Goal: Task Accomplishment & Management: Manage account settings

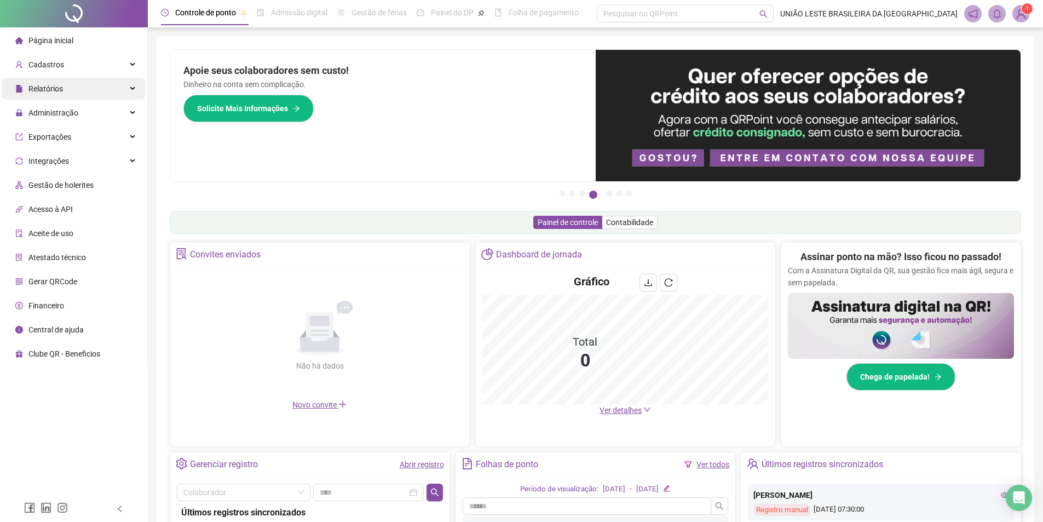
click at [61, 88] on span "Relatórios" at bounding box center [45, 88] width 34 height 9
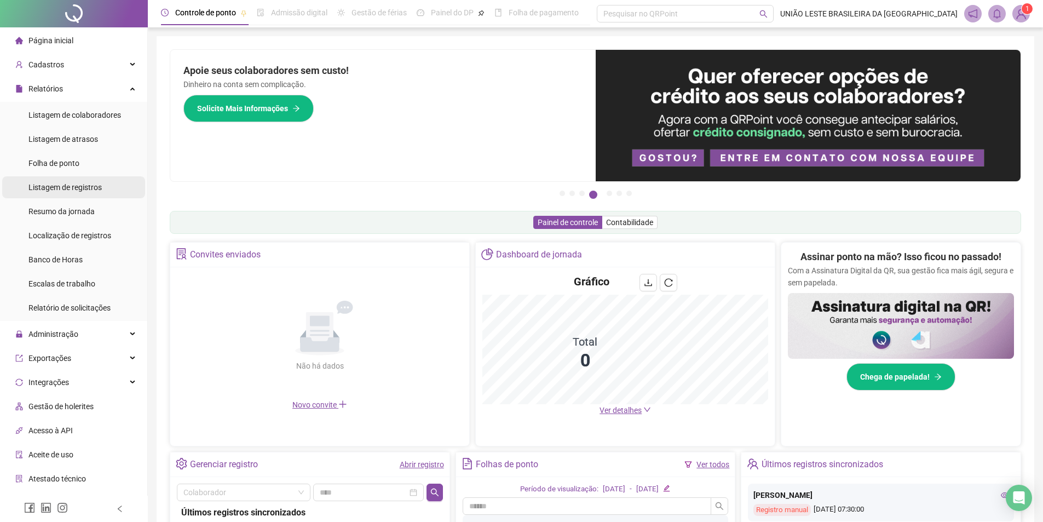
click at [82, 189] on span "Listagem de registros" at bounding box center [64, 187] width 73 height 9
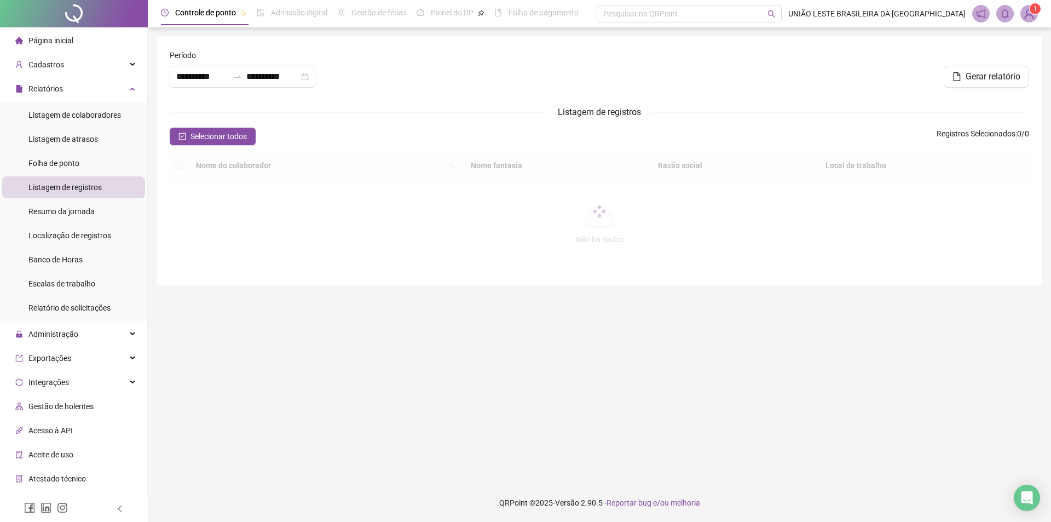
type input "**********"
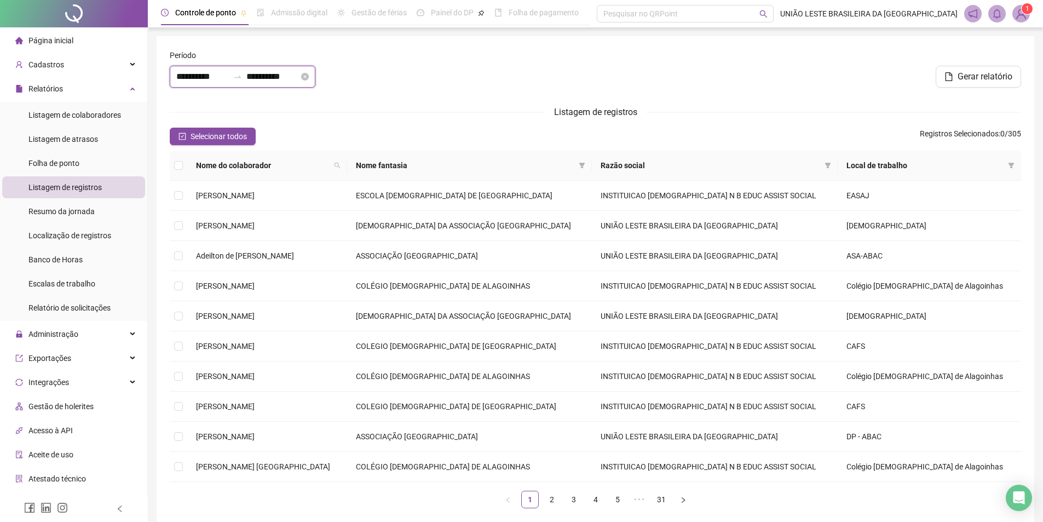
click at [229, 78] on input "**********" at bounding box center [202, 76] width 53 height 13
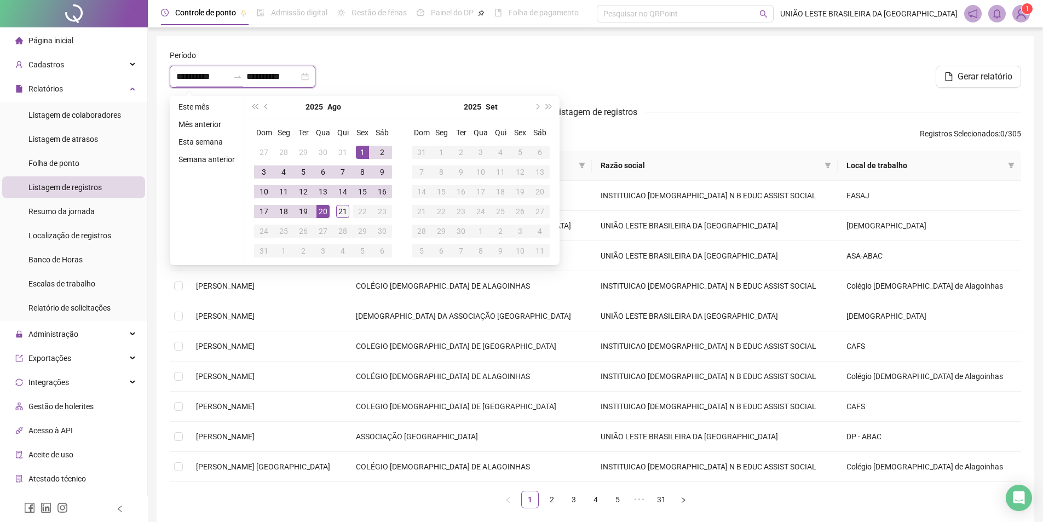
type input "**********"
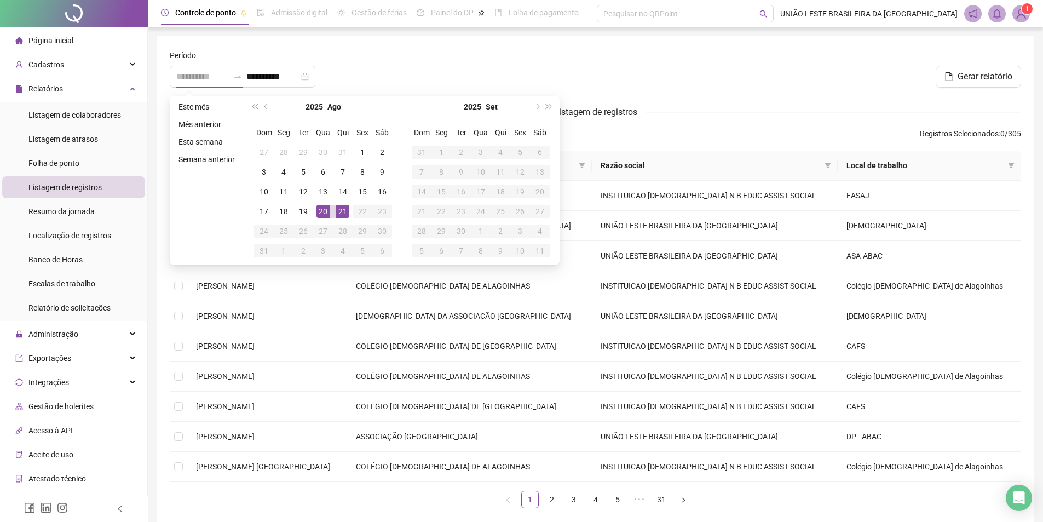
click at [340, 209] on div "21" at bounding box center [342, 211] width 13 height 13
type input "**********"
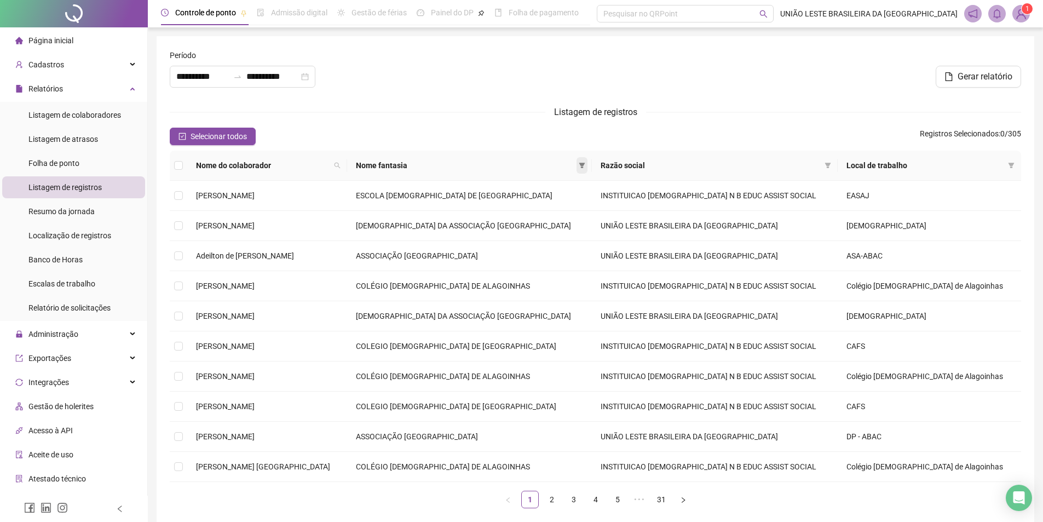
click at [585, 163] on icon "filter" at bounding box center [582, 165] width 7 height 7
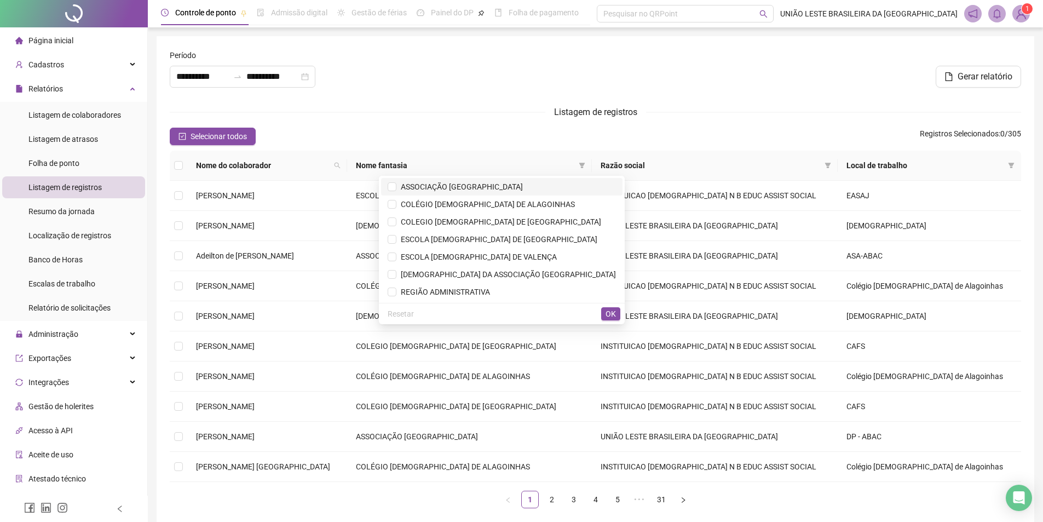
click at [492, 184] on span "ASSOCIAÇÃO [GEOGRAPHIC_DATA]" at bounding box center [459, 186] width 126 height 9
click at [490, 287] on span "REGIÃO ADMINISTRATIVA" at bounding box center [443, 291] width 94 height 9
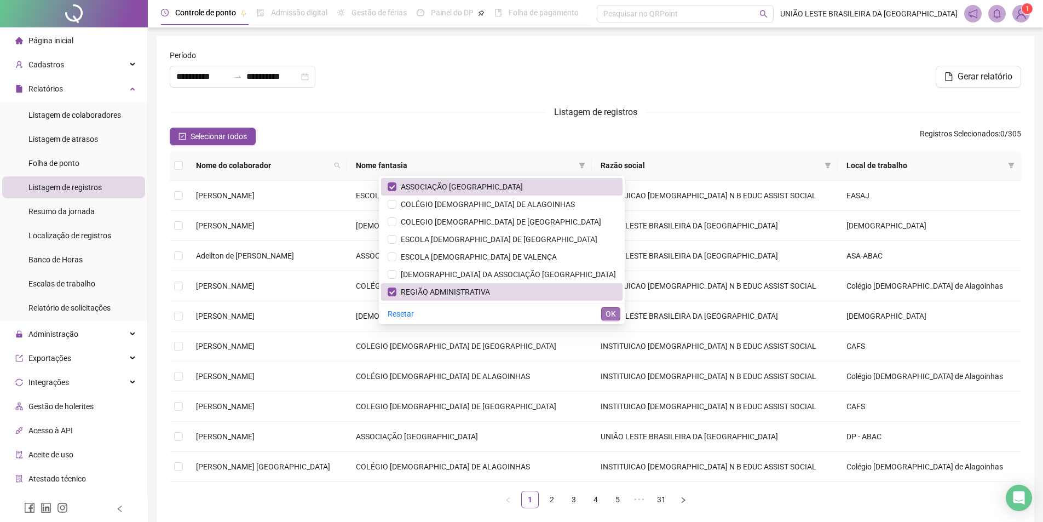
click at [614, 311] on span "OK" at bounding box center [610, 314] width 10 height 12
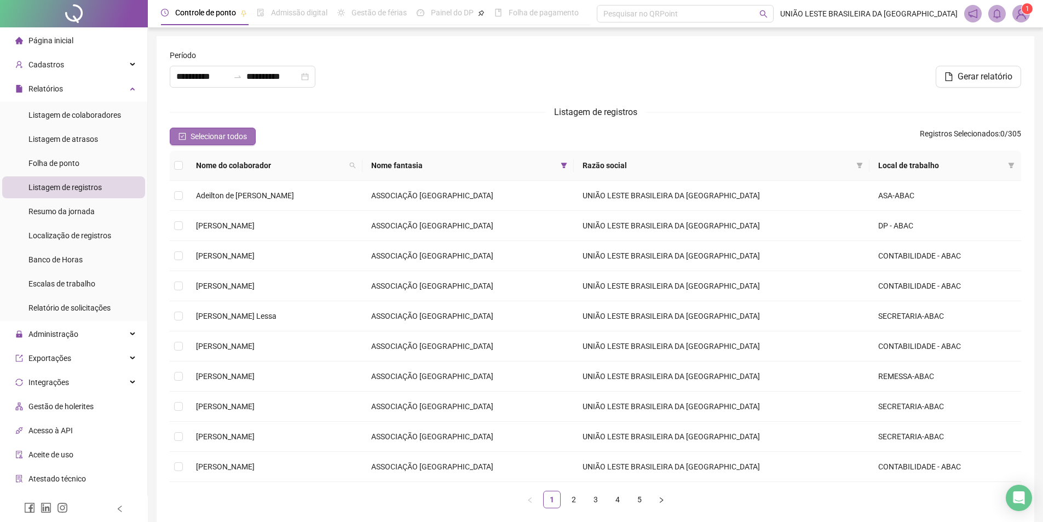
click at [251, 140] on button "Selecionar todos" at bounding box center [213, 137] width 86 height 18
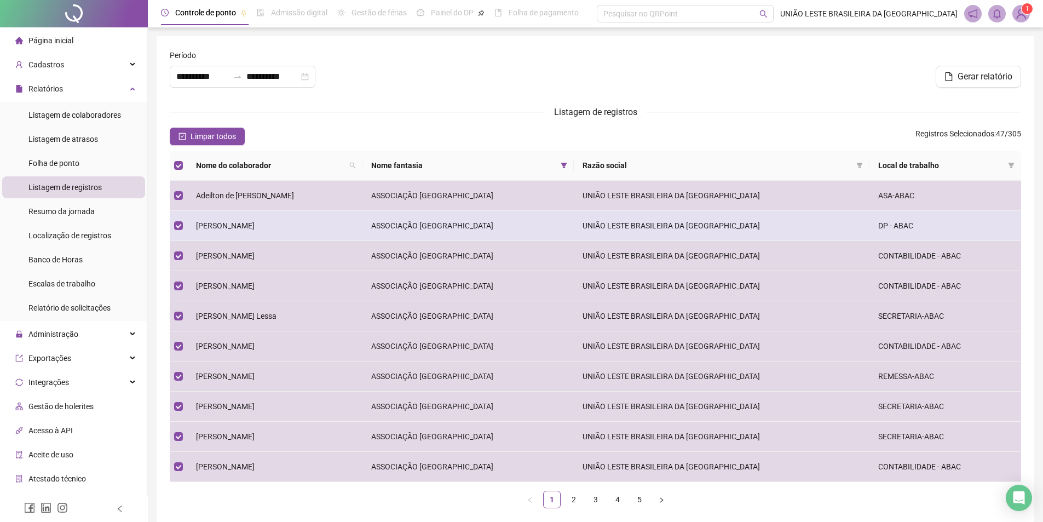
click at [254, 224] on span "[PERSON_NAME]" at bounding box center [225, 225] width 59 height 9
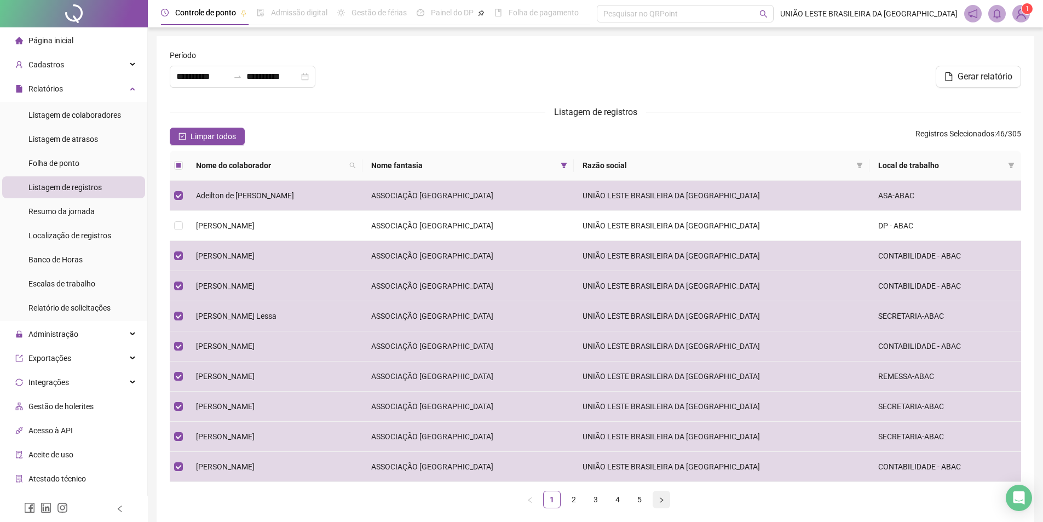
click at [659, 504] on button "button" at bounding box center [662, 500] width 18 height 18
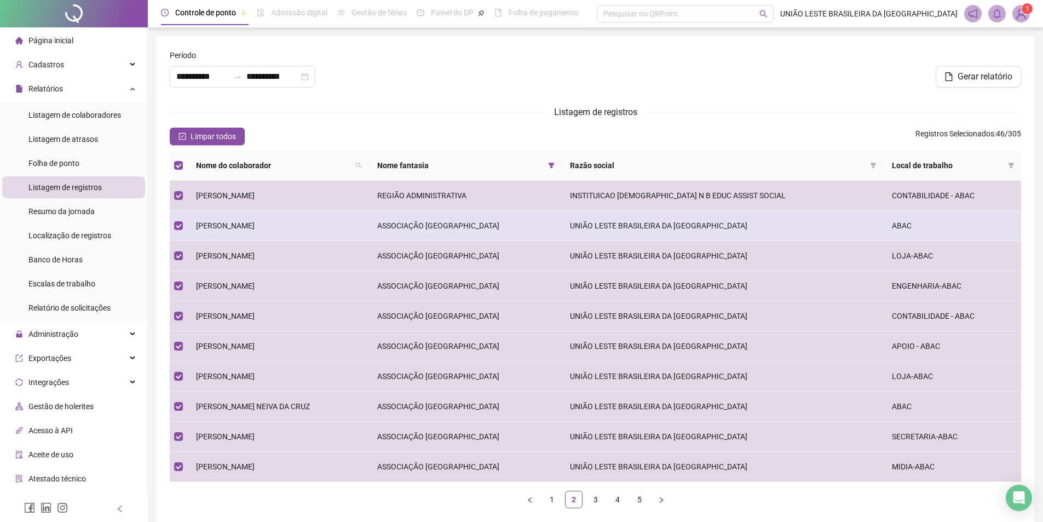
click at [195, 233] on td "FILIPE PINHEIRO DOS SANTOS" at bounding box center [277, 226] width 181 height 30
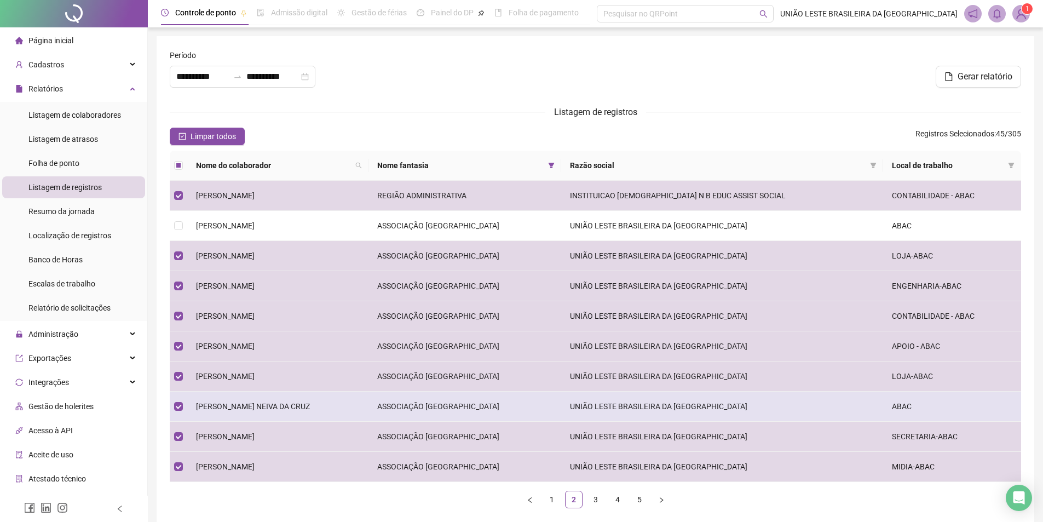
click at [241, 406] on span "[PERSON_NAME] NEIVA DA CRUZ" at bounding box center [253, 406] width 114 height 9
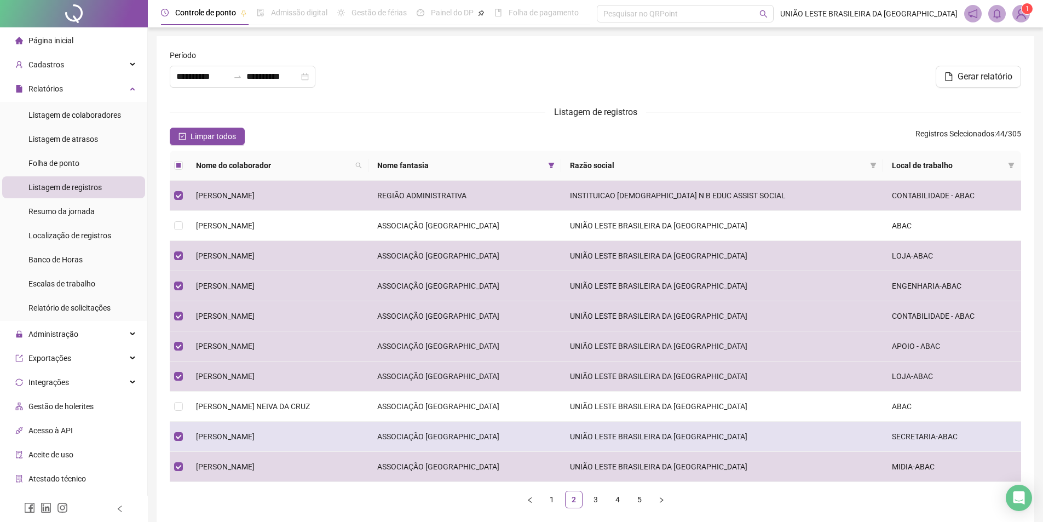
click at [296, 442] on td "[PERSON_NAME]" at bounding box center [277, 437] width 181 height 30
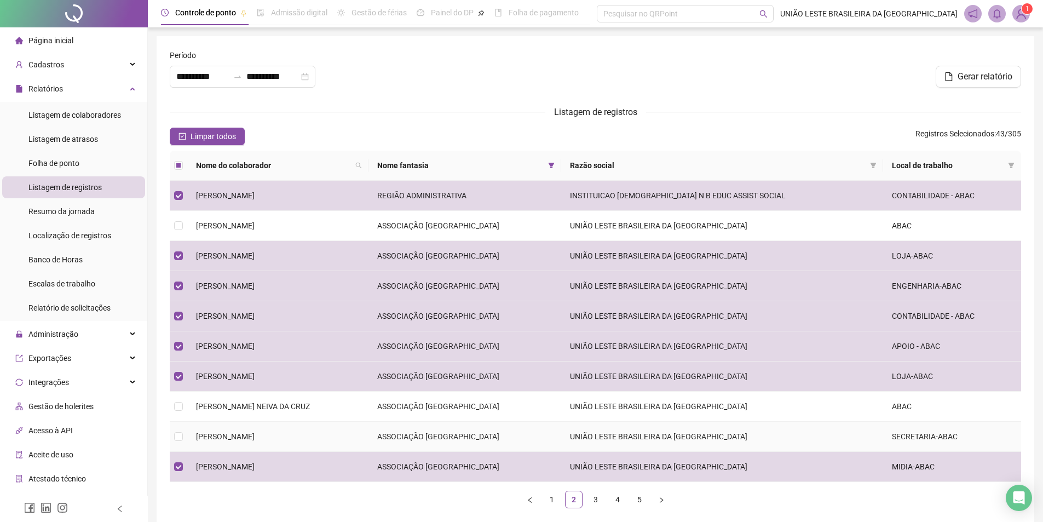
click at [298, 446] on td "[PERSON_NAME]" at bounding box center [277, 437] width 181 height 30
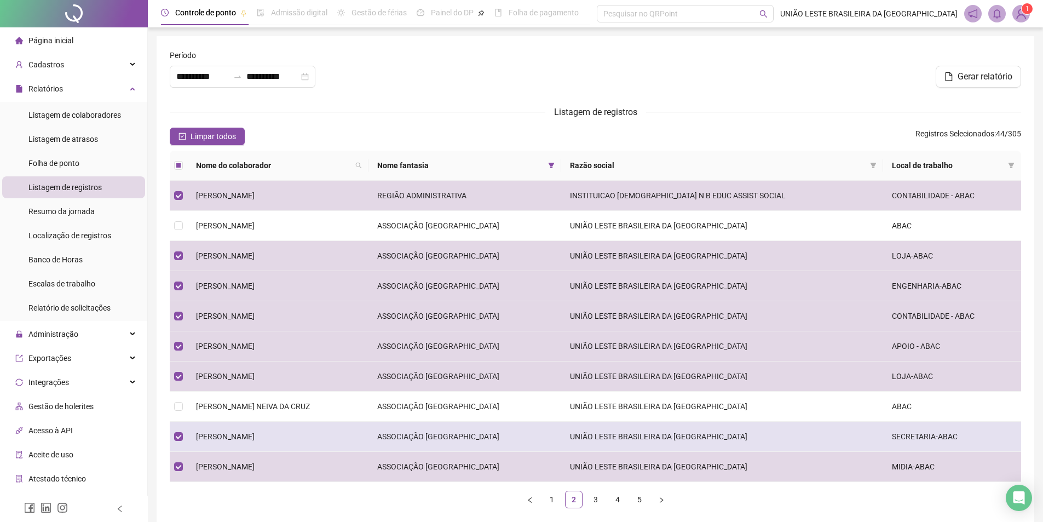
click at [300, 442] on td "[PERSON_NAME]" at bounding box center [277, 437] width 181 height 30
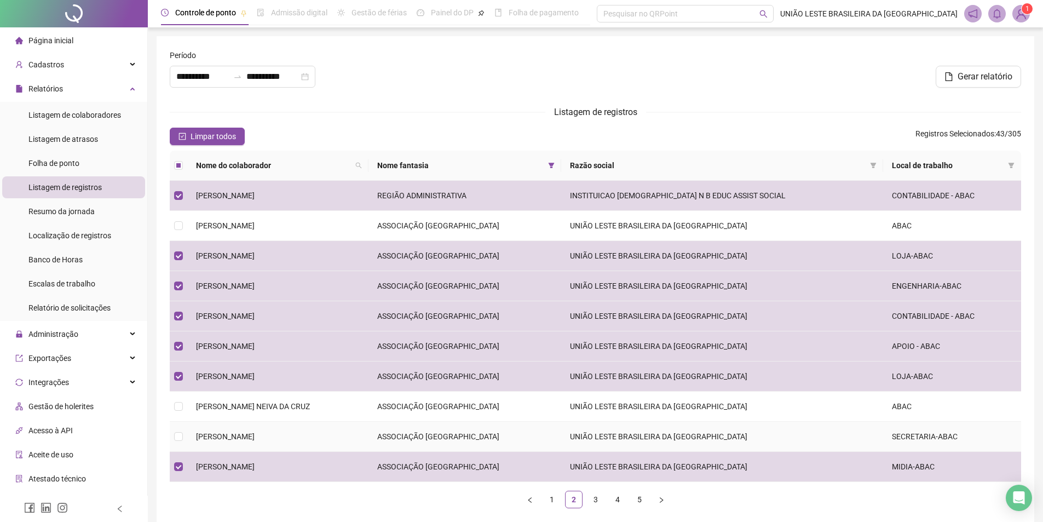
click at [300, 442] on td "[PERSON_NAME]" at bounding box center [277, 437] width 181 height 30
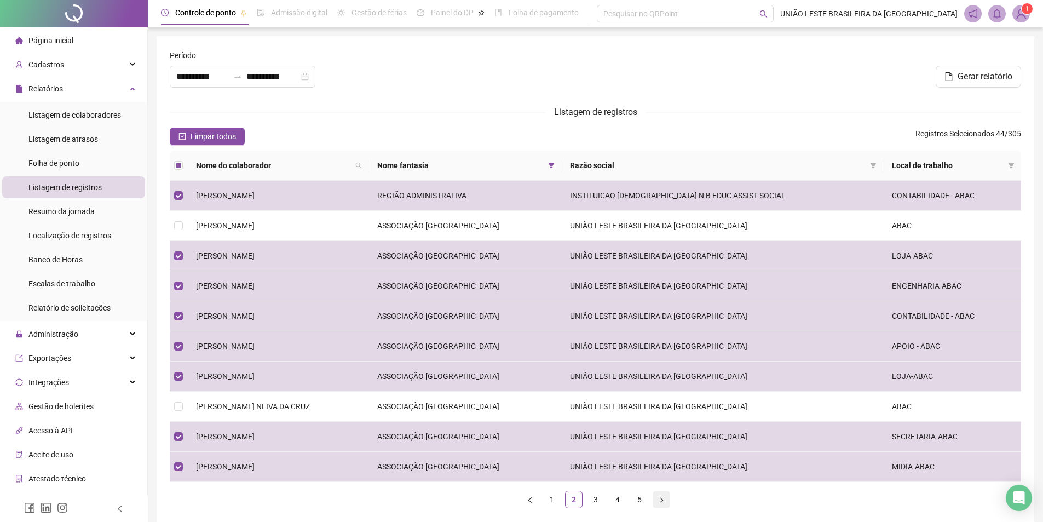
click at [662, 498] on icon "right" at bounding box center [661, 500] width 7 height 7
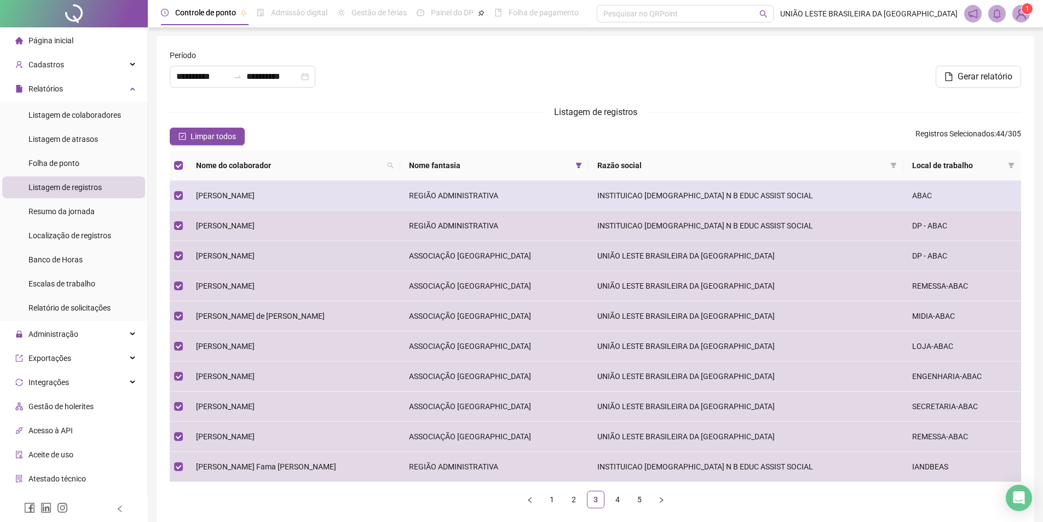
click at [312, 189] on td "[PERSON_NAME]" at bounding box center [293, 196] width 213 height 30
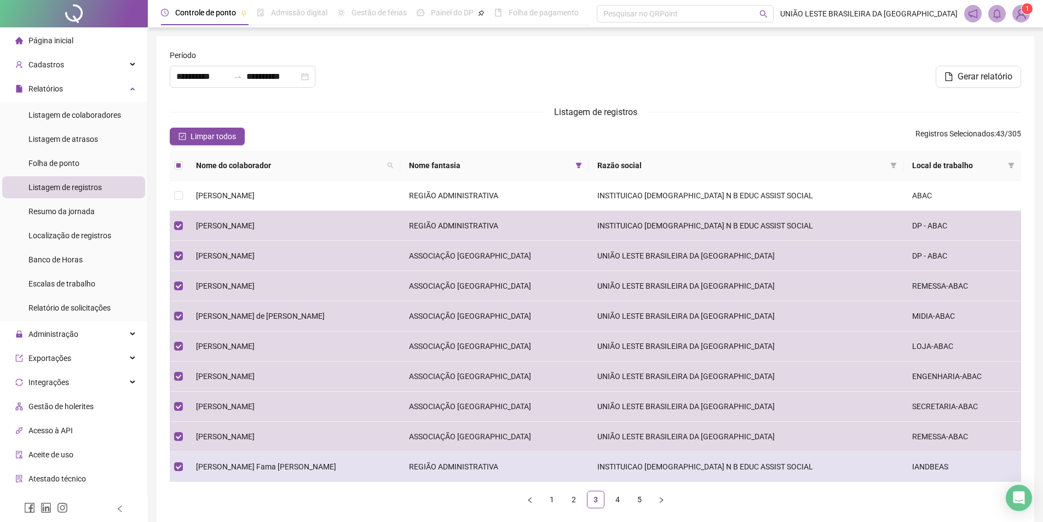
click at [304, 465] on td "[PERSON_NAME] Fama [PERSON_NAME]" at bounding box center [293, 467] width 213 height 30
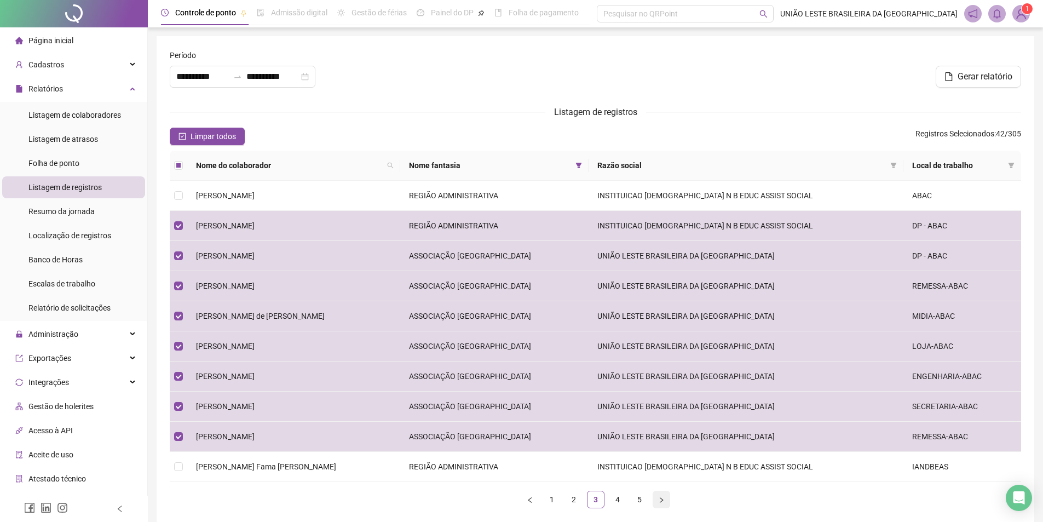
click at [662, 499] on icon "right" at bounding box center [661, 499] width 3 height 5
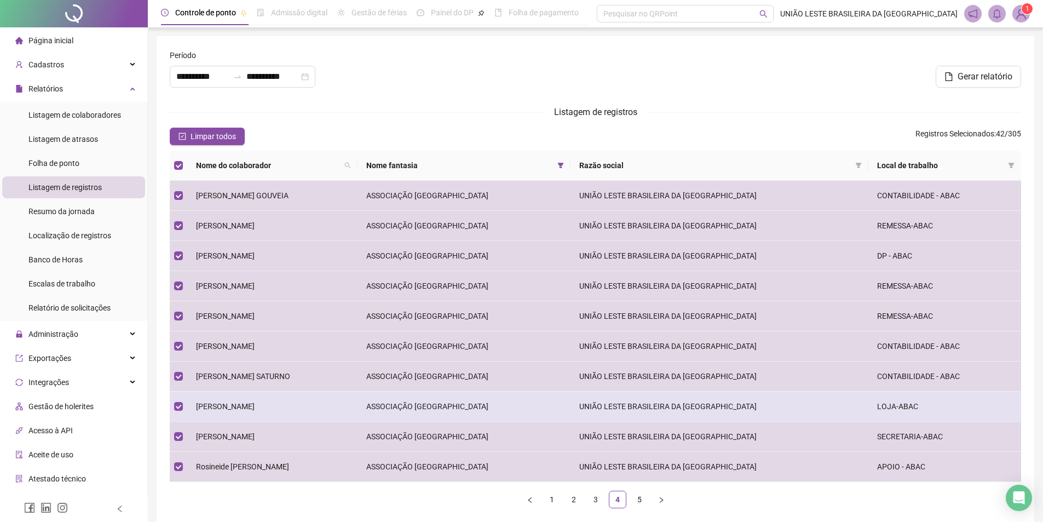
click at [266, 400] on td "REBECA RIBEIRO LIMA" at bounding box center [272, 406] width 170 height 30
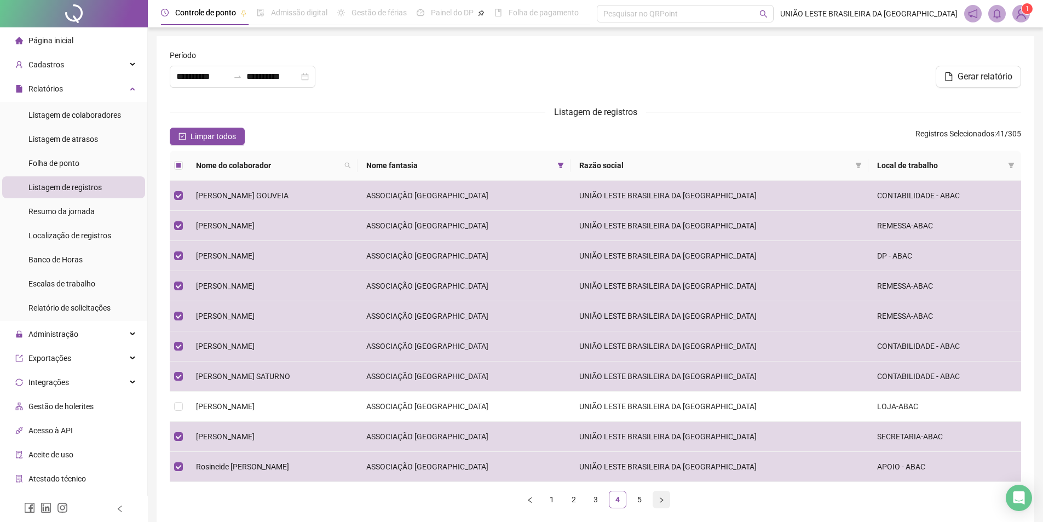
click at [659, 497] on icon "right" at bounding box center [661, 500] width 7 height 7
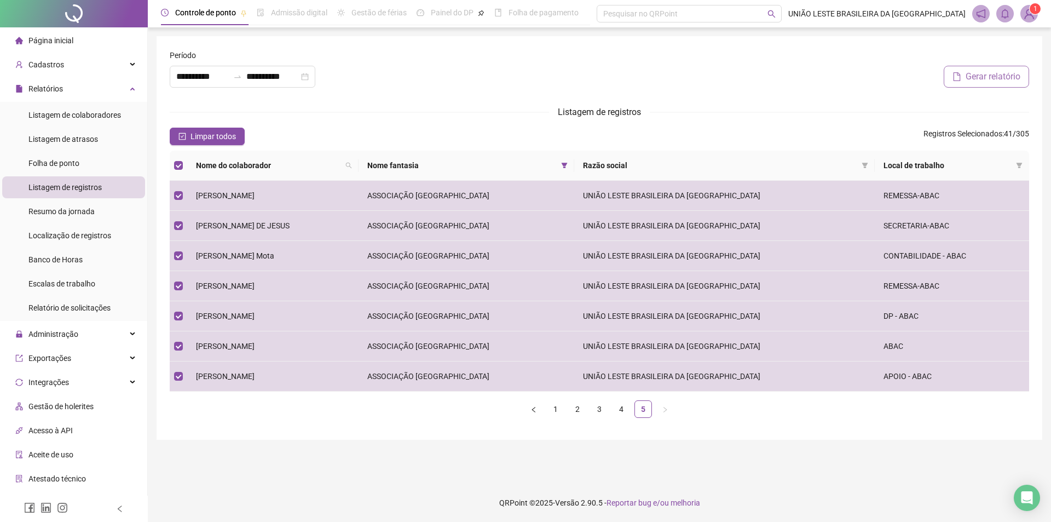
click at [994, 73] on span "Gerar relatório" at bounding box center [993, 76] width 55 height 13
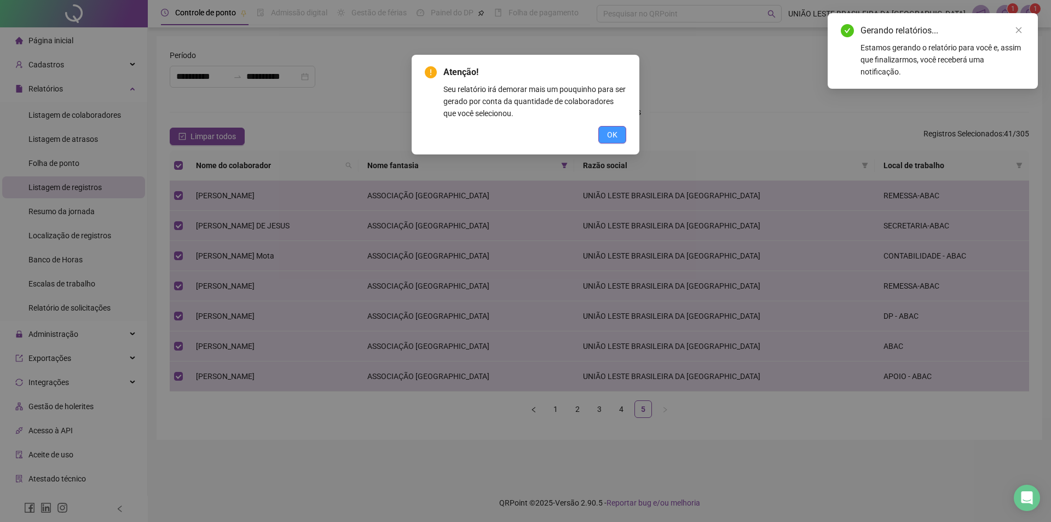
click at [609, 136] on span "OK" at bounding box center [612, 135] width 10 height 12
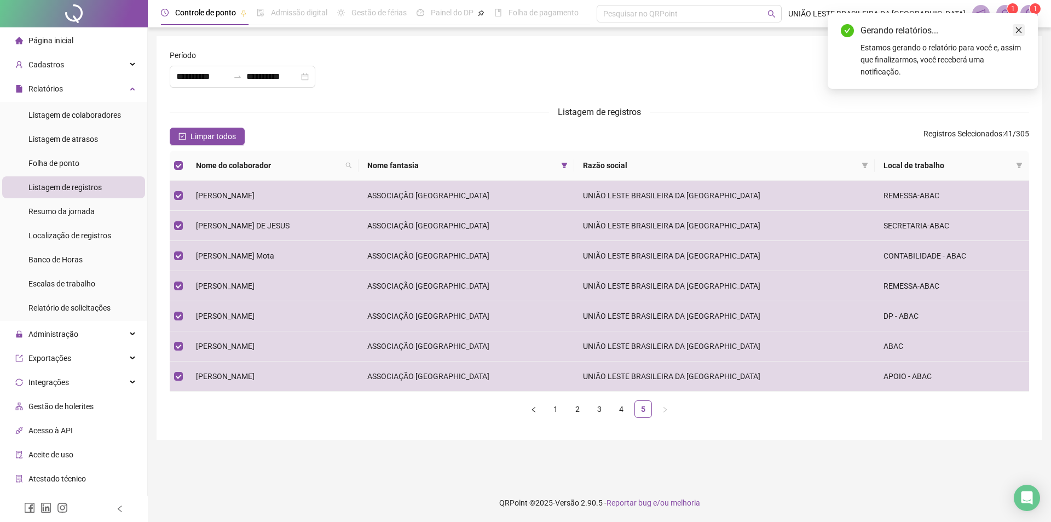
click at [1019, 31] on icon "close" at bounding box center [1019, 30] width 8 height 8
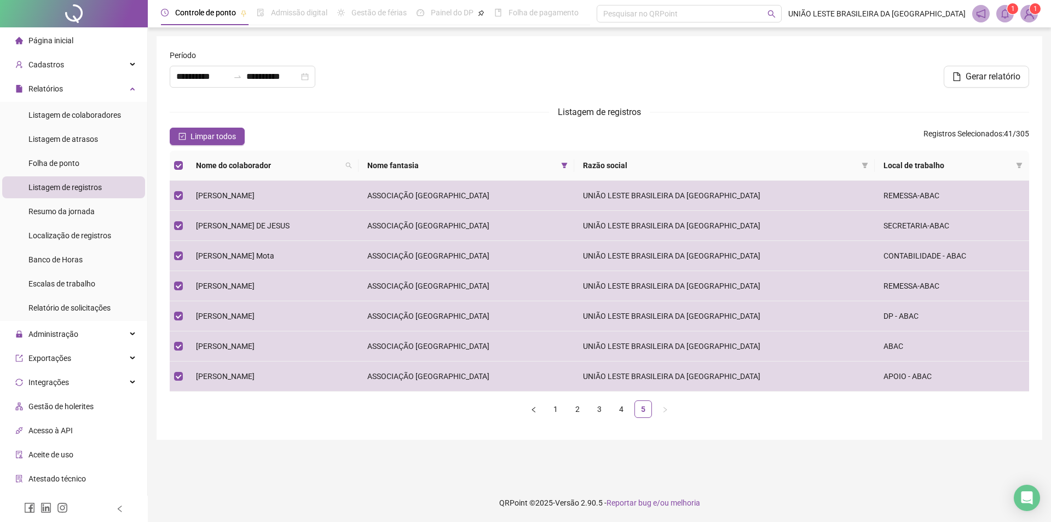
click at [1007, 14] on icon "bell" at bounding box center [1005, 14] width 10 height 10
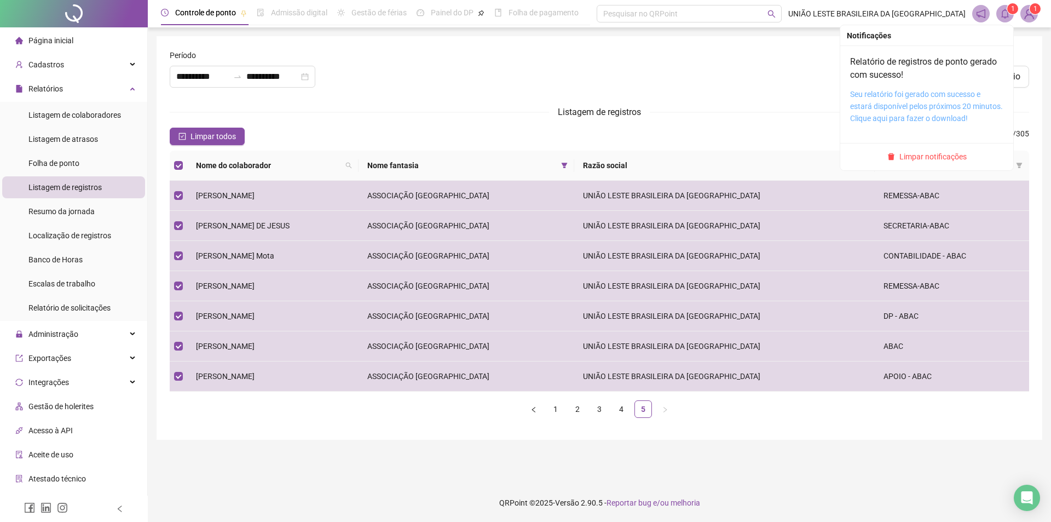
click at [924, 109] on link "Seu relatório foi gerado com sucesso e estará disponível pelos próximos 20 minu…" at bounding box center [926, 106] width 153 height 33
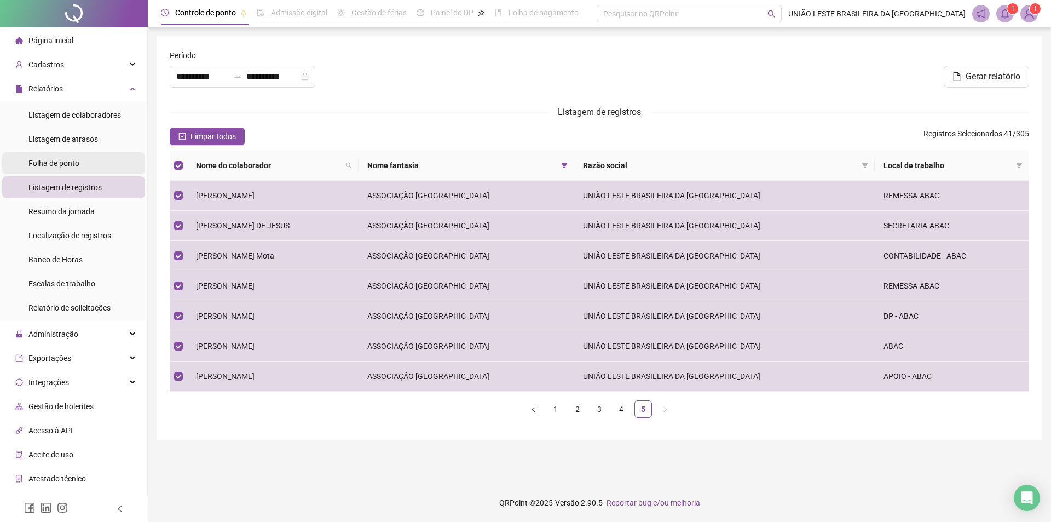
click at [94, 170] on li "Folha de ponto" at bounding box center [73, 163] width 143 height 22
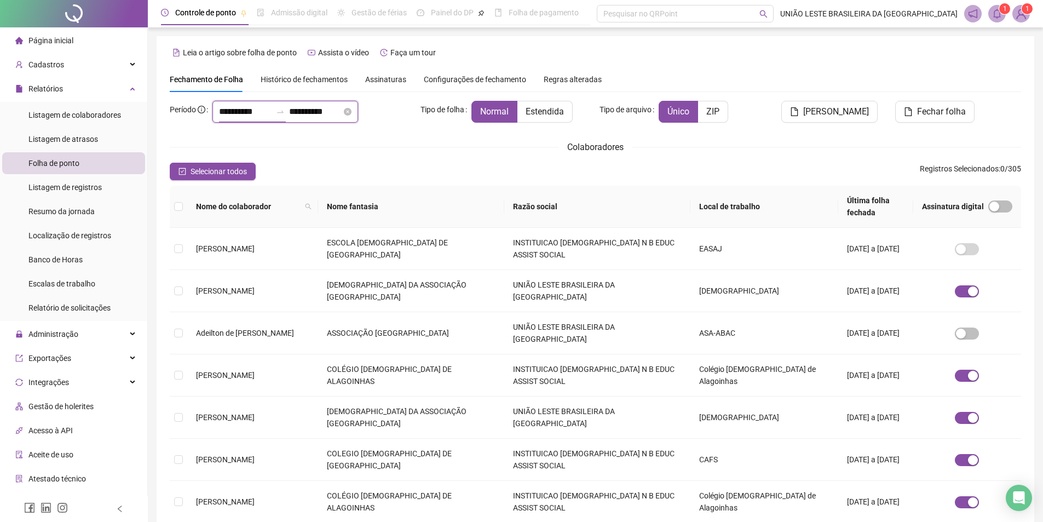
click at [252, 109] on input "**********" at bounding box center [245, 111] width 53 height 13
click at [500, 200] on span at bounding box center [494, 206] width 11 height 16
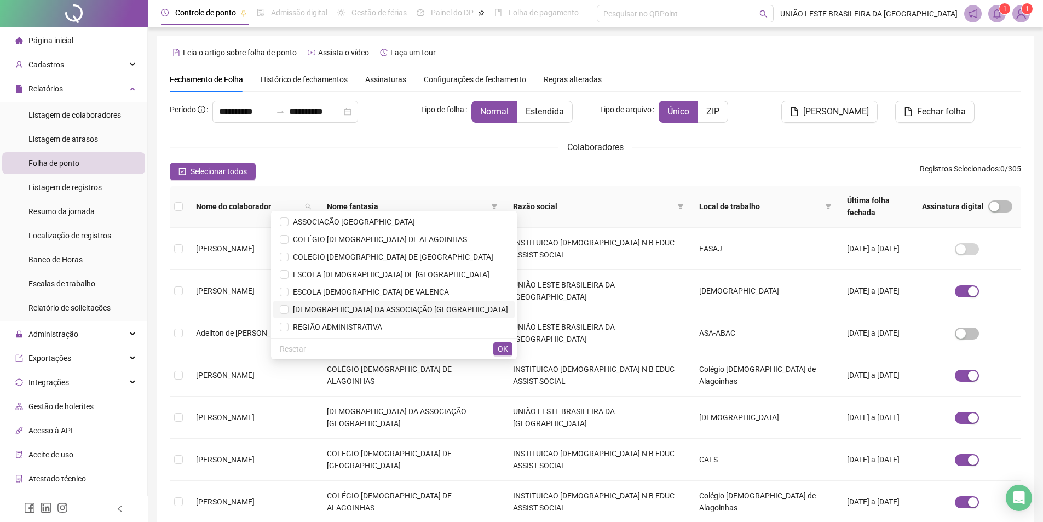
click at [370, 309] on span "[DEMOGRAPHIC_DATA] DA ASSOCIAÇÃO [GEOGRAPHIC_DATA]" at bounding box center [399, 309] width 220 height 9
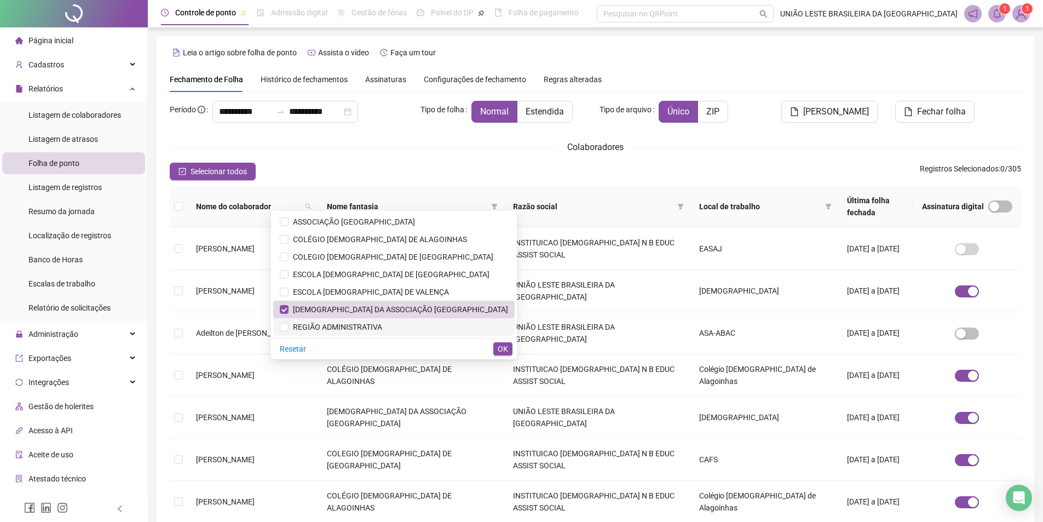
click at [372, 325] on span "REGIÃO ADMINISTRATIVA" at bounding box center [336, 326] width 94 height 9
click at [504, 344] on span "OK" at bounding box center [503, 349] width 10 height 12
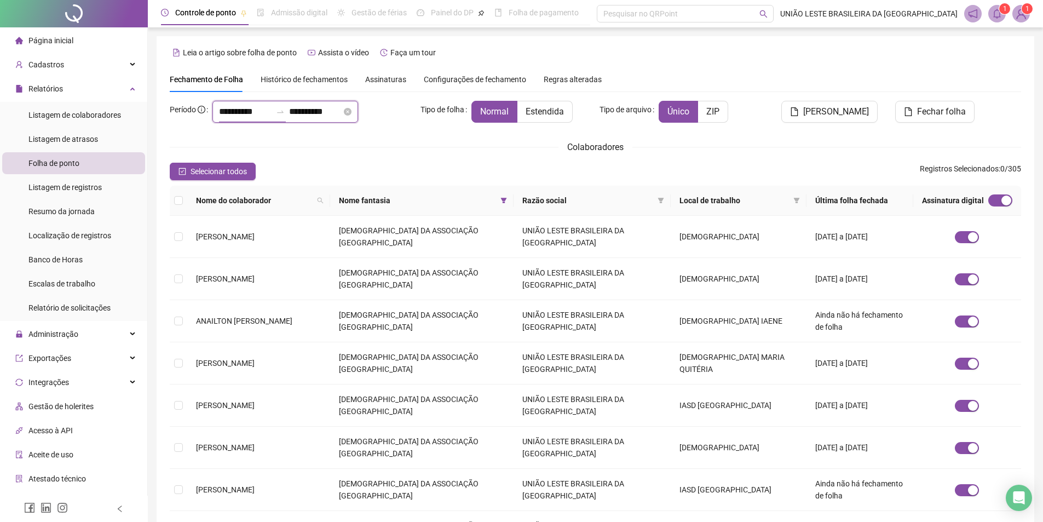
click at [256, 113] on input "**********" at bounding box center [245, 111] width 53 height 13
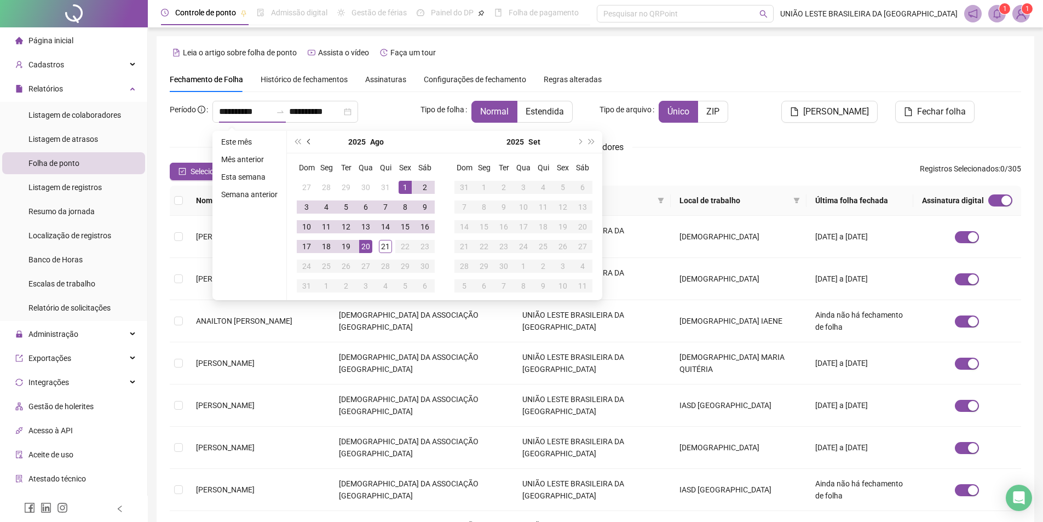
click at [308, 140] on span "prev-year" at bounding box center [309, 141] width 5 height 5
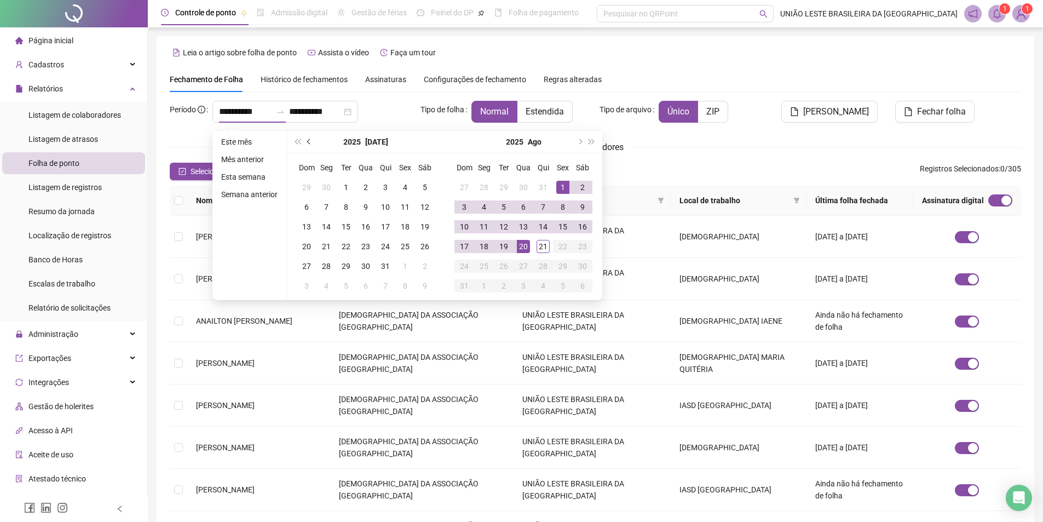
click at [308, 140] on span "prev-year" at bounding box center [309, 141] width 5 height 5
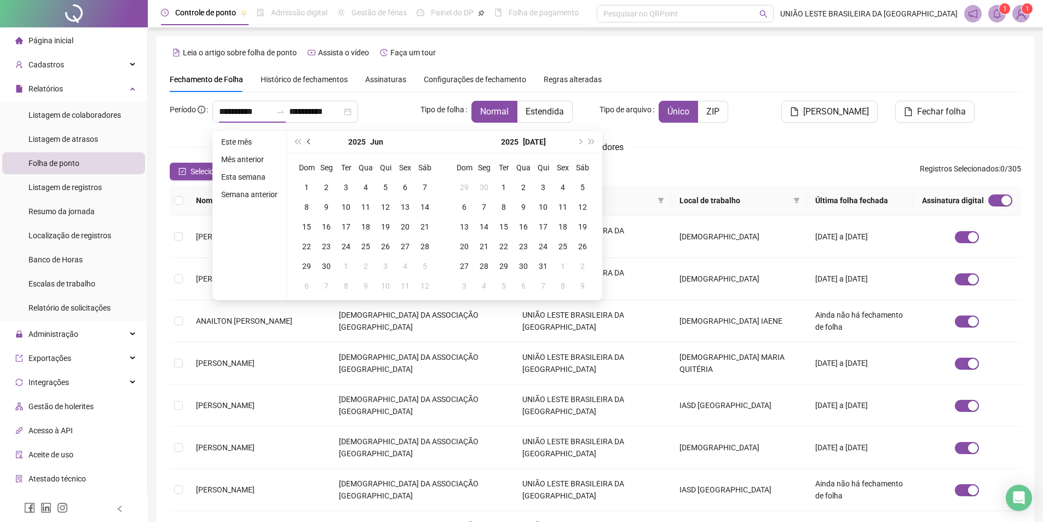
click at [308, 140] on span "prev-year" at bounding box center [309, 141] width 5 height 5
click at [303, 142] on button "prev-year" at bounding box center [309, 142] width 12 height 22
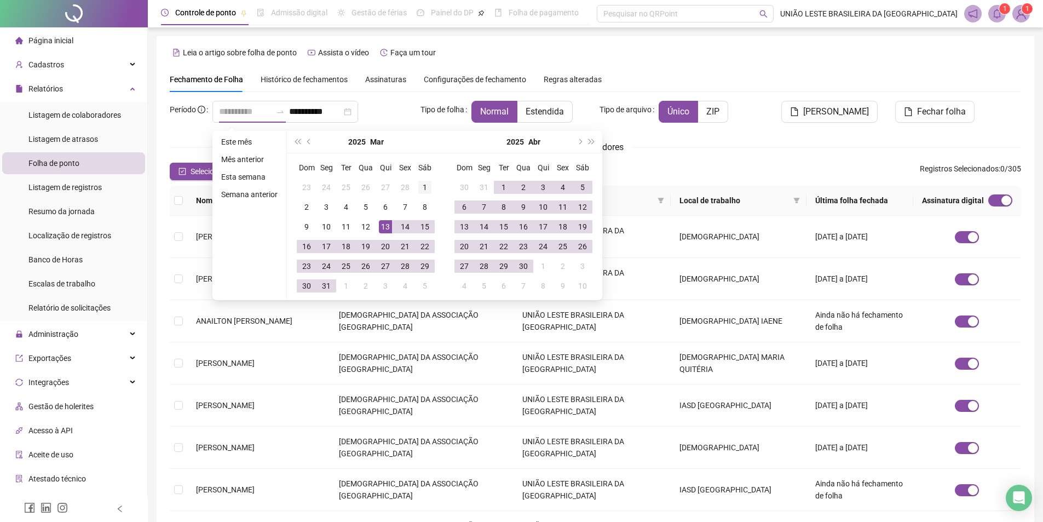
type input "**********"
click at [428, 184] on div "1" at bounding box center [424, 187] width 13 height 13
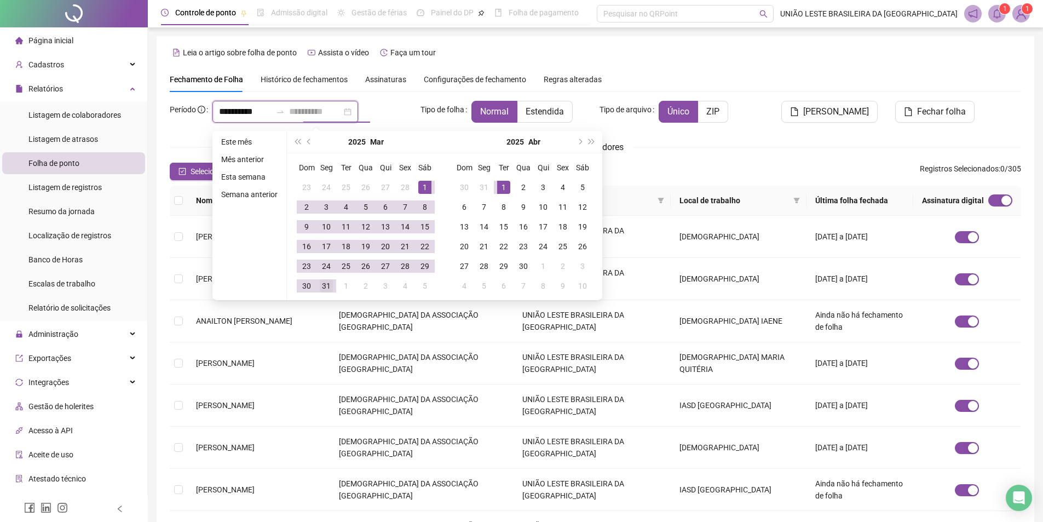
type input "**********"
click at [331, 284] on div "31" at bounding box center [326, 285] width 13 height 13
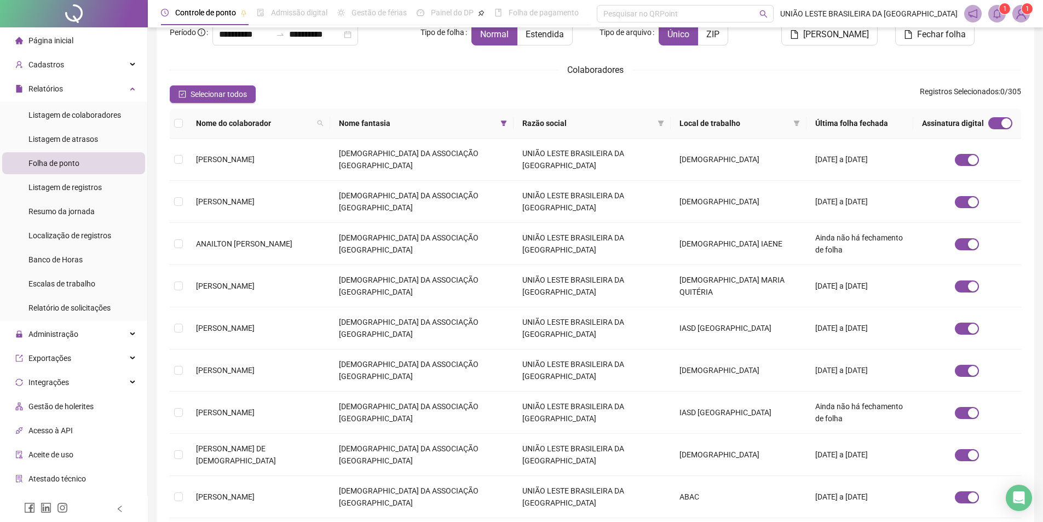
scroll to position [78, 0]
click at [438, 264] on td "[DEMOGRAPHIC_DATA] DA ASSOCIAÇÃO [GEOGRAPHIC_DATA]" at bounding box center [421, 285] width 183 height 42
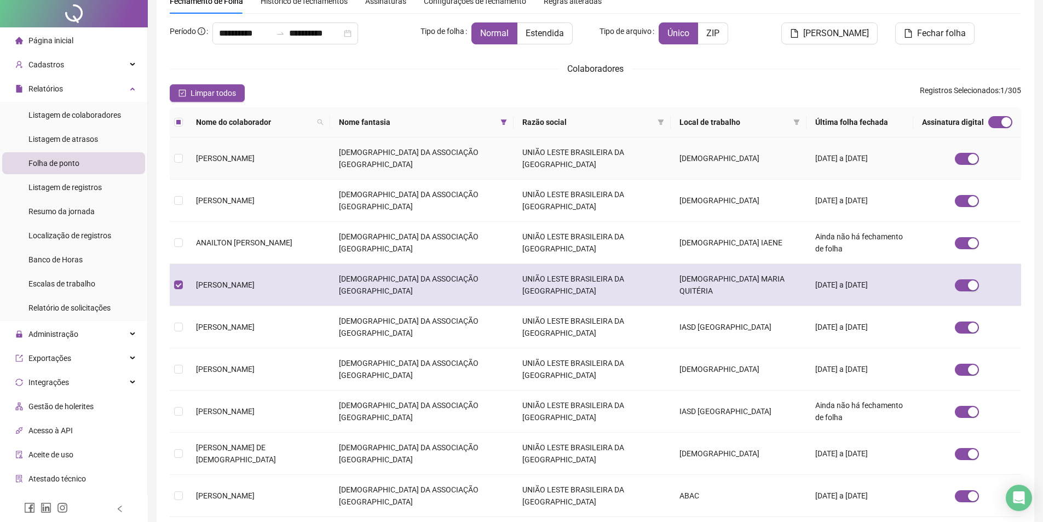
scroll to position [0, 0]
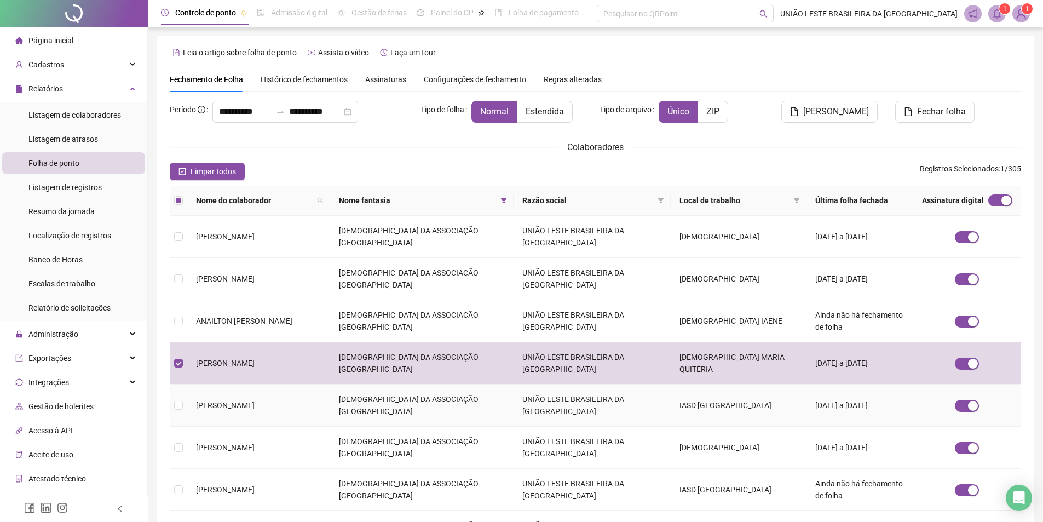
click at [538, 384] on td "UNIÃO LESTE BRASILEIRA DA [GEOGRAPHIC_DATA]" at bounding box center [592, 405] width 157 height 42
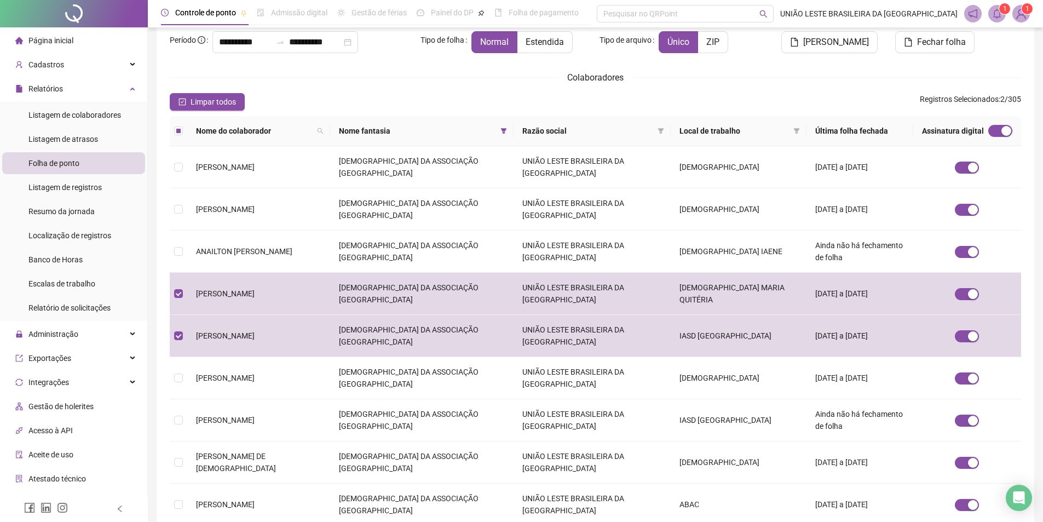
scroll to position [99, 0]
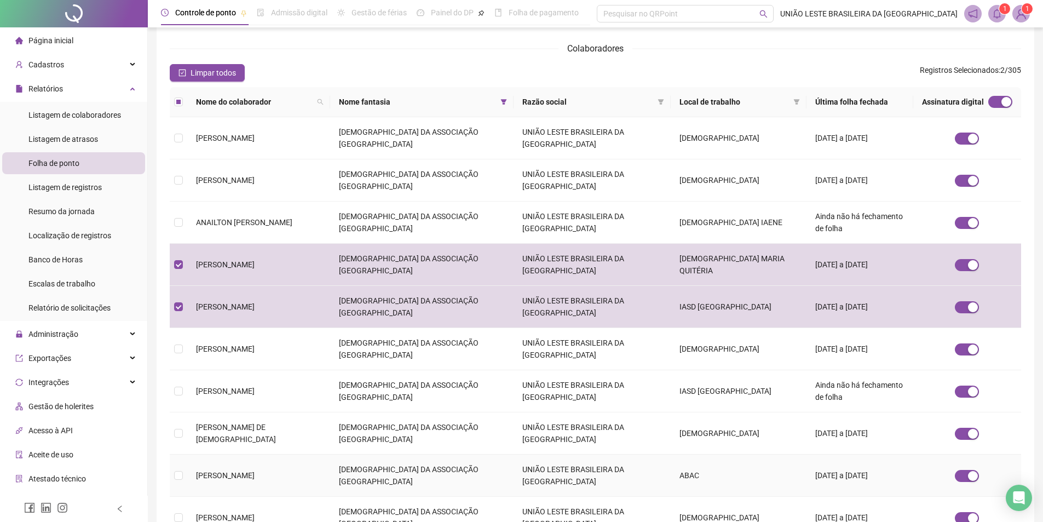
click at [742, 454] on td "ABAC" at bounding box center [739, 475] width 136 height 42
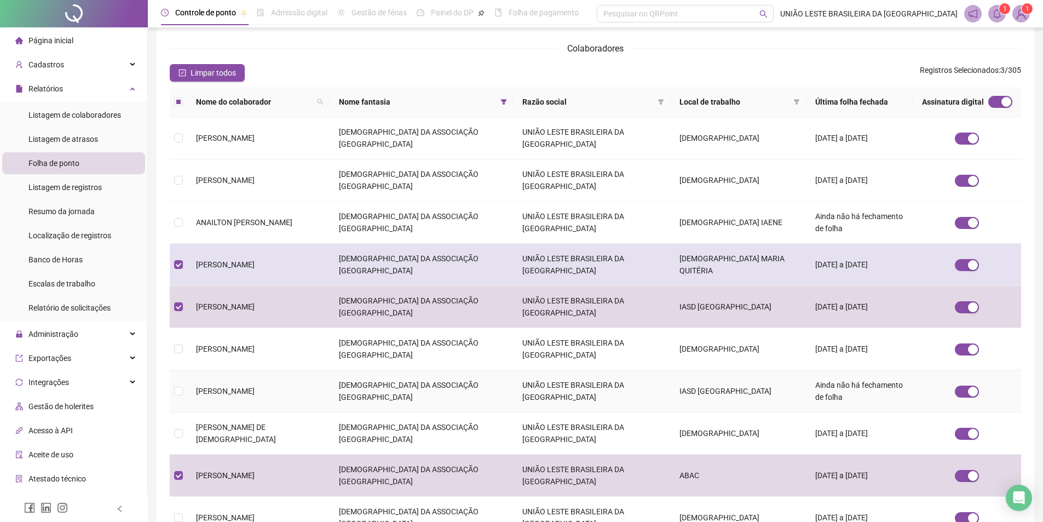
click at [671, 370] on td "IASD [GEOGRAPHIC_DATA]" at bounding box center [739, 391] width 136 height 42
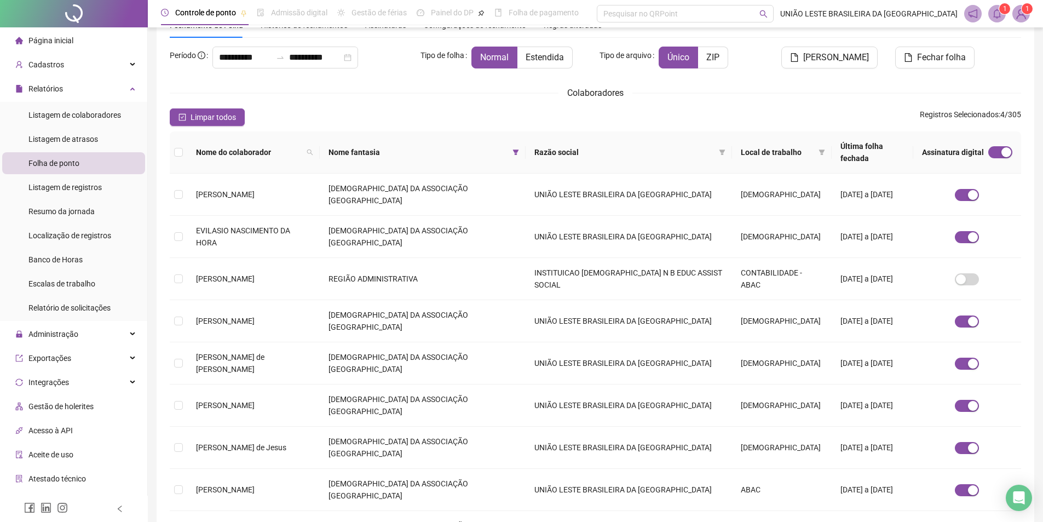
scroll to position [57, 0]
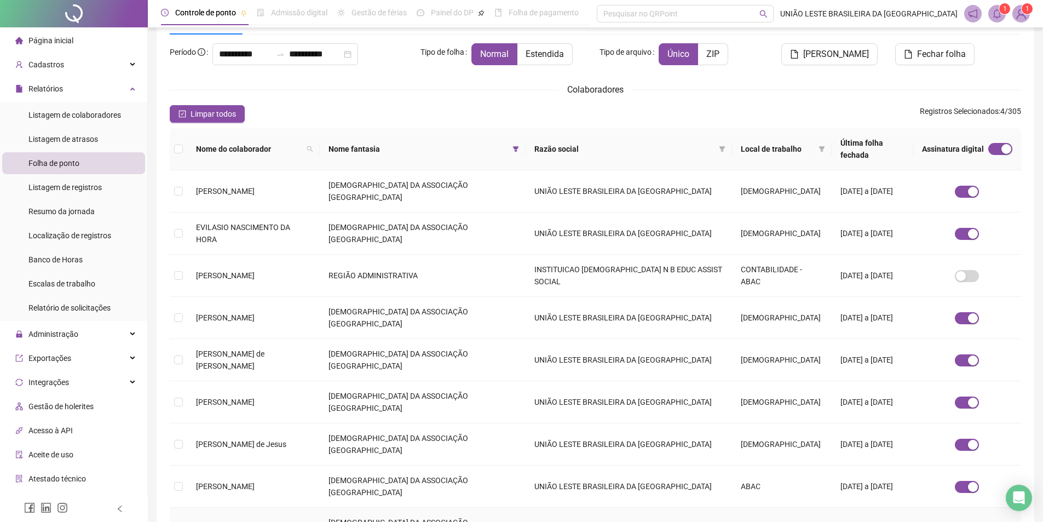
click at [732, 507] on td "ABAC" at bounding box center [782, 528] width 100 height 42
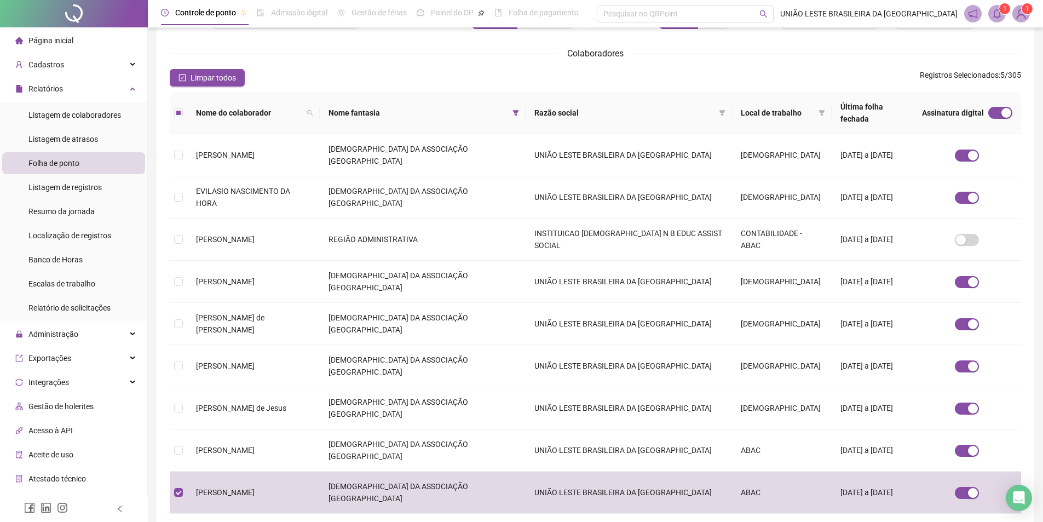
scroll to position [99, 0]
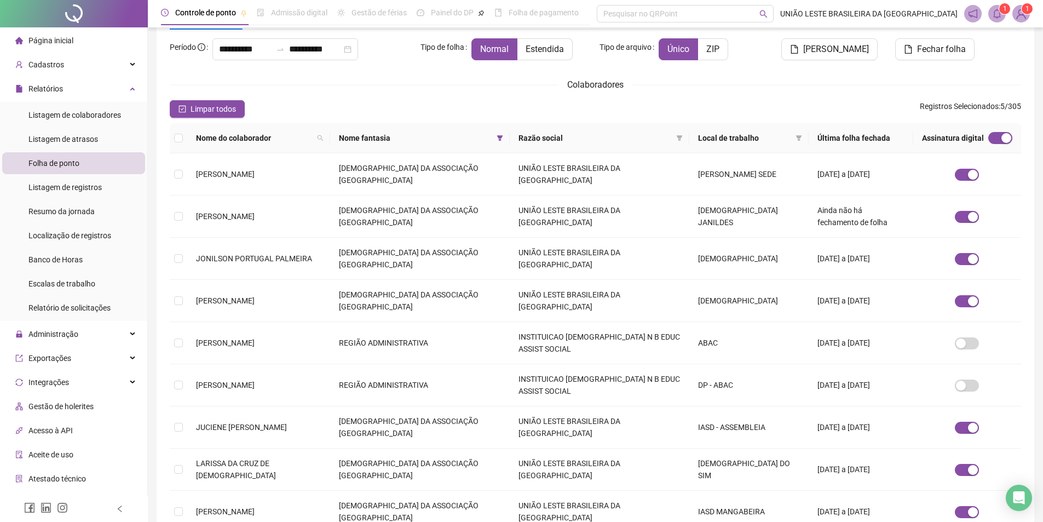
scroll to position [63, 0]
click at [823, 175] on td "20/02/2025 a 28/02/2025" at bounding box center [861, 174] width 105 height 42
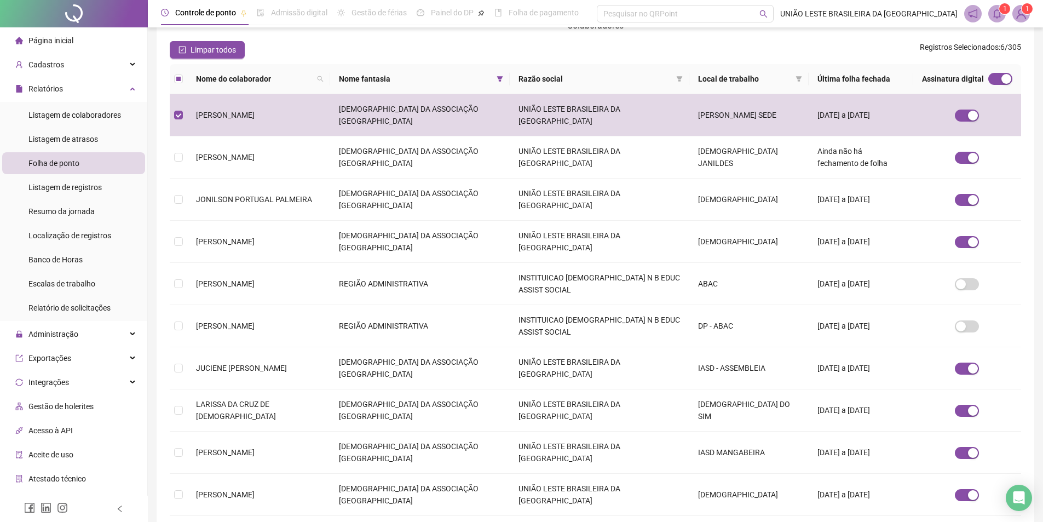
scroll to position [125, 0]
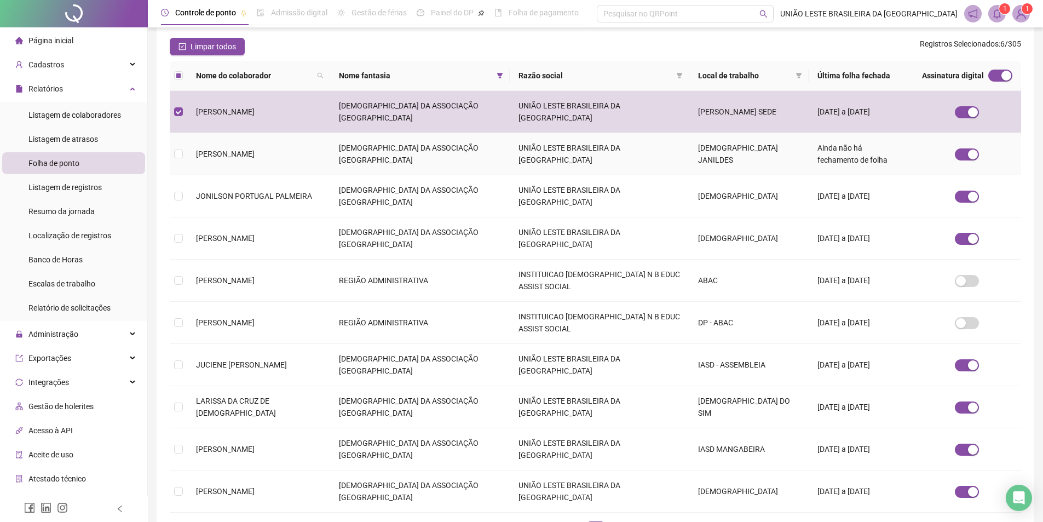
click at [746, 160] on td "[DEMOGRAPHIC_DATA] JANILDES" at bounding box center [749, 154] width 120 height 42
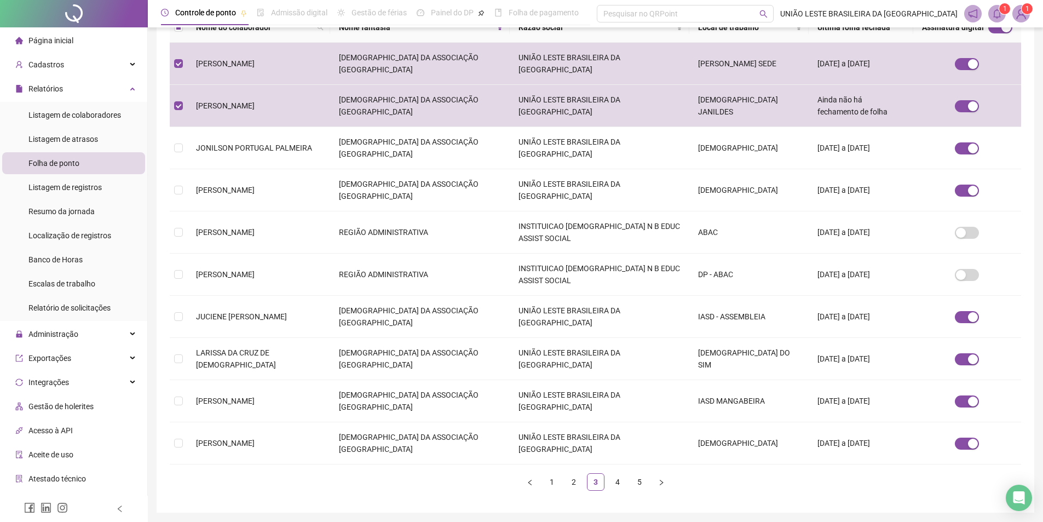
scroll to position [174, 0]
click at [809, 317] on td "[DATE] a [DATE]" at bounding box center [861, 316] width 105 height 42
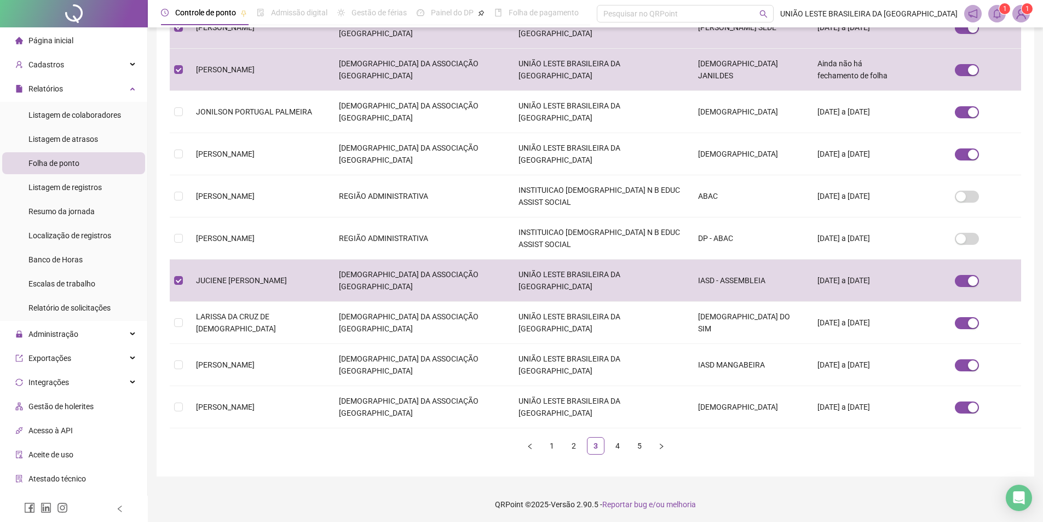
scroll to position [211, 0]
click at [200, 313] on td "LARISSA DA CRUZ DE [DEMOGRAPHIC_DATA]" at bounding box center [258, 321] width 143 height 42
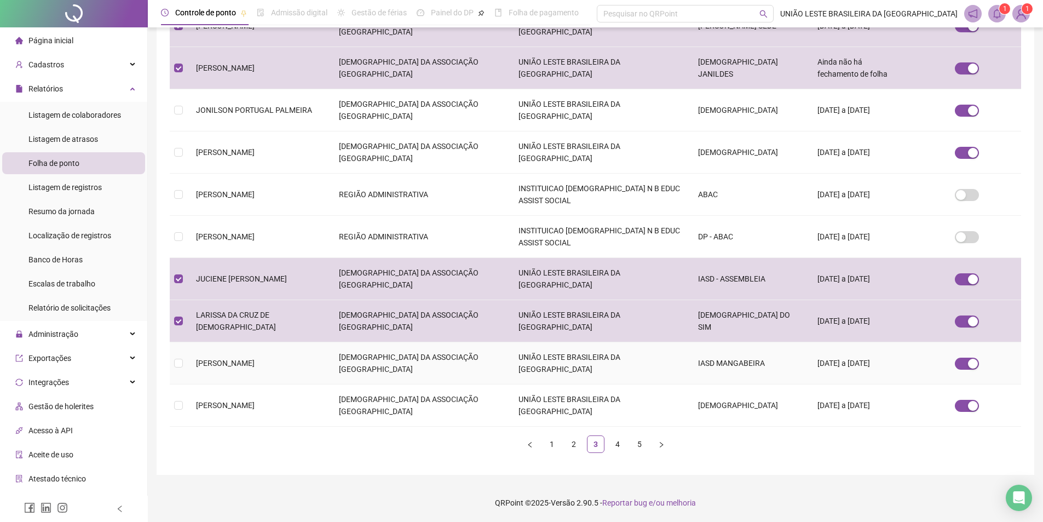
click at [740, 373] on td "IASD MANGABEIRA" at bounding box center [749, 363] width 120 height 42
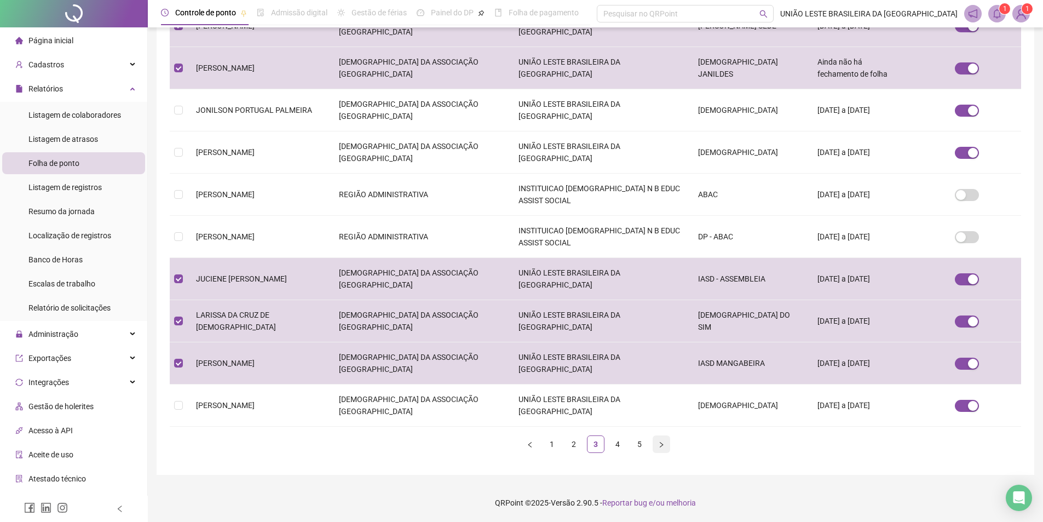
click at [658, 442] on icon "right" at bounding box center [661, 444] width 7 height 7
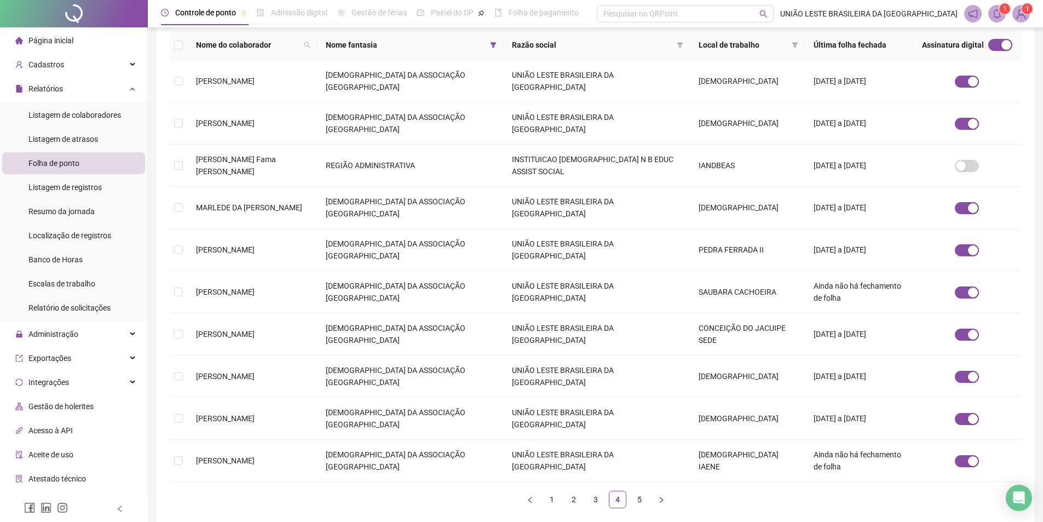
scroll to position [163, 0]
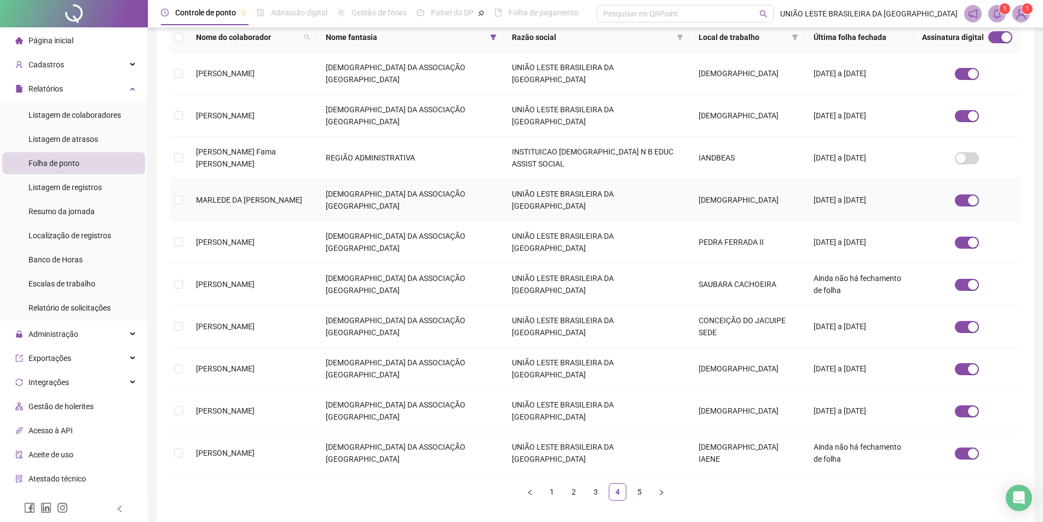
click at [770, 206] on td "[DEMOGRAPHIC_DATA]" at bounding box center [747, 200] width 115 height 42
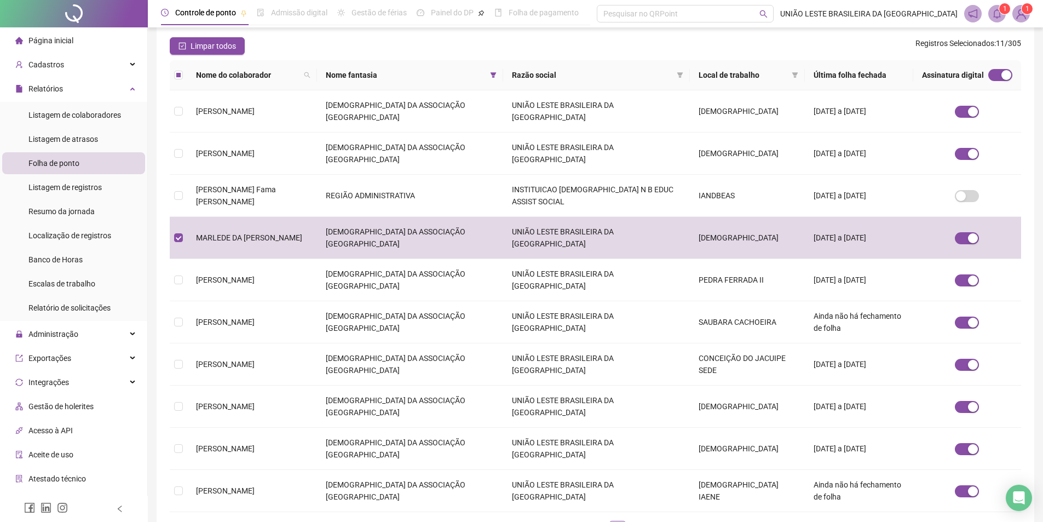
scroll to position [132, 0]
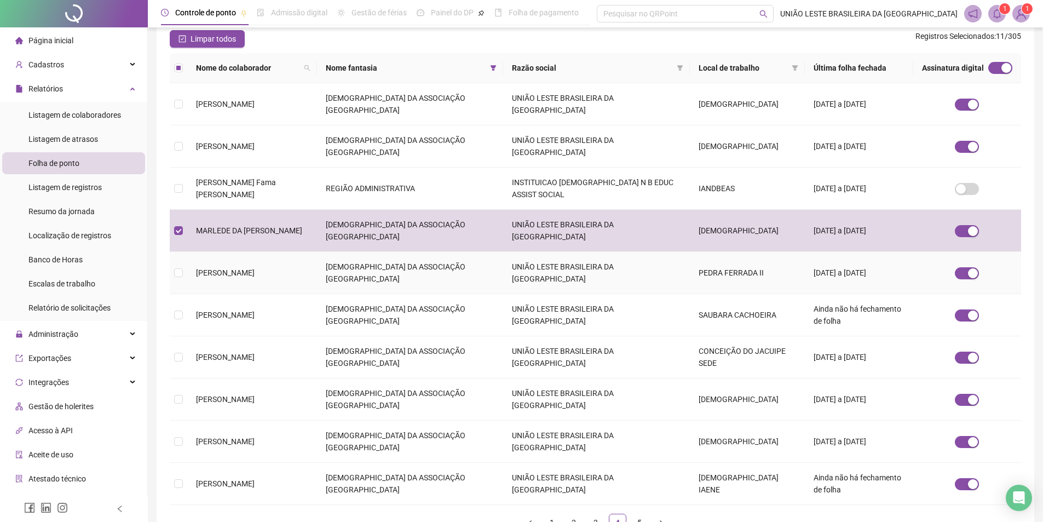
click at [844, 269] on td "[DATE] a [DATE]" at bounding box center [859, 273] width 108 height 42
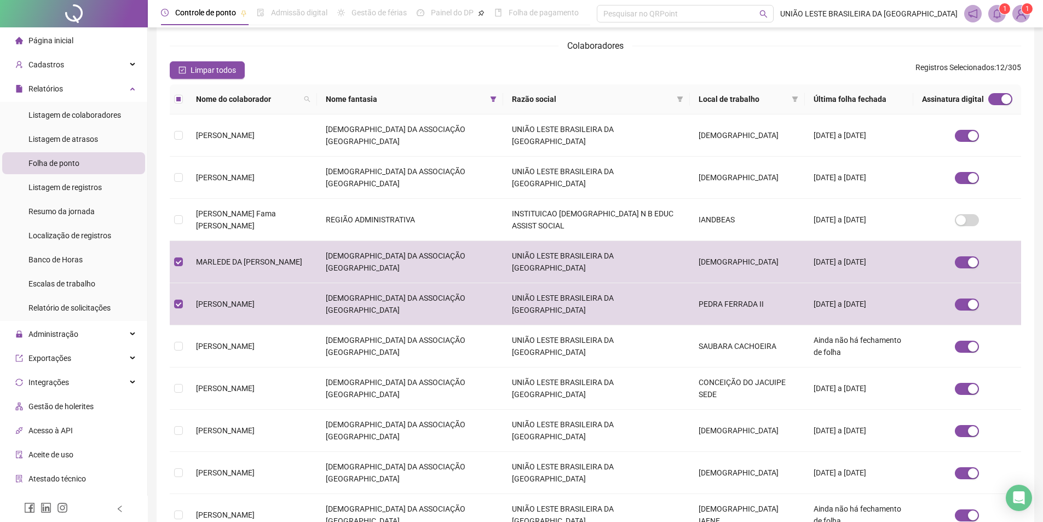
scroll to position [117, 0]
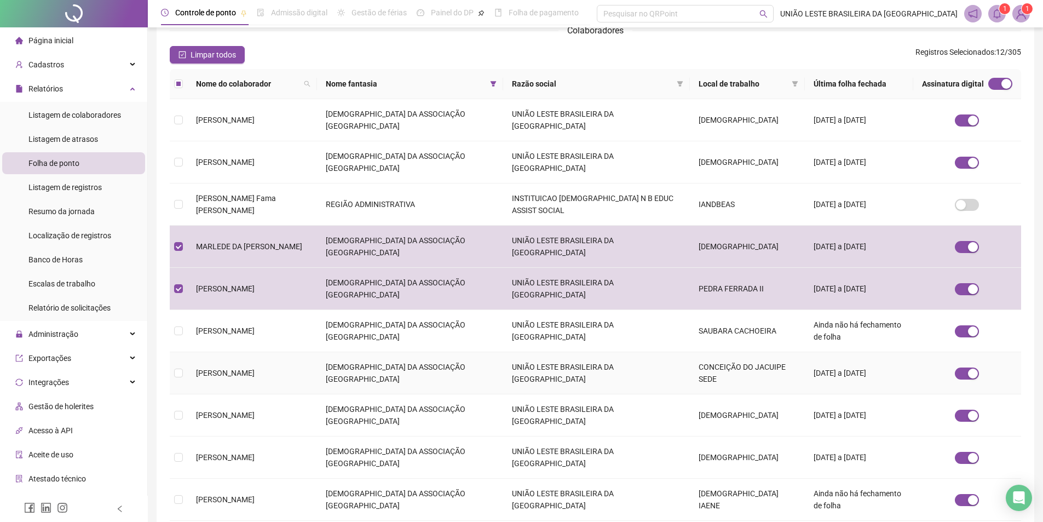
click at [834, 365] on td "[DATE] a [DATE]" at bounding box center [859, 373] width 108 height 42
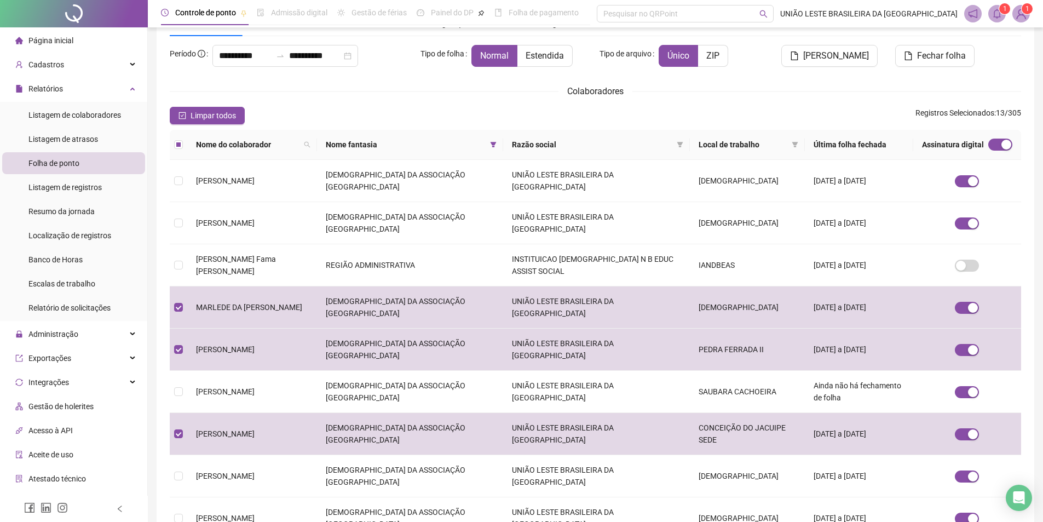
scroll to position [102, 0]
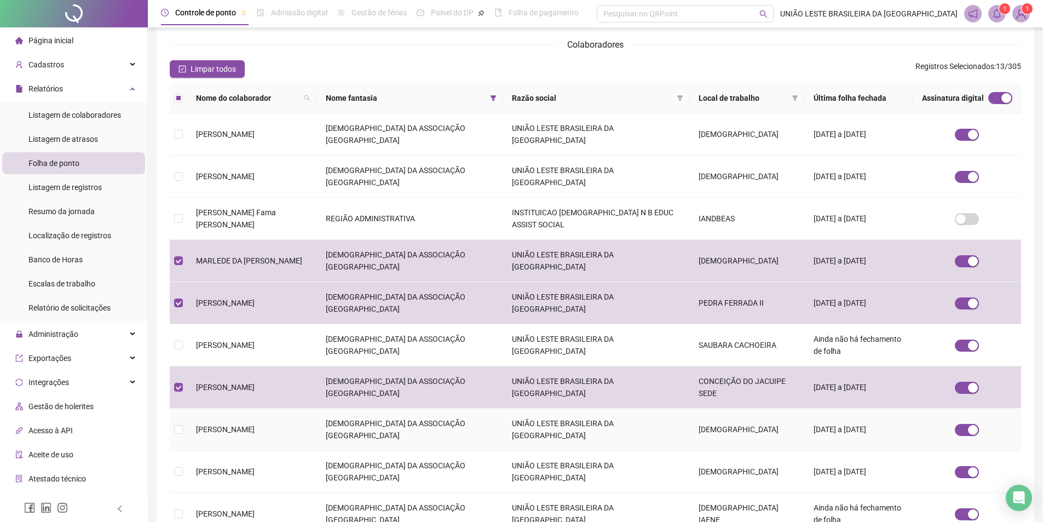
click at [869, 432] on td "[DATE] a [DATE]" at bounding box center [859, 429] width 108 height 42
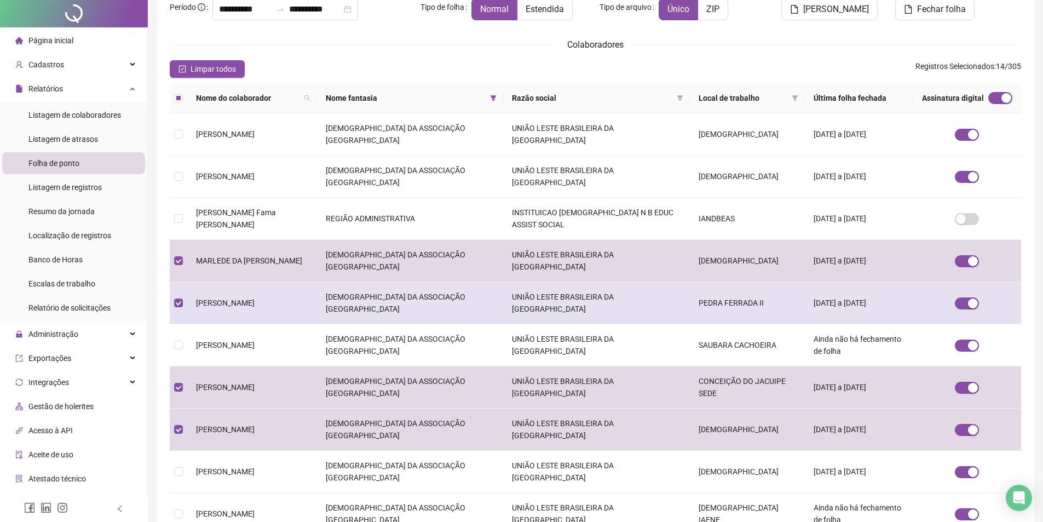
scroll to position [0, 0]
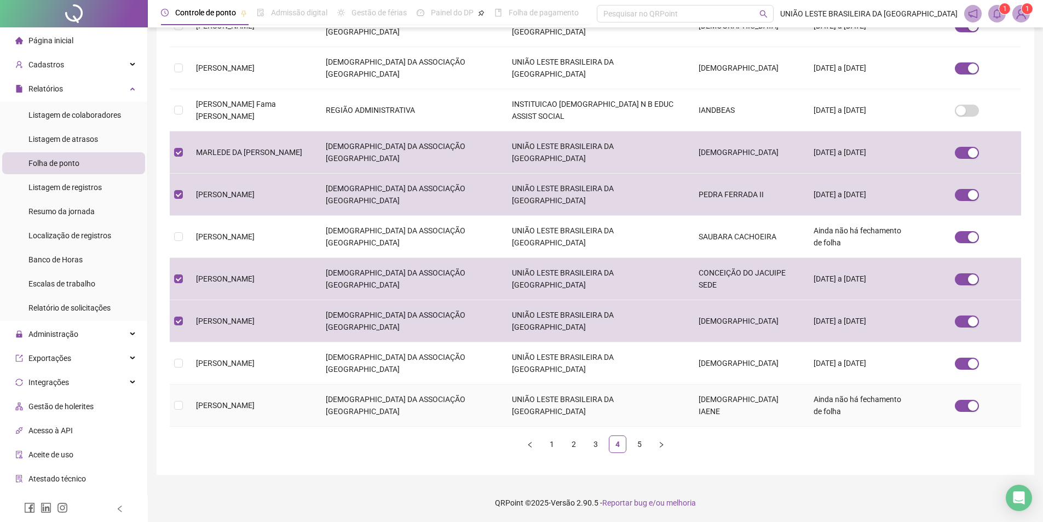
click at [690, 402] on td "[DEMOGRAPHIC_DATA] IAENE" at bounding box center [747, 405] width 115 height 42
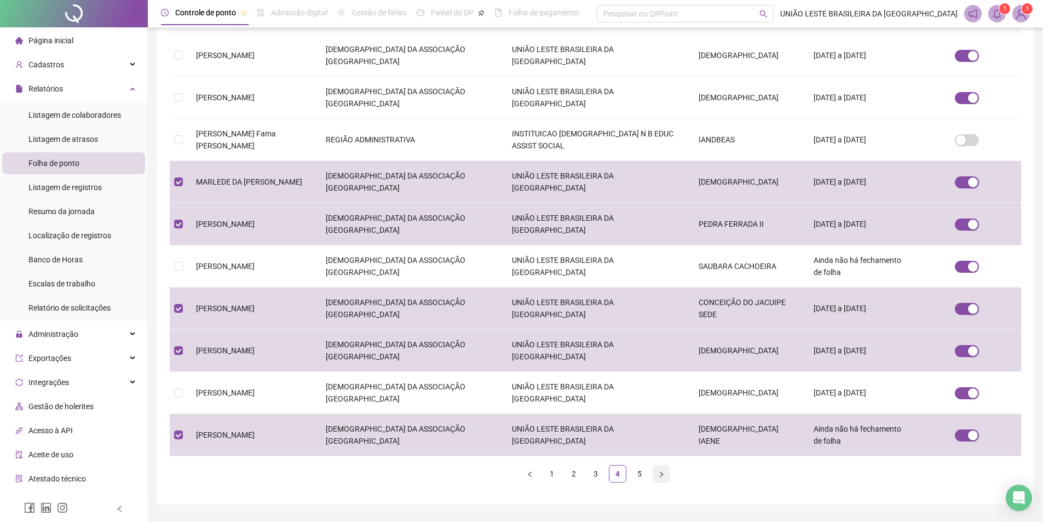
click at [668, 477] on button "button" at bounding box center [662, 474] width 18 height 18
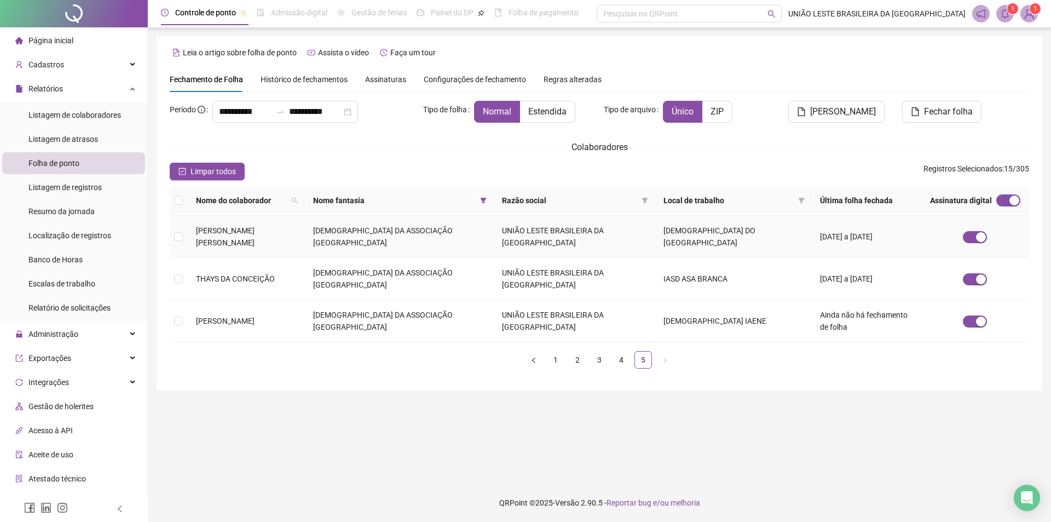
click at [763, 235] on td "[DEMOGRAPHIC_DATA] DO [GEOGRAPHIC_DATA]" at bounding box center [733, 237] width 157 height 42
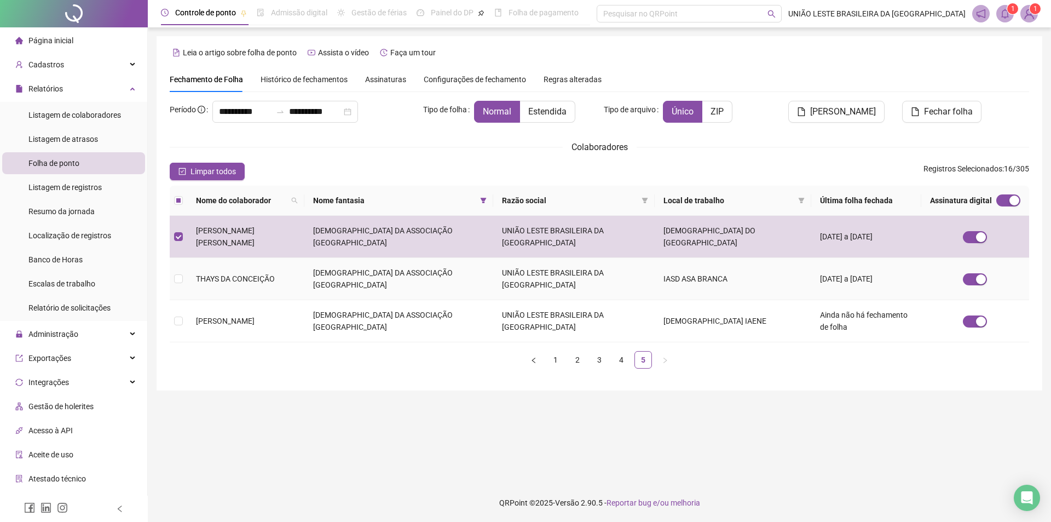
click at [763, 265] on td "IASD ASA BRANCA" at bounding box center [733, 279] width 157 height 42
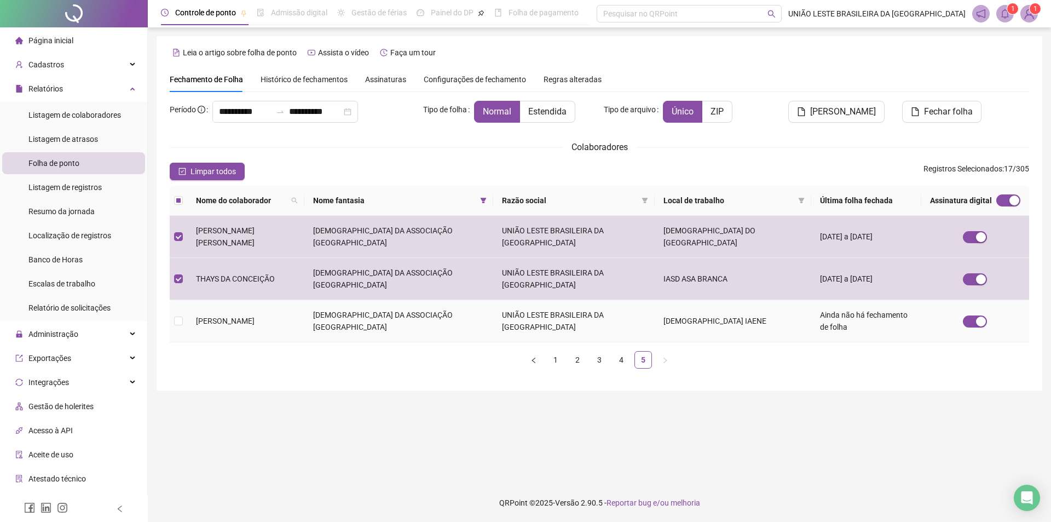
click at [757, 300] on td "[DEMOGRAPHIC_DATA] IAENE" at bounding box center [733, 321] width 157 height 42
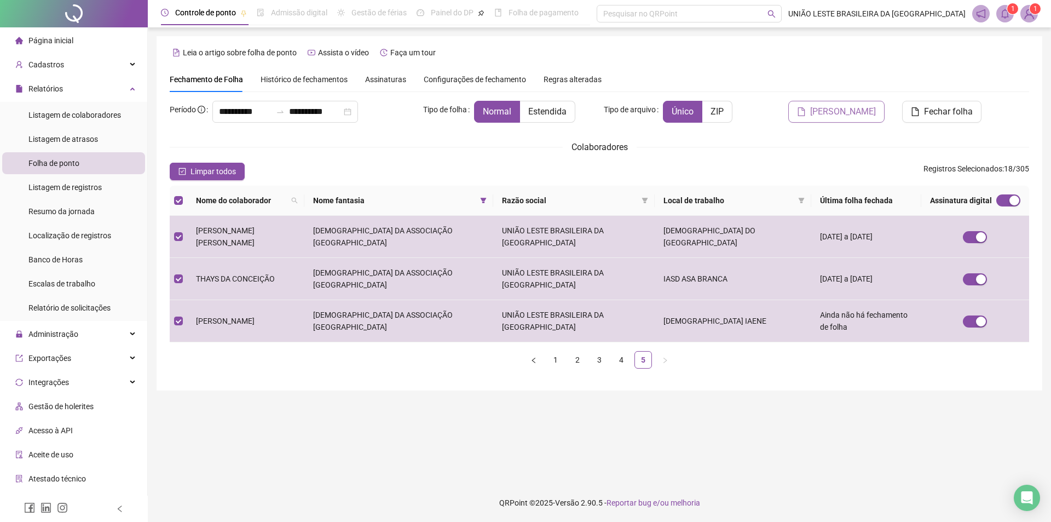
click at [846, 115] on span "[PERSON_NAME]" at bounding box center [843, 111] width 66 height 13
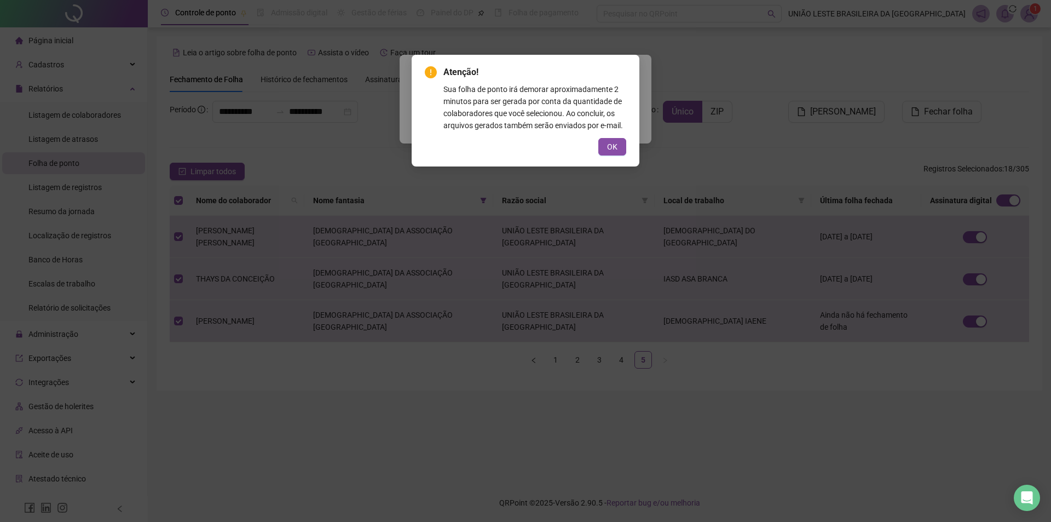
click at [617, 137] on div "Atenção! Sua folha de ponto irá demorar aproximadamente 2 minutos para ser gera…" at bounding box center [525, 111] width 201 height 90
click at [616, 147] on span "OK" at bounding box center [612, 147] width 10 height 12
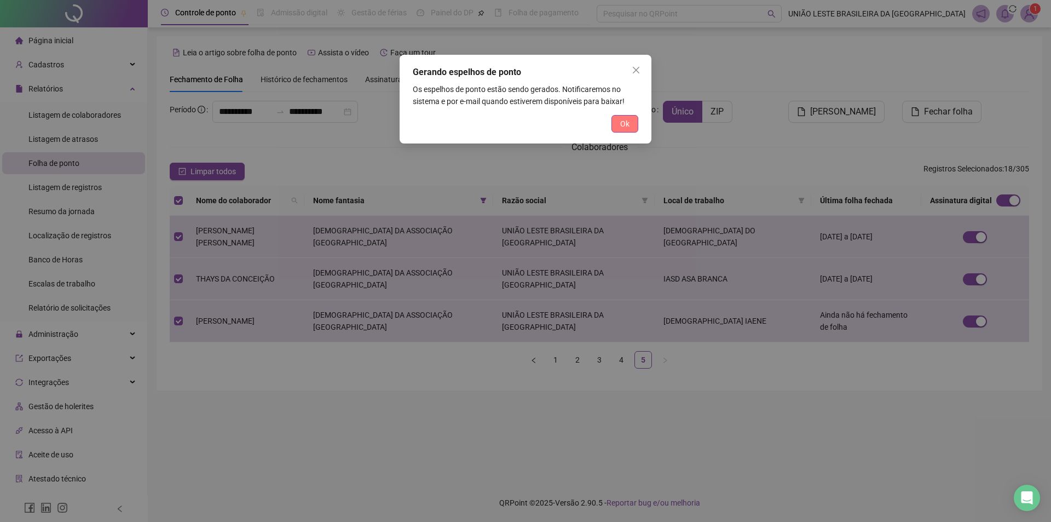
click at [633, 122] on button "Ok" at bounding box center [625, 124] width 27 height 18
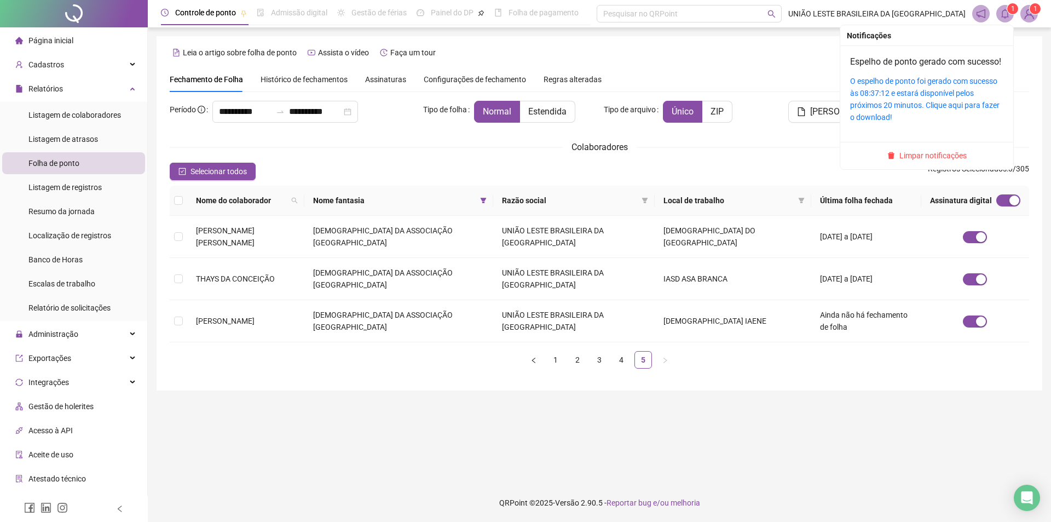
click at [1003, 13] on icon "bell" at bounding box center [1005, 14] width 10 height 10
click at [901, 121] on link "O espelho de ponto foi gerado com sucesso às 08:37:12 e estará disponível pelos…" at bounding box center [924, 99] width 149 height 45
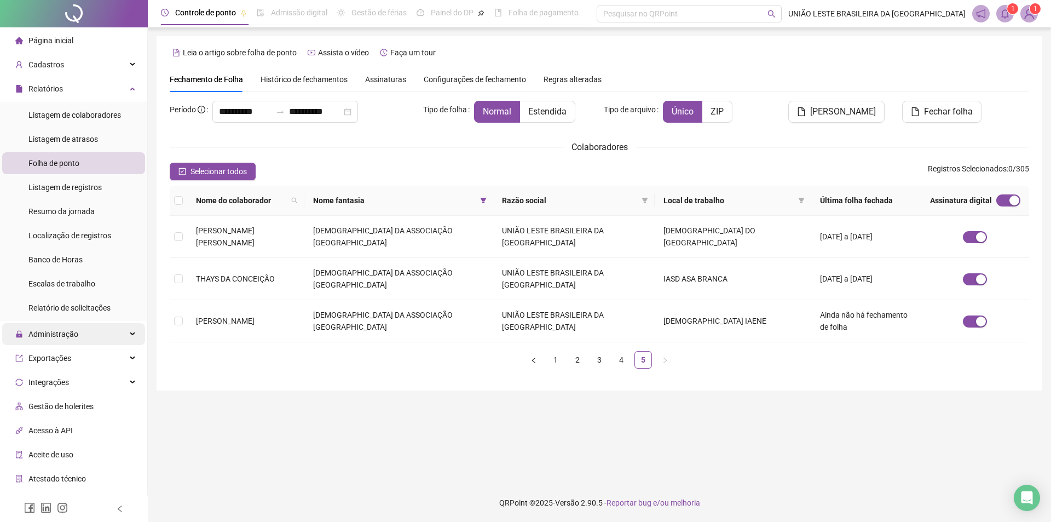
click at [64, 338] on span "Administração" at bounding box center [53, 334] width 50 height 9
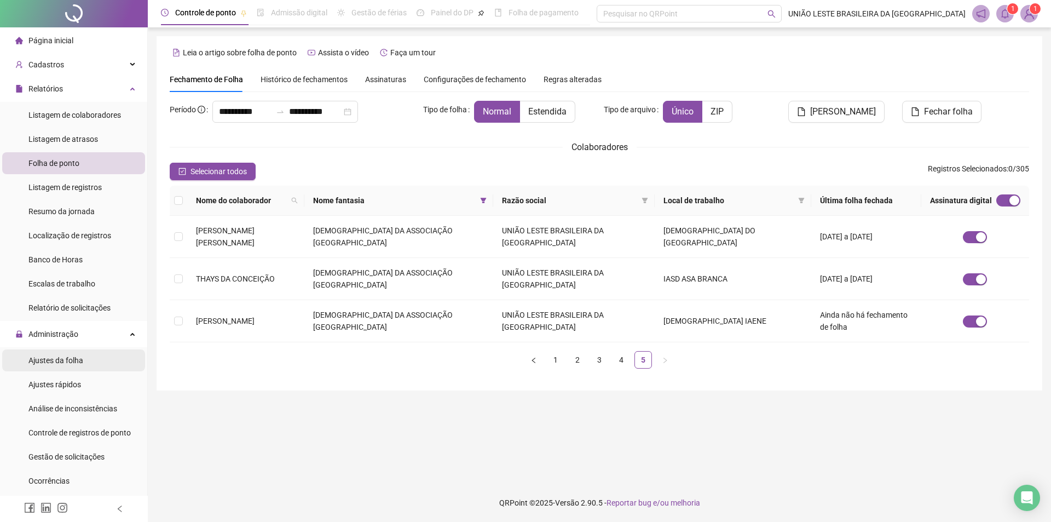
drag, startPoint x: 75, startPoint y: 360, endPoint x: 82, endPoint y: 359, distance: 7.2
click at [76, 360] on span "Ajustes da folha" at bounding box center [55, 360] width 55 height 9
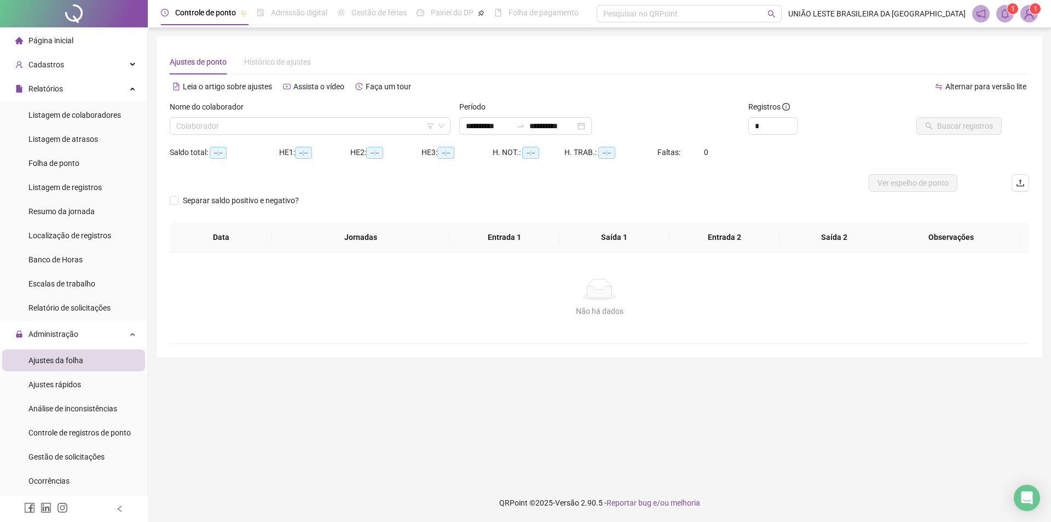
type input "**********"
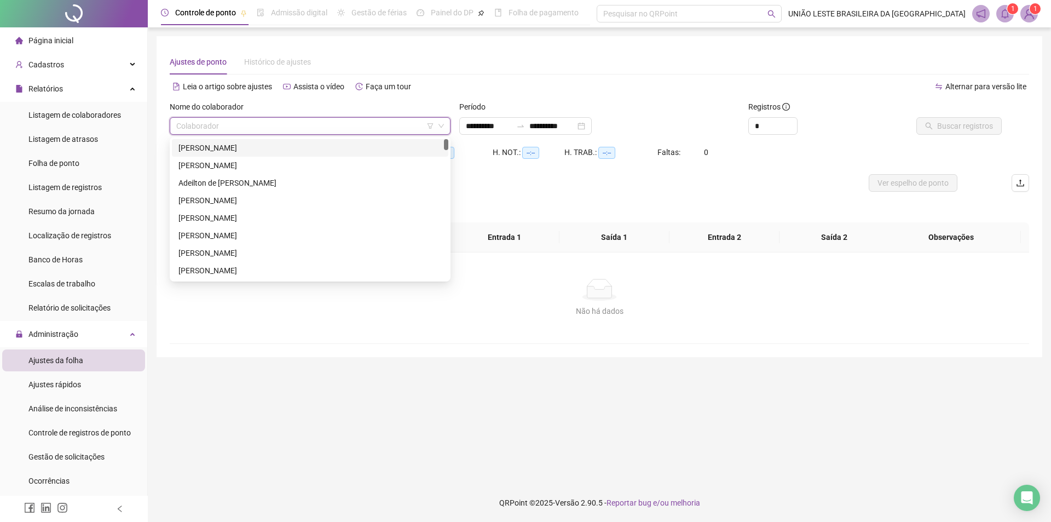
click at [380, 131] on input "search" at bounding box center [305, 126] width 258 height 16
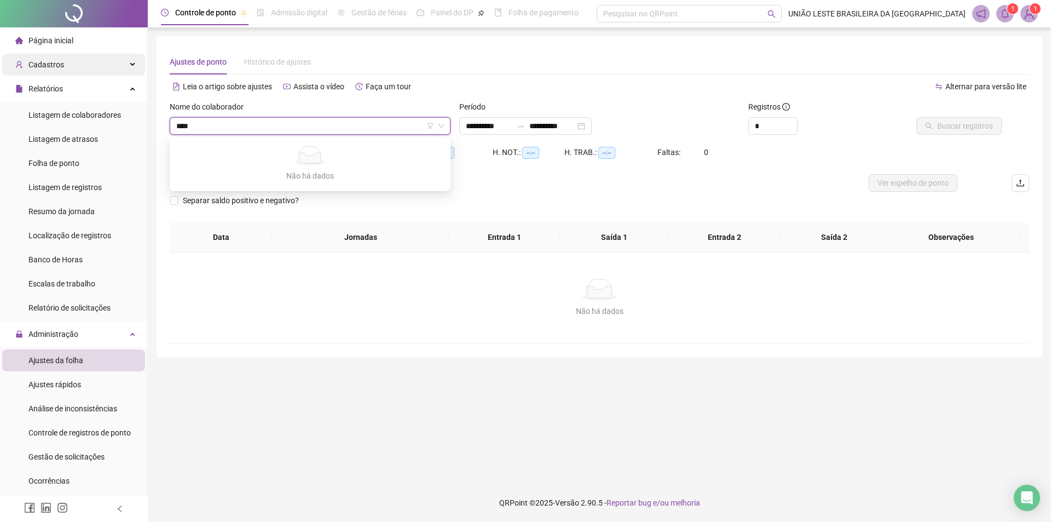
type input "***"
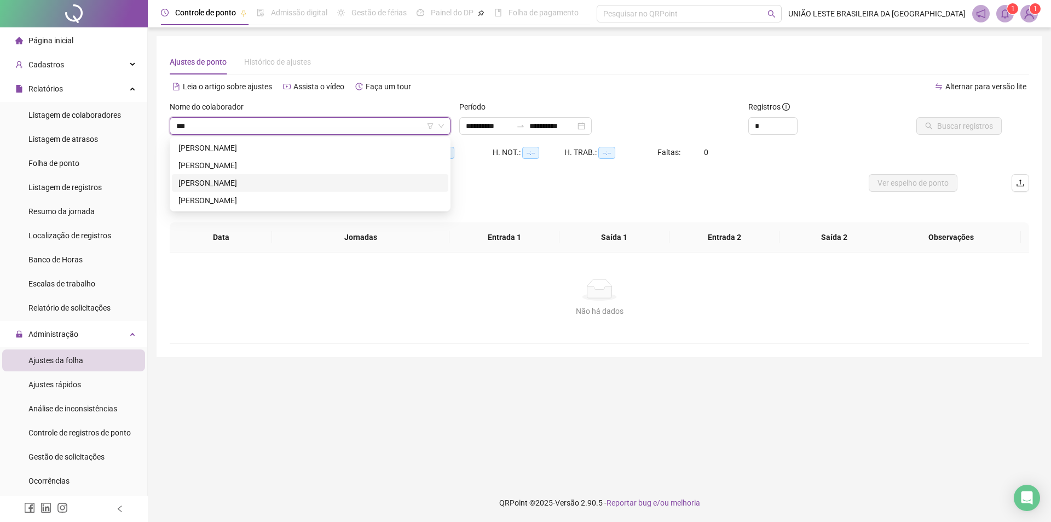
click at [249, 177] on div "[PERSON_NAME]" at bounding box center [309, 183] width 263 height 12
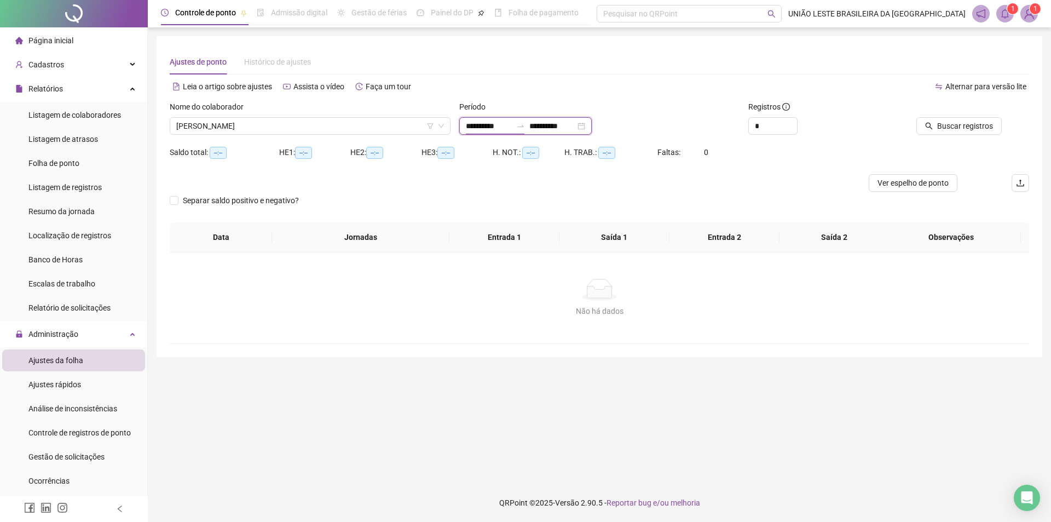
click at [512, 123] on input "**********" at bounding box center [489, 126] width 46 height 12
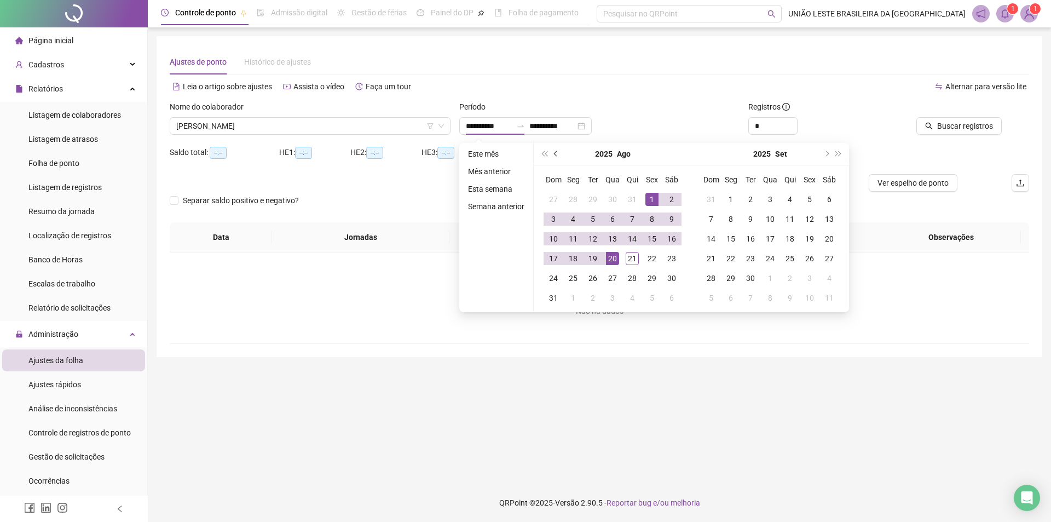
click at [551, 154] on button "prev-year" at bounding box center [556, 154] width 12 height 22
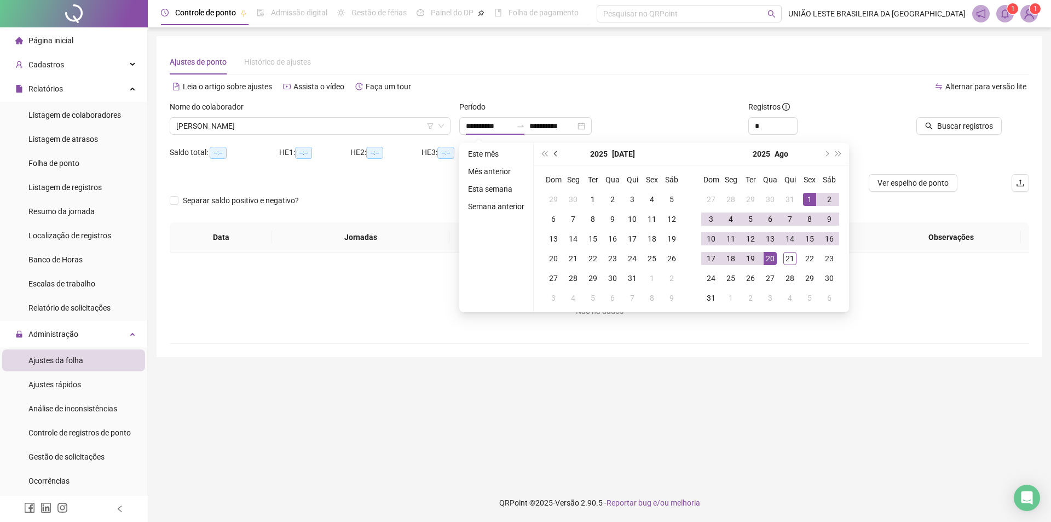
click at [551, 154] on button "prev-year" at bounding box center [556, 154] width 12 height 22
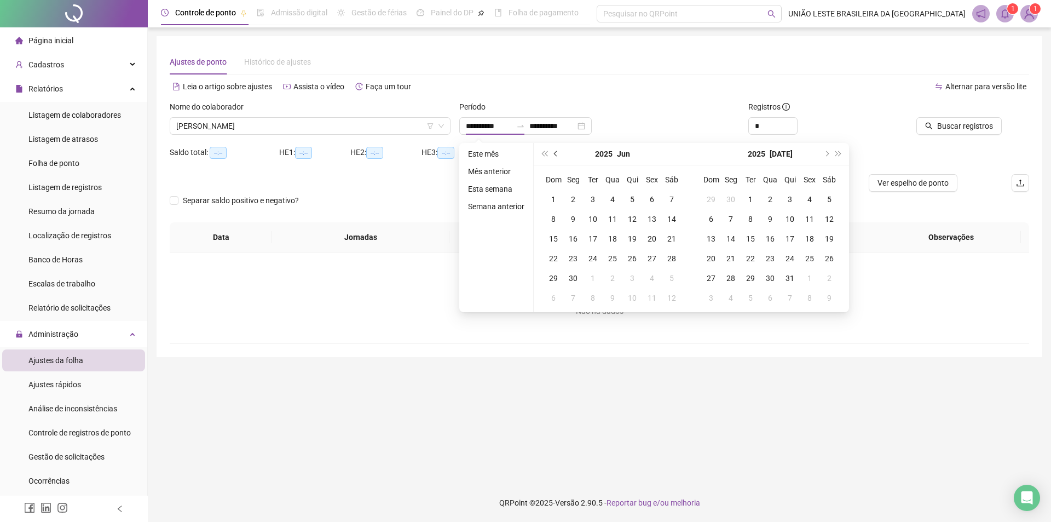
click at [551, 154] on button "prev-year" at bounding box center [556, 154] width 12 height 22
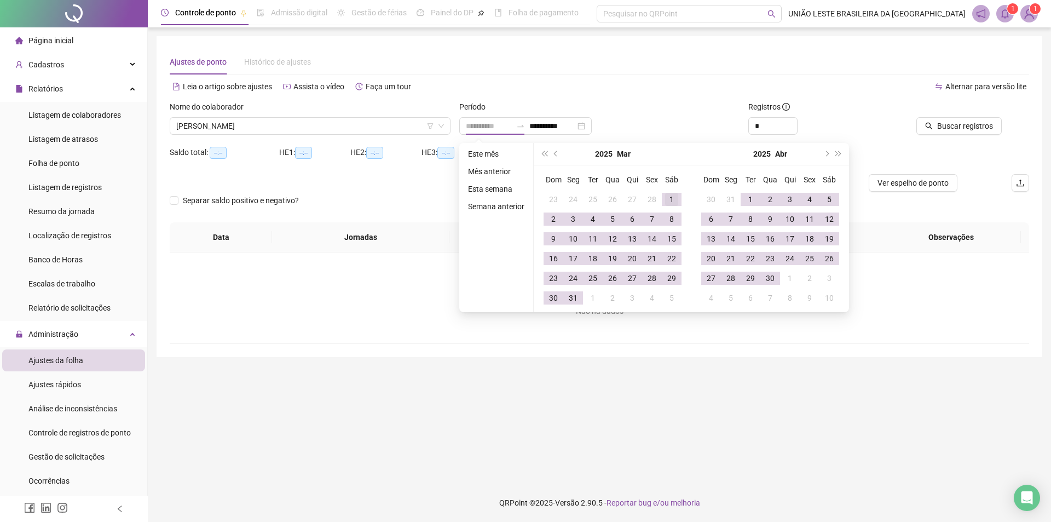
type input "**********"
click at [677, 194] on div "1" at bounding box center [671, 199] width 13 height 13
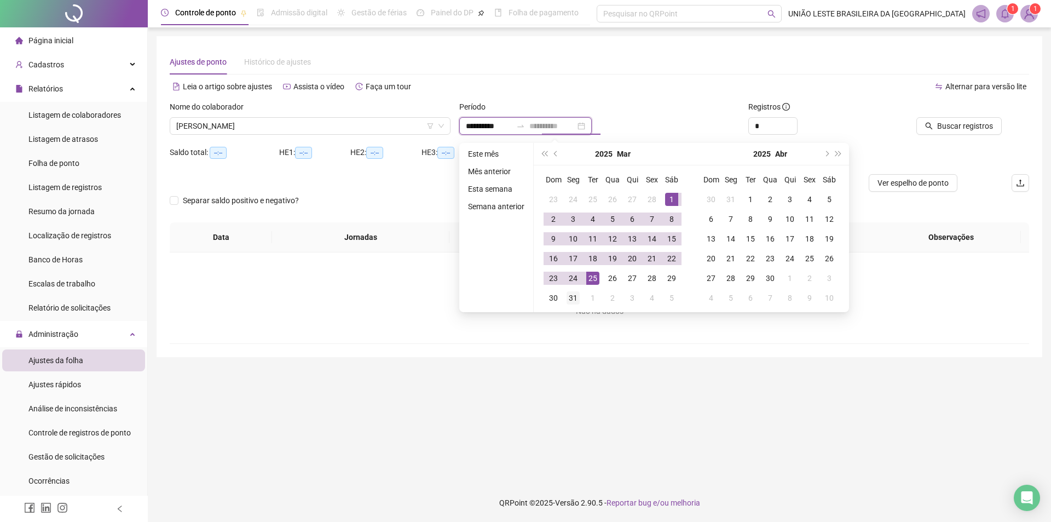
type input "**********"
click at [577, 295] on div "31" at bounding box center [573, 297] width 13 height 13
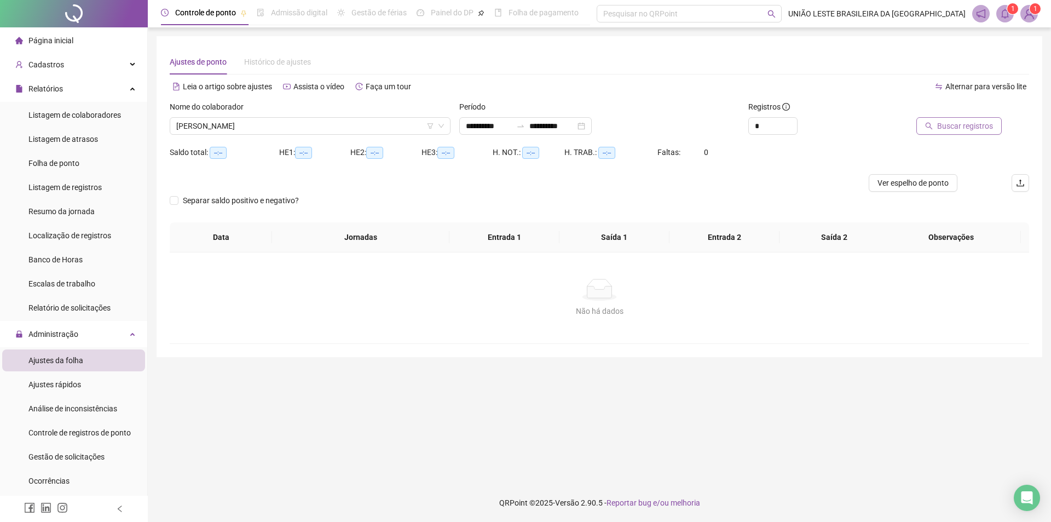
click at [969, 125] on span "Buscar registros" at bounding box center [965, 126] width 56 height 12
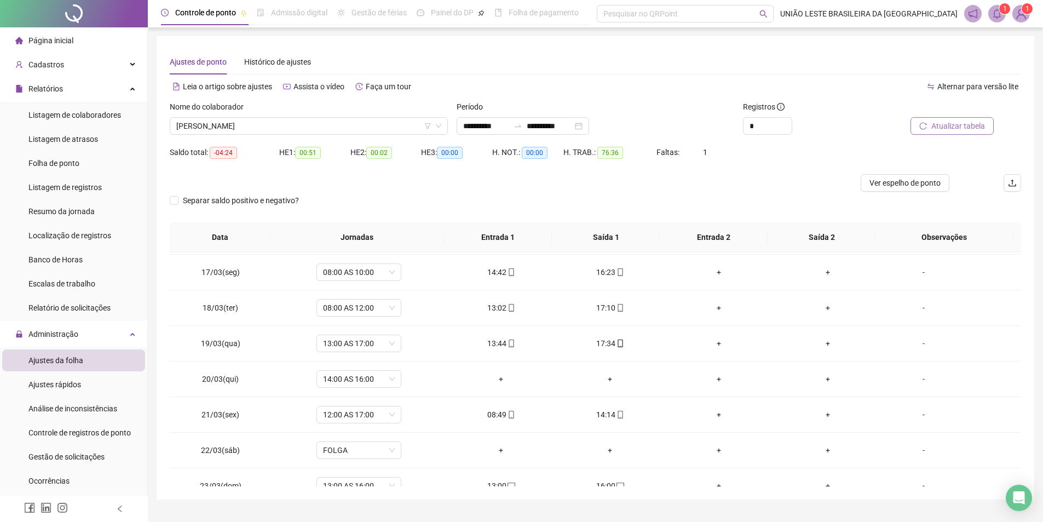
scroll to position [570, 0]
click at [497, 374] on div "+" at bounding box center [500, 376] width 91 height 12
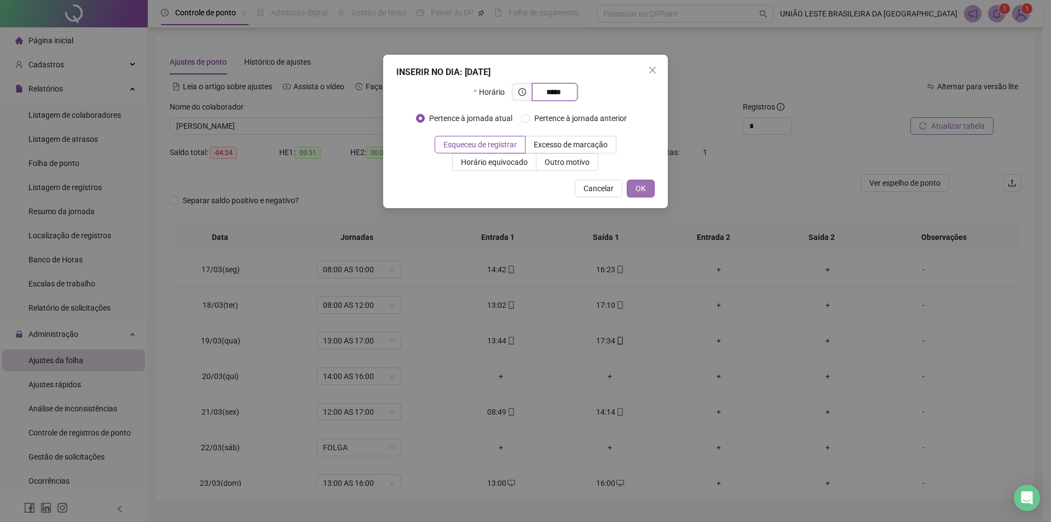
type input "*****"
click at [642, 192] on span "OK" at bounding box center [641, 188] width 10 height 12
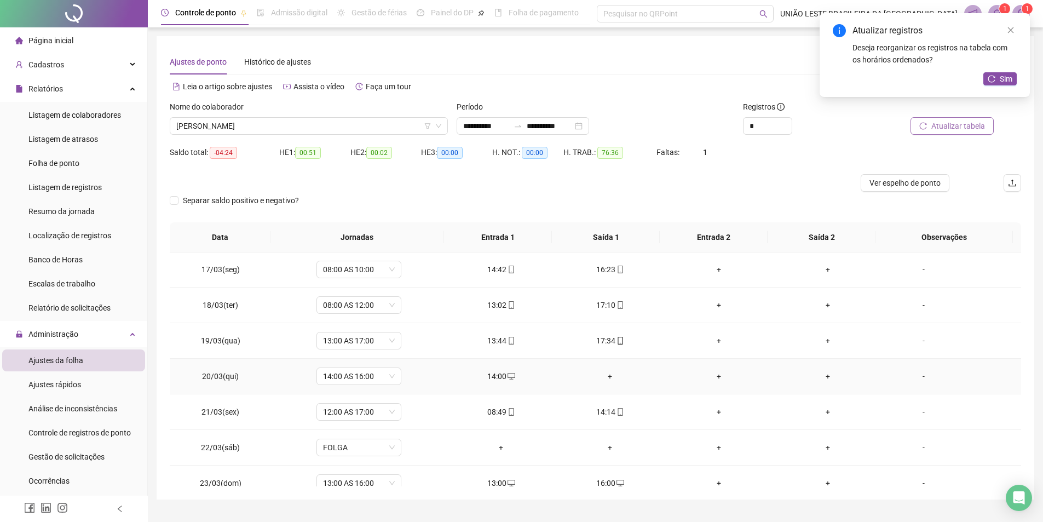
click at [608, 378] on div "+" at bounding box center [609, 376] width 91 height 12
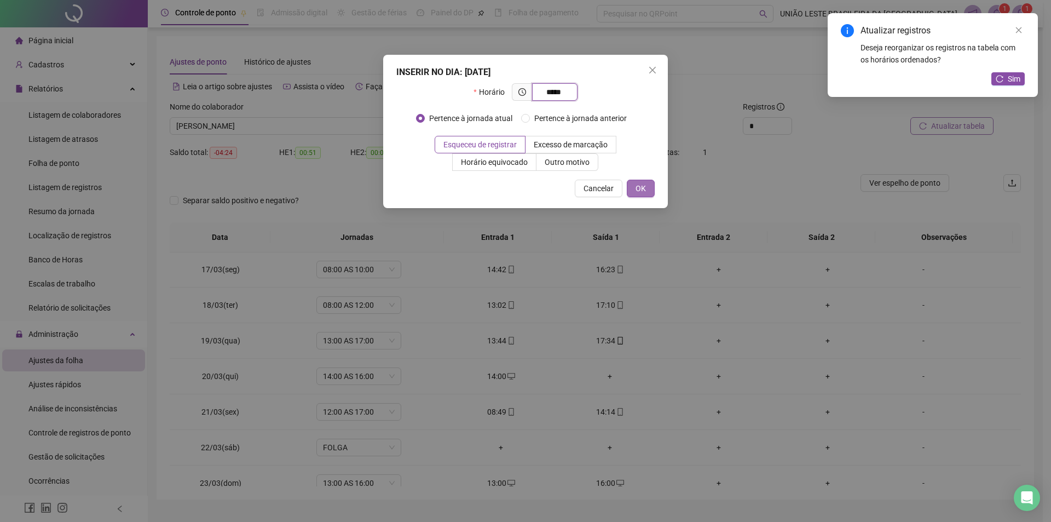
type input "*****"
click at [645, 189] on span "OK" at bounding box center [641, 188] width 10 height 12
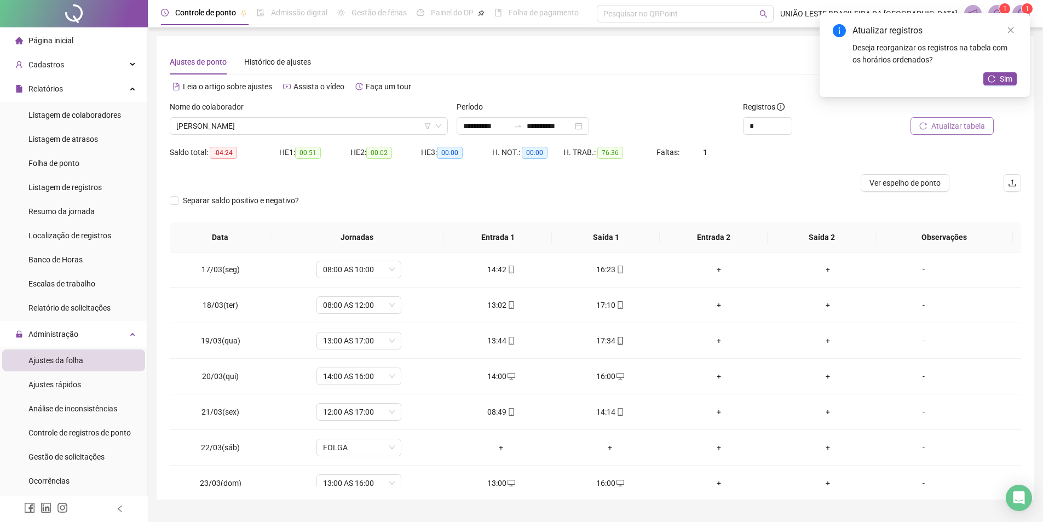
click at [979, 125] on span "Atualizar tabela" at bounding box center [958, 126] width 54 height 12
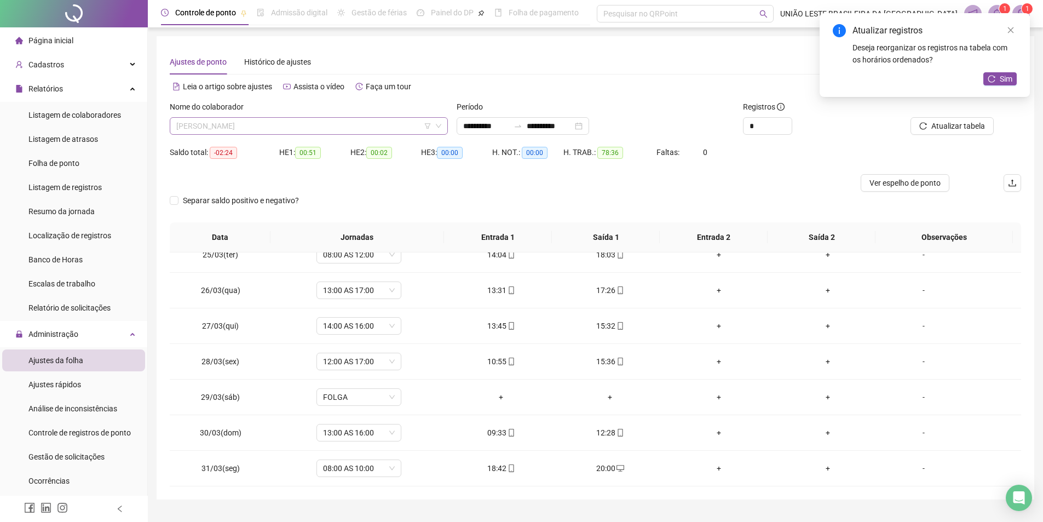
scroll to position [1962, 0]
click at [361, 122] on span "[PERSON_NAME]" at bounding box center [308, 126] width 265 height 16
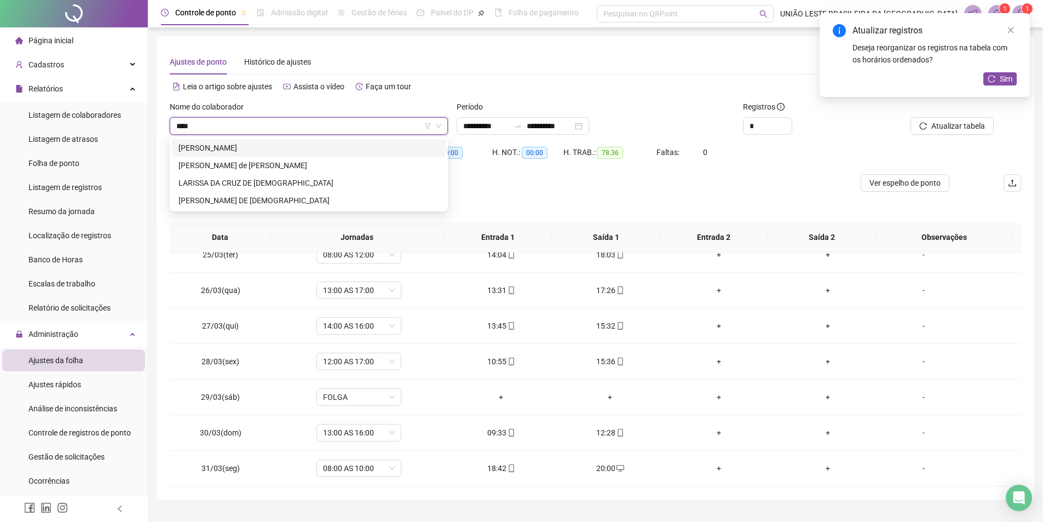
scroll to position [0, 0]
type input "*******"
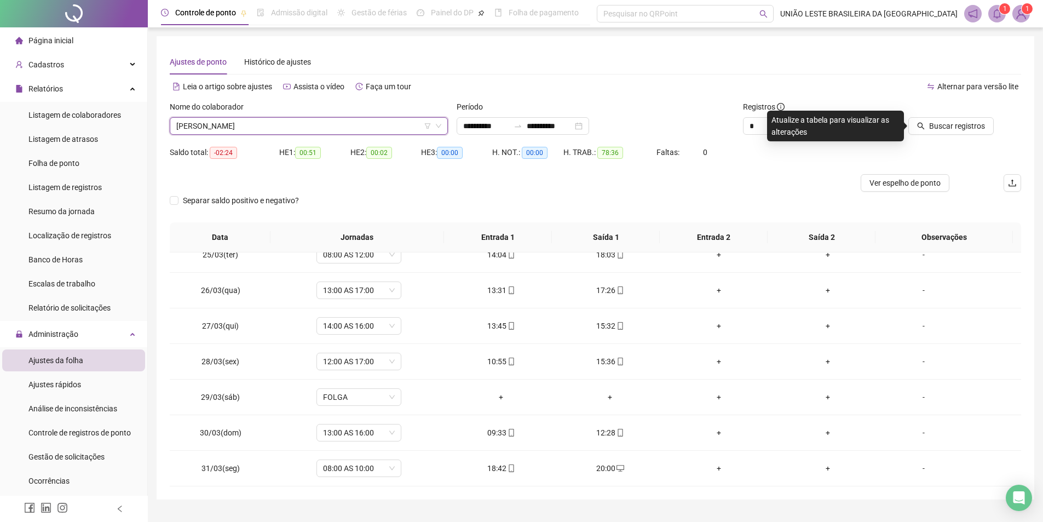
click at [306, 139] on div "Nome do colaborador Larissa Assis Sales Larissa Assis Sales" at bounding box center [308, 122] width 287 height 43
click at [293, 120] on span "[PERSON_NAME]" at bounding box center [308, 126] width 265 height 16
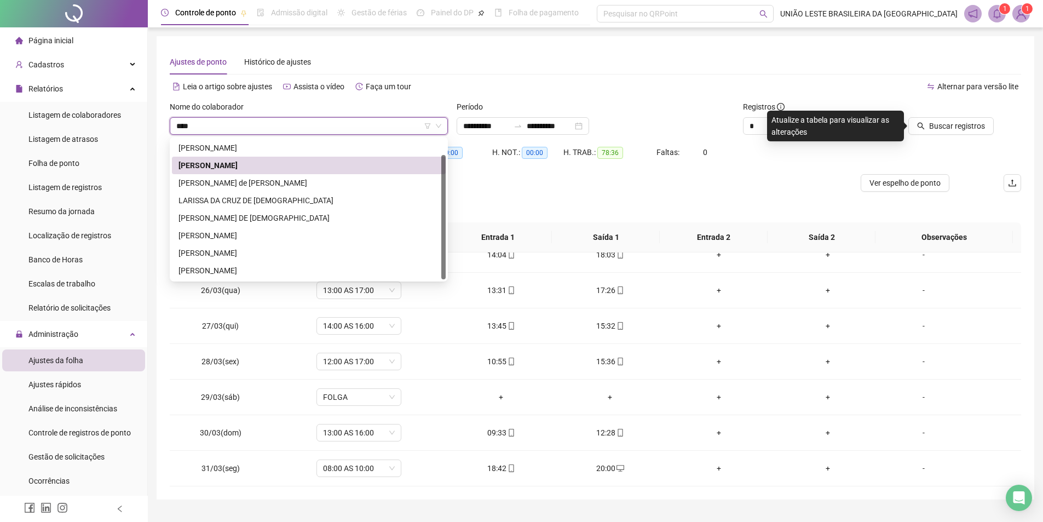
scroll to position [0, 0]
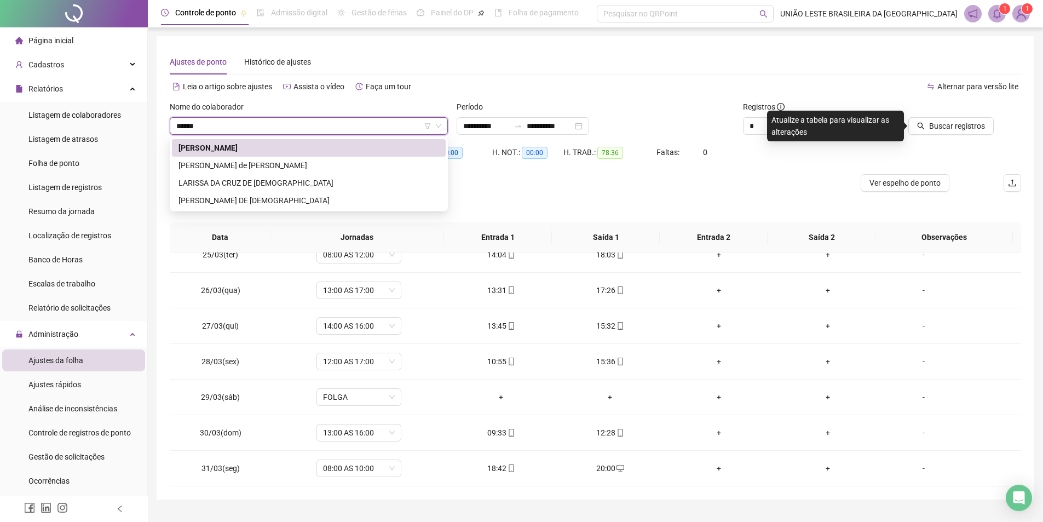
type input "*******"
click at [305, 179] on div "LARISSA DA CRUZ DE [DEMOGRAPHIC_DATA]" at bounding box center [308, 183] width 261 height 12
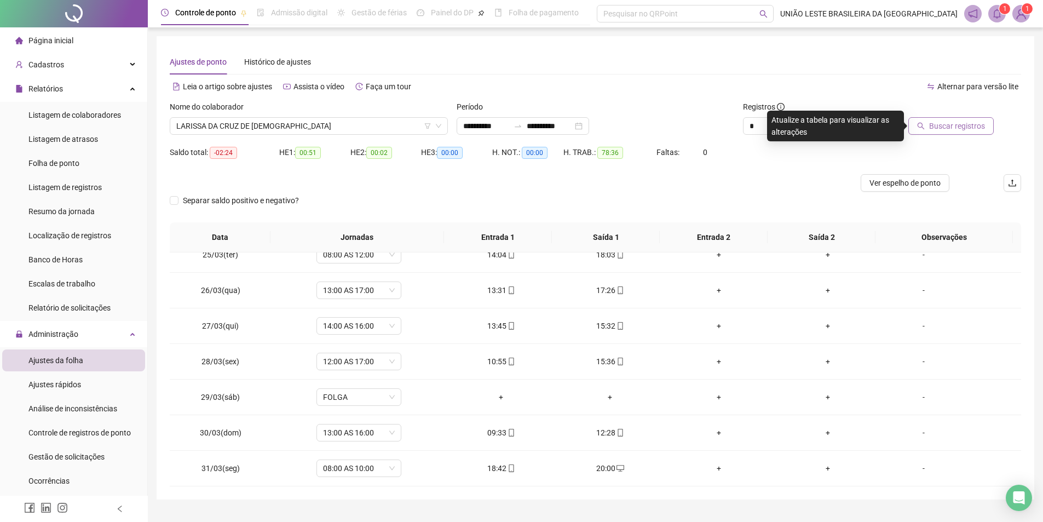
click at [956, 131] on span "Buscar registros" at bounding box center [957, 126] width 56 height 12
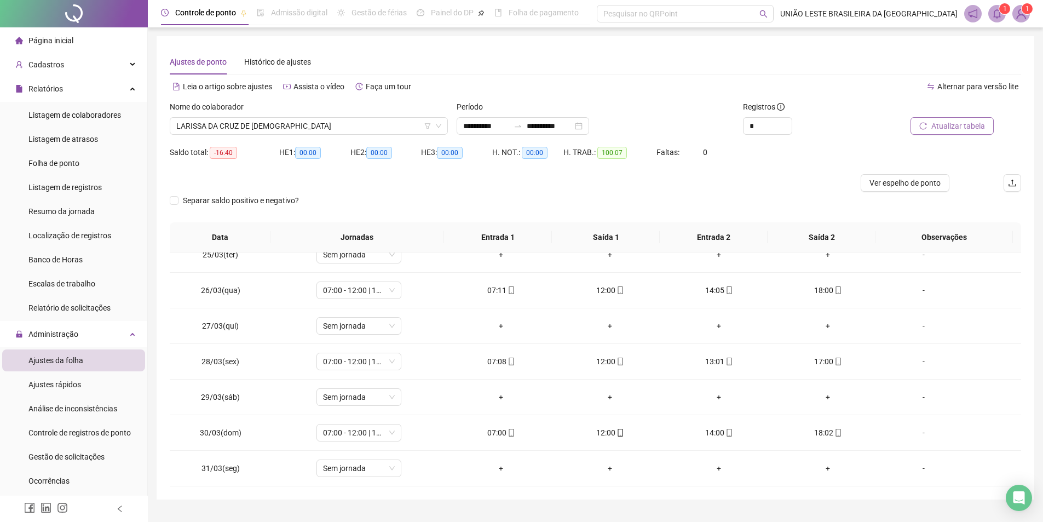
scroll to position [339, 0]
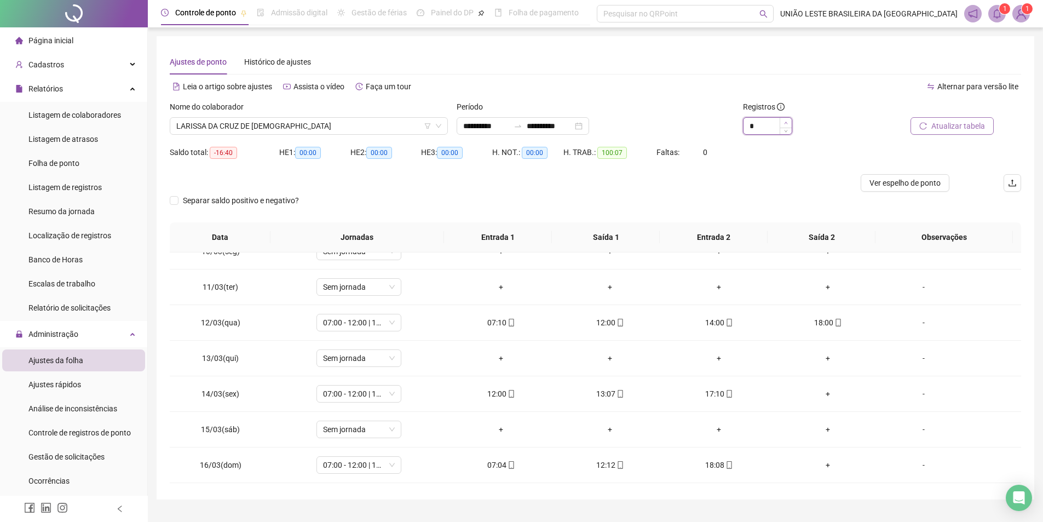
click at [785, 120] on span "Increase Value" at bounding box center [786, 123] width 12 height 10
type input "*"
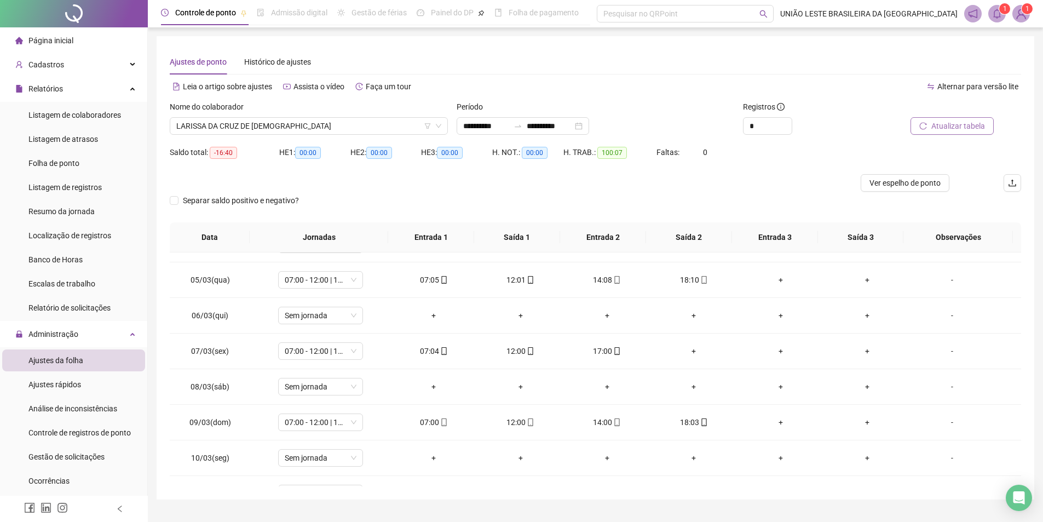
scroll to position [0, 0]
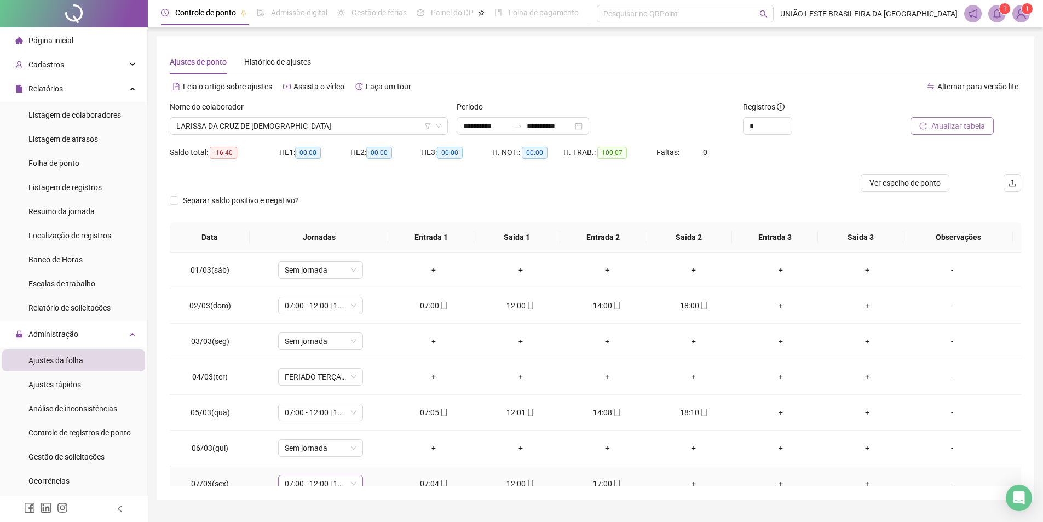
click at [354, 483] on span "07:00 - 12:00 | 13:00 - 17:00" at bounding box center [321, 483] width 72 height 16
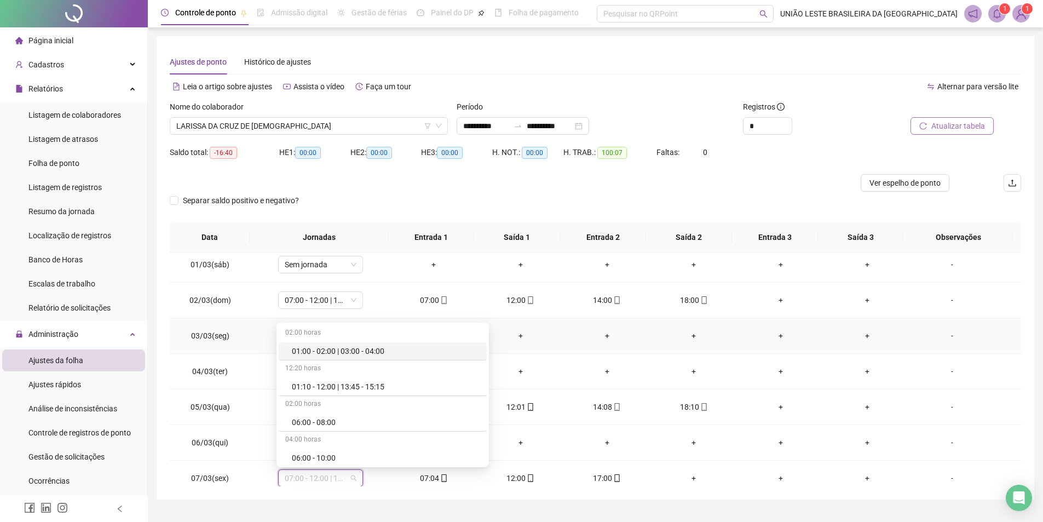
click at [993, 351] on td "-" at bounding box center [966, 336] width 110 height 36
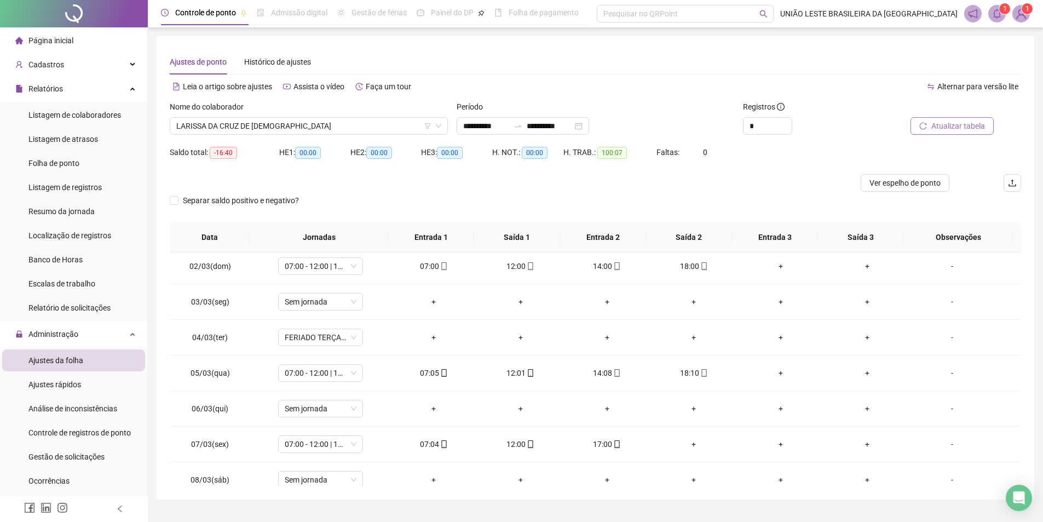
scroll to position [48, 0]
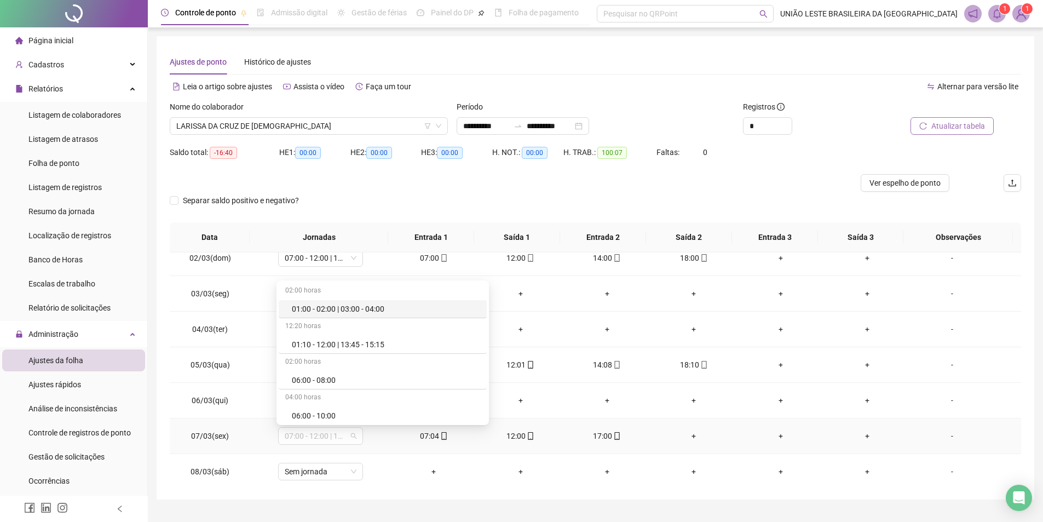
drag, startPoint x: 293, startPoint y: 436, endPoint x: 363, endPoint y: 439, distance: 70.1
click at [363, 439] on td "07:00 - 12:00 | 13:00 - 17:00" at bounding box center [321, 436] width 140 height 36
click at [948, 365] on div "-" at bounding box center [952, 365] width 65 height 12
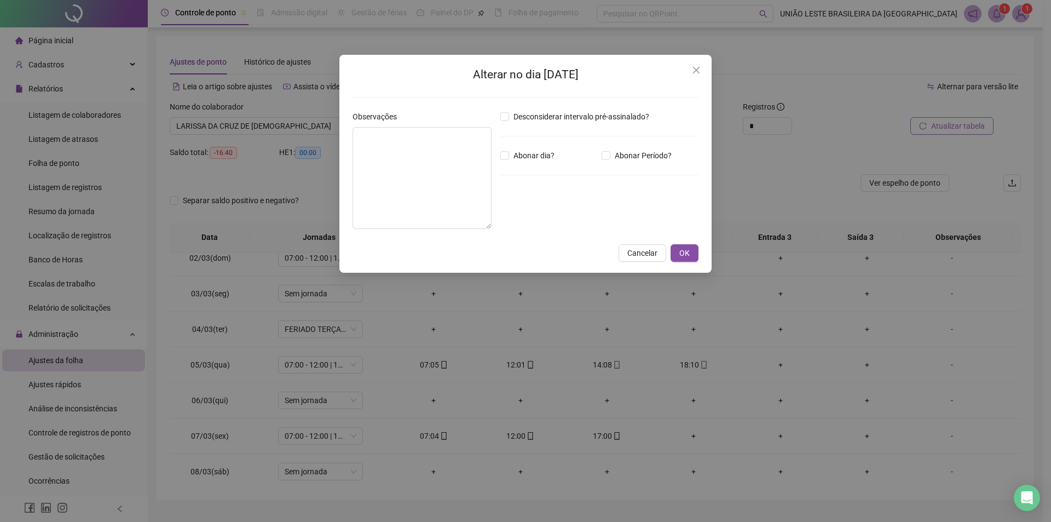
click at [996, 365] on div "Alterar no dia 05/03/2025 Observações Desconsiderar intervalo pré-assinalado? A…" at bounding box center [525, 261] width 1051 height 522
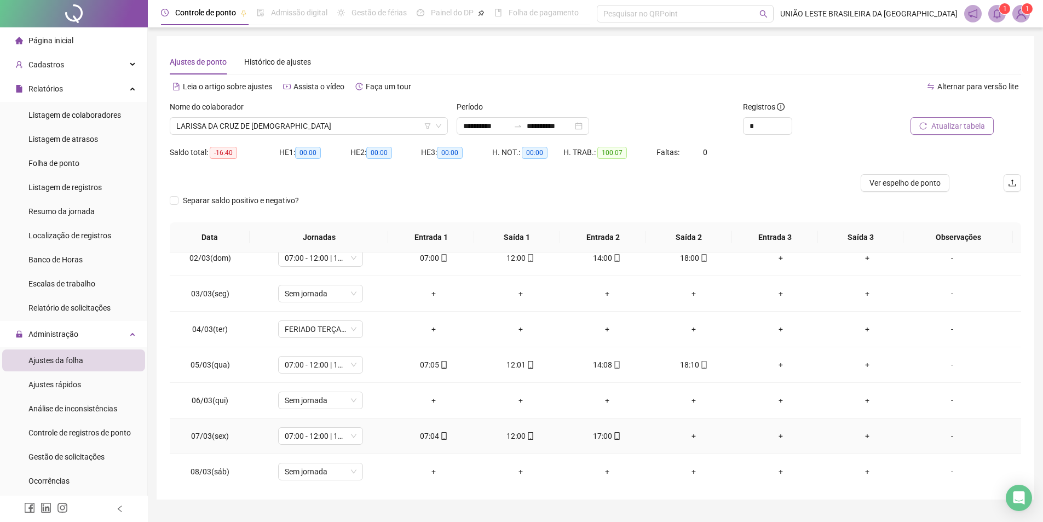
click at [685, 434] on div "+" at bounding box center [693, 436] width 69 height 12
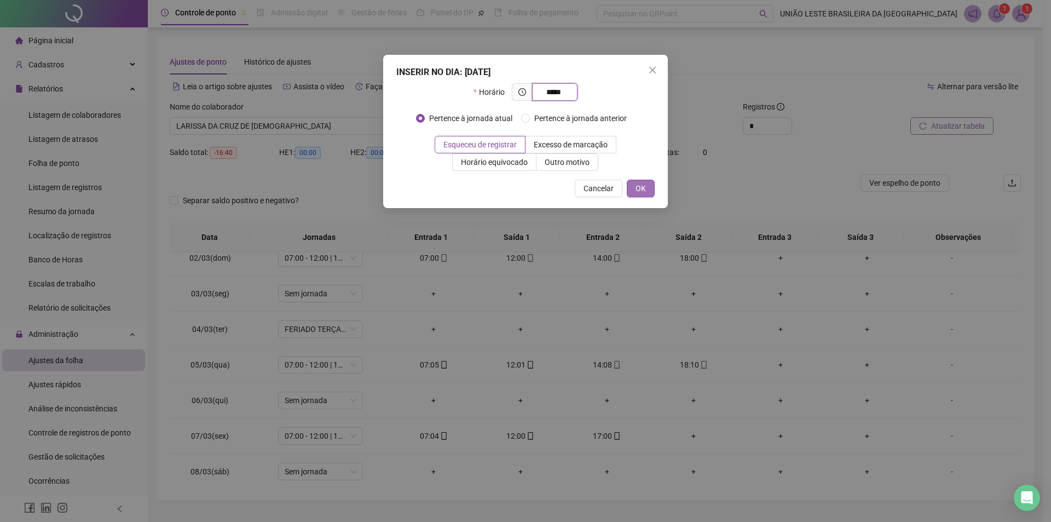
type input "*****"
click at [643, 193] on span "OK" at bounding box center [641, 188] width 10 height 12
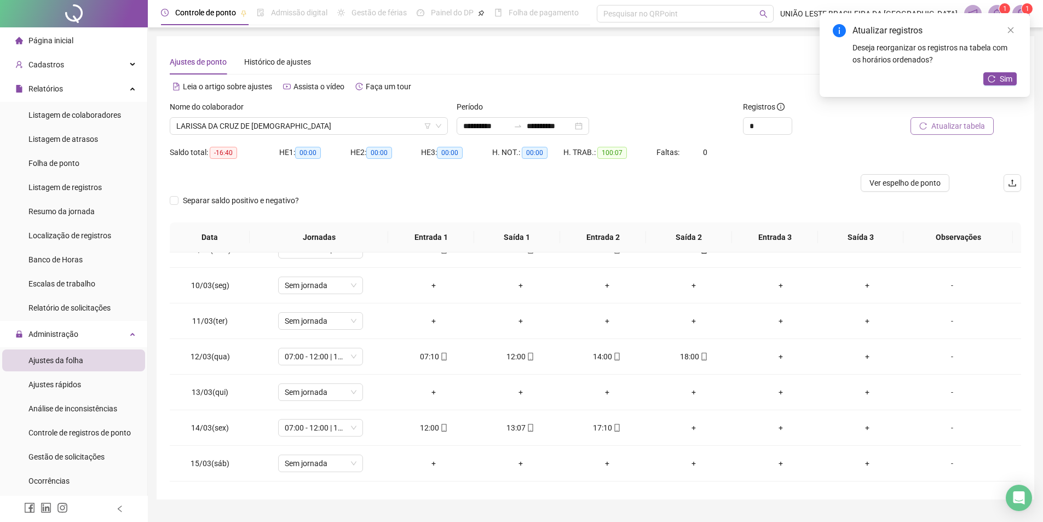
scroll to position [313, 0]
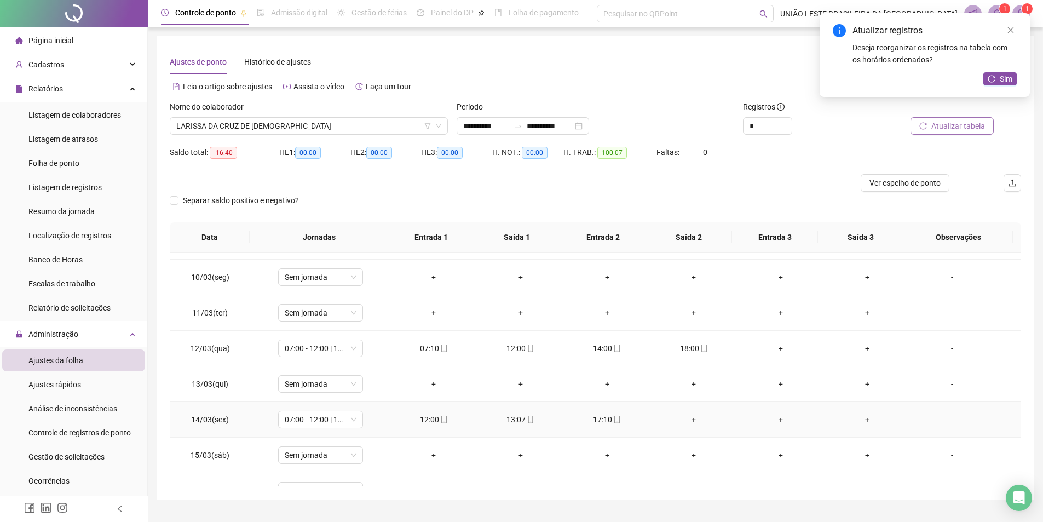
click at [689, 414] on div "+" at bounding box center [693, 419] width 69 height 12
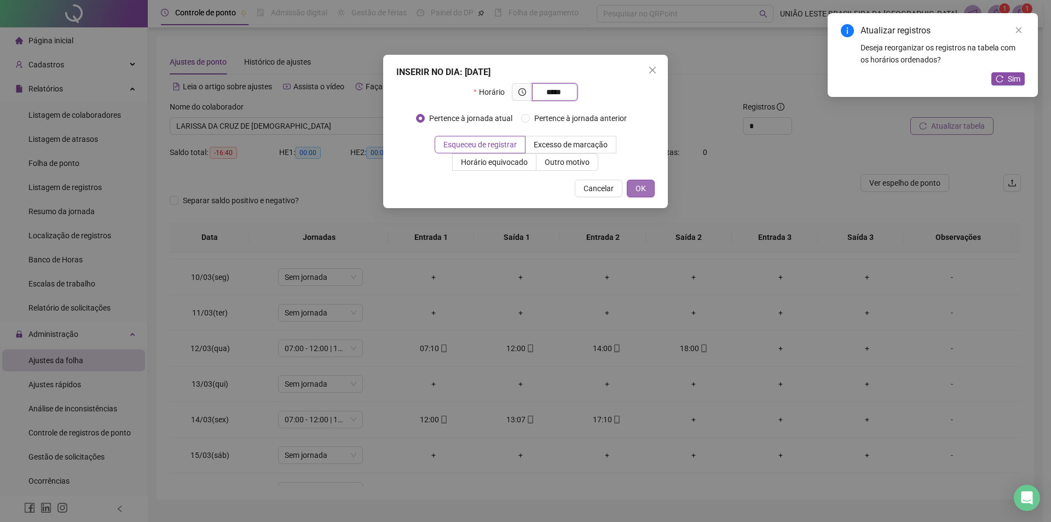
type input "*****"
click at [641, 189] on span "OK" at bounding box center [641, 188] width 10 height 12
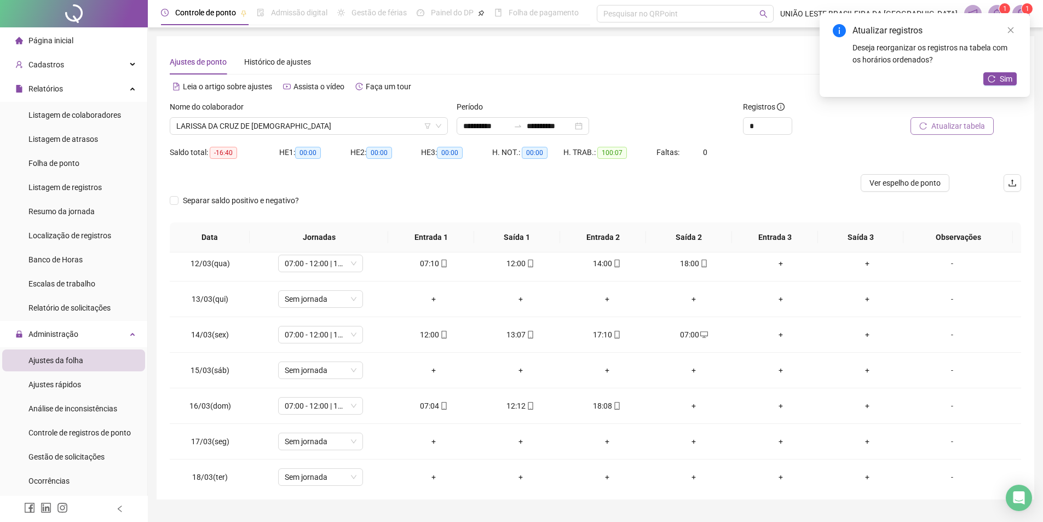
scroll to position [432, 0]
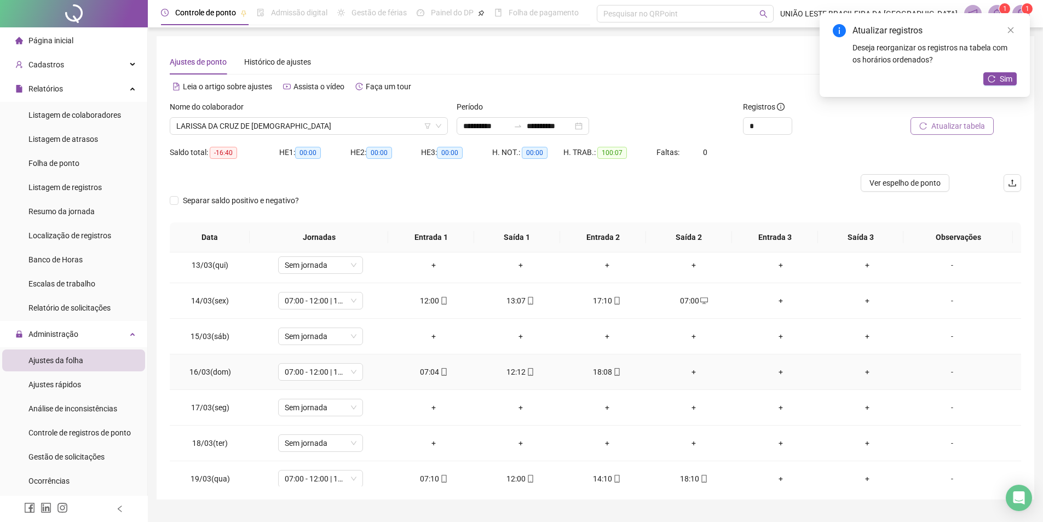
click at [676, 377] on div "+" at bounding box center [693, 372] width 69 height 12
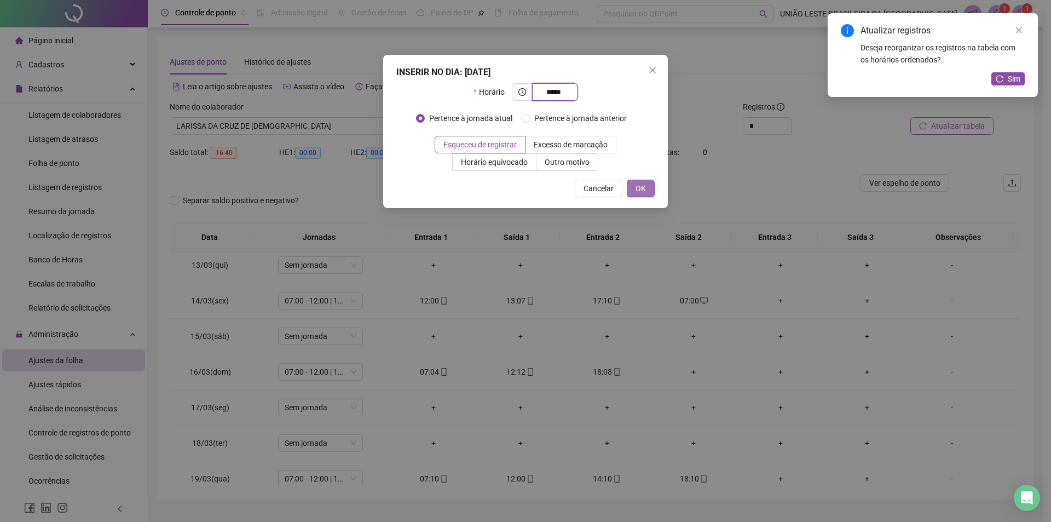
type input "*****"
click at [644, 189] on span "OK" at bounding box center [641, 188] width 10 height 12
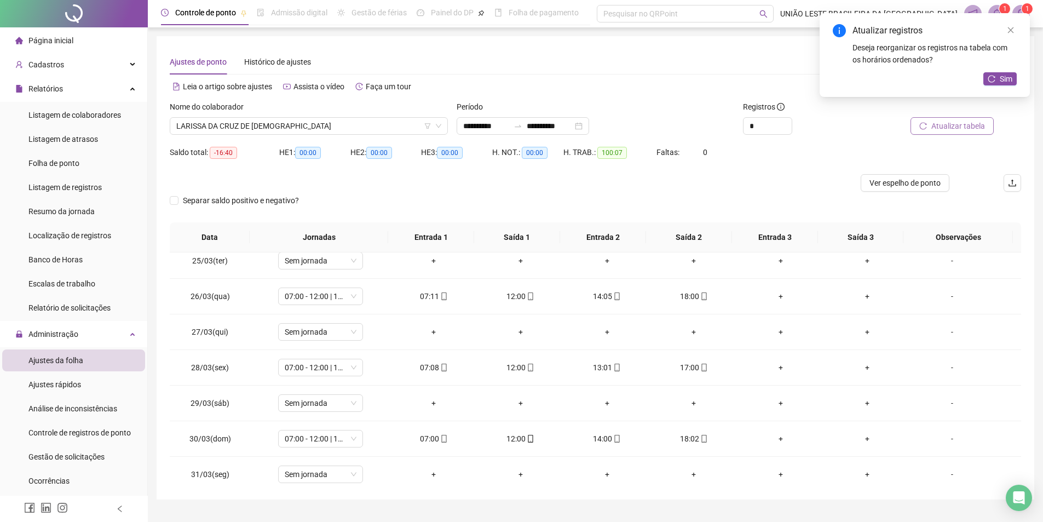
scroll to position [869, 0]
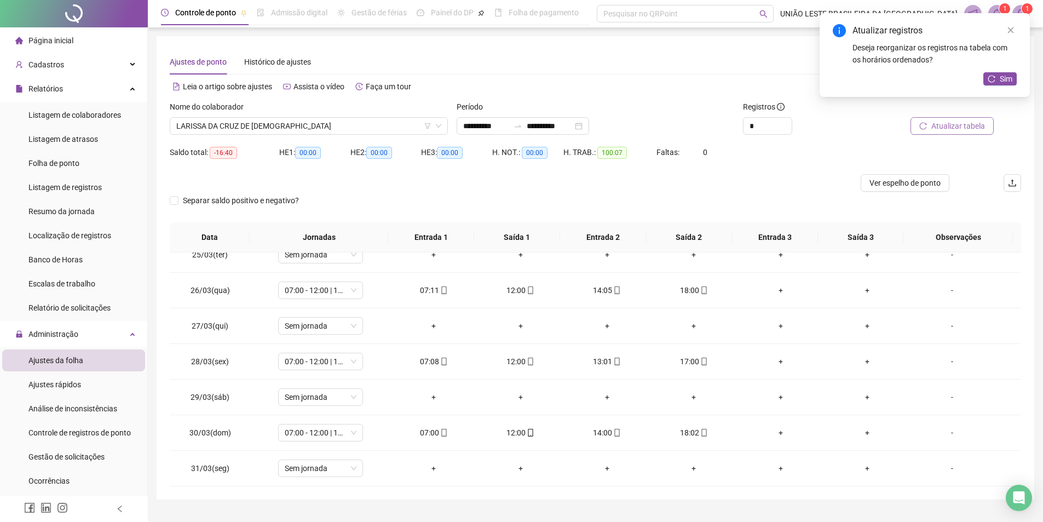
click at [980, 126] on span "Atualizar tabela" at bounding box center [958, 126] width 54 height 12
click at [308, 129] on span "LARISSA DA CRUZ DE [DEMOGRAPHIC_DATA]" at bounding box center [308, 126] width 265 height 16
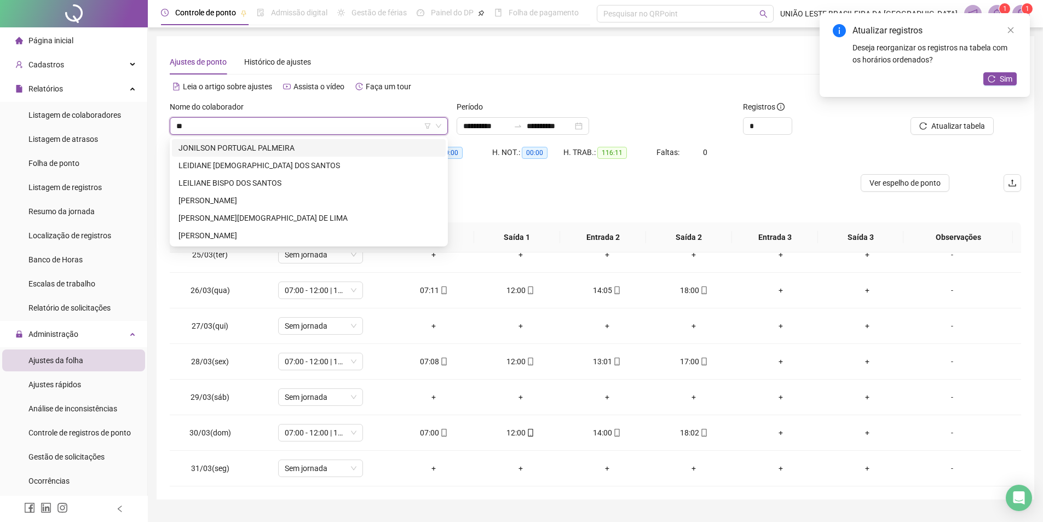
scroll to position [0, 0]
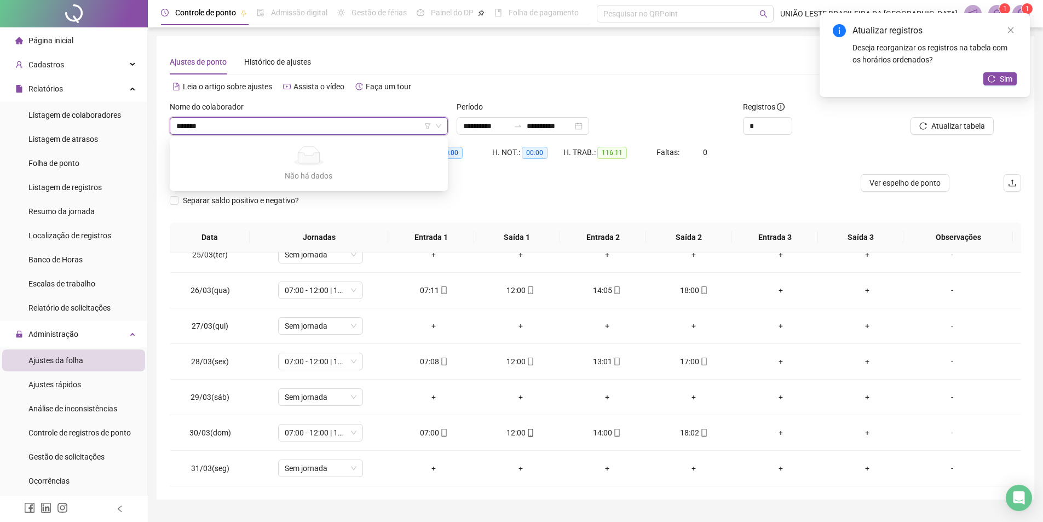
type input "******"
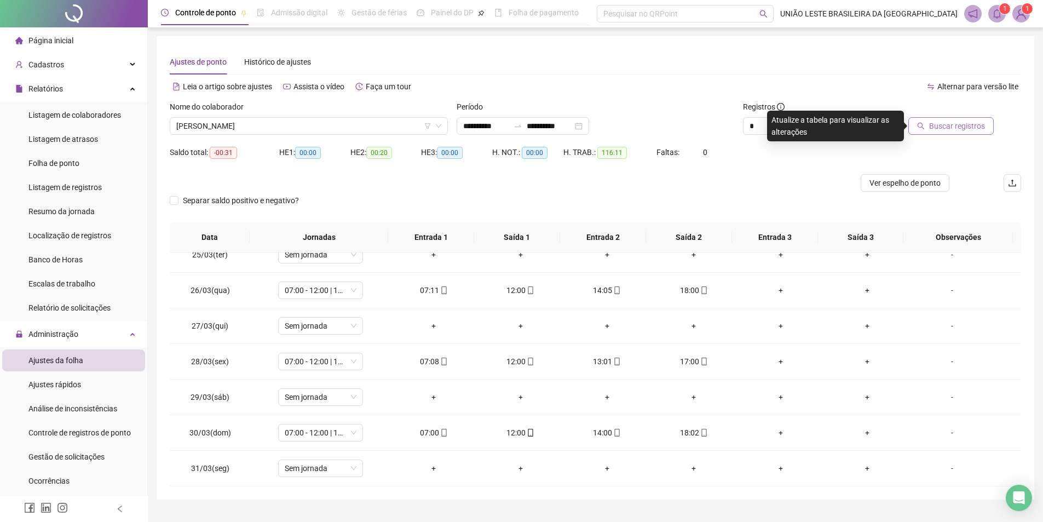
click at [949, 131] on span "Buscar registros" at bounding box center [957, 126] width 56 height 12
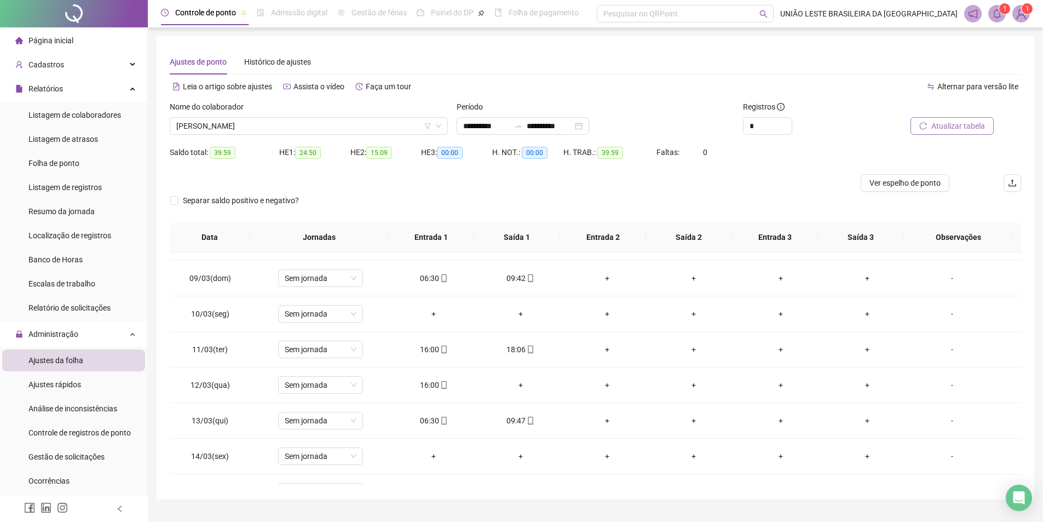
scroll to position [844, 0]
click at [327, 277] on span "Sem jornada" at bounding box center [321, 280] width 72 height 16
click at [516, 418] on div "+" at bounding box center [520, 420] width 69 height 12
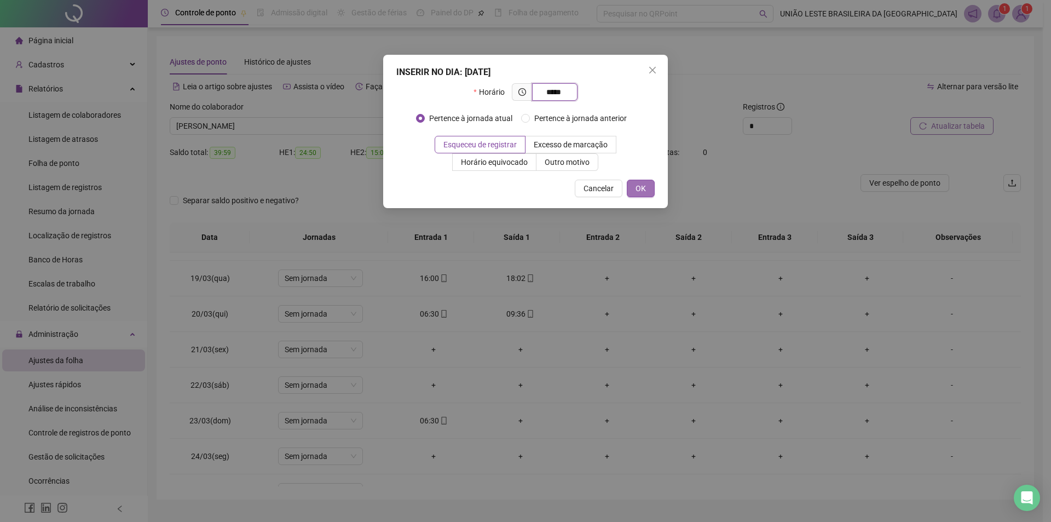
type input "*****"
drag, startPoint x: 635, startPoint y: 186, endPoint x: 647, endPoint y: 209, distance: 26.4
click at [634, 187] on button "OK" at bounding box center [641, 189] width 28 height 18
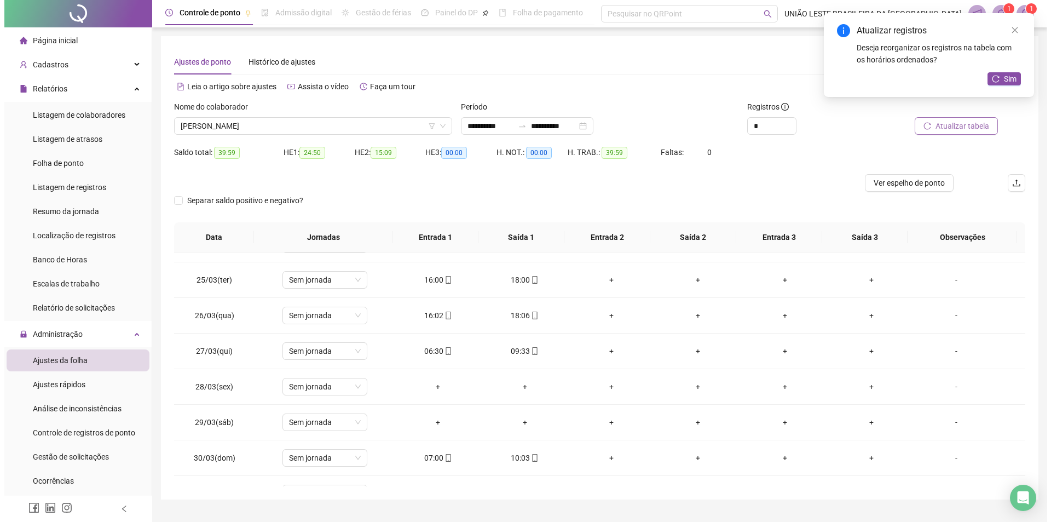
scroll to position [869, 0]
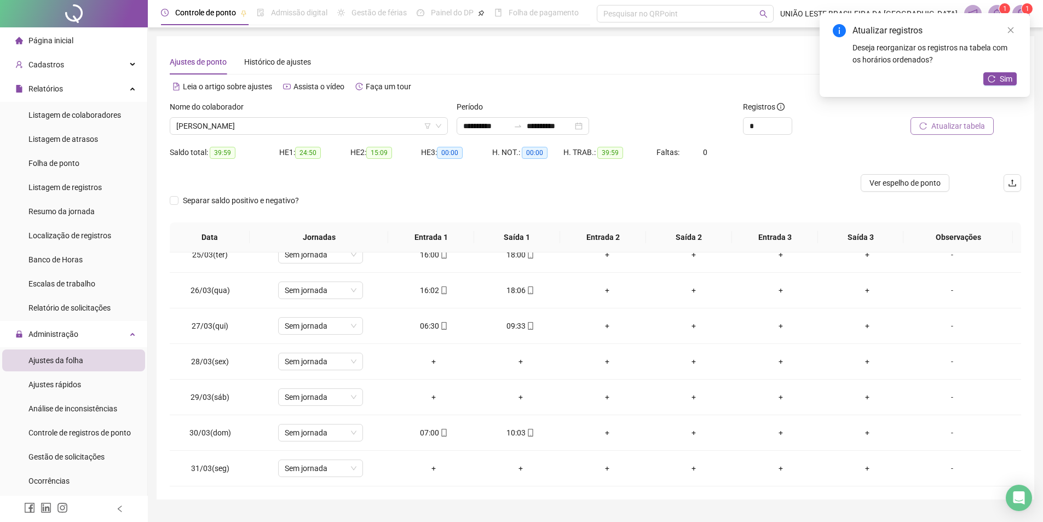
click at [941, 127] on span "Atualizar tabela" at bounding box center [958, 126] width 54 height 12
click at [1006, 28] on link "Close" at bounding box center [1011, 30] width 12 height 12
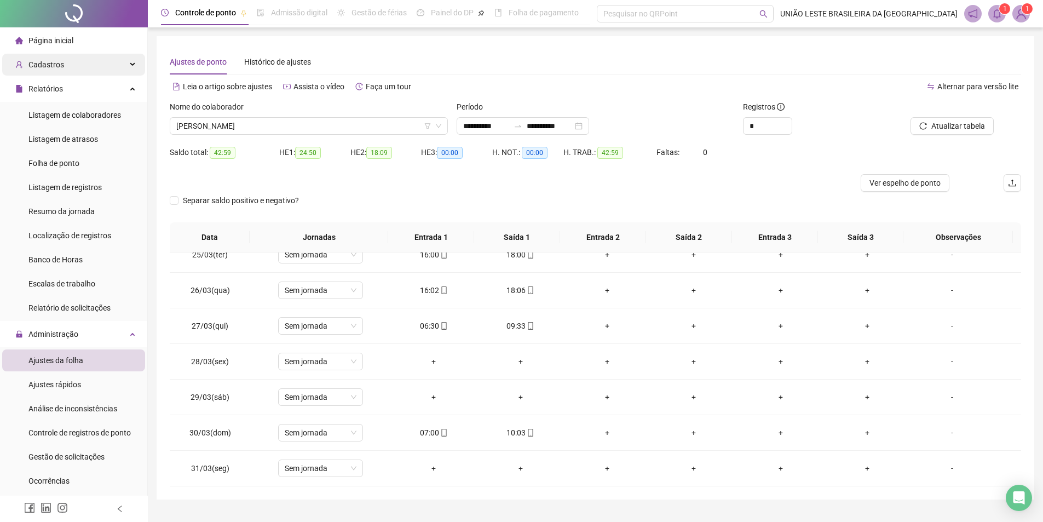
click at [70, 64] on div "Cadastros" at bounding box center [73, 65] width 143 height 22
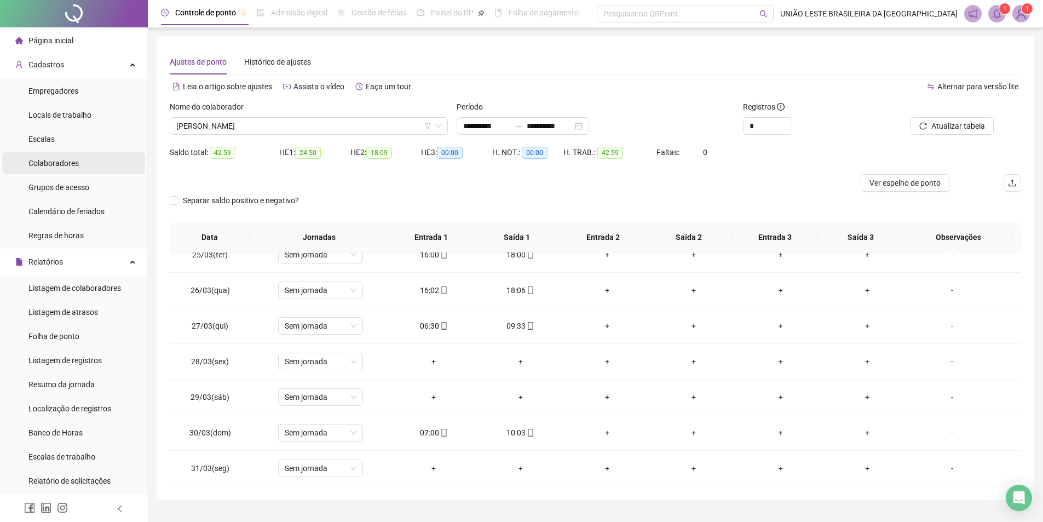
click at [73, 164] on span "Colaboradores" at bounding box center [53, 163] width 50 height 9
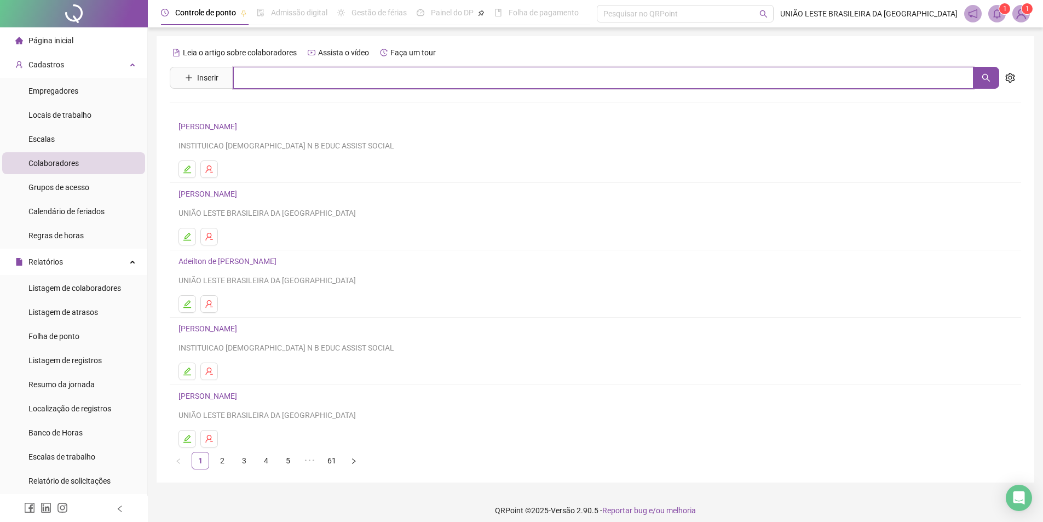
click at [313, 79] on input "text" at bounding box center [603, 78] width 740 height 22
type input "*******"
click at [249, 107] on link "[PERSON_NAME]" at bounding box center [219, 110] width 59 height 9
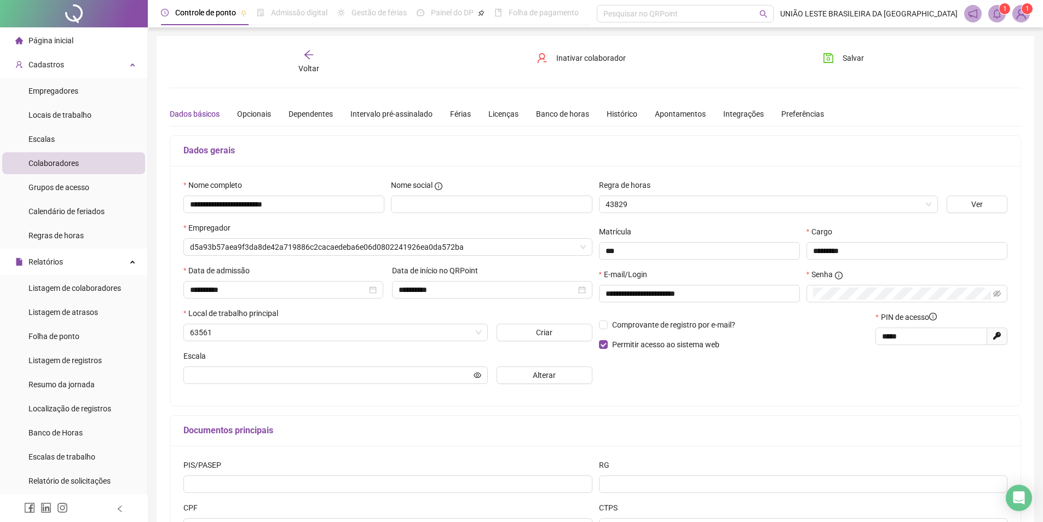
type input "**********"
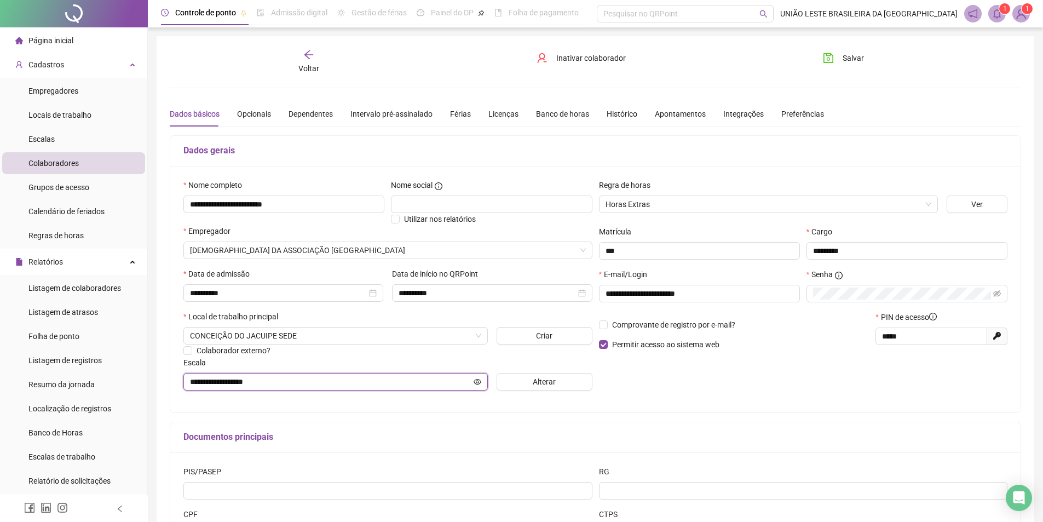
click at [476, 382] on icon "eye" at bounding box center [478, 382] width 8 height 8
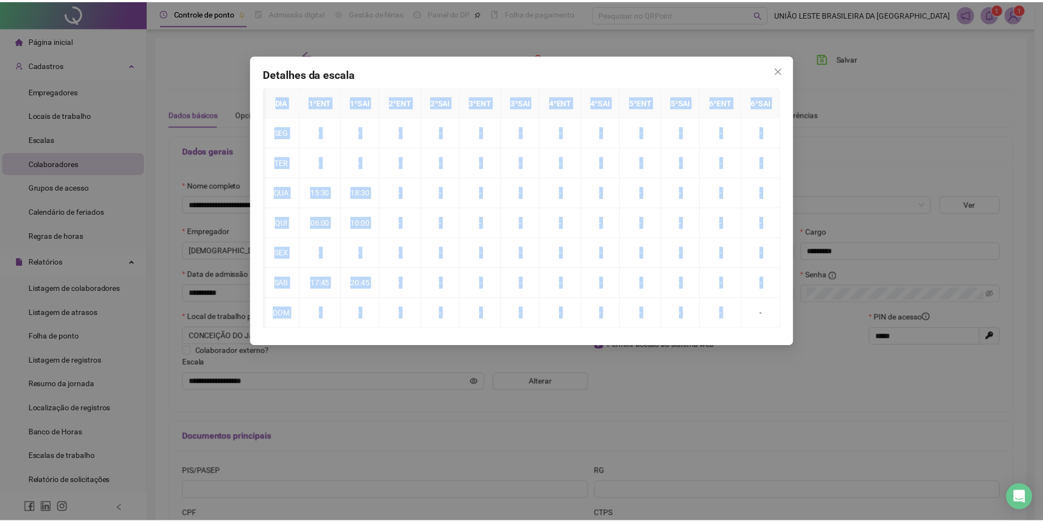
scroll to position [0, 1]
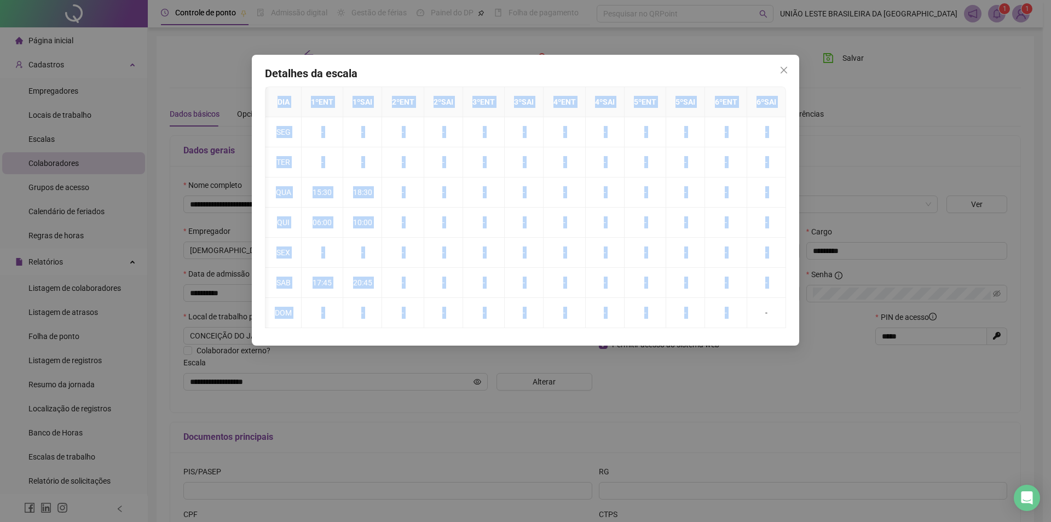
drag, startPoint x: 762, startPoint y: 327, endPoint x: 892, endPoint y: 331, distance: 130.3
click at [891, 331] on div "Detalhes da escala DIA 1 º ENT 1 º SAI 2 º ENT 2 º SAI 3 º ENT 3 º SAI 4 º ENT …" at bounding box center [525, 261] width 1051 height 522
click at [695, 401] on div "Detalhes da escala DIA 1 º ENT 1 º SAI 2 º ENT 2 º SAI 3 º ENT 3 º SAI 4 º ENT …" at bounding box center [525, 261] width 1051 height 522
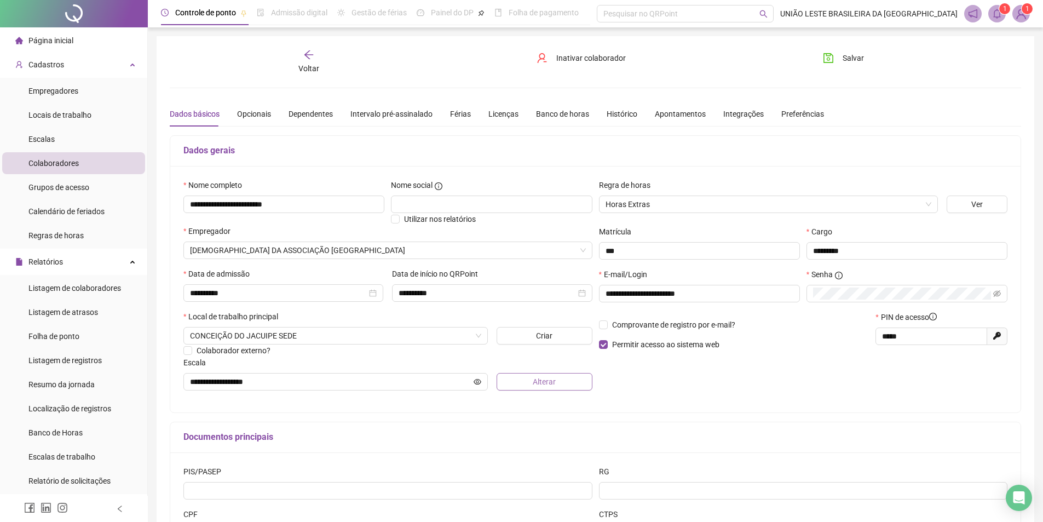
click at [557, 377] on button "Alterar" at bounding box center [545, 382] width 96 height 18
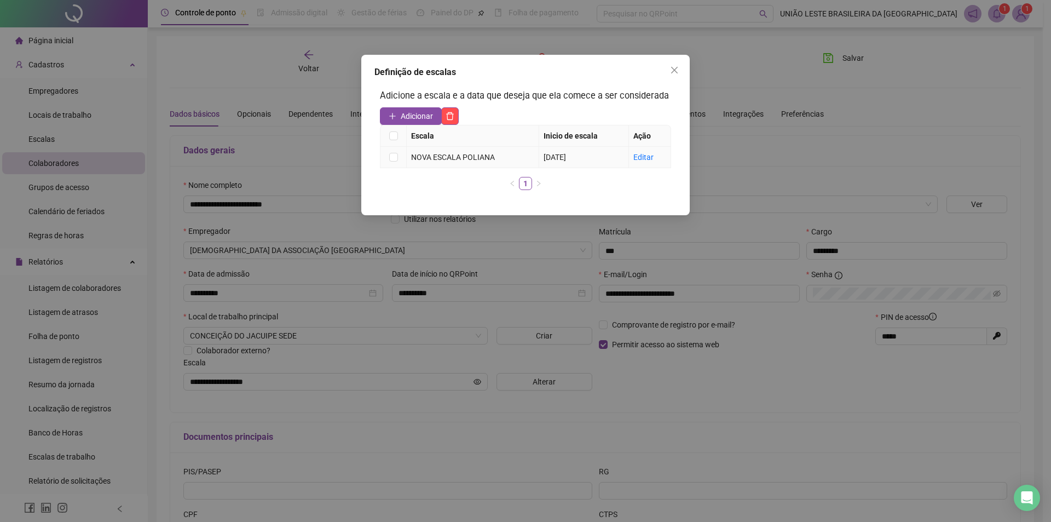
click at [566, 155] on span "05/07/2025" at bounding box center [555, 157] width 22 height 9
click at [643, 161] on link "Editar" at bounding box center [643, 157] width 20 height 9
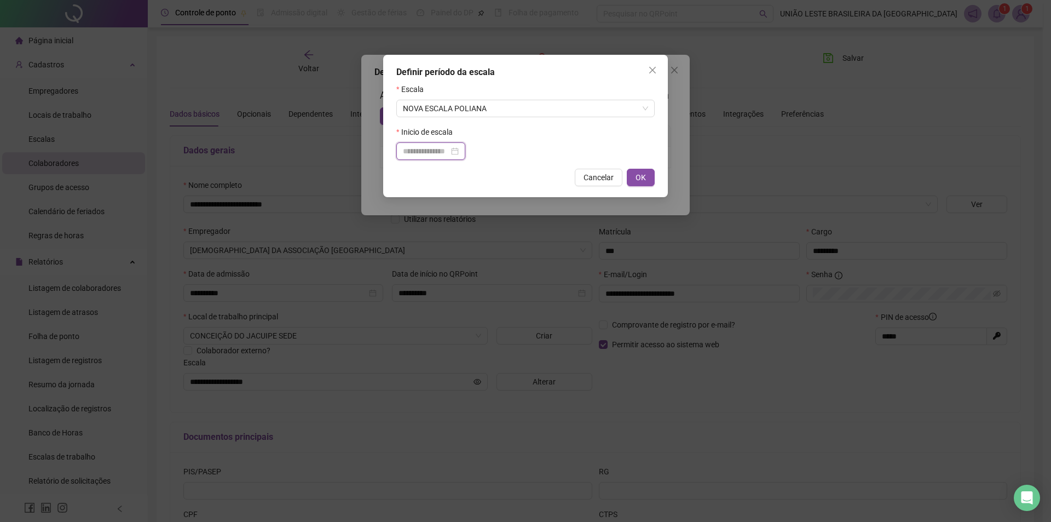
click at [449, 153] on input at bounding box center [426, 151] width 46 height 12
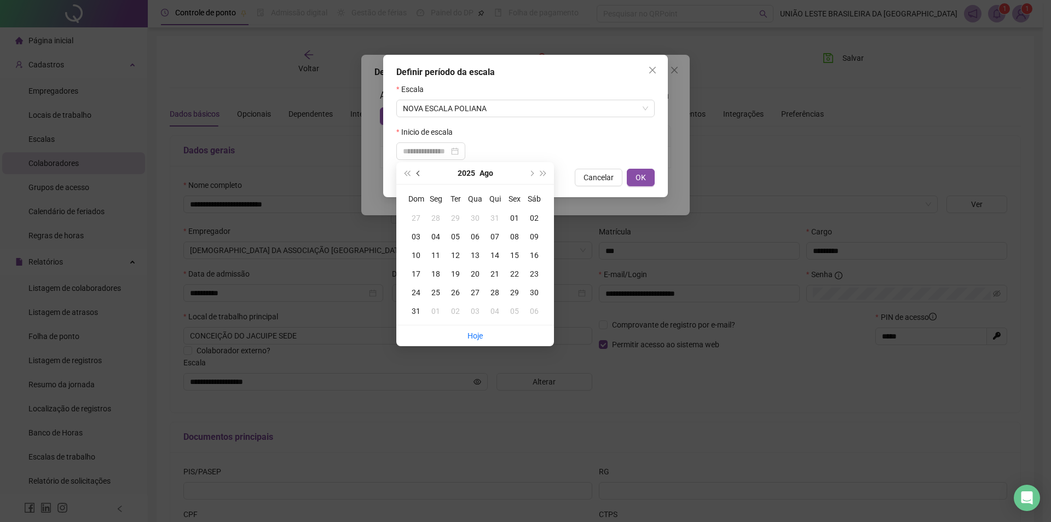
click at [421, 168] on button "prev-year" at bounding box center [419, 173] width 12 height 22
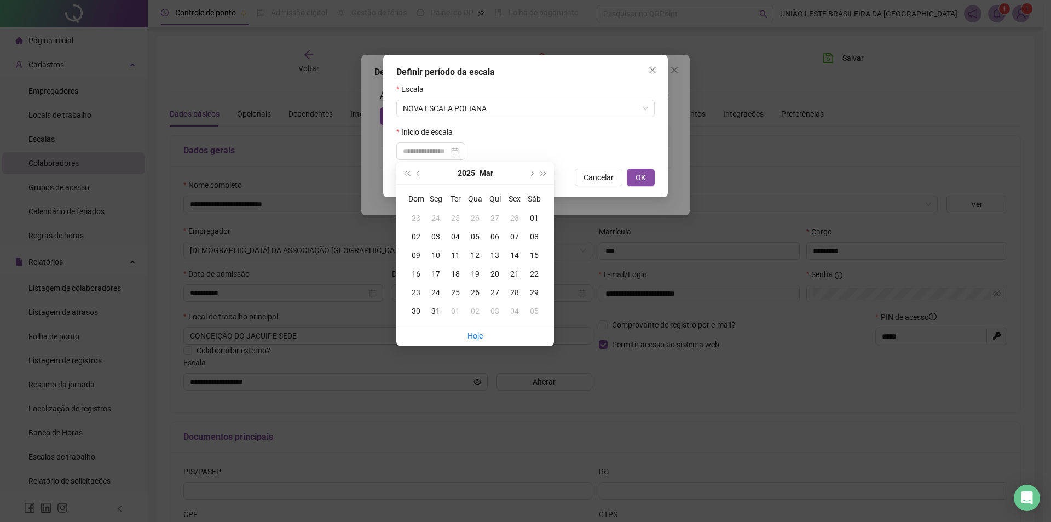
type input "**********"
click at [535, 218] on div "01" at bounding box center [534, 218] width 20 height 12
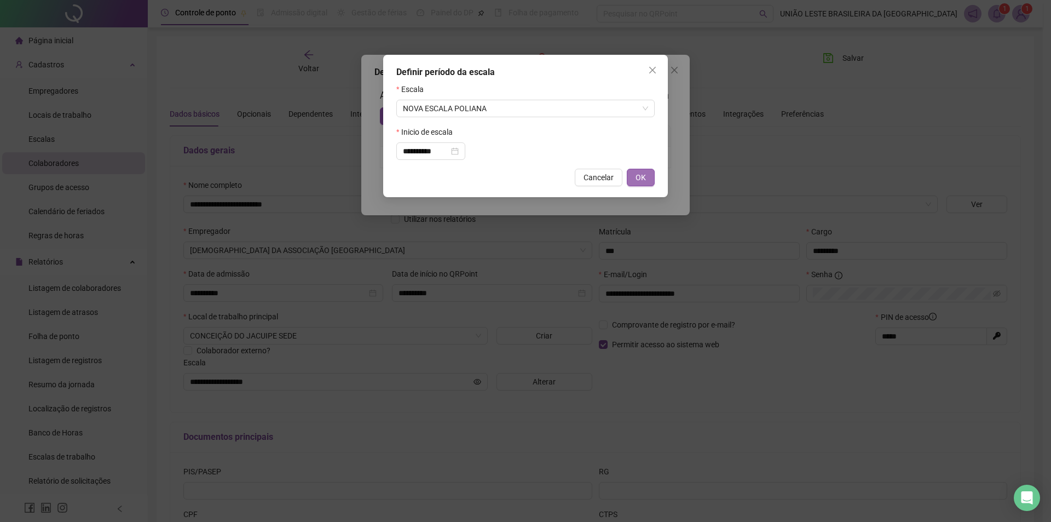
click at [646, 176] on button "OK" at bounding box center [641, 178] width 28 height 18
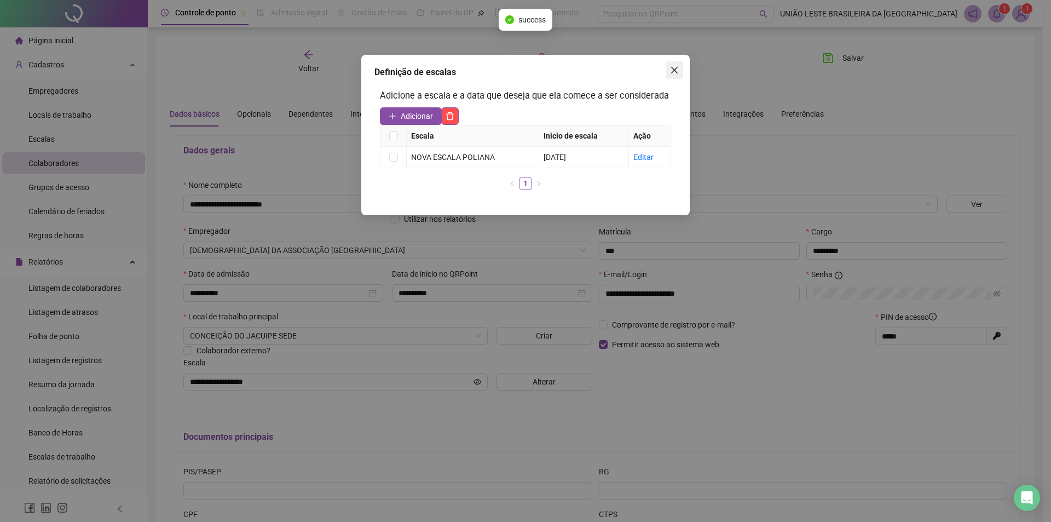
click at [674, 73] on icon "close" at bounding box center [674, 70] width 9 height 9
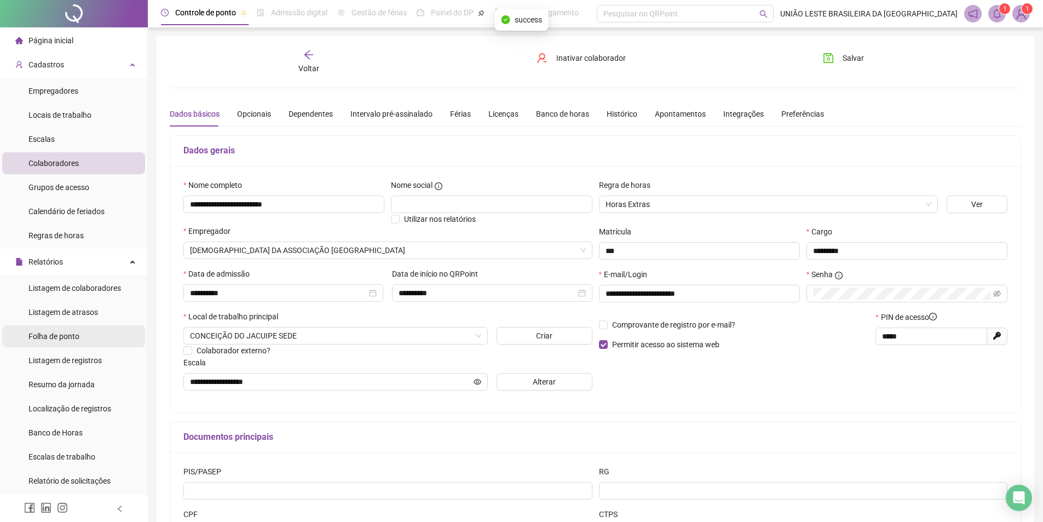
click at [79, 332] on span "Folha de ponto" at bounding box center [53, 336] width 51 height 9
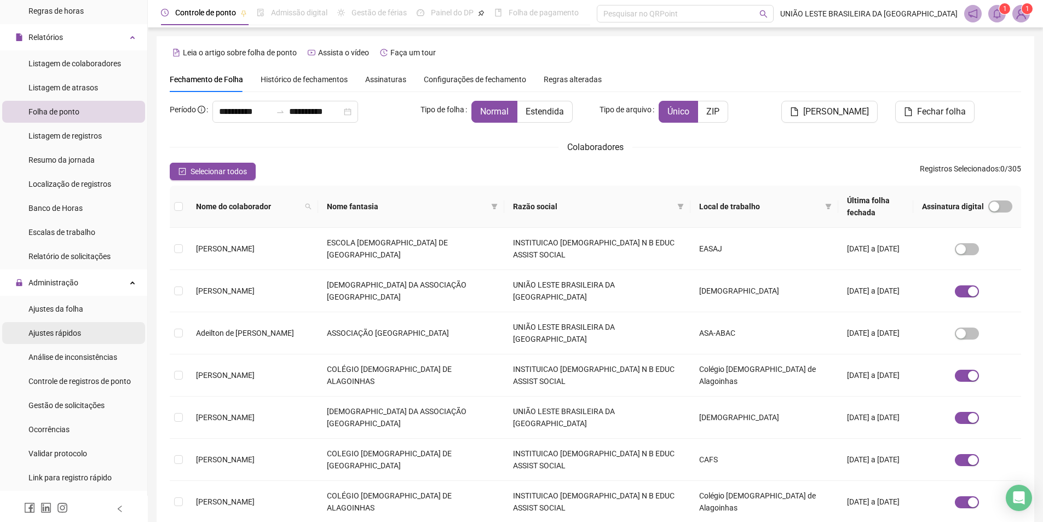
scroll to position [226, 0]
click at [93, 310] on li "Ajustes da folha" at bounding box center [73, 308] width 143 height 22
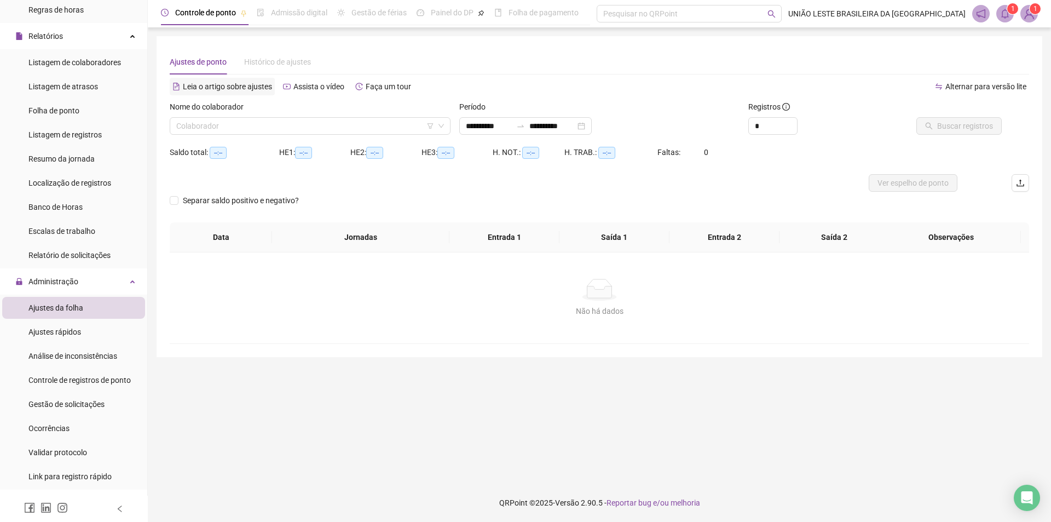
type input "**********"
click at [500, 120] on input "**********" at bounding box center [489, 126] width 46 height 12
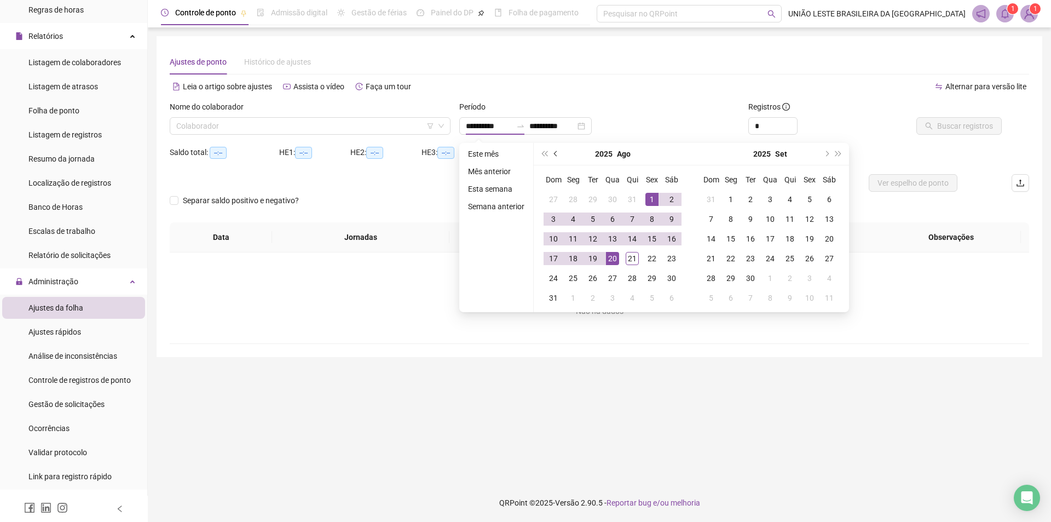
click at [552, 152] on button "prev-year" at bounding box center [556, 154] width 12 height 22
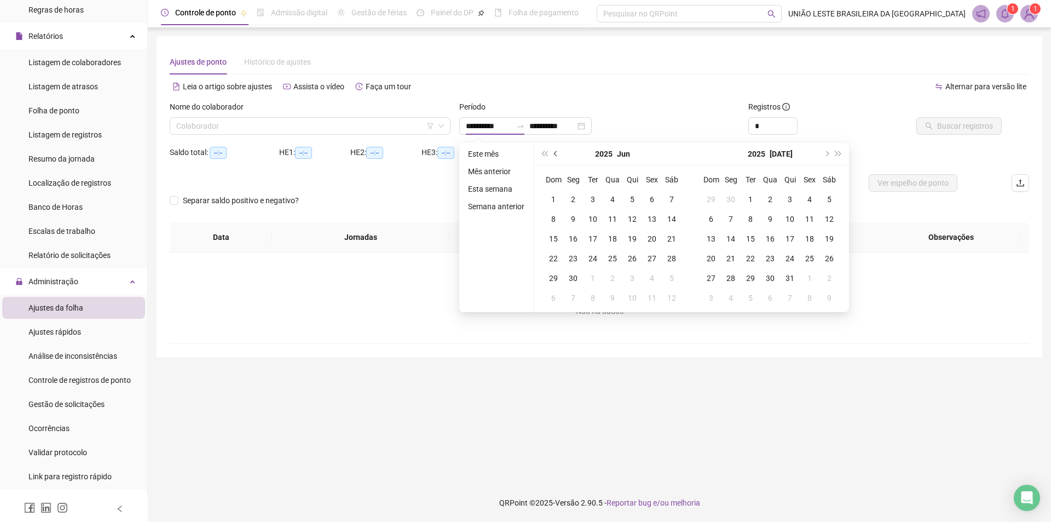
click at [552, 152] on button "prev-year" at bounding box center [556, 154] width 12 height 22
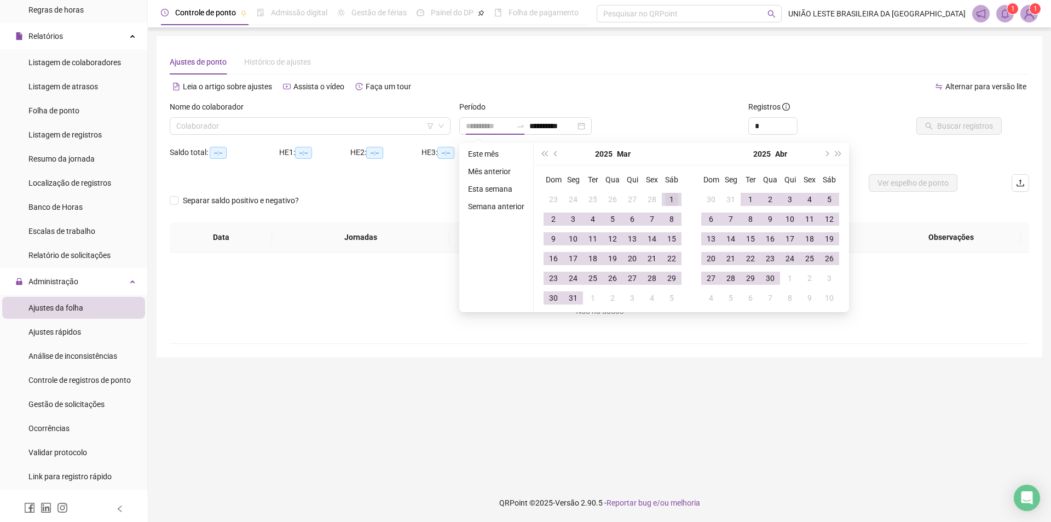
type input "**********"
click at [668, 200] on div "1" at bounding box center [671, 199] width 13 height 13
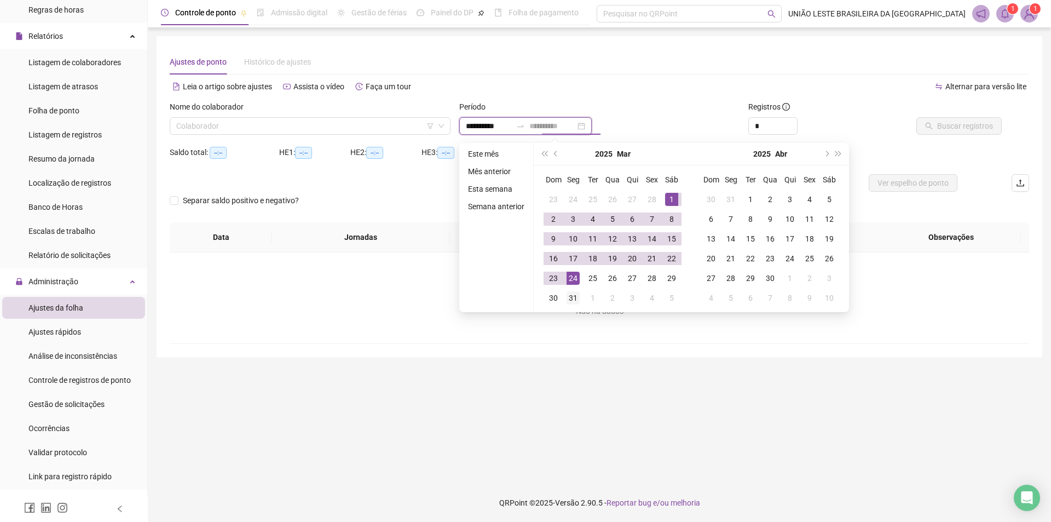
type input "**********"
click at [572, 297] on div "31" at bounding box center [573, 297] width 13 height 13
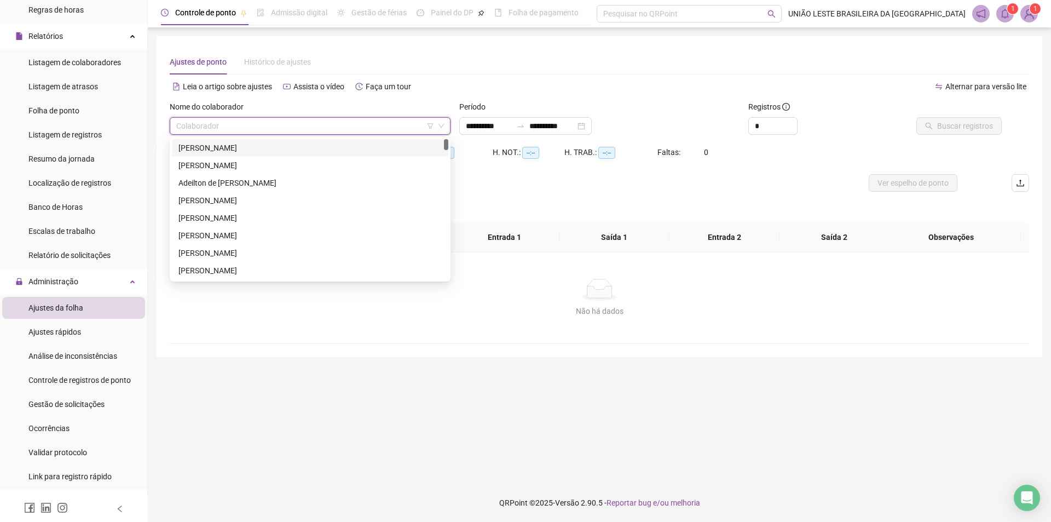
click at [333, 130] on input "search" at bounding box center [305, 126] width 258 height 16
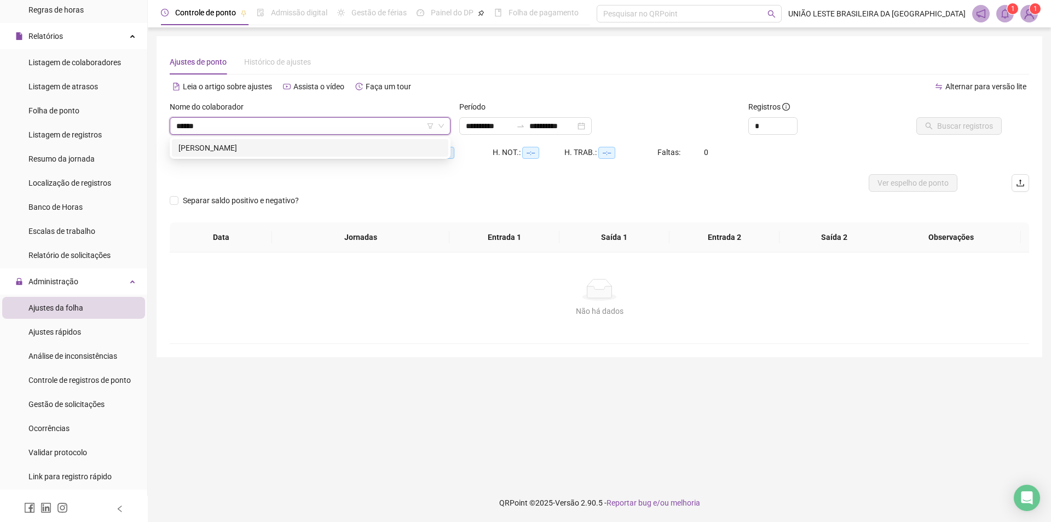
type input "*******"
click at [315, 151] on div "[PERSON_NAME]" at bounding box center [309, 148] width 263 height 12
click at [982, 128] on span "Buscar registros" at bounding box center [965, 126] width 56 height 12
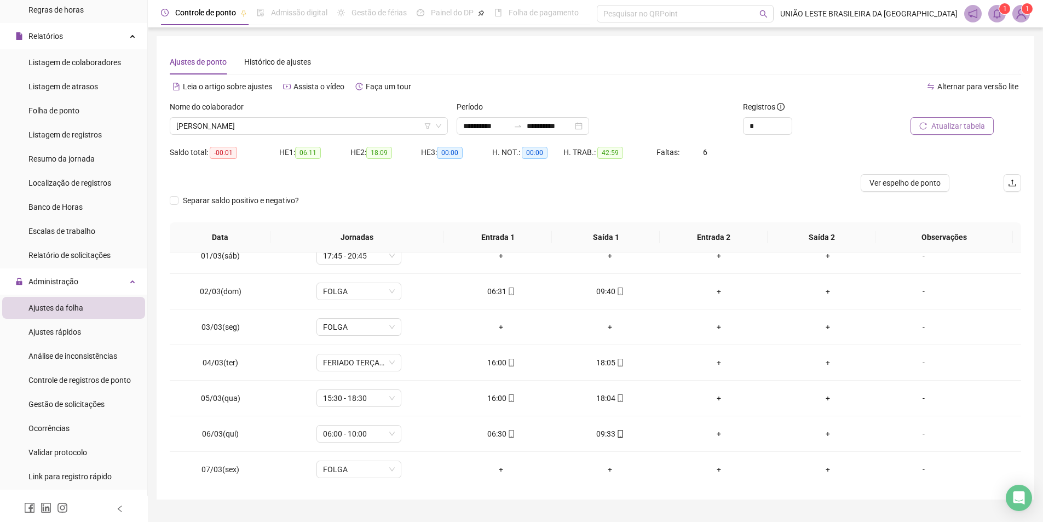
scroll to position [17, 0]
click at [509, 357] on icon "mobile" at bounding box center [511, 360] width 8 height 8
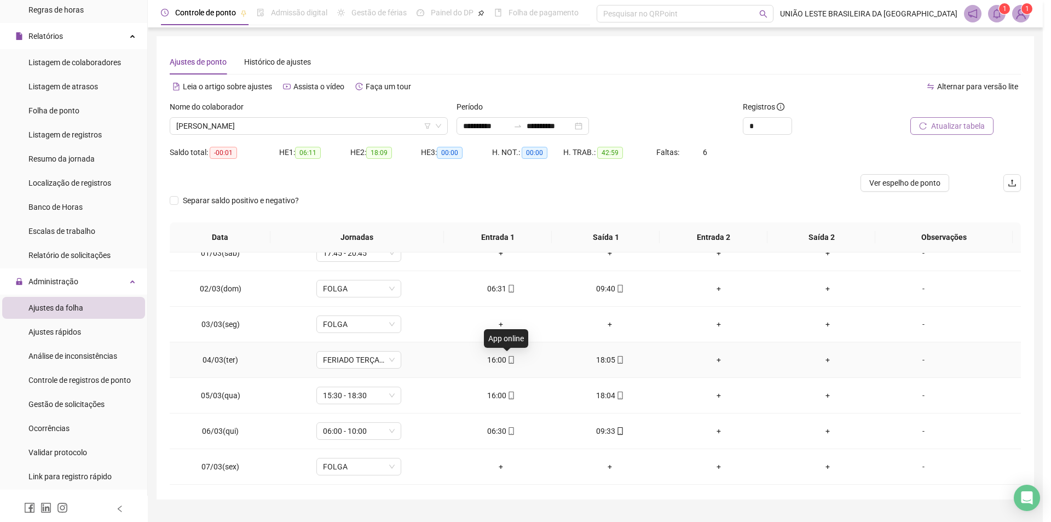
type input "**********"
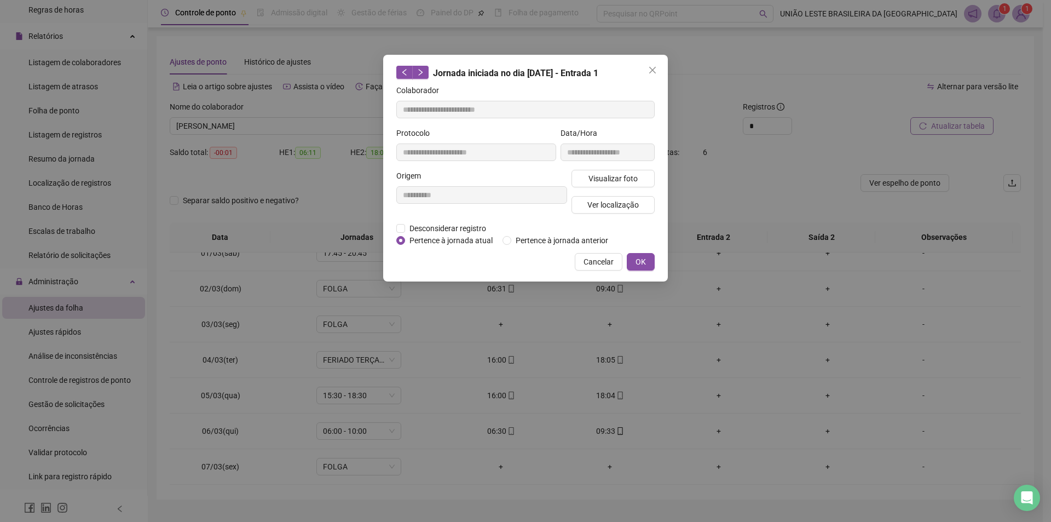
click at [748, 336] on div "**********" at bounding box center [525, 261] width 1051 height 522
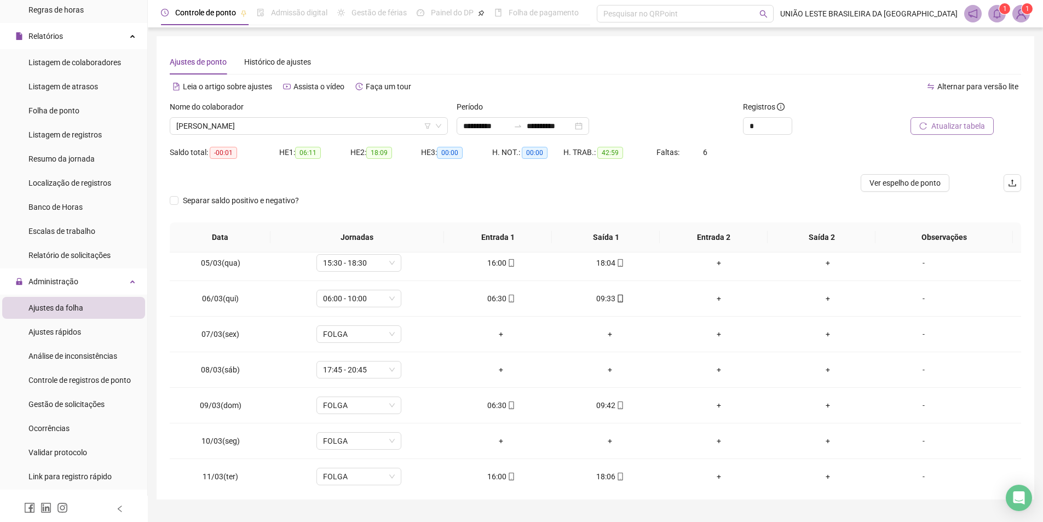
scroll to position [0, 0]
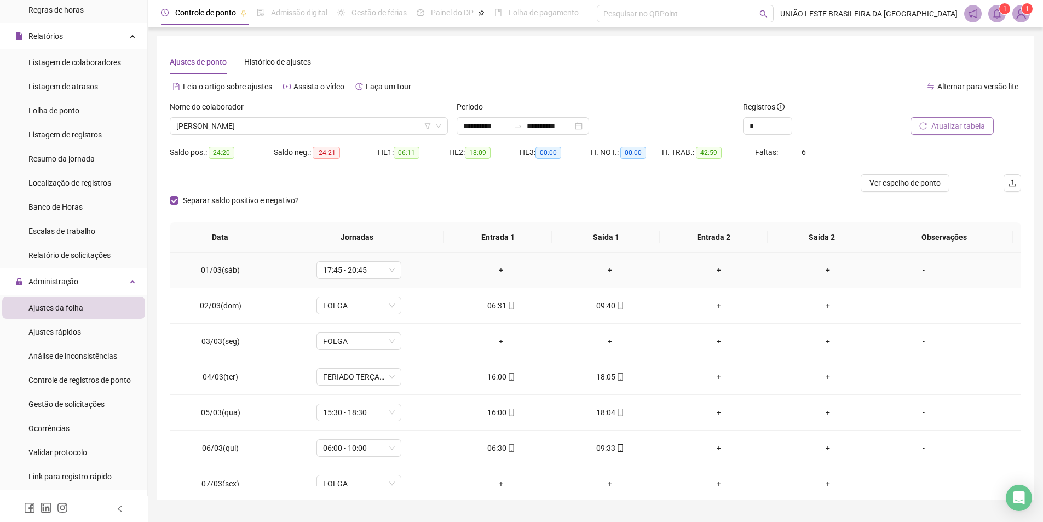
click at [498, 269] on div "+" at bounding box center [500, 270] width 91 height 12
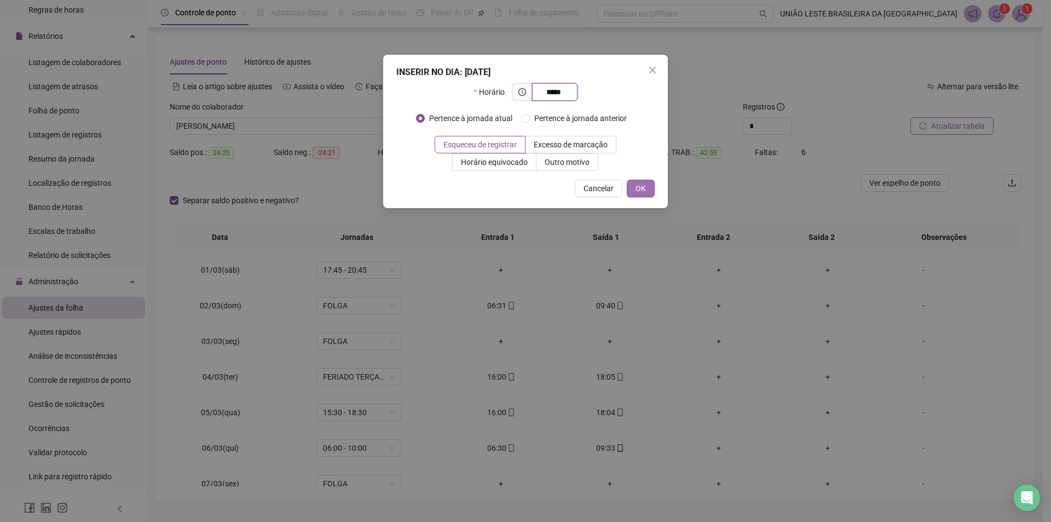
type input "*****"
click at [636, 183] on span "OK" at bounding box center [641, 188] width 10 height 12
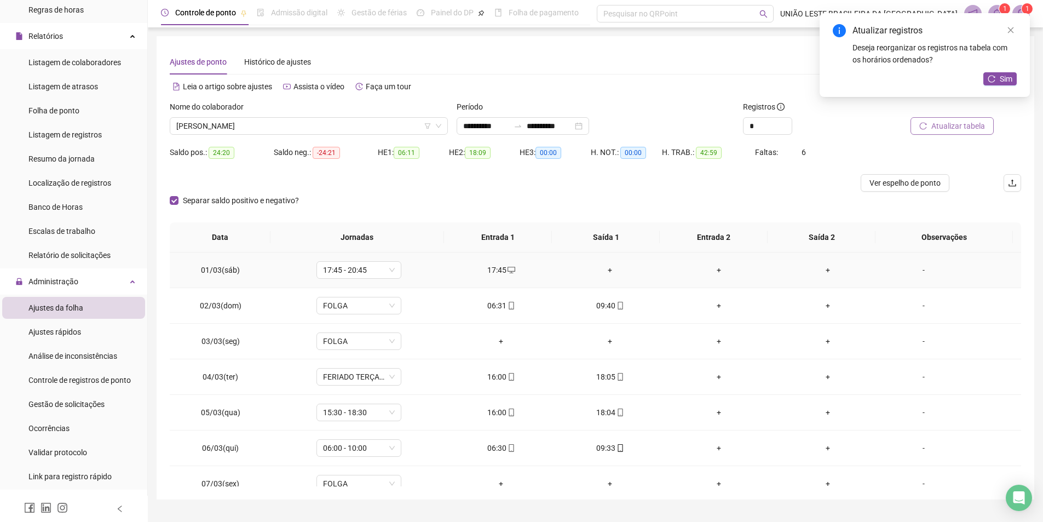
click at [604, 269] on div "+" at bounding box center [609, 270] width 91 height 12
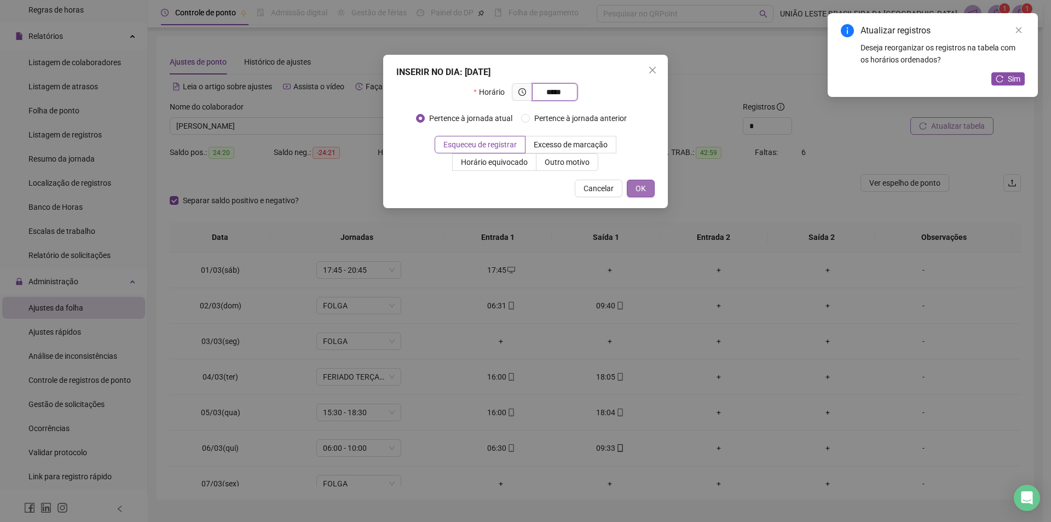
type input "*****"
click at [632, 192] on button "OK" at bounding box center [641, 189] width 28 height 18
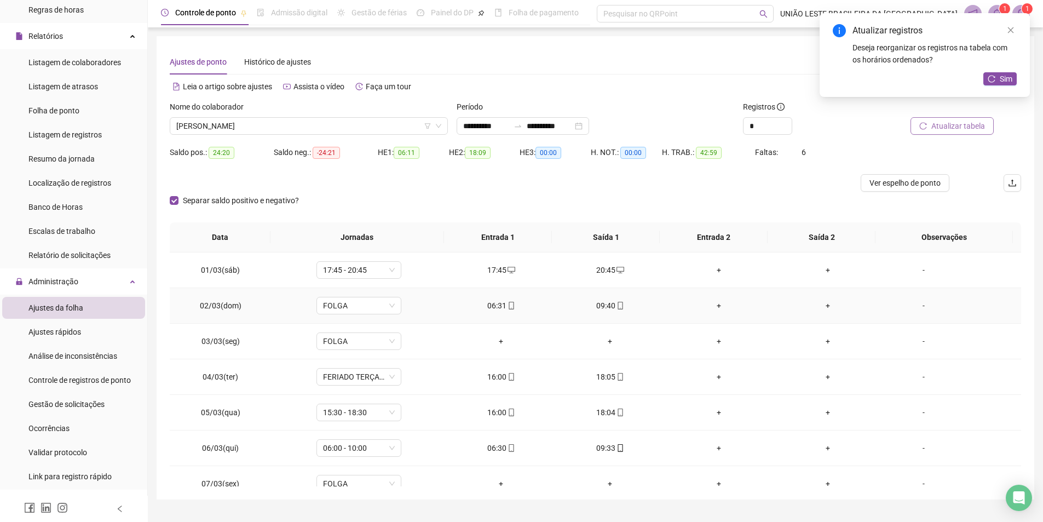
click at [500, 304] on div "06:31" at bounding box center [500, 305] width 91 height 12
type input "**********"
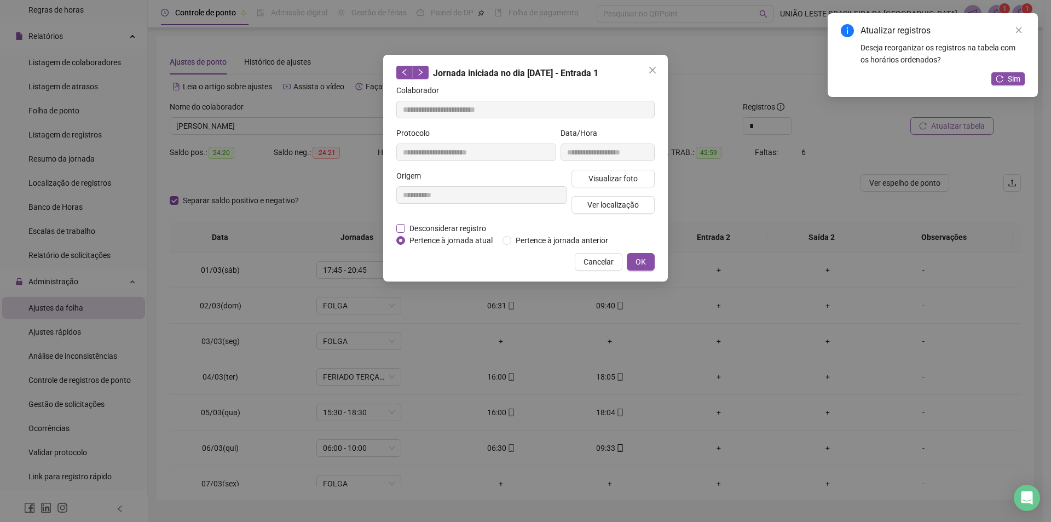
click at [476, 226] on span "Desconsiderar registro" at bounding box center [447, 228] width 85 height 12
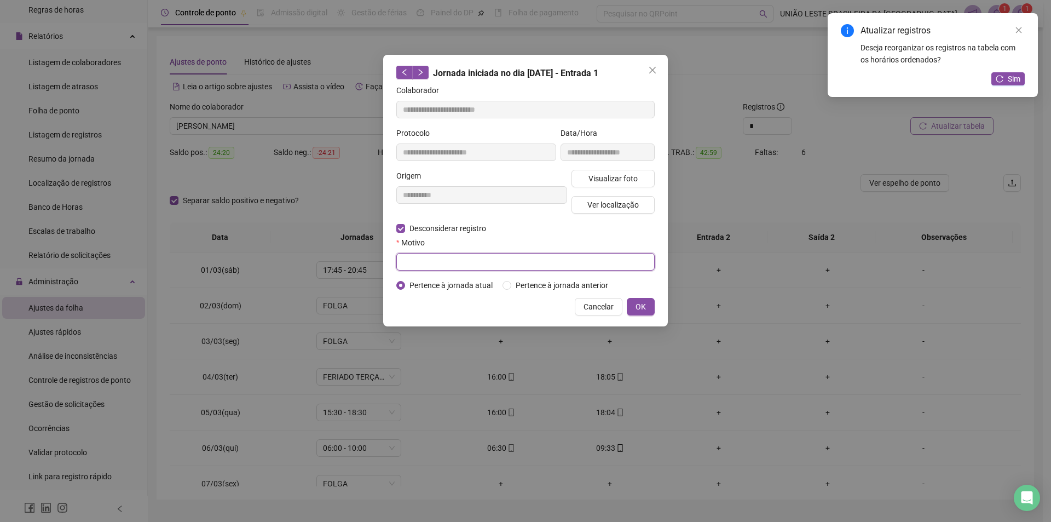
click at [456, 262] on input "text" at bounding box center [525, 262] width 258 height 18
type input "*"
click at [651, 301] on button "OK" at bounding box center [641, 307] width 28 height 18
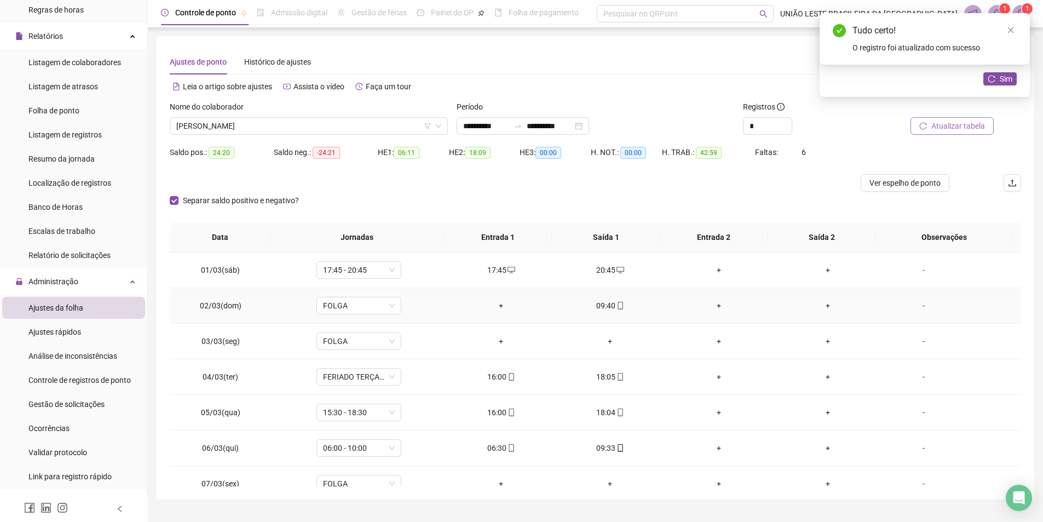
click at [616, 309] on icon "mobile" at bounding box center [620, 306] width 8 height 8
type input "**********"
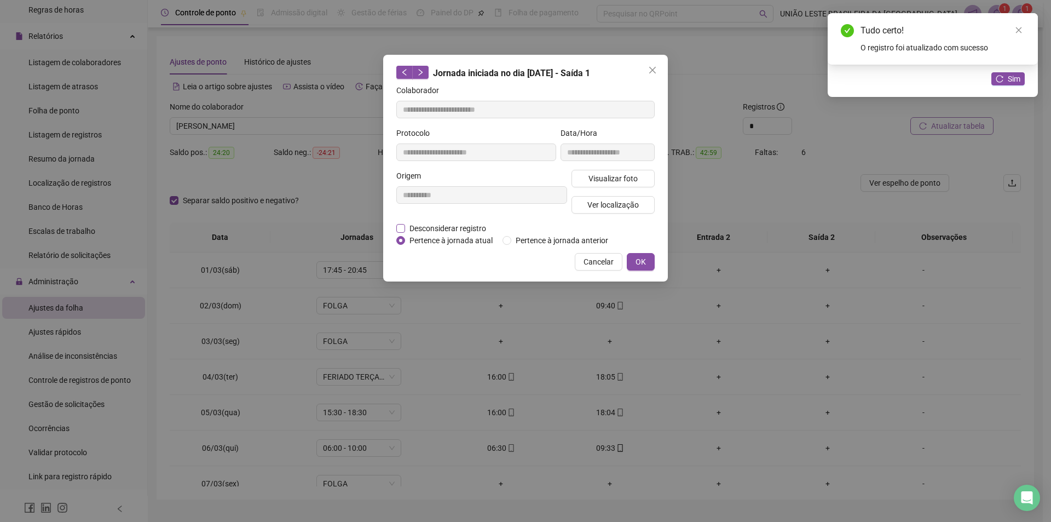
click at [429, 227] on span "Desconsiderar registro" at bounding box center [447, 228] width 85 height 12
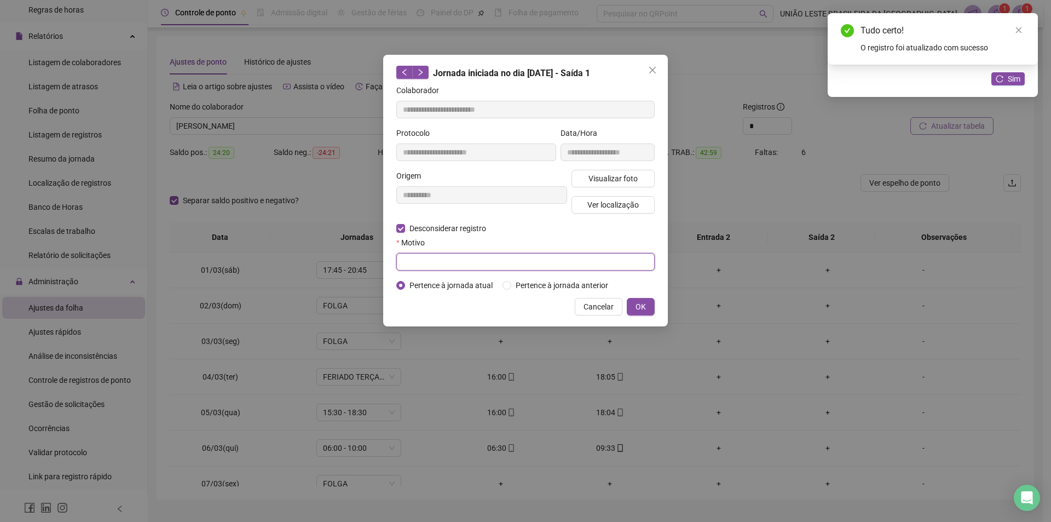
click at [432, 259] on input "text" at bounding box center [525, 262] width 258 height 18
type input "*"
click at [645, 302] on span "OK" at bounding box center [641, 307] width 10 height 12
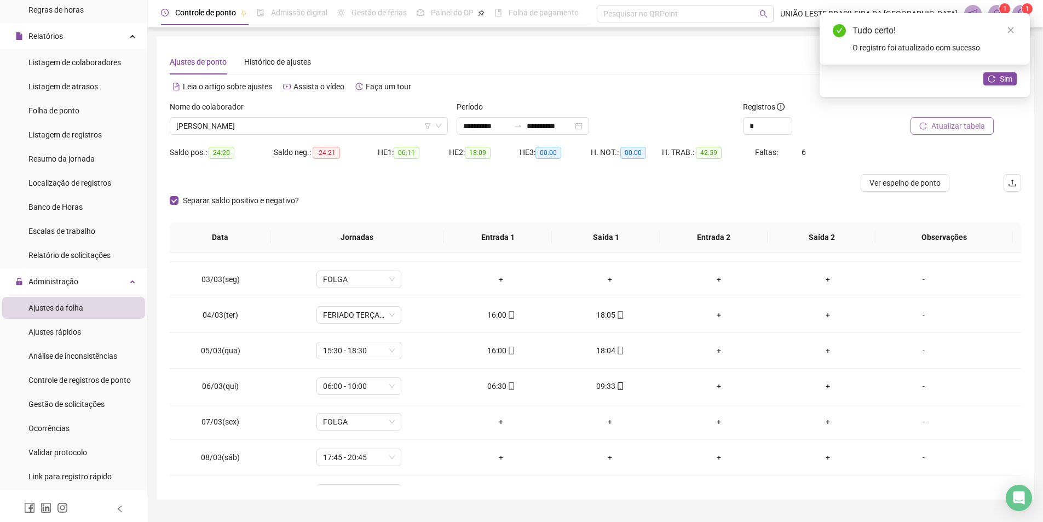
scroll to position [68, 0]
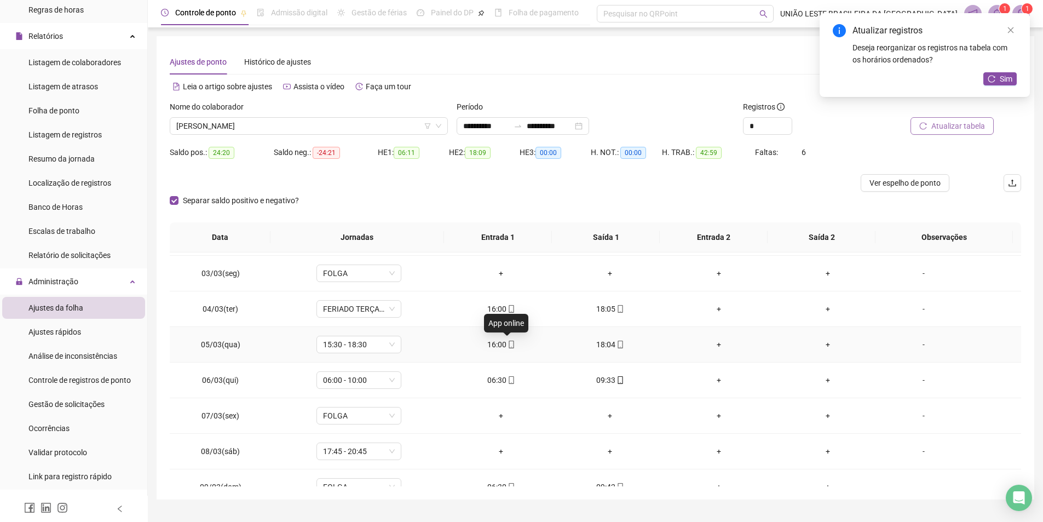
click at [506, 342] on span "mobile" at bounding box center [510, 345] width 9 height 8
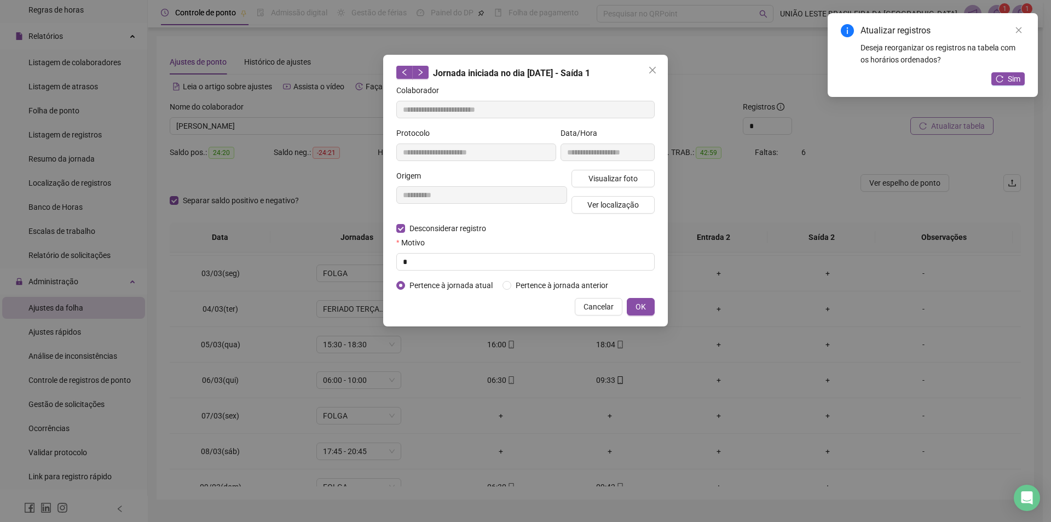
type input "**********"
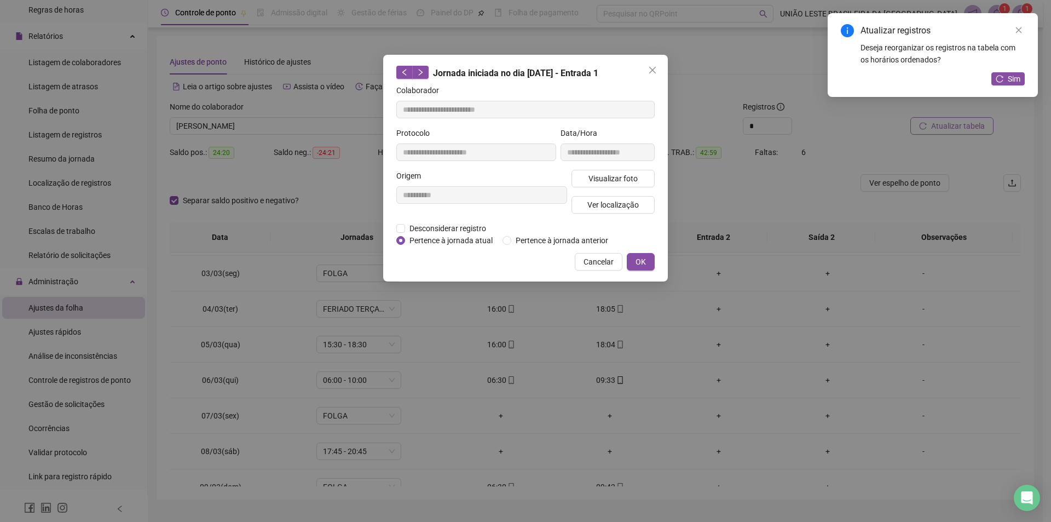
drag, startPoint x: 514, startPoint y: 325, endPoint x: 595, endPoint y: 263, distance: 102.7
click at [514, 325] on div "**********" at bounding box center [525, 261] width 1051 height 522
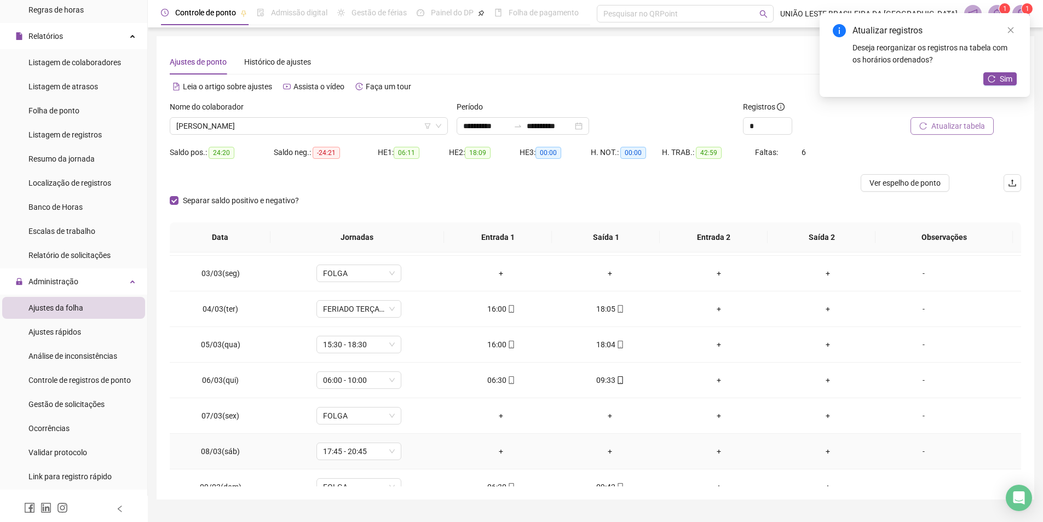
click at [498, 450] on div "+" at bounding box center [500, 451] width 91 height 12
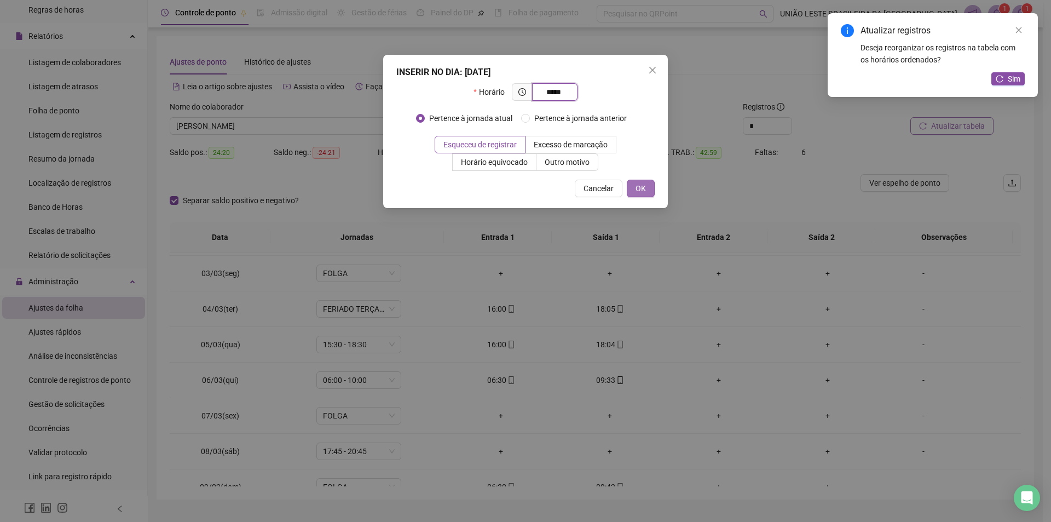
type input "*****"
click at [644, 191] on span "OK" at bounding box center [641, 188] width 10 height 12
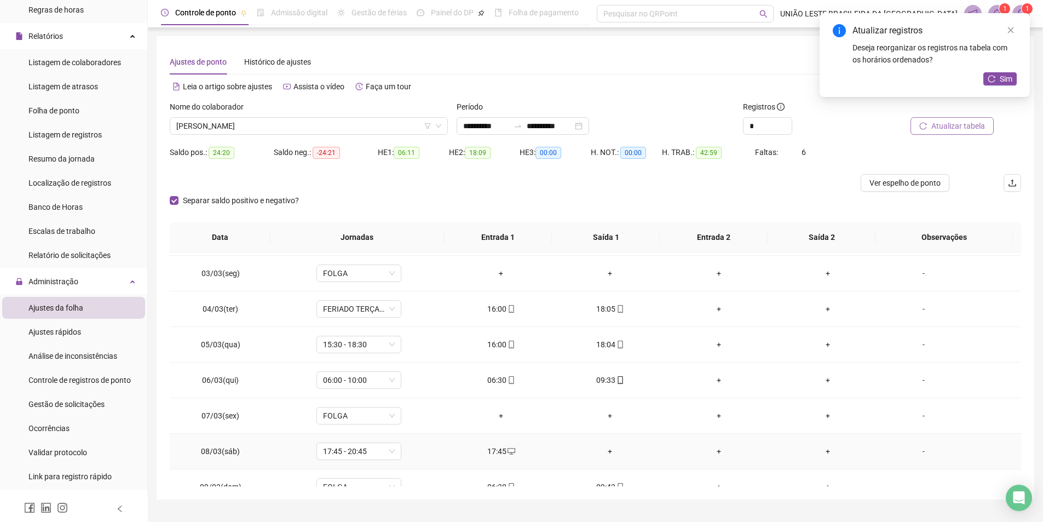
click at [602, 449] on div "+" at bounding box center [609, 451] width 91 height 12
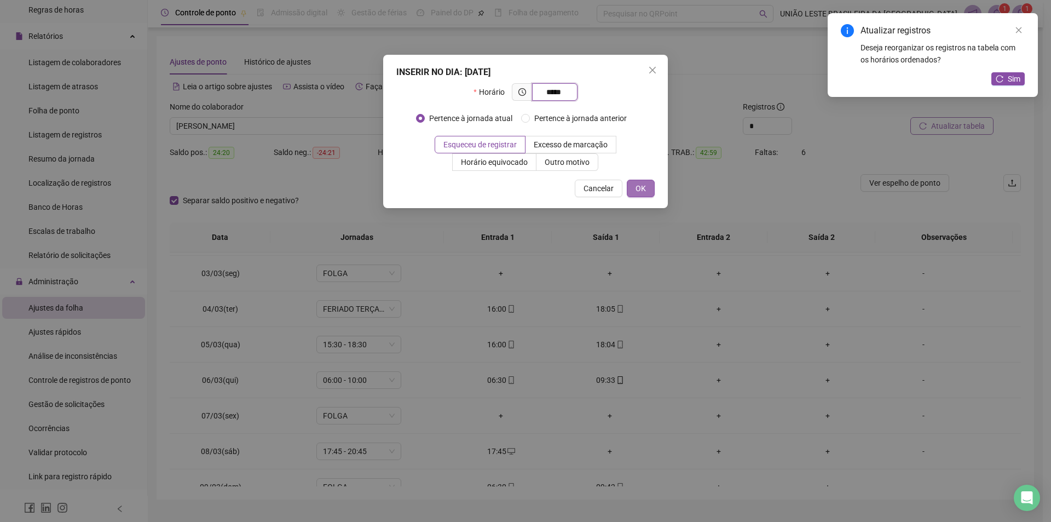
type input "*****"
click at [650, 189] on button "OK" at bounding box center [641, 189] width 28 height 18
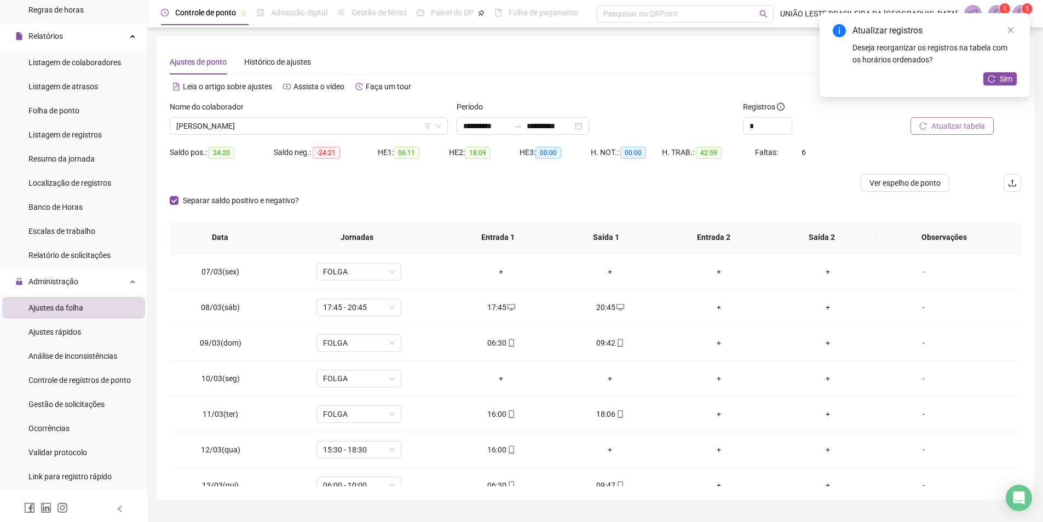
scroll to position [217, 0]
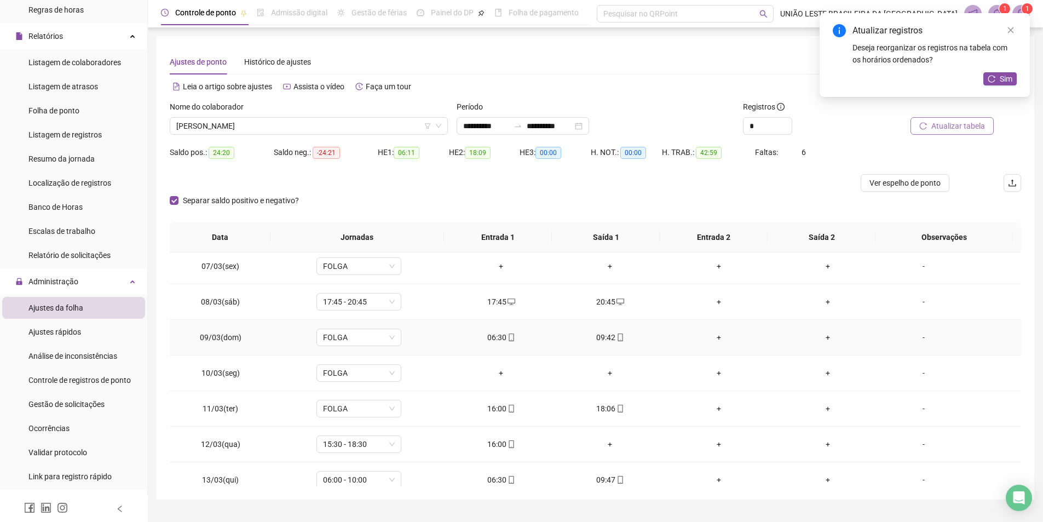
click at [491, 333] on div "06:30" at bounding box center [500, 337] width 91 height 12
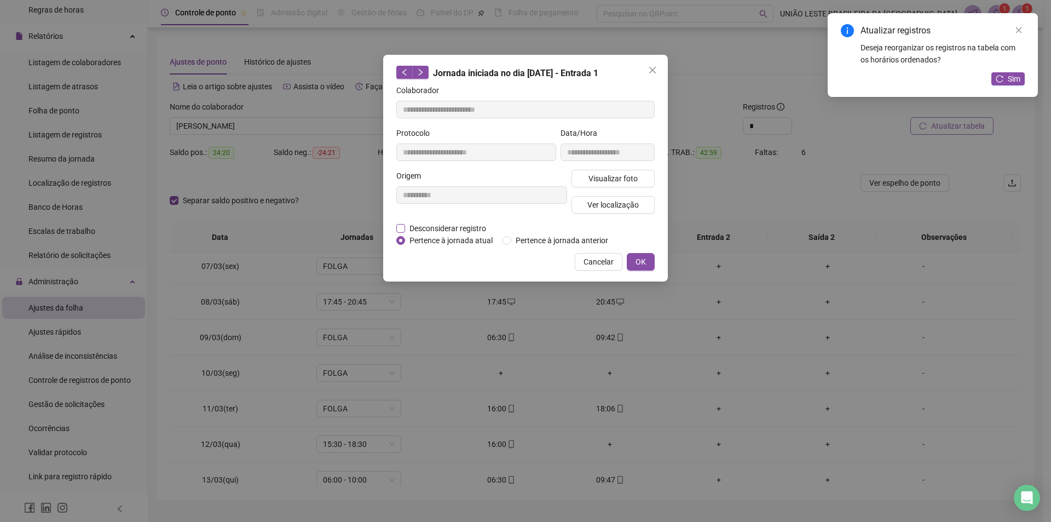
click at [469, 223] on span "Desconsiderar registro" at bounding box center [447, 228] width 85 height 12
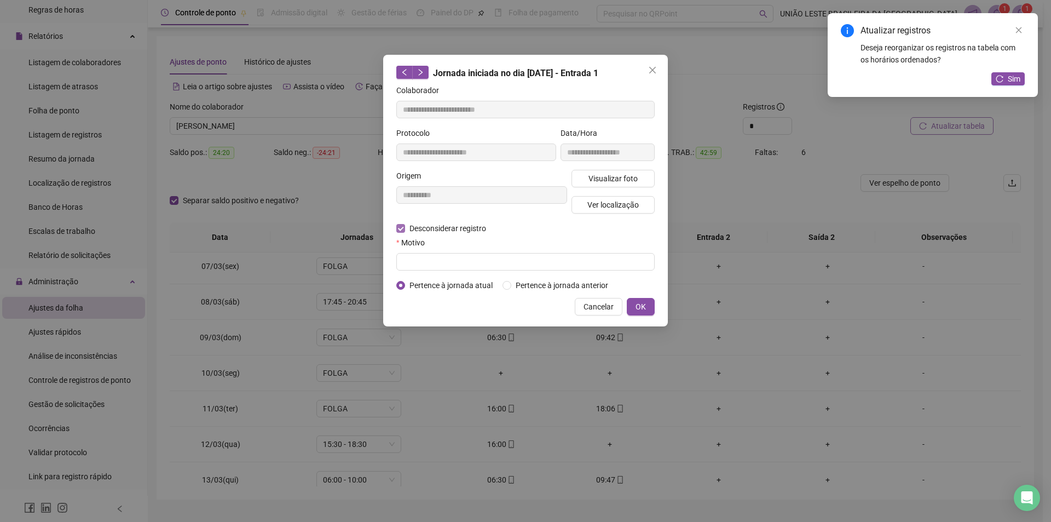
type input "**********"
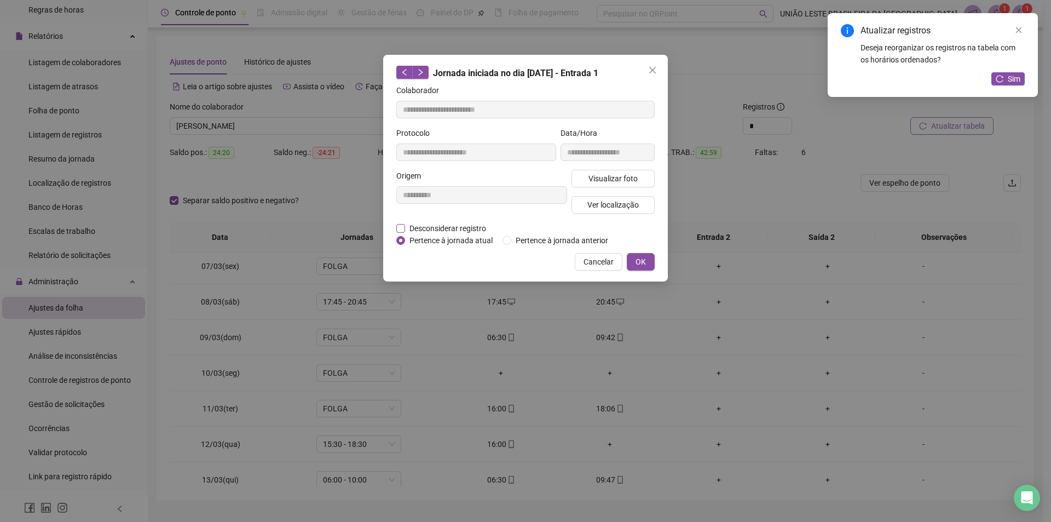
click at [466, 229] on span "Desconsiderar registro" at bounding box center [447, 228] width 85 height 12
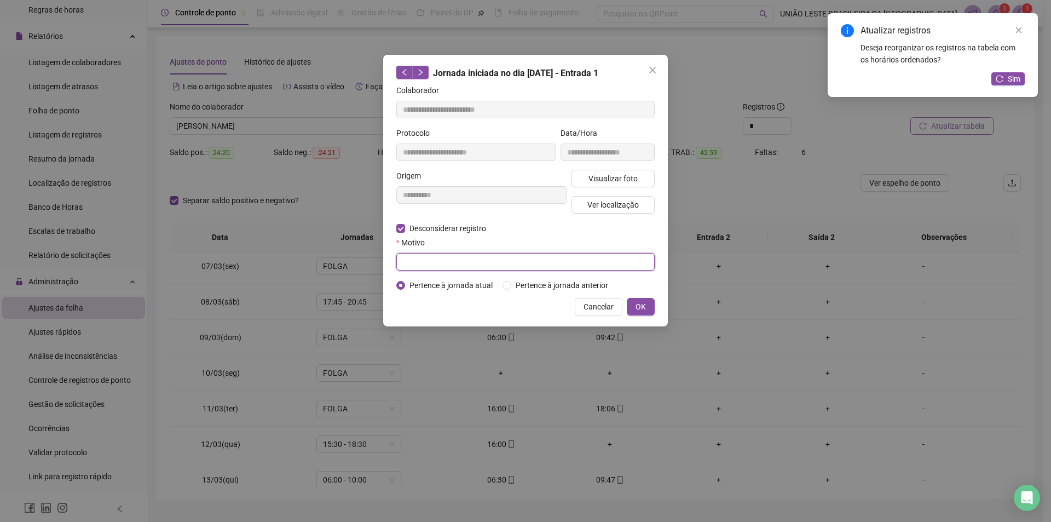
click at [472, 257] on input "text" at bounding box center [525, 262] width 258 height 18
type input "*"
click at [638, 302] on span "OK" at bounding box center [641, 307] width 10 height 12
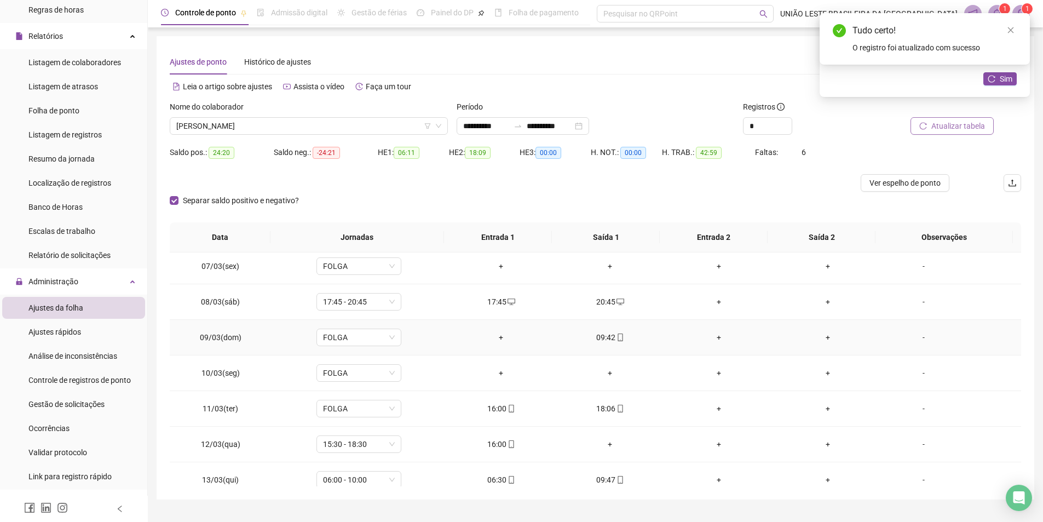
click at [604, 333] on div "09:42" at bounding box center [609, 337] width 91 height 12
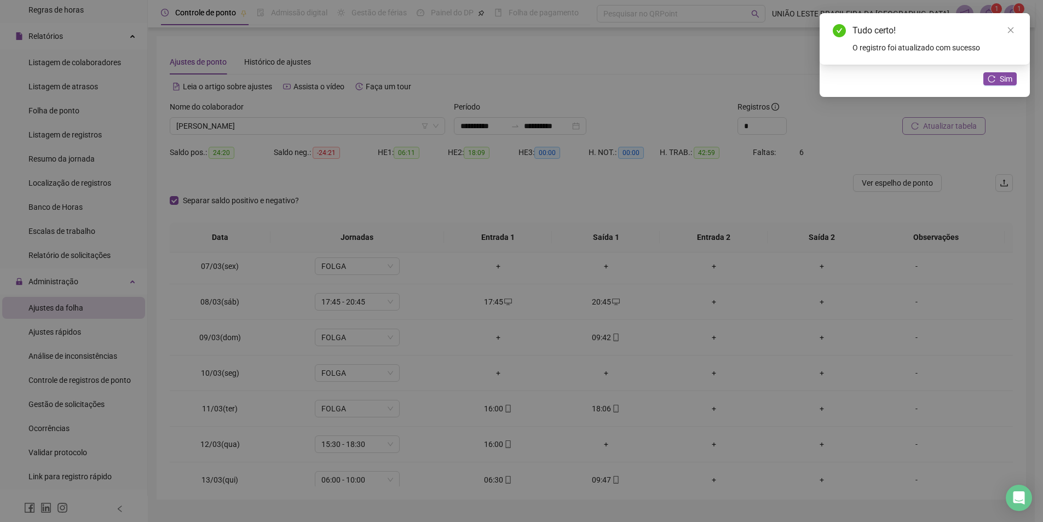
type input "**********"
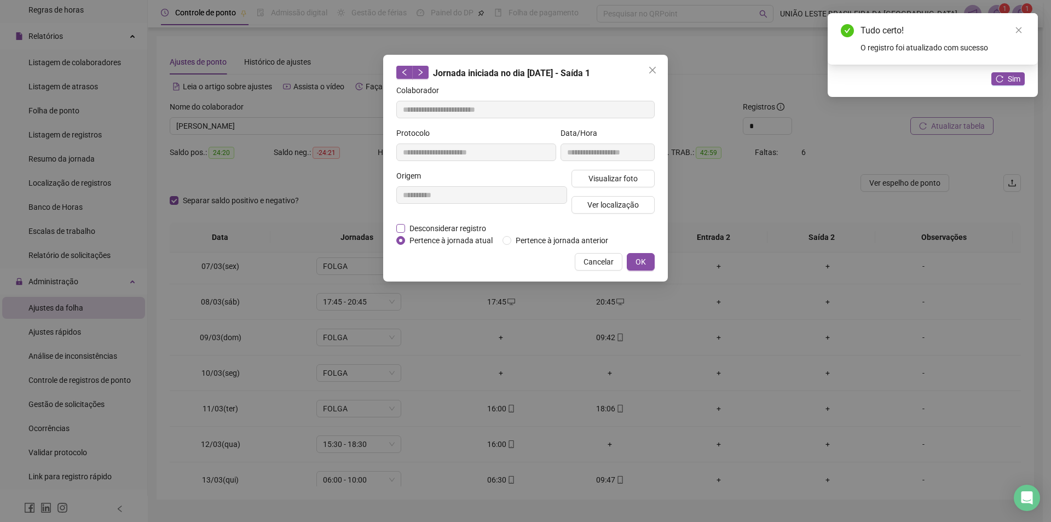
click at [468, 226] on span "Desconsiderar registro" at bounding box center [447, 228] width 85 height 12
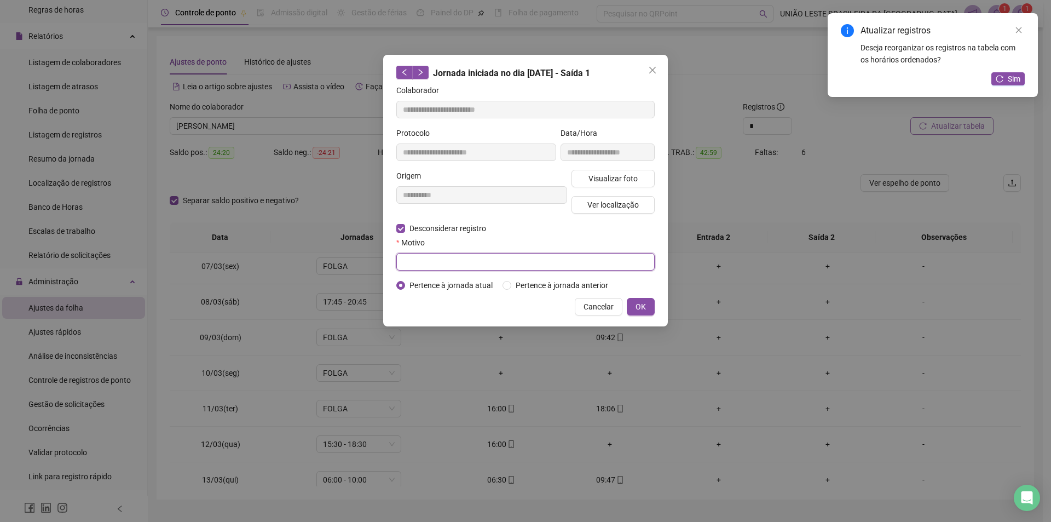
click at [450, 258] on input "text" at bounding box center [525, 262] width 258 height 18
type input "*"
click at [641, 302] on span "OK" at bounding box center [641, 307] width 10 height 12
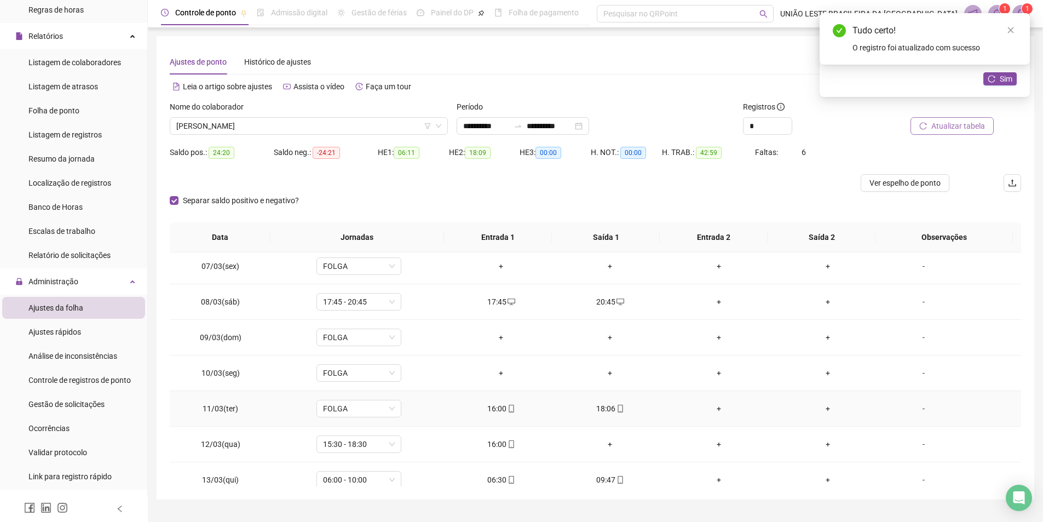
click at [497, 403] on div "16:00" at bounding box center [500, 408] width 91 height 12
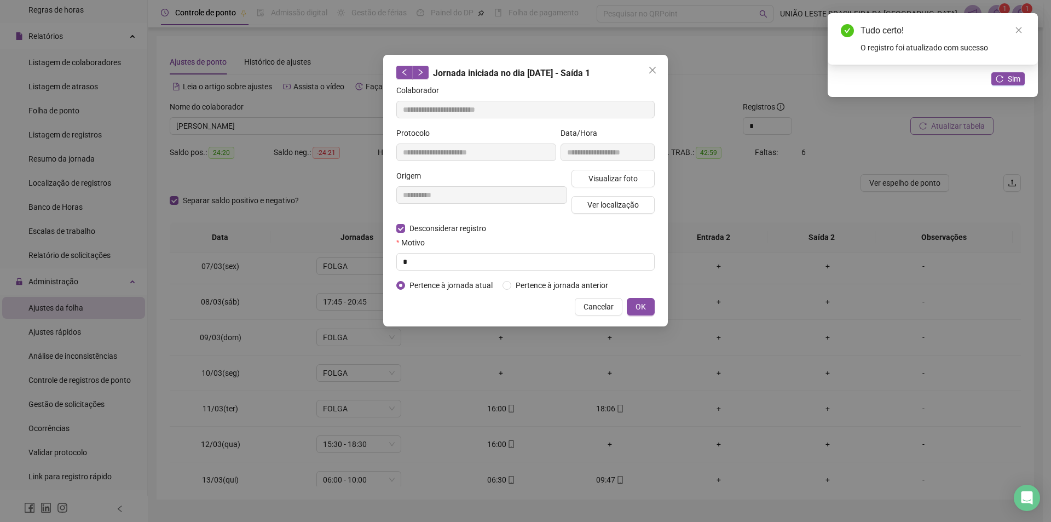
type input "**********"
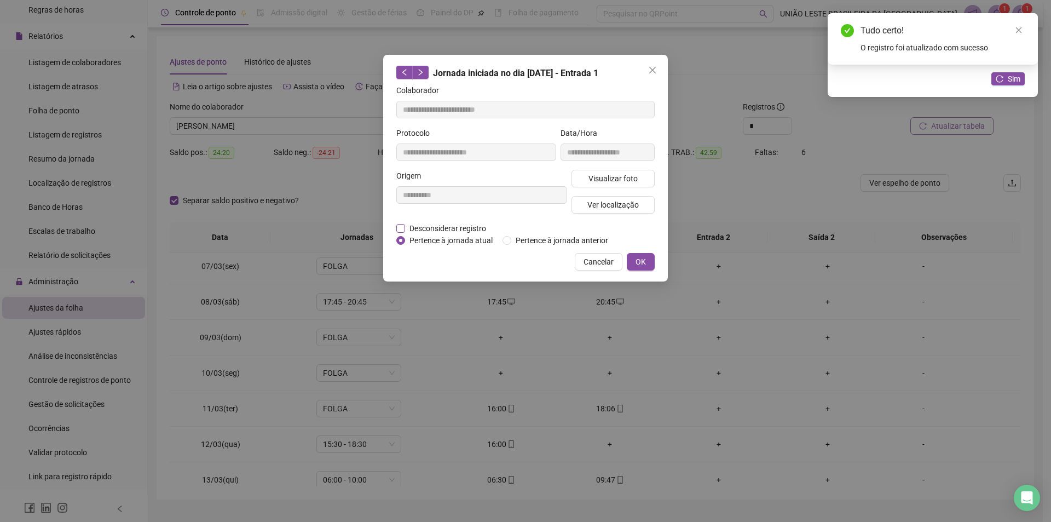
click at [469, 226] on span "Desconsiderar registro" at bounding box center [447, 228] width 85 height 12
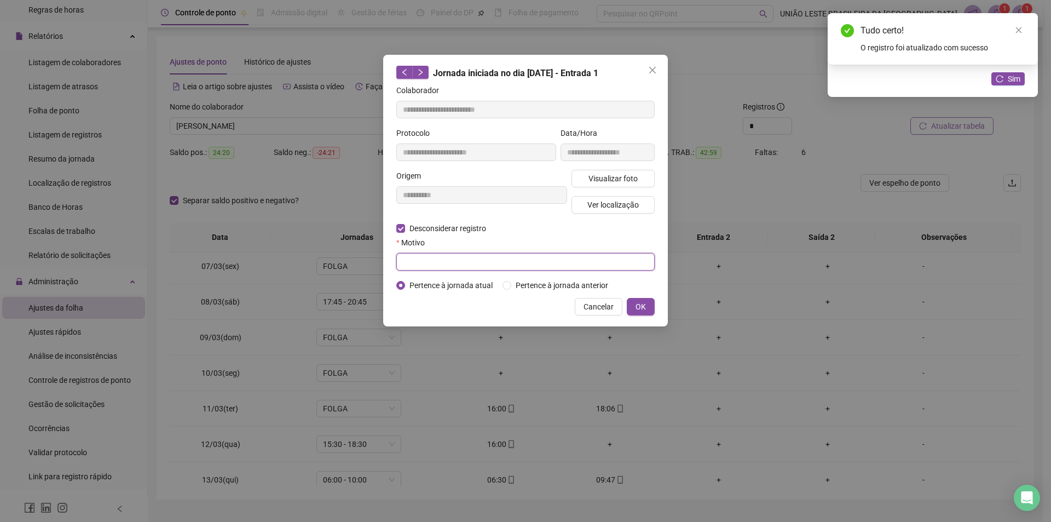
click at [470, 261] on input "text" at bounding box center [525, 262] width 258 height 18
type input "*"
click at [648, 305] on button "OK" at bounding box center [641, 307] width 28 height 18
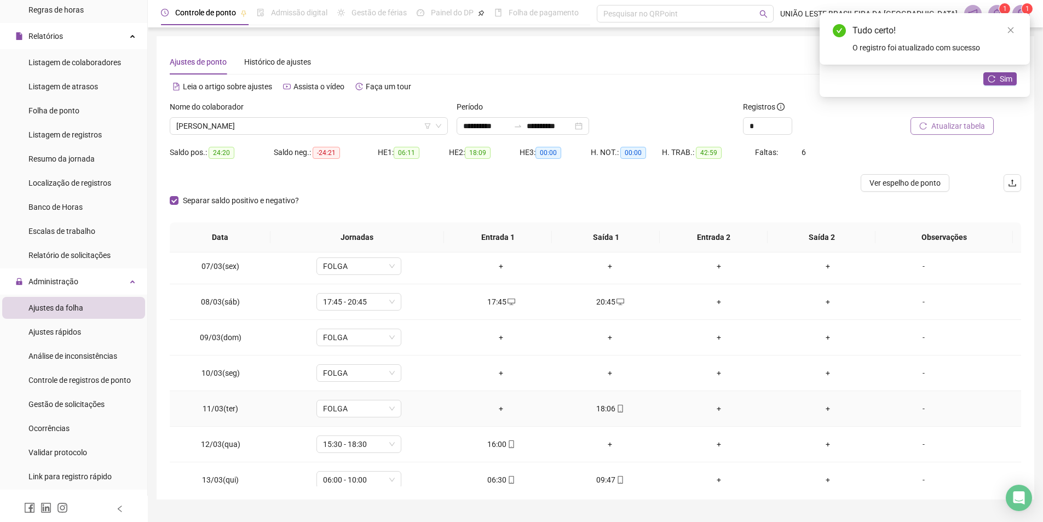
click at [602, 409] on div "18:06" at bounding box center [609, 408] width 91 height 12
type input "**********"
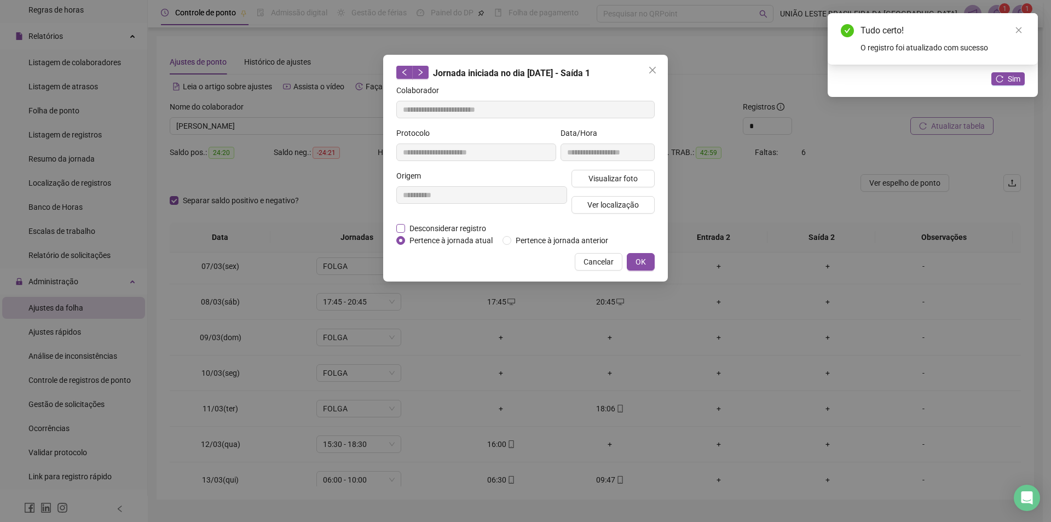
click at [457, 230] on span "Desconsiderar registro" at bounding box center [447, 228] width 85 height 12
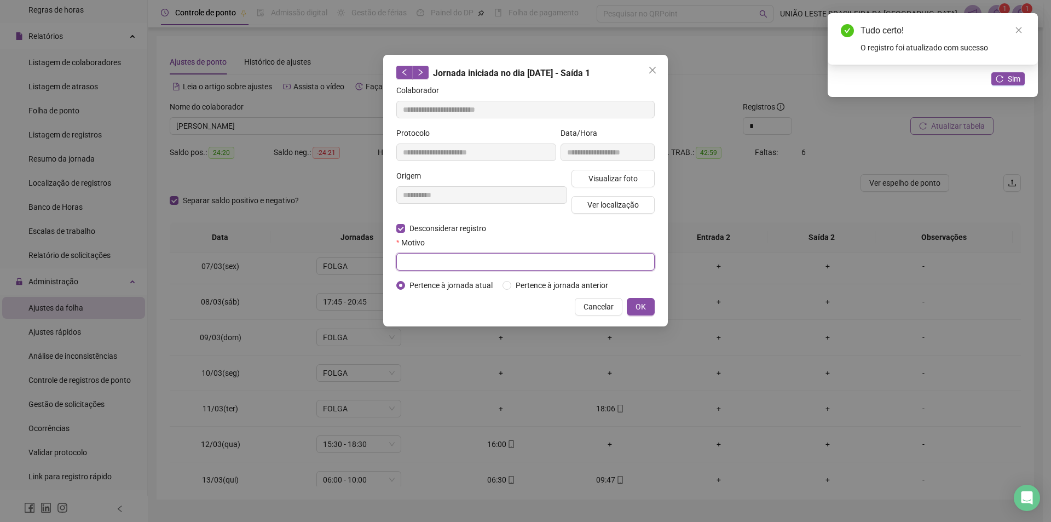
click at [455, 263] on input "text" at bounding box center [525, 262] width 258 height 18
type input "*"
click at [642, 302] on span "OK" at bounding box center [641, 307] width 10 height 12
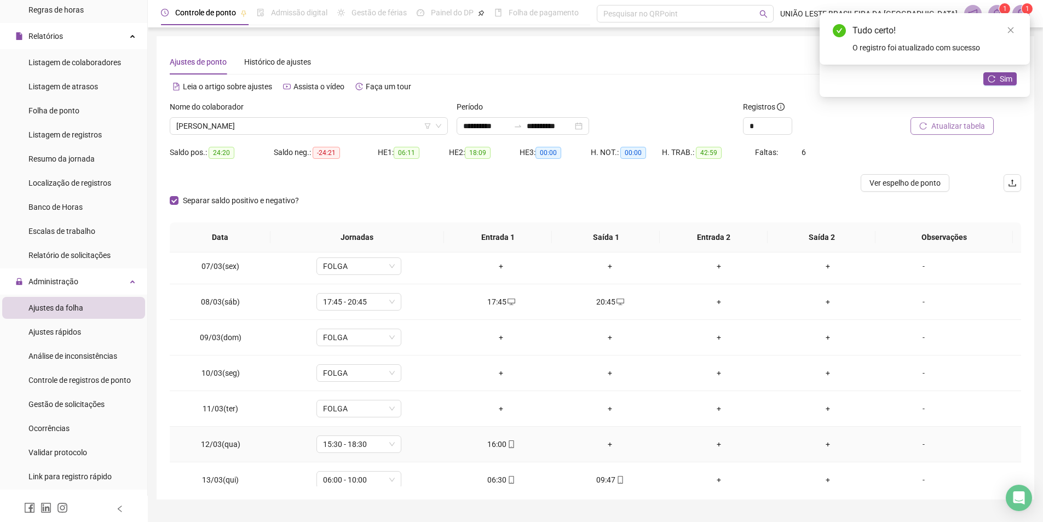
drag, startPoint x: 602, startPoint y: 443, endPoint x: 605, endPoint y: 438, distance: 5.6
click at [603, 443] on div "+" at bounding box center [609, 444] width 91 height 12
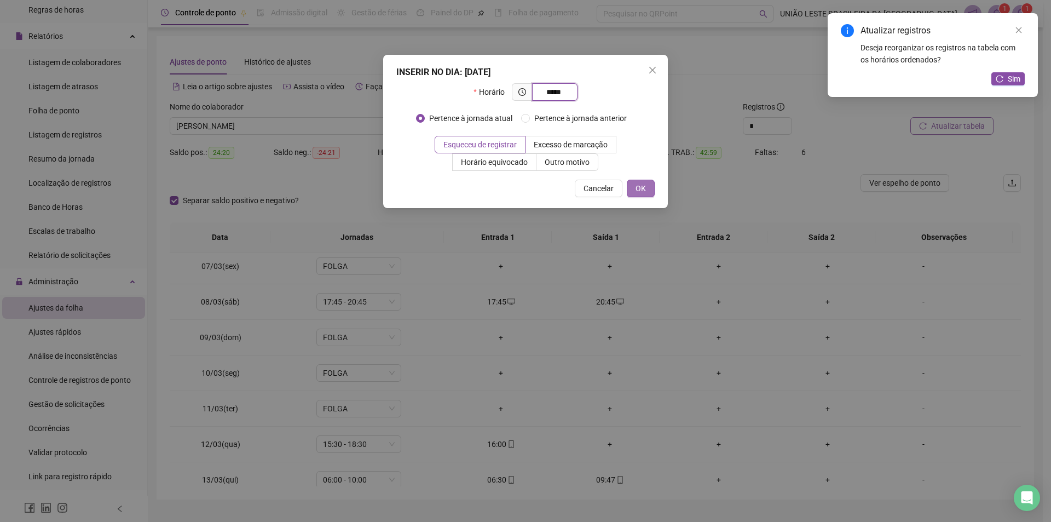
type input "*****"
click at [646, 191] on button "OK" at bounding box center [641, 189] width 28 height 18
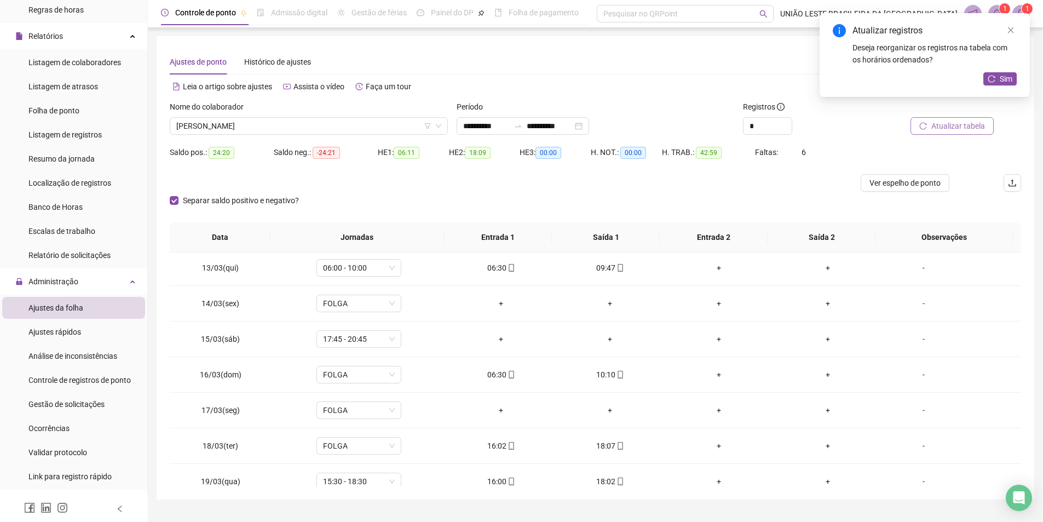
scroll to position [432, 0]
click at [499, 335] on div "+" at bounding box center [500, 336] width 91 height 12
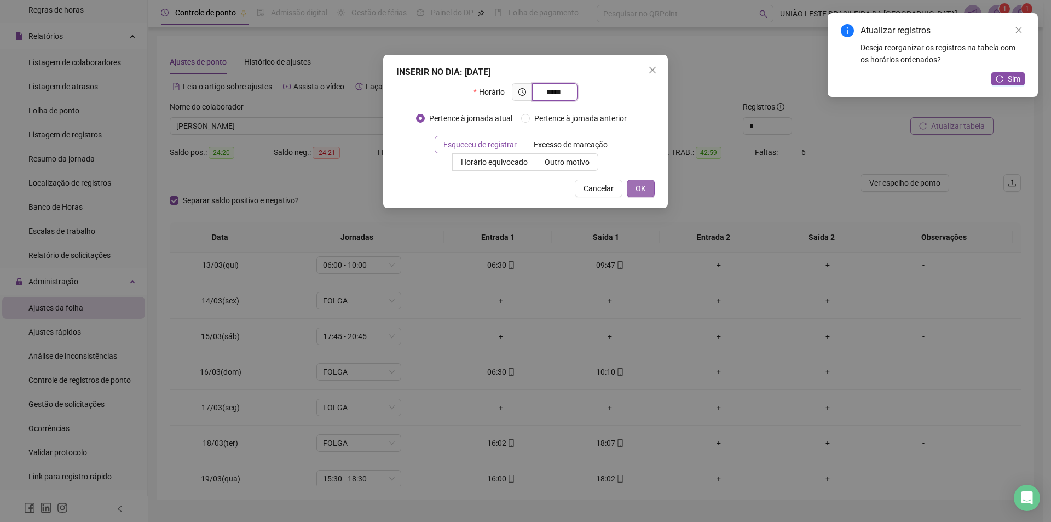
type input "*****"
click at [649, 188] on button "OK" at bounding box center [641, 189] width 28 height 18
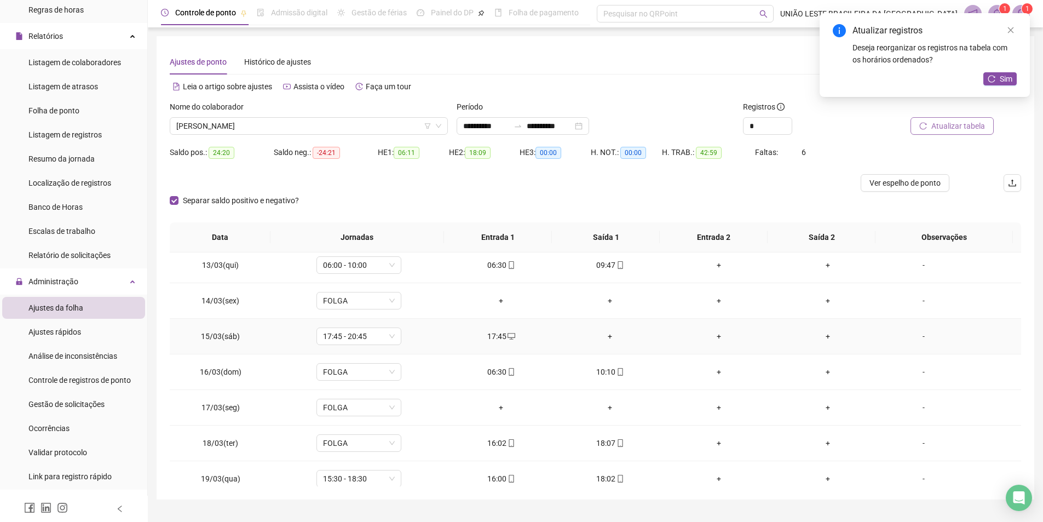
click at [602, 336] on div "+" at bounding box center [609, 336] width 91 height 12
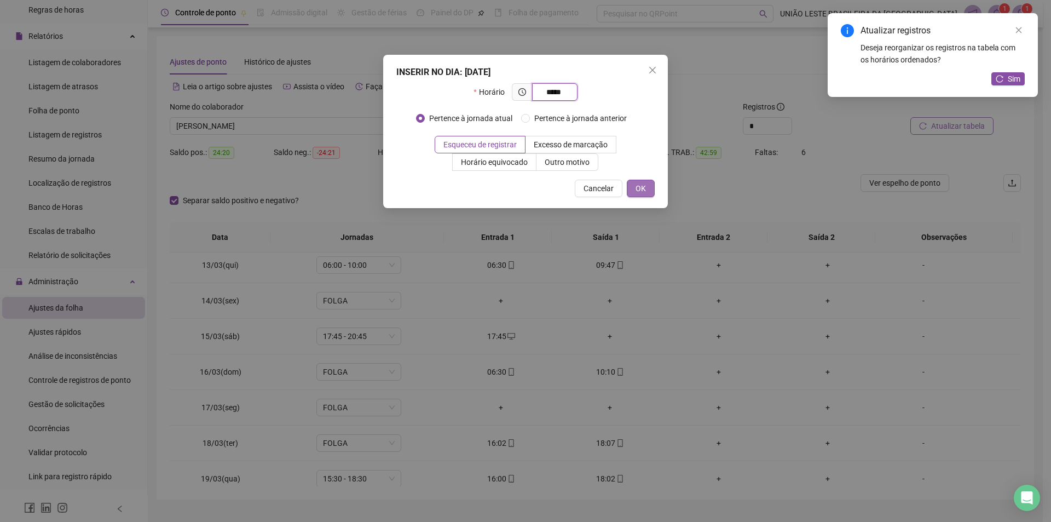
type input "*****"
click at [653, 180] on button "OK" at bounding box center [641, 189] width 28 height 18
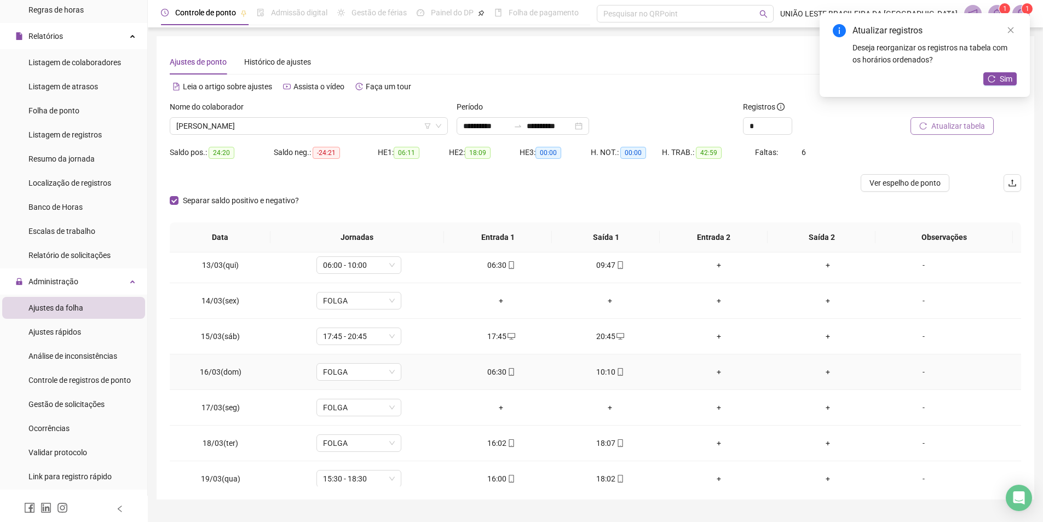
click at [497, 369] on div "06:30" at bounding box center [500, 372] width 91 height 12
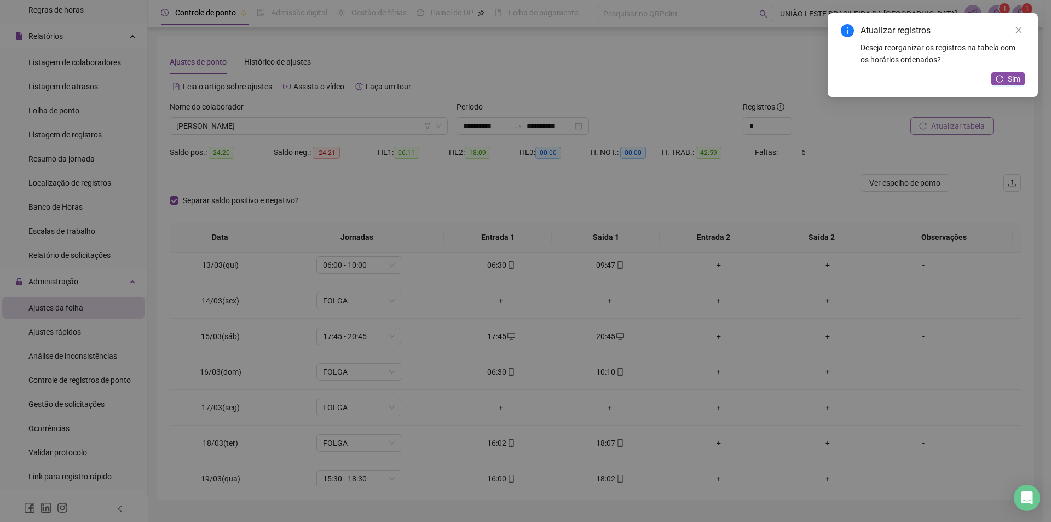
type input "**********"
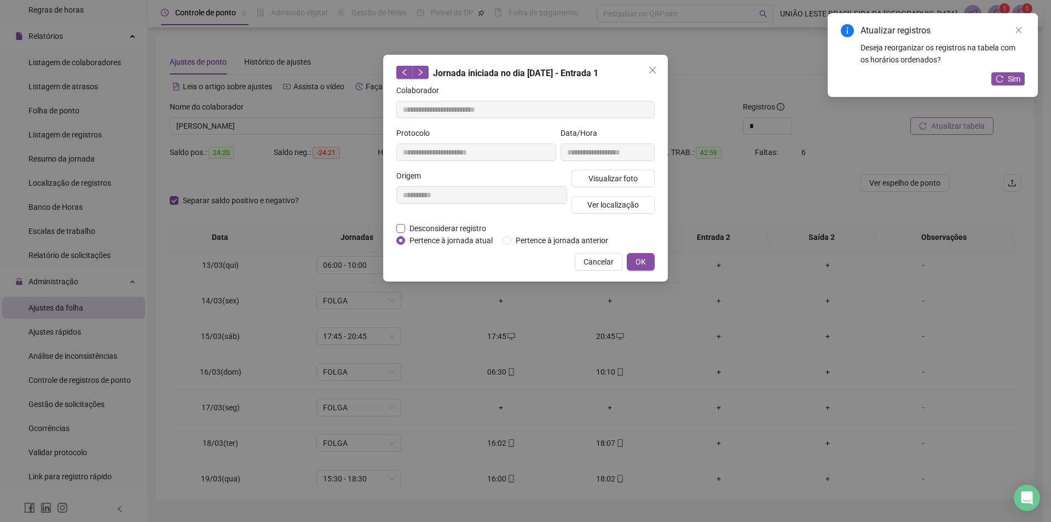
click at [486, 224] on span "Desconsiderar registro" at bounding box center [447, 228] width 85 height 12
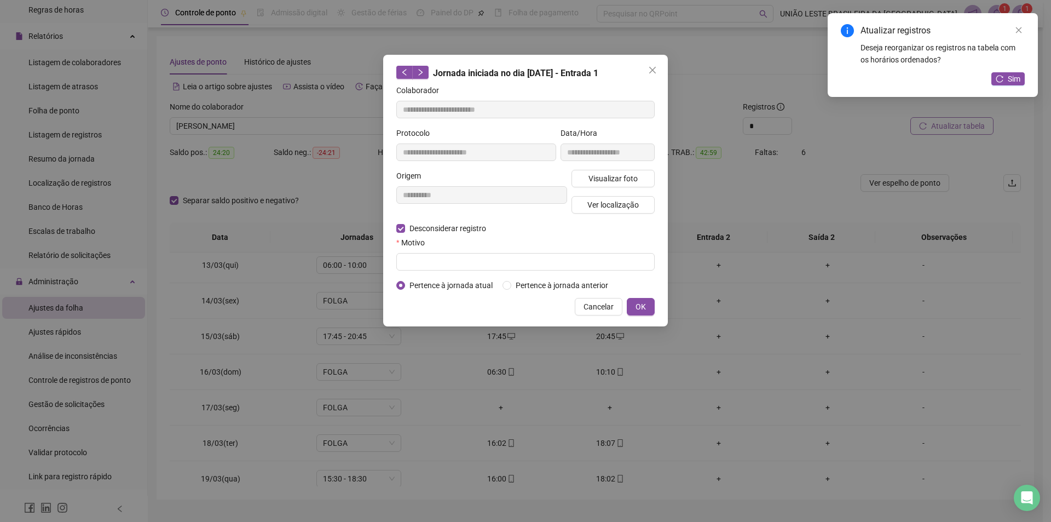
click at [483, 252] on div "Motivo" at bounding box center [525, 245] width 258 height 16
click at [482, 259] on input "text" at bounding box center [525, 262] width 258 height 18
type input "*"
click at [639, 302] on span "OK" at bounding box center [641, 307] width 10 height 12
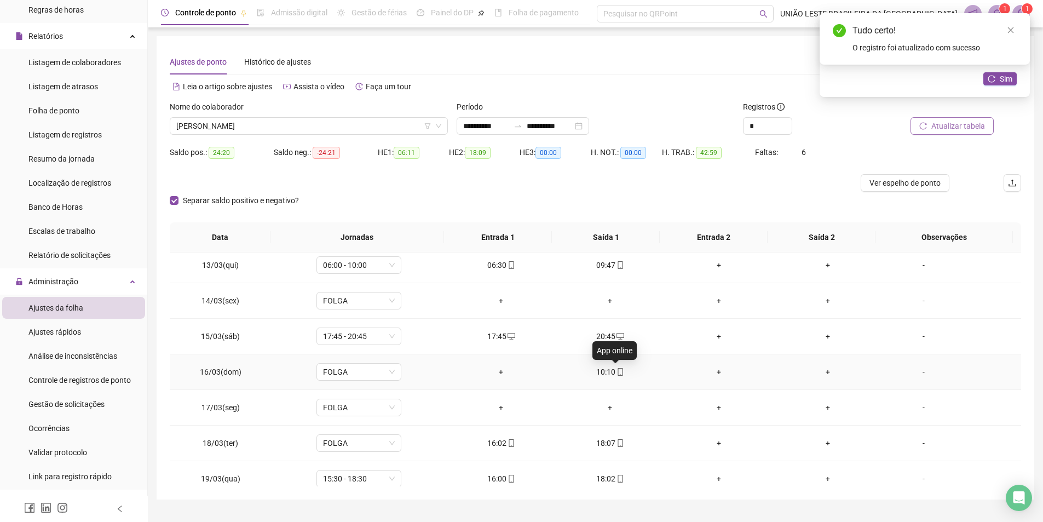
click at [618, 369] on icon "mobile" at bounding box center [620, 372] width 5 height 8
type input "**********"
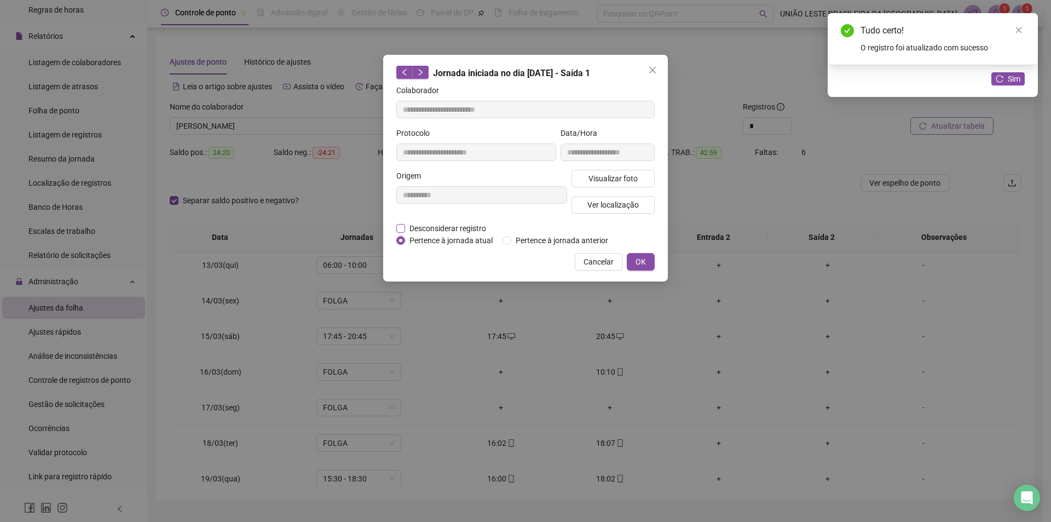
click at [443, 231] on span "Desconsiderar registro" at bounding box center [447, 228] width 85 height 12
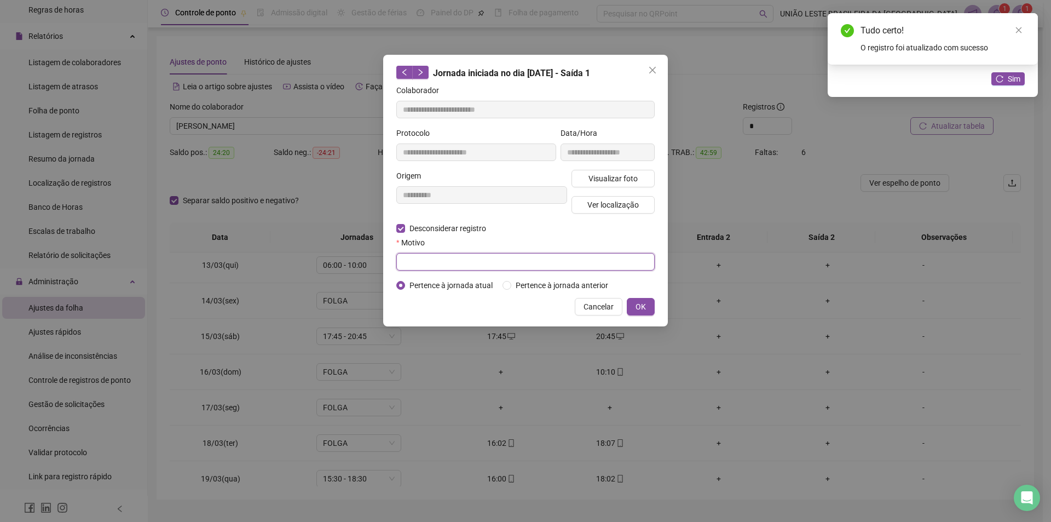
click at [445, 256] on input "text" at bounding box center [525, 262] width 258 height 18
type input "*"
click at [641, 307] on span "OK" at bounding box center [641, 307] width 10 height 12
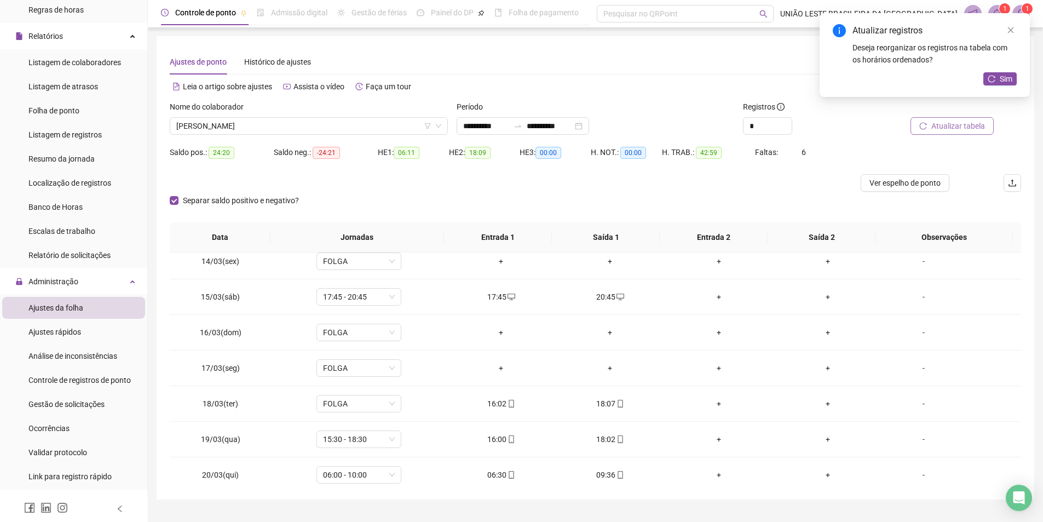
scroll to position [477, 0]
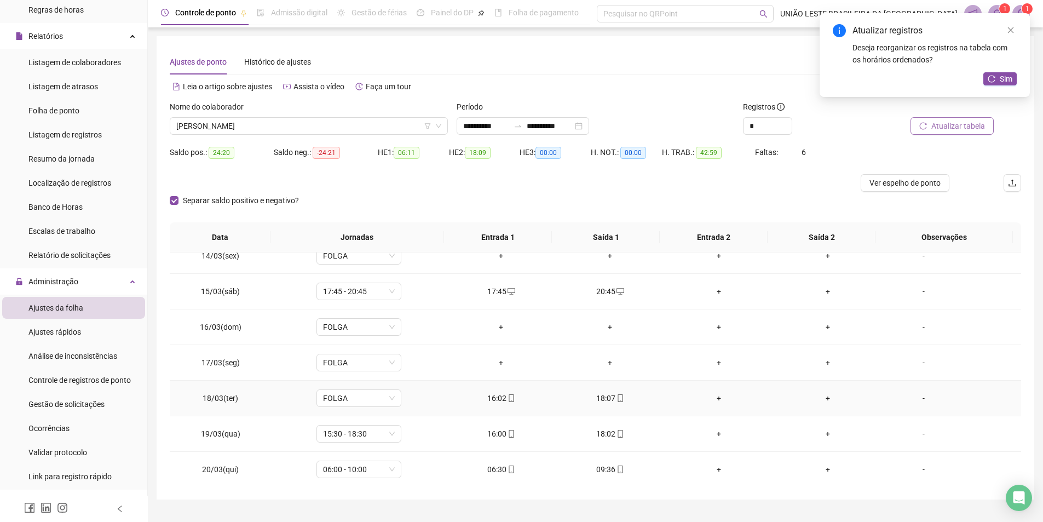
click at [496, 402] on div "16:02" at bounding box center [500, 398] width 91 height 12
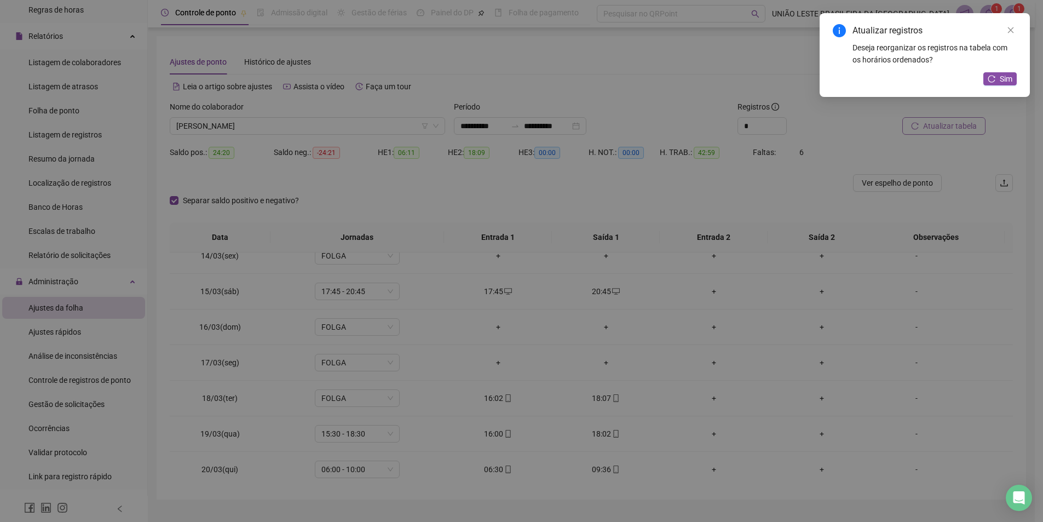
type input "**********"
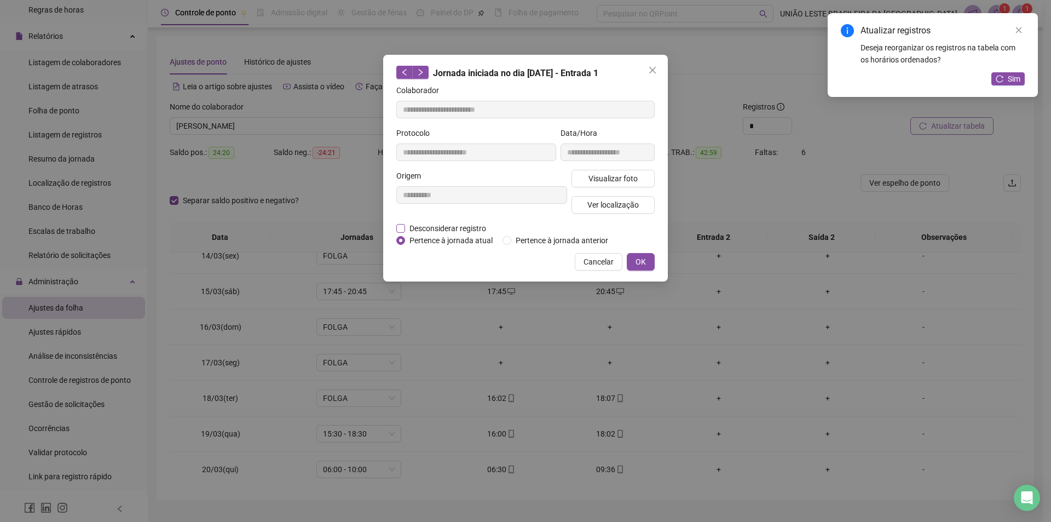
click at [446, 227] on span "Desconsiderar registro" at bounding box center [447, 228] width 85 height 12
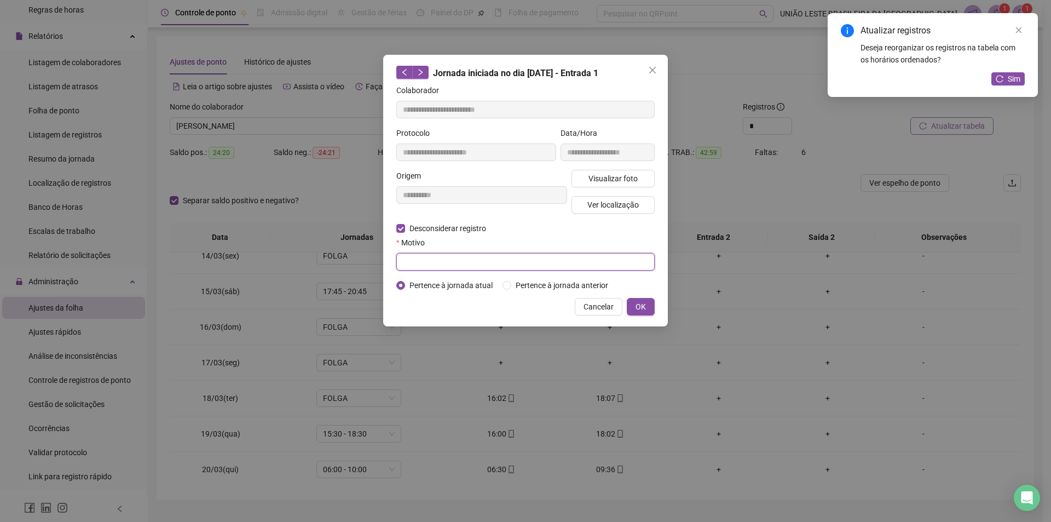
click at [448, 261] on input "text" at bounding box center [525, 262] width 258 height 18
type input "*"
click at [638, 309] on span "OK" at bounding box center [641, 307] width 10 height 12
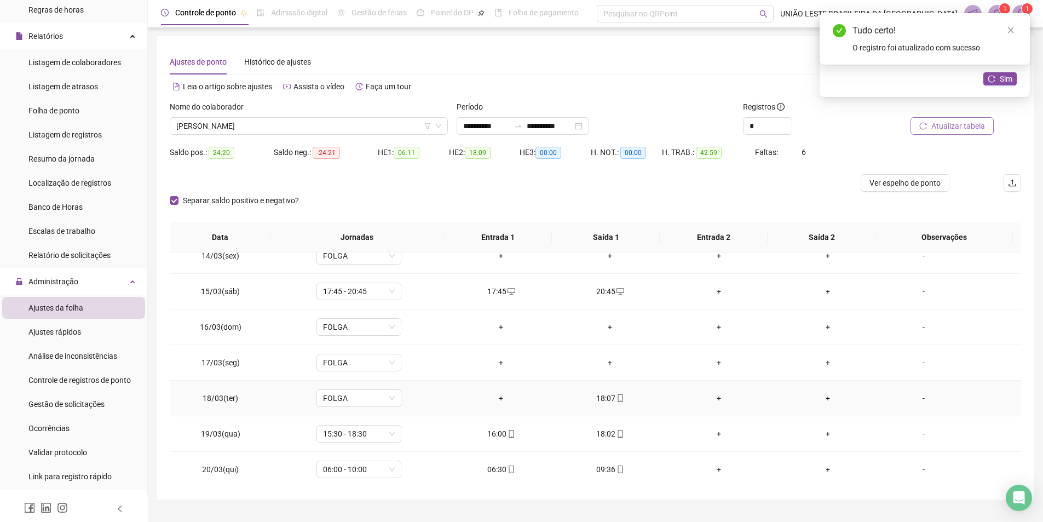
click at [603, 393] on div "18:07" at bounding box center [609, 398] width 91 height 12
type input "**********"
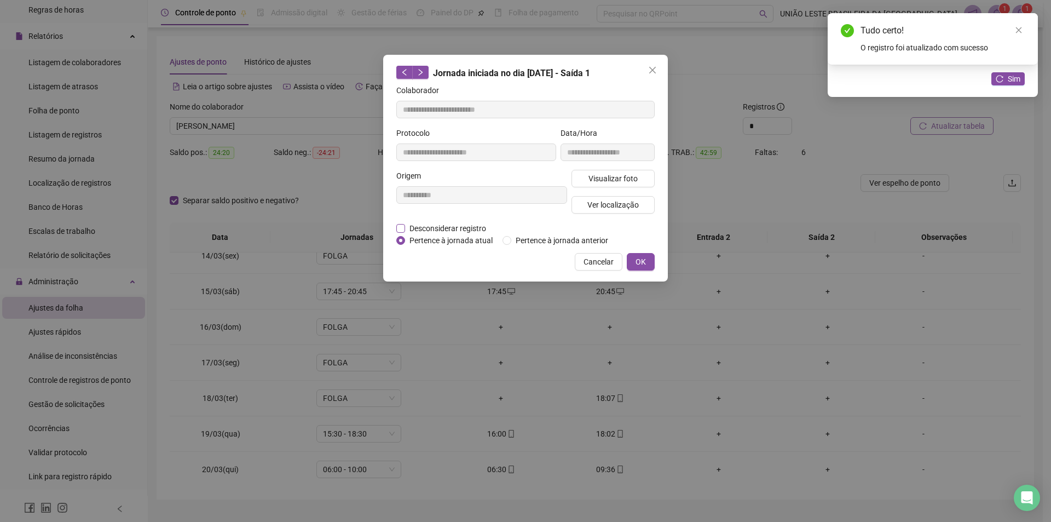
click at [461, 226] on span "Desconsiderar registro" at bounding box center [447, 228] width 85 height 12
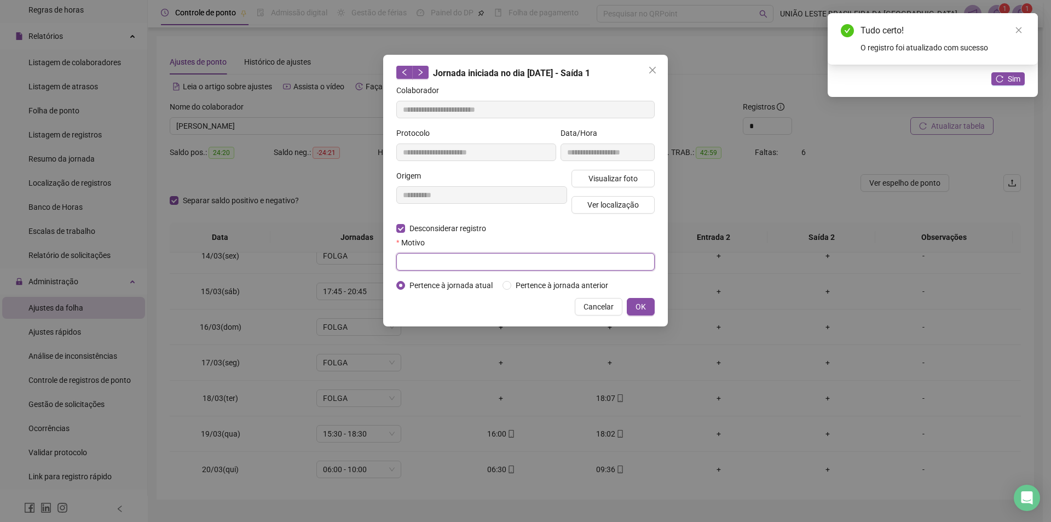
click at [473, 267] on input "text" at bounding box center [525, 262] width 258 height 18
type input "*"
click at [649, 308] on button "OK" at bounding box center [641, 307] width 28 height 18
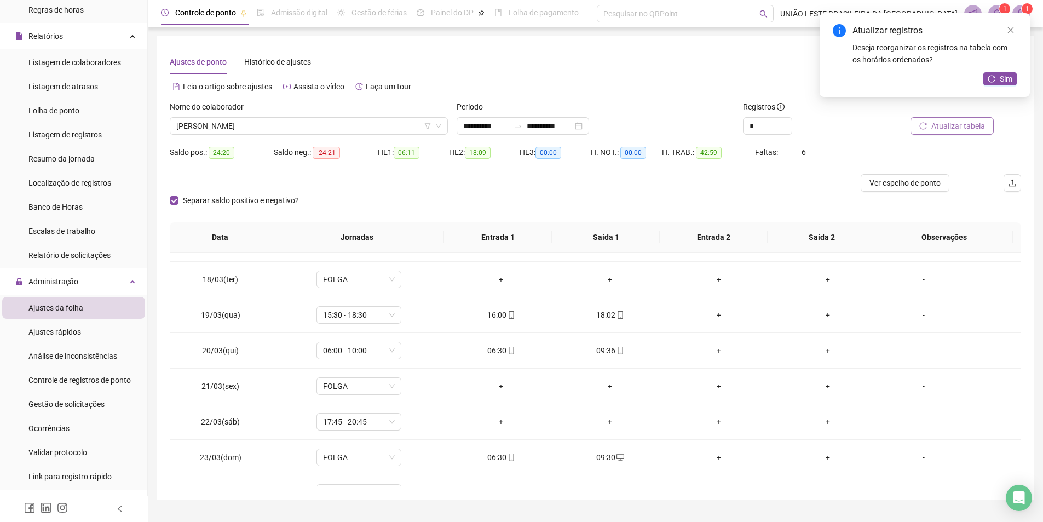
scroll to position [598, 0]
click at [501, 418] on div "+" at bounding box center [500, 419] width 91 height 12
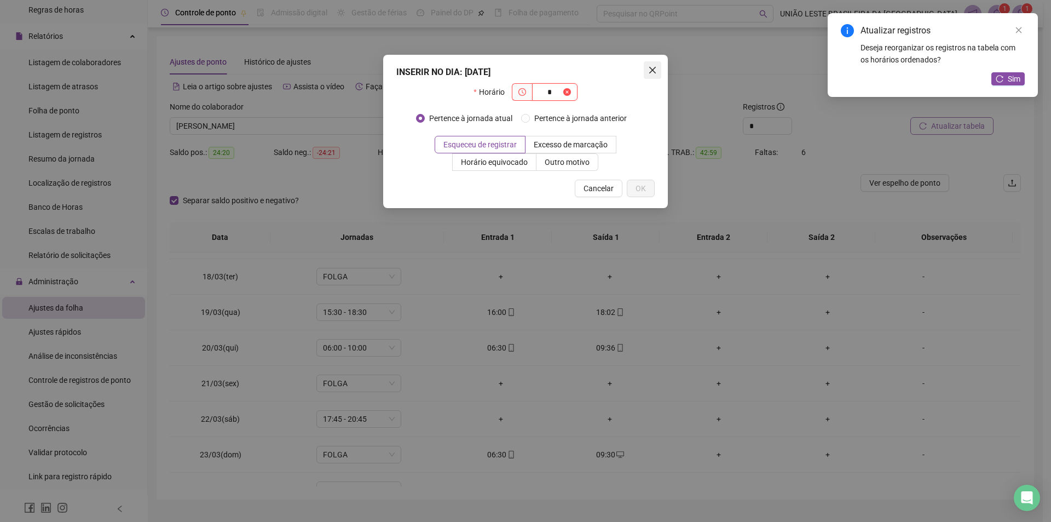
type input "*"
click at [655, 68] on icon "close" at bounding box center [652, 70] width 9 height 9
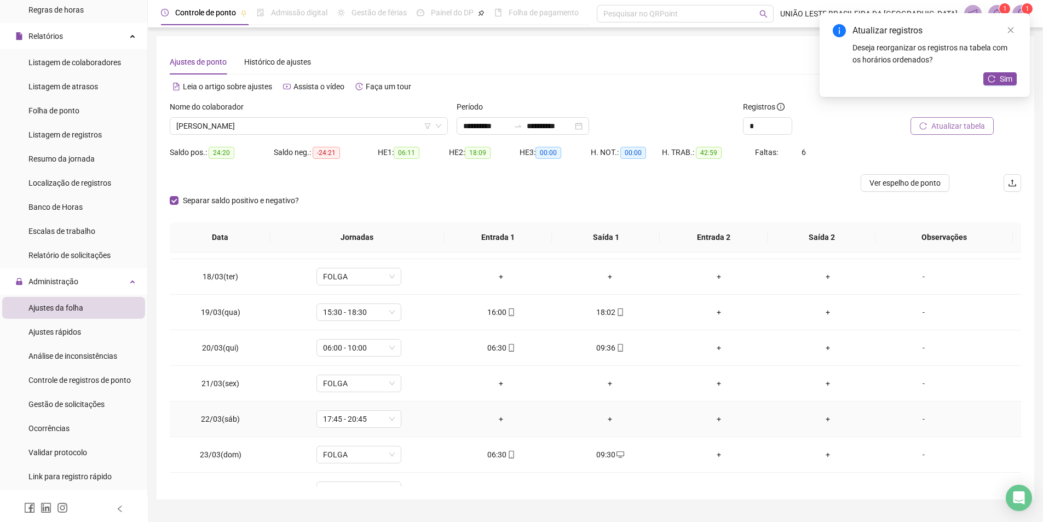
click at [499, 419] on div "+" at bounding box center [500, 419] width 91 height 12
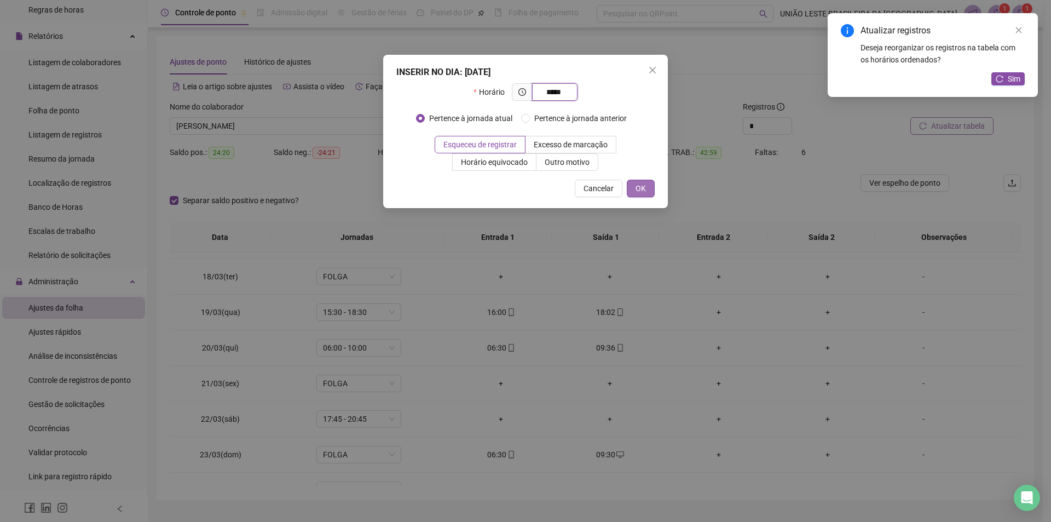
type input "*****"
click at [642, 187] on span "OK" at bounding box center [641, 188] width 10 height 12
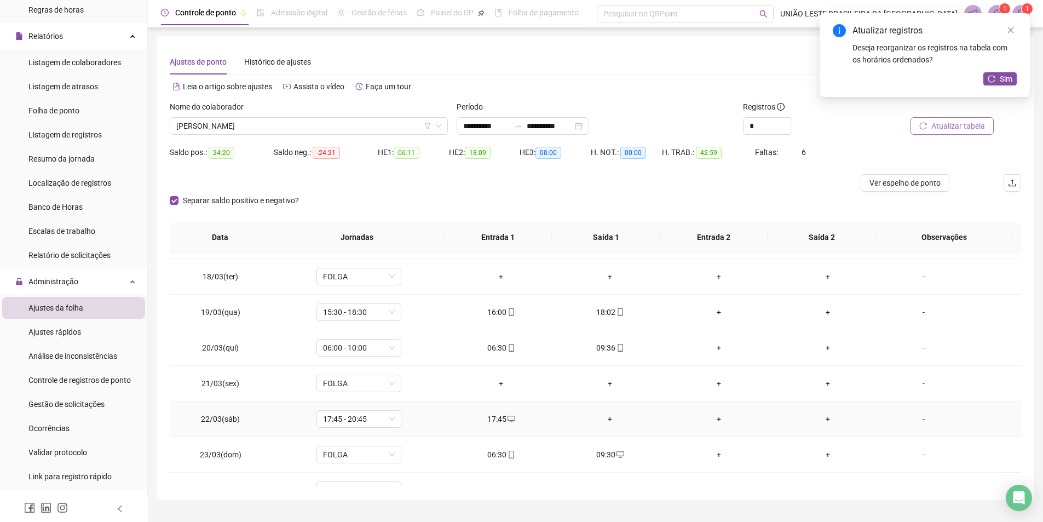
drag, startPoint x: 604, startPoint y: 411, endPoint x: 604, endPoint y: 418, distance: 7.1
click at [604, 417] on td "+" at bounding box center [610, 419] width 109 height 36
click at [604, 419] on div "+" at bounding box center [609, 419] width 91 height 12
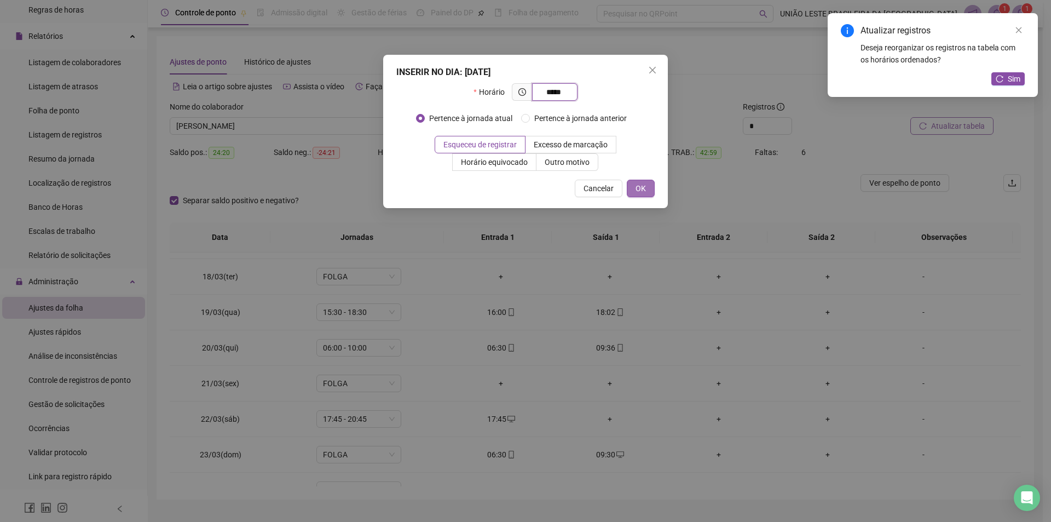
type input "*****"
click at [650, 188] on button "OK" at bounding box center [641, 189] width 28 height 18
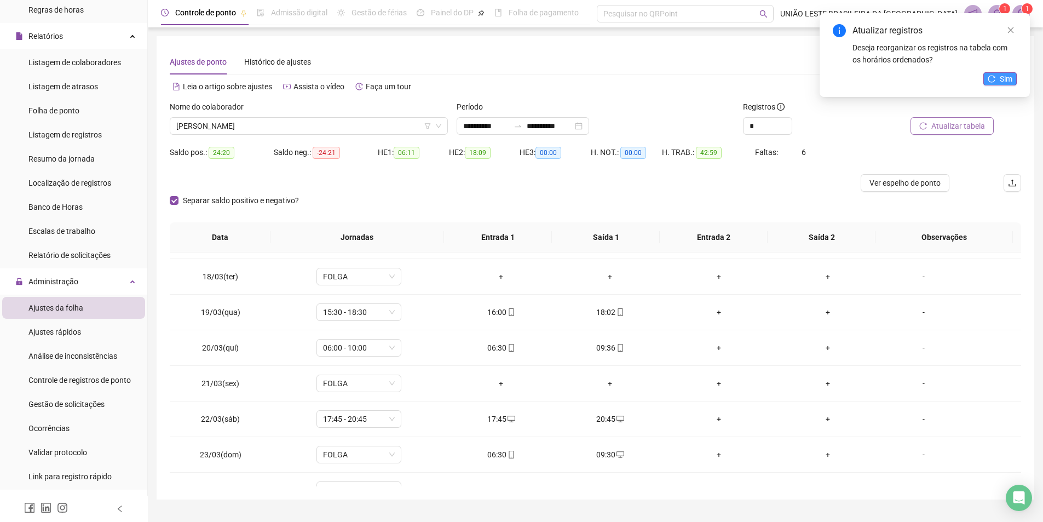
click at [994, 82] on icon "reload" at bounding box center [992, 79] width 8 height 8
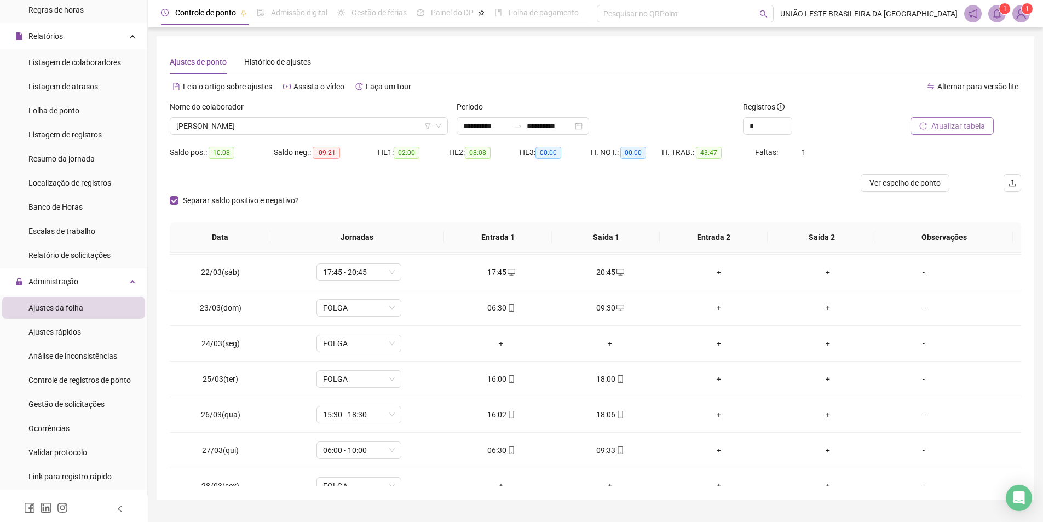
scroll to position [748, 0]
click at [498, 305] on div "06:30" at bounding box center [500, 305] width 91 height 12
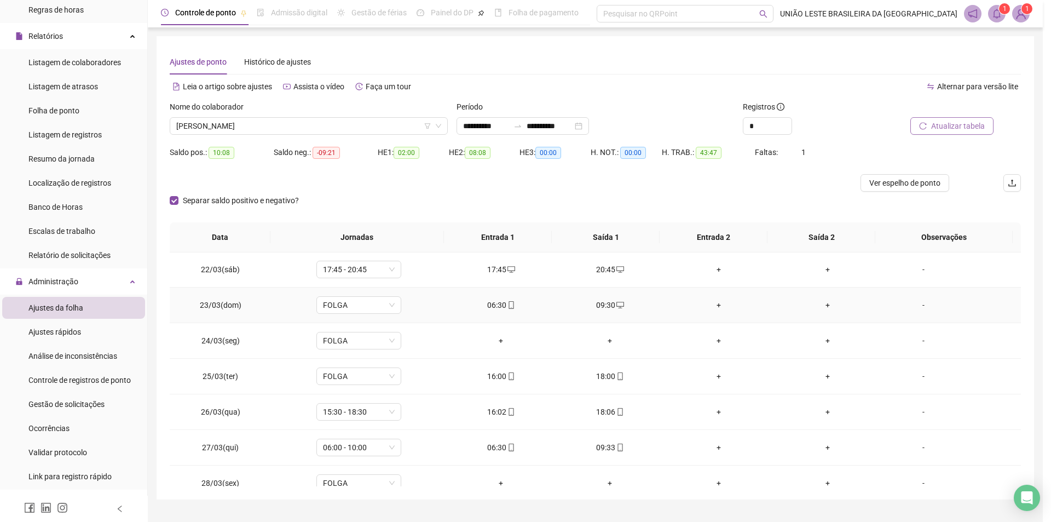
type input "**********"
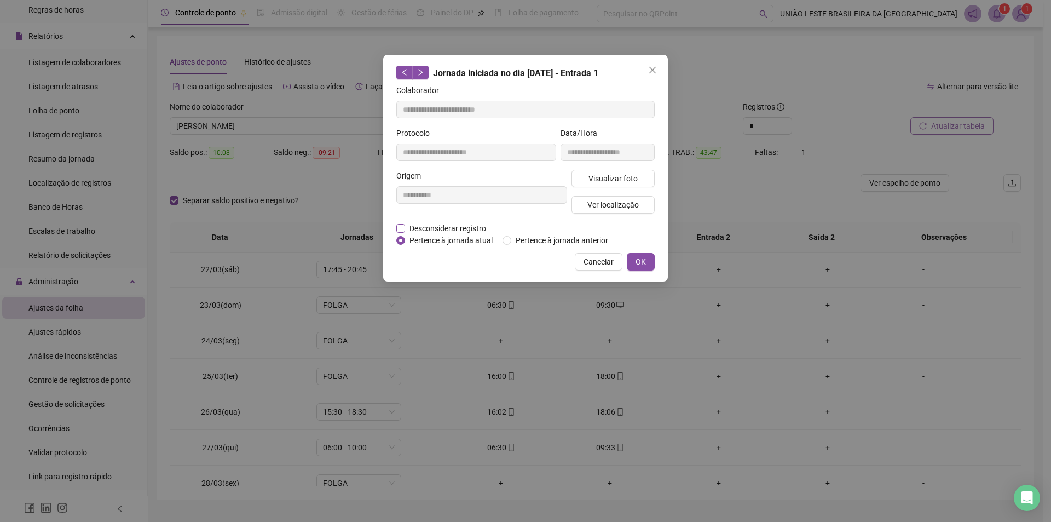
click at [448, 228] on span "Desconsiderar registro" at bounding box center [447, 228] width 85 height 12
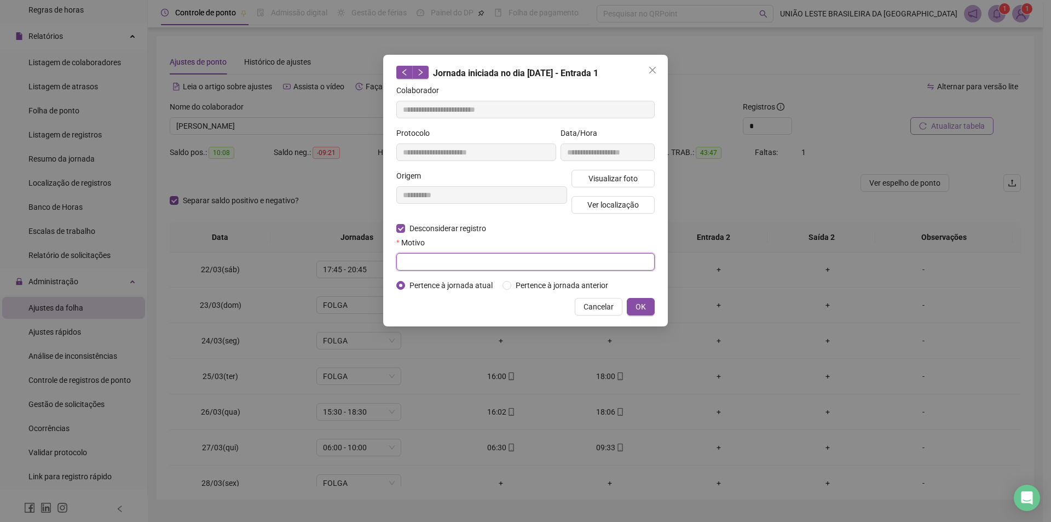
click at [517, 264] on input "text" at bounding box center [525, 262] width 258 height 18
type input "*"
click at [647, 304] on button "OK" at bounding box center [641, 307] width 28 height 18
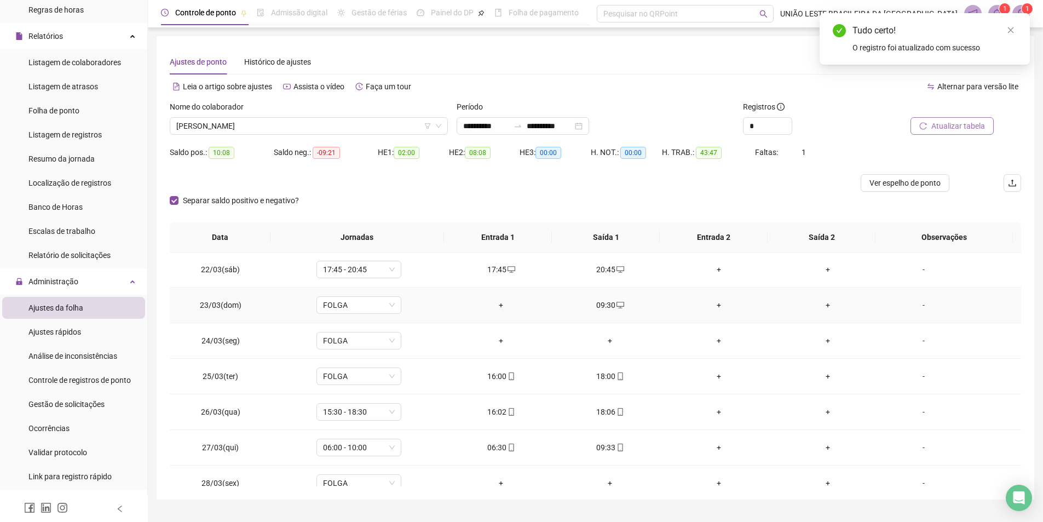
click at [610, 305] on div "09:30" at bounding box center [609, 305] width 91 height 12
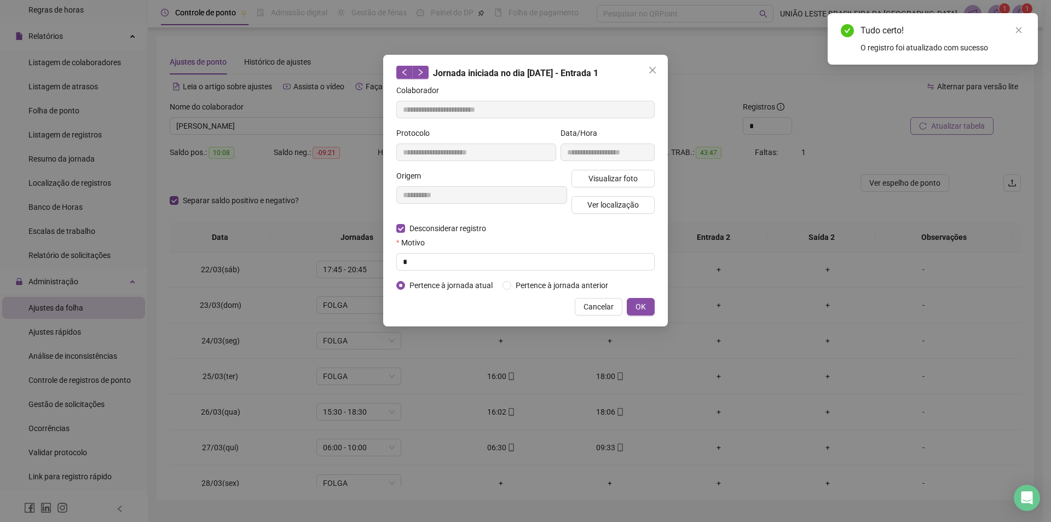
type input "**********"
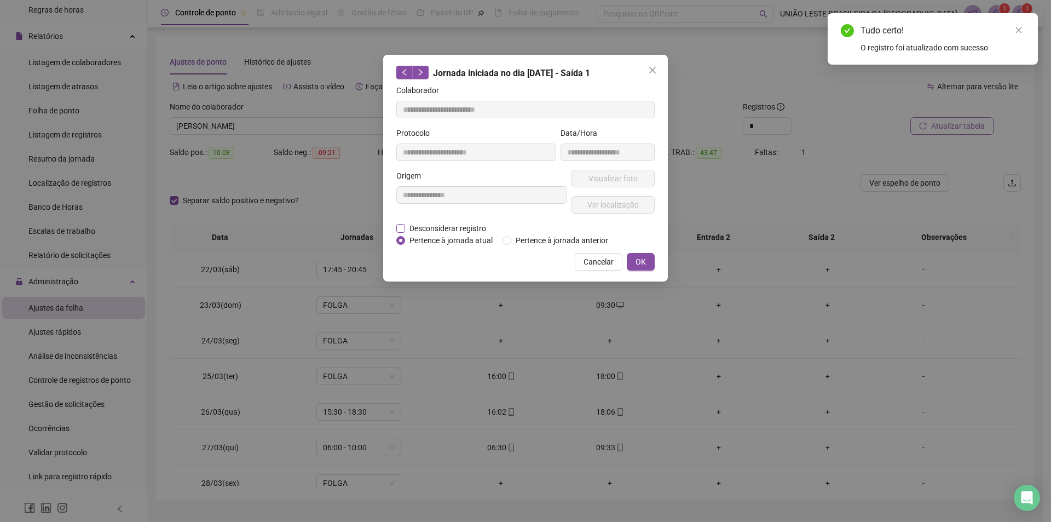
click at [449, 225] on span "Desconsiderar registro" at bounding box center [447, 228] width 85 height 12
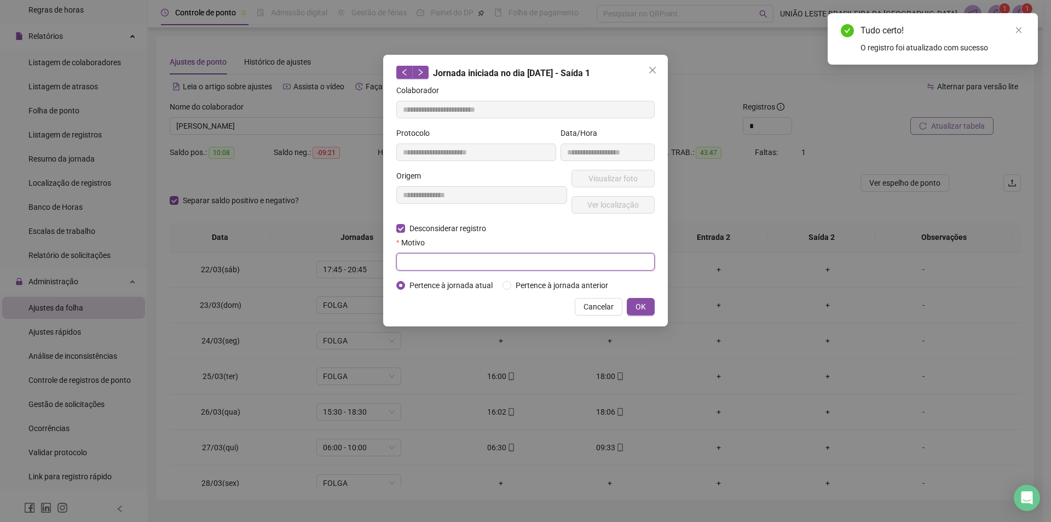
drag, startPoint x: 464, startPoint y: 256, endPoint x: 474, endPoint y: 264, distance: 13.3
click at [467, 262] on input "text" at bounding box center [525, 262] width 258 height 18
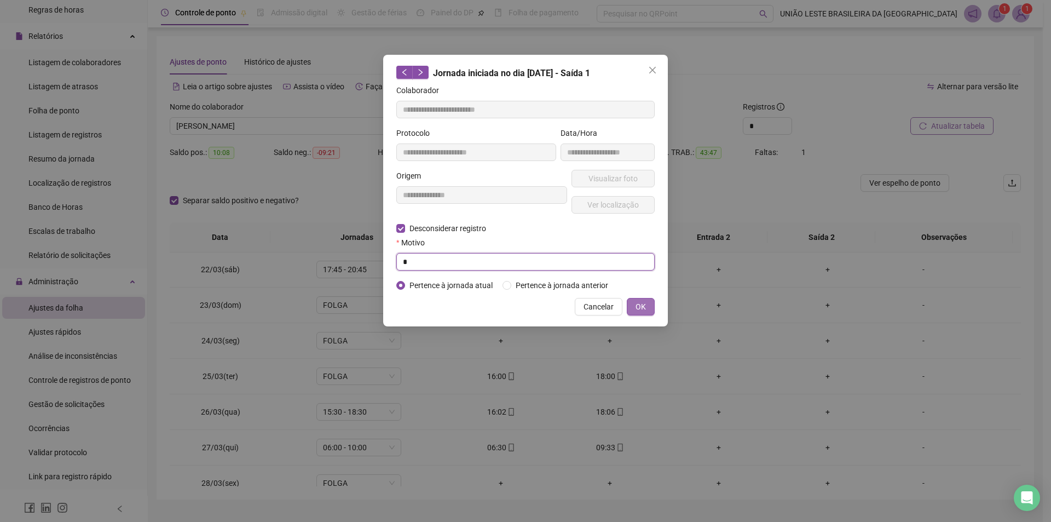
type input "*"
click at [644, 307] on button "OK" at bounding box center [641, 307] width 28 height 18
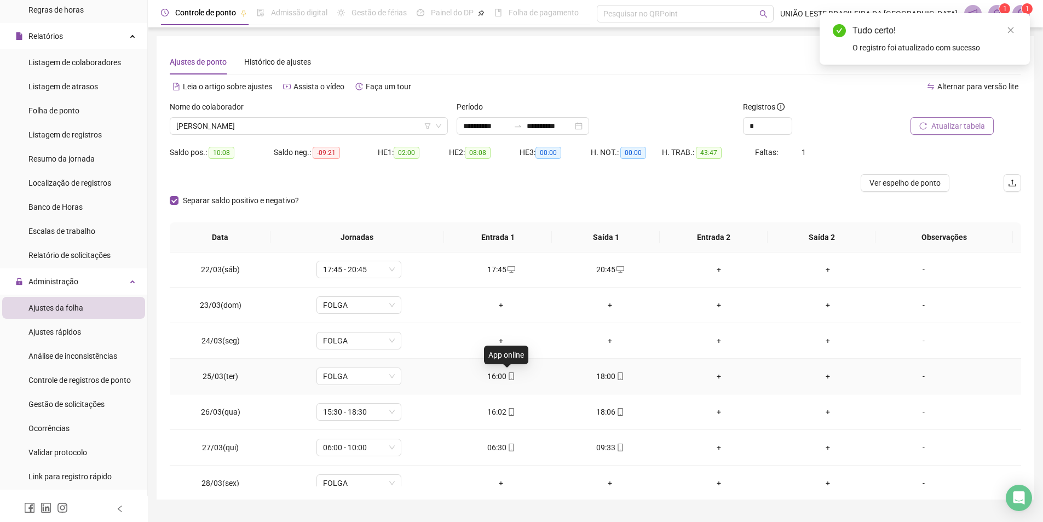
click at [506, 373] on span "mobile" at bounding box center [510, 376] width 9 height 8
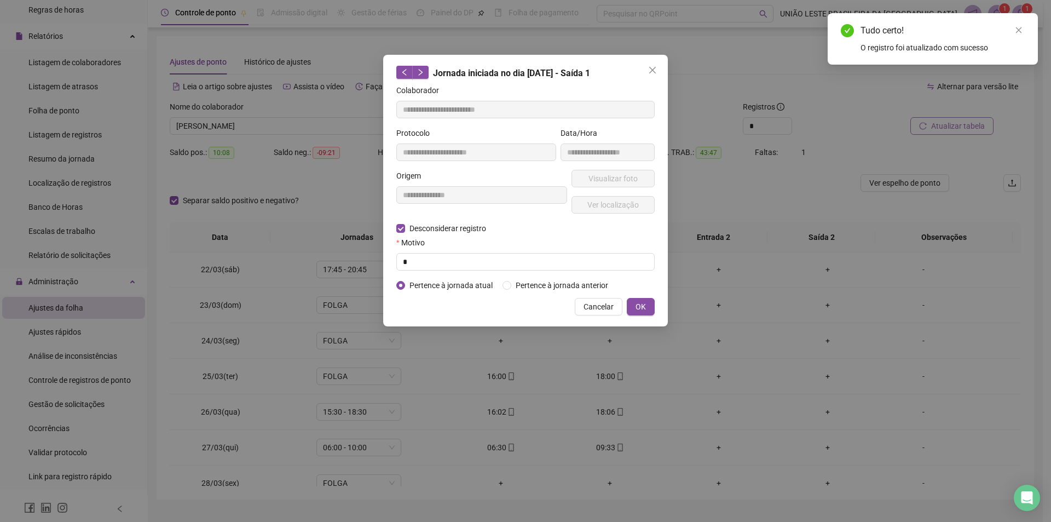
type input "**********"
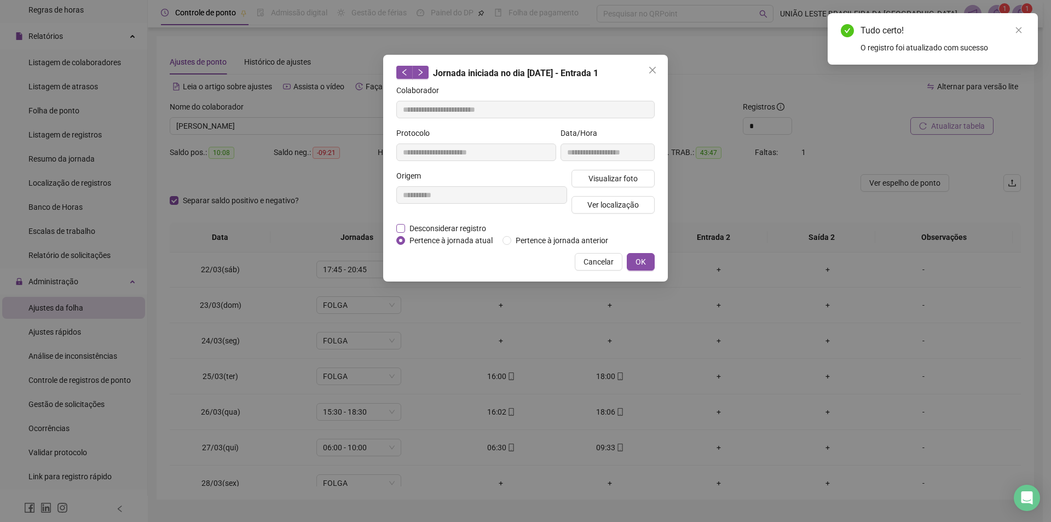
click at [441, 229] on span "Desconsiderar registro" at bounding box center [447, 228] width 85 height 12
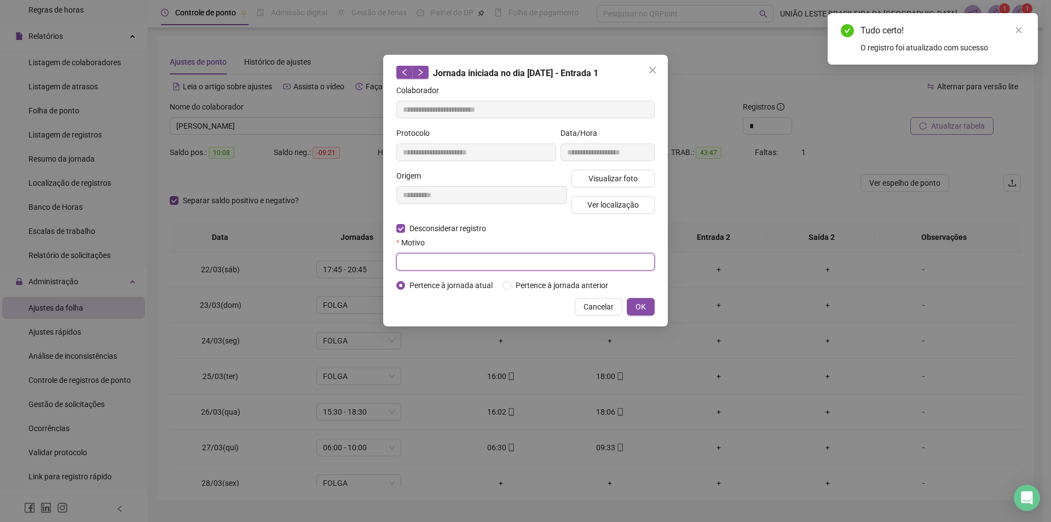
click at [457, 257] on input "text" at bounding box center [525, 262] width 258 height 18
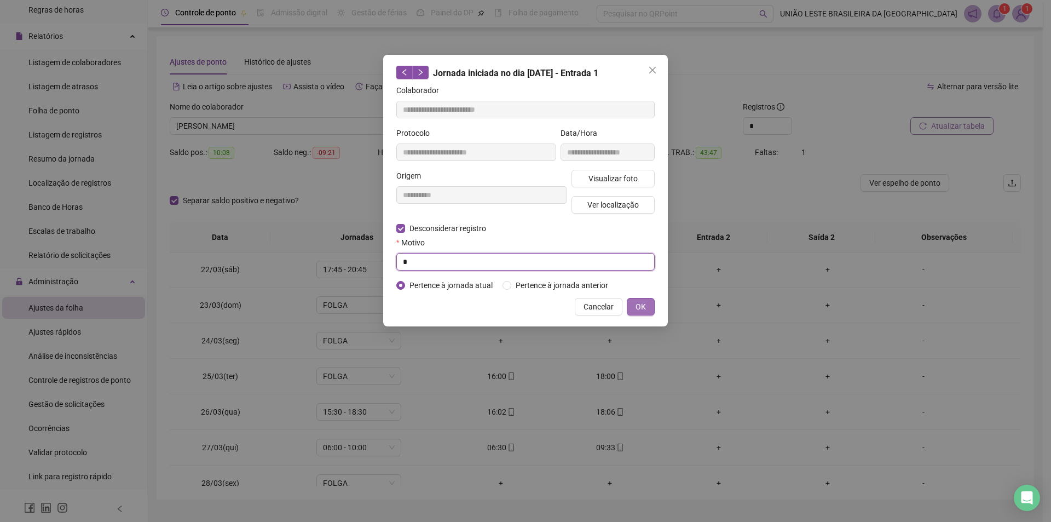
type input "*"
click at [644, 299] on button "OK" at bounding box center [641, 307] width 28 height 18
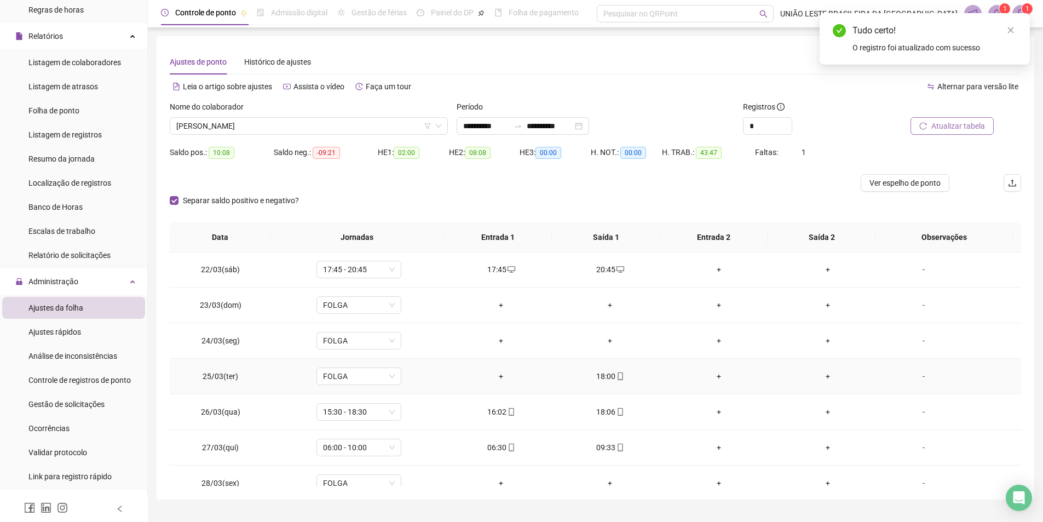
click at [615, 377] on span "mobile" at bounding box center [619, 376] width 9 height 8
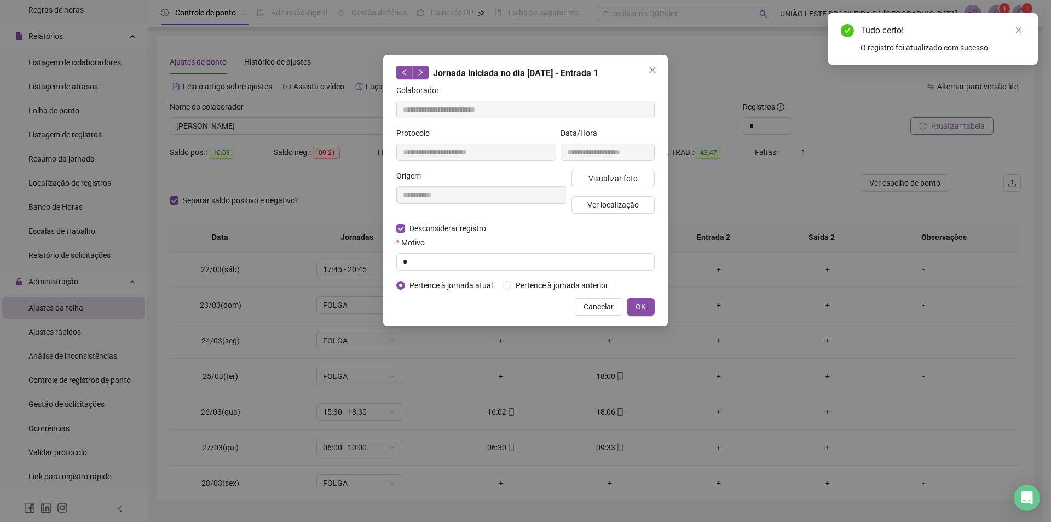
type input "**********"
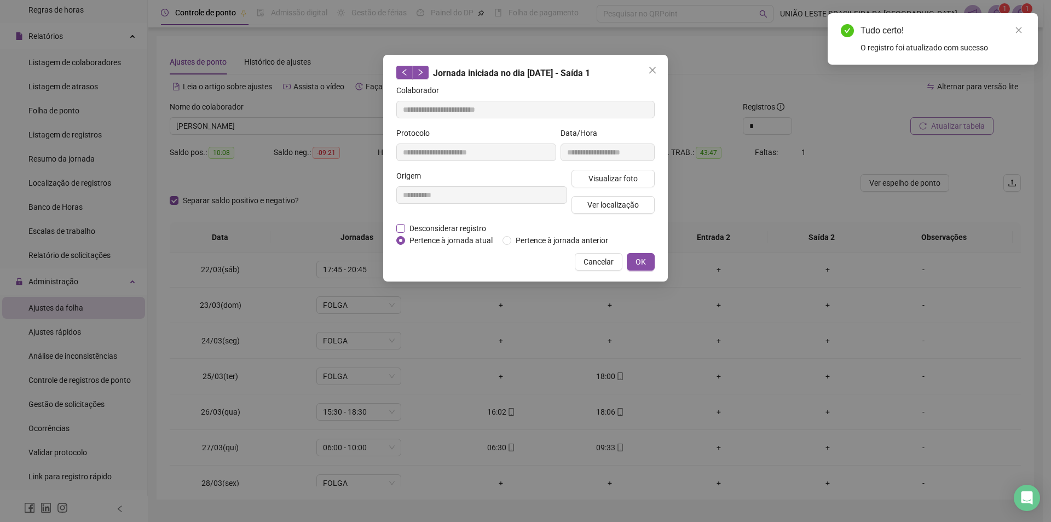
click at [443, 225] on span "Desconsiderar registro" at bounding box center [447, 228] width 85 height 12
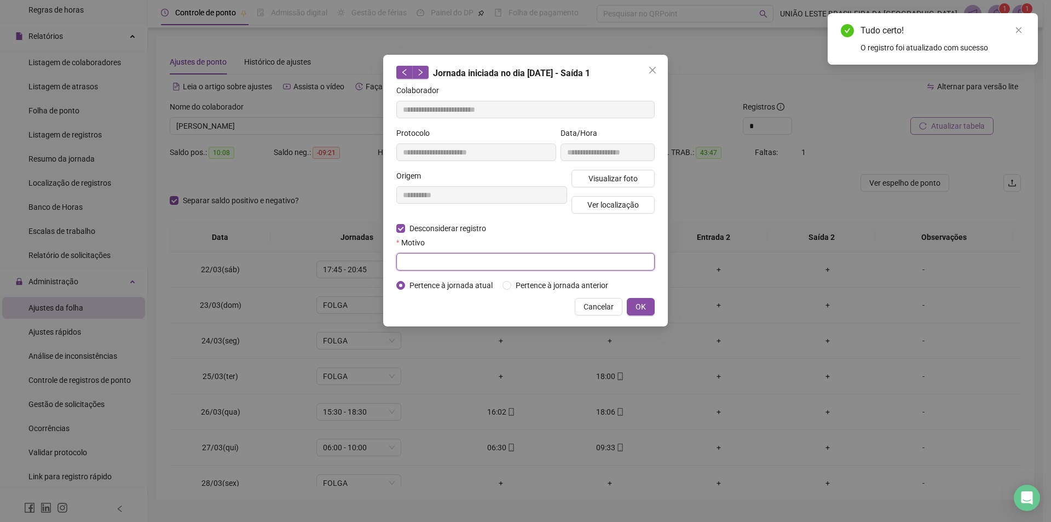
click at [453, 253] on input "text" at bounding box center [525, 262] width 258 height 18
type input "*"
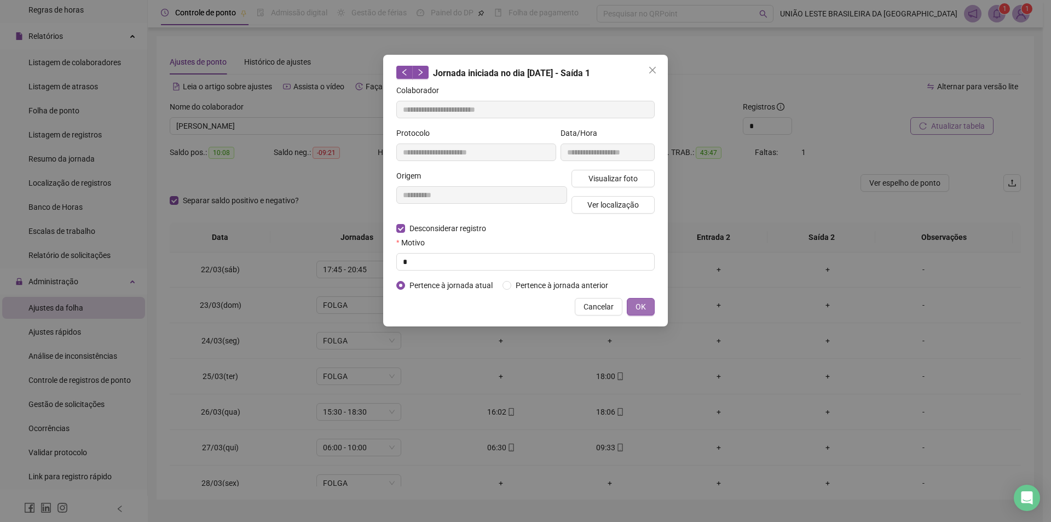
click at [647, 302] on button "OK" at bounding box center [641, 307] width 28 height 18
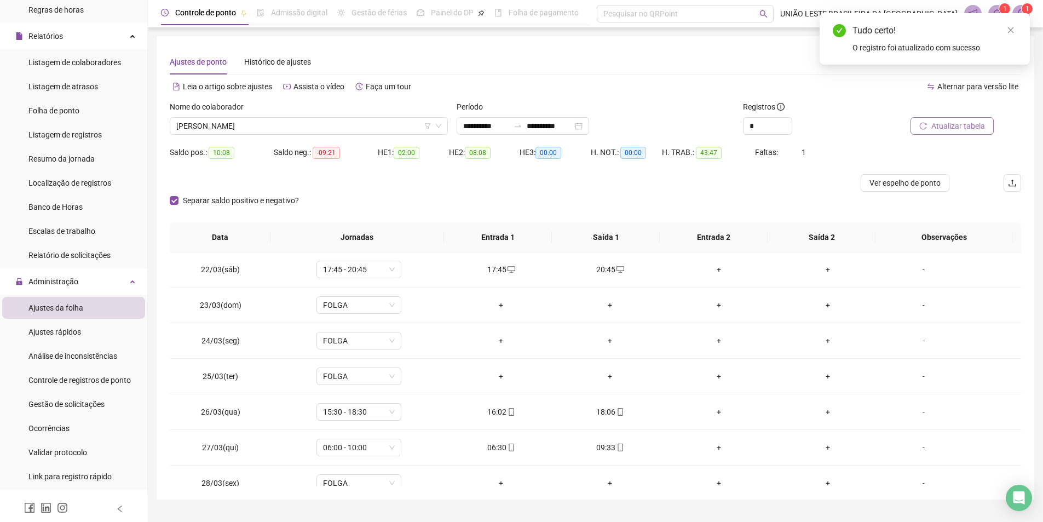
click at [942, 132] on button "Atualizar tabela" at bounding box center [951, 126] width 83 height 18
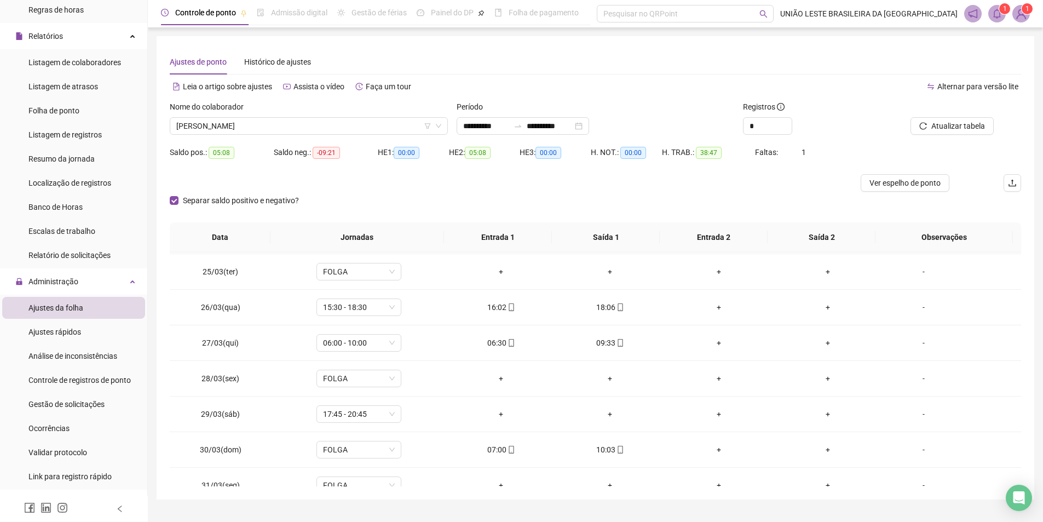
scroll to position [869, 0]
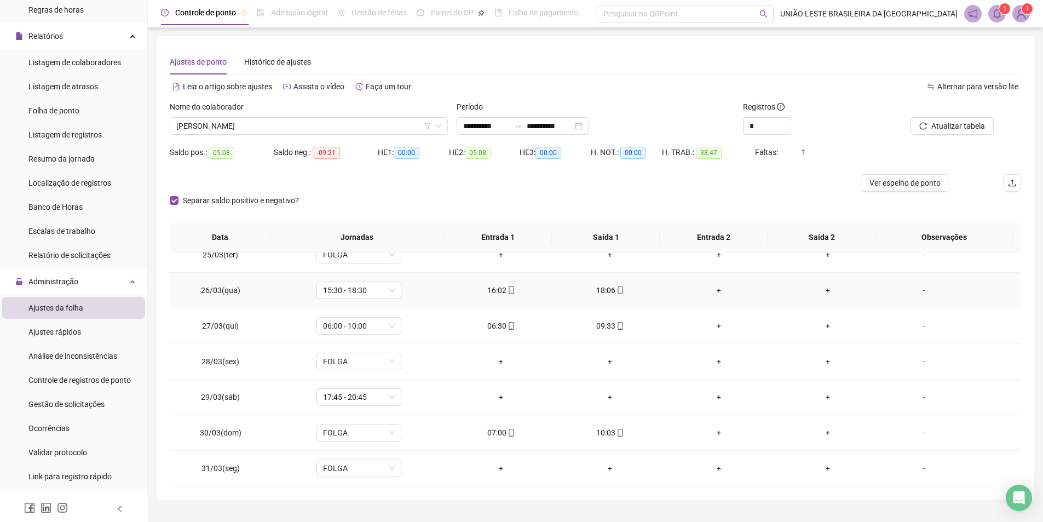
click at [597, 295] on div "18:06" at bounding box center [609, 290] width 91 height 12
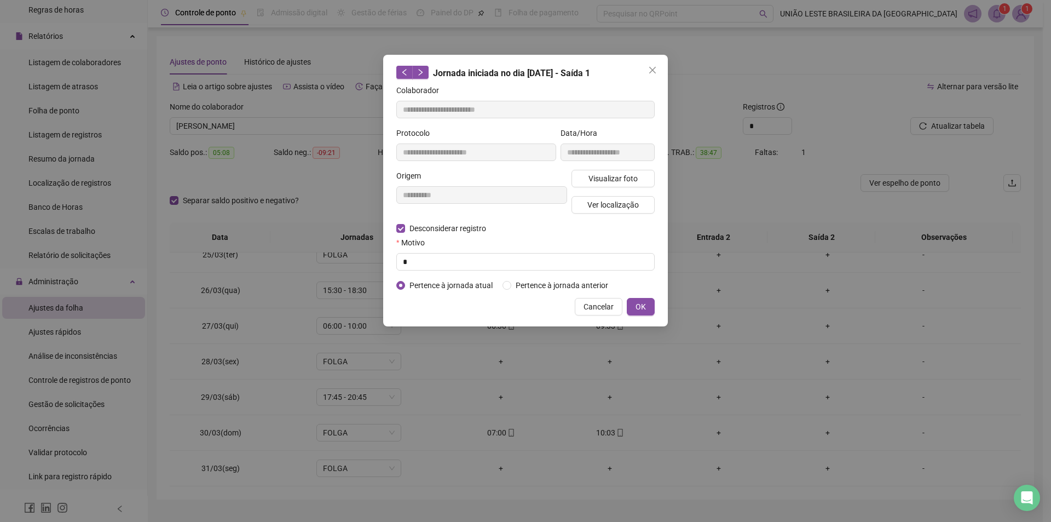
type input "**********"
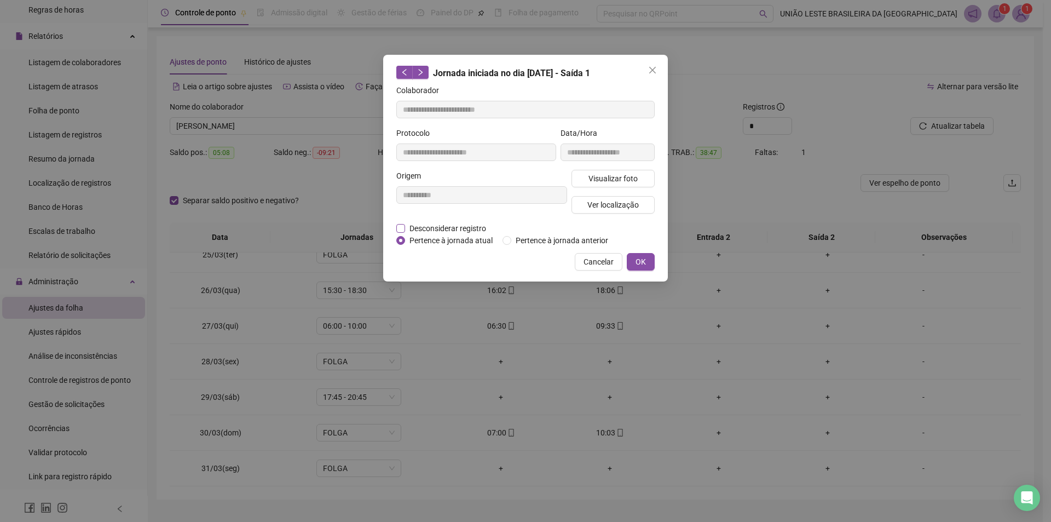
click at [418, 228] on span "Desconsiderar registro" at bounding box center [447, 228] width 85 height 12
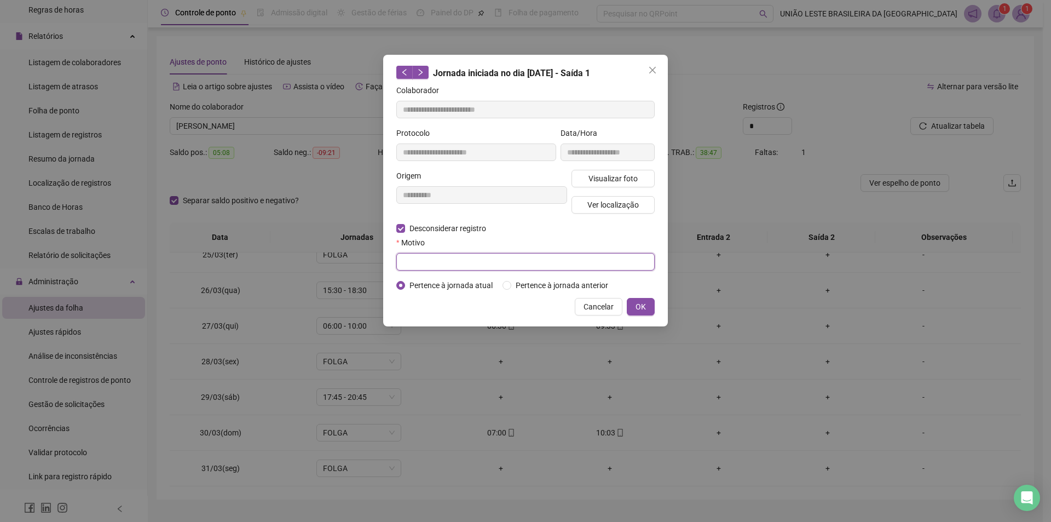
click at [471, 265] on input "text" at bounding box center [525, 262] width 258 height 18
type input "*"
click at [644, 303] on span "OK" at bounding box center [641, 307] width 10 height 12
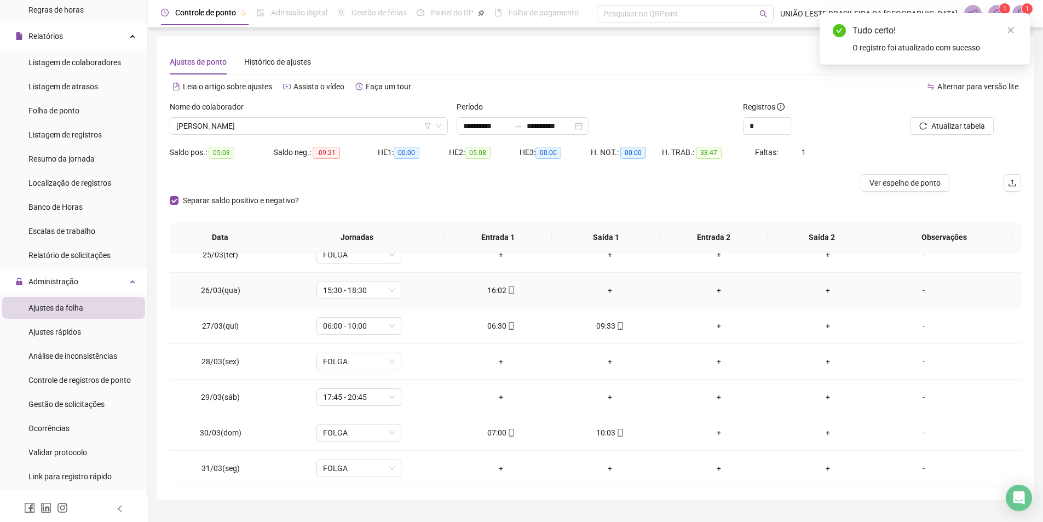
click at [599, 290] on div "+" at bounding box center [609, 290] width 91 height 12
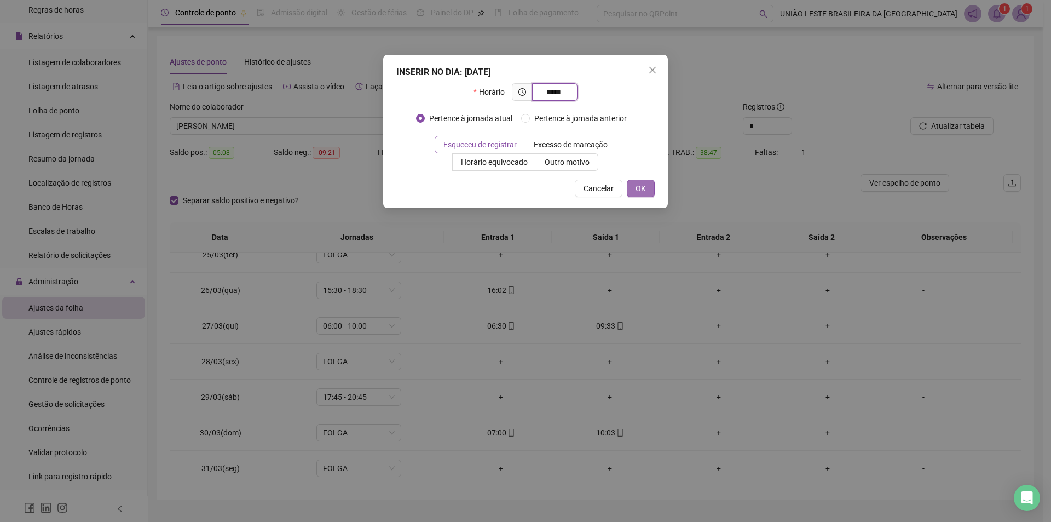
type input "*****"
click at [637, 186] on span "OK" at bounding box center [641, 188] width 10 height 12
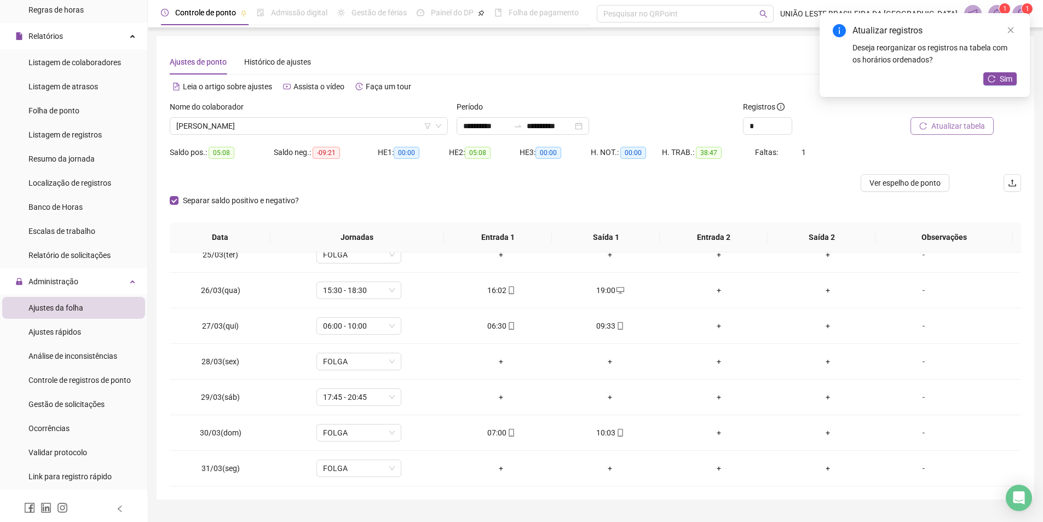
click at [977, 124] on span "Atualizar tabela" at bounding box center [958, 126] width 54 height 12
click at [598, 323] on div "09:33" at bounding box center [609, 326] width 91 height 12
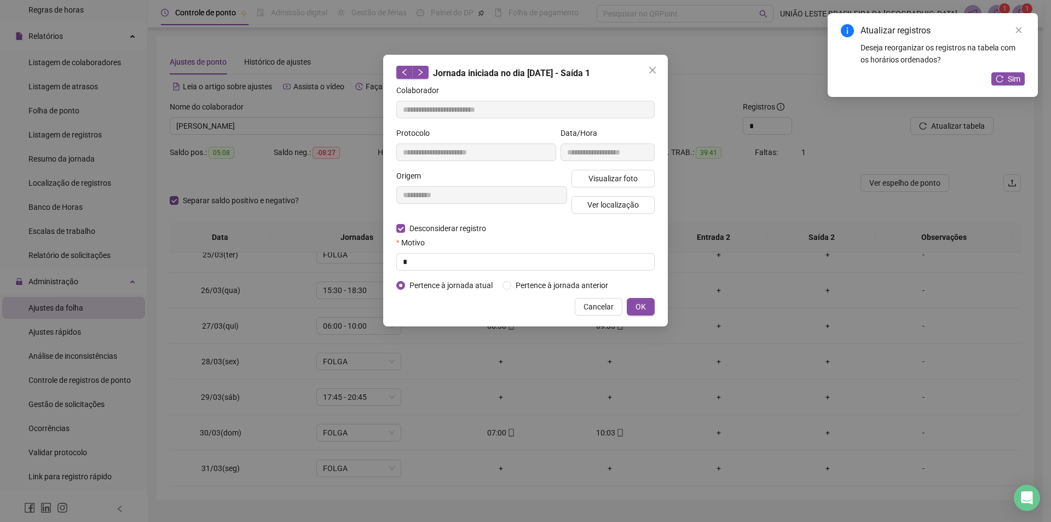
type input "**********"
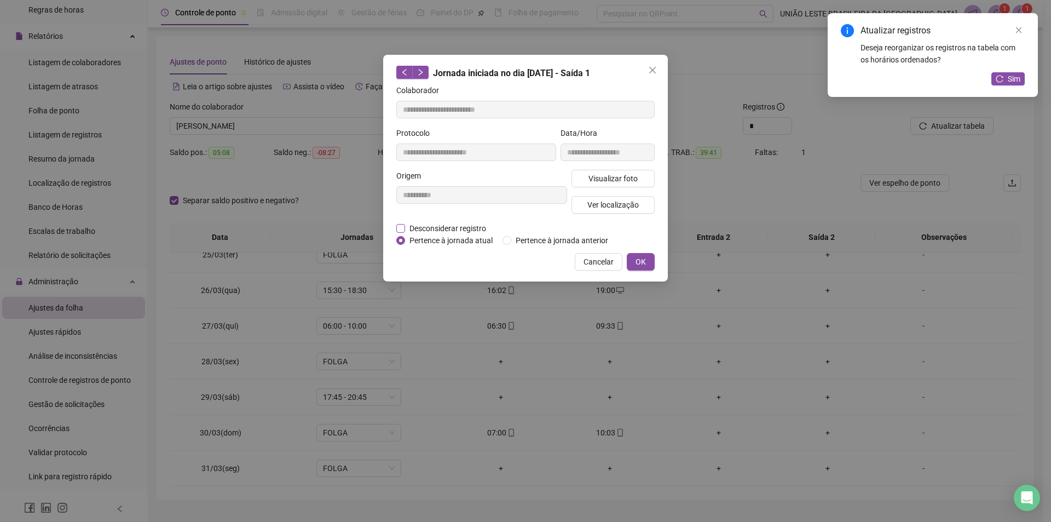
click at [440, 228] on span "Desconsiderar registro" at bounding box center [447, 228] width 85 height 12
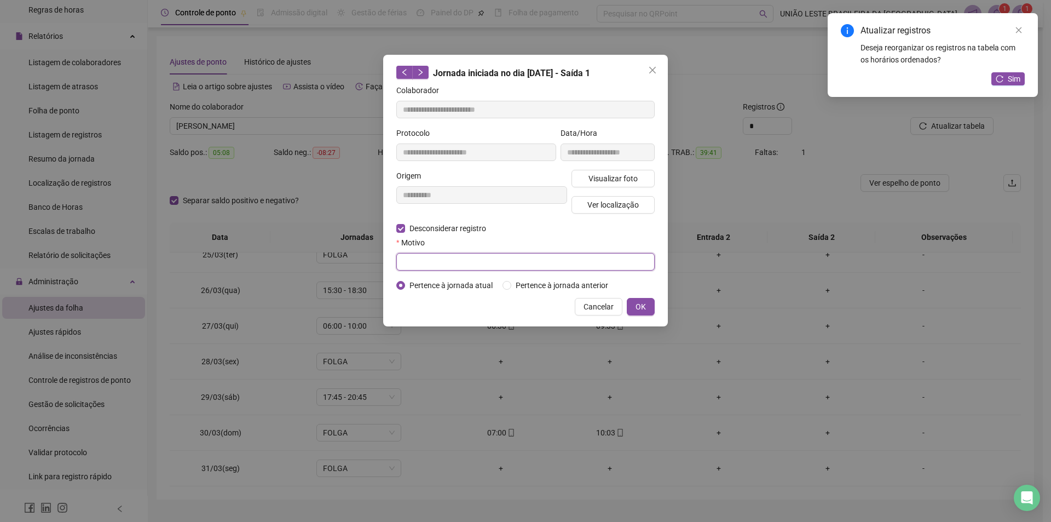
click at [408, 255] on input "text" at bounding box center [525, 262] width 258 height 18
type input "*"
click at [639, 298] on button "OK" at bounding box center [641, 307] width 28 height 18
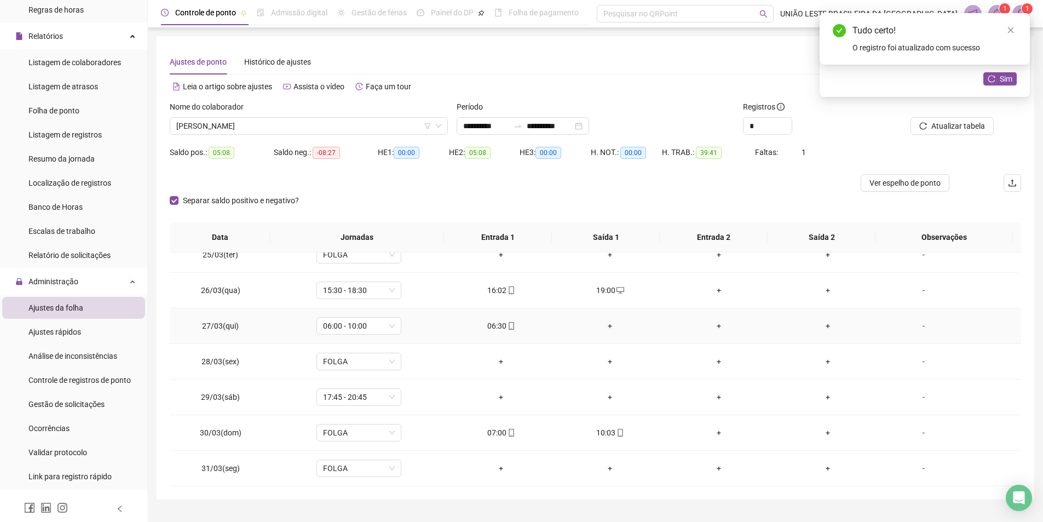
click at [603, 324] on div "+" at bounding box center [609, 326] width 91 height 12
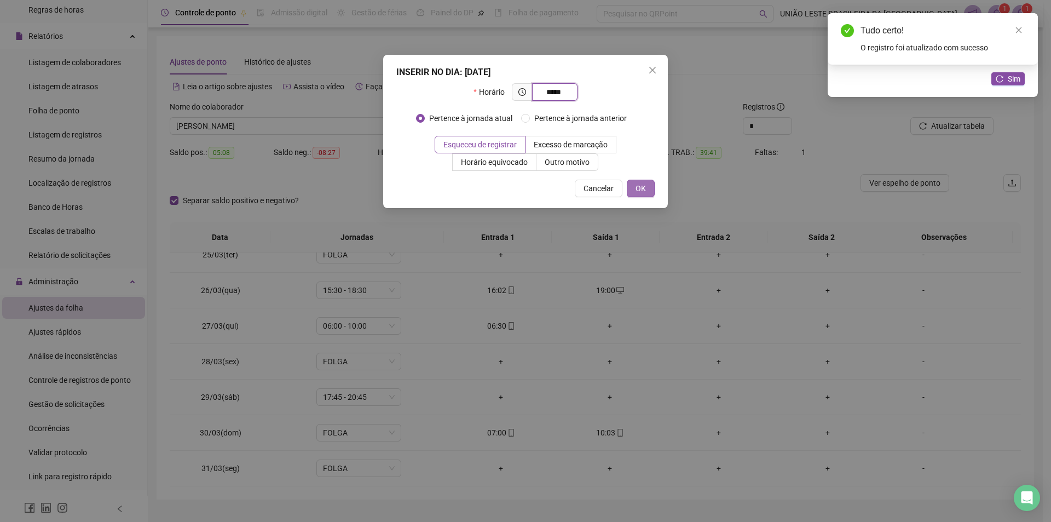
type input "*****"
click at [633, 185] on button "OK" at bounding box center [641, 189] width 28 height 18
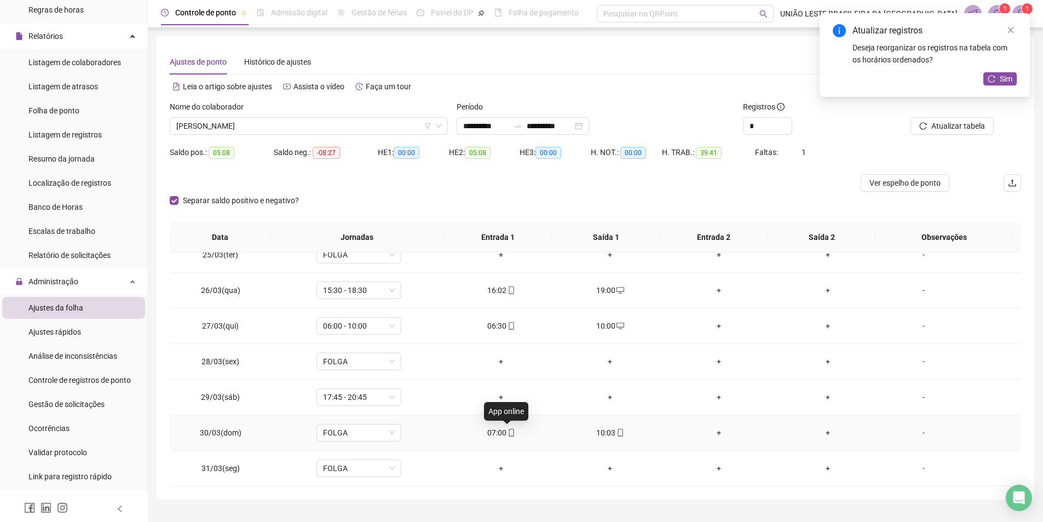
click at [508, 430] on icon "mobile" at bounding box center [511, 433] width 8 height 8
type input "**********"
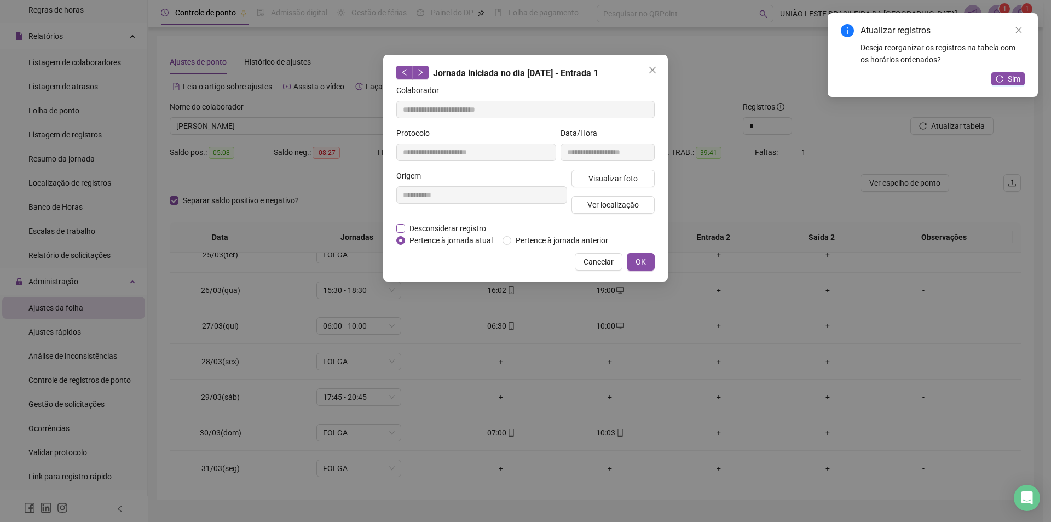
click at [484, 231] on span "Desconsiderar registro" at bounding box center [447, 228] width 85 height 12
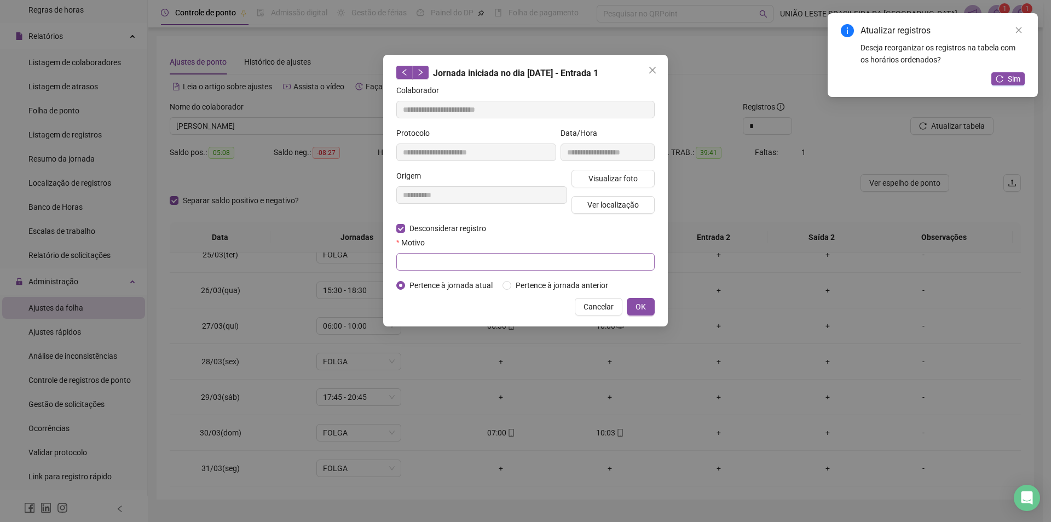
drag, startPoint x: 437, startPoint y: 270, endPoint x: 439, endPoint y: 265, distance: 5.7
click at [438, 268] on form "**********" at bounding box center [525, 187] width 258 height 207
click at [439, 264] on input "text" at bounding box center [525, 262] width 258 height 18
click at [439, 262] on input "text" at bounding box center [525, 262] width 258 height 18
type input "*"
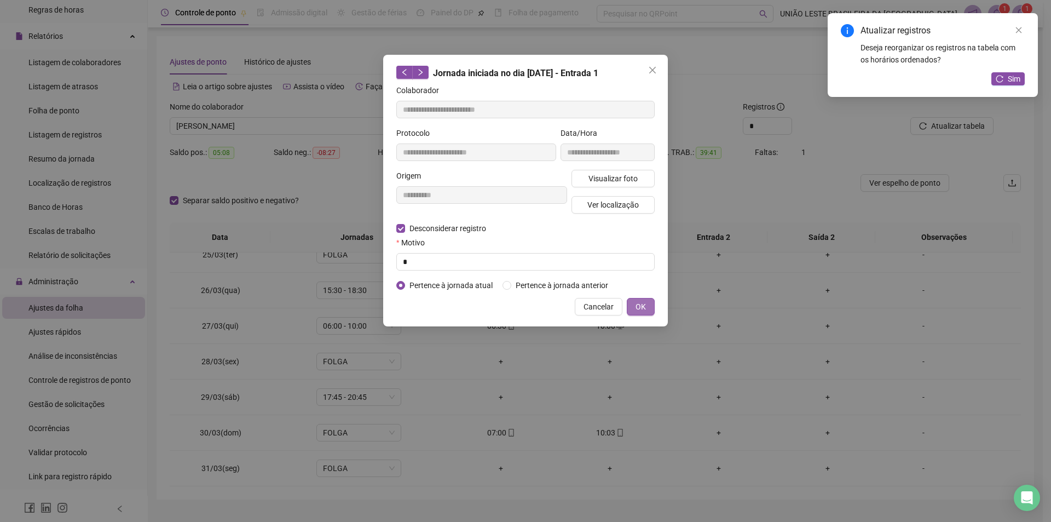
click at [645, 305] on span "OK" at bounding box center [641, 307] width 10 height 12
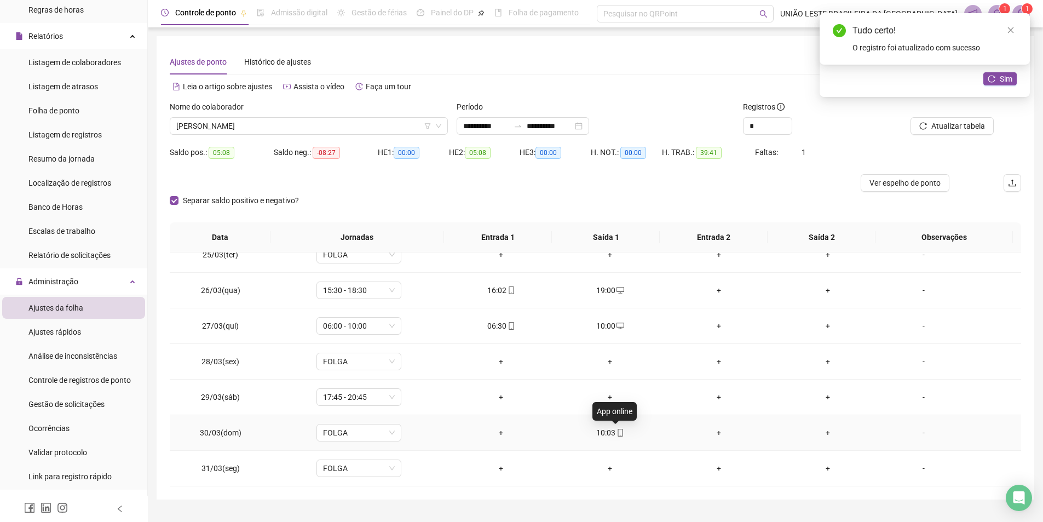
click at [615, 430] on span "mobile" at bounding box center [619, 433] width 9 height 8
type input "**********"
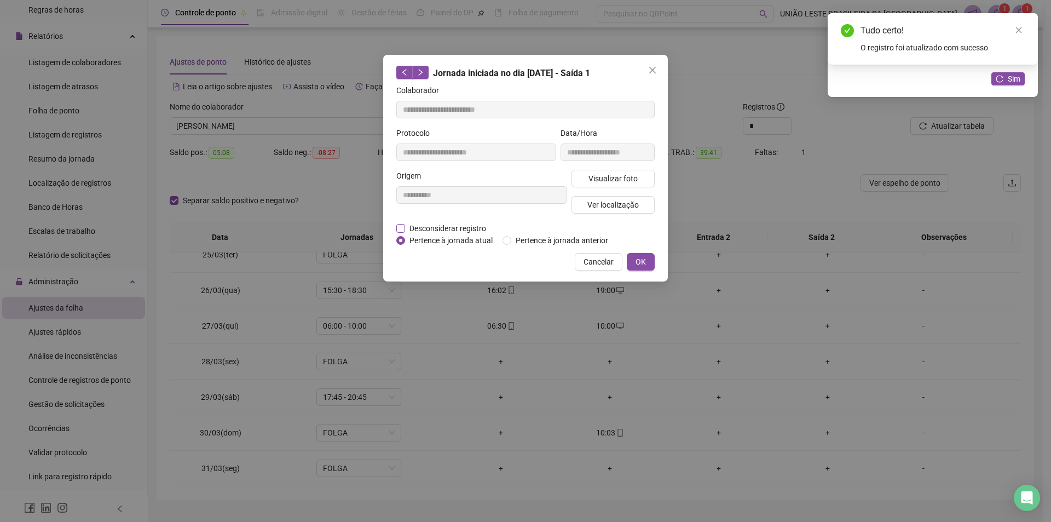
click at [463, 222] on span "Desconsiderar registro" at bounding box center [447, 228] width 85 height 12
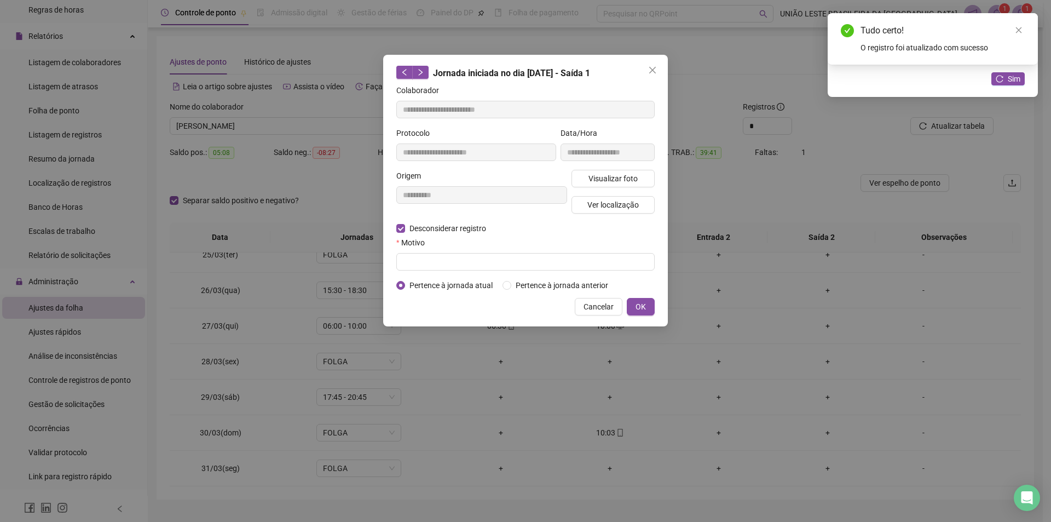
click at [484, 281] on span "Pertence à jornada atual" at bounding box center [451, 285] width 92 height 12
click at [486, 266] on input "text" at bounding box center [525, 262] width 258 height 18
type input "*"
click at [642, 304] on span "OK" at bounding box center [641, 307] width 10 height 12
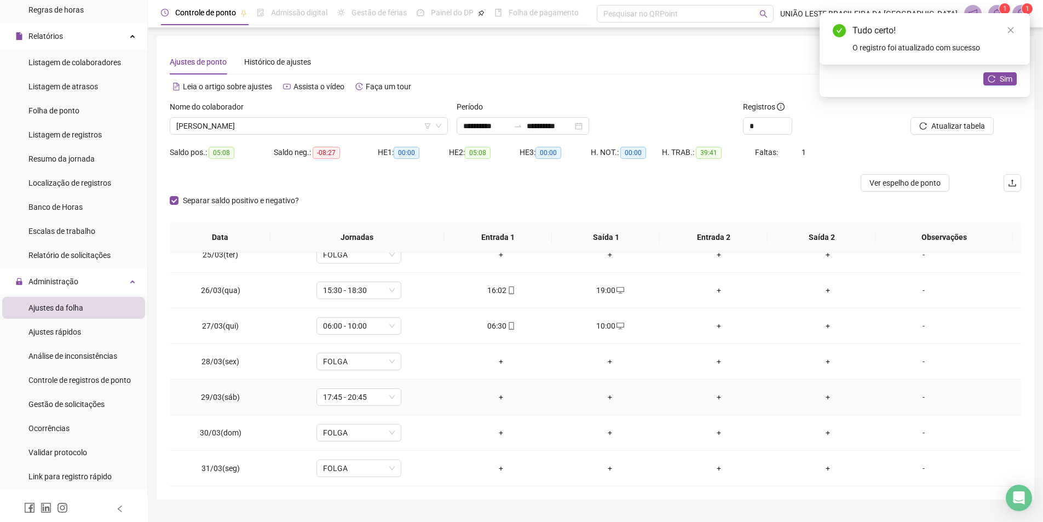
click at [507, 393] on div "+" at bounding box center [500, 397] width 91 height 12
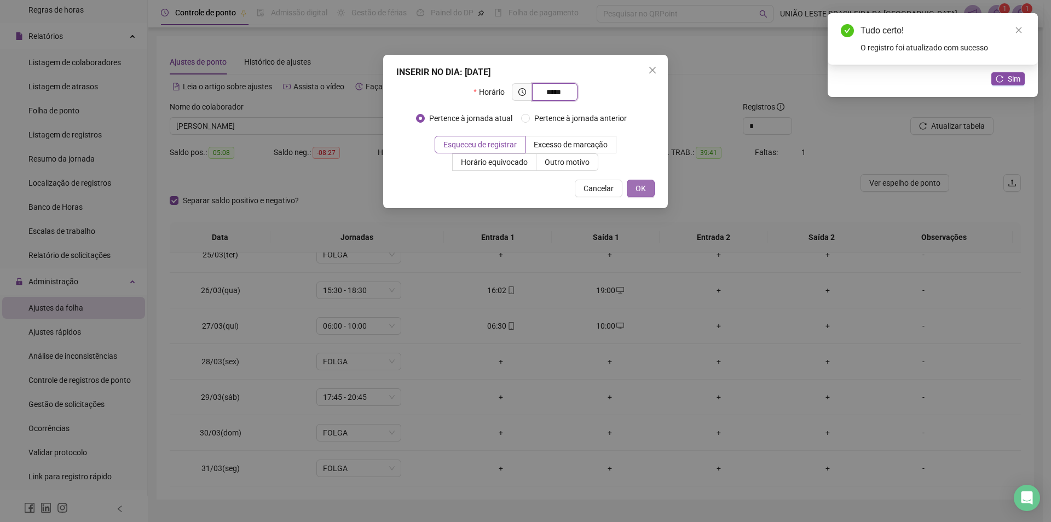
type input "*****"
click at [639, 181] on button "OK" at bounding box center [641, 189] width 28 height 18
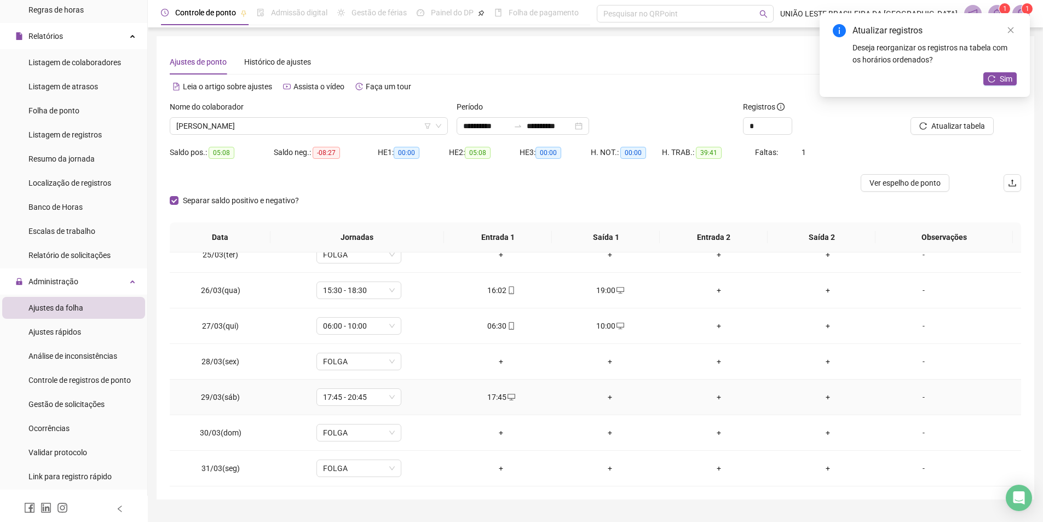
click at [603, 399] on div "+" at bounding box center [609, 397] width 91 height 12
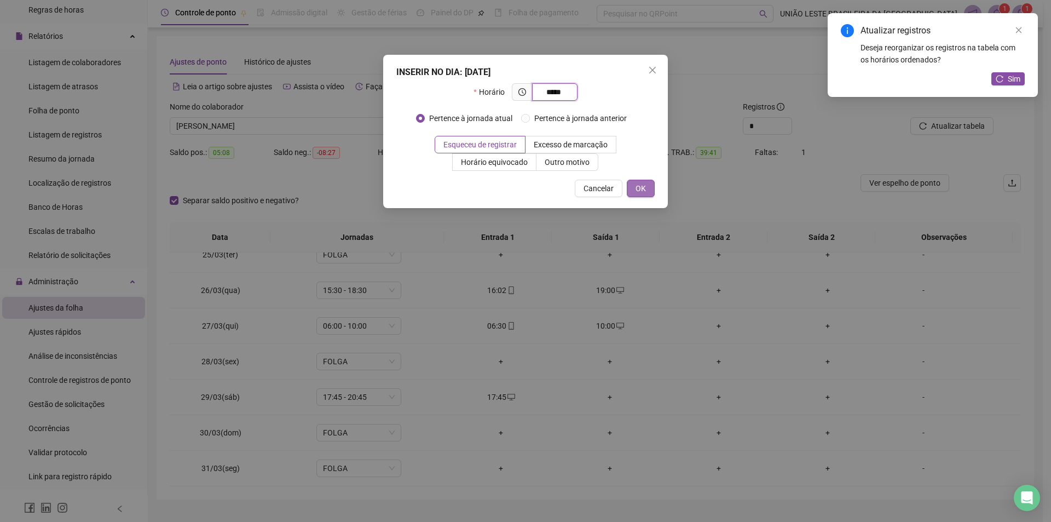
type input "*****"
click at [639, 194] on button "OK" at bounding box center [641, 189] width 28 height 18
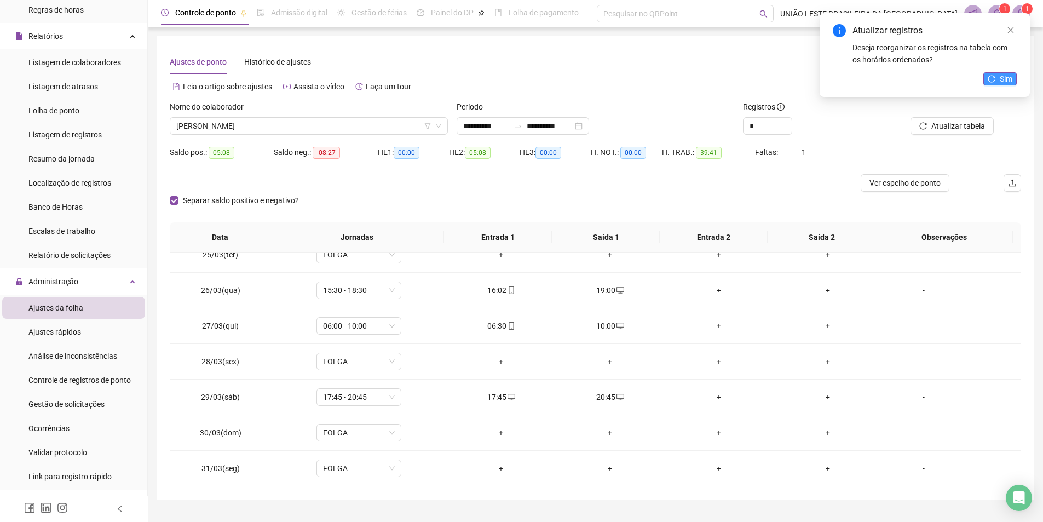
click at [997, 81] on button "Sim" at bounding box center [999, 78] width 33 height 13
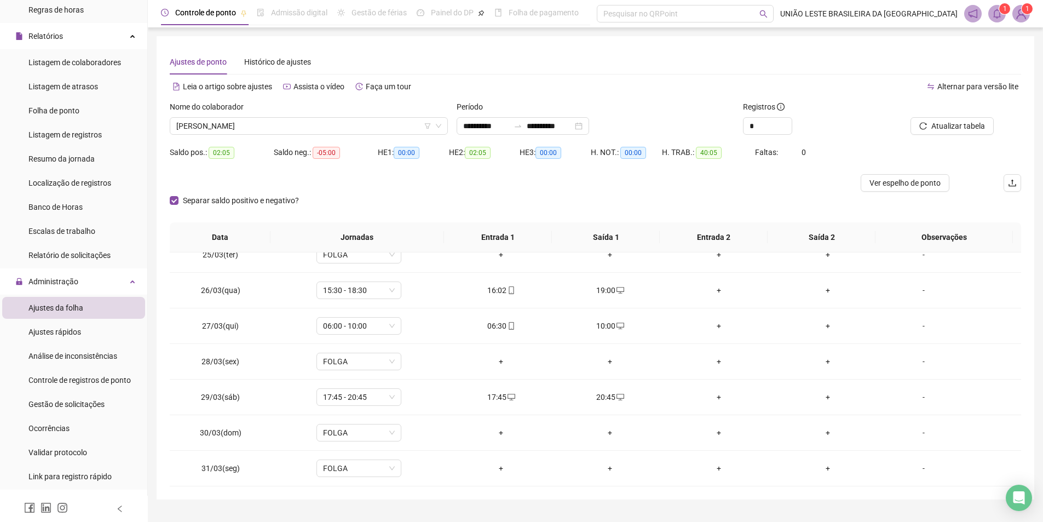
scroll to position [0, 0]
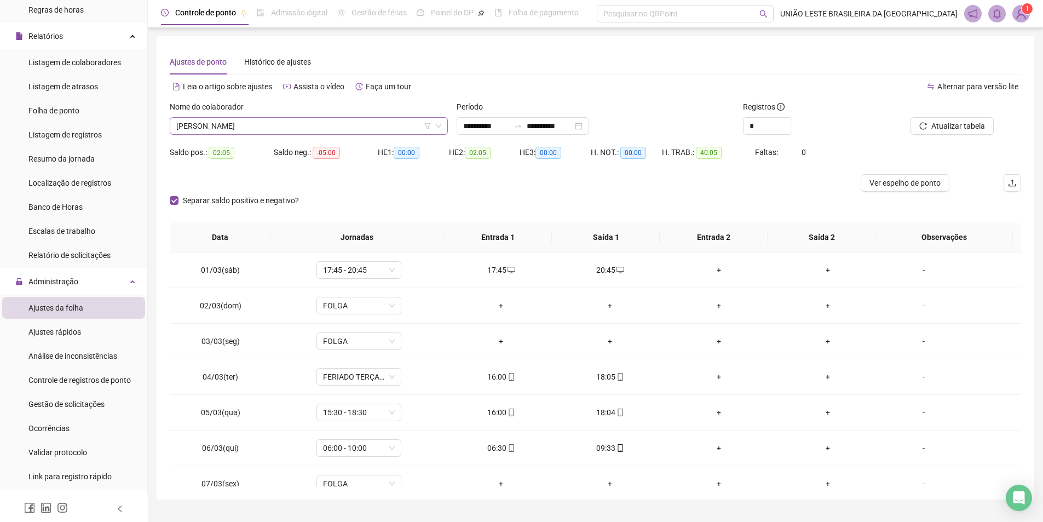
click at [382, 121] on span "[PERSON_NAME]" at bounding box center [308, 126] width 265 height 16
type input "*****"
click at [324, 152] on div "THAYS DA CONCEIÇÃO" at bounding box center [308, 148] width 261 height 12
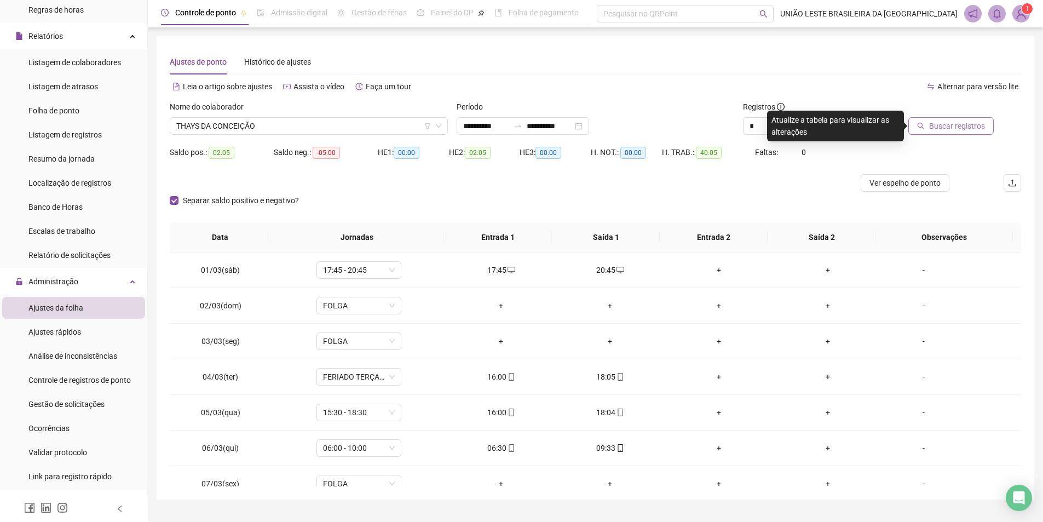
click at [919, 119] on button "Buscar registros" at bounding box center [950, 126] width 85 height 18
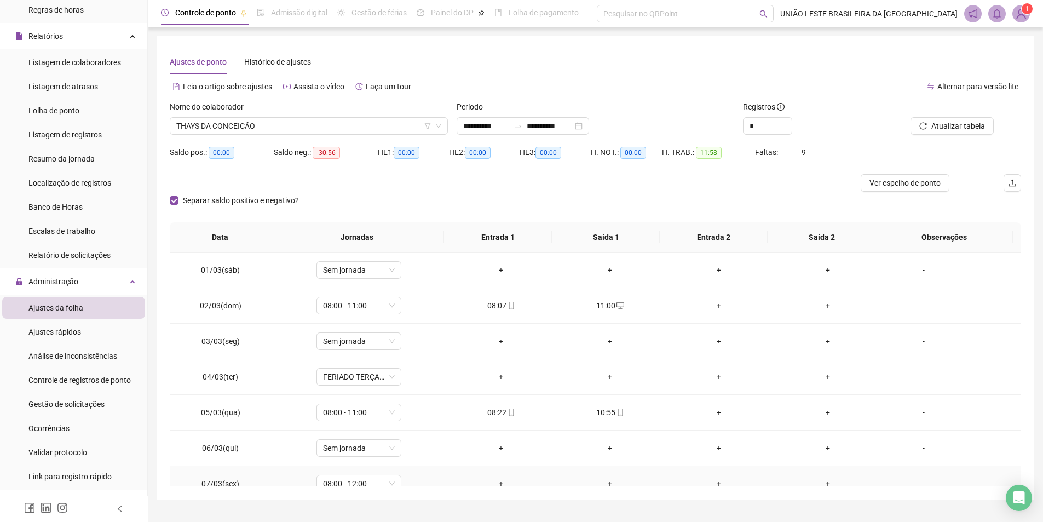
click at [497, 481] on div "+" at bounding box center [500, 483] width 91 height 12
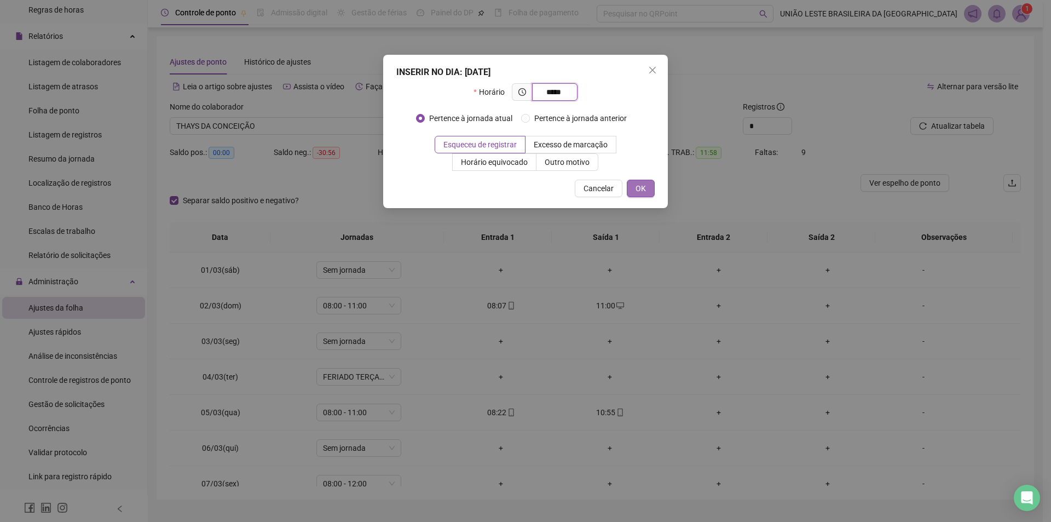
type input "*****"
click at [631, 180] on button "OK" at bounding box center [641, 189] width 28 height 18
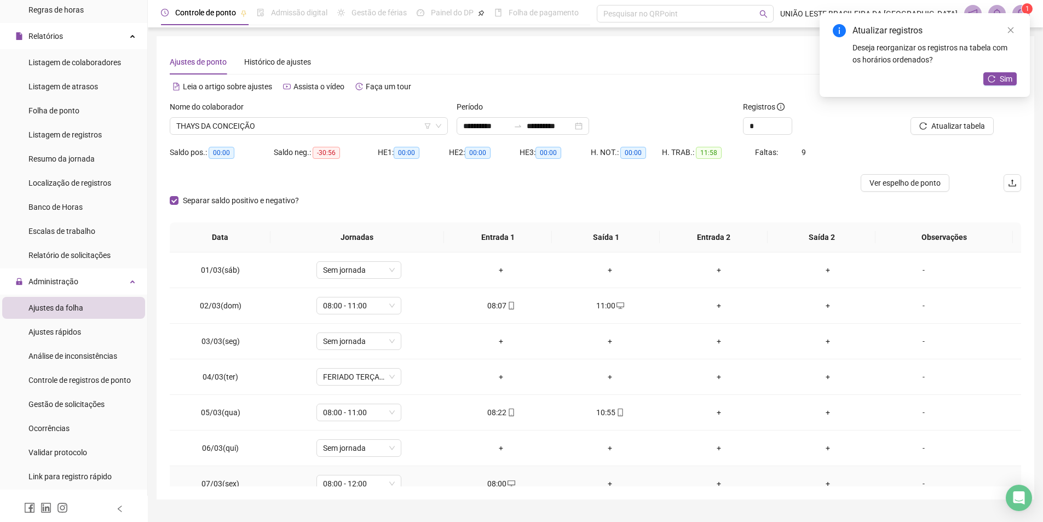
click at [602, 482] on div "+" at bounding box center [609, 483] width 91 height 12
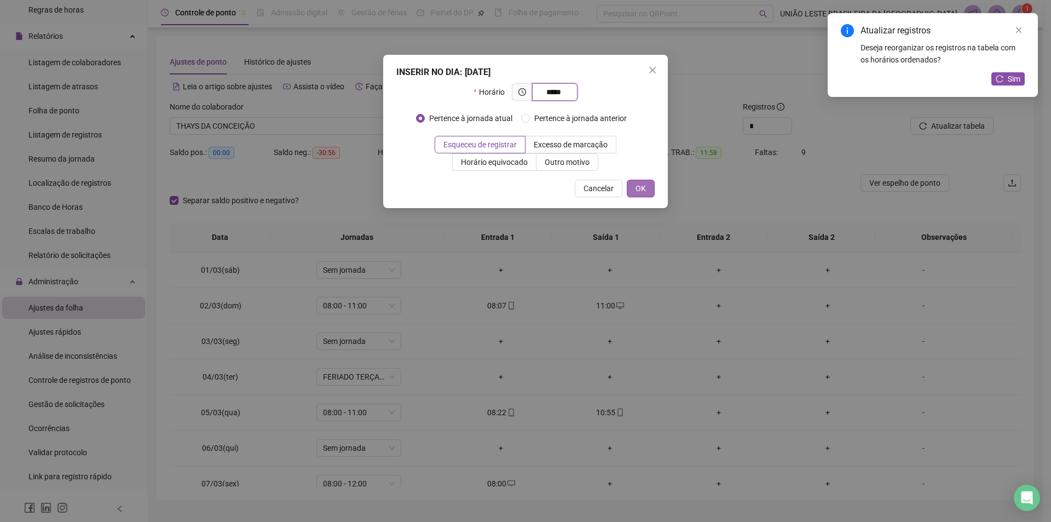
type input "*****"
click at [648, 183] on button "OK" at bounding box center [641, 189] width 28 height 18
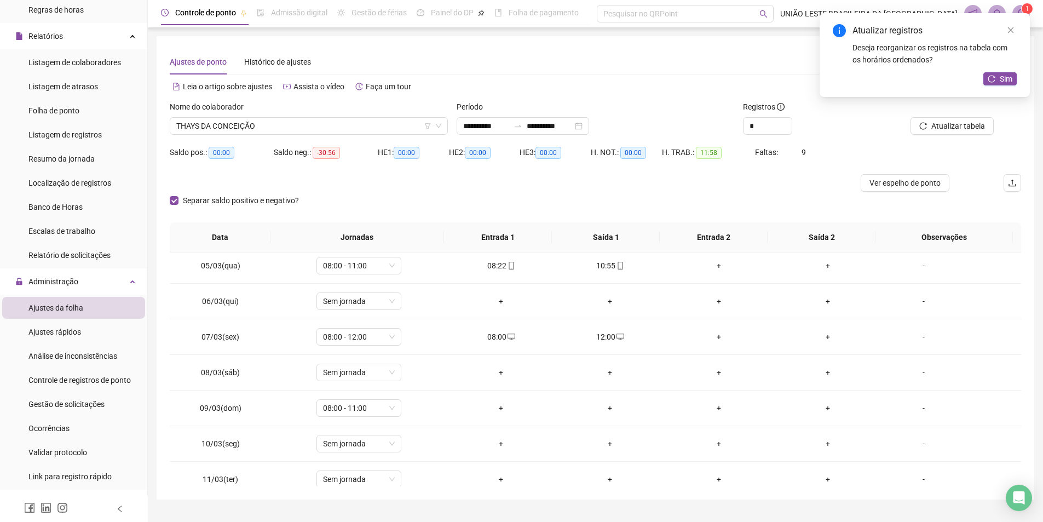
scroll to position [166, 0]
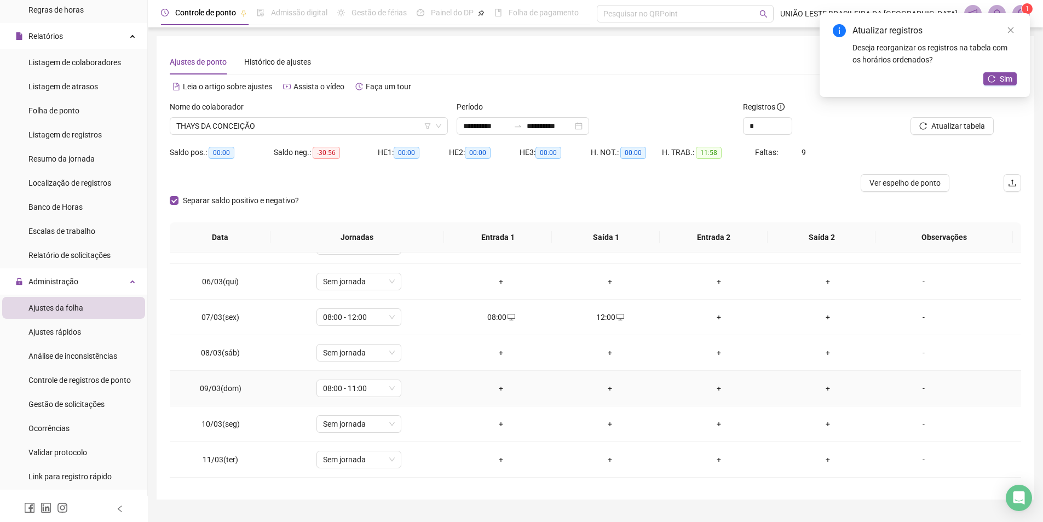
click at [500, 389] on div "+" at bounding box center [500, 388] width 91 height 12
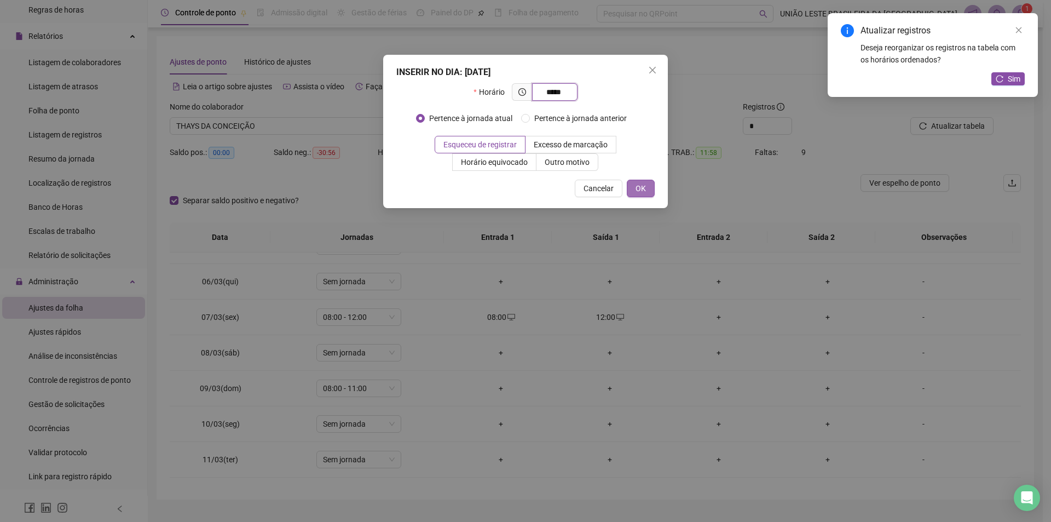
type input "*****"
click at [654, 186] on button "OK" at bounding box center [641, 189] width 28 height 18
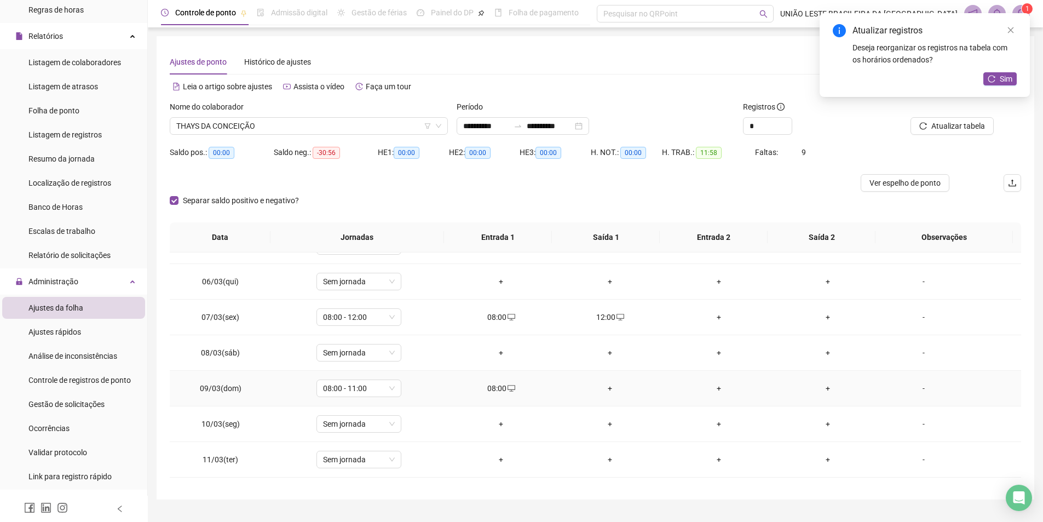
click at [595, 385] on div "+" at bounding box center [609, 388] width 91 height 12
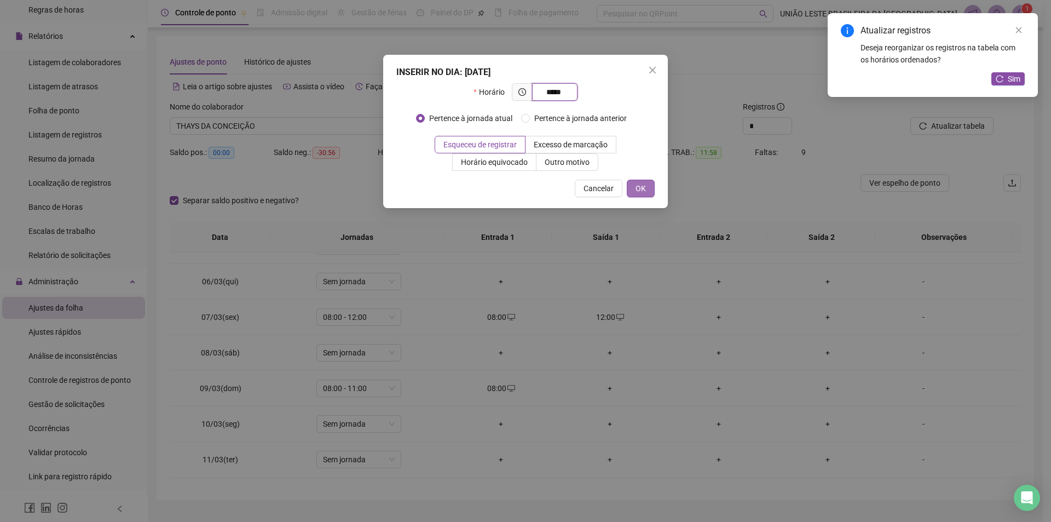
type input "*****"
click at [649, 189] on button "OK" at bounding box center [641, 189] width 28 height 18
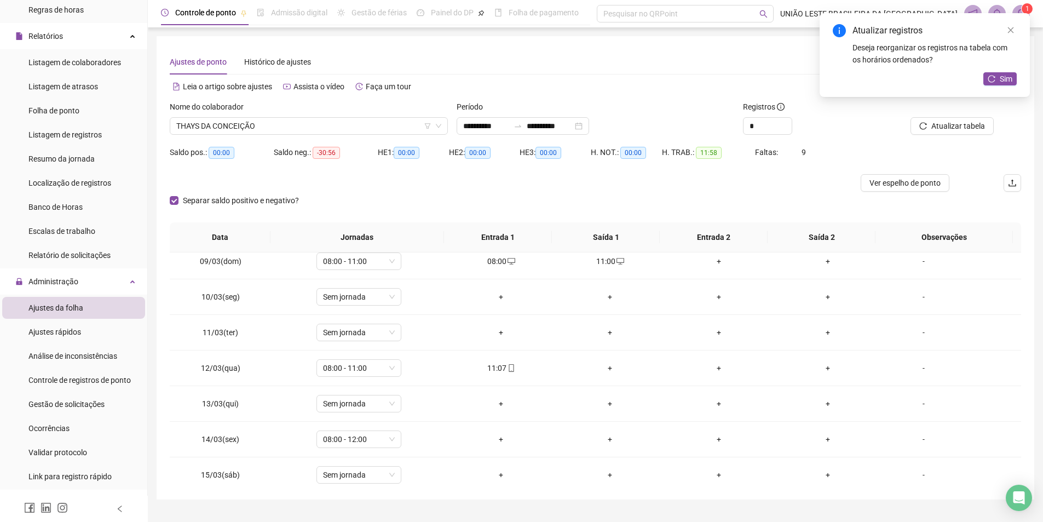
scroll to position [302, 0]
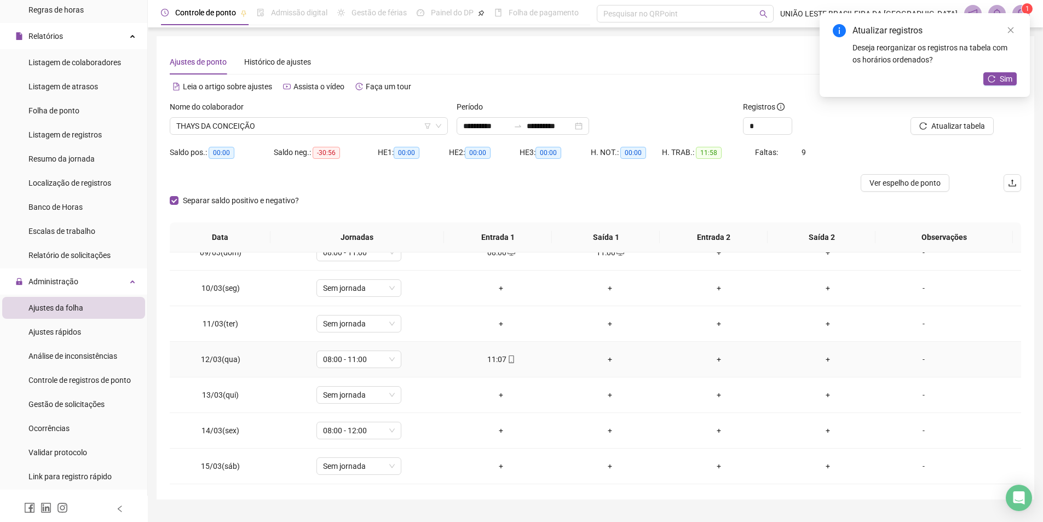
click at [610, 358] on div "+" at bounding box center [609, 359] width 91 height 12
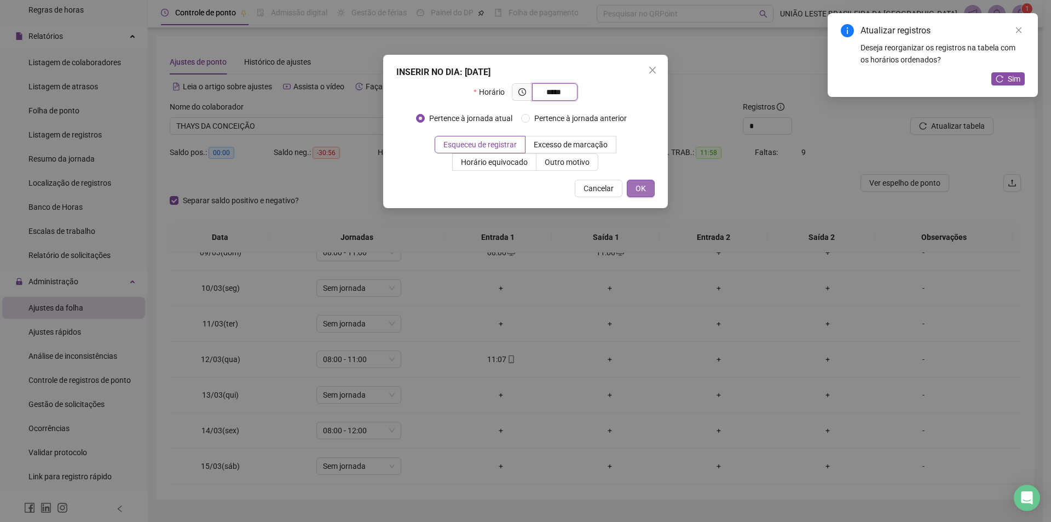
type input "*****"
click at [648, 185] on button "OK" at bounding box center [641, 189] width 28 height 18
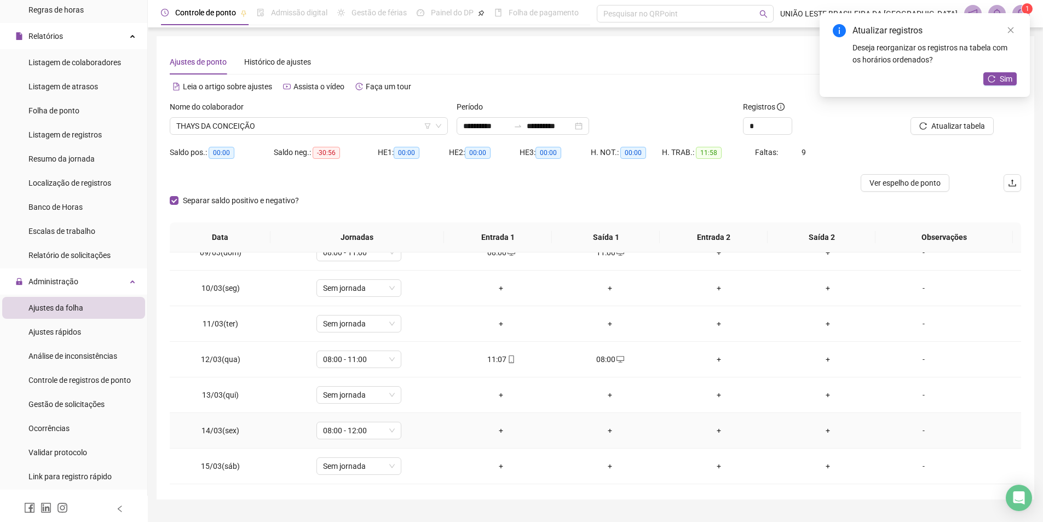
click at [501, 429] on div "+" at bounding box center [500, 430] width 91 height 12
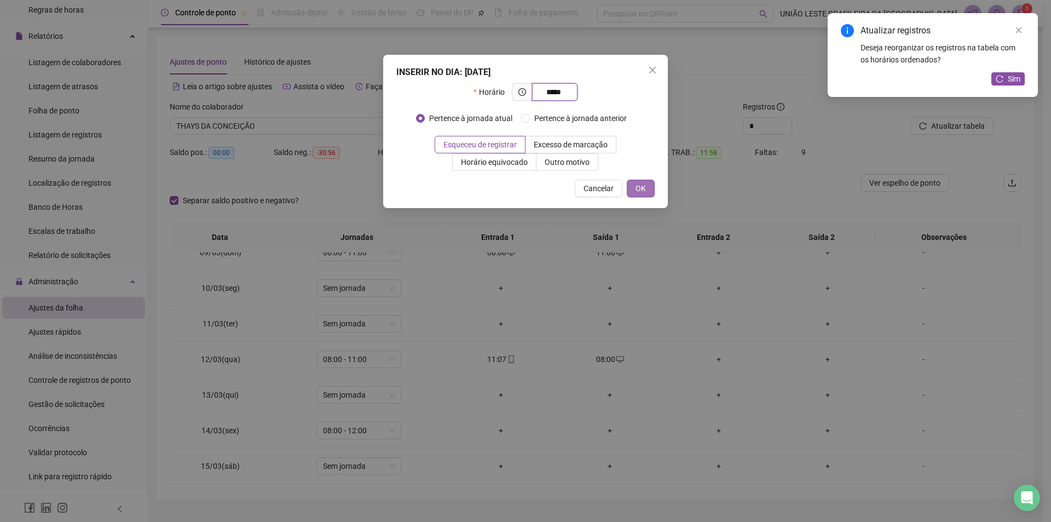
type input "*****"
click at [639, 195] on button "OK" at bounding box center [641, 189] width 28 height 18
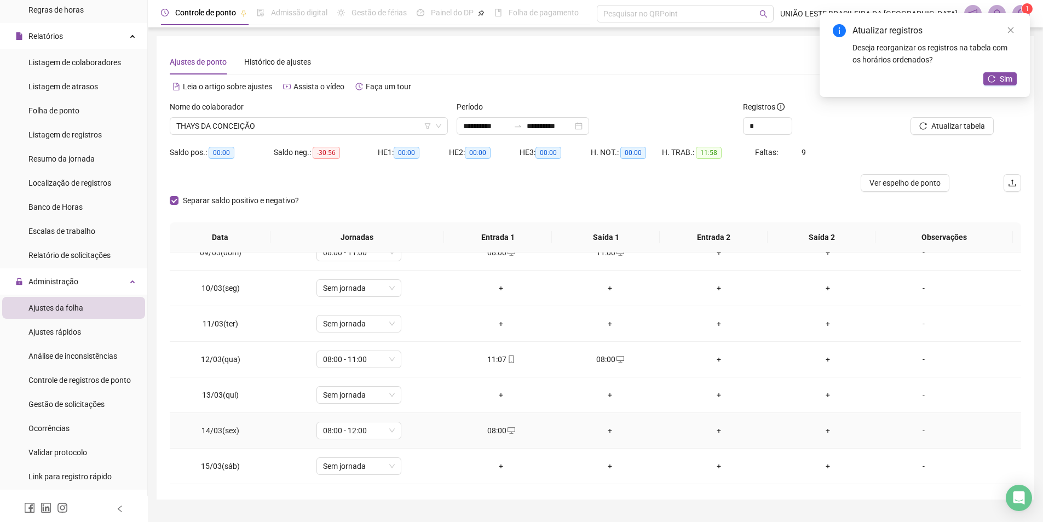
click at [607, 429] on div "+" at bounding box center [609, 430] width 91 height 12
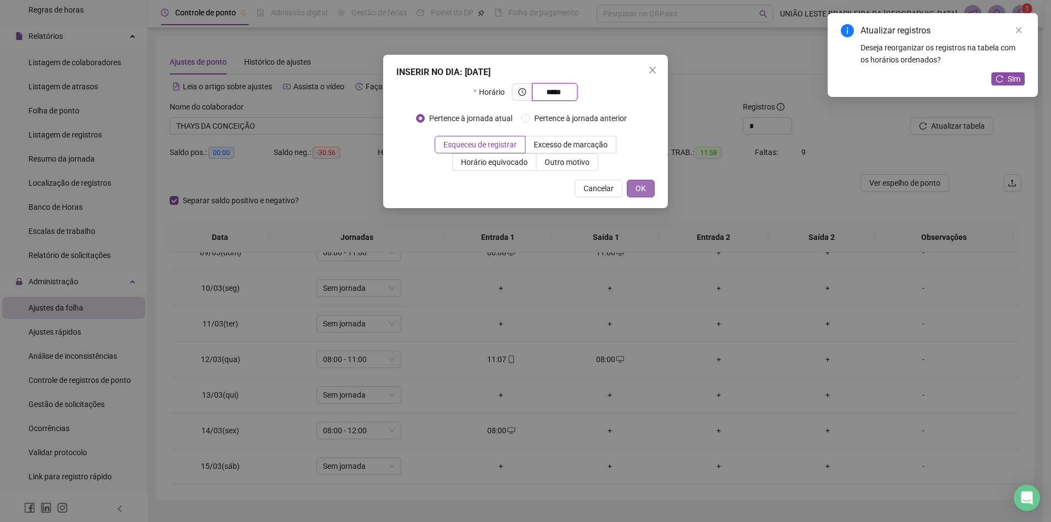
type input "*****"
click at [642, 195] on button "OK" at bounding box center [641, 189] width 28 height 18
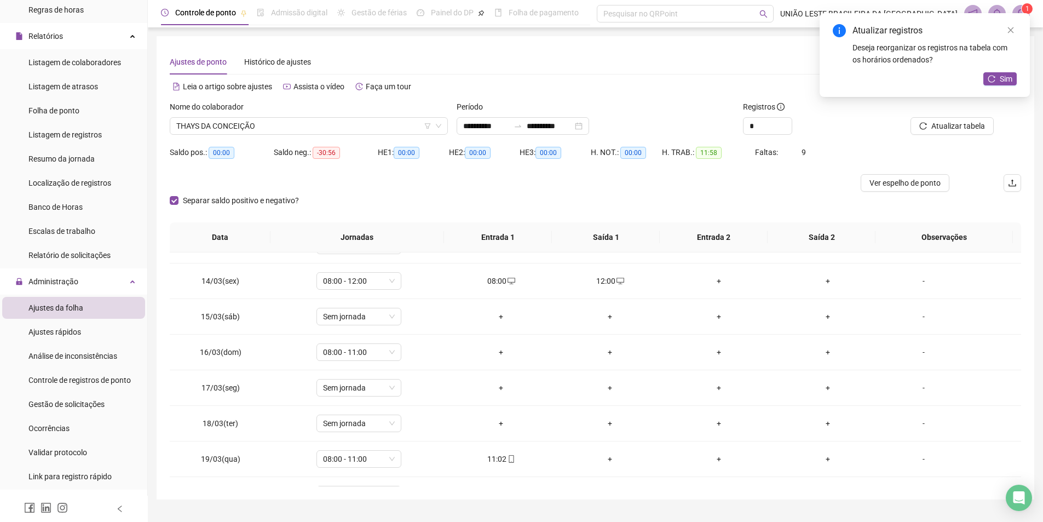
scroll to position [466, 0]
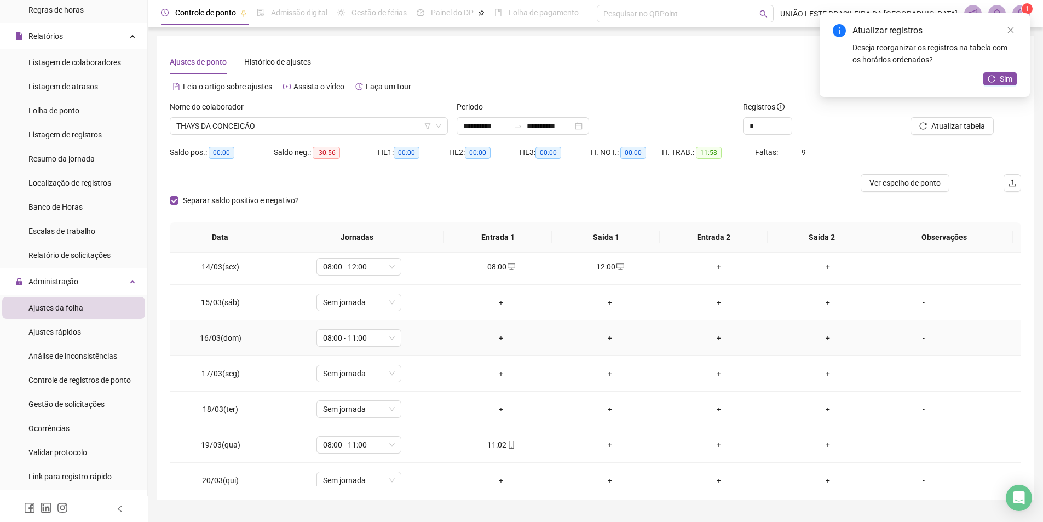
click at [497, 333] on div "+" at bounding box center [500, 338] width 91 height 12
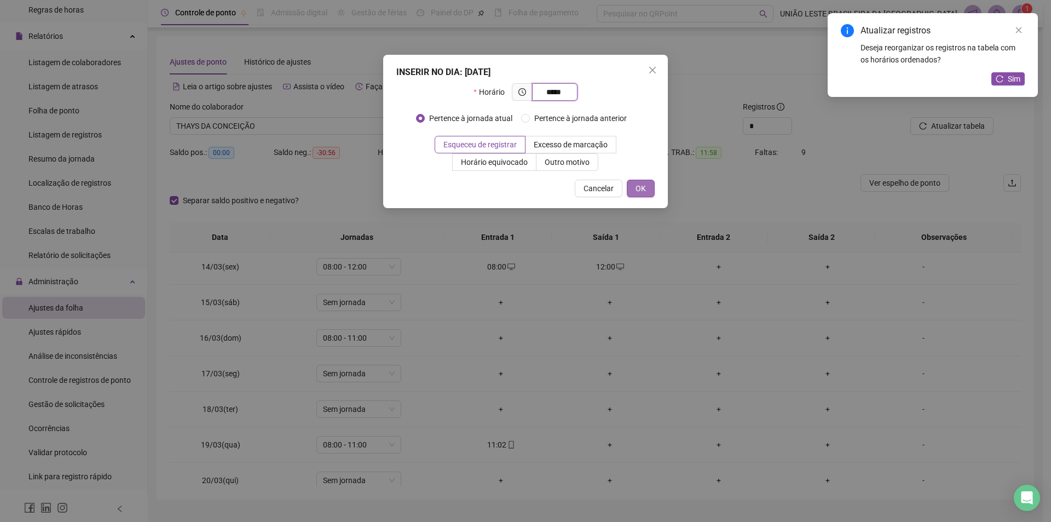
type input "*****"
click at [653, 194] on button "OK" at bounding box center [641, 189] width 28 height 18
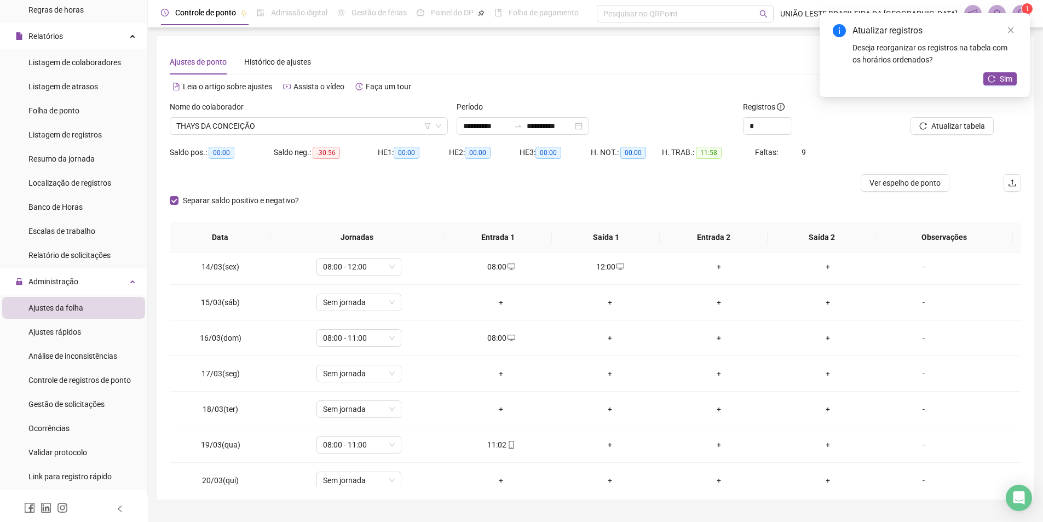
click at [605, 336] on div "+" at bounding box center [609, 338] width 91 height 12
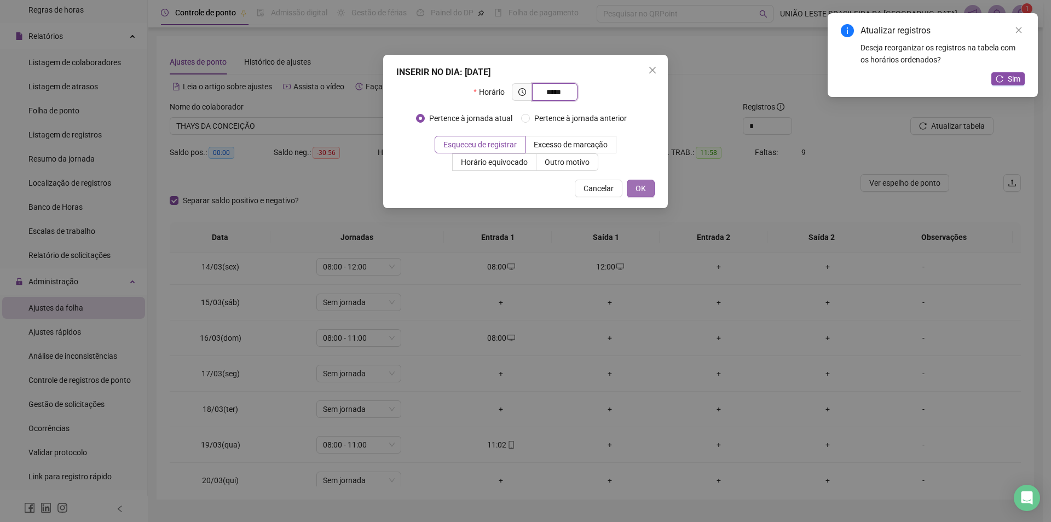
type input "*****"
click at [648, 193] on button "OK" at bounding box center [641, 189] width 28 height 18
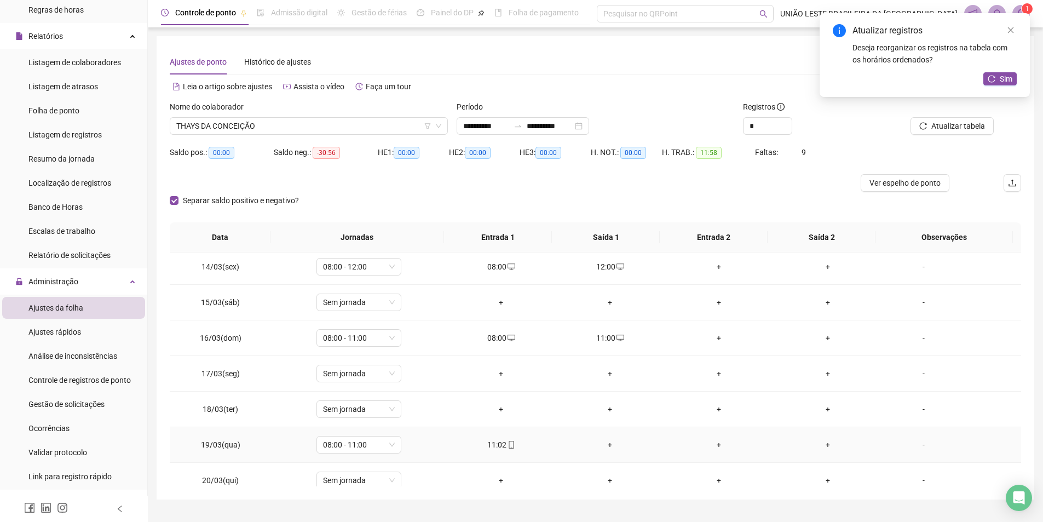
click at [609, 442] on div "+" at bounding box center [609, 445] width 91 height 12
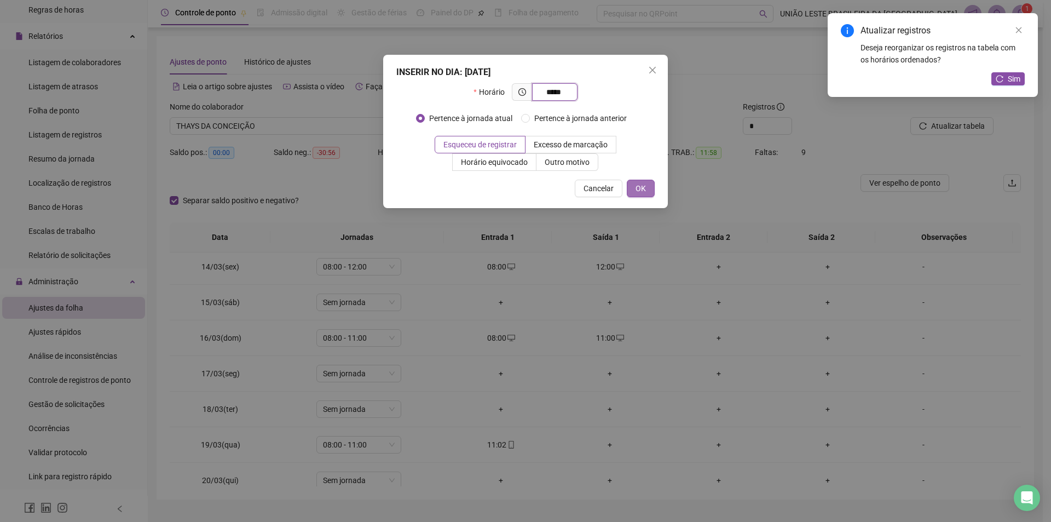
type input "*****"
click at [643, 181] on button "OK" at bounding box center [641, 189] width 28 height 18
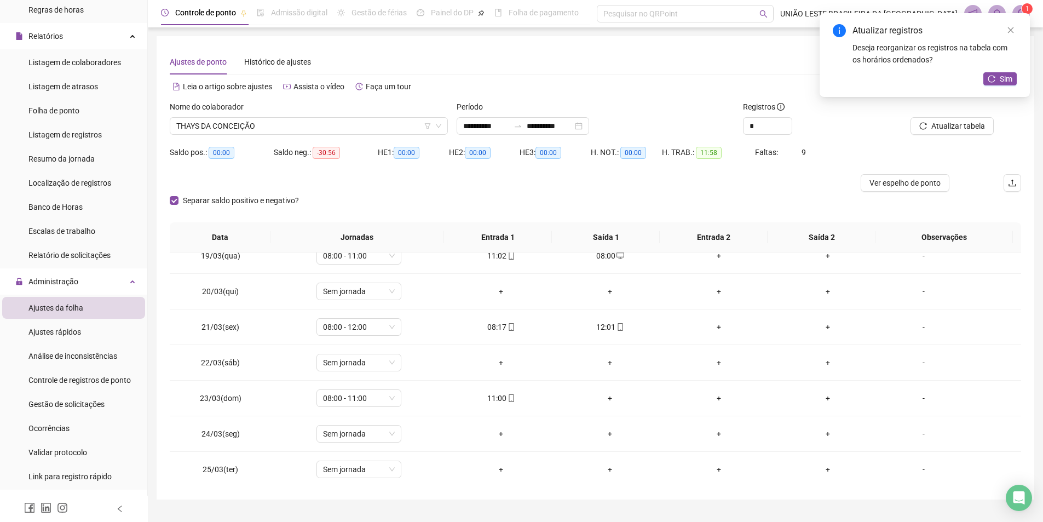
scroll to position [674, 0]
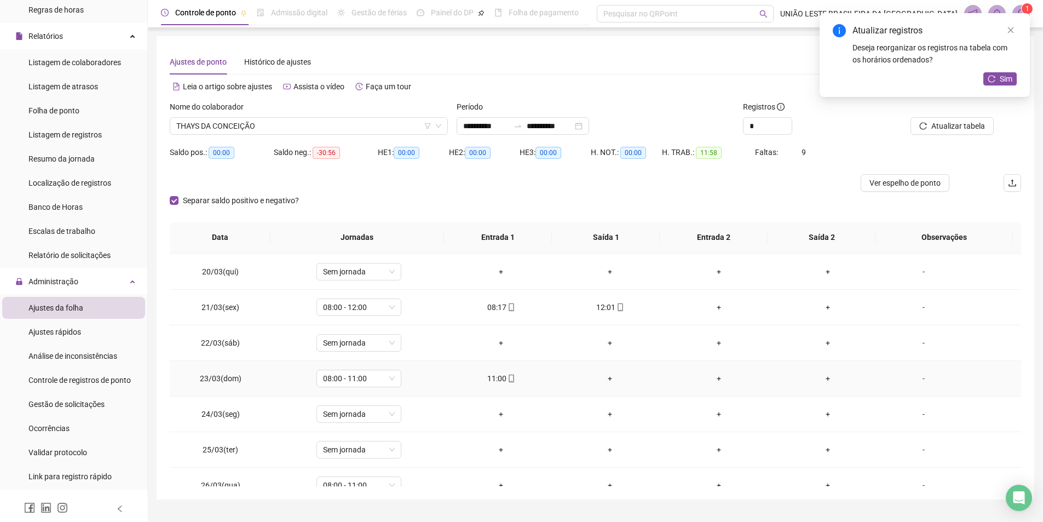
click at [609, 376] on div "+" at bounding box center [609, 378] width 91 height 12
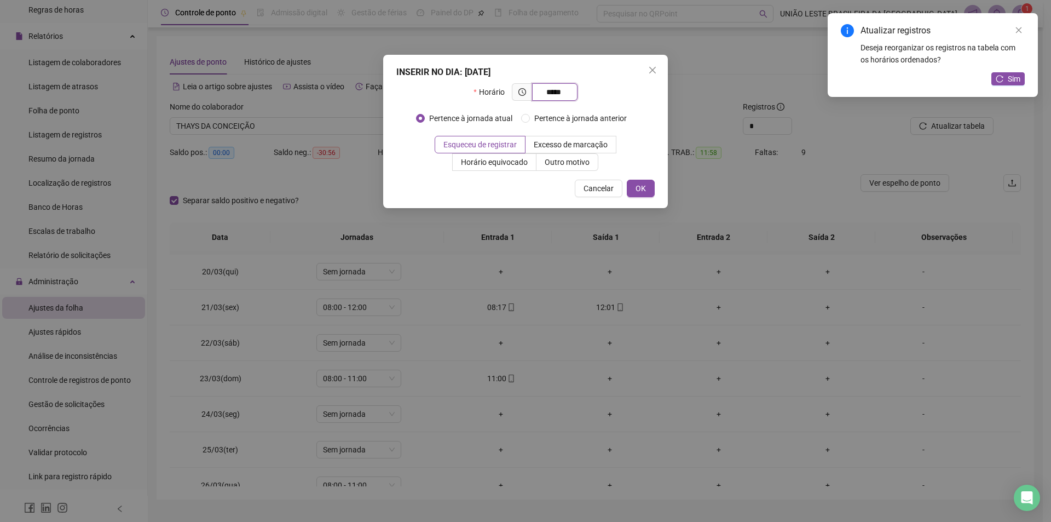
type input "*****"
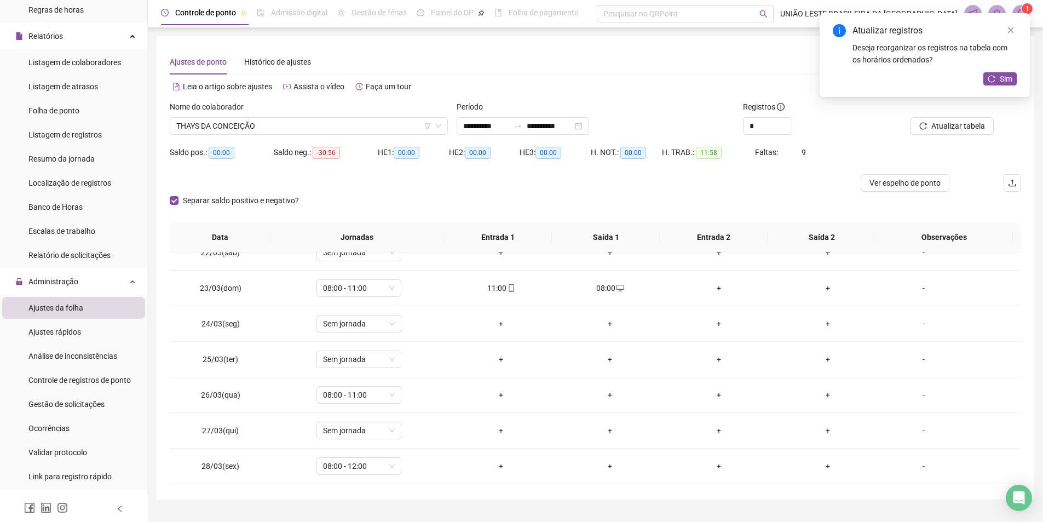
scroll to position [785, 0]
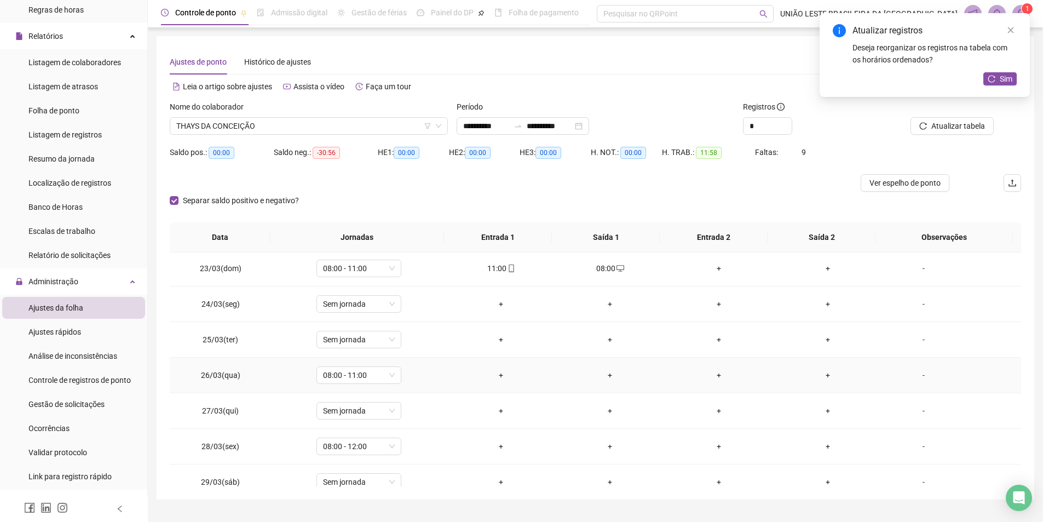
click at [496, 372] on div "+" at bounding box center [500, 375] width 91 height 12
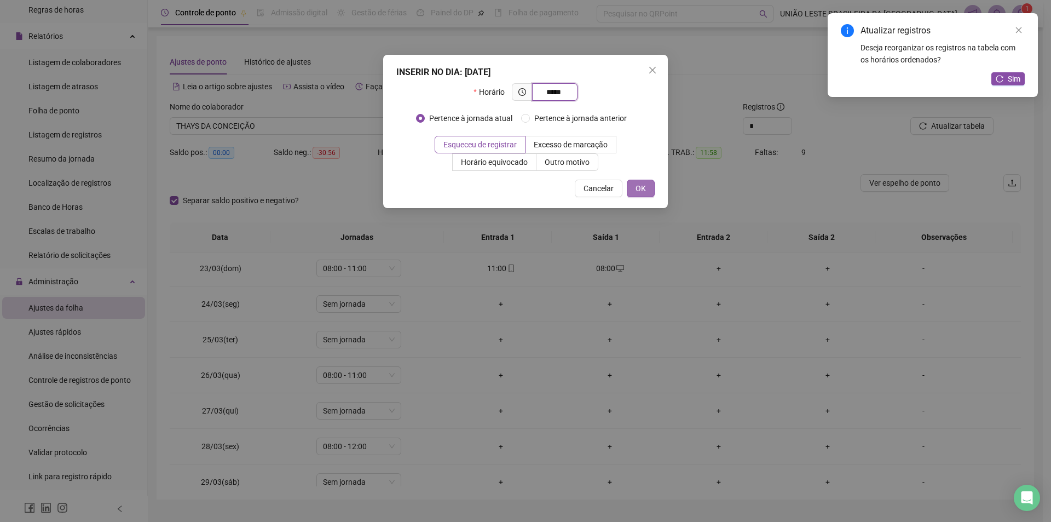
type input "*****"
click at [642, 189] on span "OK" at bounding box center [641, 188] width 10 height 12
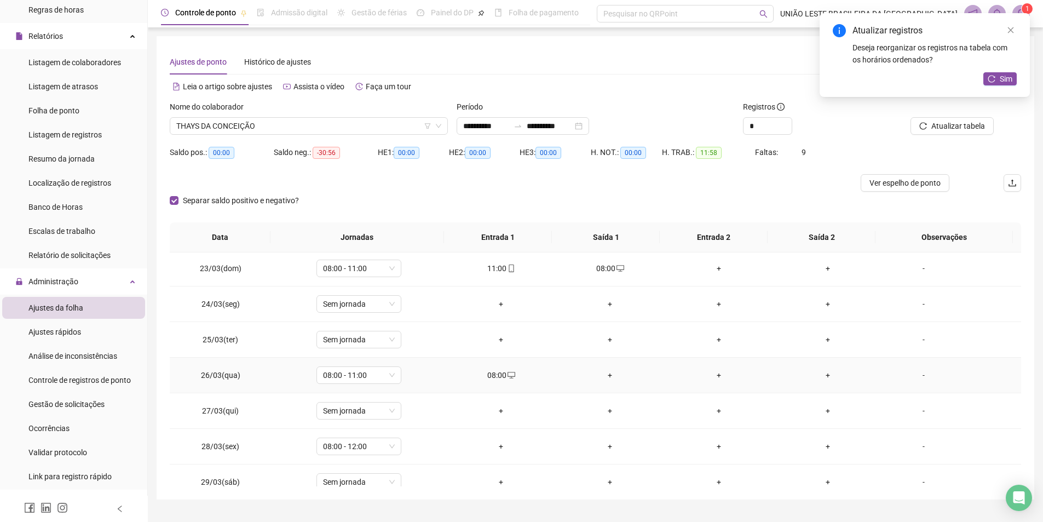
click at [603, 379] on div "+" at bounding box center [609, 375] width 91 height 12
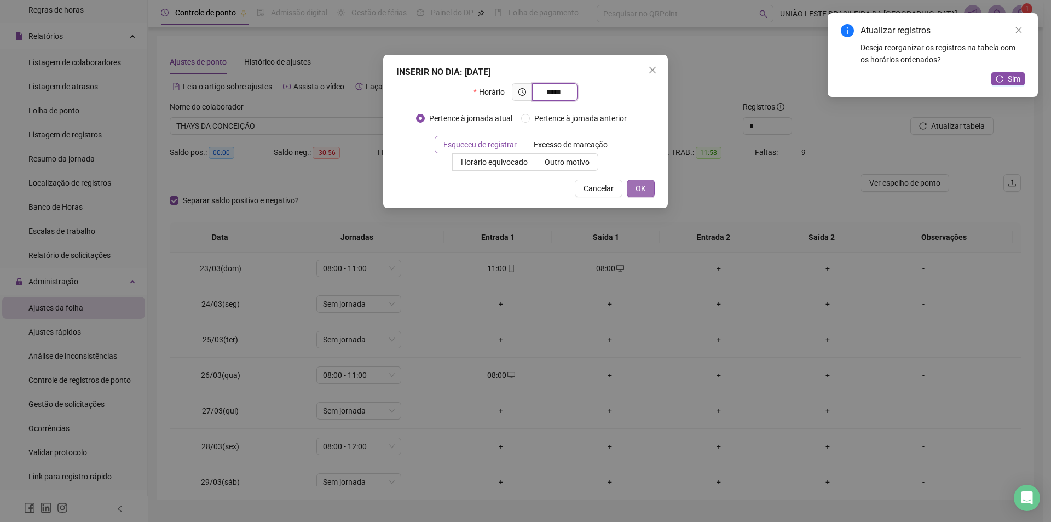
type input "*****"
click at [638, 187] on span "OK" at bounding box center [641, 188] width 10 height 12
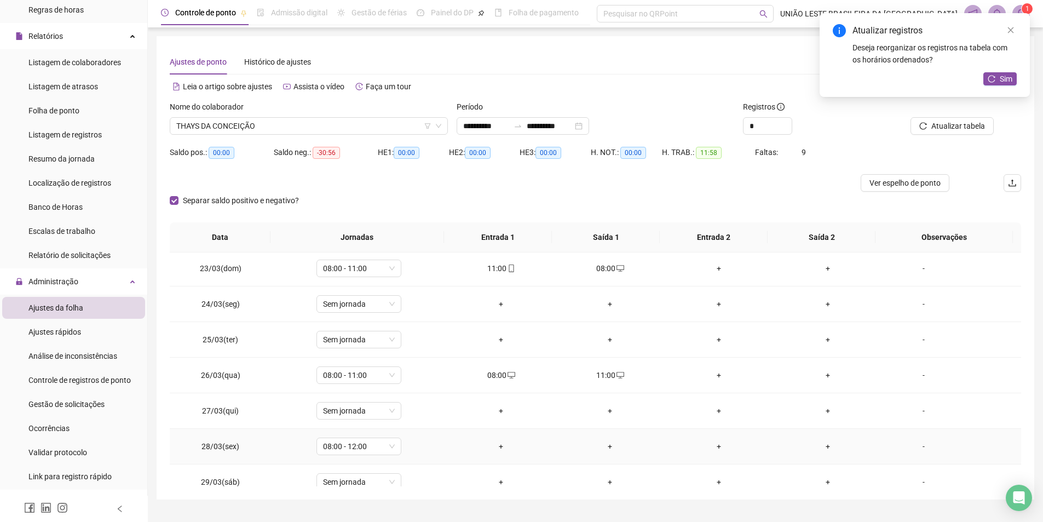
click at [499, 442] on div "+" at bounding box center [500, 446] width 91 height 12
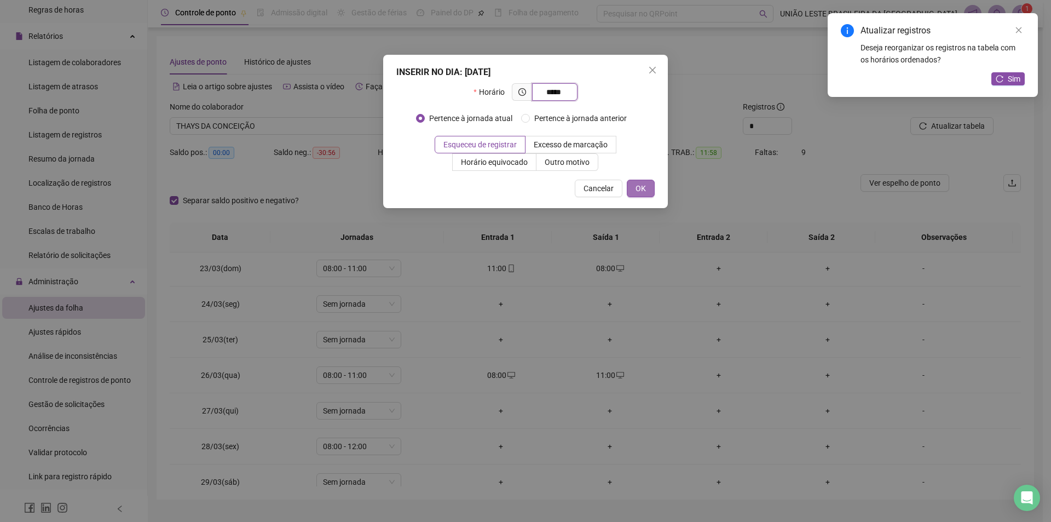
type input "*****"
click at [643, 186] on span "OK" at bounding box center [641, 188] width 10 height 12
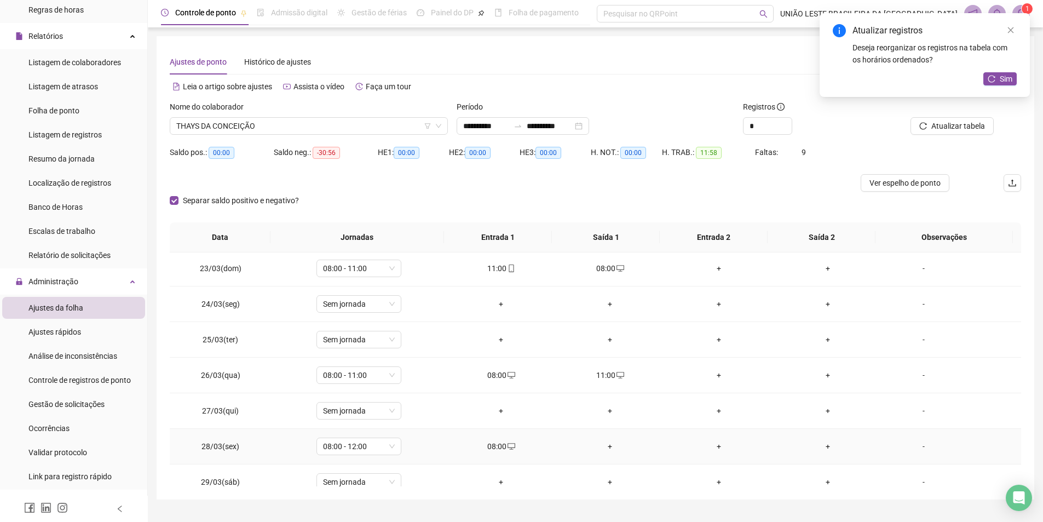
click at [604, 447] on div "+" at bounding box center [609, 446] width 91 height 12
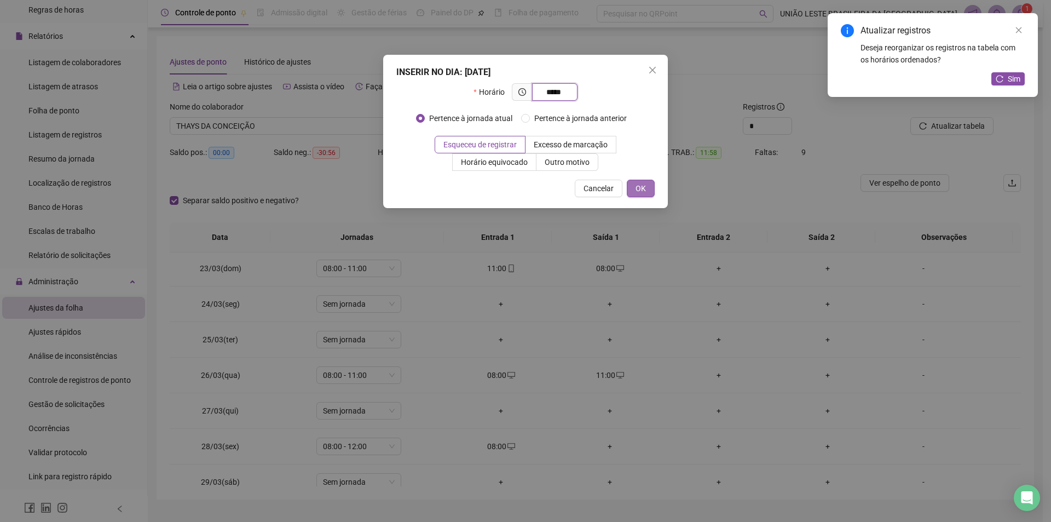
type input "*****"
click at [647, 187] on button "OK" at bounding box center [641, 189] width 28 height 18
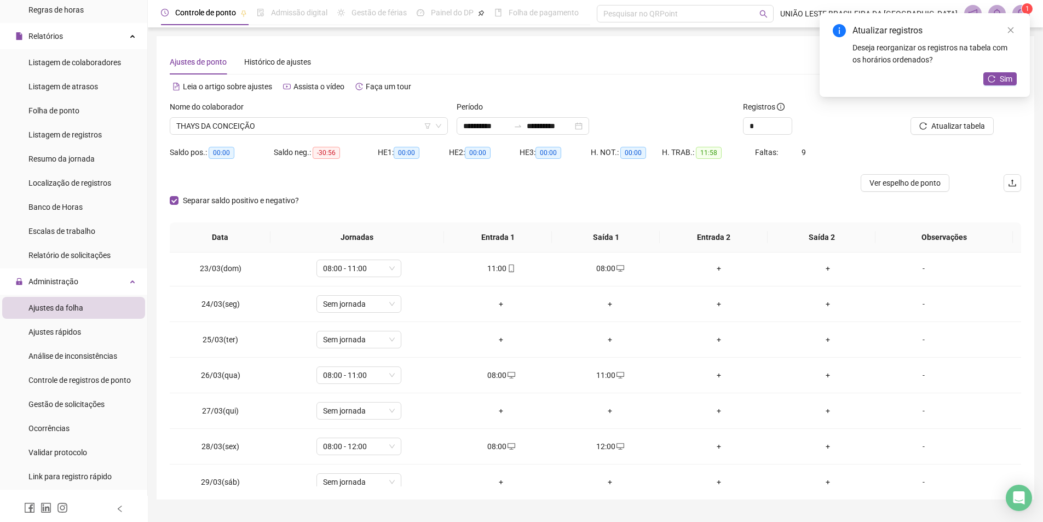
scroll to position [869, 0]
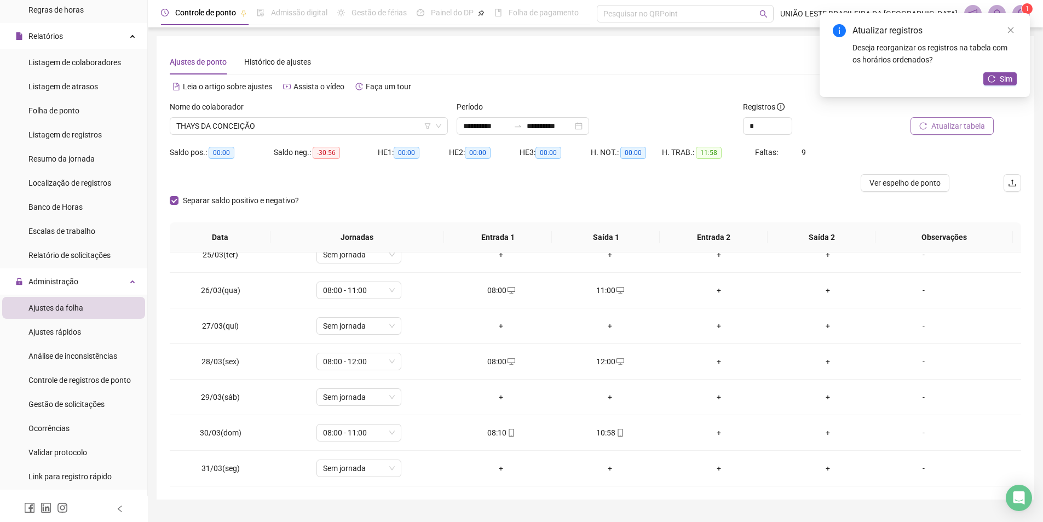
click at [953, 121] on span "Atualizar tabela" at bounding box center [958, 126] width 54 height 12
click at [902, 117] on button "Atualizar tabela" at bounding box center [943, 126] width 83 height 18
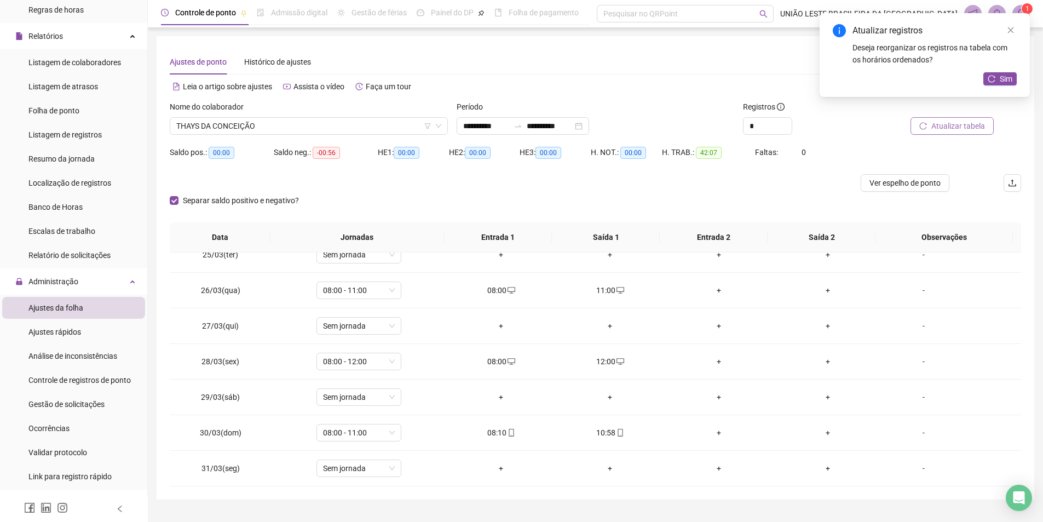
click at [910, 117] on button "Atualizar tabela" at bounding box center [951, 126] width 83 height 18
click at [919, 117] on button "Atualizar tabela" at bounding box center [960, 126] width 83 height 18
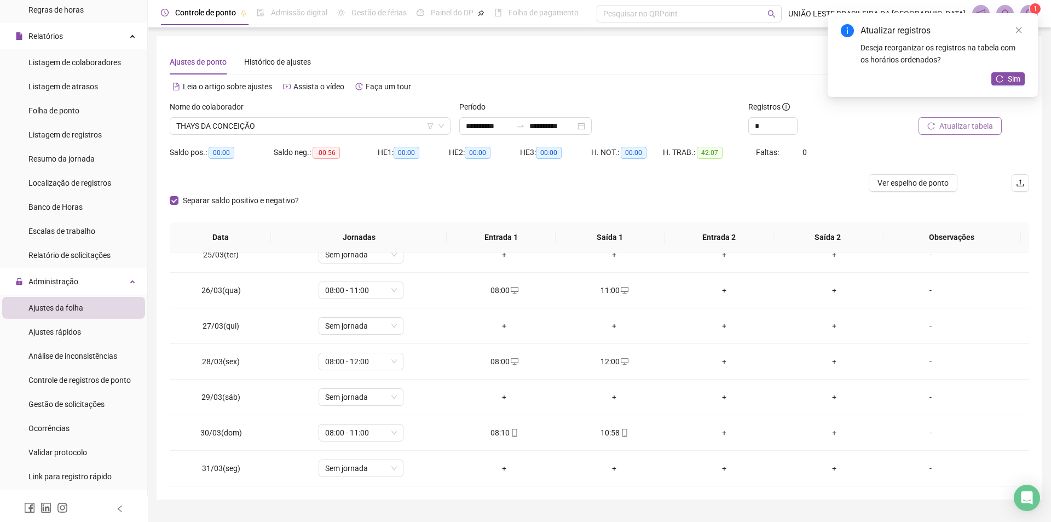
click at [919, 117] on button "Atualizar tabela" at bounding box center [960, 126] width 83 height 18
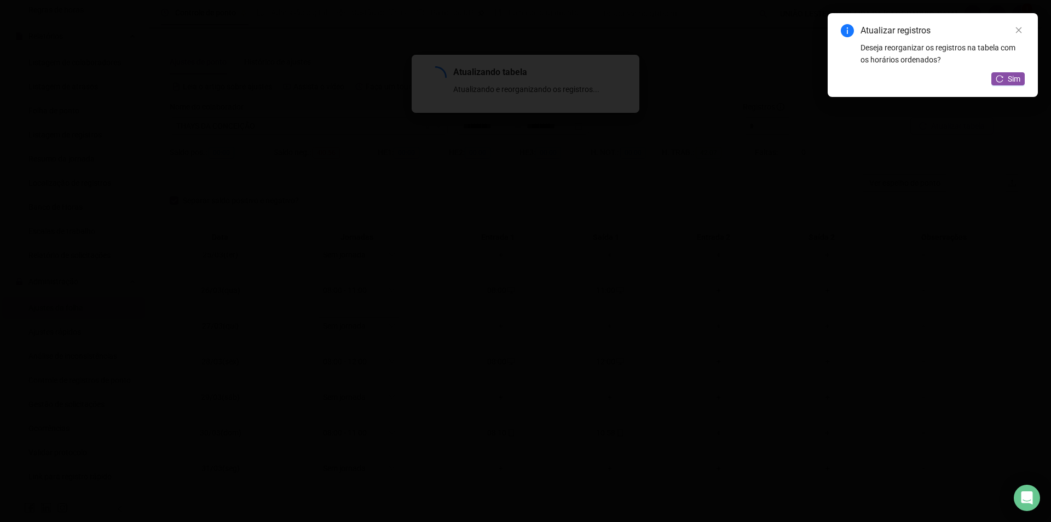
click at [910, 117] on button "Atualizar tabela" at bounding box center [951, 126] width 83 height 18
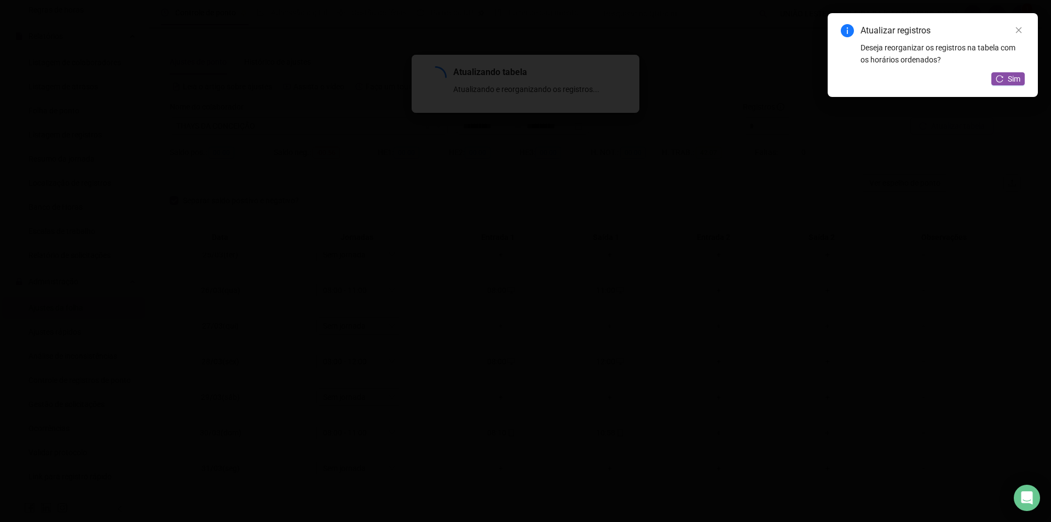
click at [910, 117] on button "Atualizar tabela" at bounding box center [951, 126] width 83 height 18
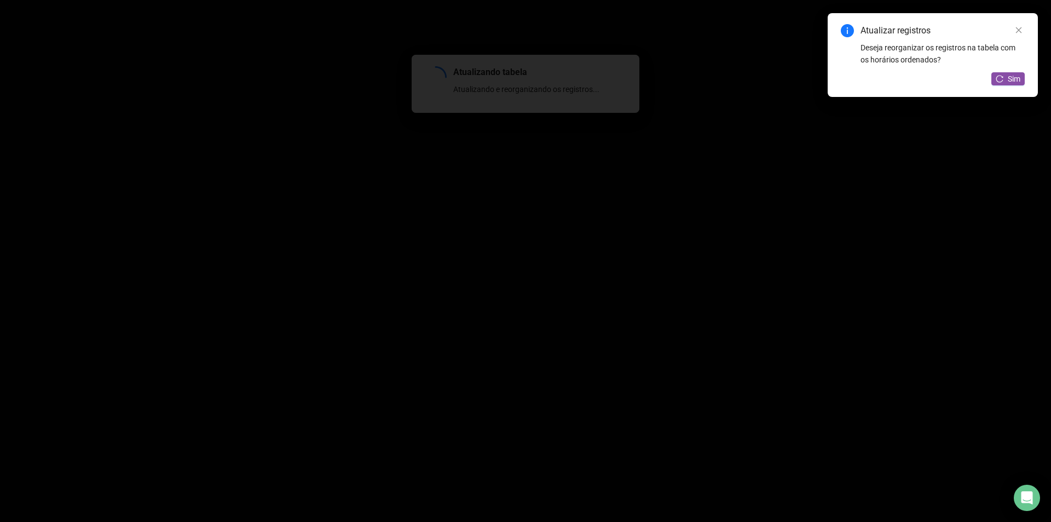
click at [910, 117] on button "Atualizar tabela" at bounding box center [951, 126] width 83 height 18
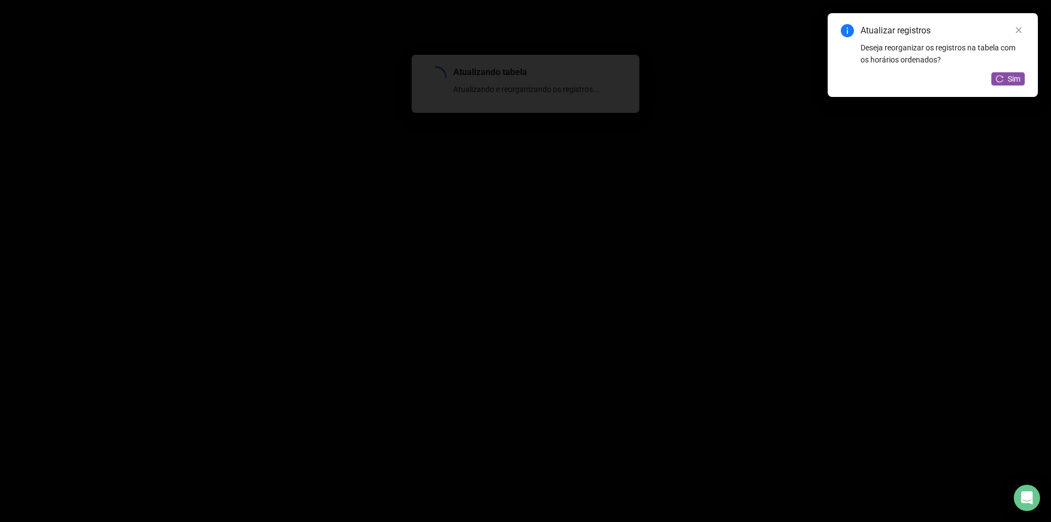
click at [910, 117] on button "Atualizar tabela" at bounding box center [951, 126] width 83 height 18
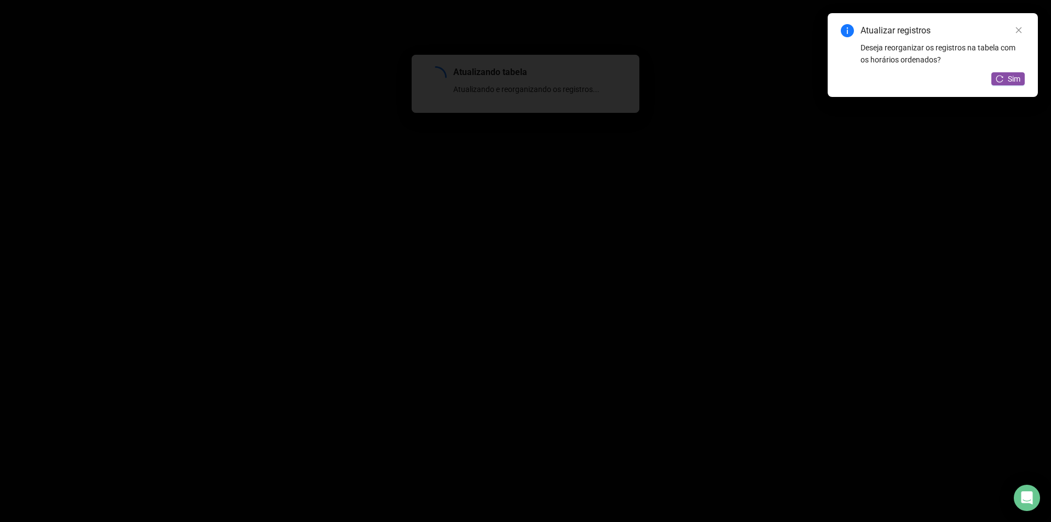
click at [910, 117] on button "Atualizar tabela" at bounding box center [951, 126] width 83 height 18
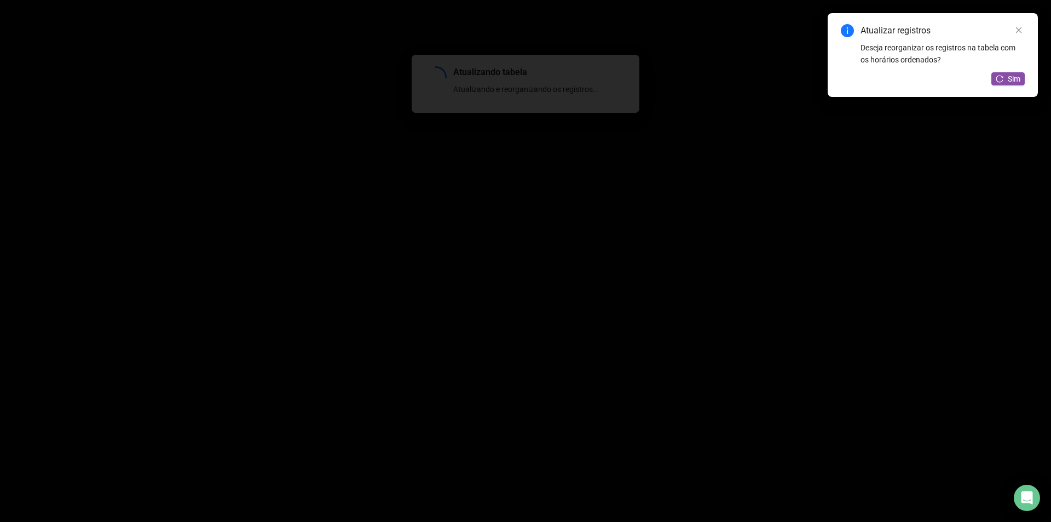
click at [910, 117] on button "Atualizar tabela" at bounding box center [951, 126] width 83 height 18
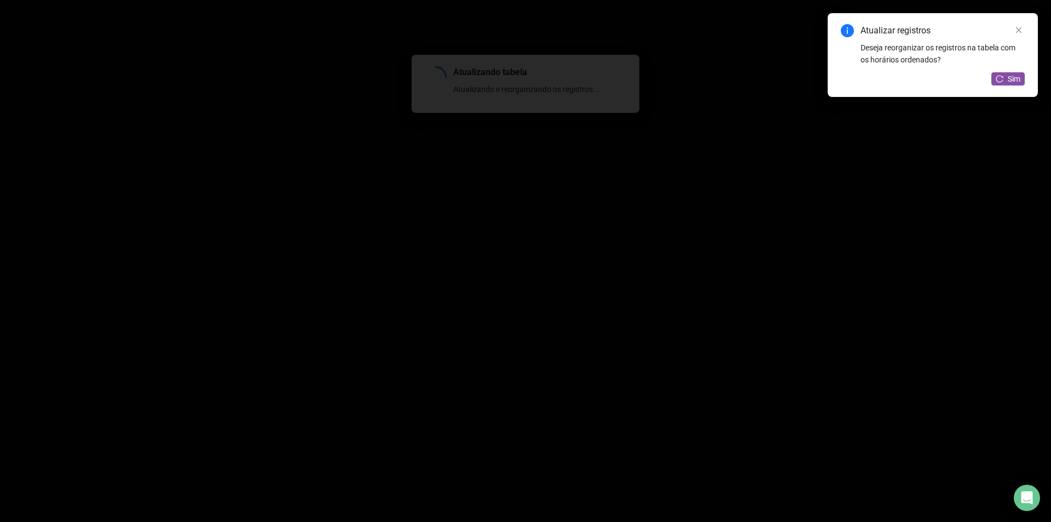
click at [910, 117] on button "Atualizar tabela" at bounding box center [951, 126] width 83 height 18
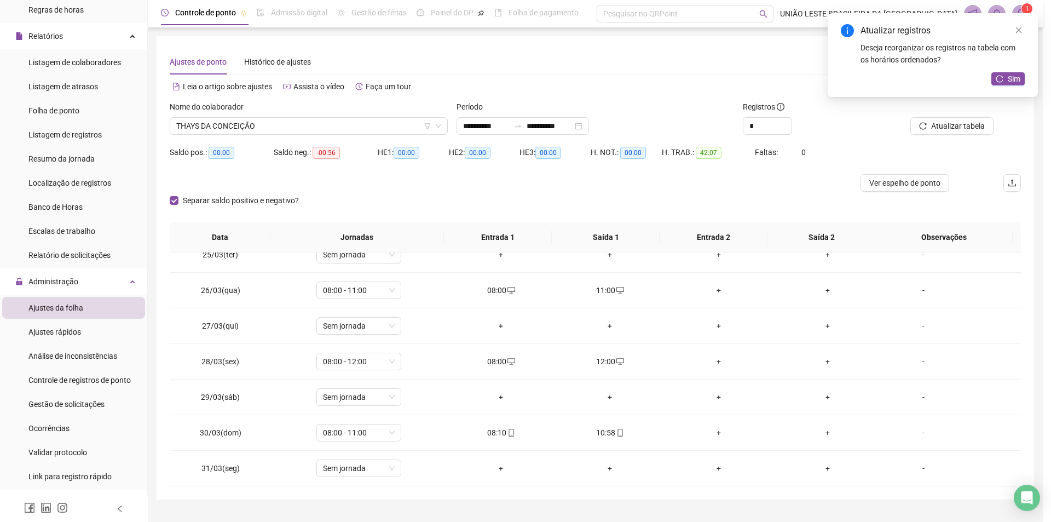
click at [910, 117] on button "Atualizar tabela" at bounding box center [951, 126] width 83 height 18
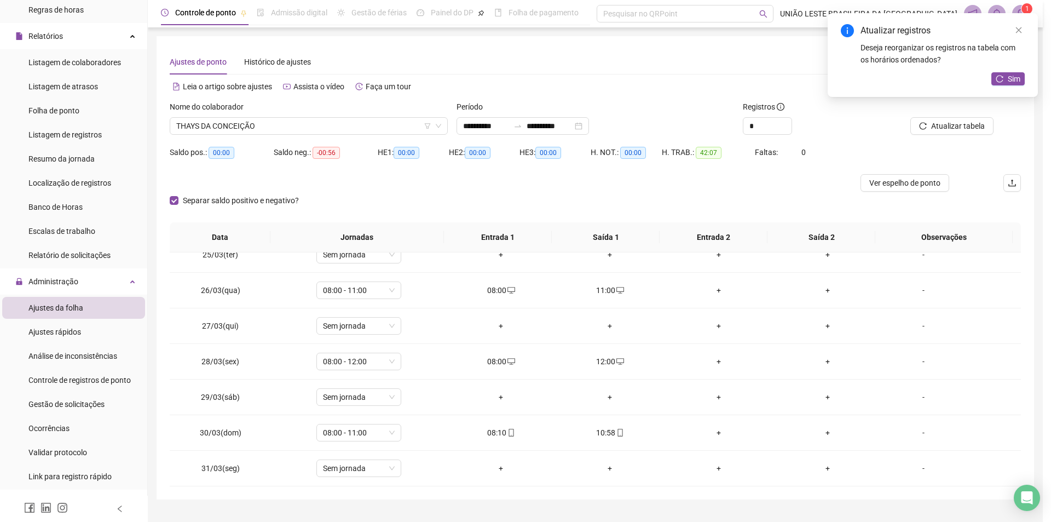
click at [910, 117] on button "Atualizar tabela" at bounding box center [951, 126] width 83 height 18
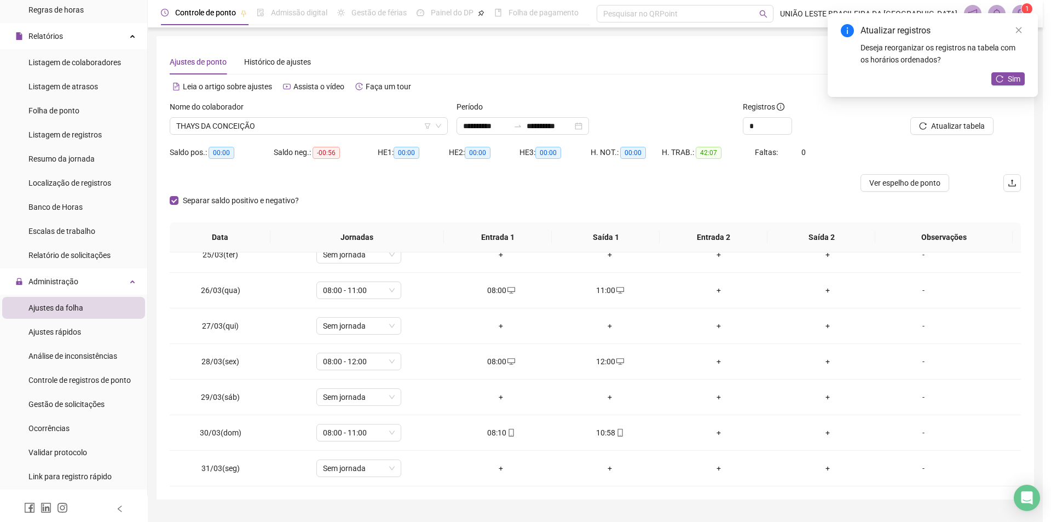
click at [910, 117] on button "Atualizar tabela" at bounding box center [951, 126] width 83 height 18
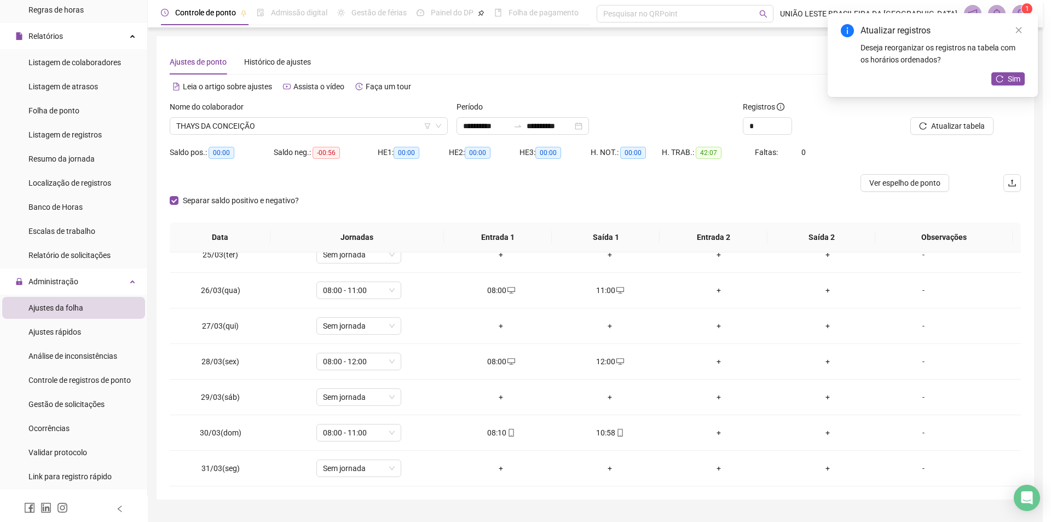
click at [910, 117] on button "Atualizar tabela" at bounding box center [951, 126] width 83 height 18
click at [919, 117] on button "Atualizar tabela" at bounding box center [960, 126] width 83 height 18
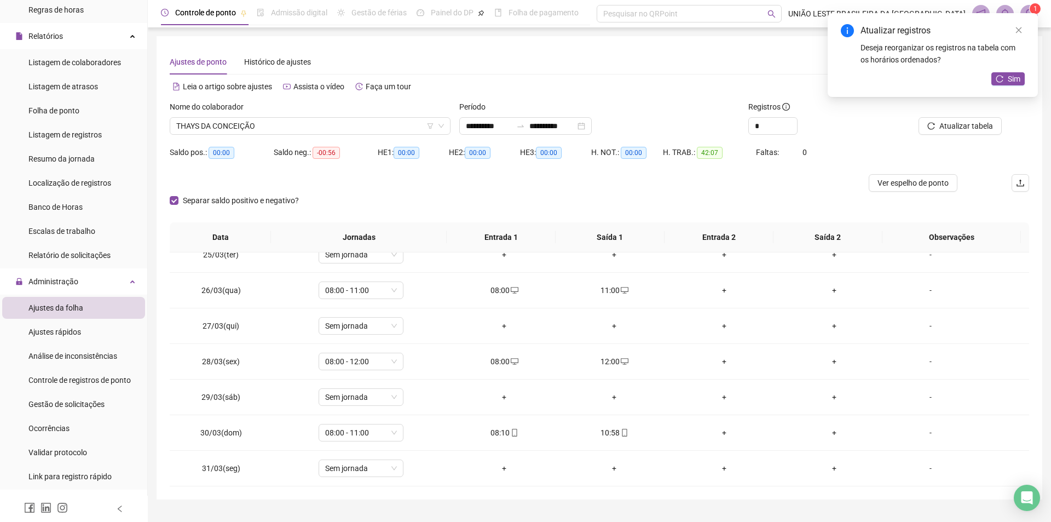
click at [919, 117] on button "Atualizar tabela" at bounding box center [960, 126] width 83 height 18
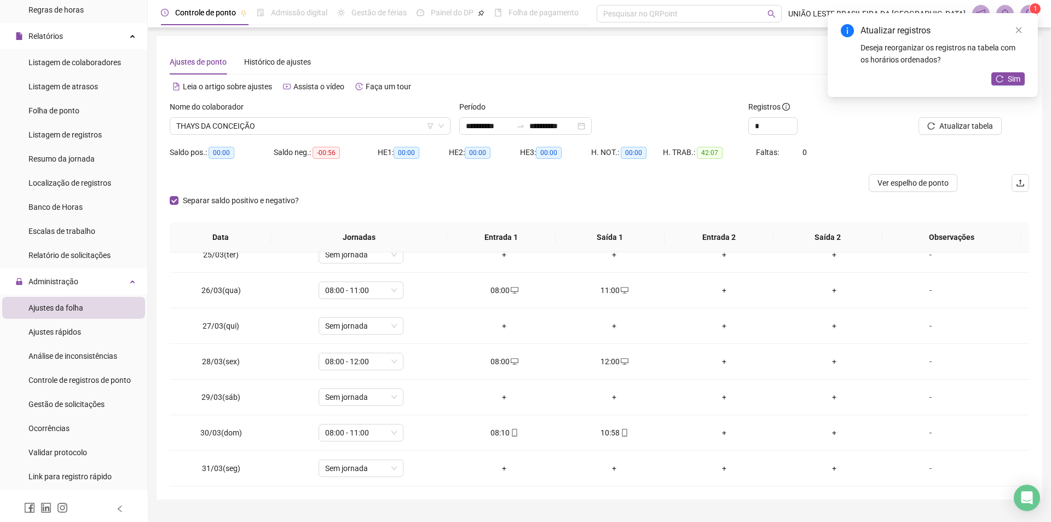
click at [919, 117] on button "Atualizar tabela" at bounding box center [960, 126] width 83 height 18
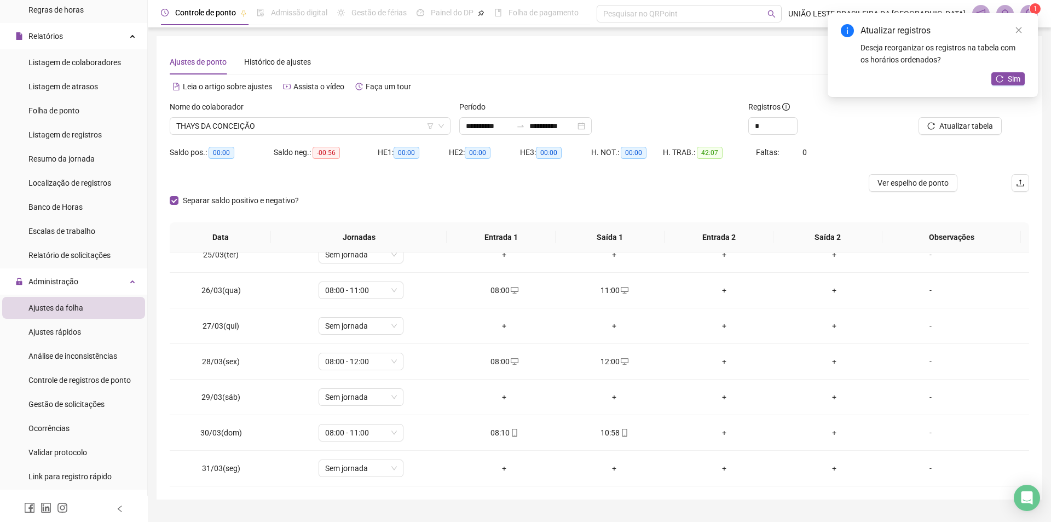
click at [919, 117] on button "Atualizar tabela" at bounding box center [960, 126] width 83 height 18
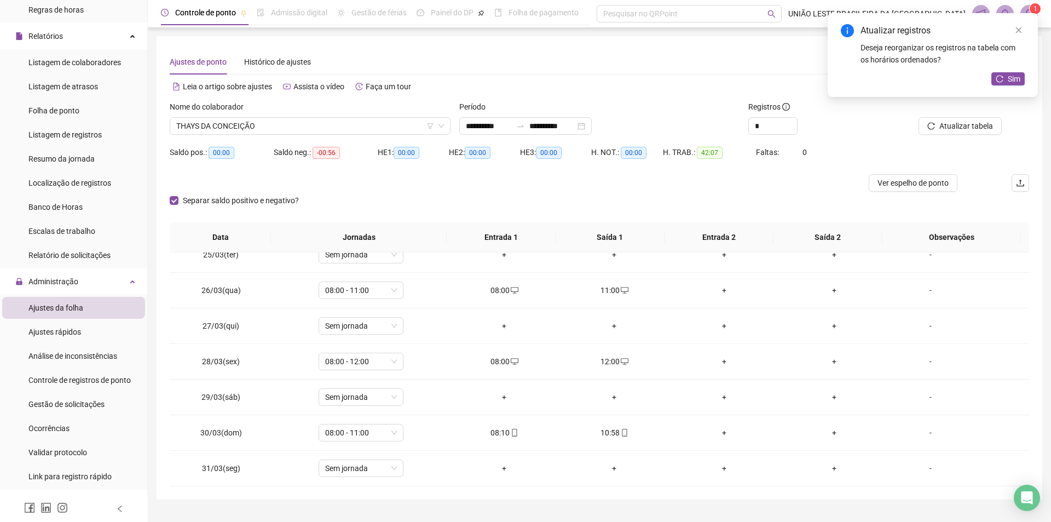
click at [919, 117] on button "Atualizar tabela" at bounding box center [960, 126] width 83 height 18
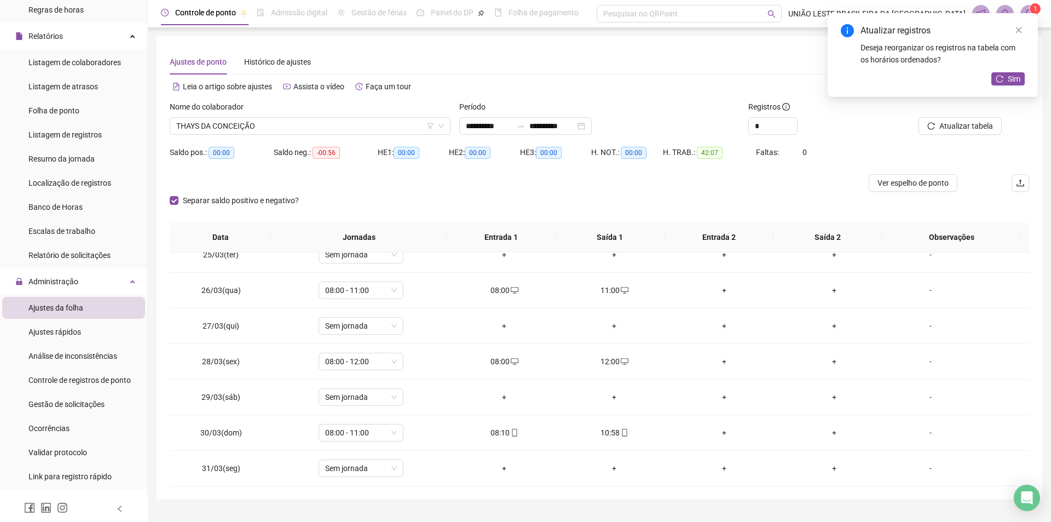
click at [919, 117] on button "Atualizar tabela" at bounding box center [960, 126] width 83 height 18
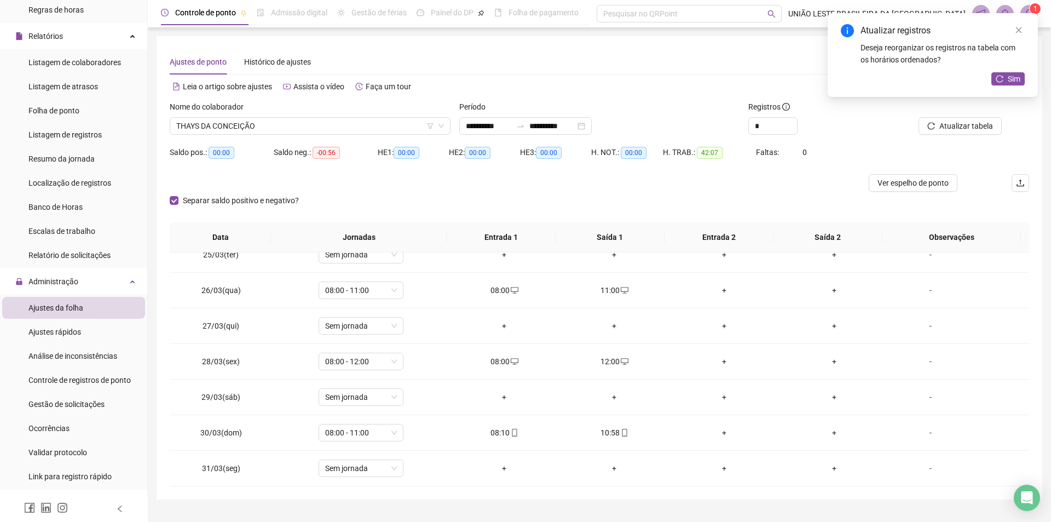
click at [919, 117] on button "Atualizar tabela" at bounding box center [960, 126] width 83 height 18
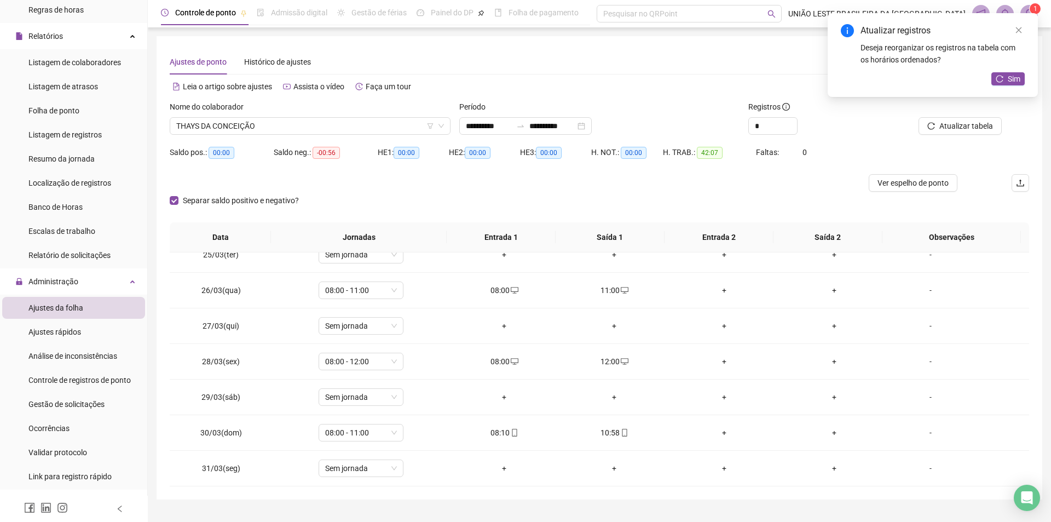
click at [919, 117] on button "Atualizar tabela" at bounding box center [960, 126] width 83 height 18
click at [910, 117] on button "Atualizar tabela" at bounding box center [951, 126] width 83 height 18
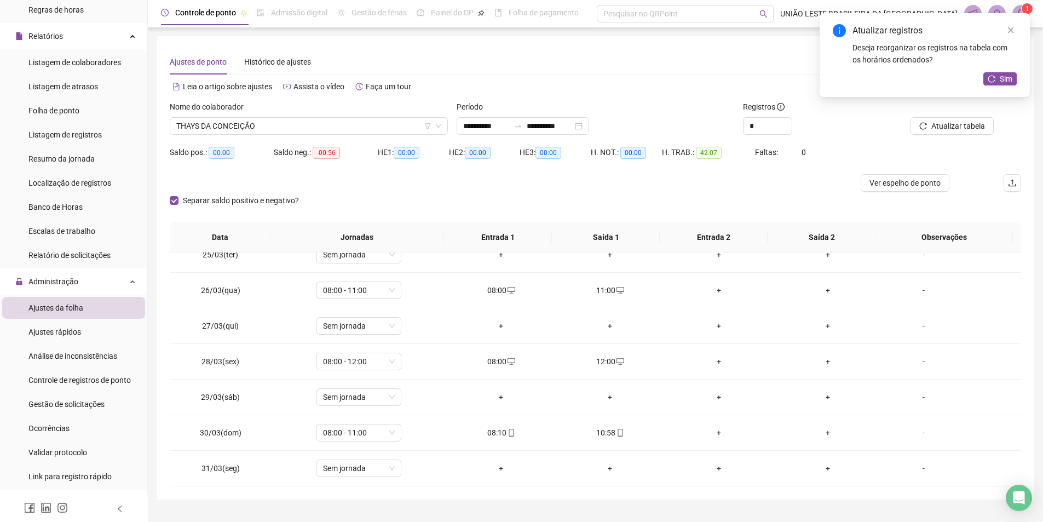
click at [910, 117] on button "Atualizar tabela" at bounding box center [951, 126] width 83 height 18
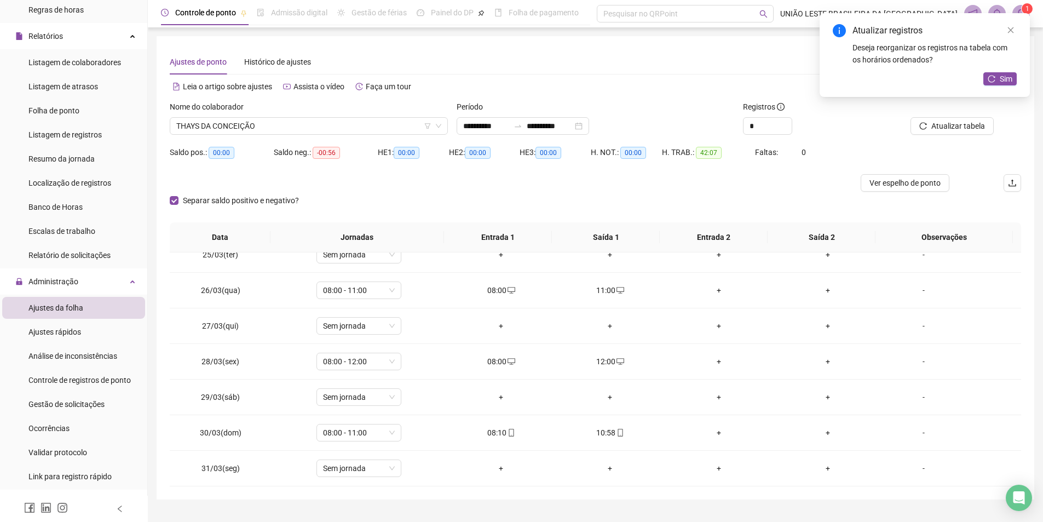
click at [910, 117] on button "Atualizar tabela" at bounding box center [951, 126] width 83 height 18
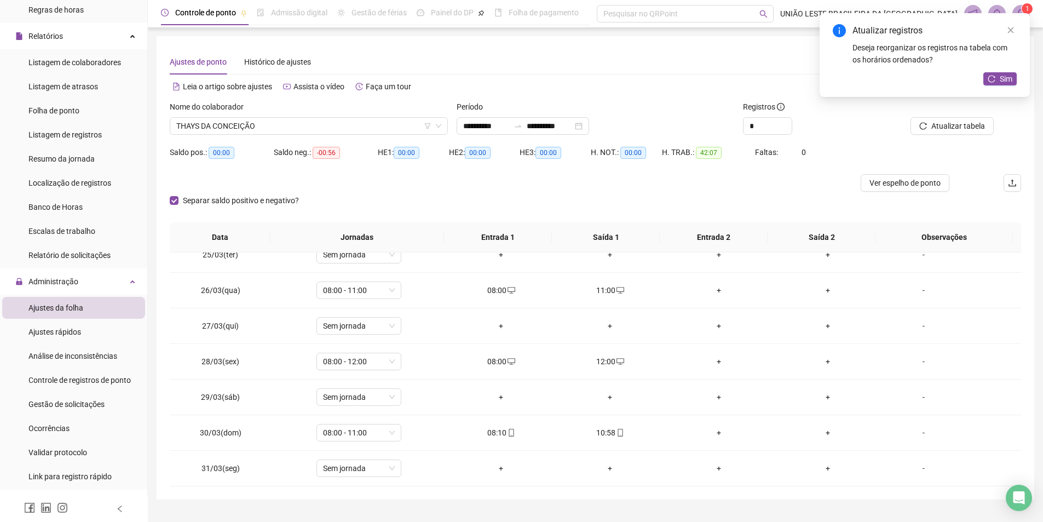
click at [910, 117] on button "Atualizar tabela" at bounding box center [951, 126] width 83 height 18
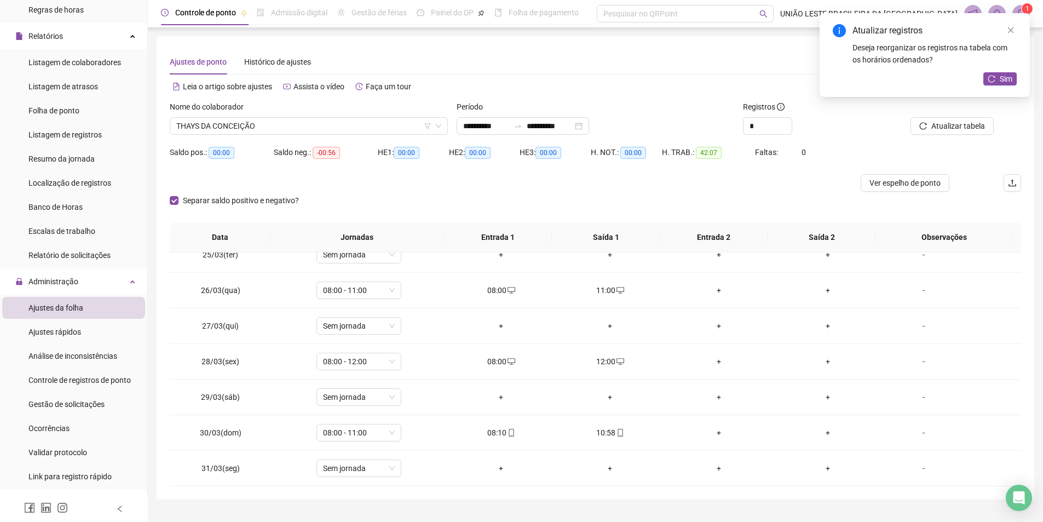
click at [910, 117] on button "Atualizar tabela" at bounding box center [951, 126] width 83 height 18
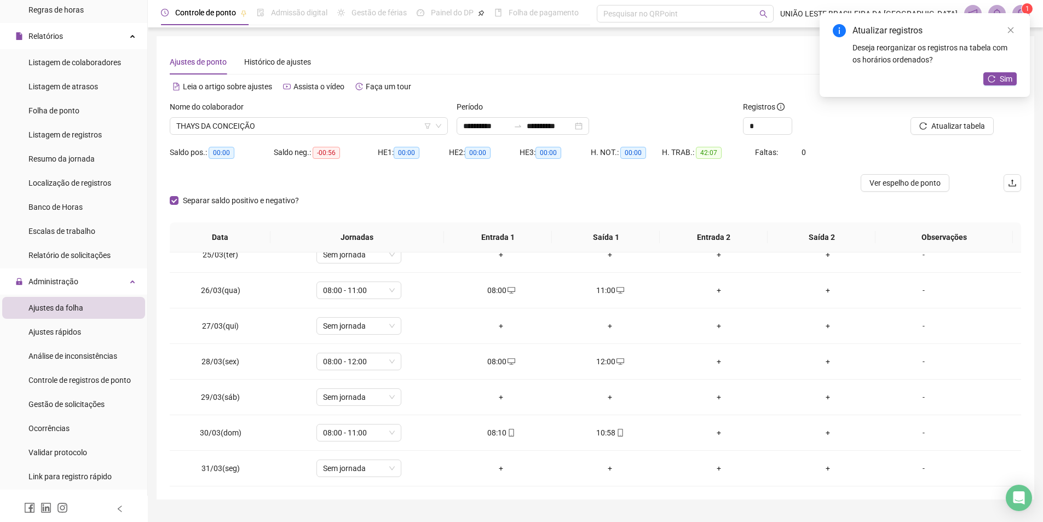
click at [910, 117] on button "Atualizar tabela" at bounding box center [951, 126] width 83 height 18
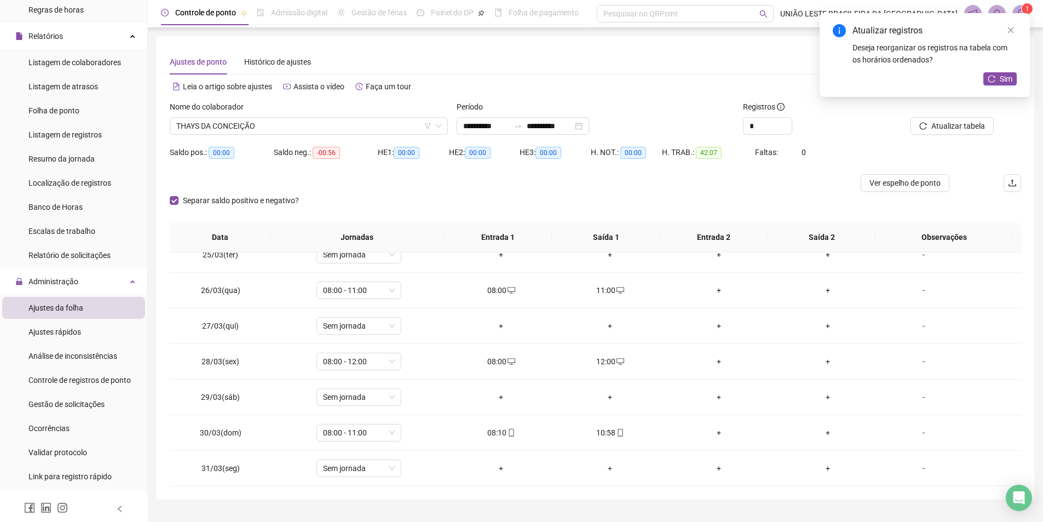
click at [910, 117] on button "Atualizar tabela" at bounding box center [951, 126] width 83 height 18
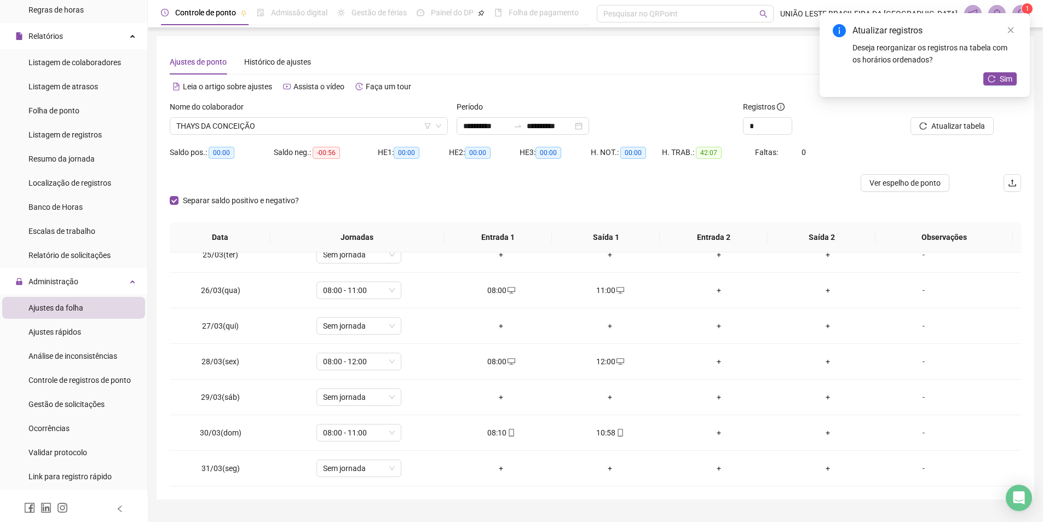
click at [910, 117] on button "Atualizar tabela" at bounding box center [951, 126] width 83 height 18
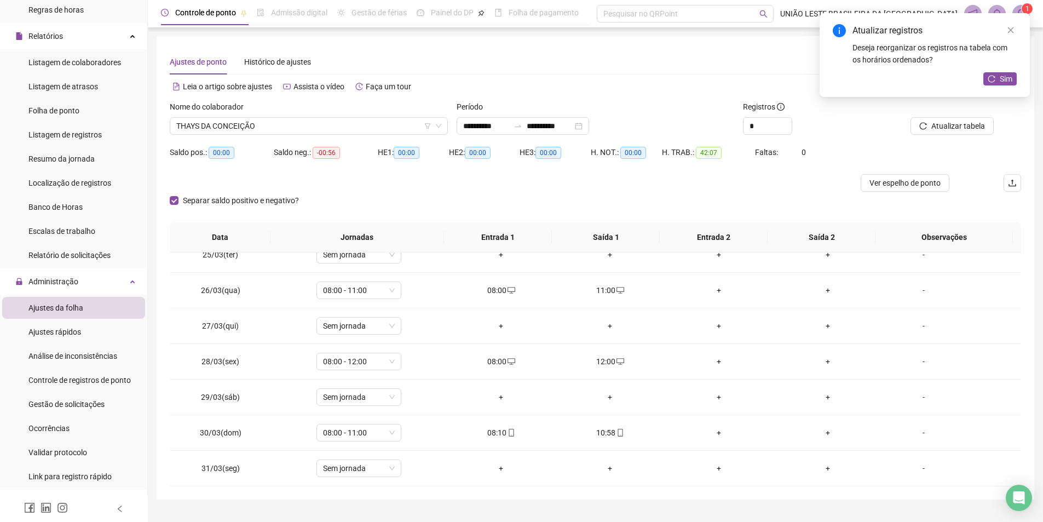
click at [910, 117] on button "Atualizar tabela" at bounding box center [951, 126] width 83 height 18
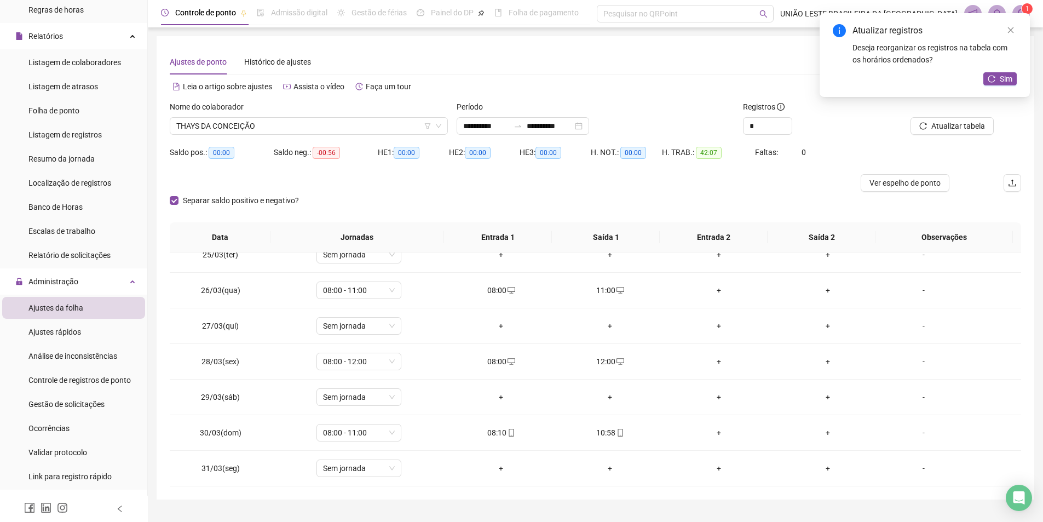
click at [910, 117] on button "Atualizar tabela" at bounding box center [951, 126] width 83 height 18
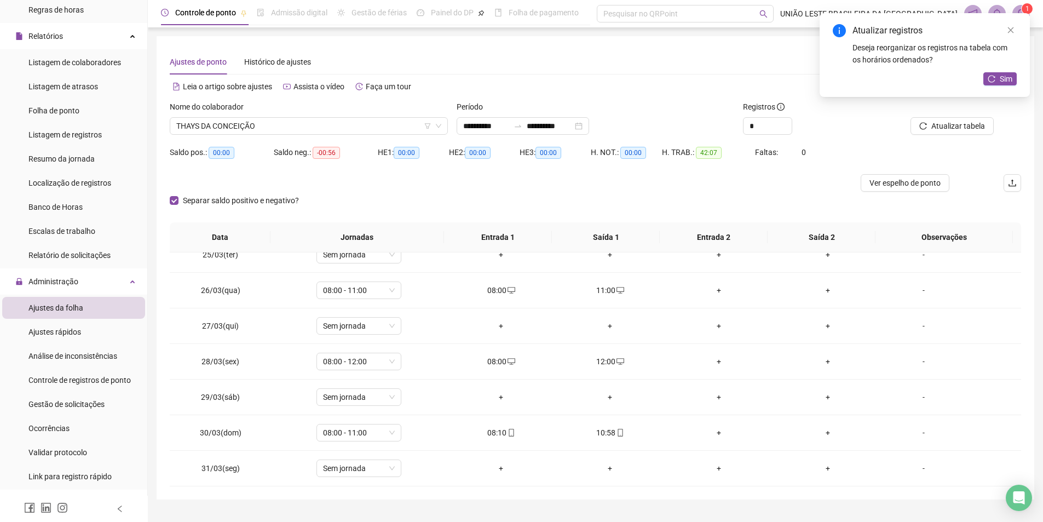
click at [910, 117] on button "Atualizar tabela" at bounding box center [951, 126] width 83 height 18
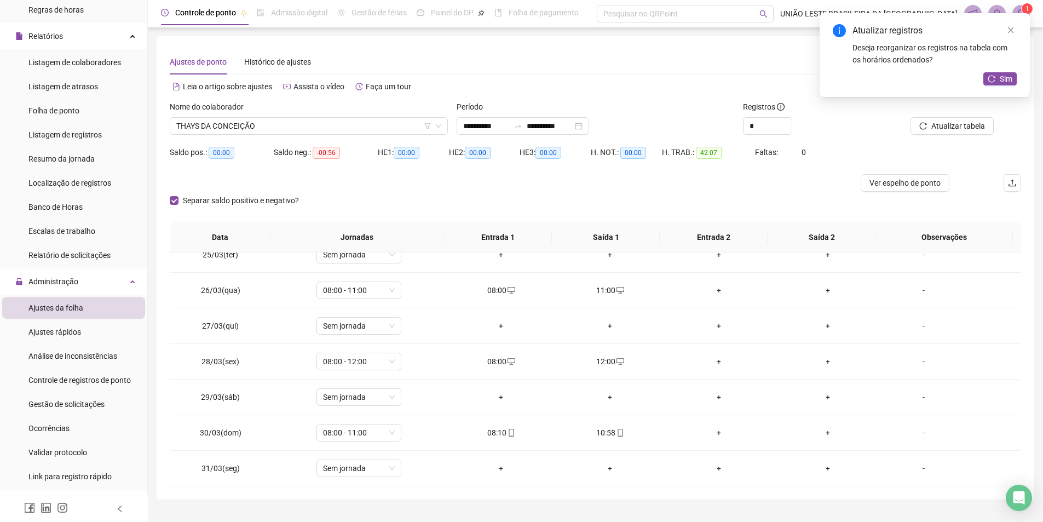
click at [910, 117] on button "Atualizar tabela" at bounding box center [951, 126] width 83 height 18
click at [919, 117] on button "Atualizar tabela" at bounding box center [960, 126] width 83 height 18
click at [910, 117] on button "Atualizar tabela" at bounding box center [951, 126] width 83 height 18
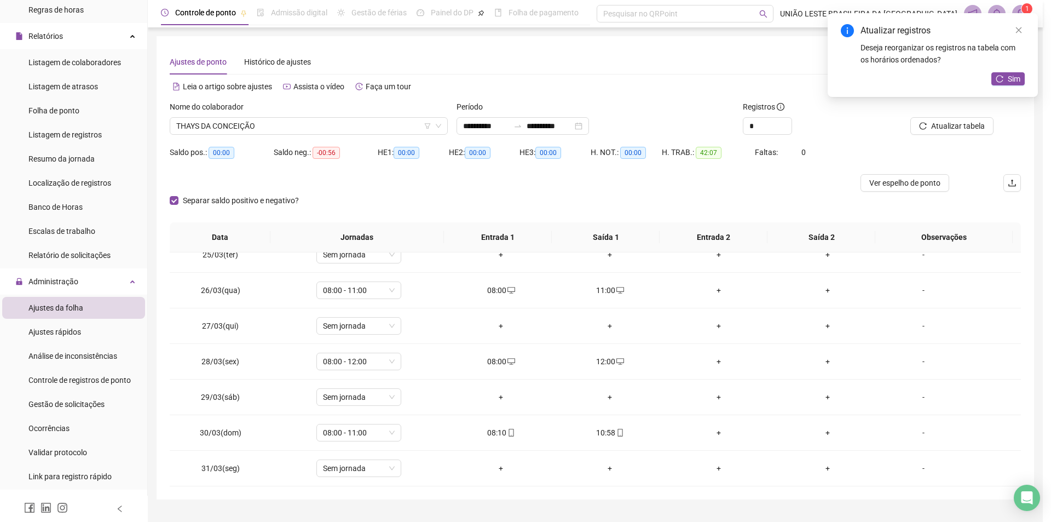
click at [910, 117] on button "Atualizar tabela" at bounding box center [951, 126] width 83 height 18
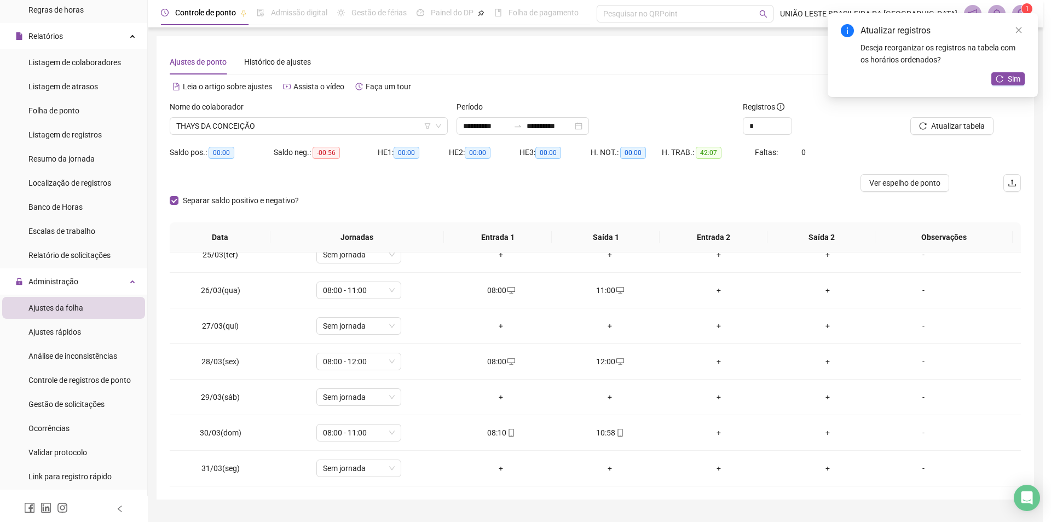
click at [910, 117] on button "Atualizar tabela" at bounding box center [951, 126] width 83 height 18
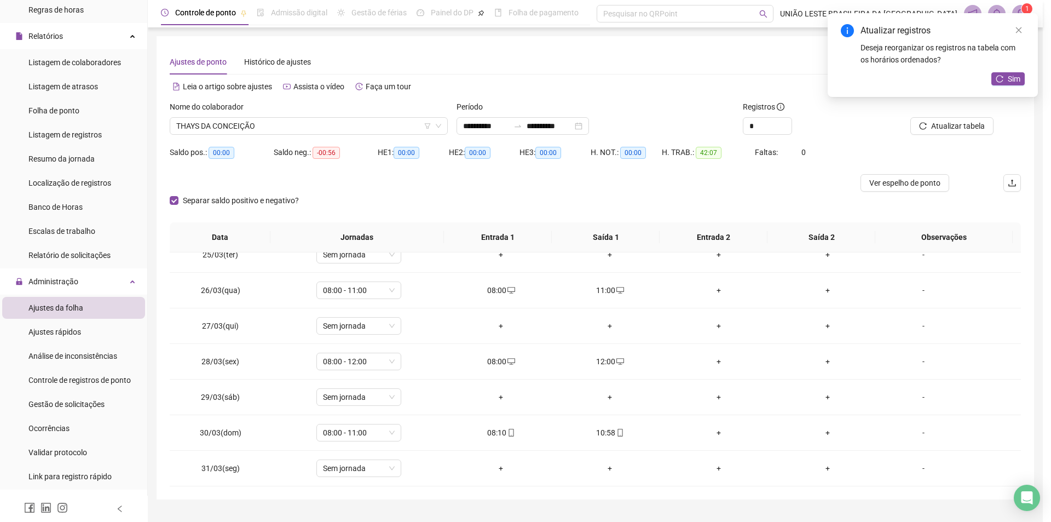
click at [910, 117] on button "Atualizar tabela" at bounding box center [951, 126] width 83 height 18
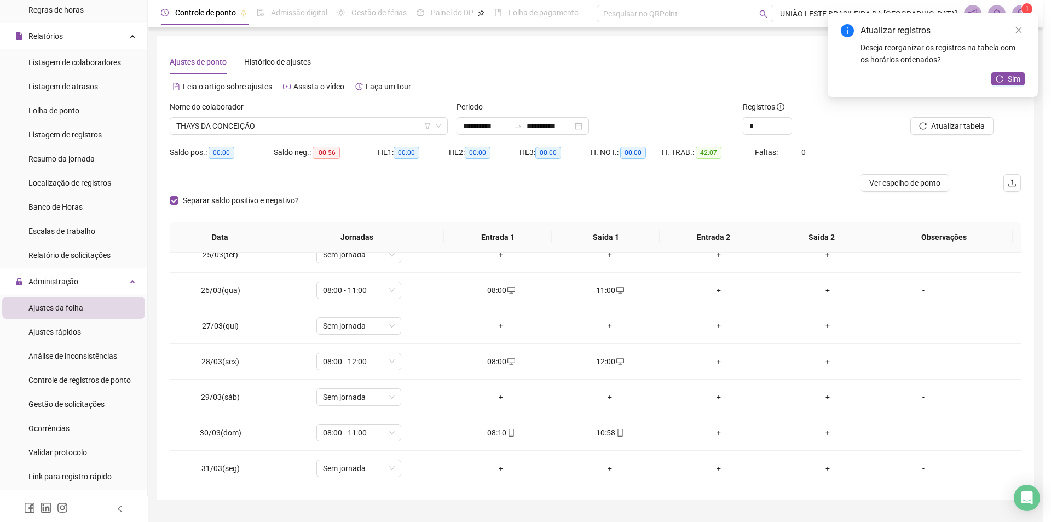
click at [910, 117] on button "Atualizar tabela" at bounding box center [951, 126] width 83 height 18
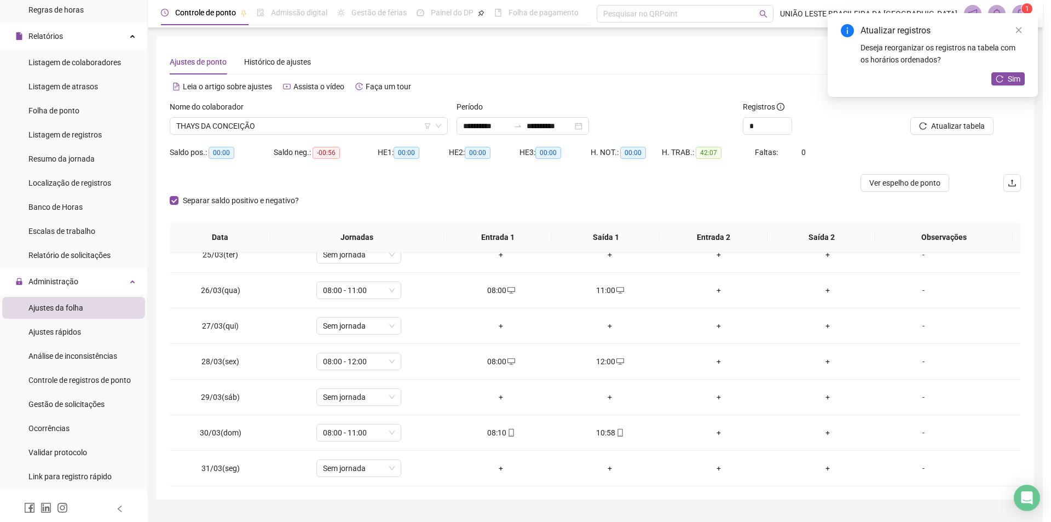
click at [910, 117] on button "Atualizar tabela" at bounding box center [951, 126] width 83 height 18
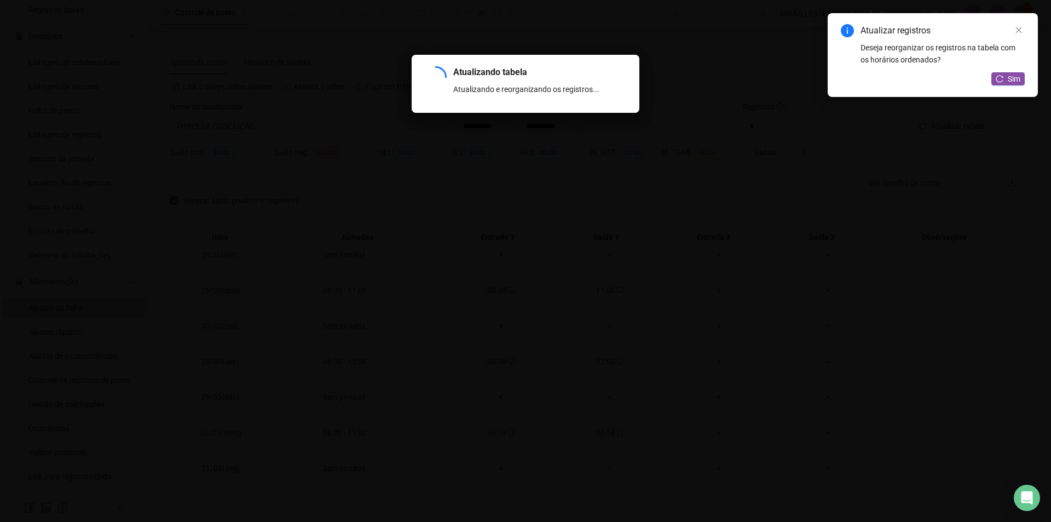
click at [910, 117] on button "Atualizar tabela" at bounding box center [951, 126] width 83 height 18
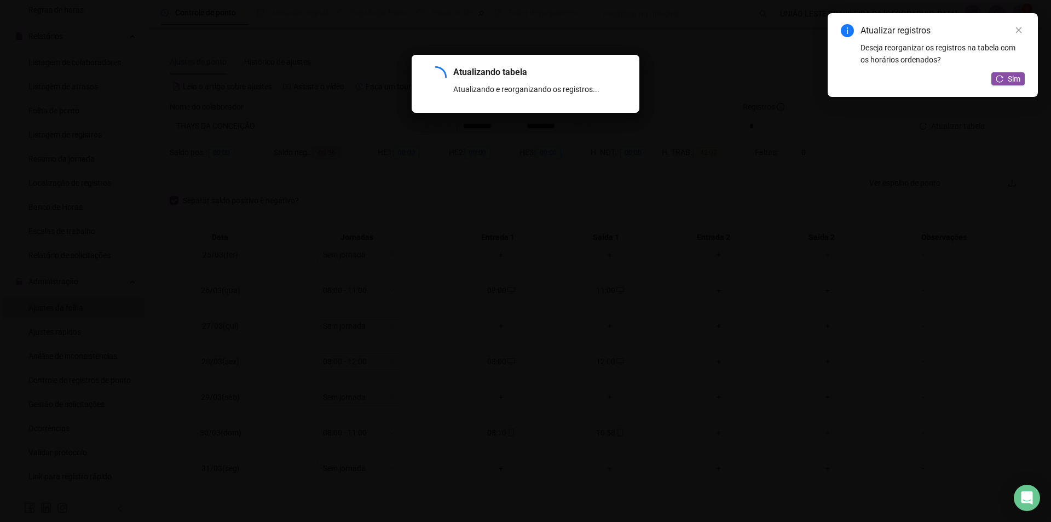
click at [910, 117] on button "Atualizar tabela" at bounding box center [951, 126] width 83 height 18
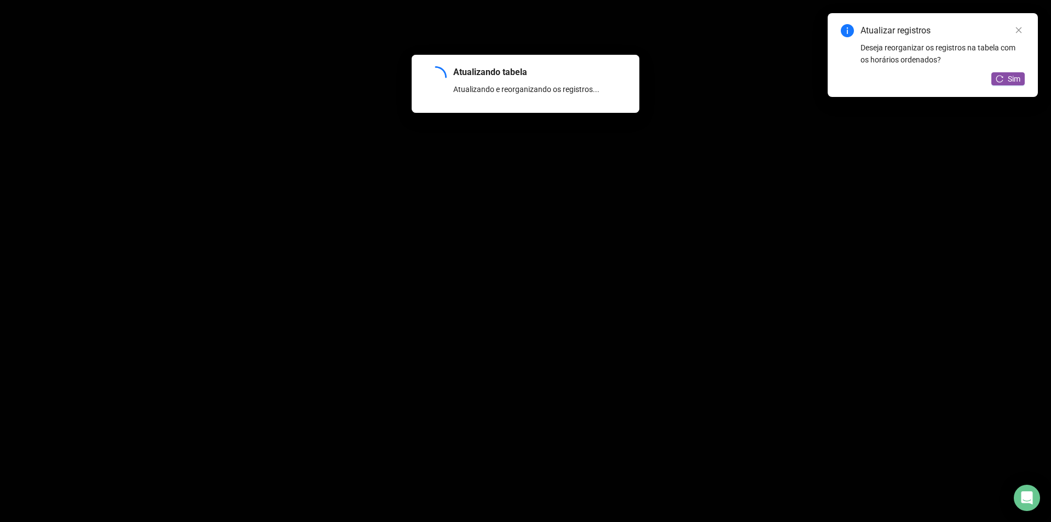
click at [910, 117] on button "Atualizar tabela" at bounding box center [951, 126] width 83 height 18
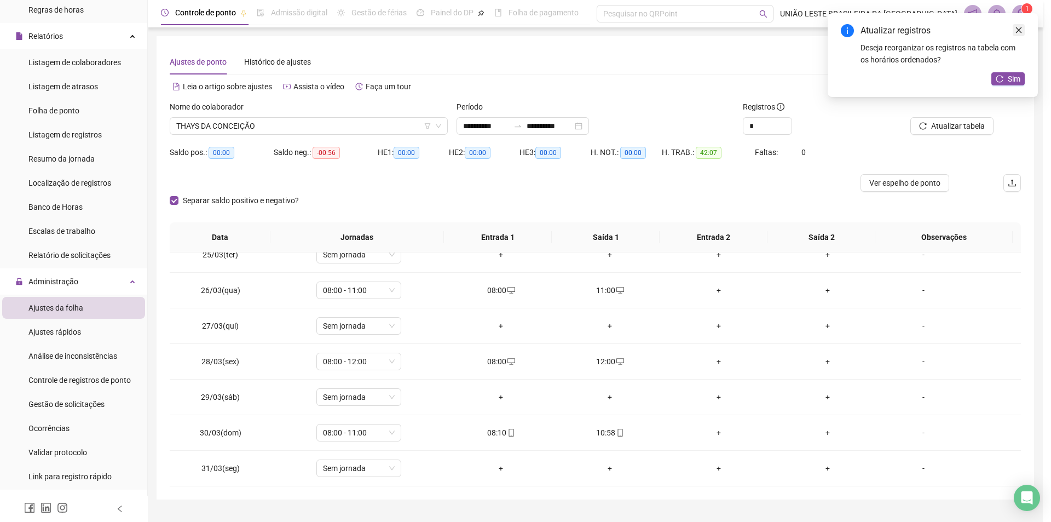
click at [1018, 28] on div "Atualizar registros Deseja reorganizar os registros na tabela com os horários o…" at bounding box center [933, 55] width 210 height 84
click at [70, 118] on div "Folha de ponto" at bounding box center [53, 111] width 51 height 22
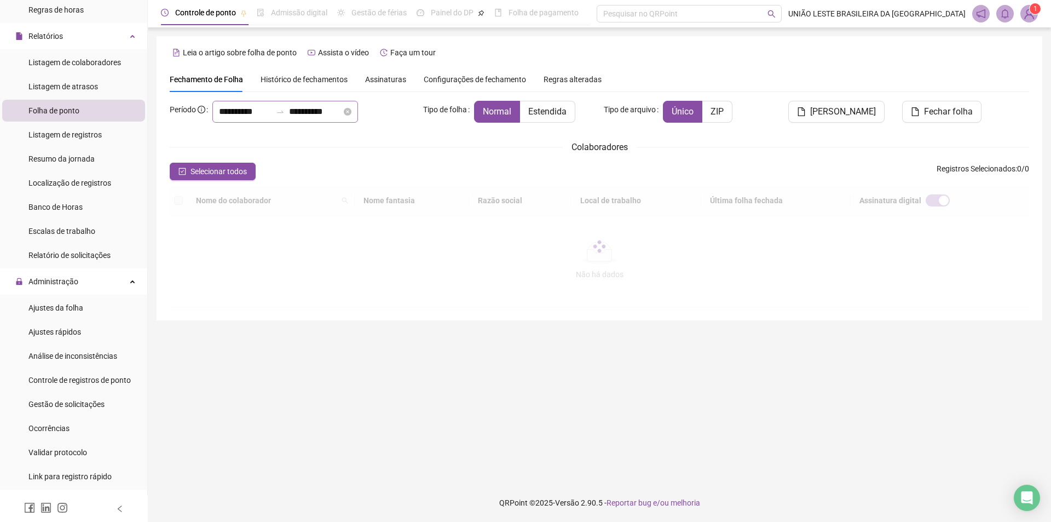
click at [298, 119] on div "**********" at bounding box center [285, 112] width 146 height 22
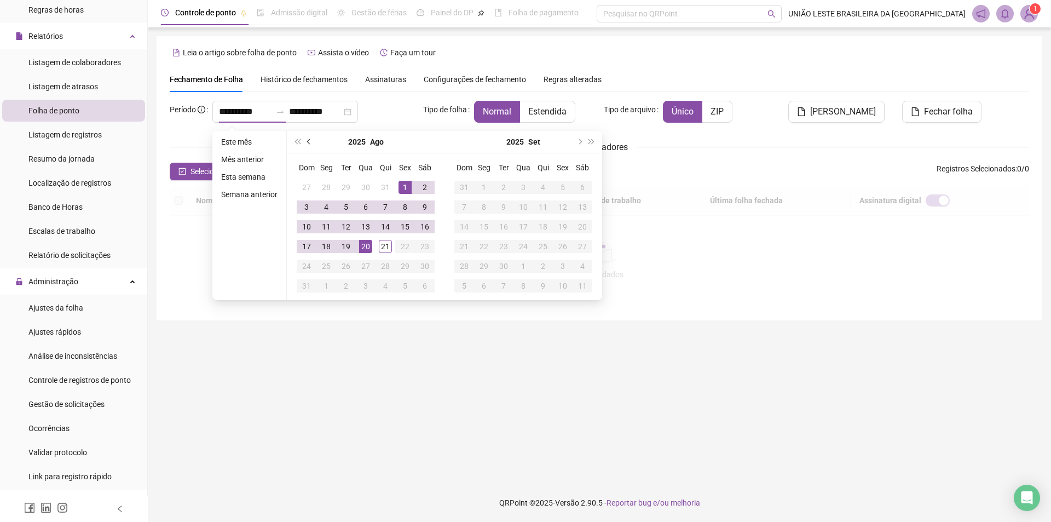
click at [307, 141] on span "prev-year" at bounding box center [309, 141] width 5 height 5
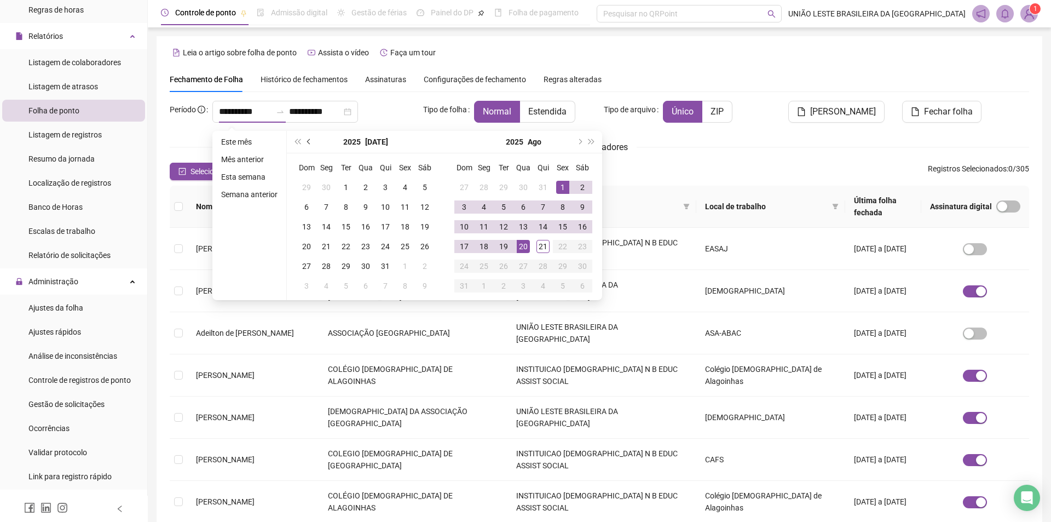
click at [305, 145] on button "prev-year" at bounding box center [309, 142] width 12 height 22
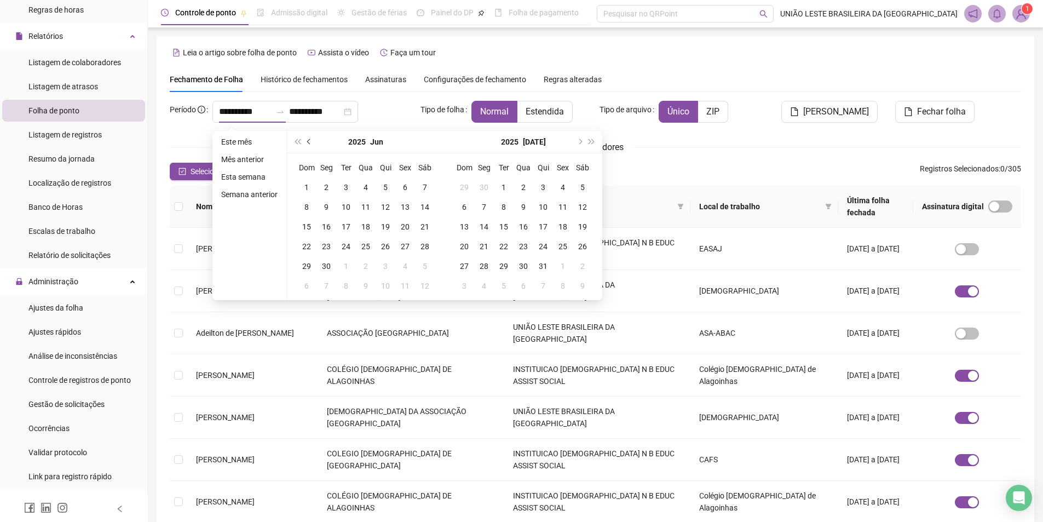
click at [305, 145] on button "prev-year" at bounding box center [309, 142] width 12 height 22
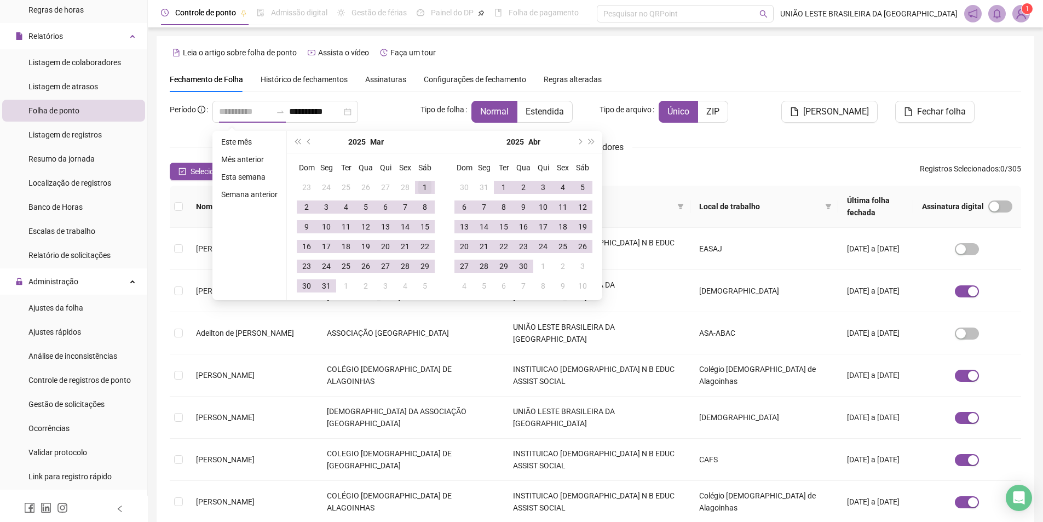
type input "**********"
drag, startPoint x: 426, startPoint y: 189, endPoint x: 421, endPoint y: 203, distance: 14.2
click at [426, 191] on div "1" at bounding box center [424, 187] width 13 height 13
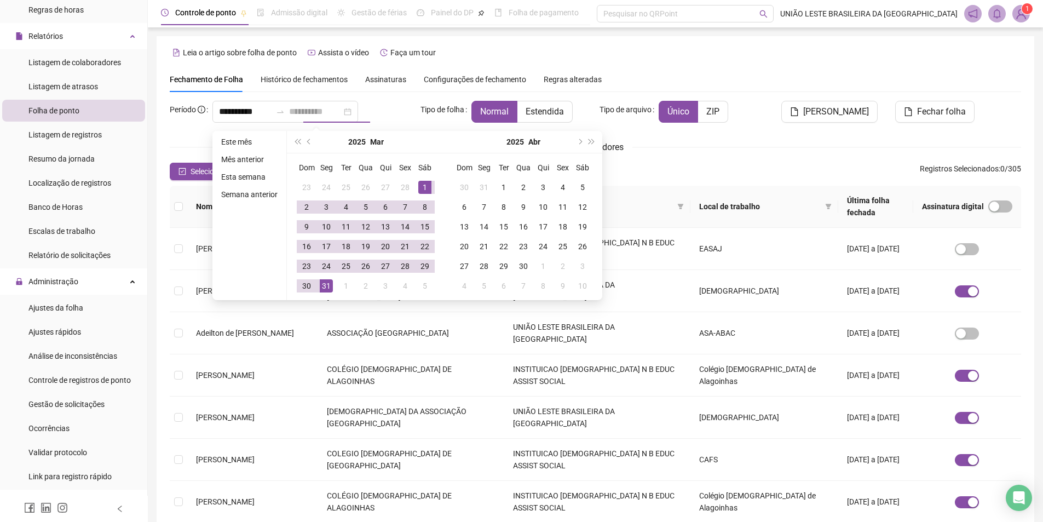
click at [322, 287] on div "31" at bounding box center [326, 285] width 13 height 13
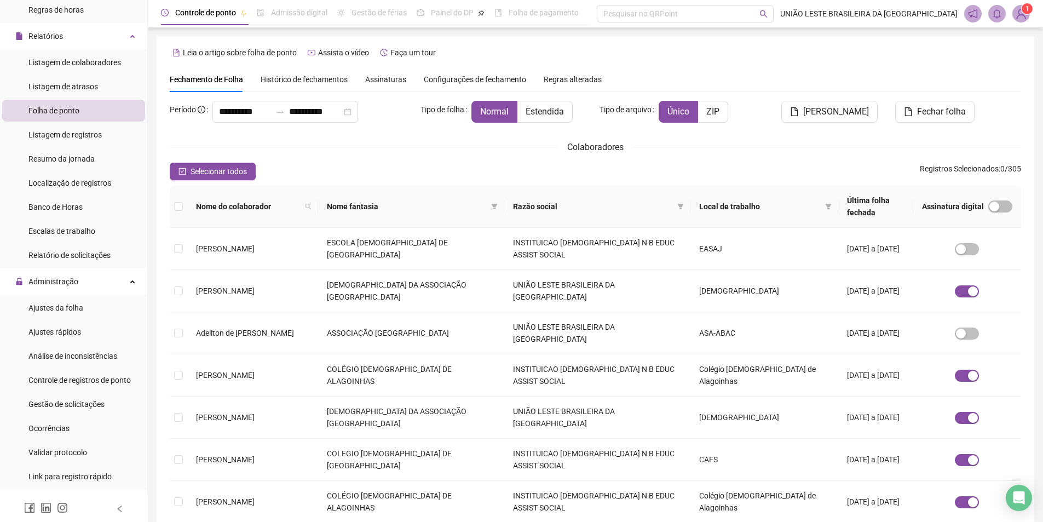
click at [495, 200] on div "Nome fantasia" at bounding box center [411, 206] width 169 height 12
click at [497, 204] on icon "filter" at bounding box center [494, 206] width 6 height 5
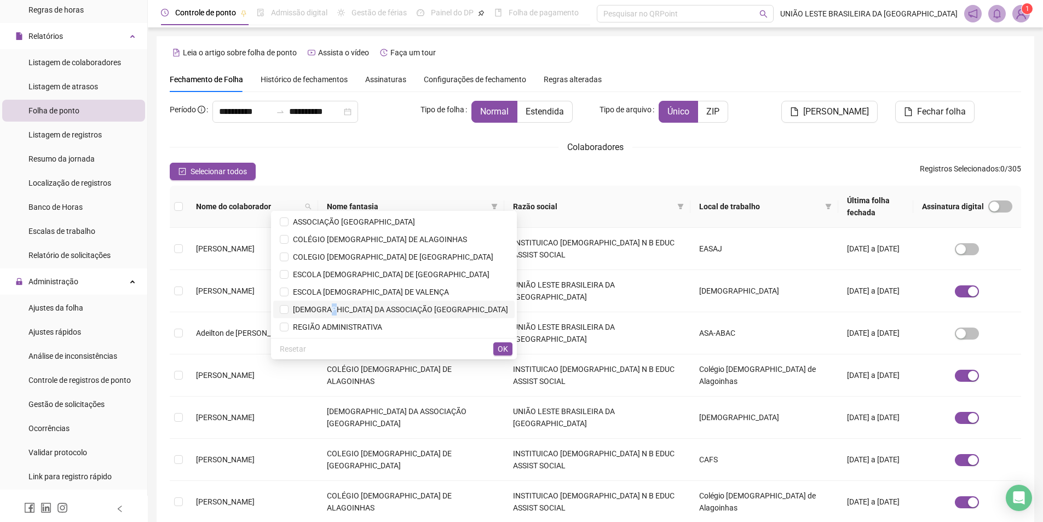
click at [361, 310] on span "[DEMOGRAPHIC_DATA] DA ASSOCIAÇÃO [GEOGRAPHIC_DATA]" at bounding box center [399, 309] width 220 height 9
click at [500, 349] on span "OK" at bounding box center [503, 349] width 10 height 12
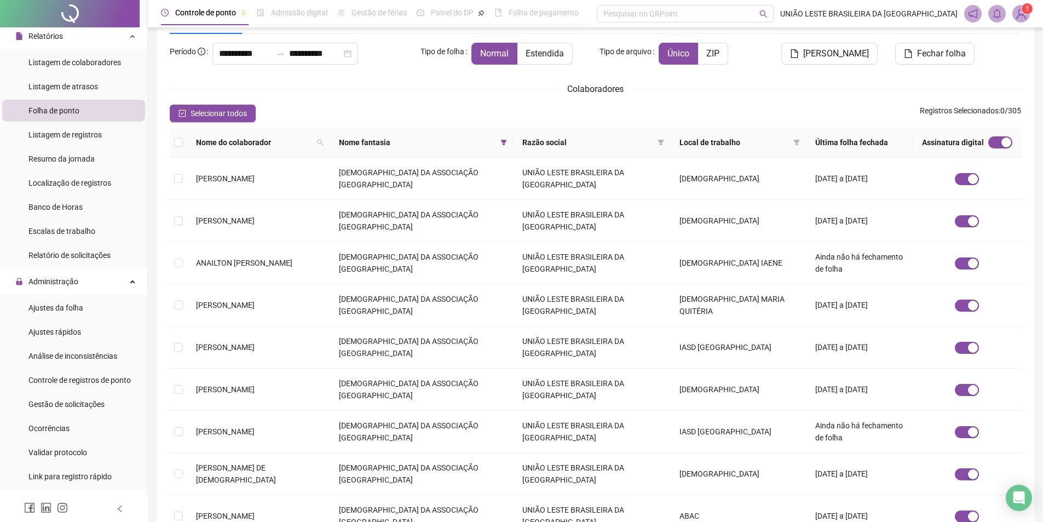
scroll to position [59, 0]
click at [729, 283] on td "[DEMOGRAPHIC_DATA] MARIA QUITÉRIA" at bounding box center [739, 304] width 136 height 42
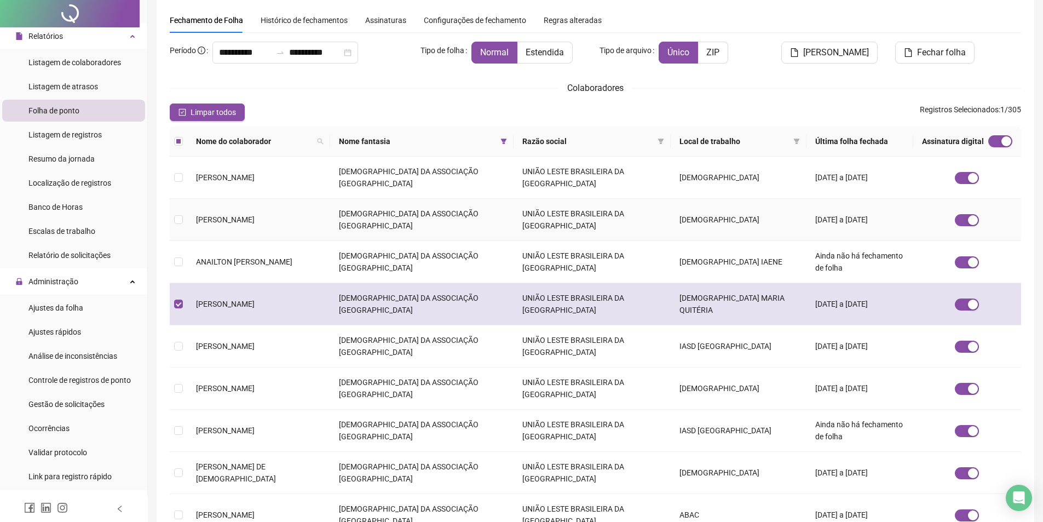
scroll to position [0, 0]
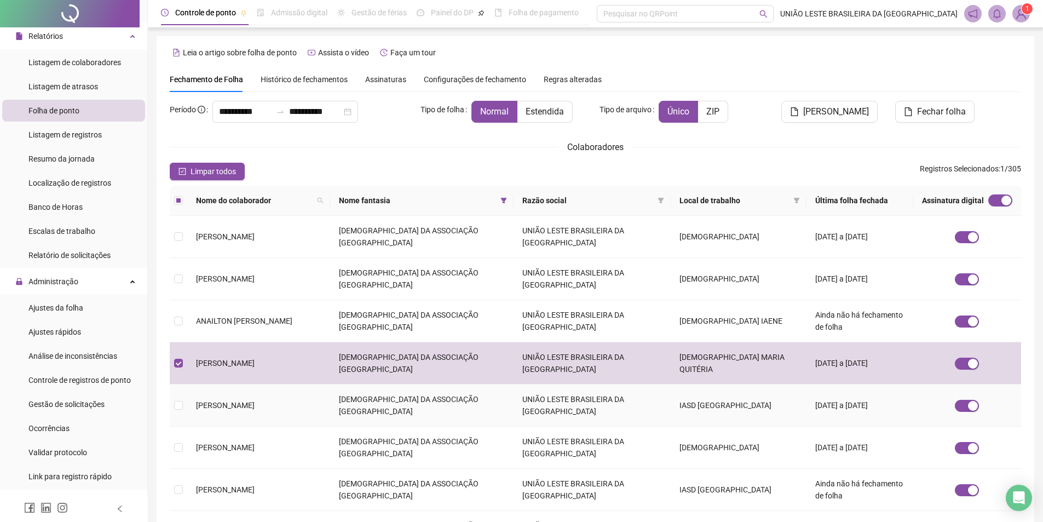
click at [745, 384] on td "IASD [GEOGRAPHIC_DATA]" at bounding box center [739, 405] width 136 height 42
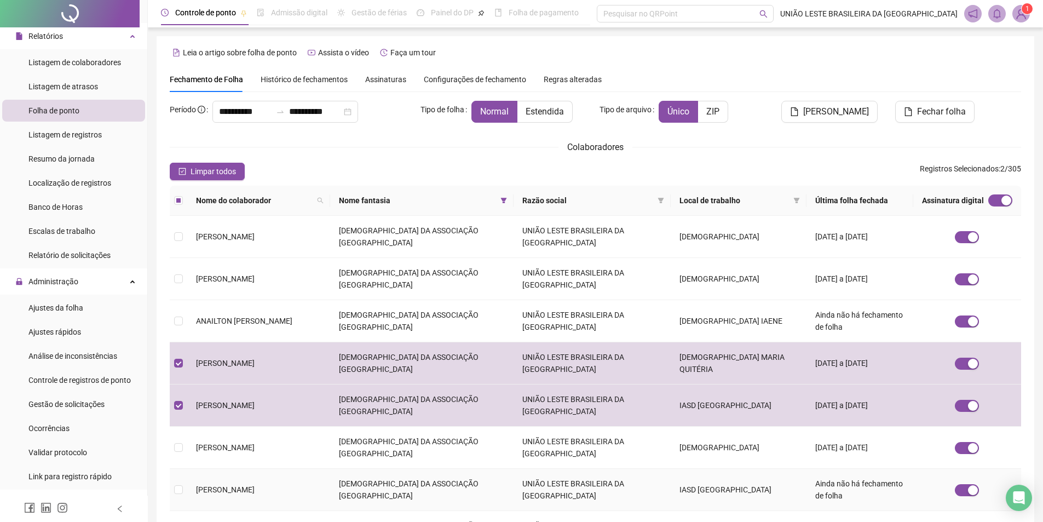
click at [749, 469] on td "IASD [GEOGRAPHIC_DATA]" at bounding box center [739, 490] width 136 height 42
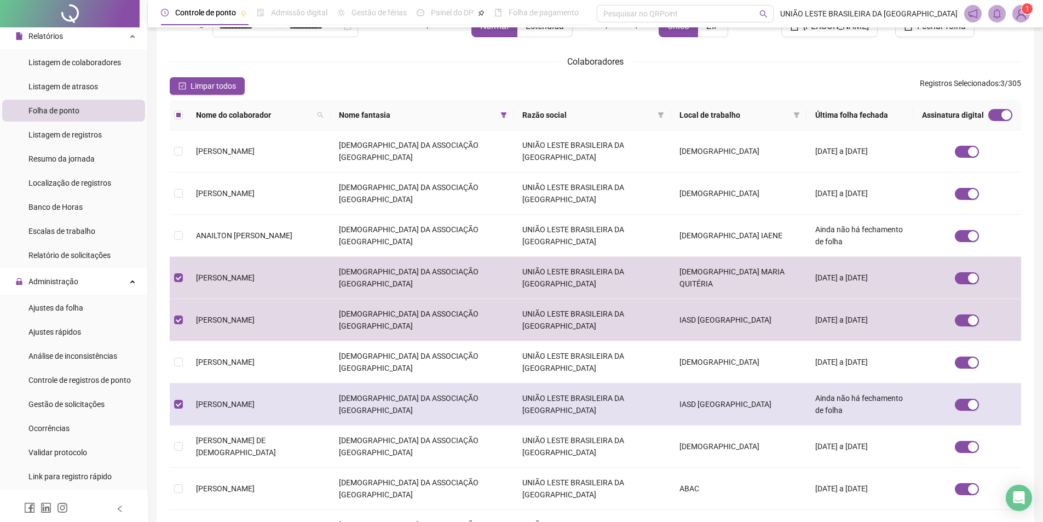
scroll to position [89, 0]
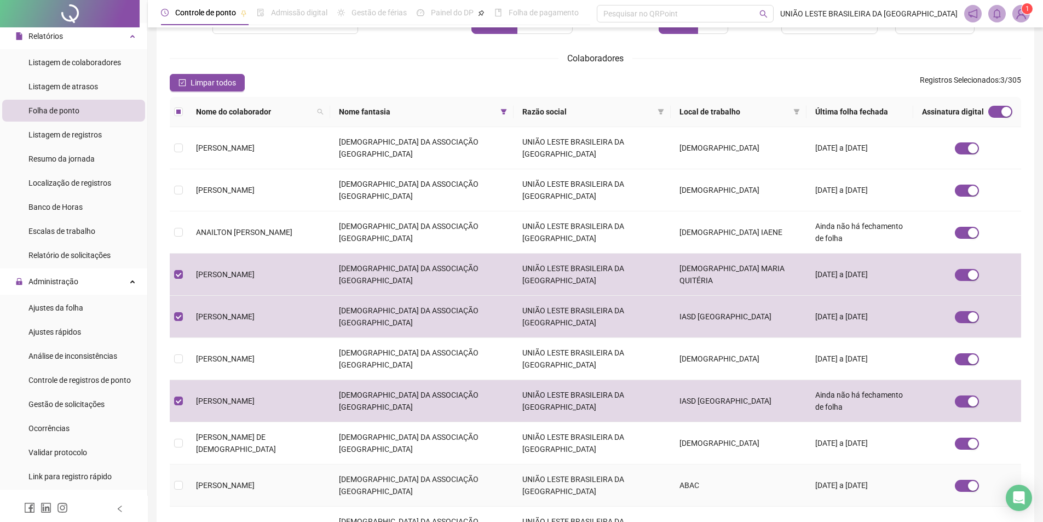
click at [639, 464] on td "UNIÃO LESTE BRASILEIRA DA [GEOGRAPHIC_DATA]" at bounding box center [592, 485] width 157 height 42
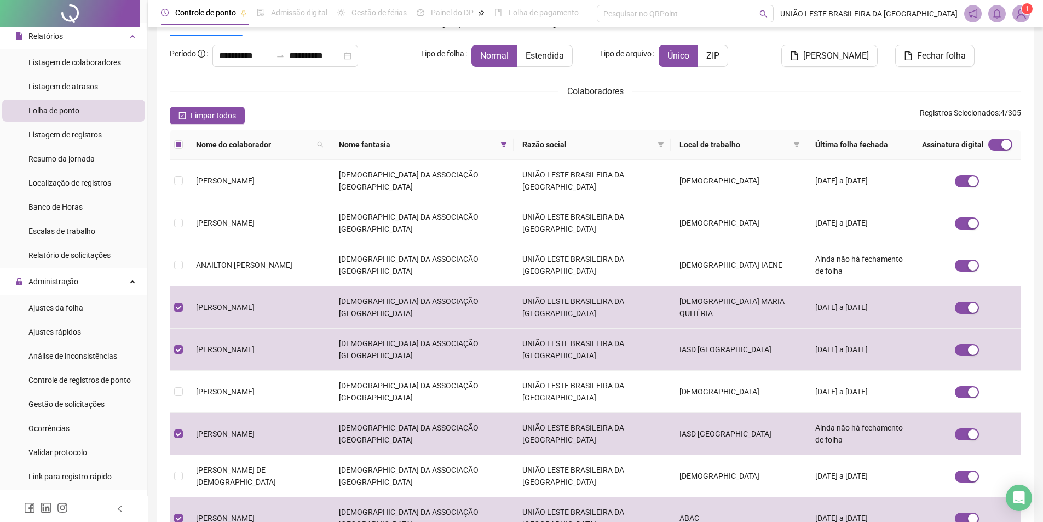
scroll to position [99, 0]
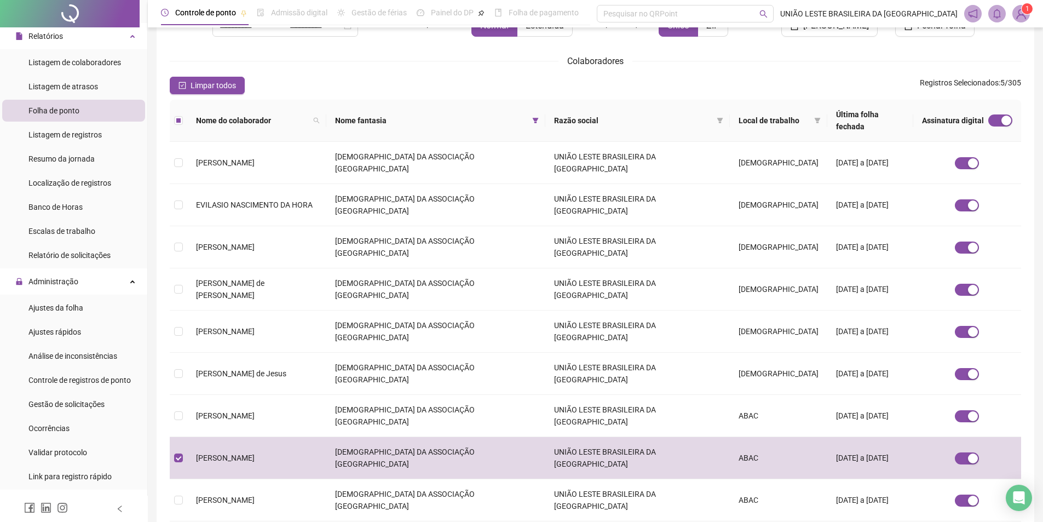
scroll to position [93, 0]
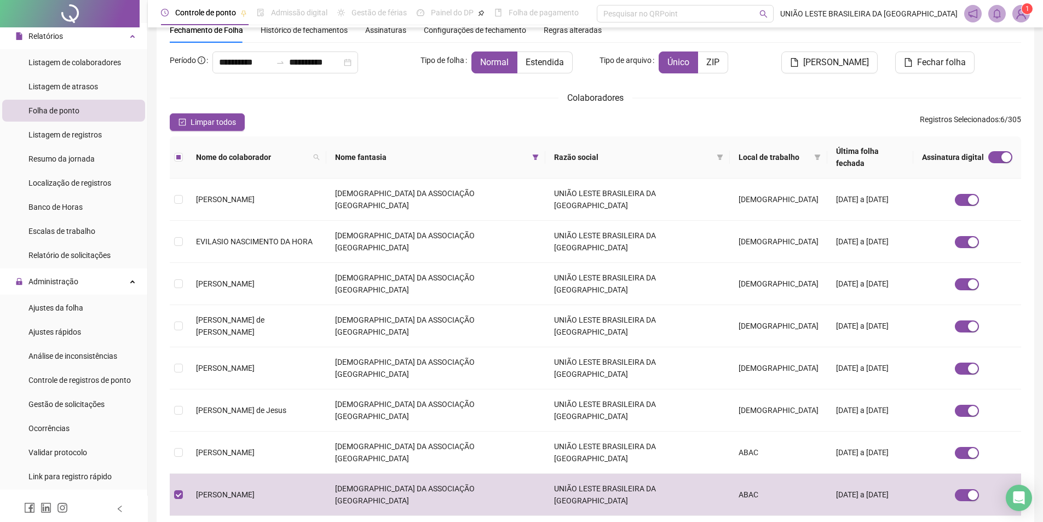
scroll to position [99, 0]
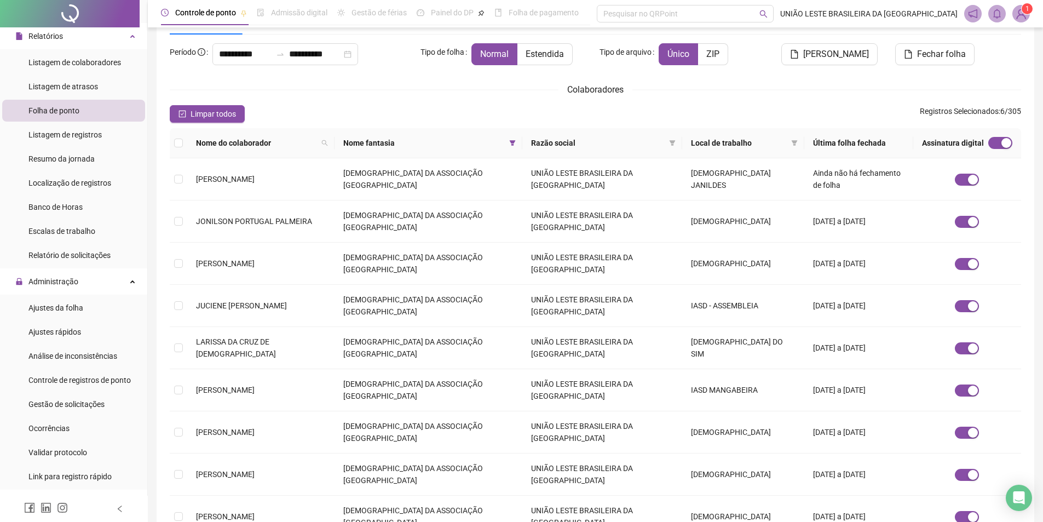
scroll to position [59, 0]
click at [476, 171] on td "[DEMOGRAPHIC_DATA] DA ASSOCIAÇÃO [GEOGRAPHIC_DATA]" at bounding box center [427, 178] width 187 height 42
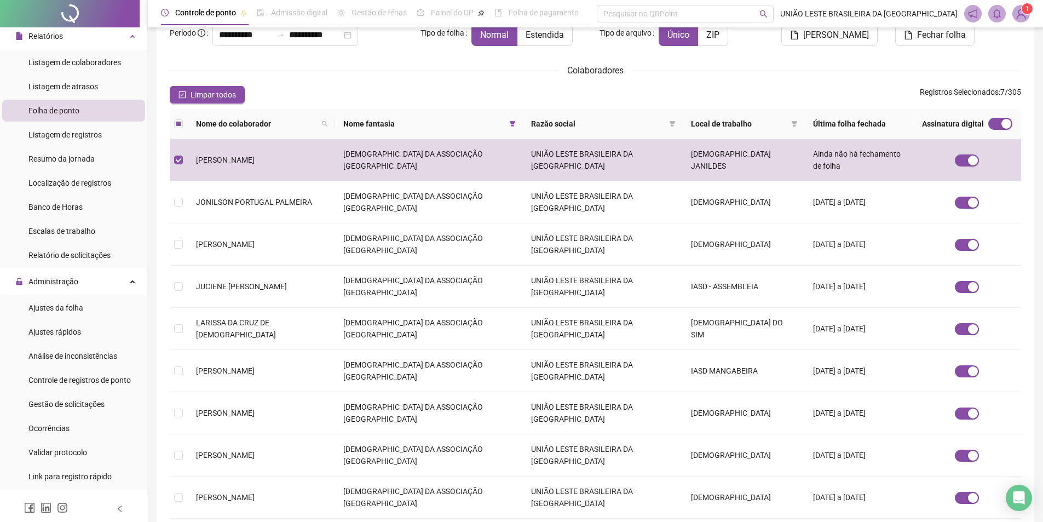
scroll to position [83, 0]
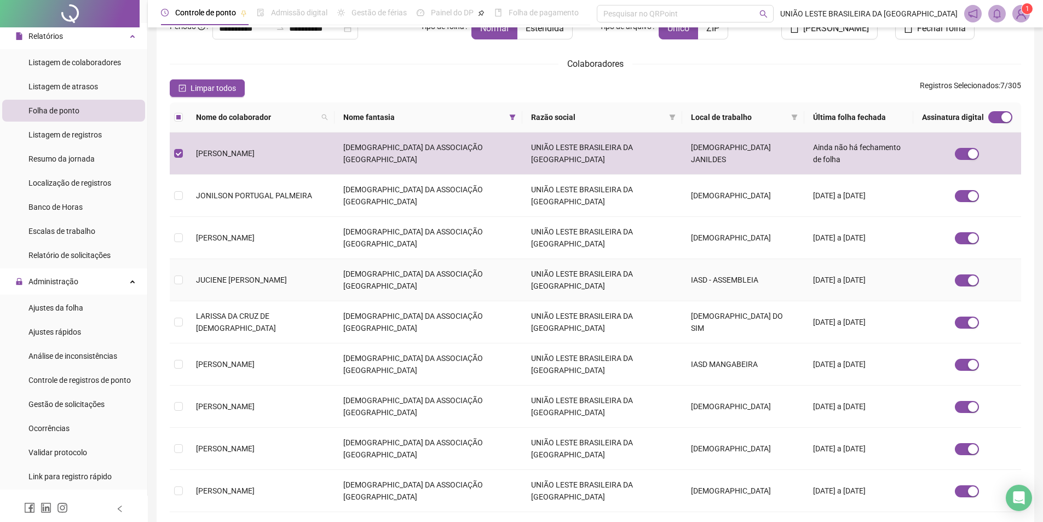
click at [804, 259] on td "[DATE] a [DATE]" at bounding box center [858, 280] width 109 height 42
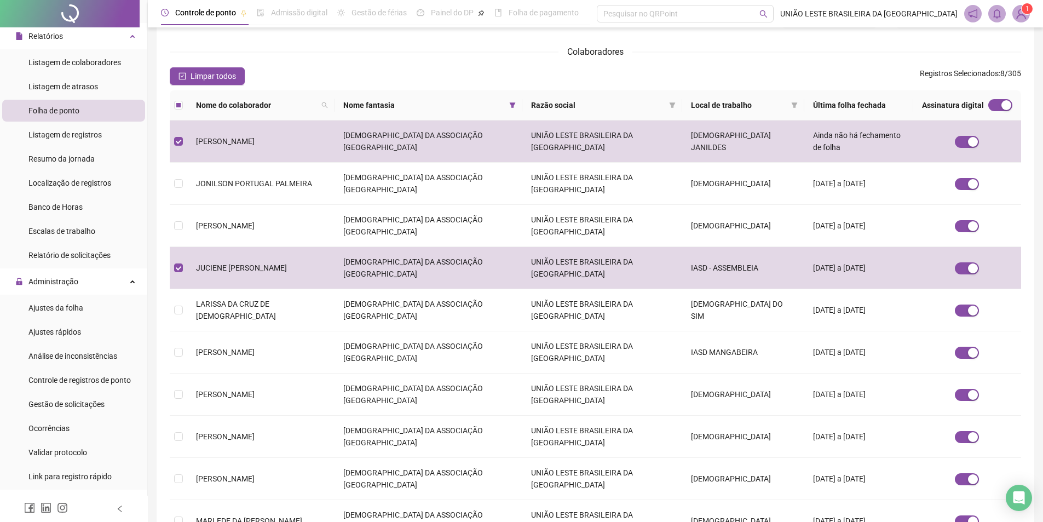
scroll to position [99, 0]
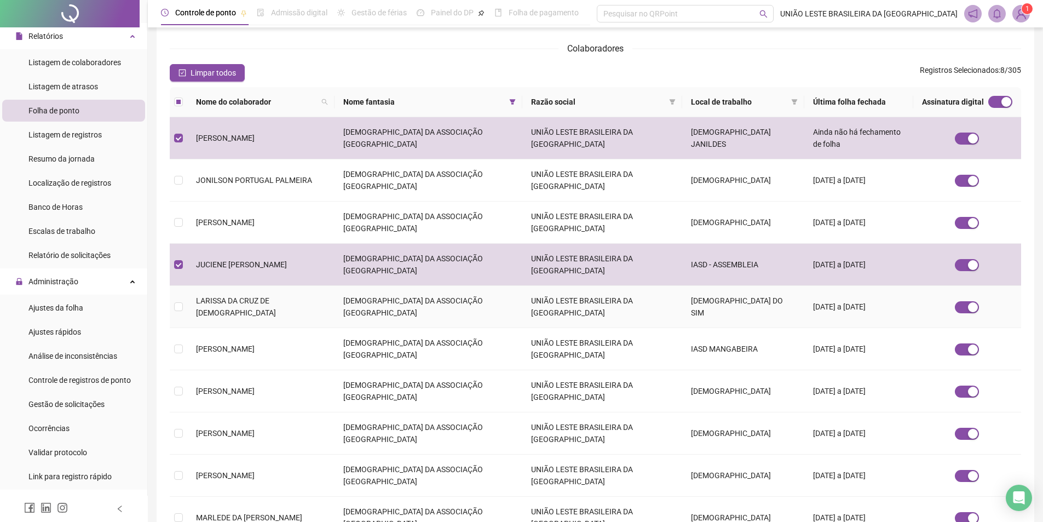
click at [815, 286] on td "[DATE] a [DATE]" at bounding box center [858, 307] width 109 height 42
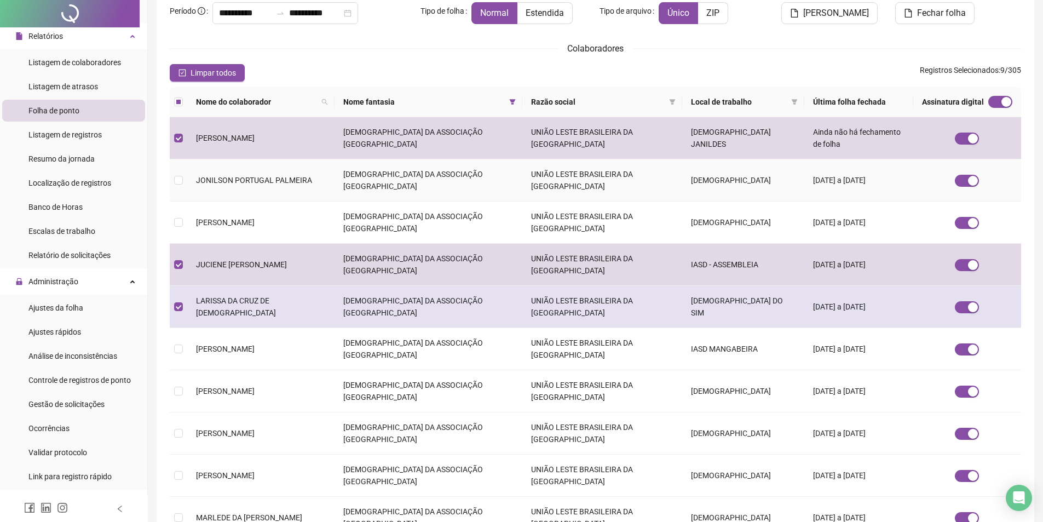
scroll to position [0, 0]
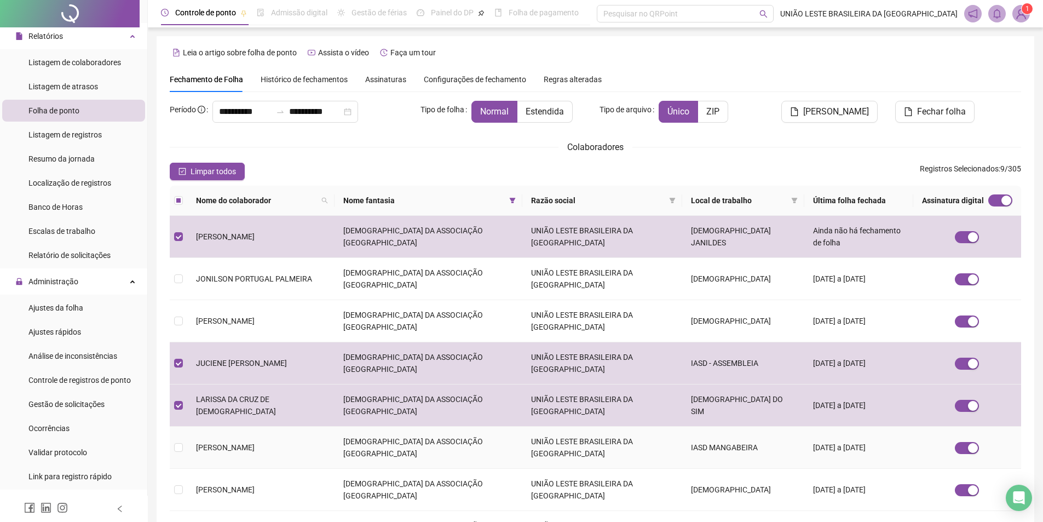
click at [804, 426] on td "[DATE] a [DATE]" at bounding box center [858, 447] width 109 height 42
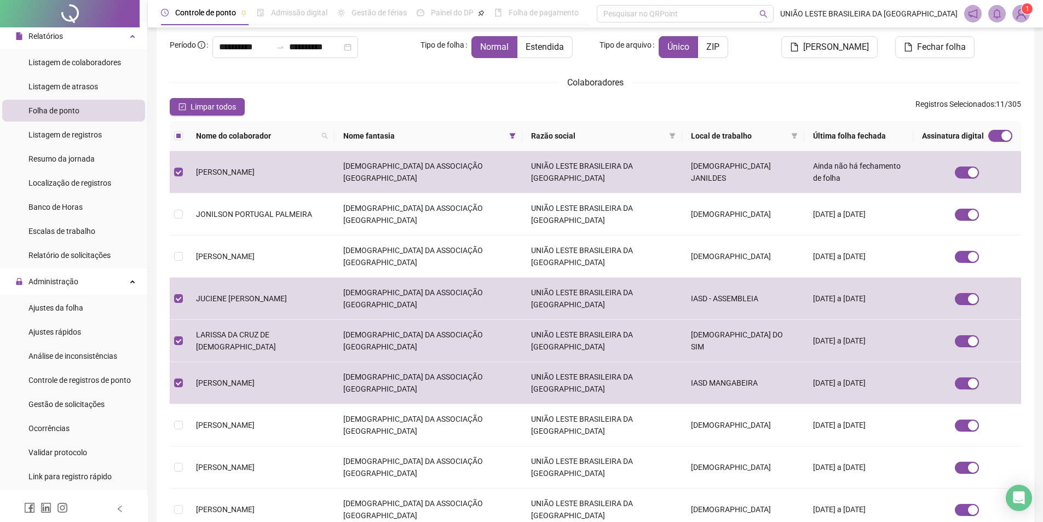
scroll to position [99, 0]
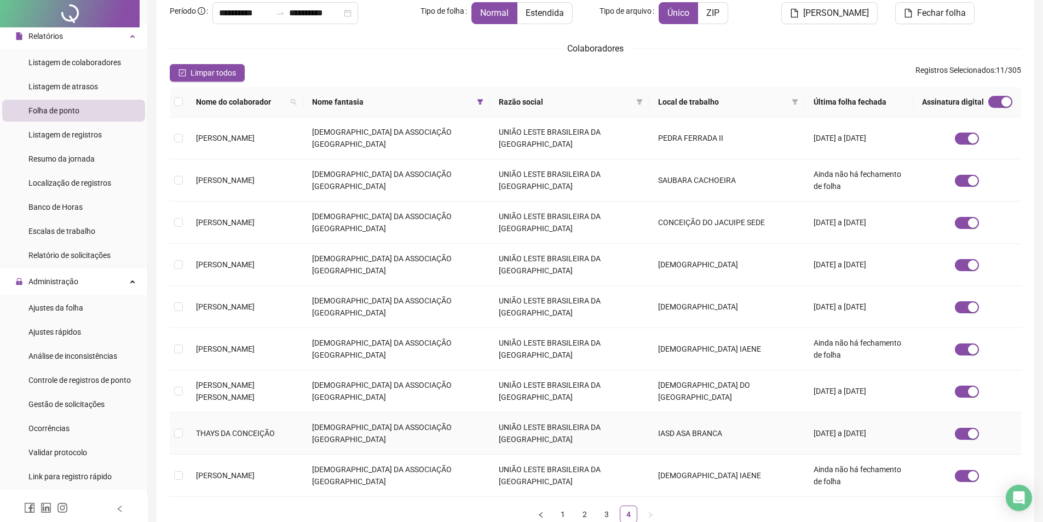
scroll to position [0, 0]
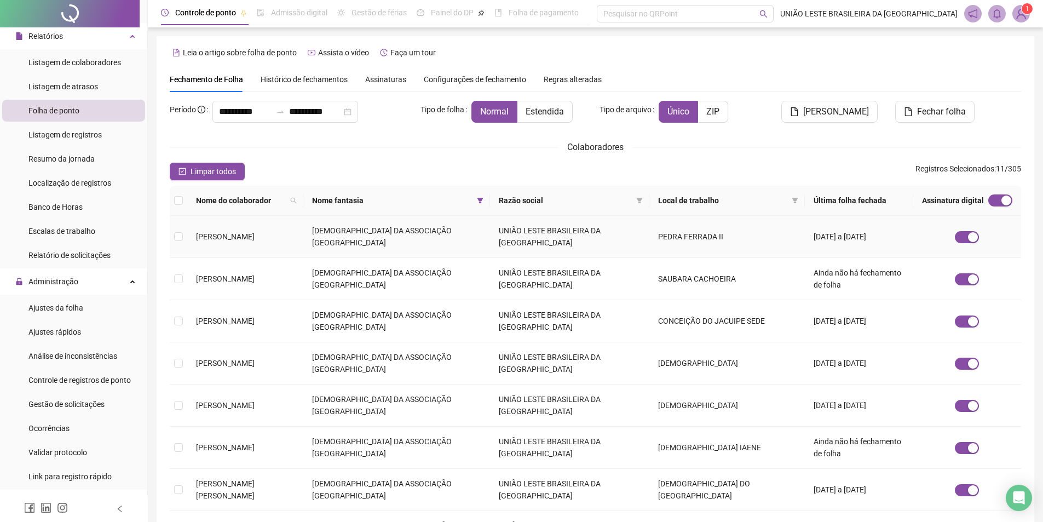
click at [805, 243] on td "[DATE] a [DATE]" at bounding box center [859, 237] width 108 height 42
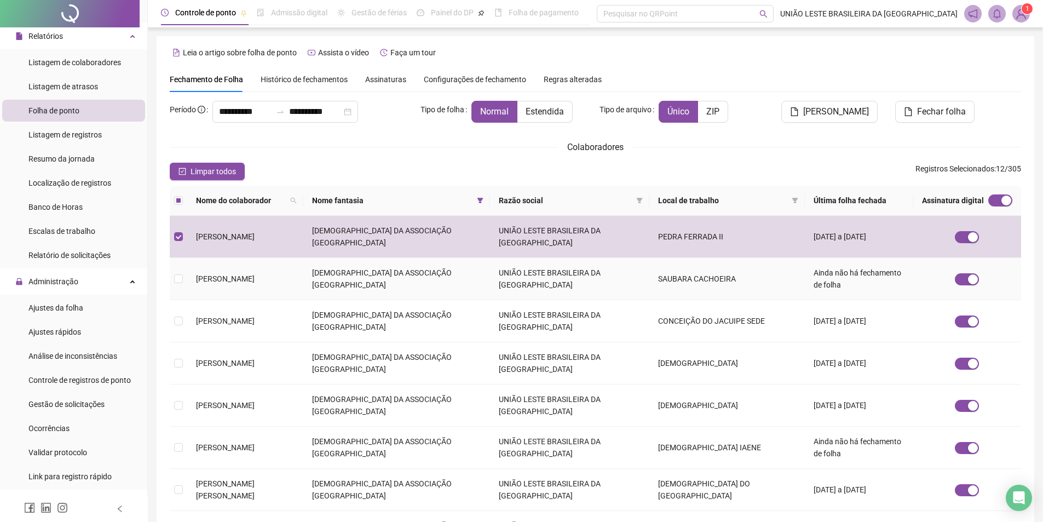
click at [805, 262] on td "Ainda não há fechamento de folha" at bounding box center [859, 279] width 108 height 42
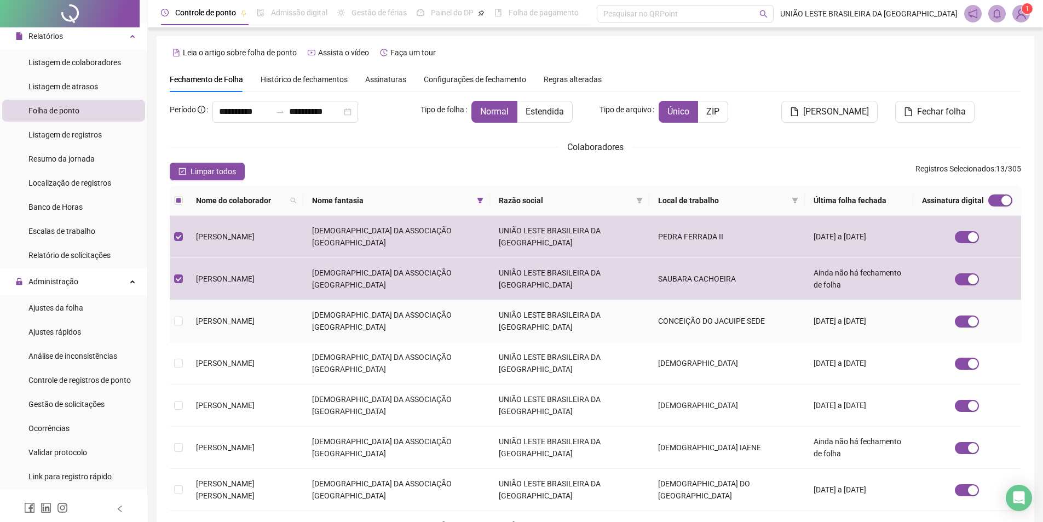
click at [805, 300] on td "[DATE] a [DATE]" at bounding box center [859, 321] width 108 height 42
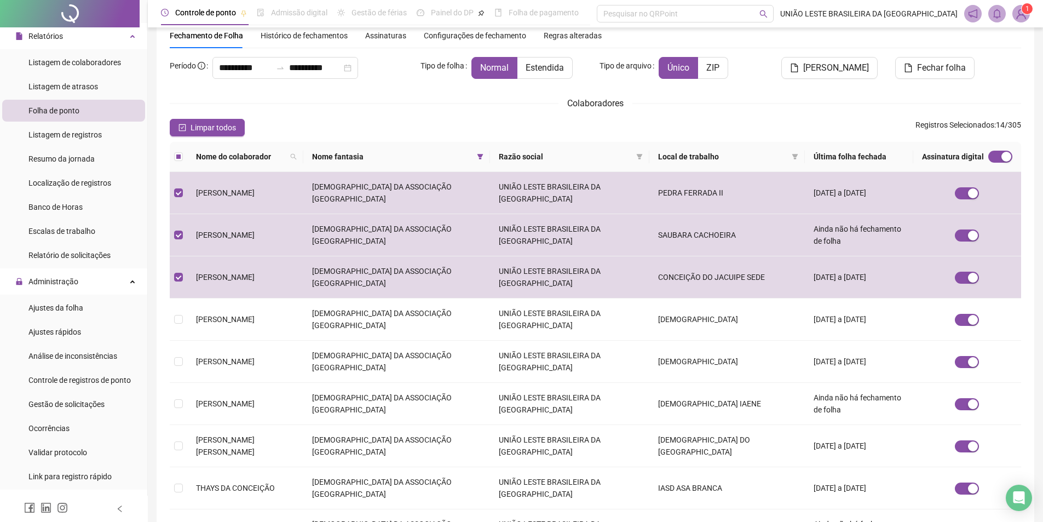
scroll to position [45, 0]
click at [805, 382] on td "Ainda não há fechamento de folha" at bounding box center [859, 403] width 108 height 42
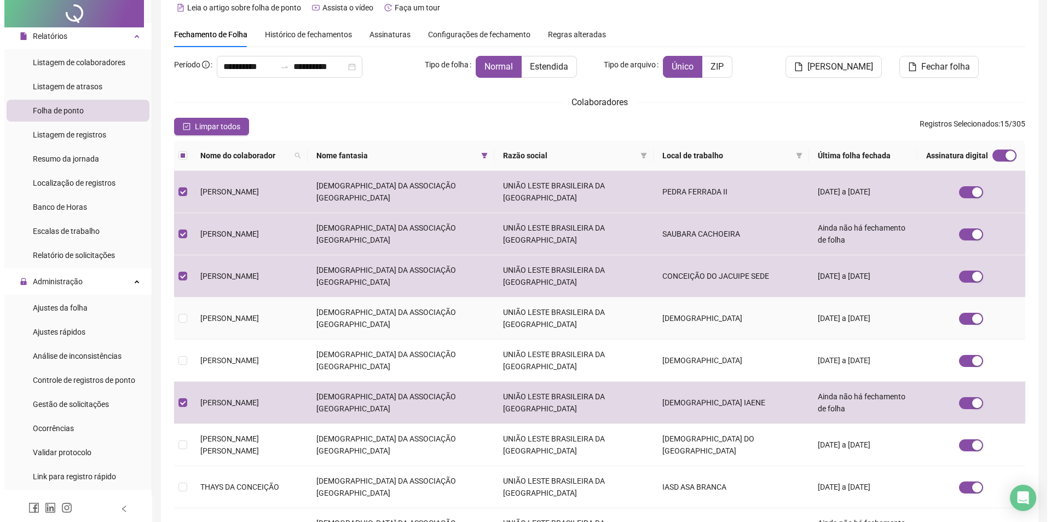
scroll to position [0, 0]
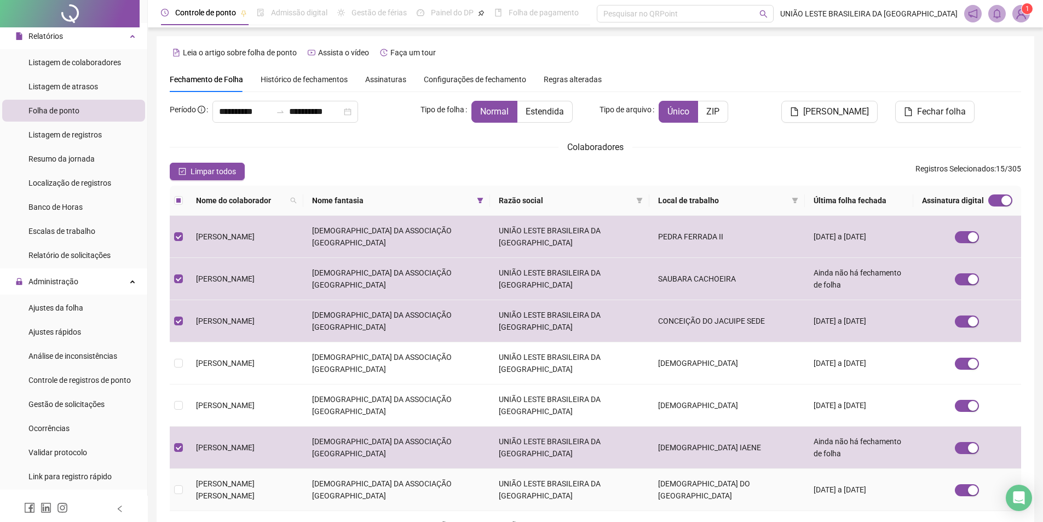
click at [713, 469] on td "[DEMOGRAPHIC_DATA] DO [GEOGRAPHIC_DATA]" at bounding box center [726, 490] width 155 height 42
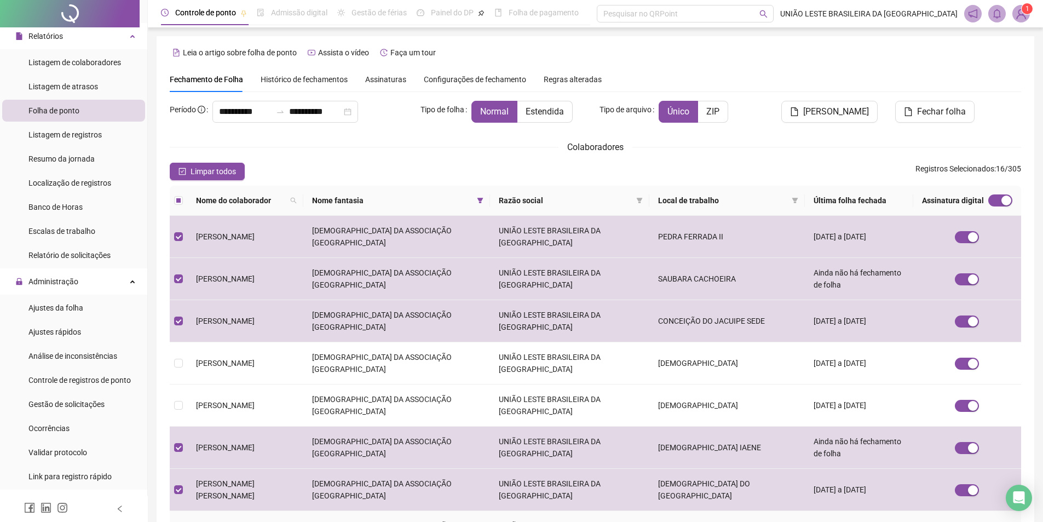
click at [703, 511] on td "IASD ASA BRANCA" at bounding box center [726, 532] width 155 height 42
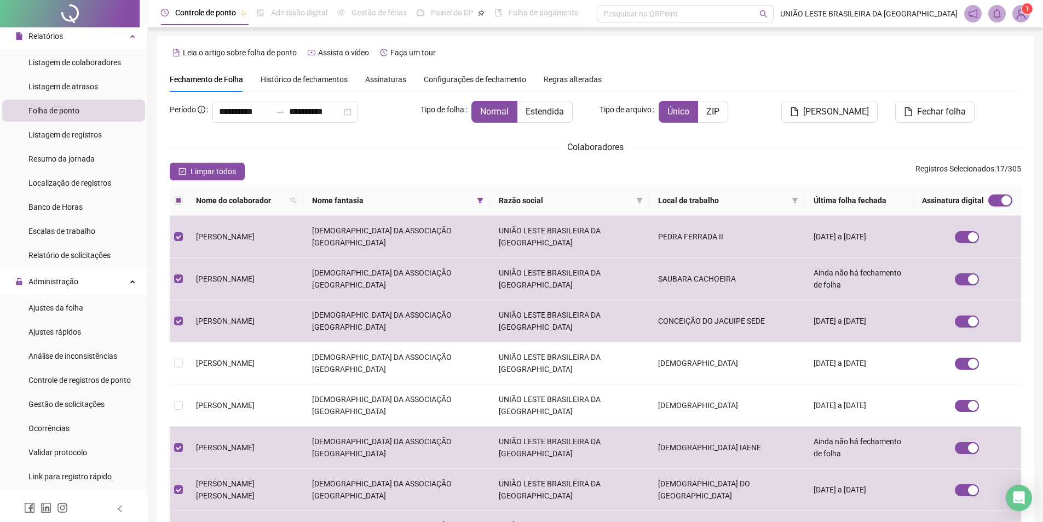
click at [930, 114] on span "Fechar folha" at bounding box center [941, 111] width 49 height 13
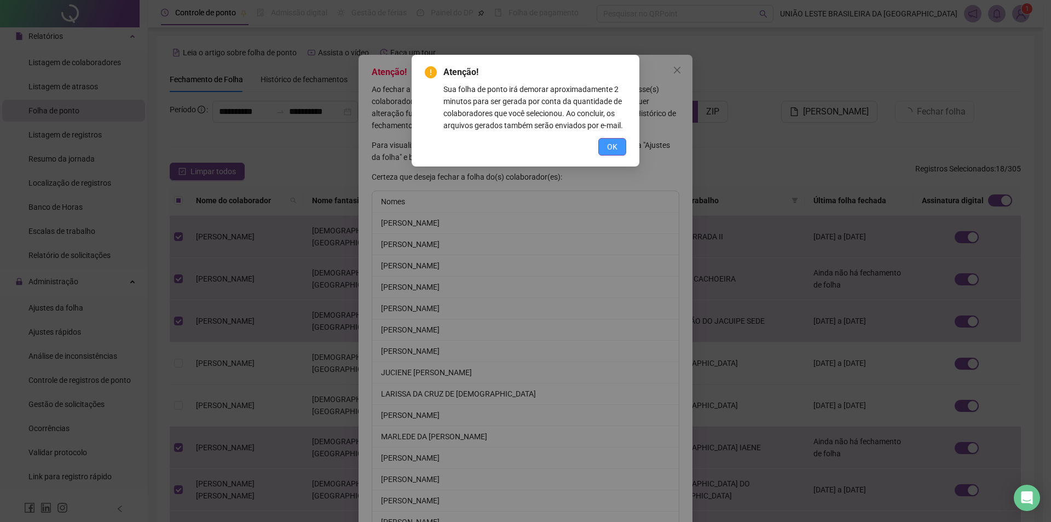
click at [604, 143] on button "OK" at bounding box center [612, 147] width 28 height 18
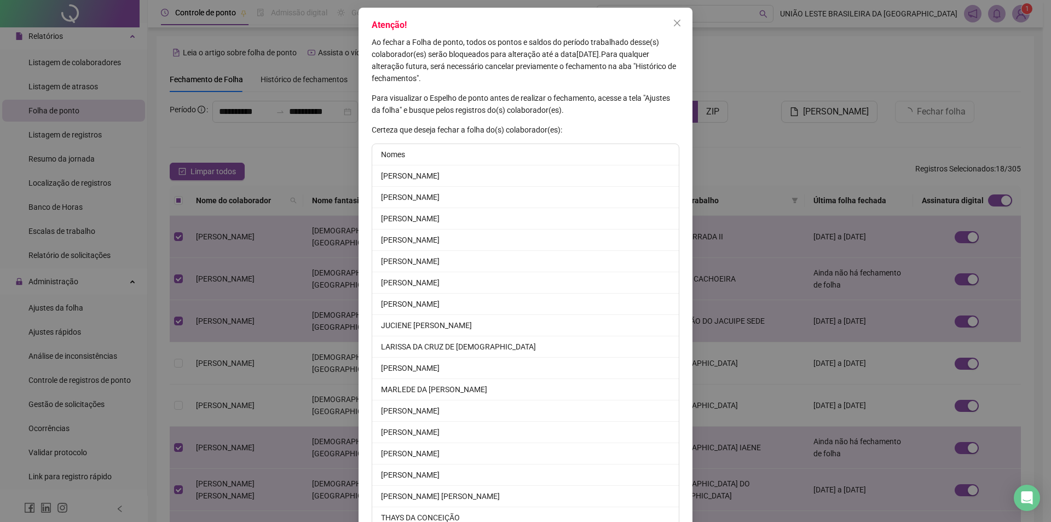
scroll to position [123, 0]
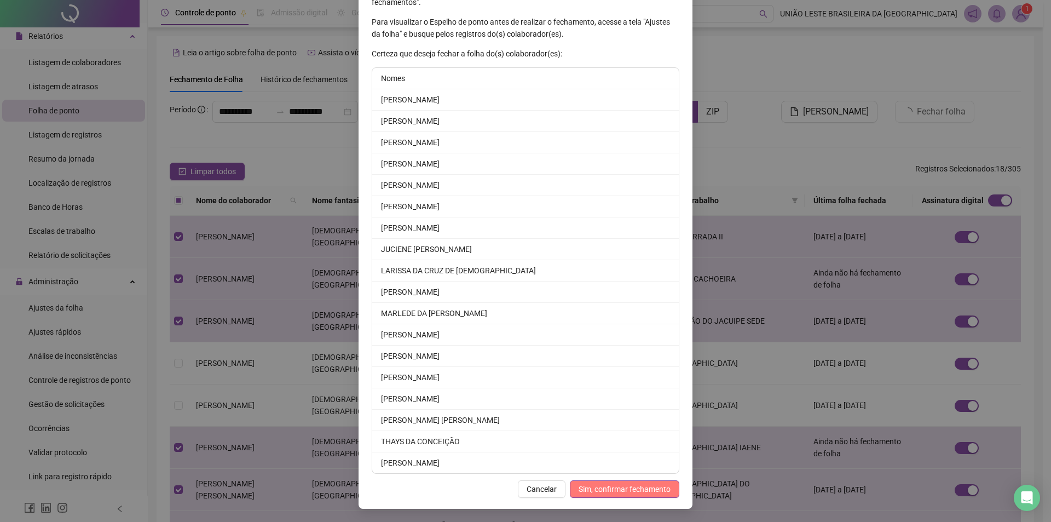
click at [590, 486] on span "Sim, confirmar fechamento" at bounding box center [625, 489] width 92 height 12
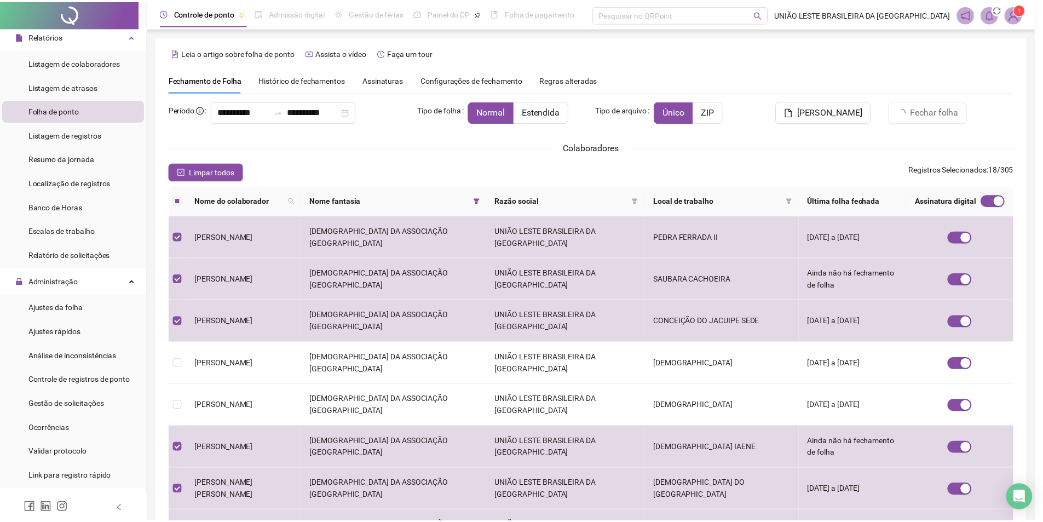
scroll to position [70, 0]
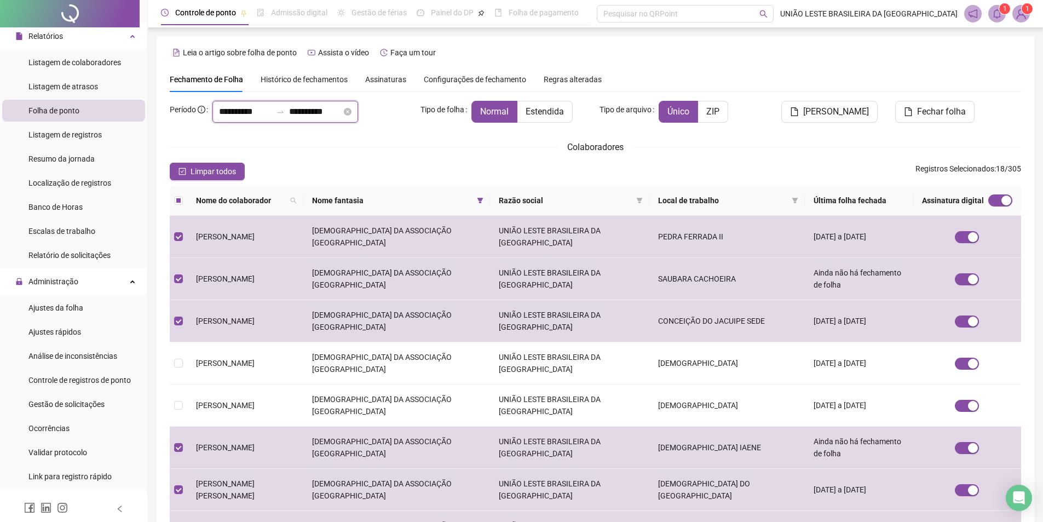
click at [314, 111] on input "**********" at bounding box center [315, 111] width 53 height 13
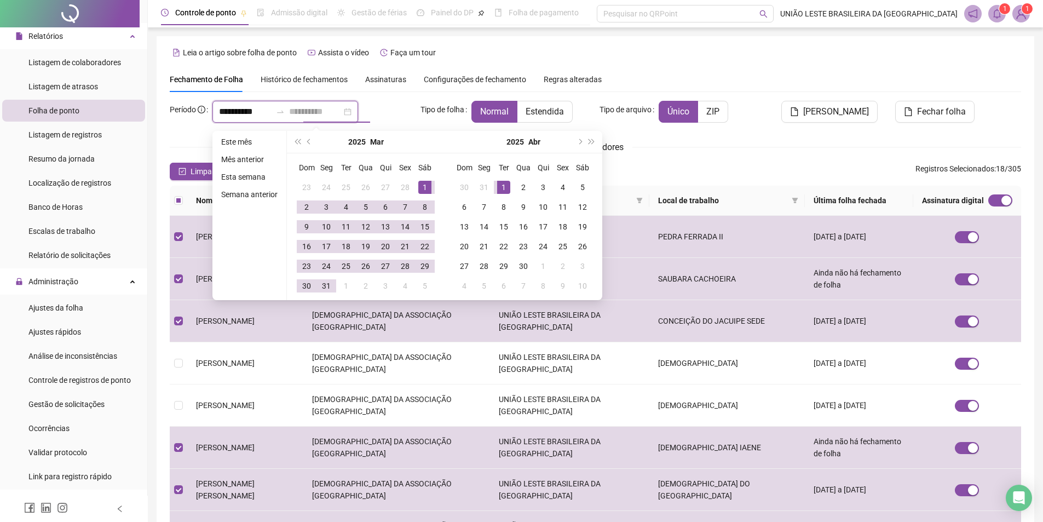
type input "**********"
click at [503, 183] on div "1" at bounding box center [503, 187] width 13 height 13
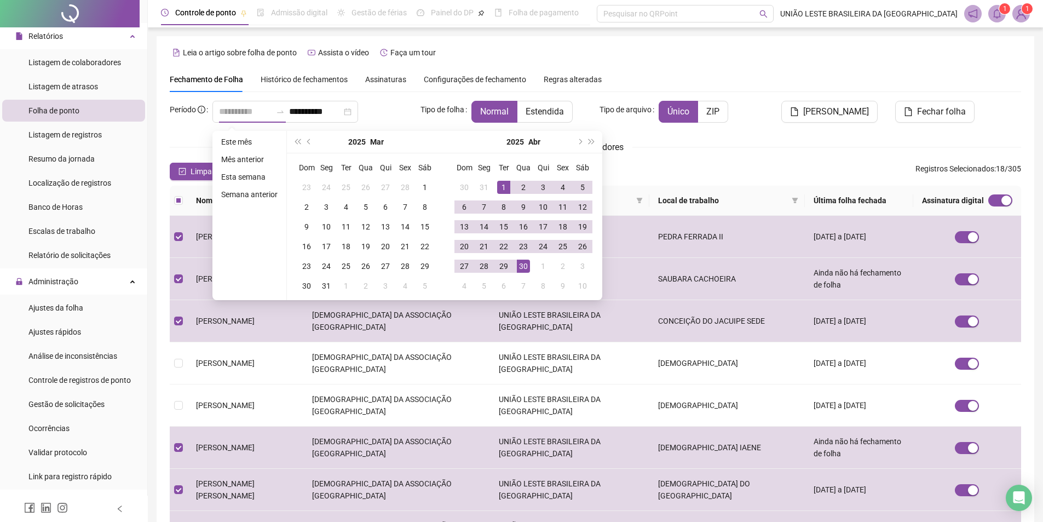
click at [528, 263] on div "30" at bounding box center [523, 265] width 13 height 13
type input "**********"
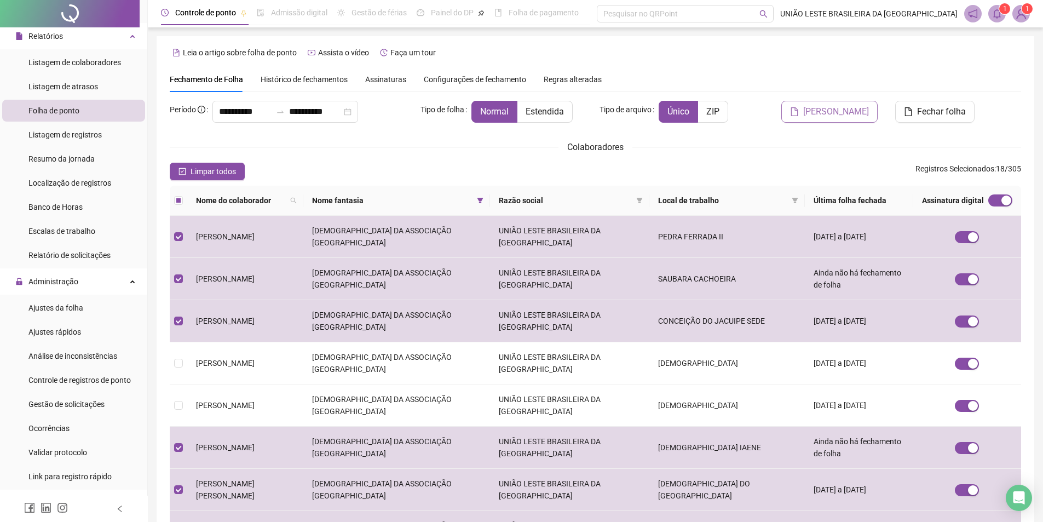
click at [827, 120] on button "[PERSON_NAME]" at bounding box center [829, 112] width 96 height 22
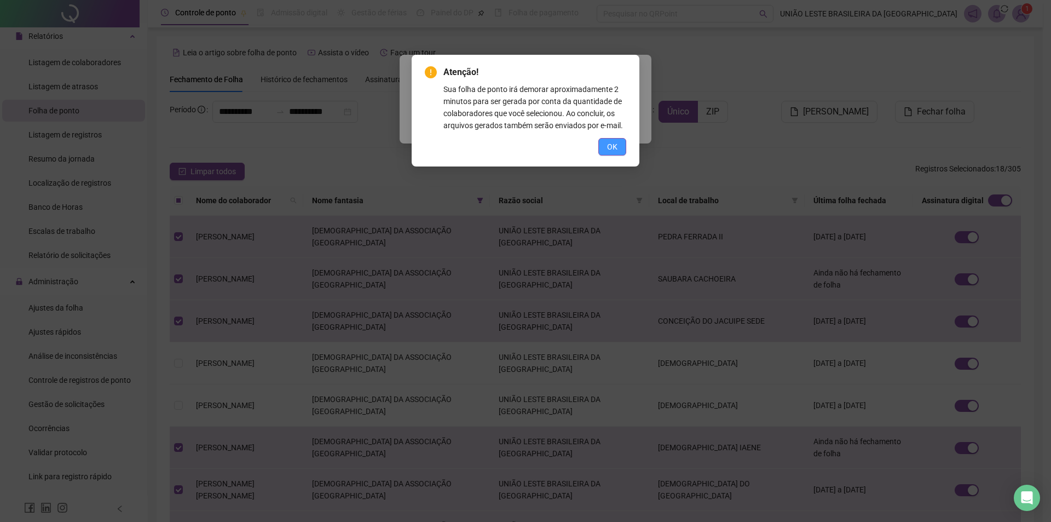
click at [620, 145] on button "OK" at bounding box center [612, 147] width 28 height 18
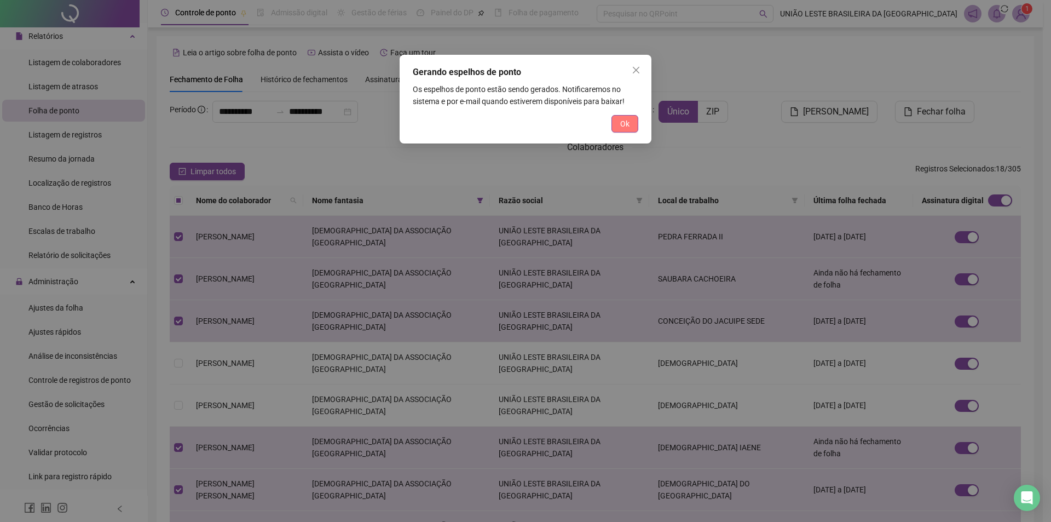
click at [631, 125] on button "Ok" at bounding box center [625, 124] width 27 height 18
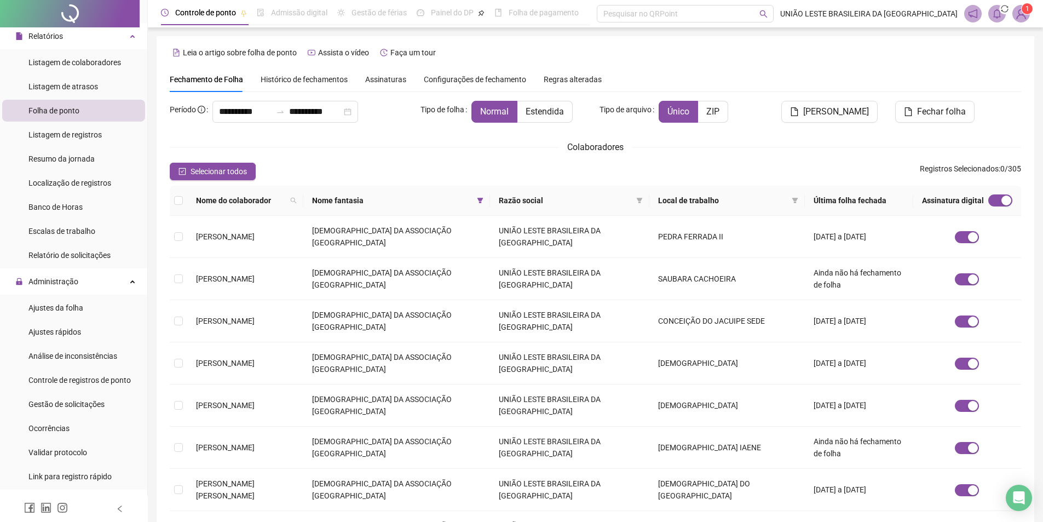
click at [781, 101] on button "[PERSON_NAME]" at bounding box center [829, 112] width 96 height 22
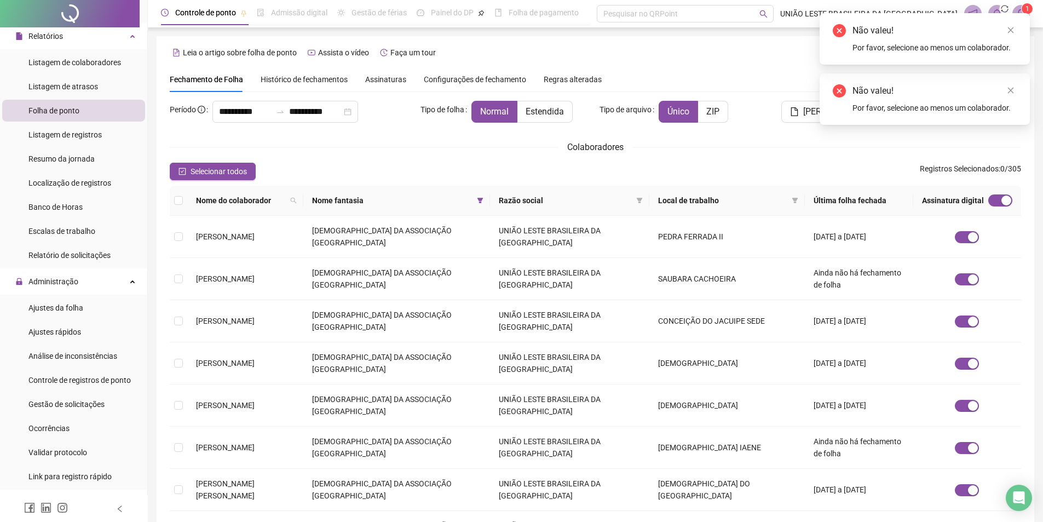
click at [781, 101] on button "[PERSON_NAME]" at bounding box center [829, 112] width 96 height 22
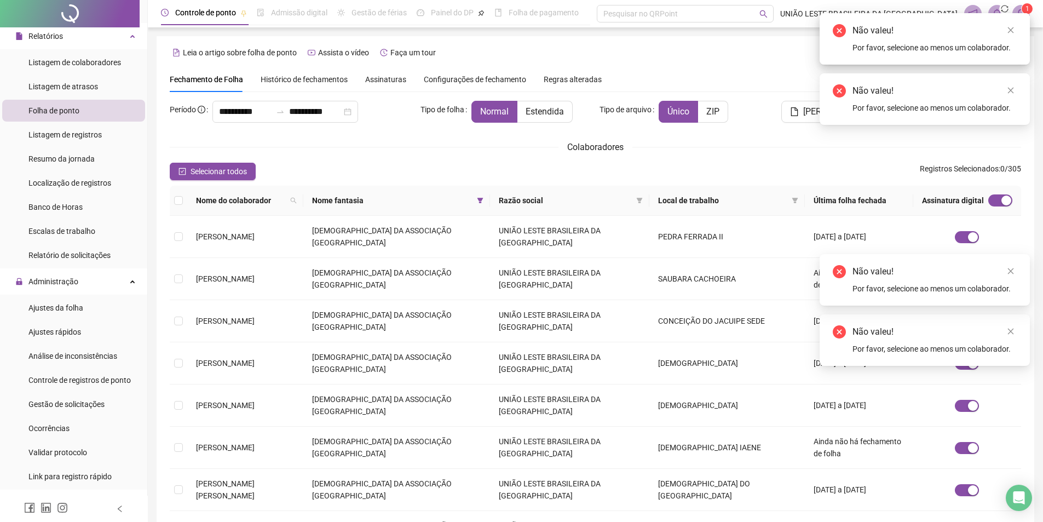
click at [781, 101] on button "[PERSON_NAME]" at bounding box center [829, 112] width 96 height 22
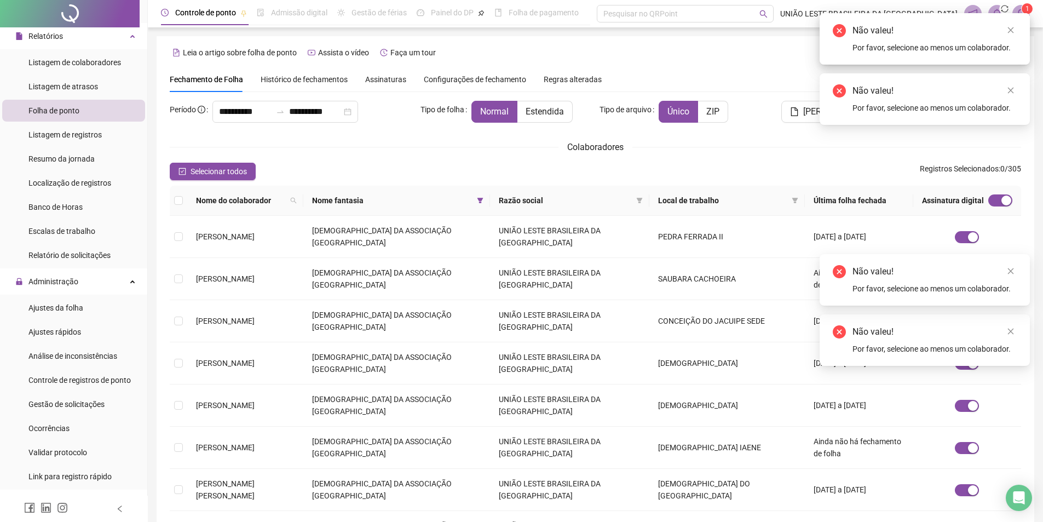
click at [781, 101] on button "[PERSON_NAME]" at bounding box center [829, 112] width 96 height 22
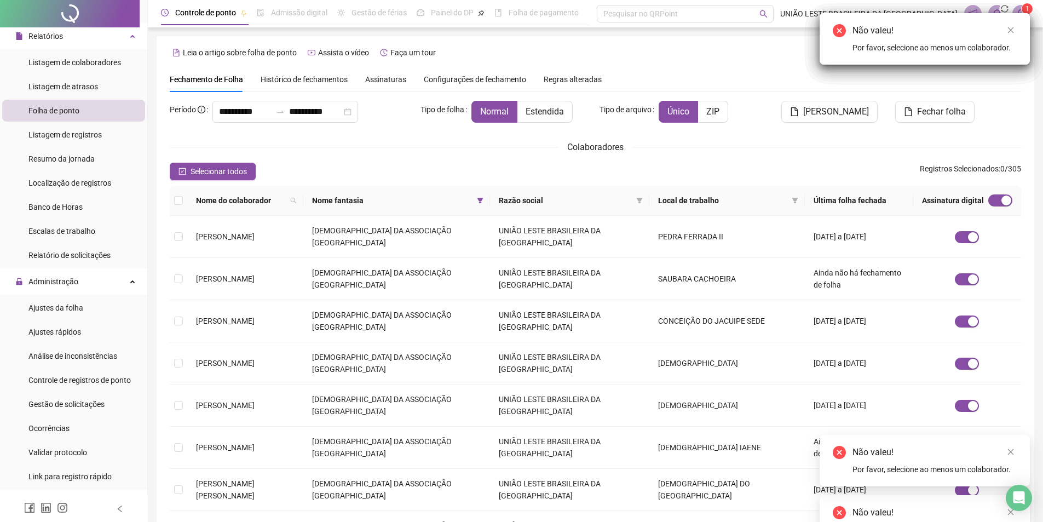
click at [781, 101] on button "[PERSON_NAME]" at bounding box center [829, 112] width 96 height 22
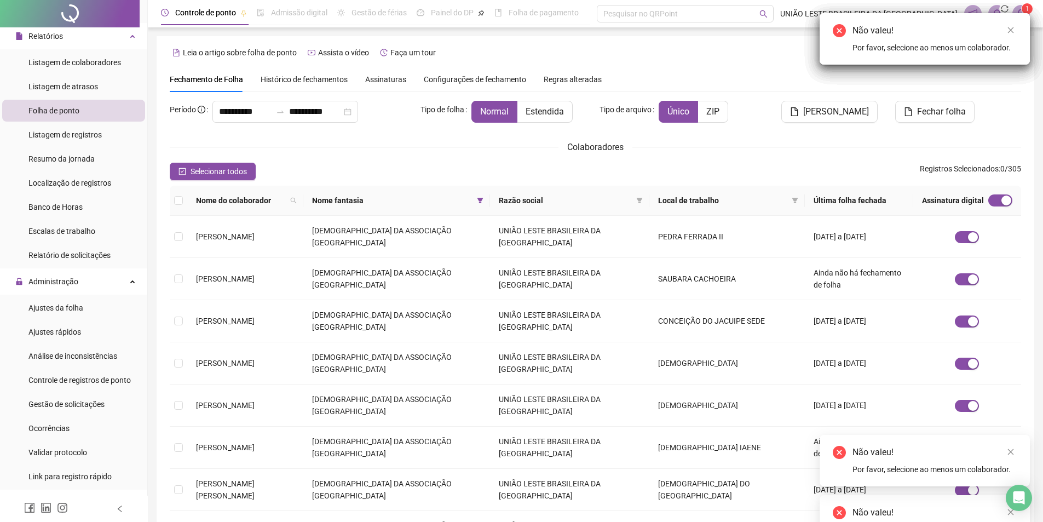
click at [781, 101] on button "[PERSON_NAME]" at bounding box center [829, 112] width 96 height 22
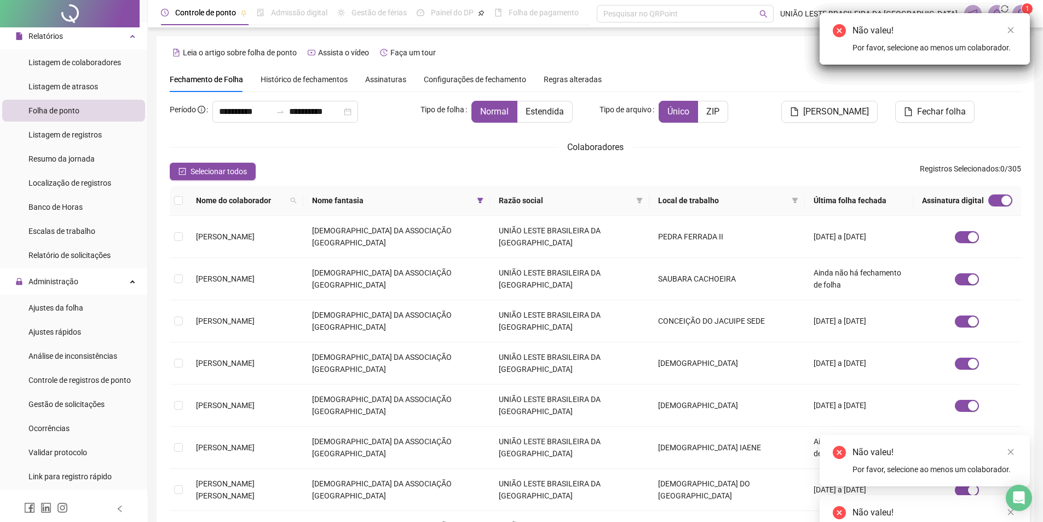
click at [781, 101] on button "[PERSON_NAME]" at bounding box center [829, 112] width 96 height 22
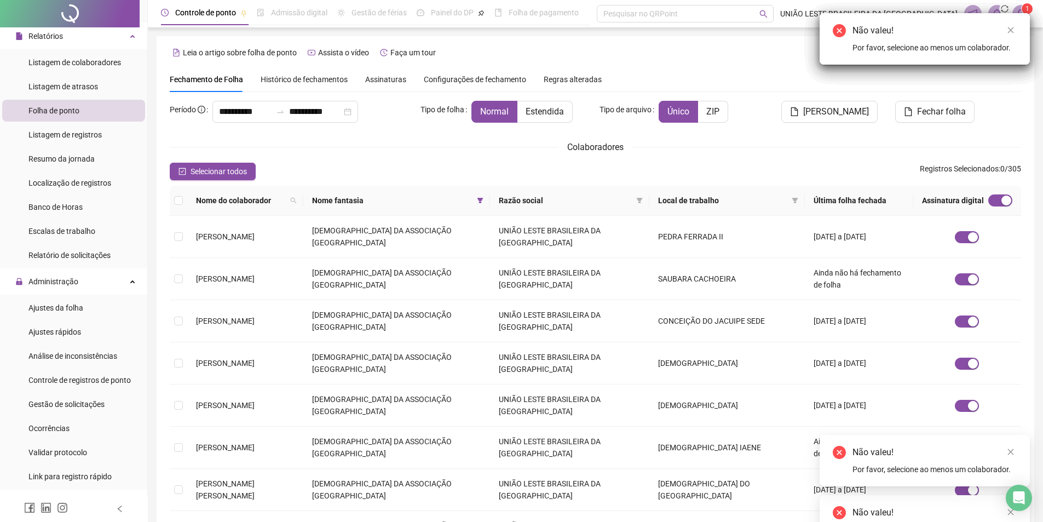
click at [781, 101] on button "[PERSON_NAME]" at bounding box center [829, 112] width 96 height 22
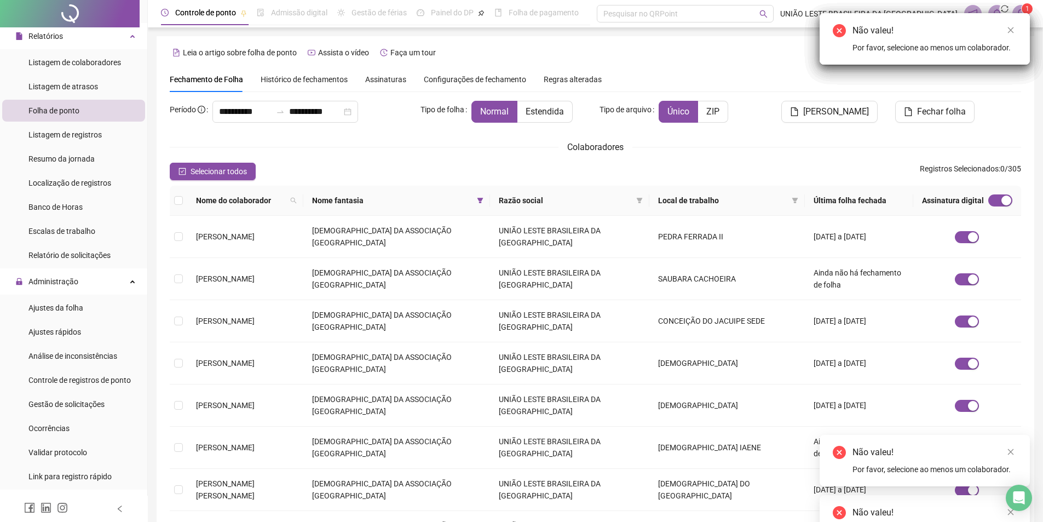
click at [781, 101] on button "[PERSON_NAME]" at bounding box center [829, 112] width 96 height 22
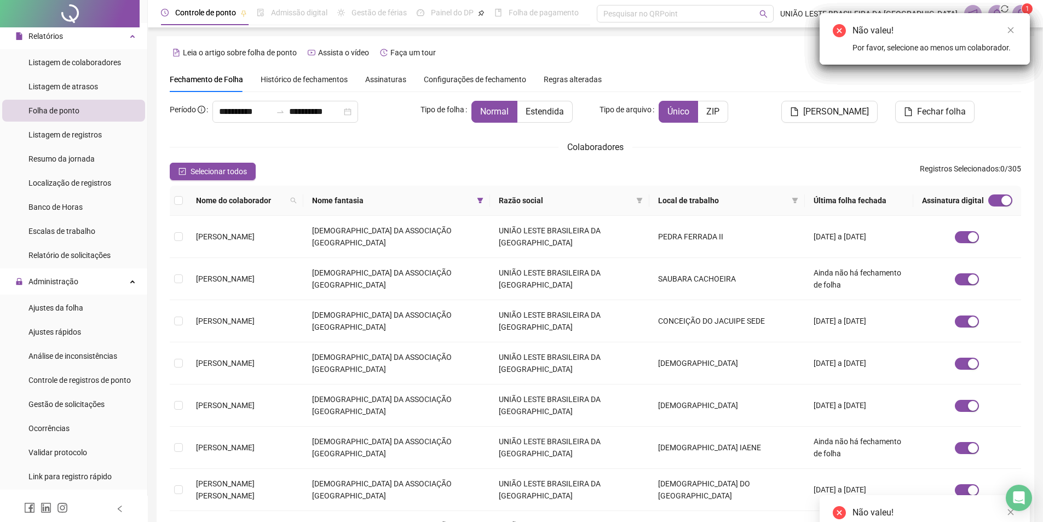
click at [781, 101] on button "[PERSON_NAME]" at bounding box center [829, 112] width 96 height 22
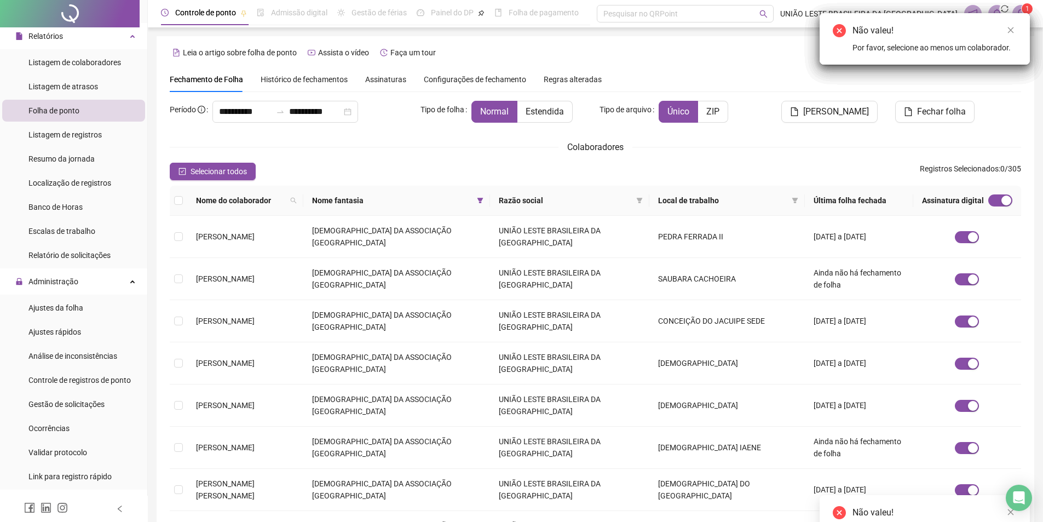
click at [781, 101] on button "[PERSON_NAME]" at bounding box center [829, 112] width 96 height 22
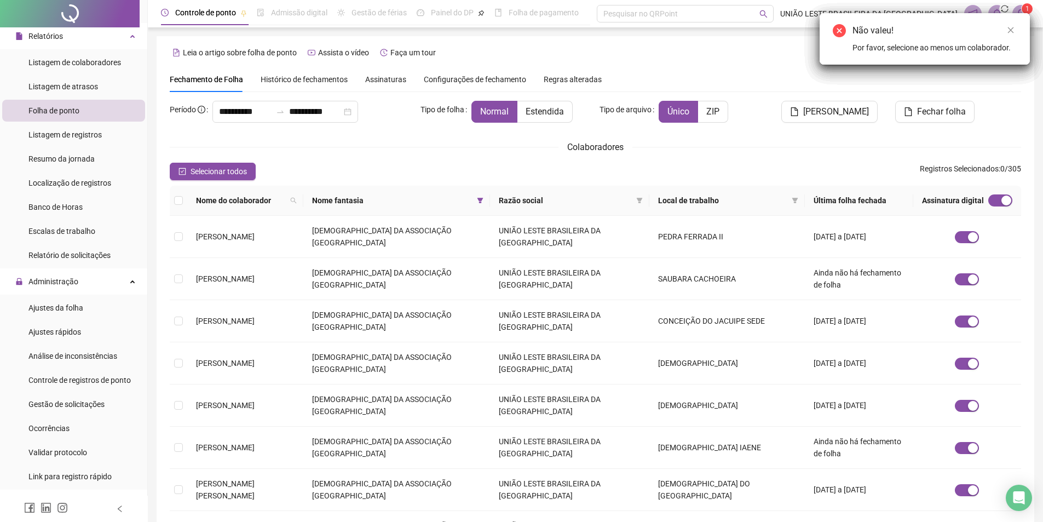
click at [781, 101] on button "[PERSON_NAME]" at bounding box center [829, 112] width 96 height 22
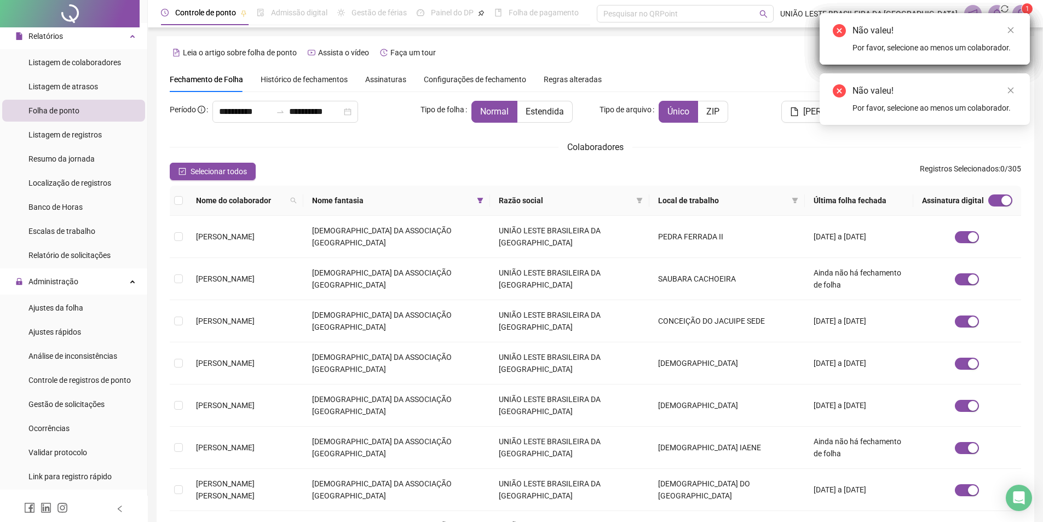
click at [781, 101] on button "[PERSON_NAME]" at bounding box center [829, 112] width 96 height 22
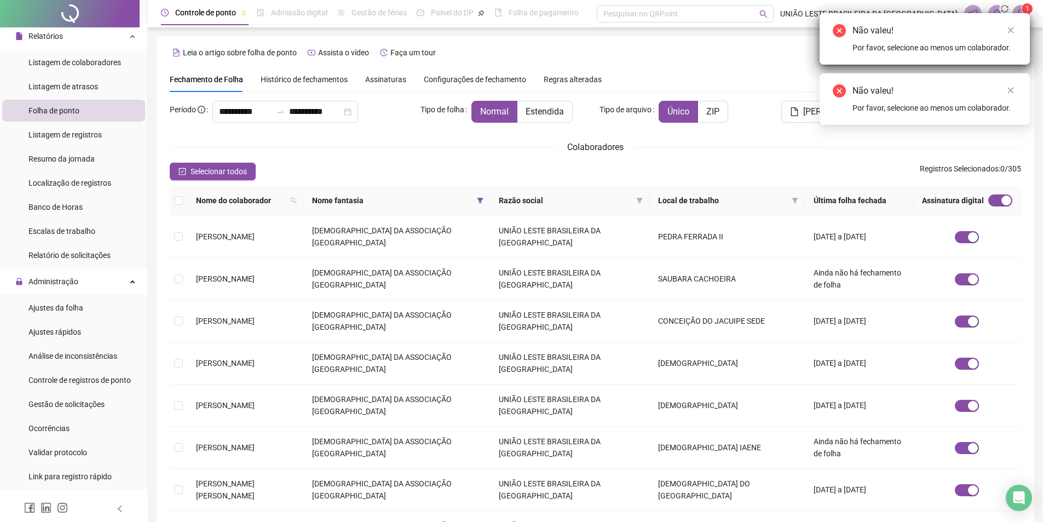
click at [781, 101] on button "[PERSON_NAME]" at bounding box center [829, 112] width 96 height 22
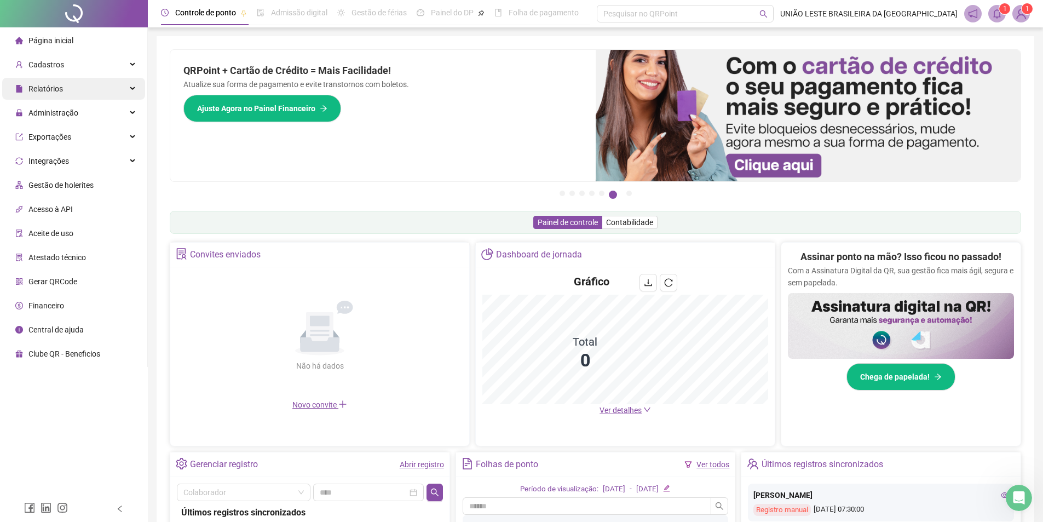
click at [72, 88] on div "Relatórios" at bounding box center [73, 89] width 143 height 22
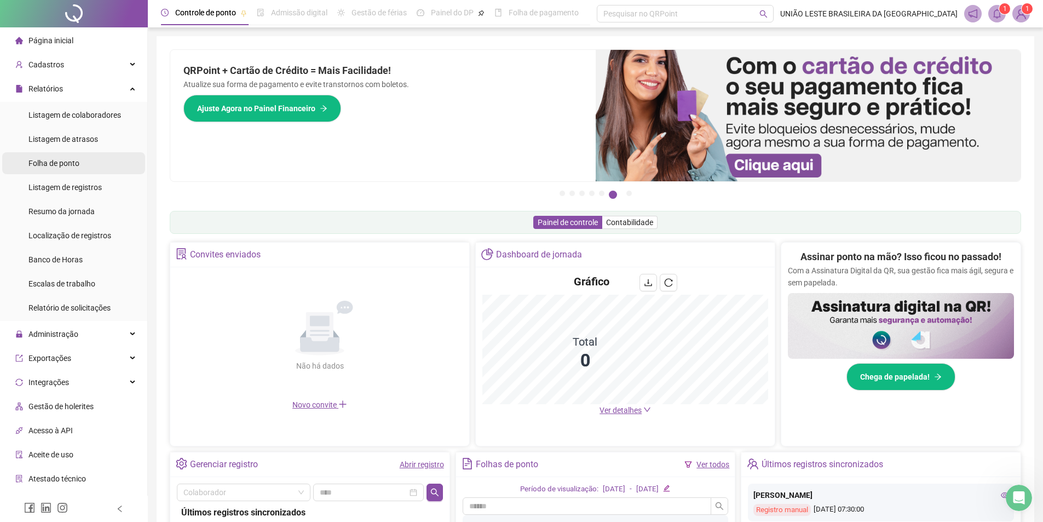
click at [80, 156] on li "Folha de ponto" at bounding box center [73, 163] width 143 height 22
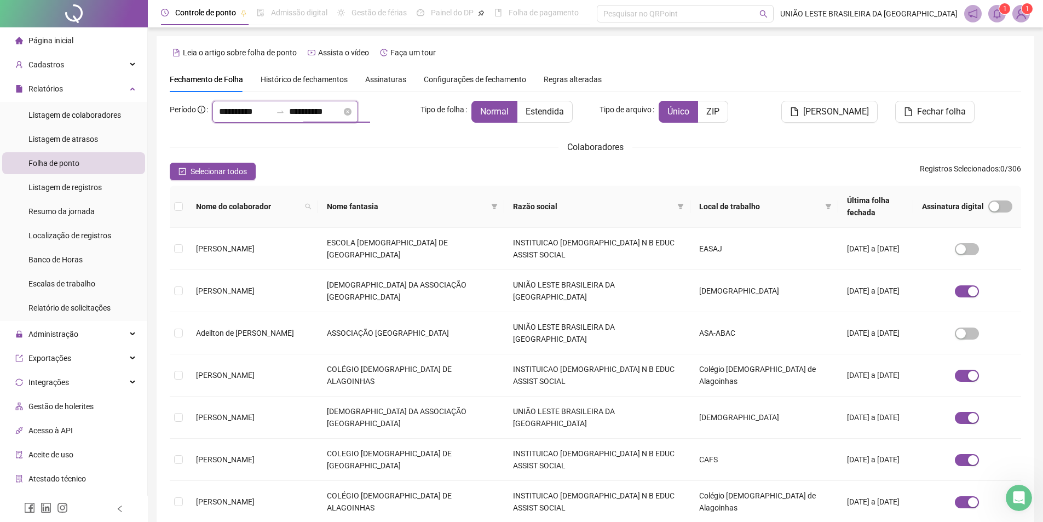
click at [320, 112] on input "**********" at bounding box center [315, 111] width 53 height 13
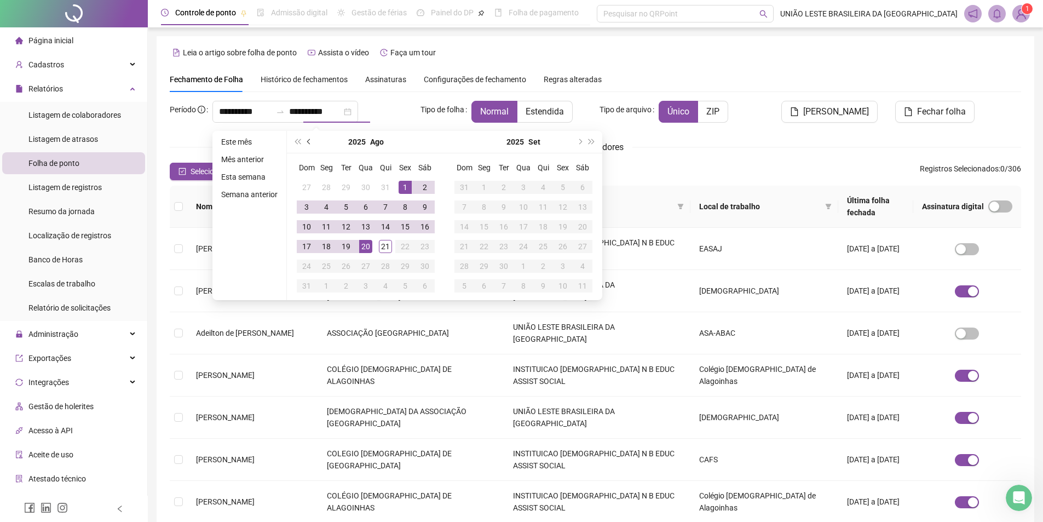
click at [303, 143] on button "prev-year" at bounding box center [309, 142] width 12 height 22
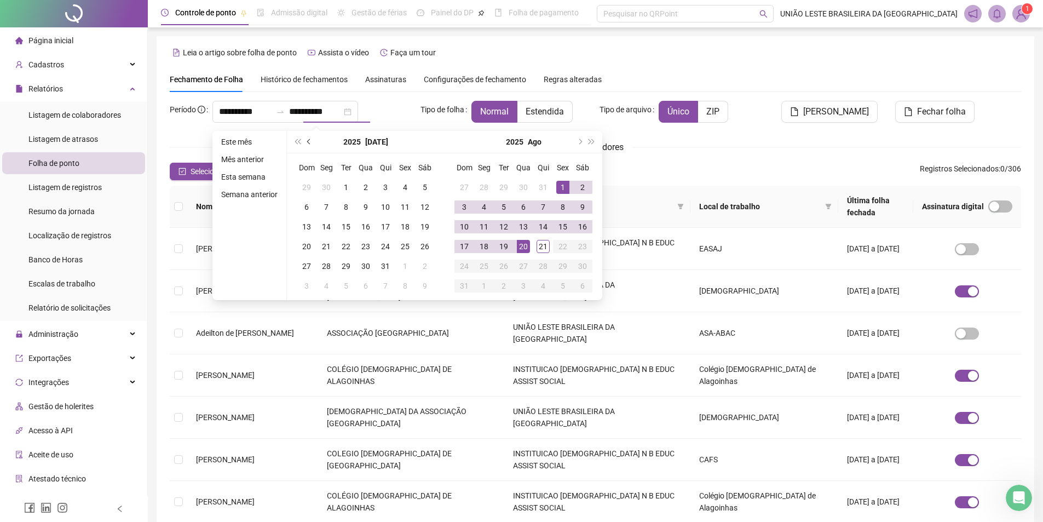
click at [303, 143] on button "prev-year" at bounding box center [309, 142] width 12 height 22
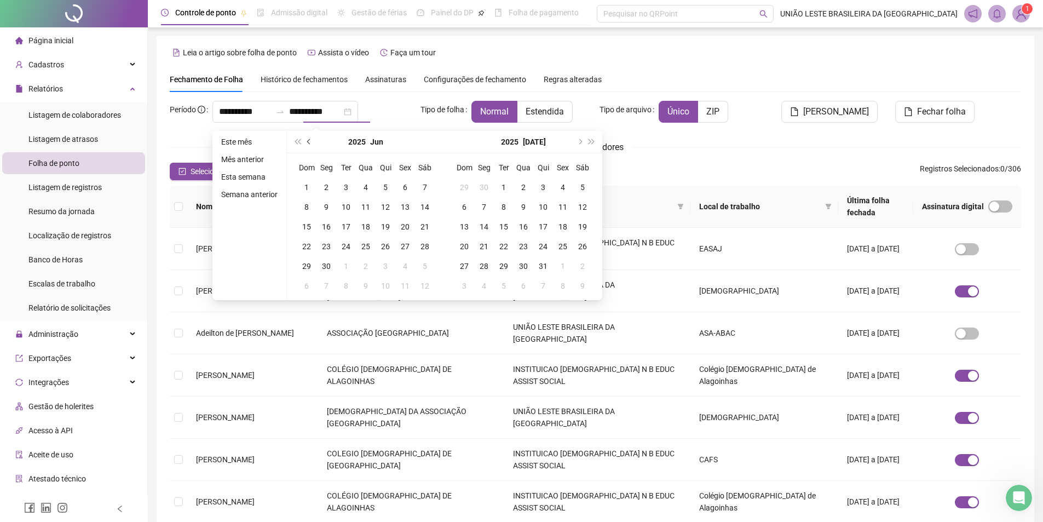
click at [310, 136] on button "prev-year" at bounding box center [309, 142] width 12 height 22
click at [303, 141] on button "prev-year" at bounding box center [309, 142] width 12 height 22
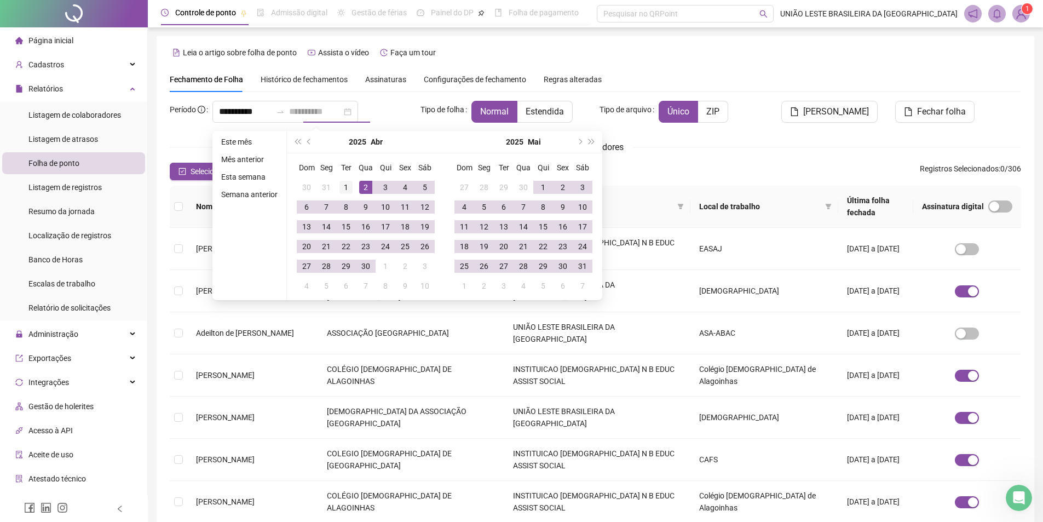
type input "**********"
click at [349, 184] on div "1" at bounding box center [345, 187] width 13 height 13
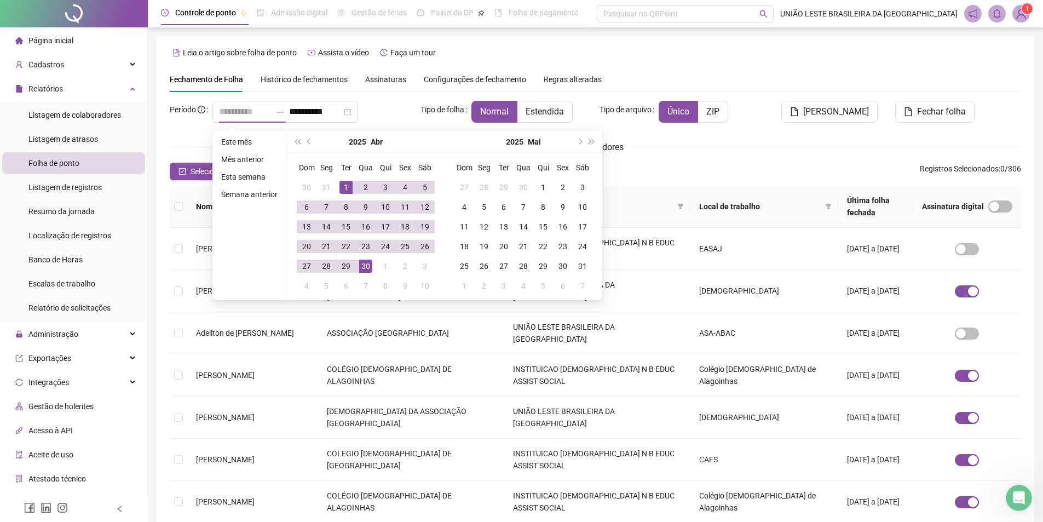
click at [364, 261] on div "30" at bounding box center [365, 265] width 13 height 13
type input "**********"
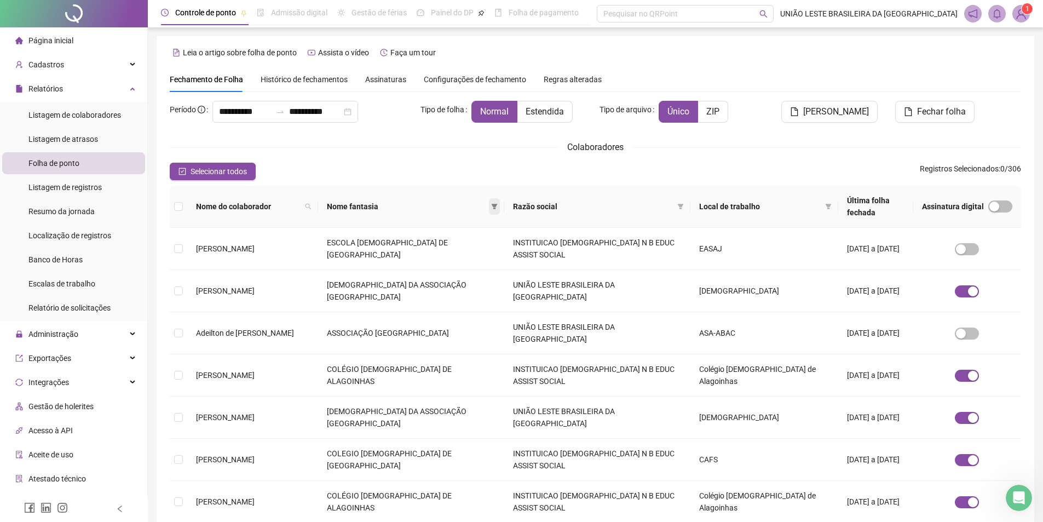
click at [500, 200] on span at bounding box center [494, 206] width 11 height 16
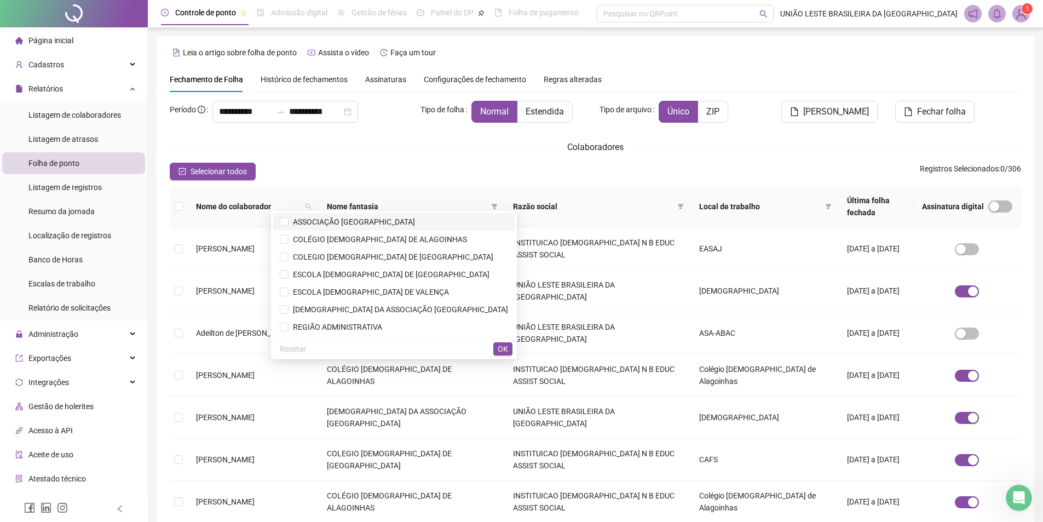
click at [401, 219] on span "ASSOCIAÇÃO [GEOGRAPHIC_DATA]" at bounding box center [352, 221] width 126 height 9
click at [418, 324] on span "REGIÃO ADMINISTRATIVA" at bounding box center [394, 327] width 228 height 12
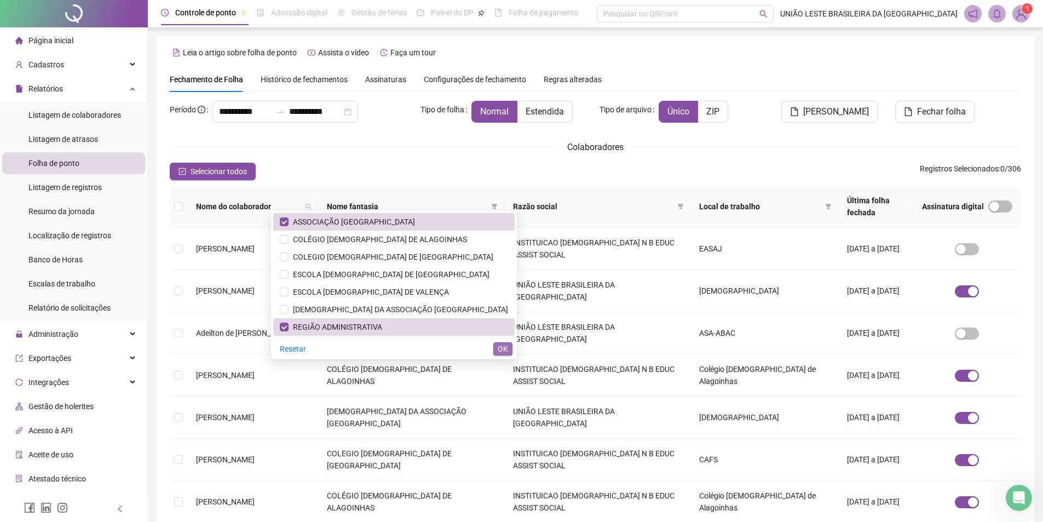
click at [497, 350] on button "OK" at bounding box center [502, 348] width 19 height 13
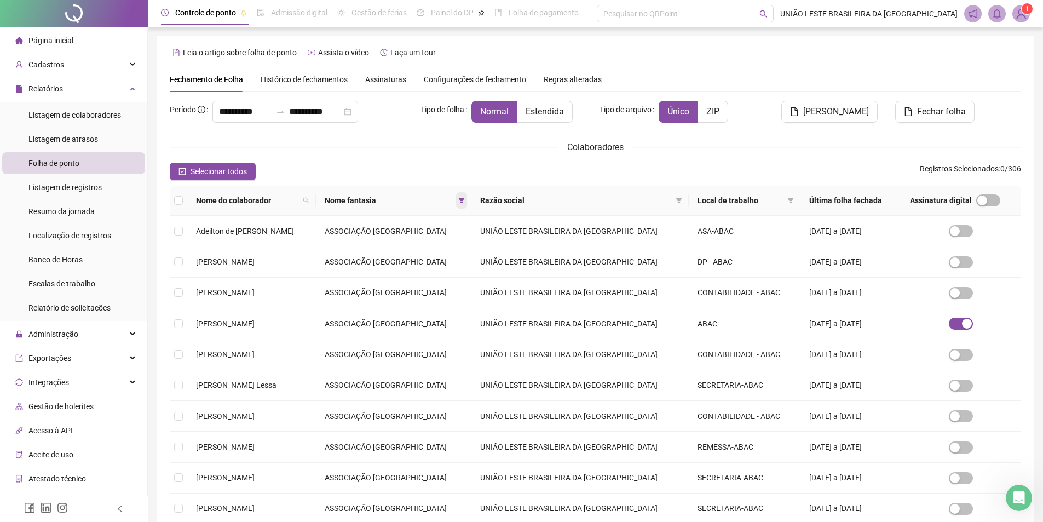
click at [467, 195] on span at bounding box center [461, 200] width 11 height 16
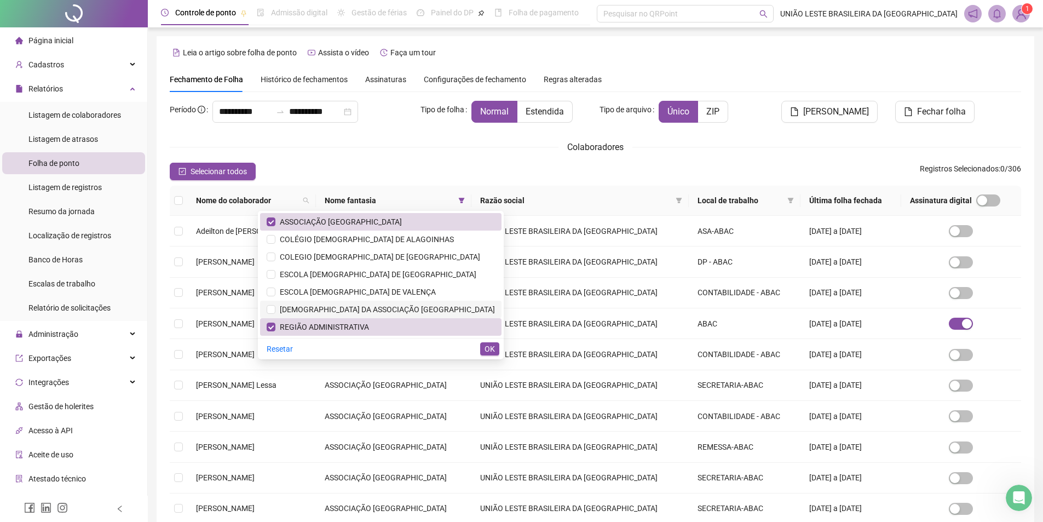
click at [366, 308] on span "[DEMOGRAPHIC_DATA] DA ASSOCIAÇÃO [GEOGRAPHIC_DATA]" at bounding box center [385, 309] width 220 height 9
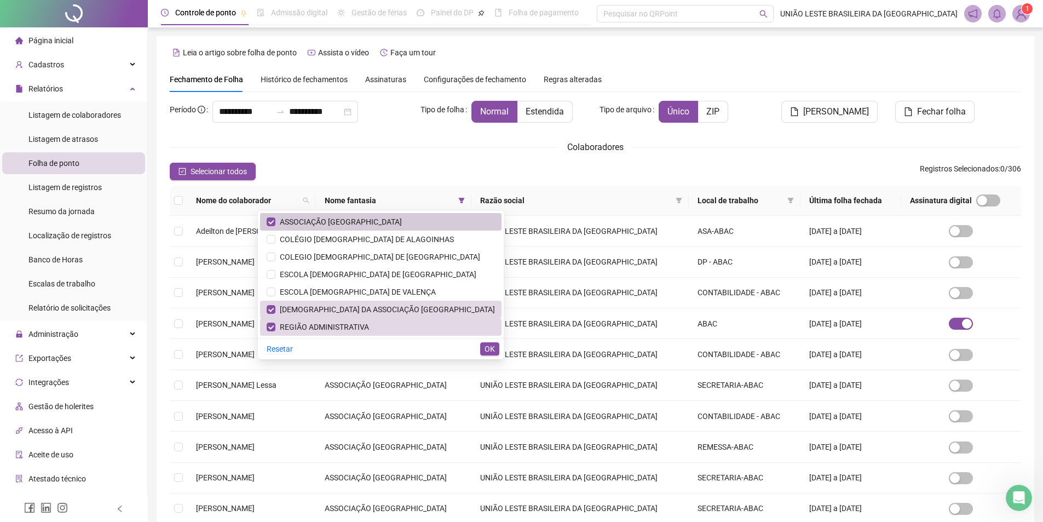
click at [401, 224] on span "ASSOCIAÇÃO [GEOGRAPHIC_DATA]" at bounding box center [338, 221] width 126 height 9
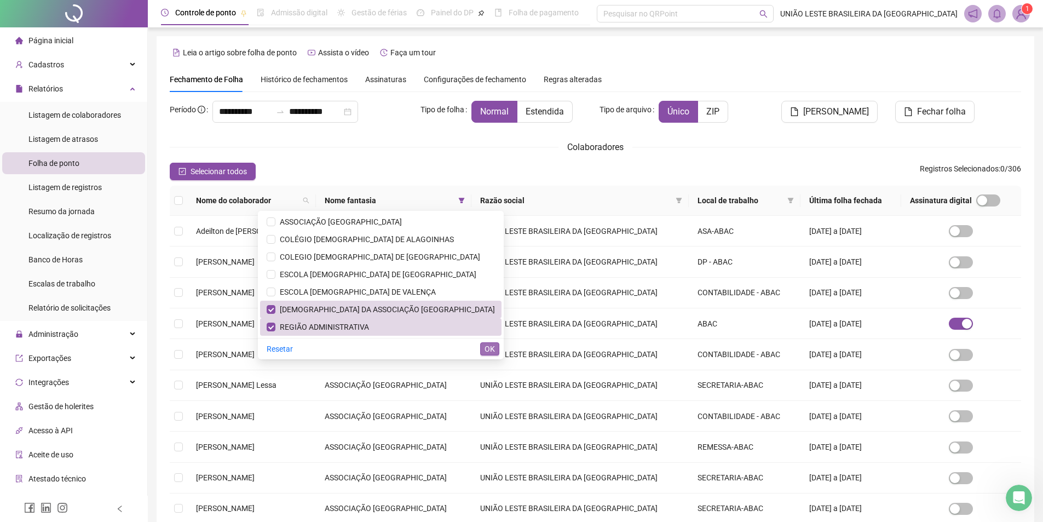
click at [493, 346] on span "OK" at bounding box center [489, 349] width 10 height 12
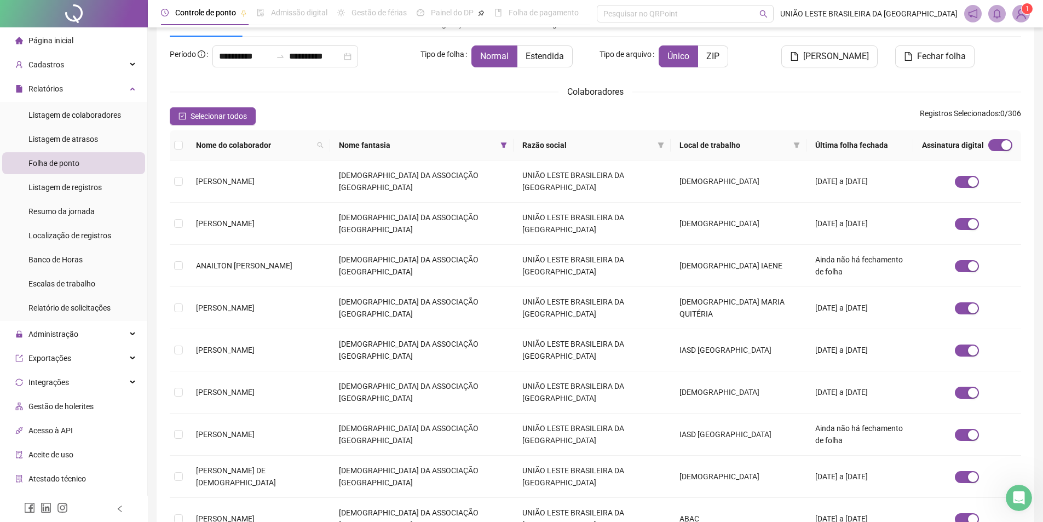
scroll to position [57, 0]
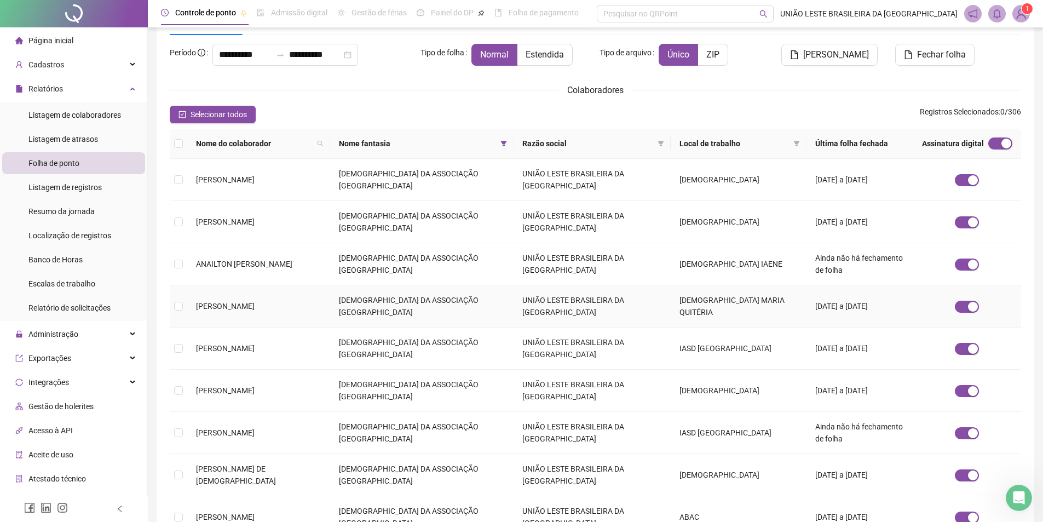
click at [255, 302] on span "[PERSON_NAME]" at bounding box center [225, 306] width 59 height 9
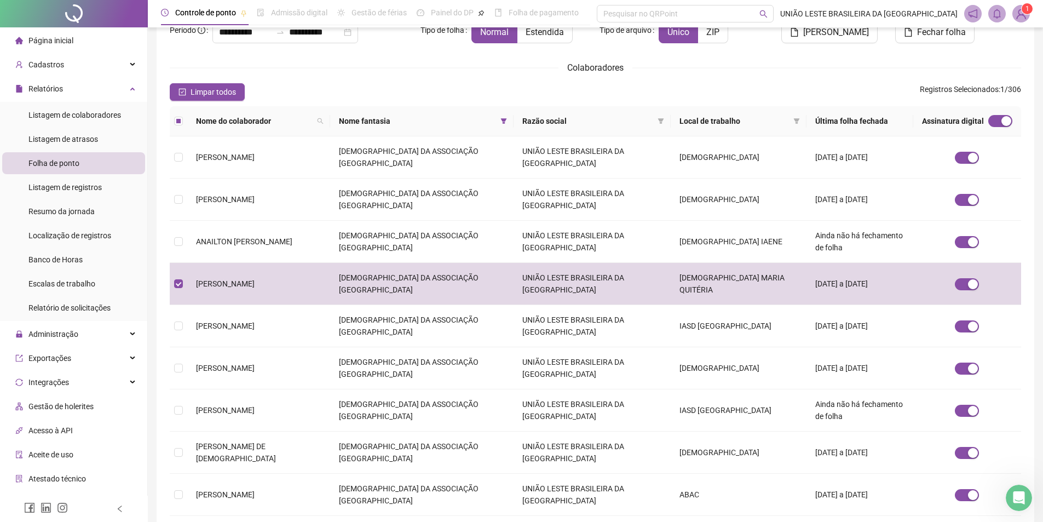
scroll to position [99, 0]
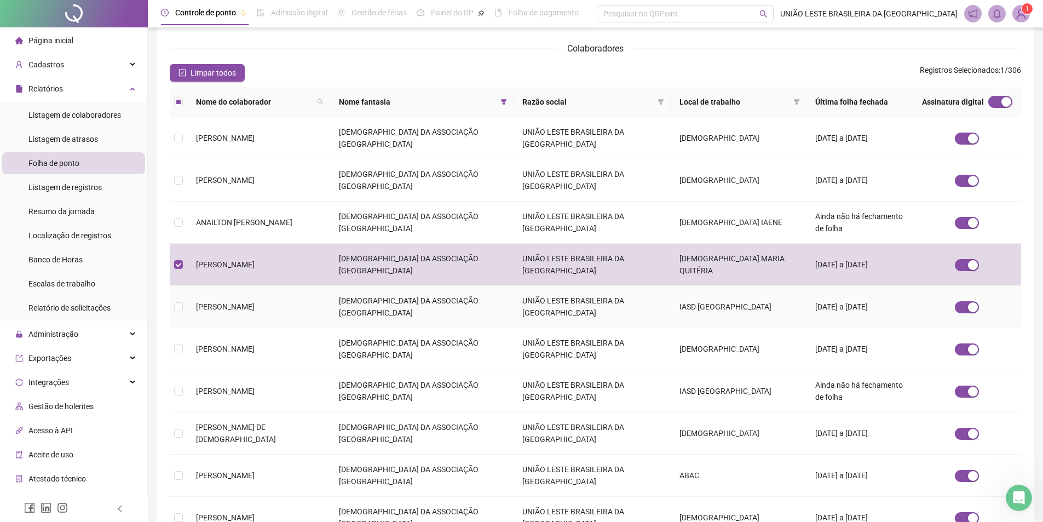
click at [472, 286] on td "[DEMOGRAPHIC_DATA] DA ASSOCIAÇÃO [GEOGRAPHIC_DATA]" at bounding box center [421, 307] width 183 height 42
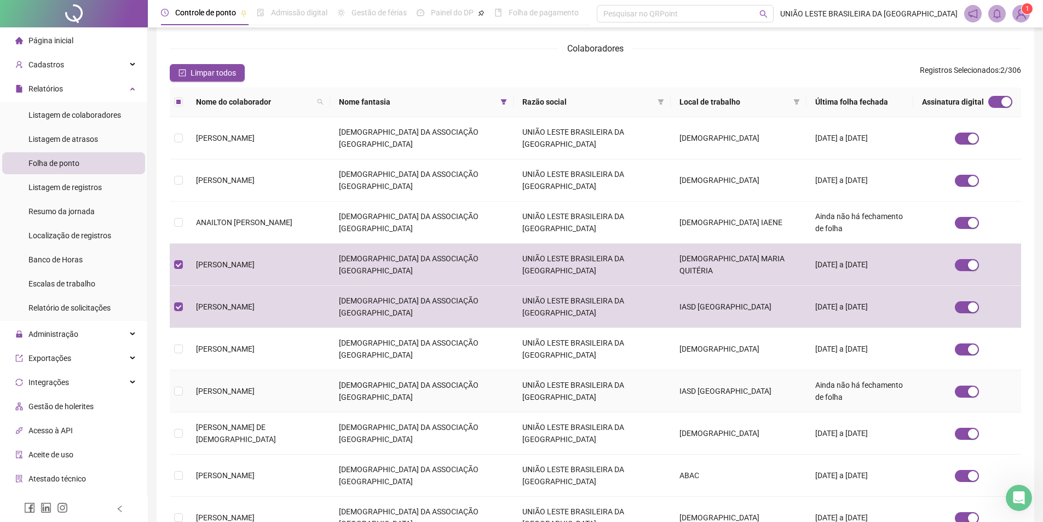
click at [360, 370] on td "[DEMOGRAPHIC_DATA] DA ASSOCIAÇÃO [GEOGRAPHIC_DATA]" at bounding box center [421, 391] width 183 height 42
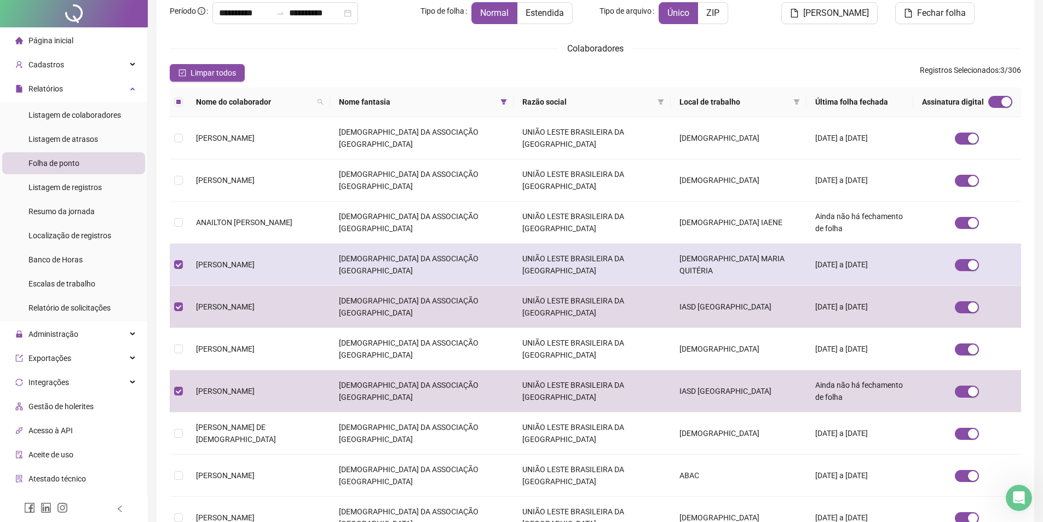
scroll to position [0, 0]
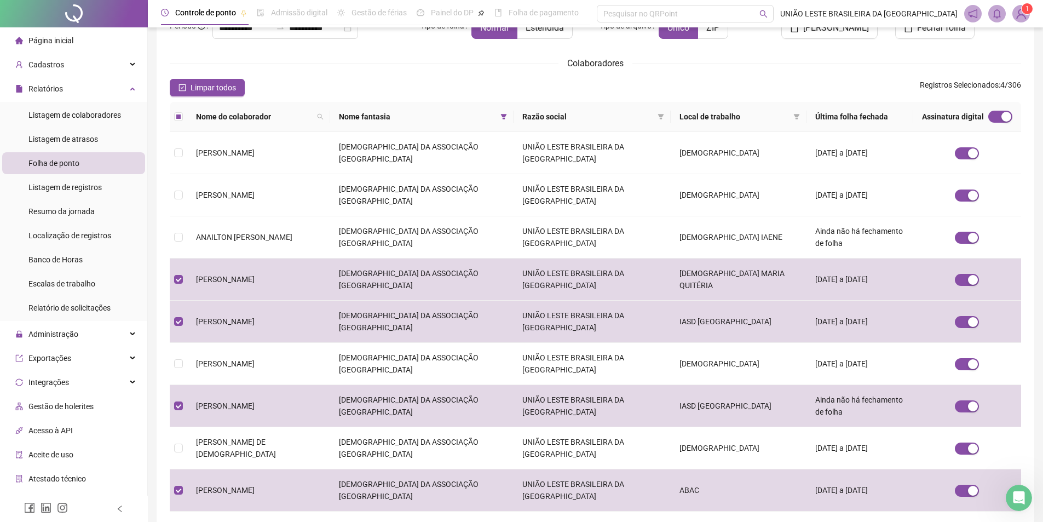
scroll to position [99, 0]
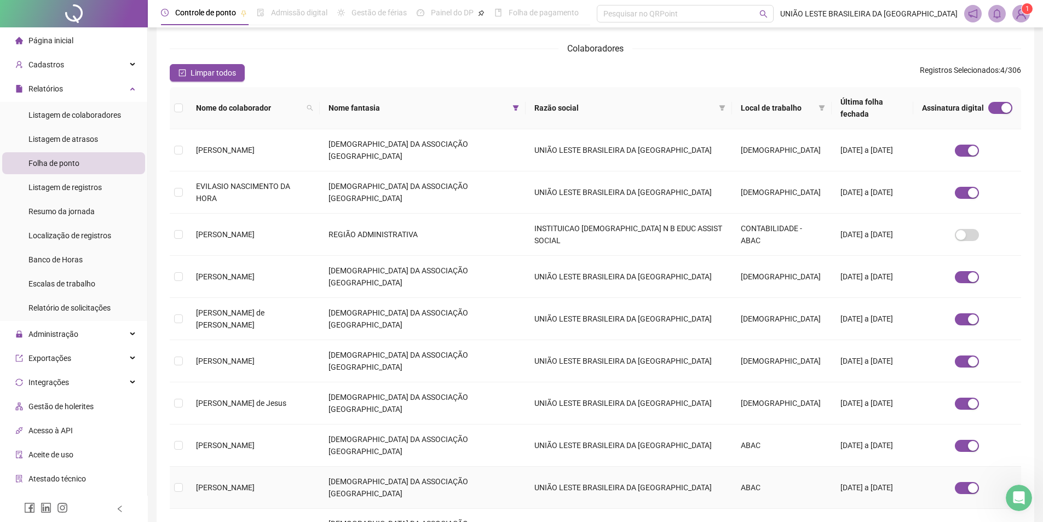
click at [241, 483] on span "[PERSON_NAME]" at bounding box center [225, 487] width 59 height 9
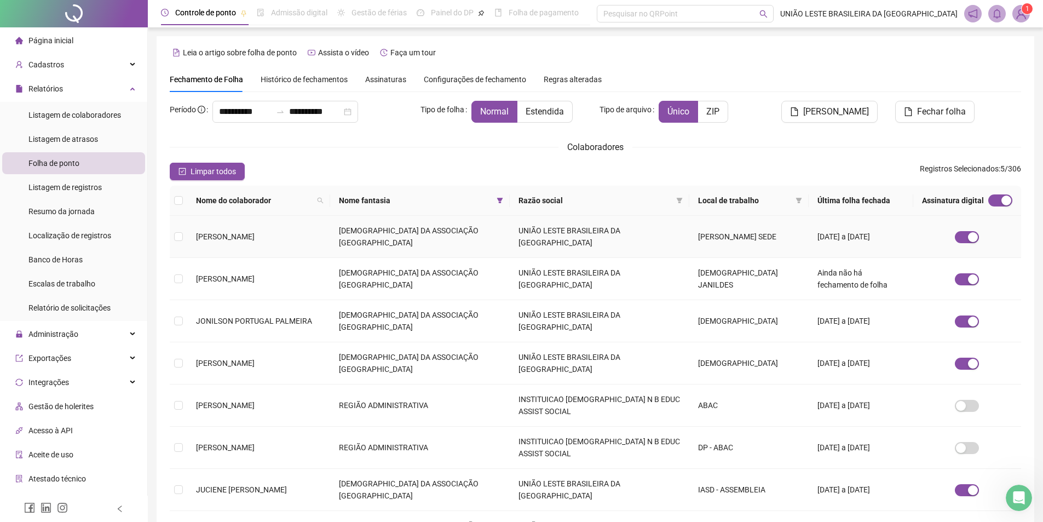
click at [408, 237] on td "[DEMOGRAPHIC_DATA] DA ASSOCIAÇÃO [GEOGRAPHIC_DATA]" at bounding box center [420, 237] width 180 height 42
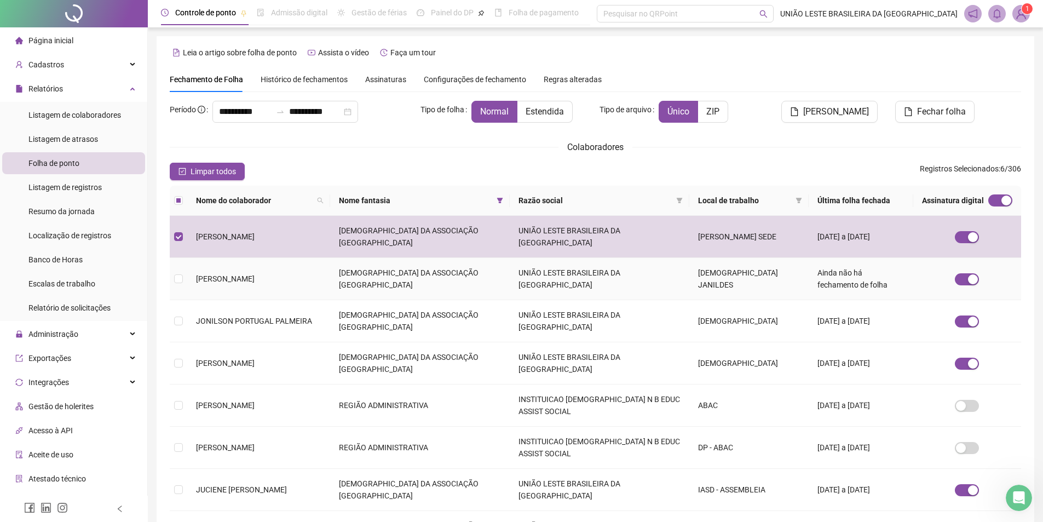
click at [381, 289] on td "[DEMOGRAPHIC_DATA] DA ASSOCIAÇÃO [GEOGRAPHIC_DATA]" at bounding box center [420, 279] width 180 height 42
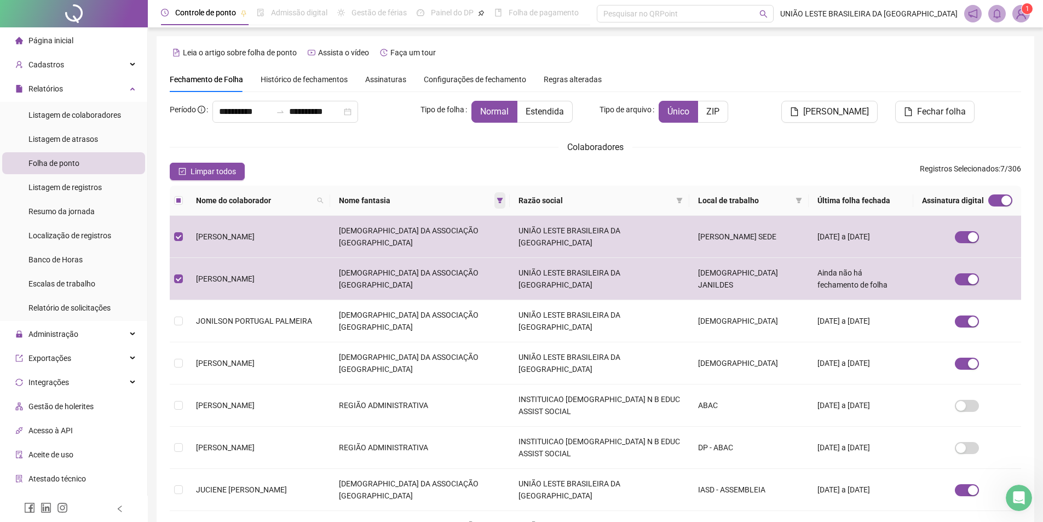
click at [498, 199] on span at bounding box center [499, 200] width 11 height 16
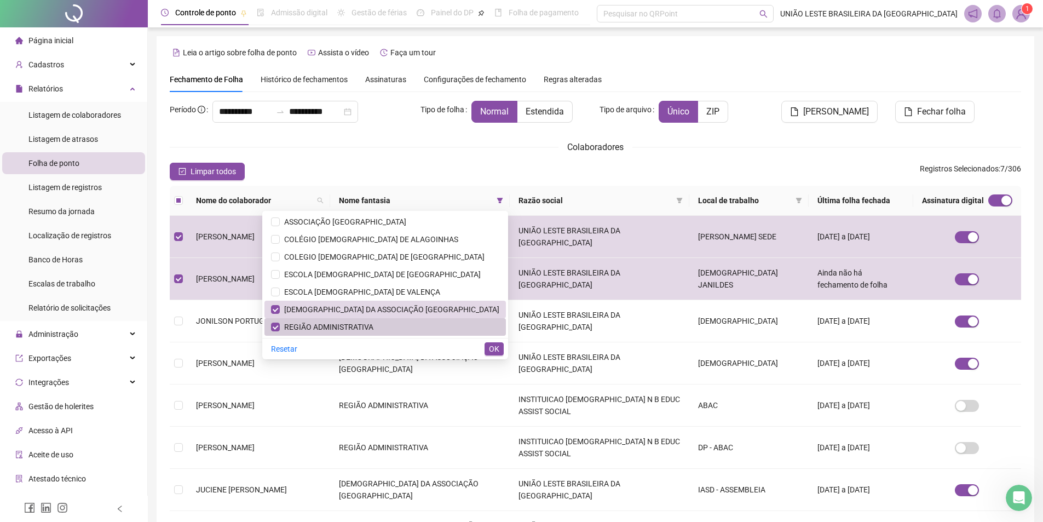
click at [373, 324] on span "REGIÃO ADMINISTRATIVA" at bounding box center [327, 326] width 94 height 9
click at [493, 343] on span "OK" at bounding box center [494, 349] width 10 height 12
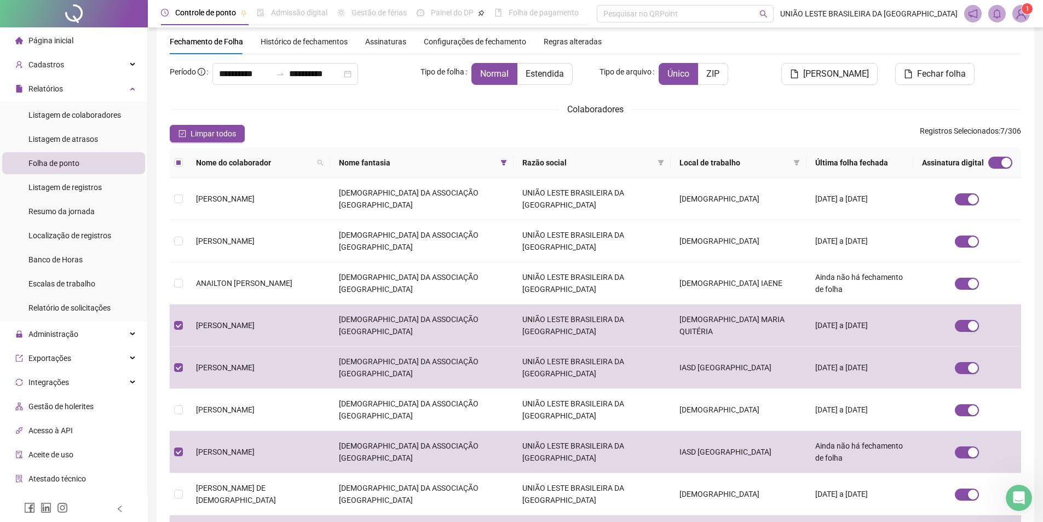
scroll to position [99, 0]
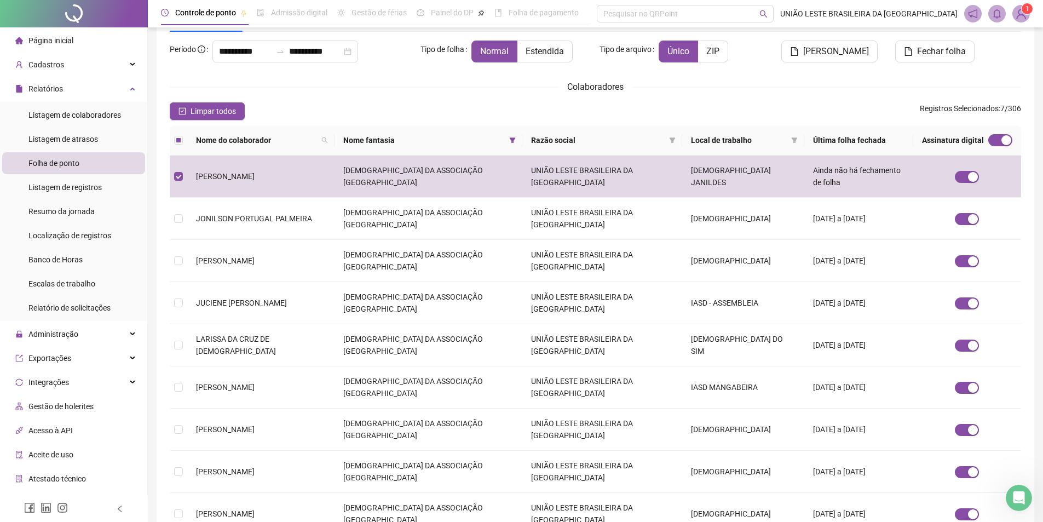
scroll to position [76, 0]
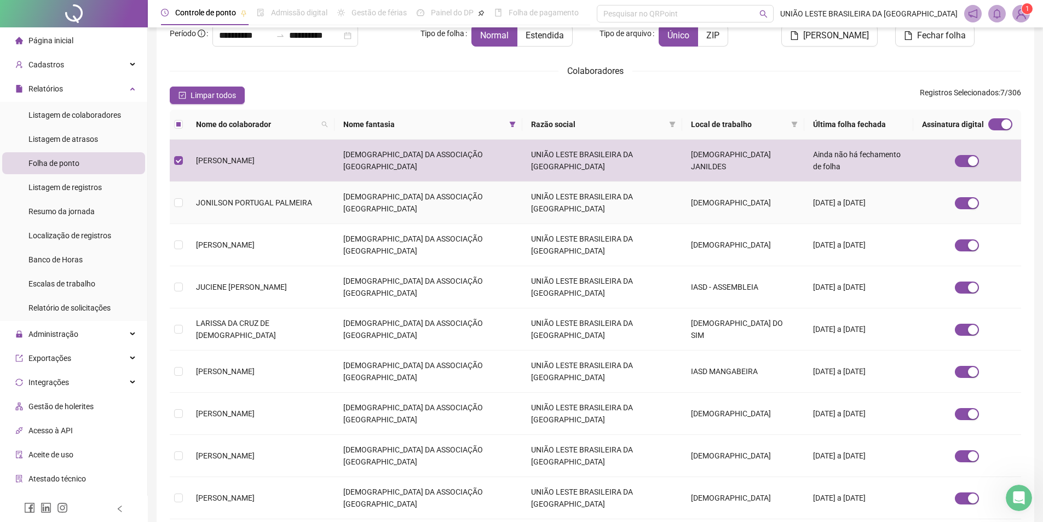
click at [447, 183] on td "[DEMOGRAPHIC_DATA] DA ASSOCIAÇÃO [GEOGRAPHIC_DATA]" at bounding box center [427, 203] width 187 height 42
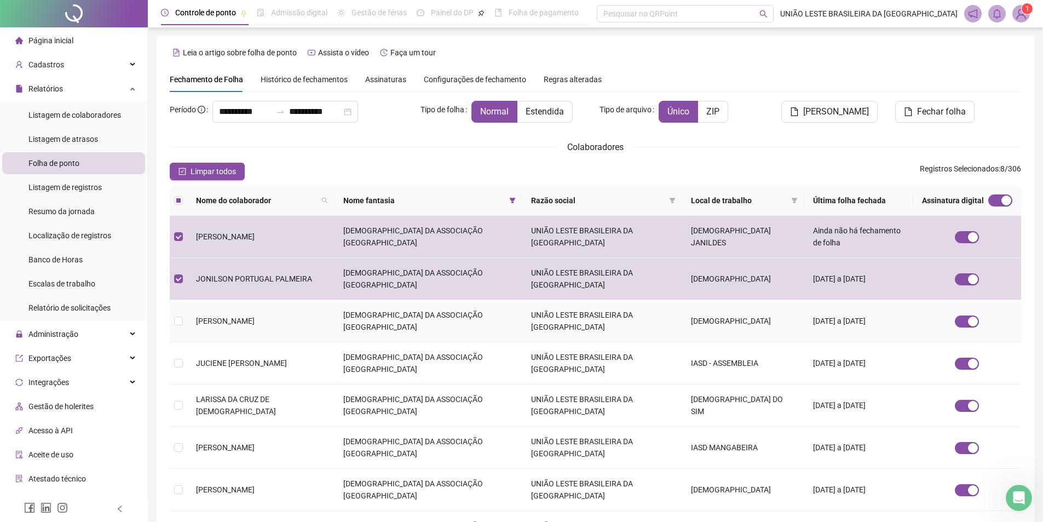
click at [339, 301] on td "[DEMOGRAPHIC_DATA] DA ASSOCIAÇÃO [GEOGRAPHIC_DATA]" at bounding box center [427, 321] width 187 height 42
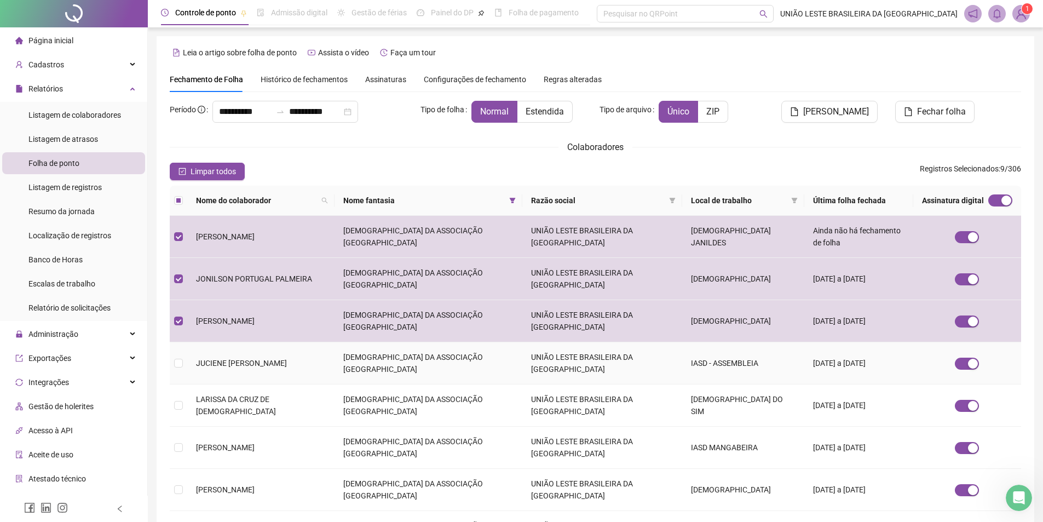
click at [324, 342] on td "JUCIENE [PERSON_NAME]" at bounding box center [260, 363] width 147 height 42
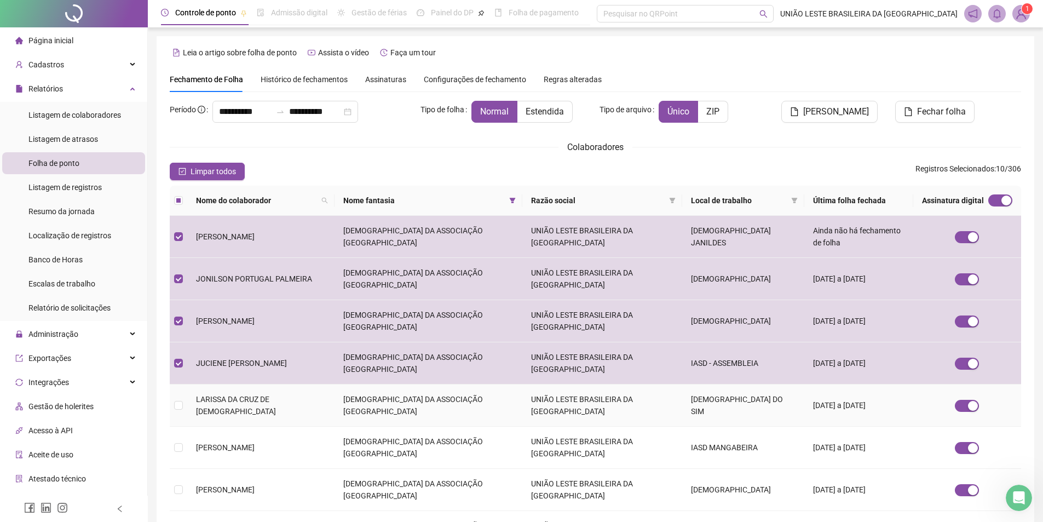
click at [291, 384] on td "LARISSA DA CRUZ DE [DEMOGRAPHIC_DATA]" at bounding box center [260, 405] width 147 height 42
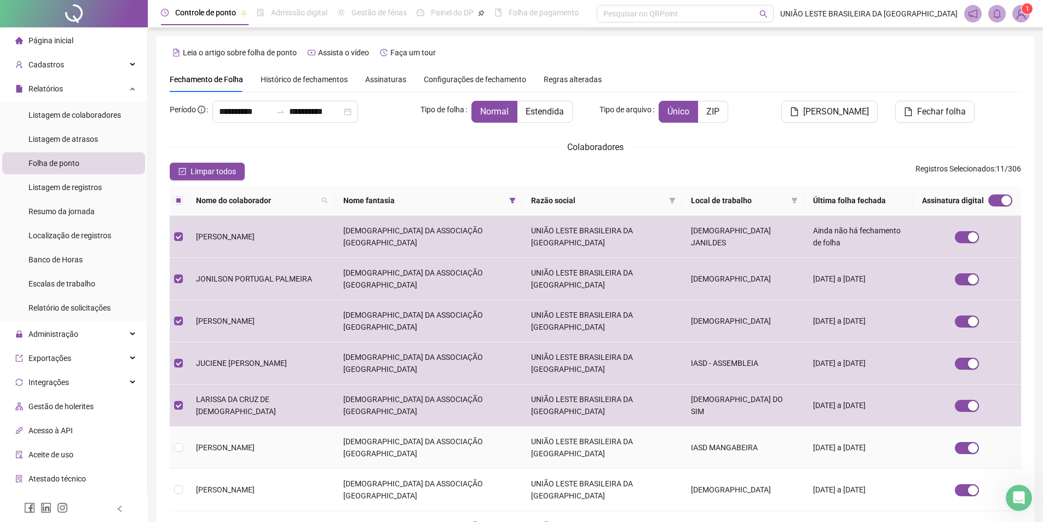
click at [255, 443] on span "[PERSON_NAME]" at bounding box center [225, 447] width 59 height 9
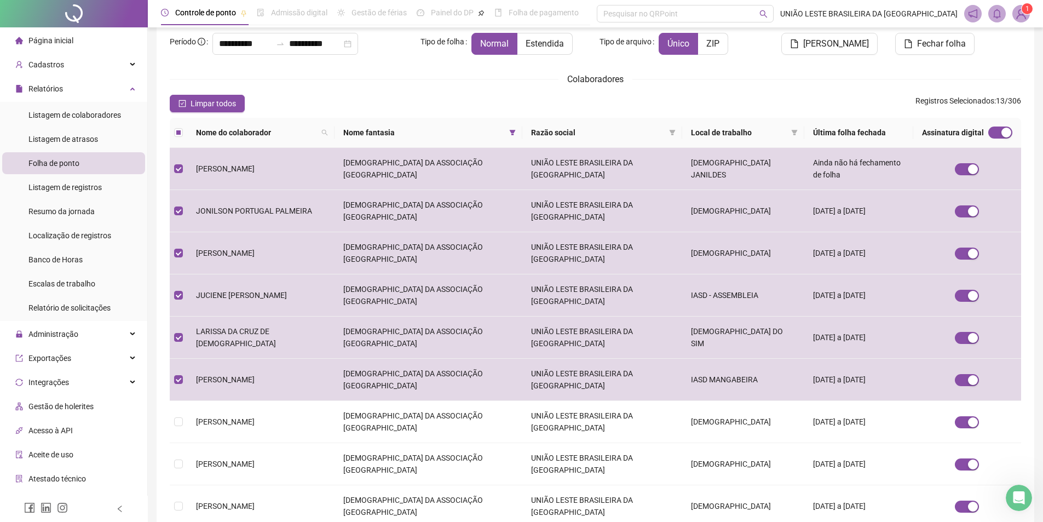
scroll to position [99, 0]
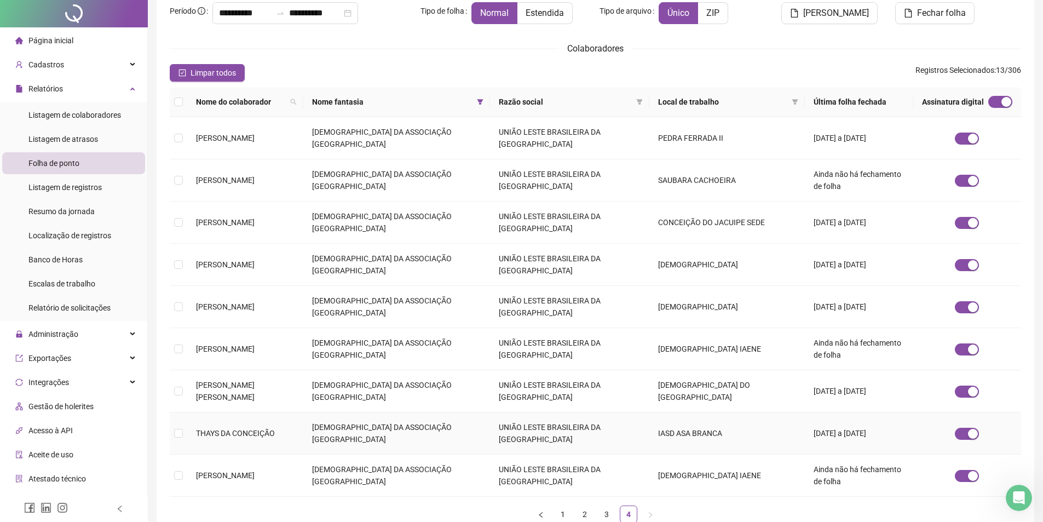
scroll to position [0, 0]
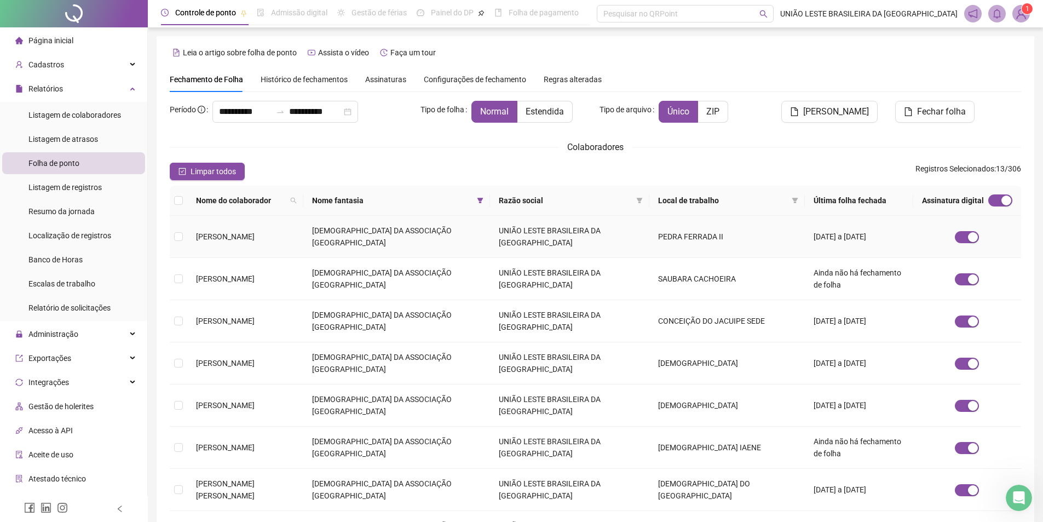
click at [255, 233] on span "[PERSON_NAME]" at bounding box center [225, 236] width 59 height 9
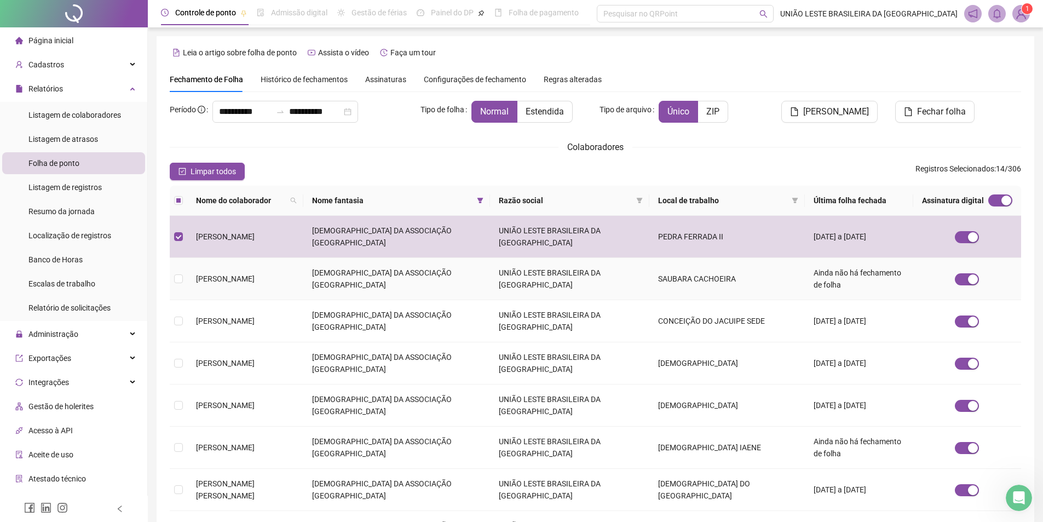
drag, startPoint x: 262, startPoint y: 262, endPoint x: 259, endPoint y: 277, distance: 14.9
click at [255, 274] on span "[PERSON_NAME]" at bounding box center [225, 278] width 59 height 9
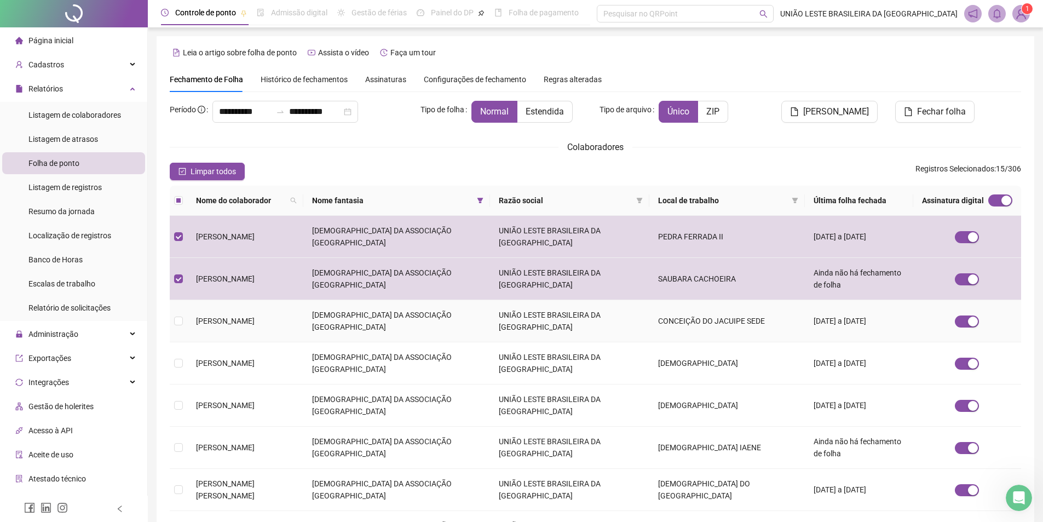
click at [255, 316] on span "[PERSON_NAME]" at bounding box center [225, 320] width 59 height 9
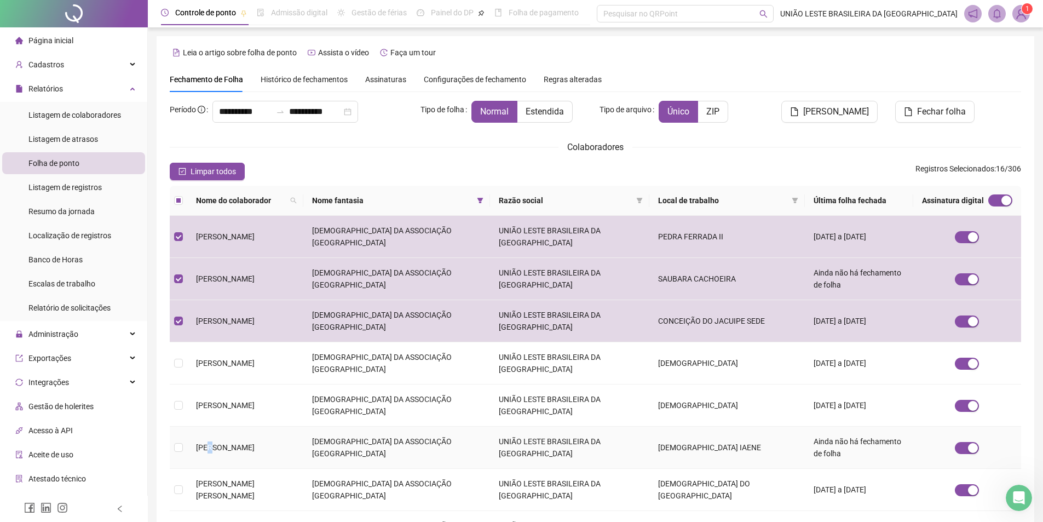
click at [212, 443] on span "[PERSON_NAME]" at bounding box center [225, 447] width 59 height 9
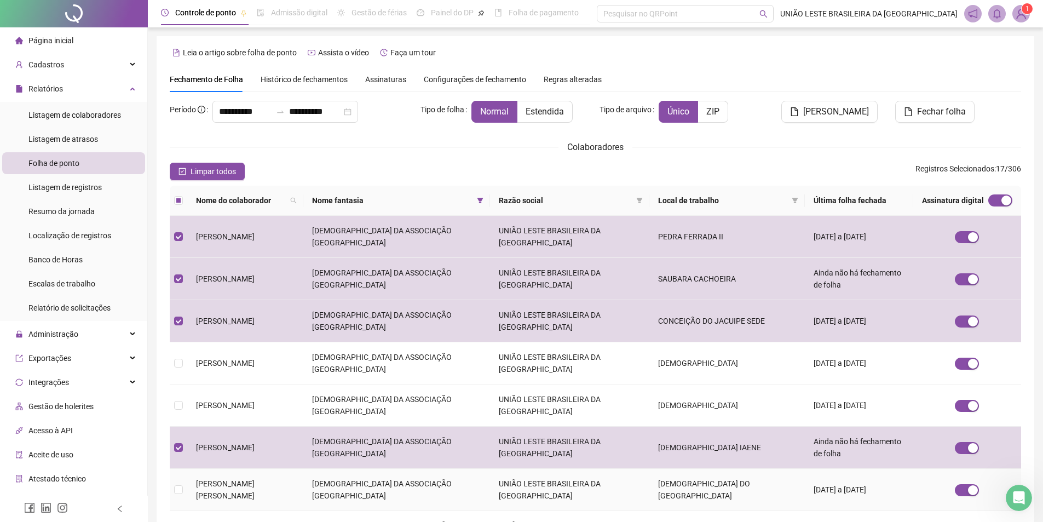
click at [220, 479] on span "[PERSON_NAME] [PERSON_NAME]" at bounding box center [225, 489] width 59 height 21
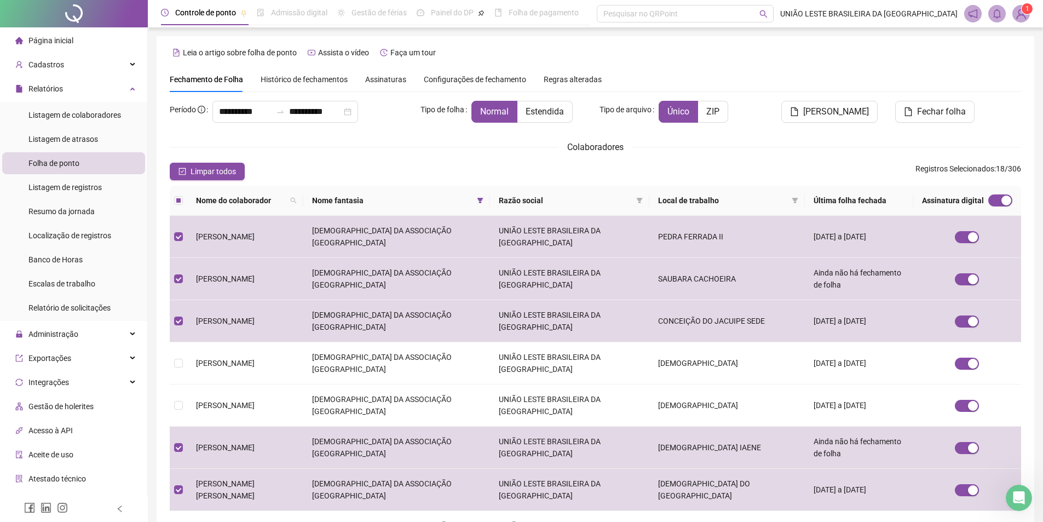
click at [240, 511] on td "THAYS DA CONCEIÇÃO" at bounding box center [245, 532] width 116 height 42
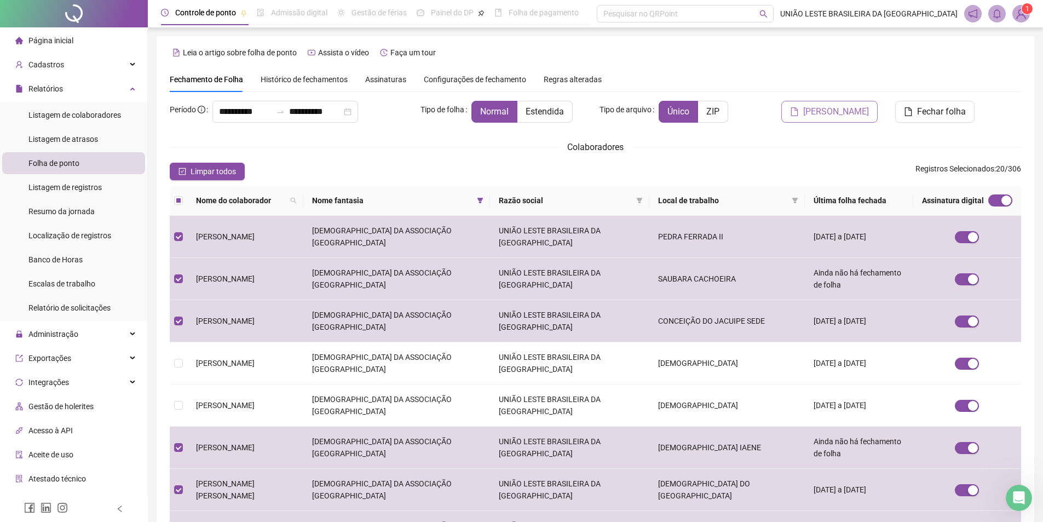
click at [843, 117] on span "[PERSON_NAME]" at bounding box center [836, 111] width 66 height 13
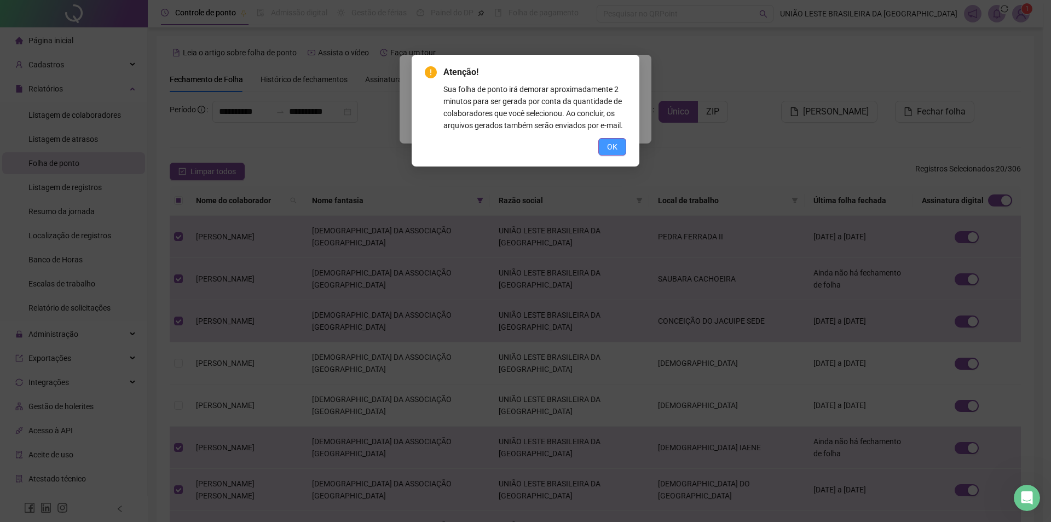
click at [602, 147] on button "OK" at bounding box center [612, 147] width 28 height 18
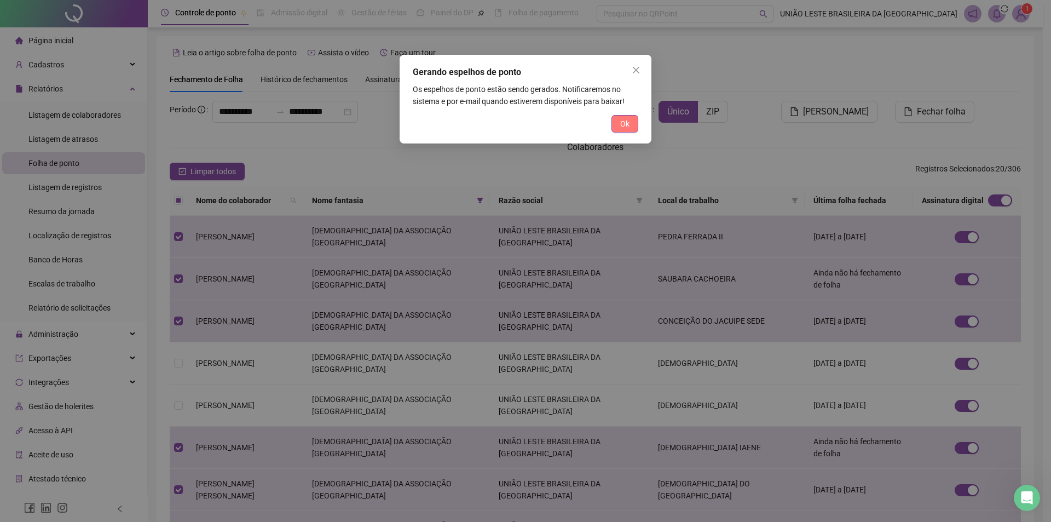
click at [633, 119] on button "Ok" at bounding box center [625, 124] width 27 height 18
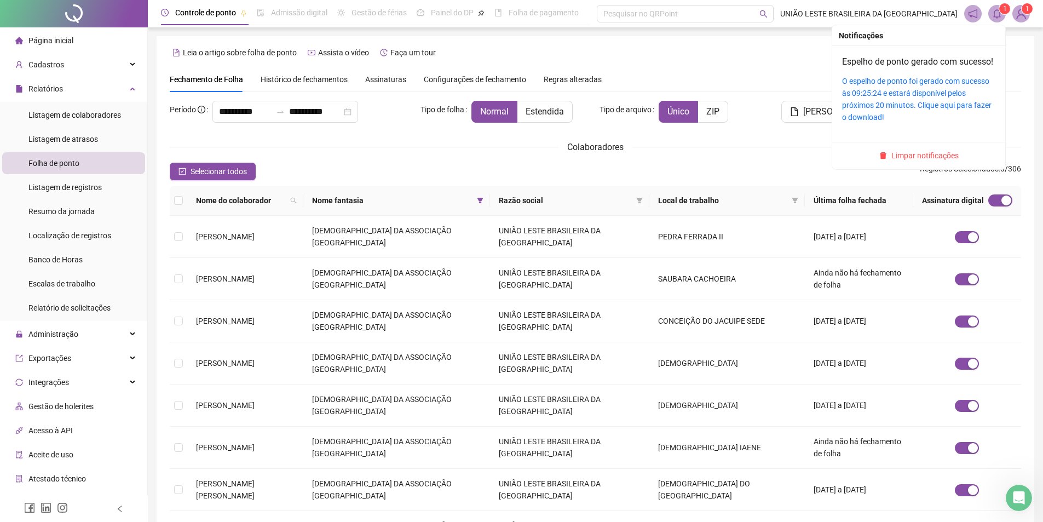
click at [998, 11] on icon "bell" at bounding box center [997, 14] width 10 height 10
click at [945, 87] on div "Espelho de ponto gerado com sucesso! O espelho de ponto foi gerado com sucesso …" at bounding box center [918, 89] width 153 height 68
click at [925, 115] on link "O espelho de ponto foi gerado com sucesso às 09:25:24 e estará disponível pelos…" at bounding box center [916, 99] width 149 height 45
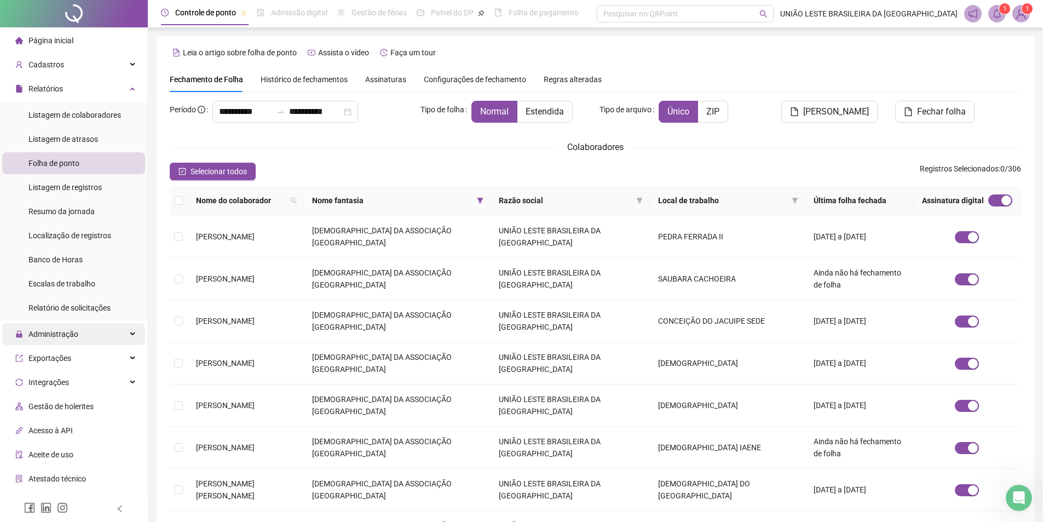
click at [76, 330] on span "Administração" at bounding box center [53, 334] width 50 height 9
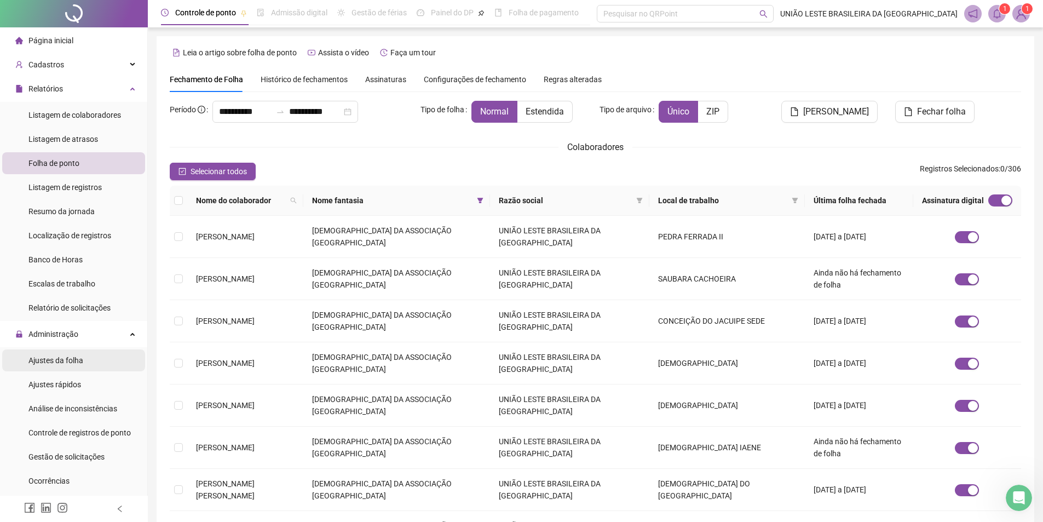
click at [80, 365] on div "Ajustes da folha" at bounding box center [55, 360] width 55 height 22
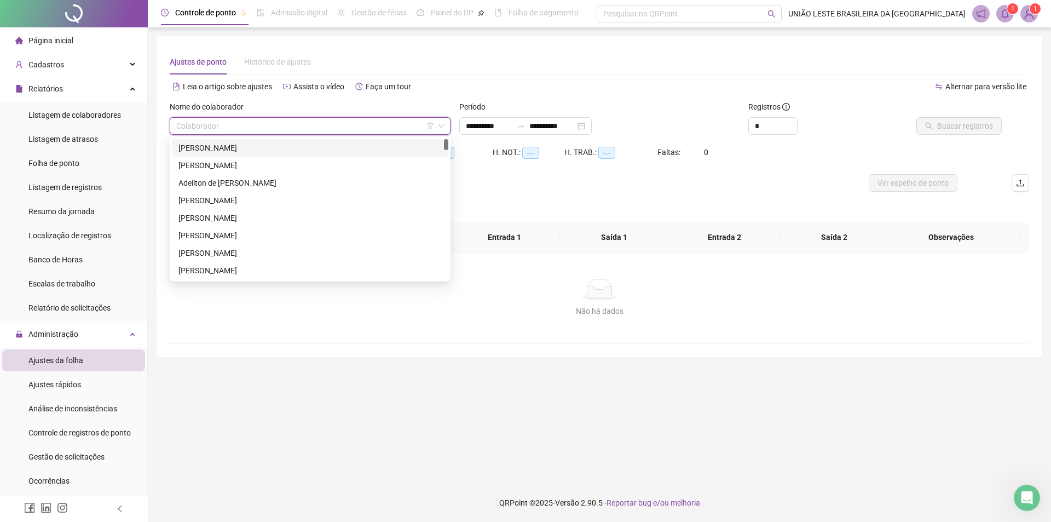
drag, startPoint x: 313, startPoint y: 130, endPoint x: 428, endPoint y: 116, distance: 115.9
click at [314, 130] on input "search" at bounding box center [305, 126] width 258 height 16
click at [512, 125] on input "**********" at bounding box center [489, 126] width 46 height 12
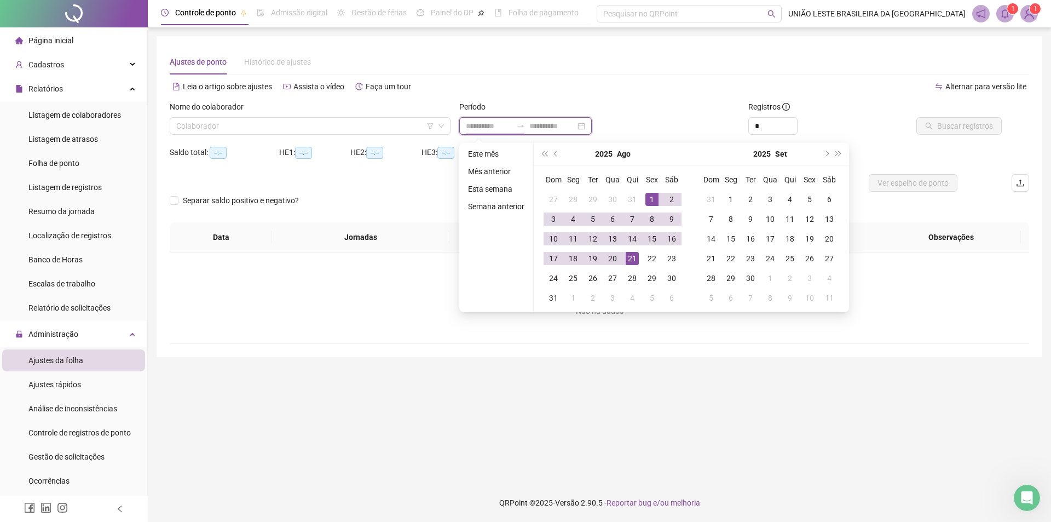
type input "**********"
click at [551, 154] on button "prev-year" at bounding box center [556, 154] width 12 height 22
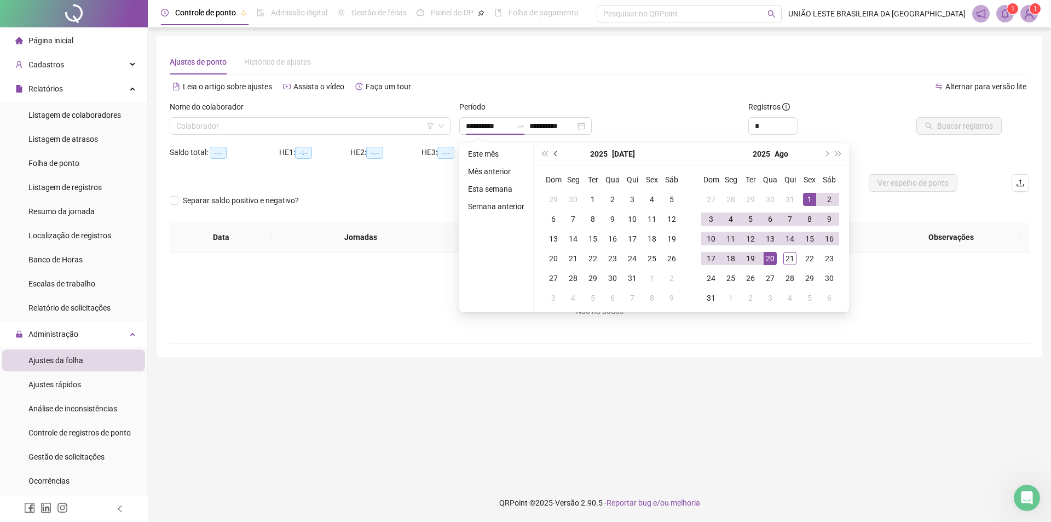
click at [551, 154] on button "prev-year" at bounding box center [556, 154] width 12 height 22
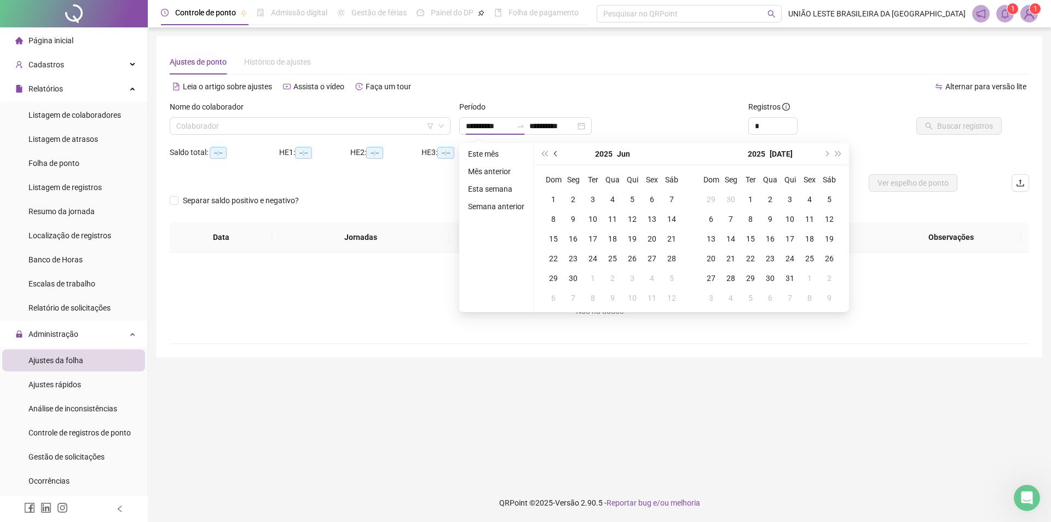
click at [551, 154] on button "prev-year" at bounding box center [556, 154] width 12 height 22
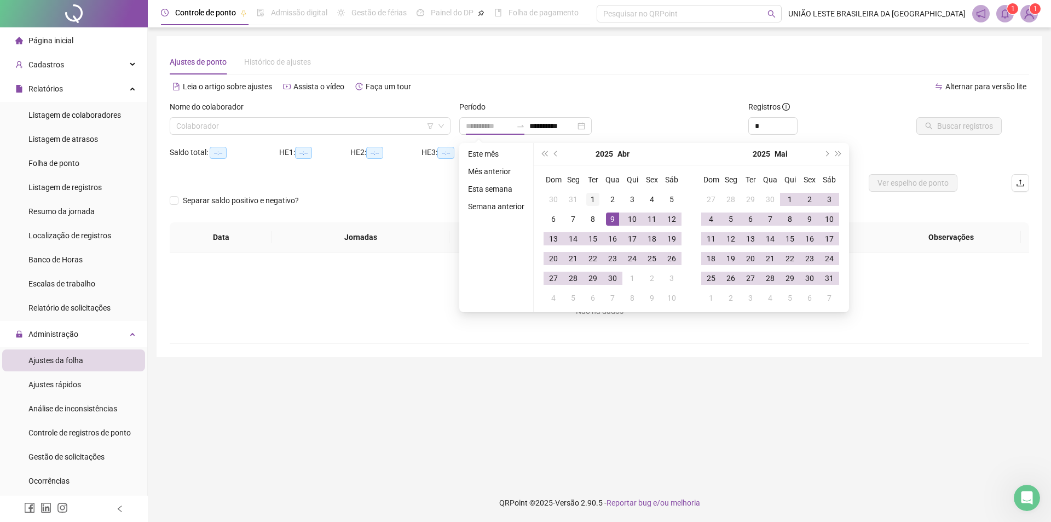
type input "**********"
click at [588, 197] on div "1" at bounding box center [592, 199] width 13 height 13
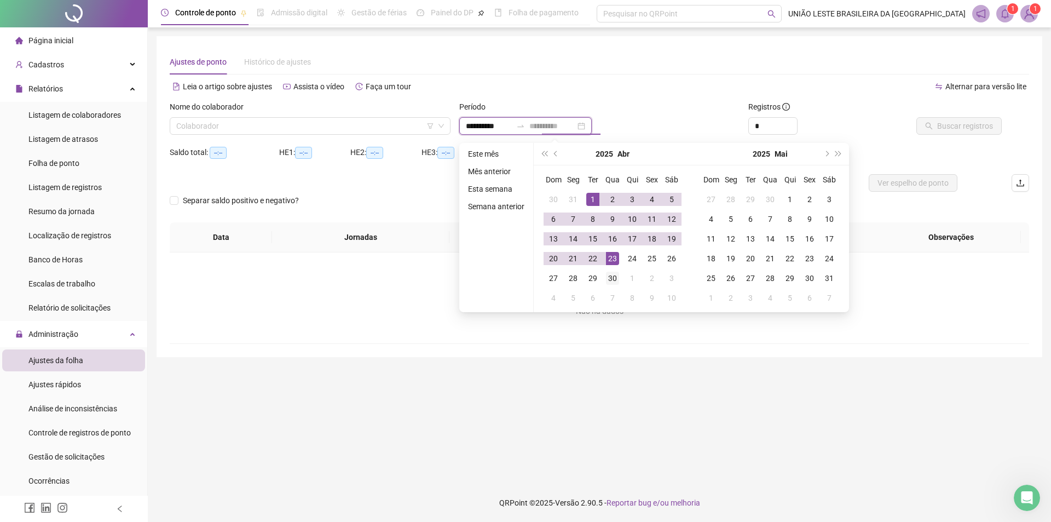
type input "**********"
click at [618, 283] on div "30" at bounding box center [612, 278] width 13 height 13
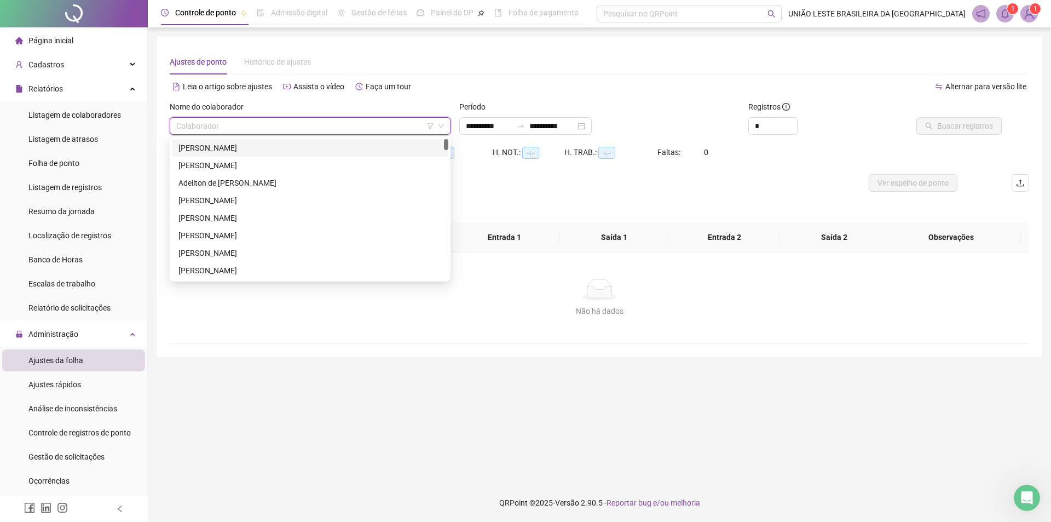
click at [366, 131] on input "search" at bounding box center [305, 126] width 258 height 16
type input "***"
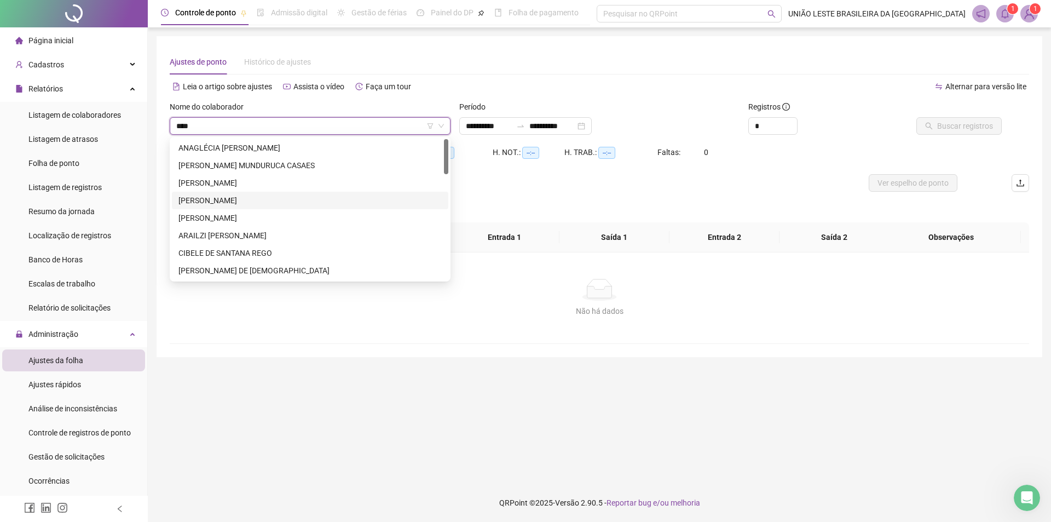
click at [248, 200] on div "[PERSON_NAME]" at bounding box center [309, 200] width 263 height 12
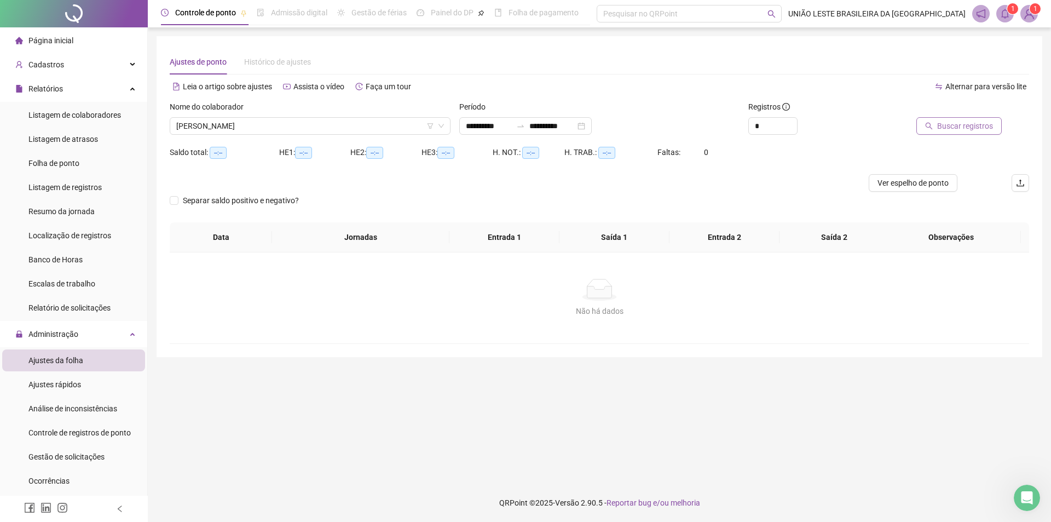
click at [974, 125] on span "Buscar registros" at bounding box center [965, 126] width 56 height 12
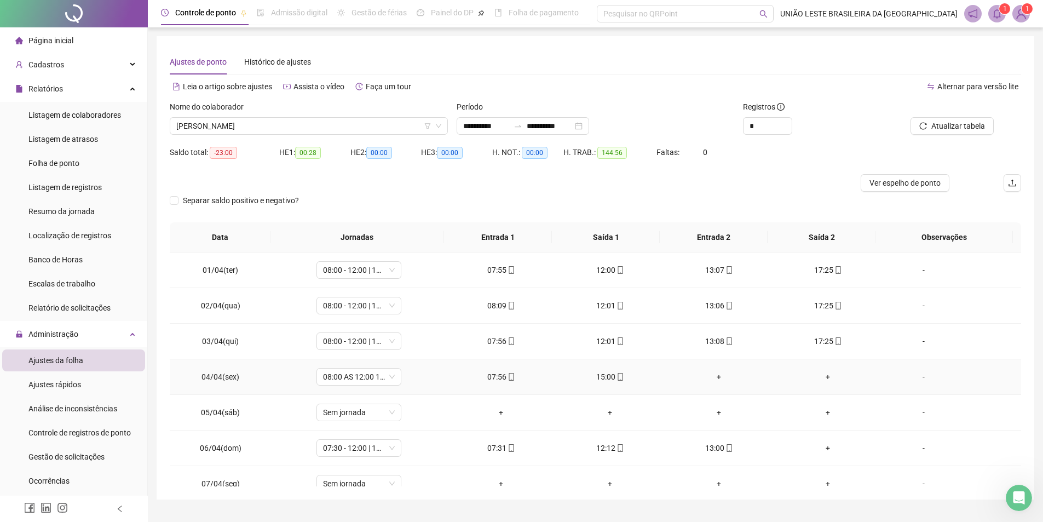
click at [713, 376] on div "+" at bounding box center [718, 377] width 91 height 12
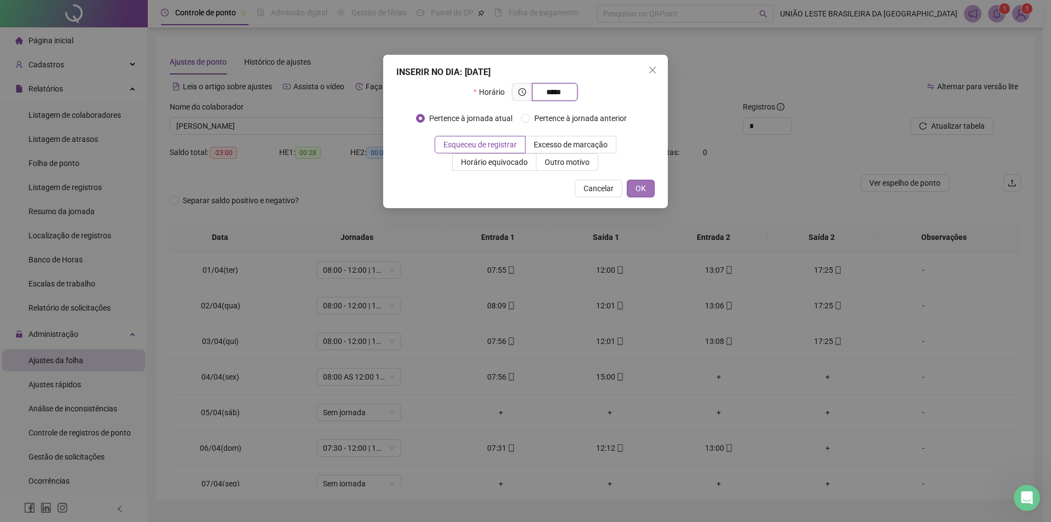
type input "*****"
click at [646, 182] on button "OK" at bounding box center [641, 189] width 28 height 18
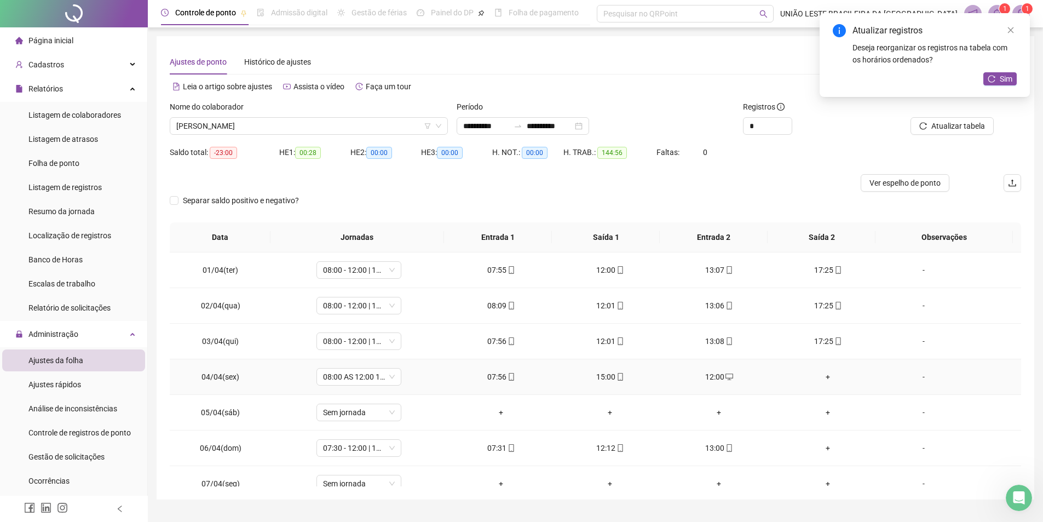
click at [822, 376] on div "+" at bounding box center [827, 377] width 91 height 12
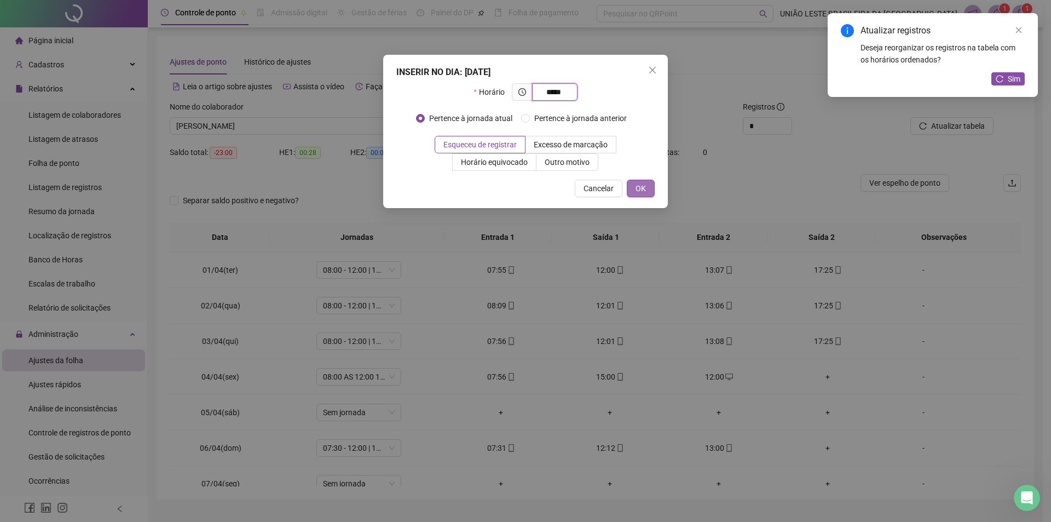
type input "*****"
click at [649, 184] on button "OK" at bounding box center [641, 189] width 28 height 18
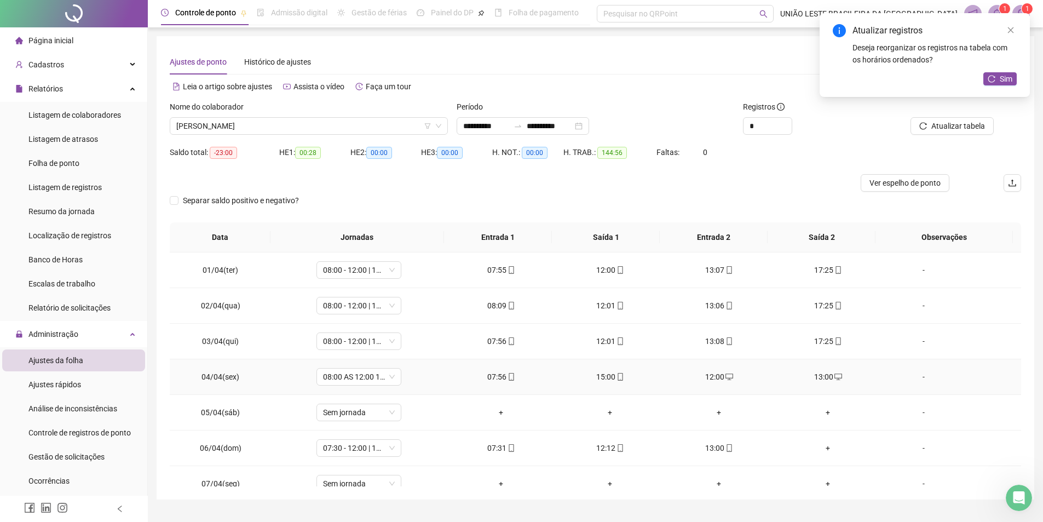
click at [604, 380] on div "15:00" at bounding box center [609, 377] width 91 height 12
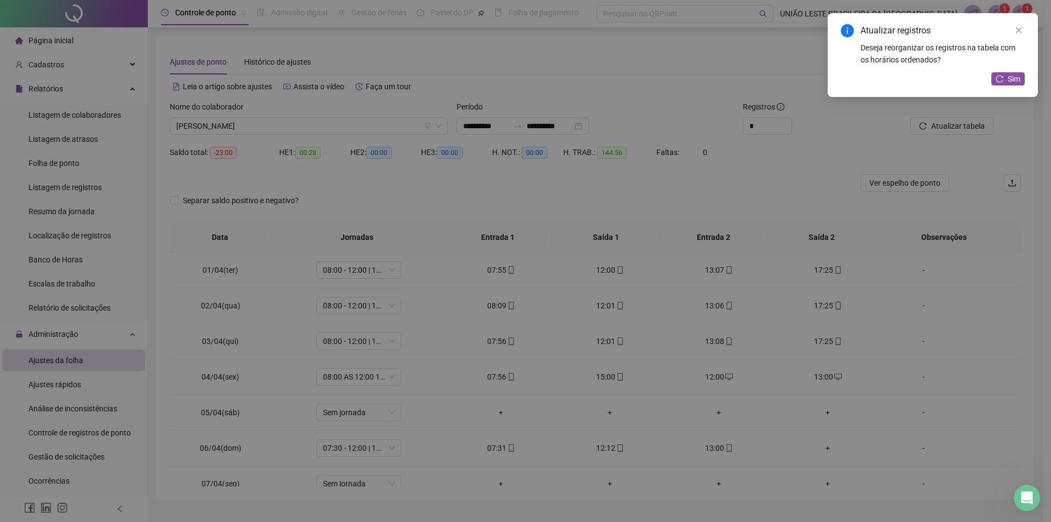
type input "**********"
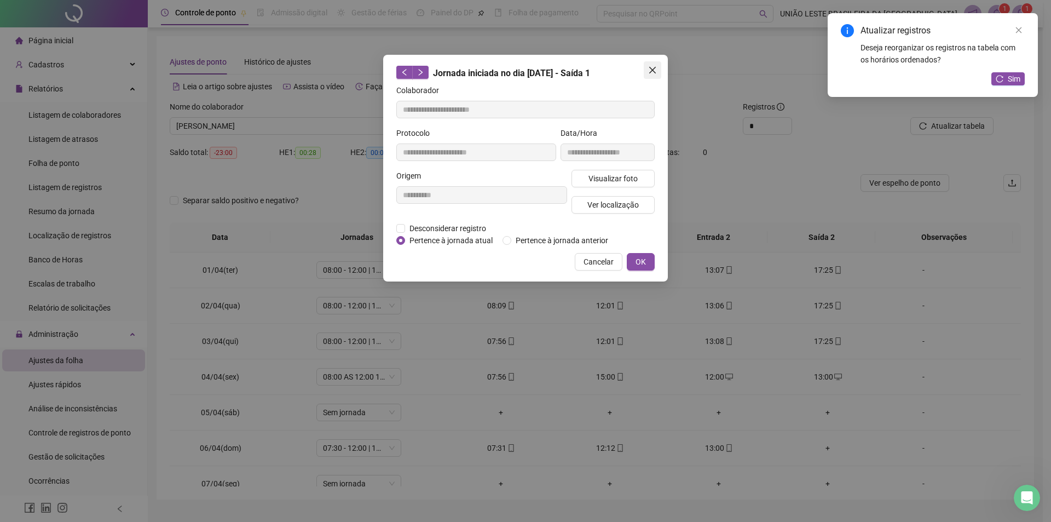
click at [653, 71] on icon "close" at bounding box center [652, 70] width 9 height 9
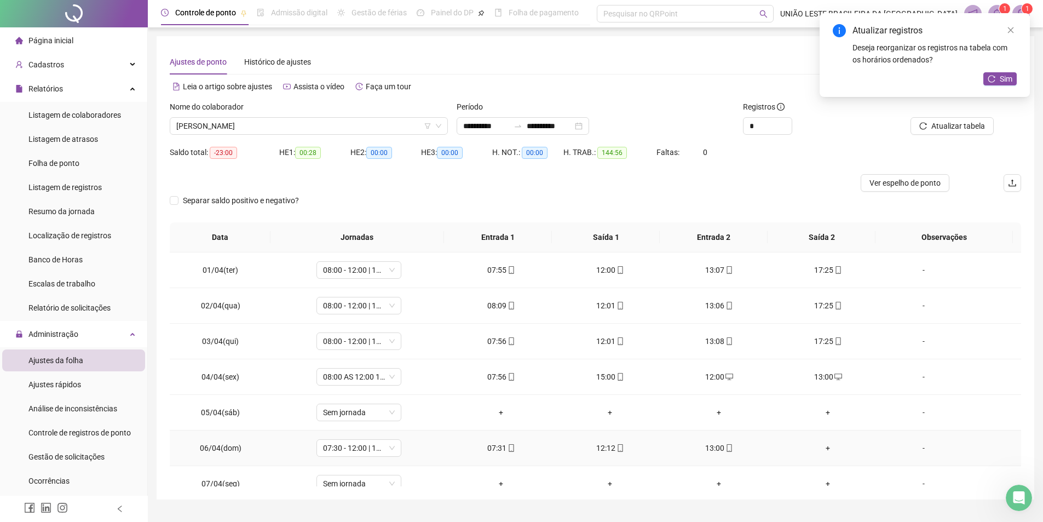
click at [823, 446] on div "+" at bounding box center [827, 448] width 91 height 12
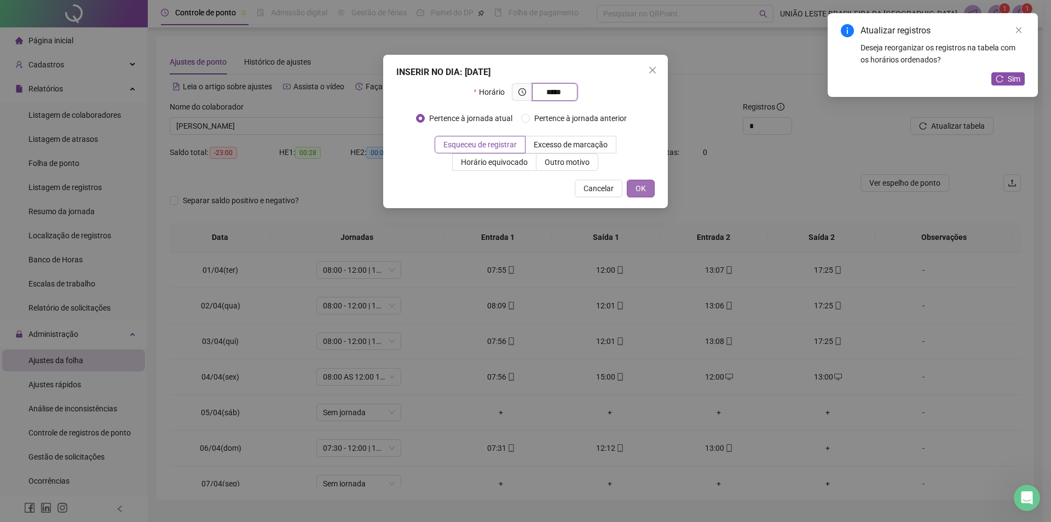
type input "*****"
click at [638, 184] on span "OK" at bounding box center [641, 188] width 10 height 12
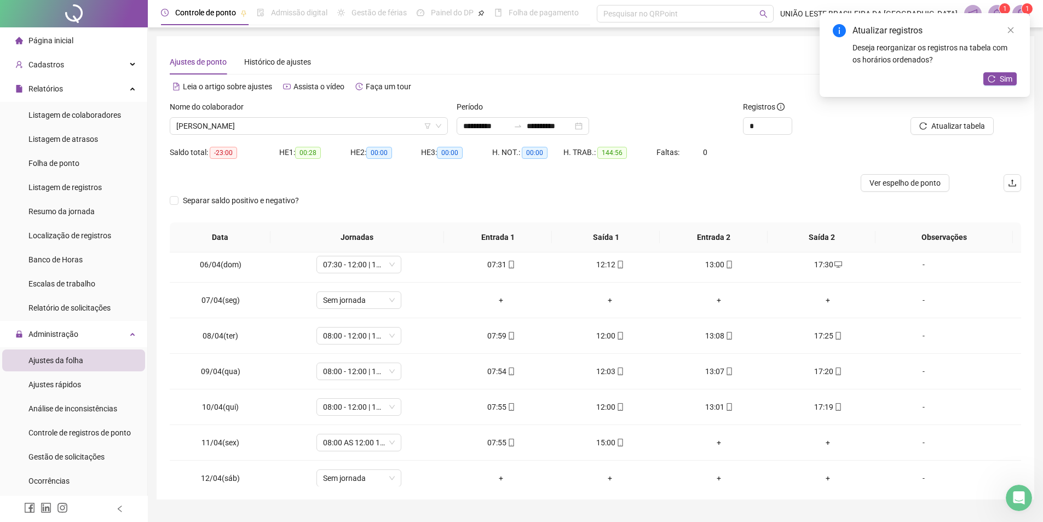
scroll to position [189, 0]
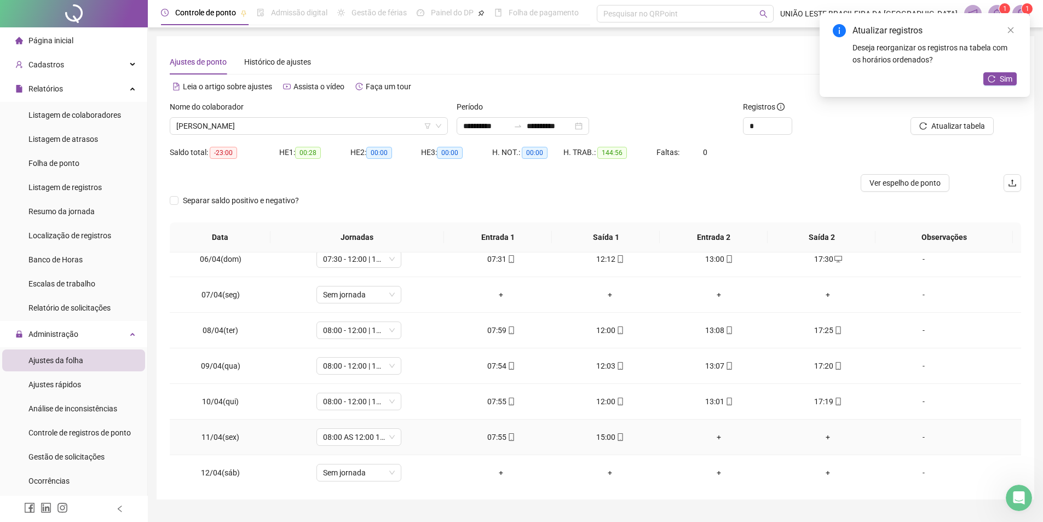
click at [705, 439] on div "+" at bounding box center [718, 437] width 91 height 12
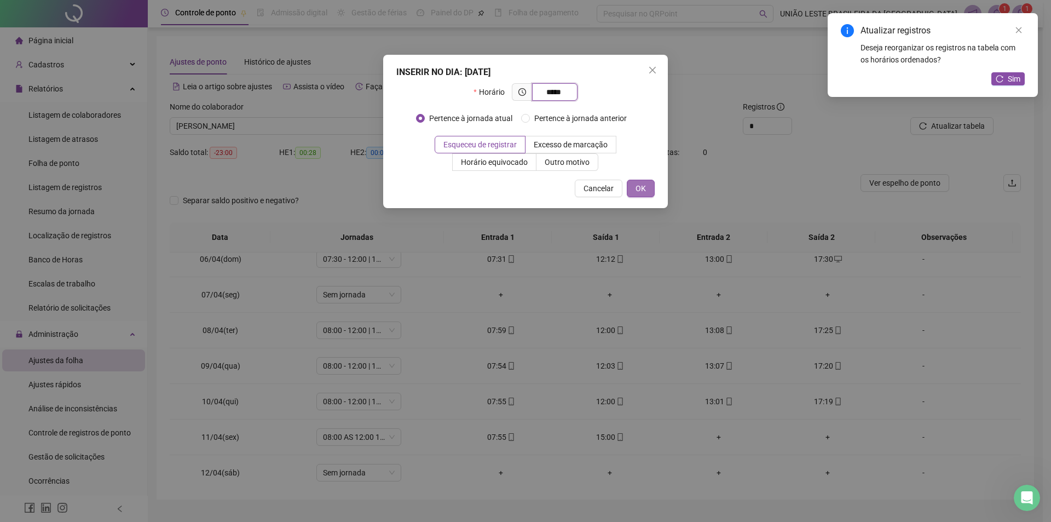
type input "*****"
click at [634, 188] on button "OK" at bounding box center [641, 189] width 28 height 18
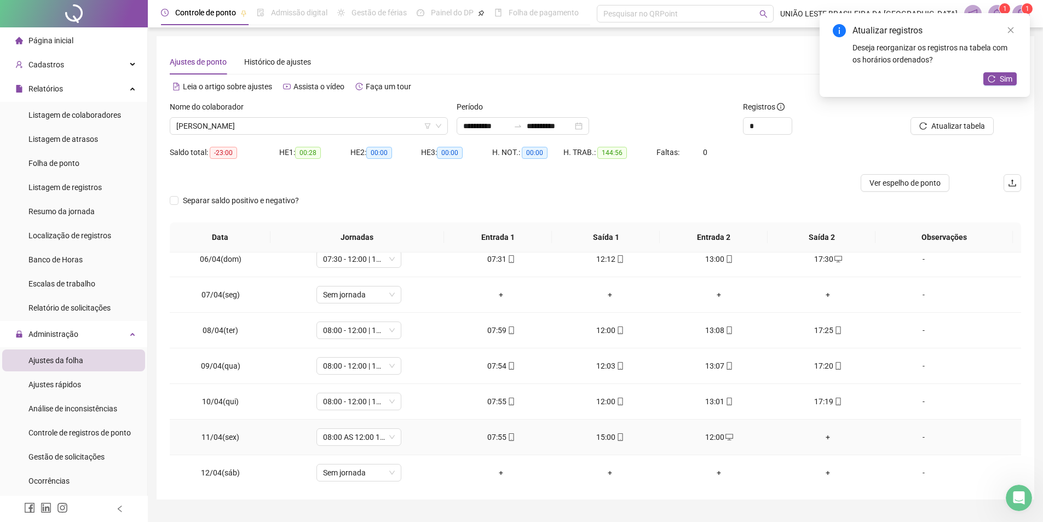
click at [826, 438] on div "+" at bounding box center [827, 437] width 91 height 12
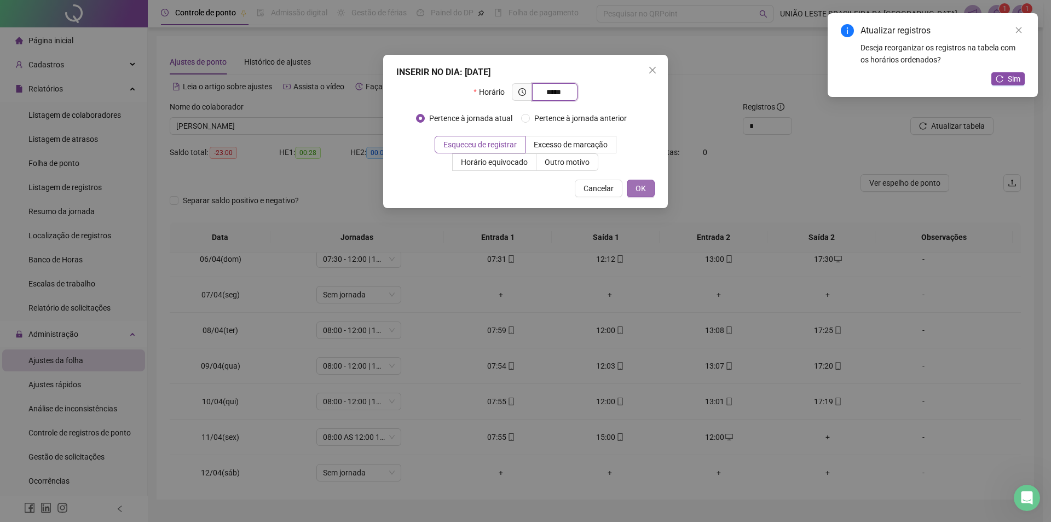
type input "*****"
click at [648, 186] on button "OK" at bounding box center [641, 189] width 28 height 18
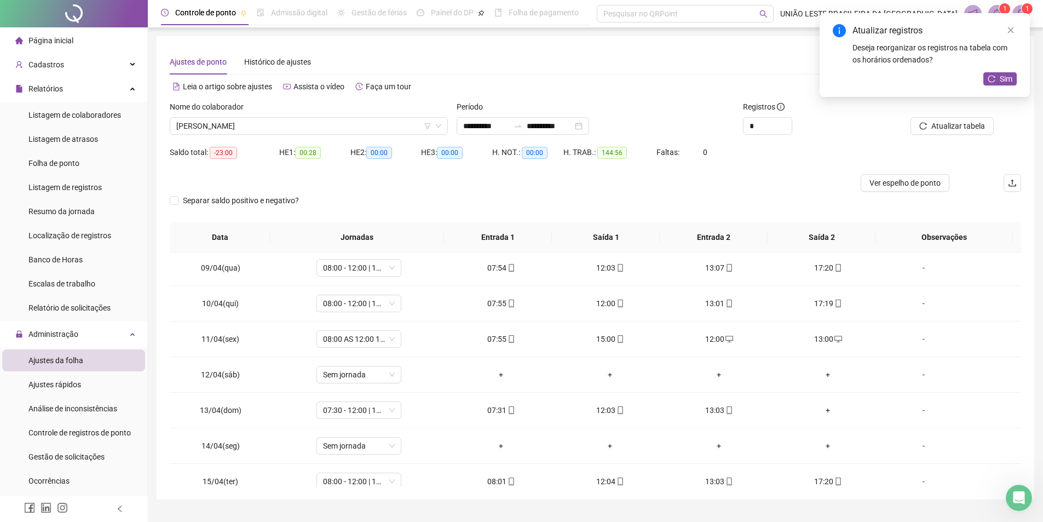
scroll to position [331, 0]
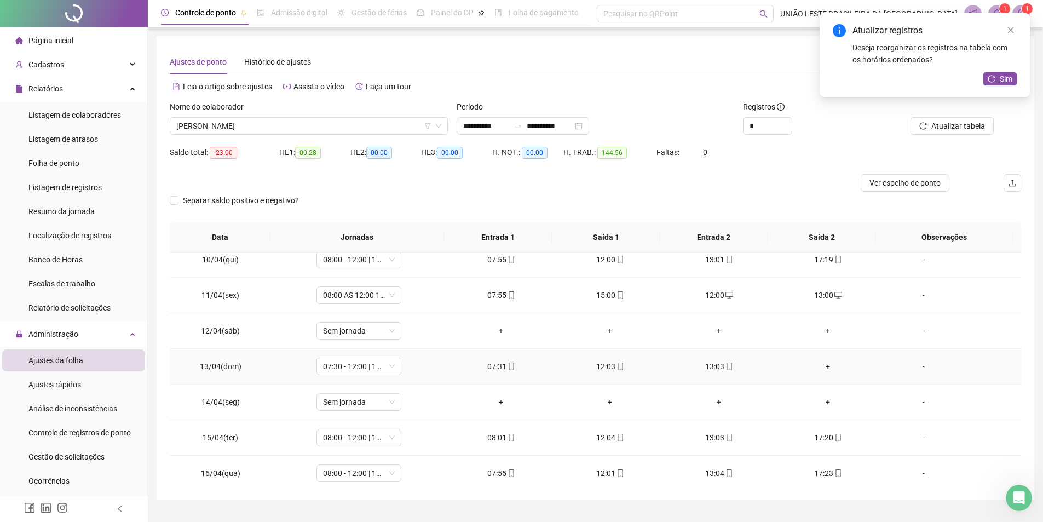
click at [822, 370] on div "+" at bounding box center [827, 366] width 91 height 12
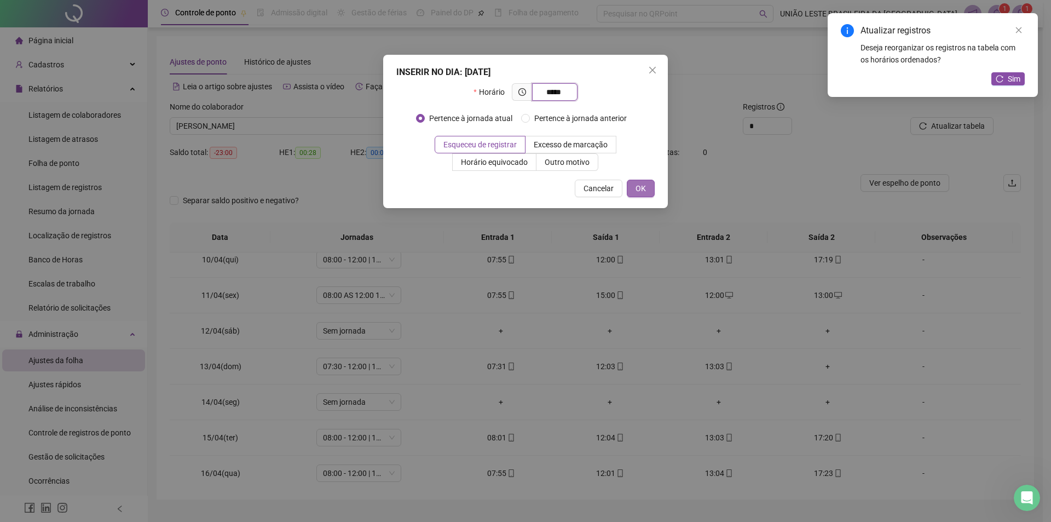
type input "*****"
click at [642, 188] on span "OK" at bounding box center [641, 188] width 10 height 12
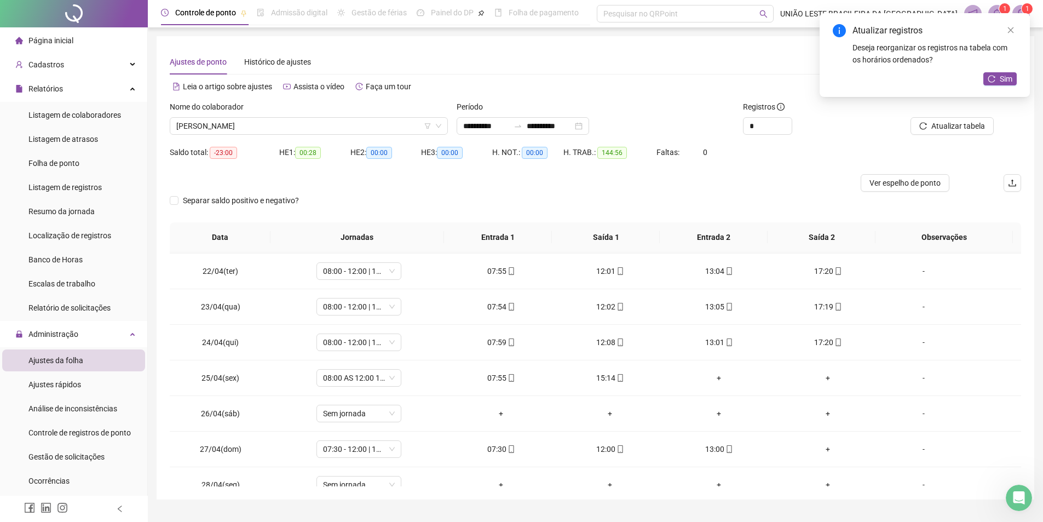
scroll to position [749, 0]
click at [717, 378] on div "+" at bounding box center [718, 375] width 91 height 12
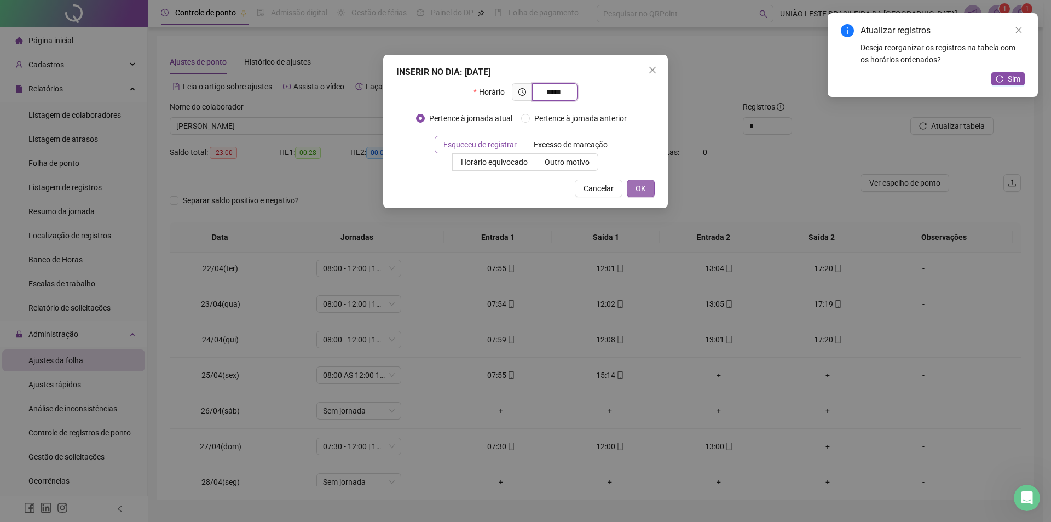
type input "*****"
click at [644, 190] on span "OK" at bounding box center [641, 188] width 10 height 12
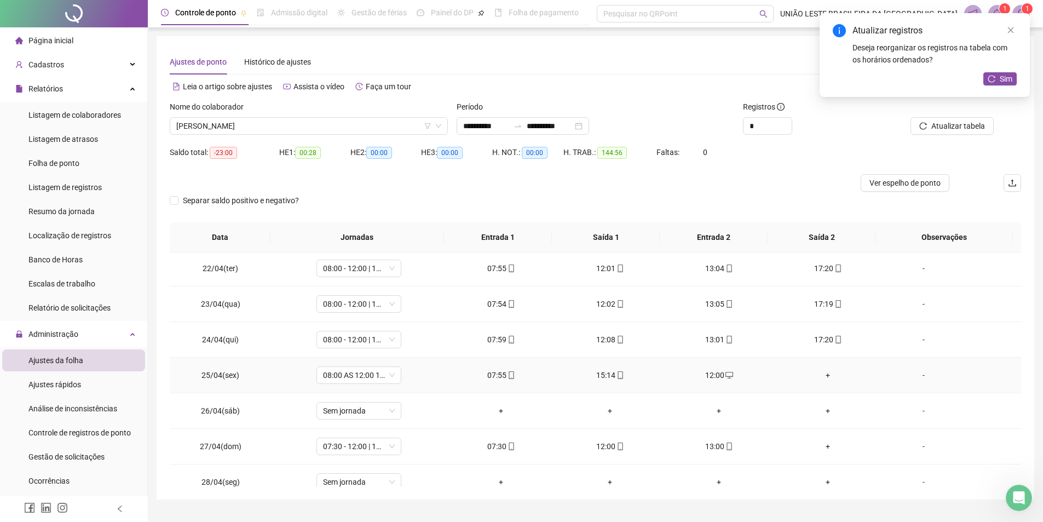
click at [824, 372] on div "+" at bounding box center [827, 375] width 91 height 12
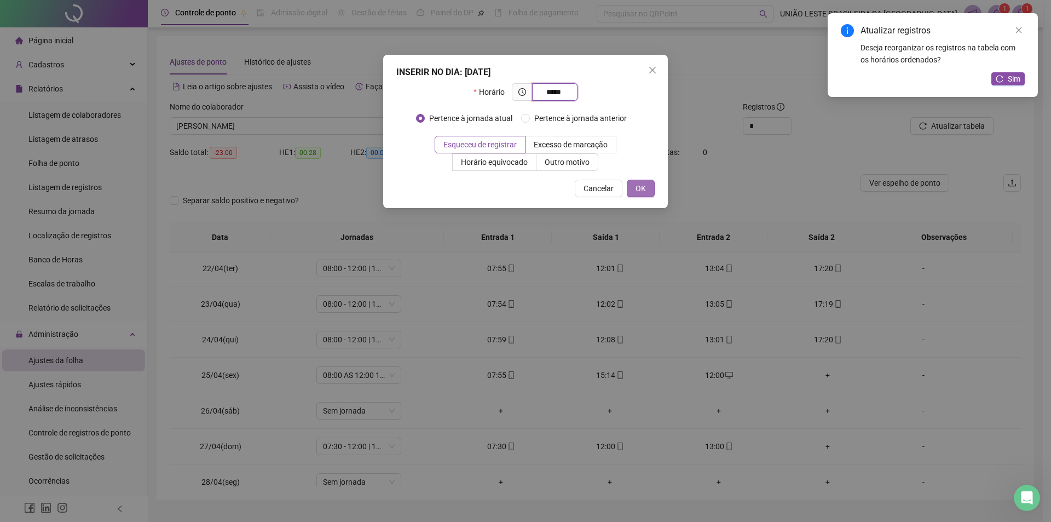
type input "*****"
click at [641, 189] on span "OK" at bounding box center [641, 188] width 10 height 12
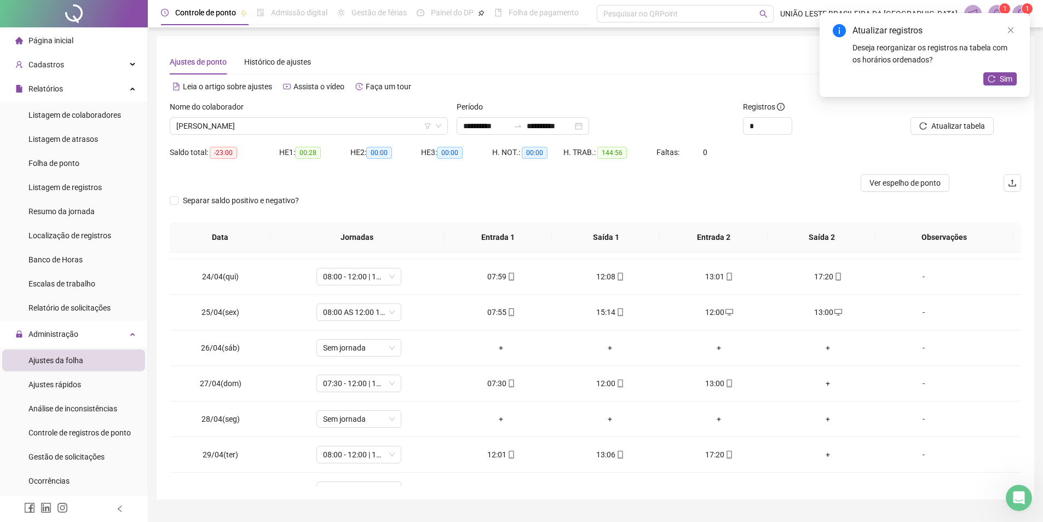
scroll to position [834, 0]
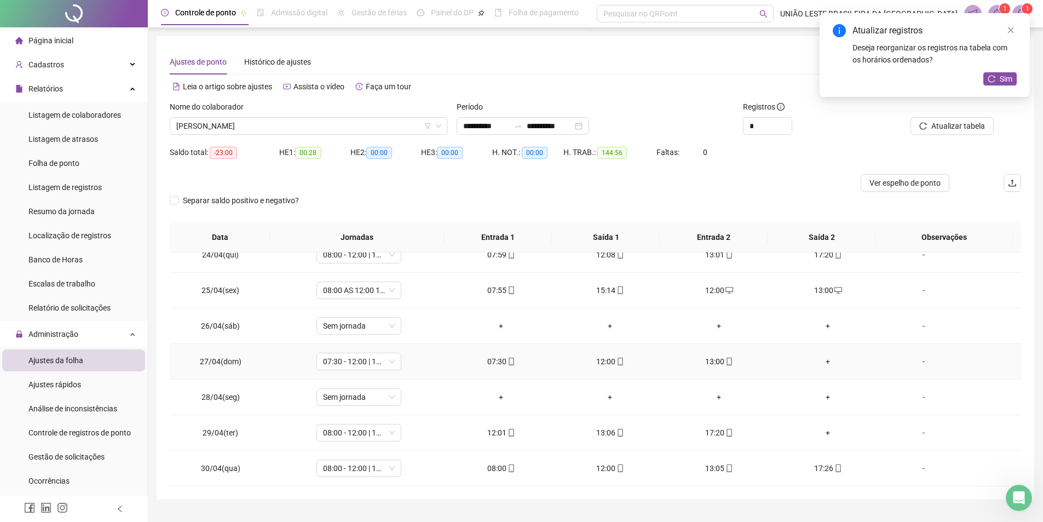
click at [823, 365] on div "+" at bounding box center [827, 361] width 91 height 12
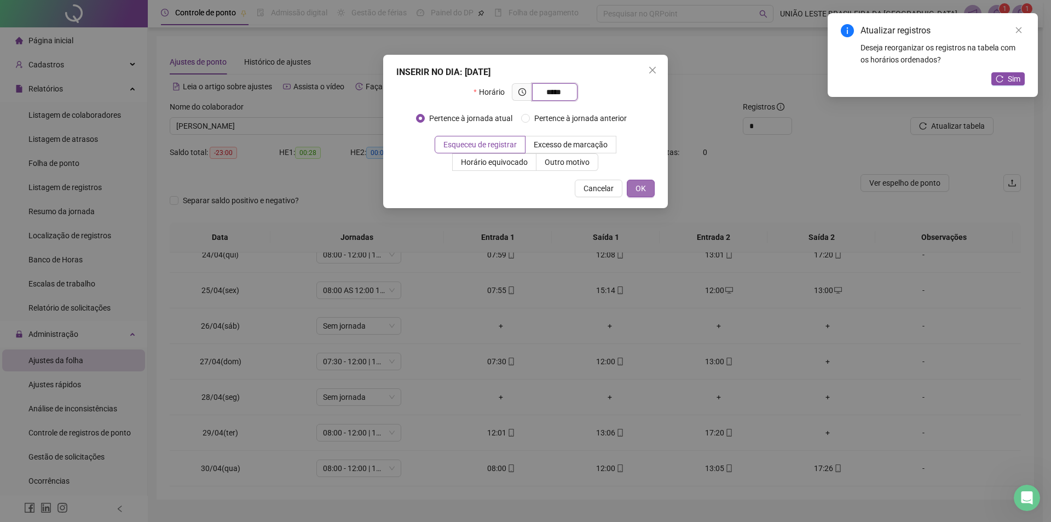
type input "*****"
click at [637, 190] on span "OK" at bounding box center [641, 188] width 10 height 12
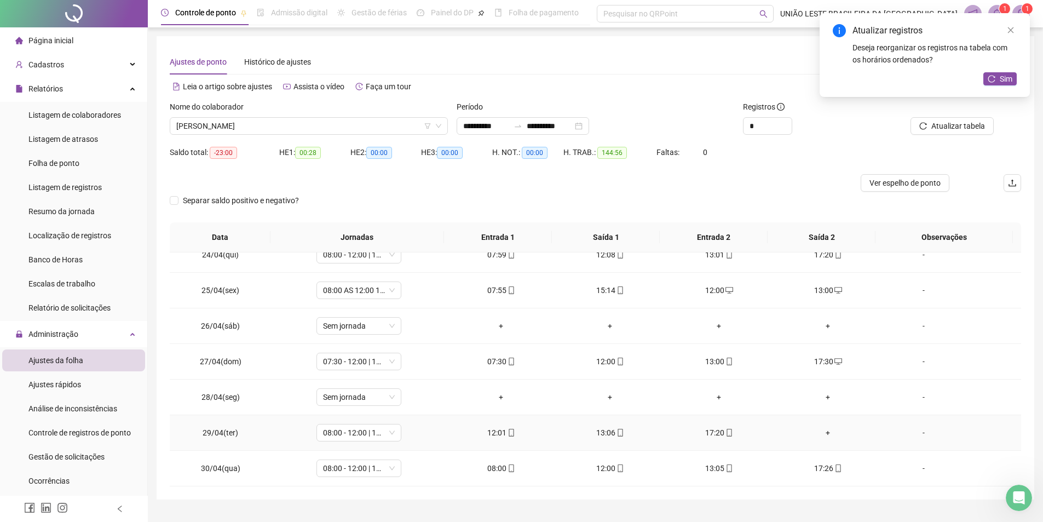
click at [818, 431] on div "+" at bounding box center [827, 432] width 91 height 12
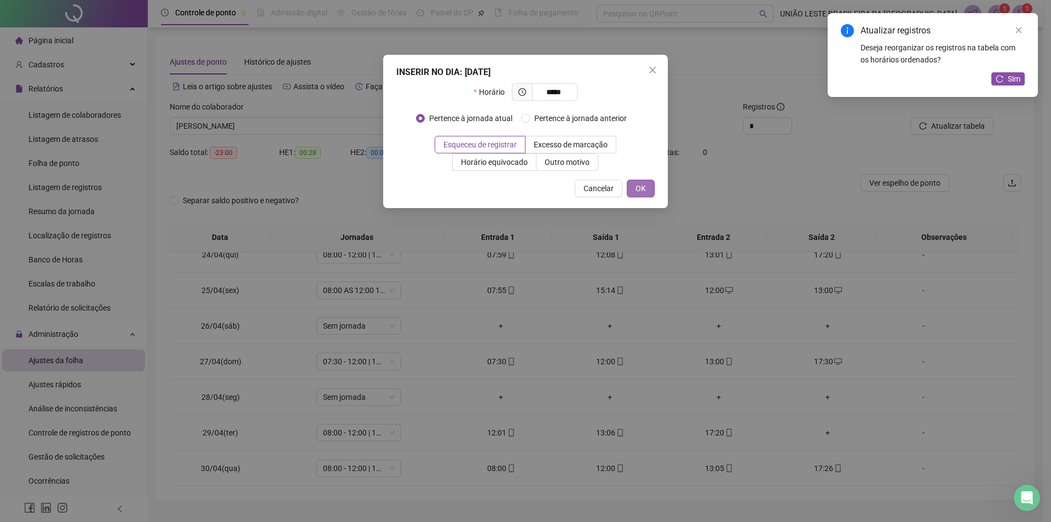
type input "*****"
click at [645, 193] on span "OK" at bounding box center [641, 188] width 10 height 12
click at [1017, 79] on span "Sim" at bounding box center [1014, 79] width 13 height 12
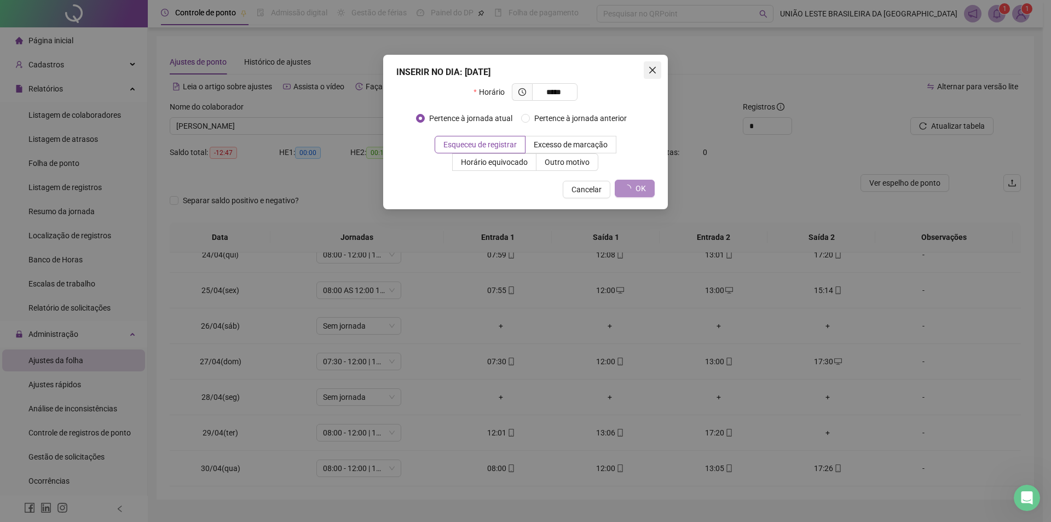
click at [655, 67] on icon "close" at bounding box center [652, 70] width 7 height 7
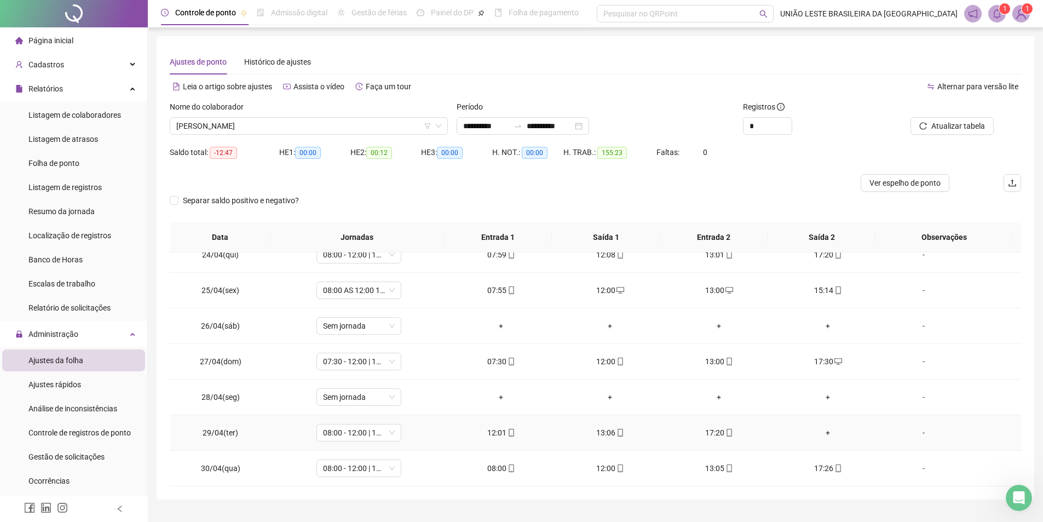
click at [818, 438] on div "+" at bounding box center [827, 432] width 91 height 12
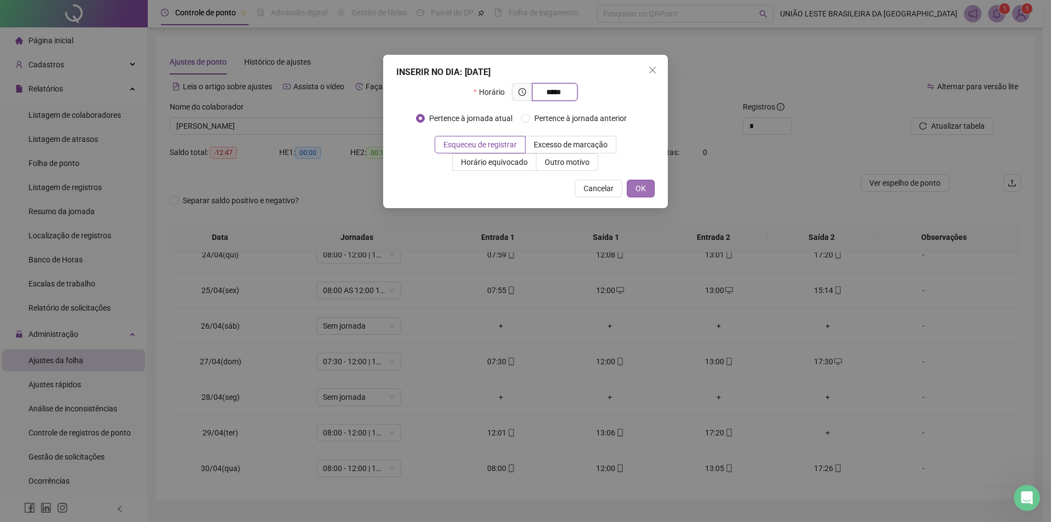
type input "*****"
click at [642, 193] on span "OK" at bounding box center [641, 188] width 10 height 12
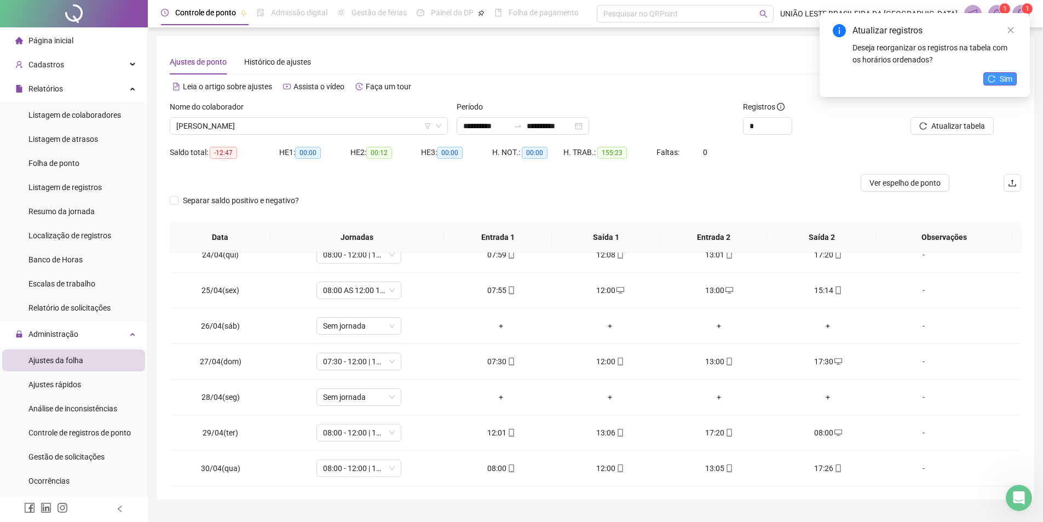
click at [989, 80] on icon "reload" at bounding box center [991, 78] width 7 height 7
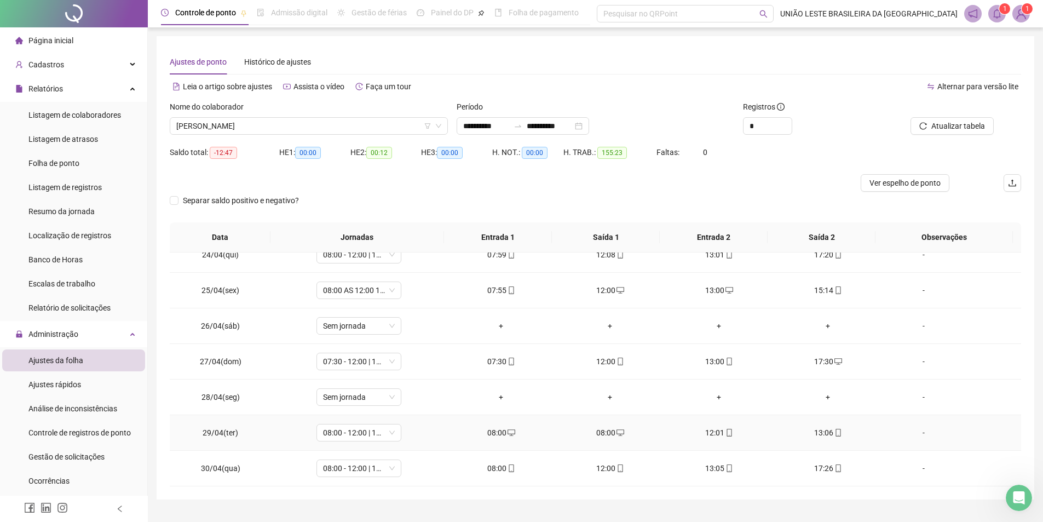
click at [609, 431] on div "08:00" at bounding box center [609, 432] width 91 height 12
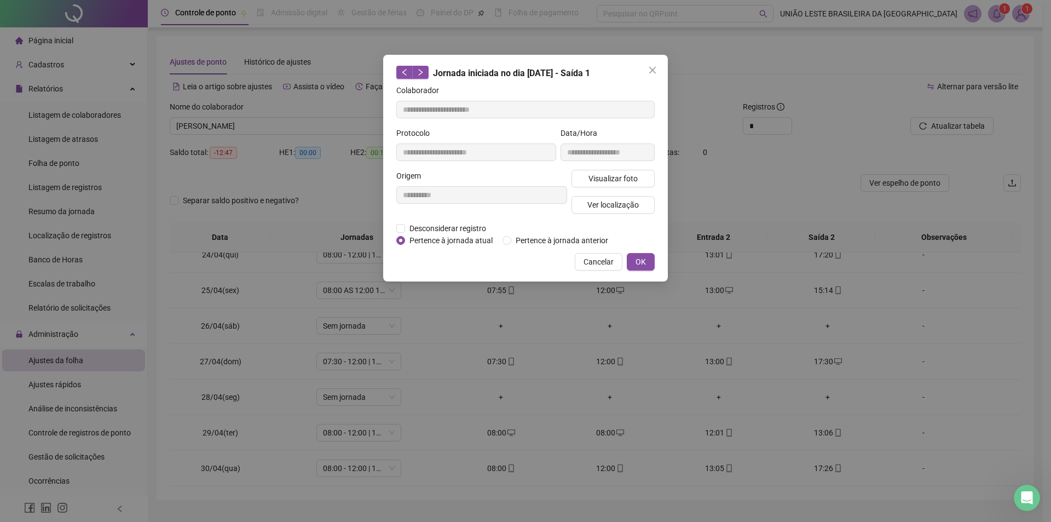
type input "**********"
click at [470, 230] on span "Desconsiderar registro" at bounding box center [447, 228] width 85 height 12
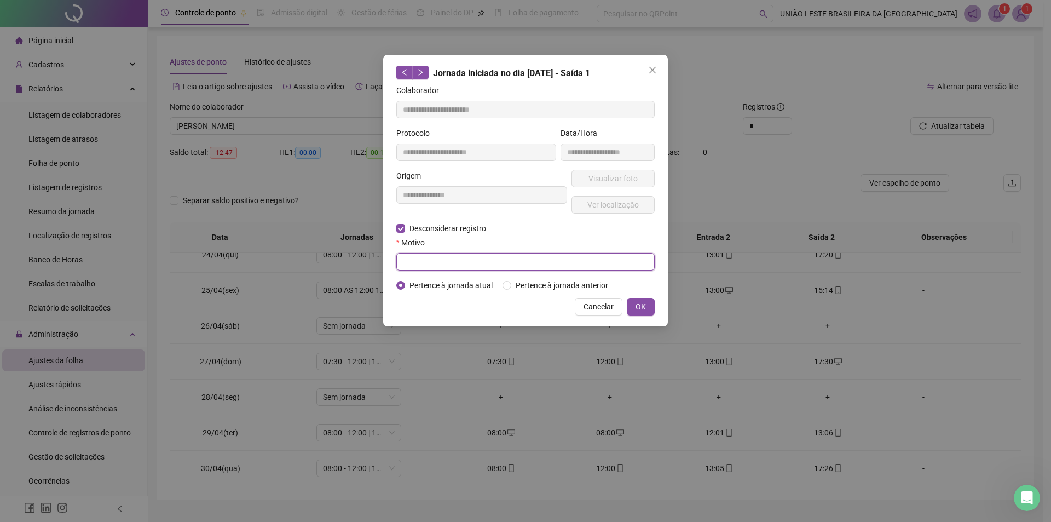
click at [463, 268] on input "text" at bounding box center [525, 262] width 258 height 18
type input "*"
click at [656, 311] on div "**********" at bounding box center [525, 191] width 285 height 272
click at [654, 309] on button "OK" at bounding box center [641, 307] width 28 height 18
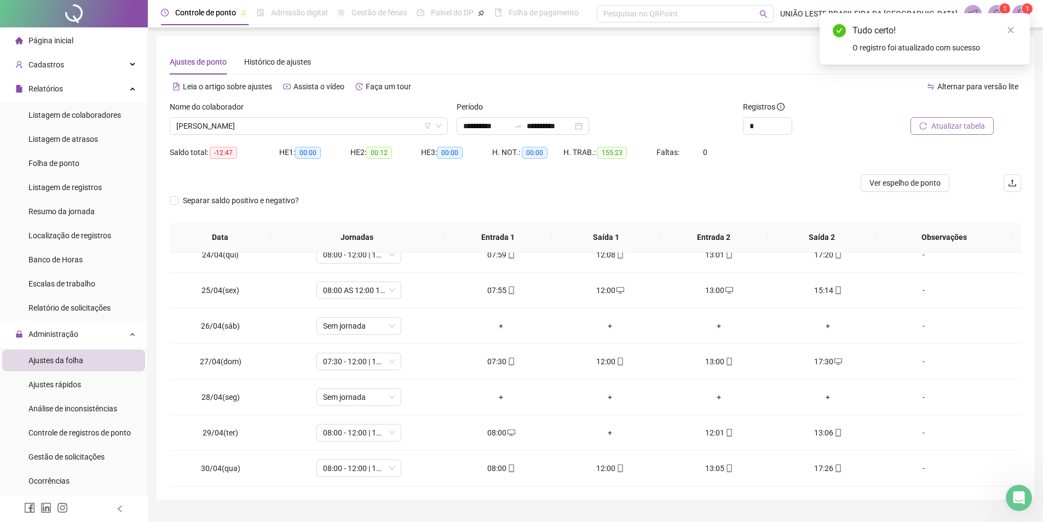
click at [956, 129] on span "Atualizar tabela" at bounding box center [958, 126] width 54 height 12
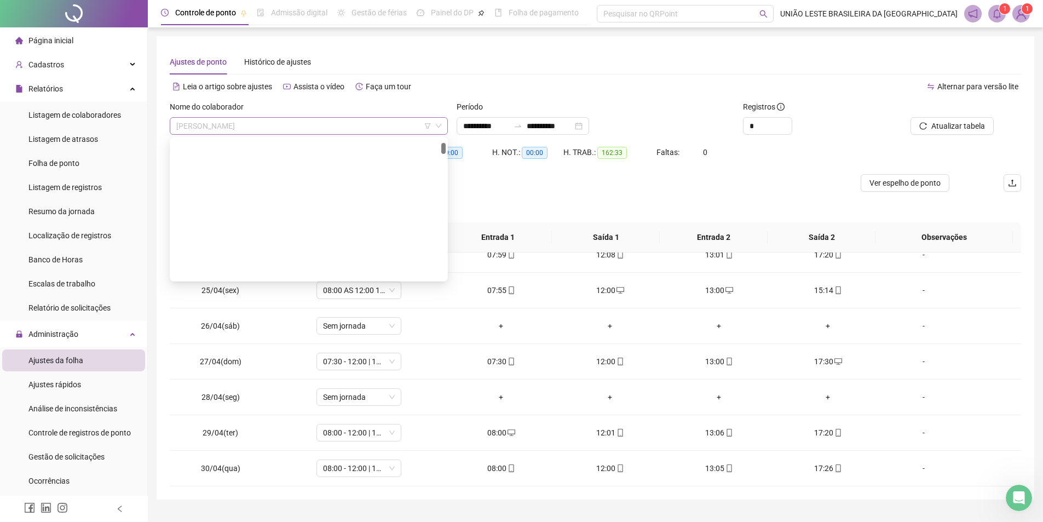
scroll to position [158, 0]
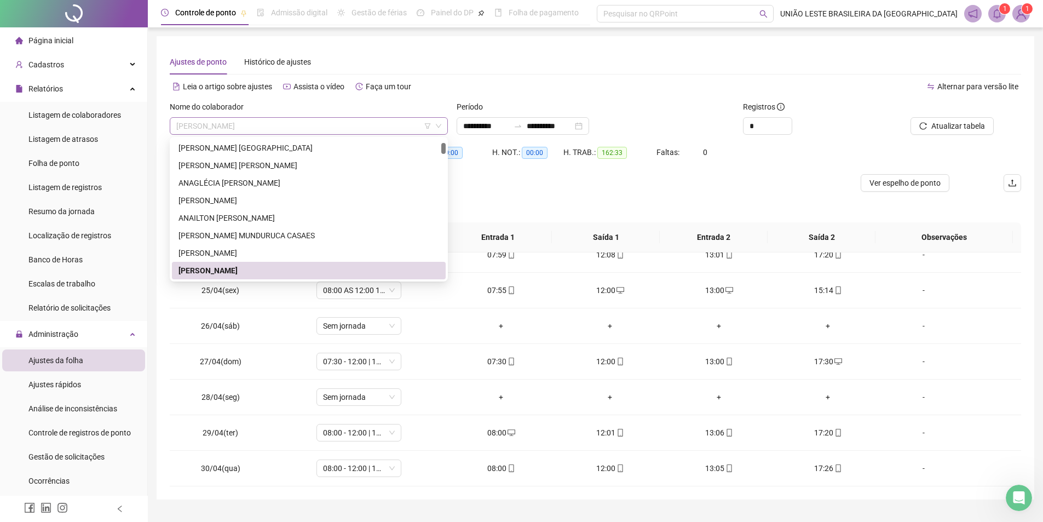
click at [379, 125] on span "[PERSON_NAME]" at bounding box center [308, 126] width 265 height 16
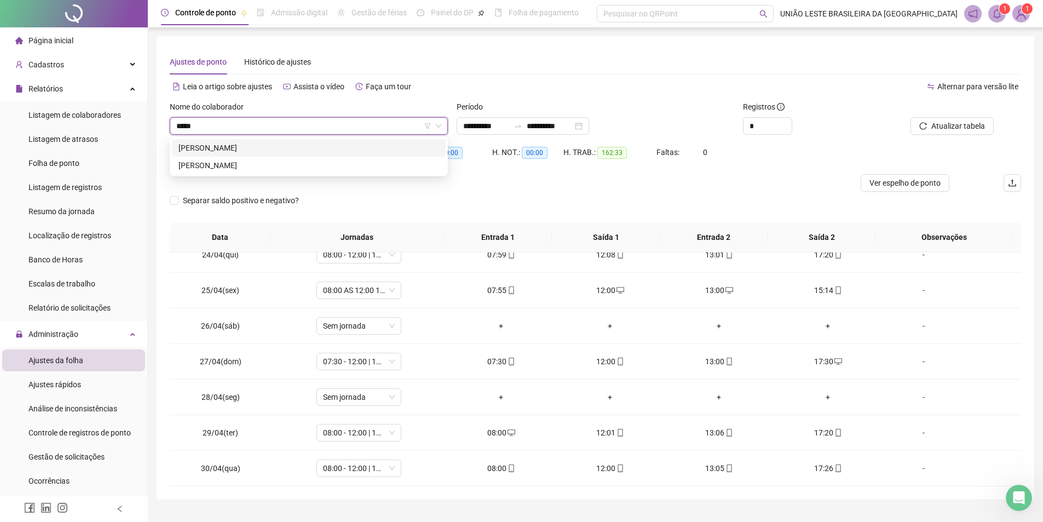
scroll to position [0, 0]
type input "******"
click at [283, 153] on div "[PERSON_NAME]" at bounding box center [308, 148] width 261 height 12
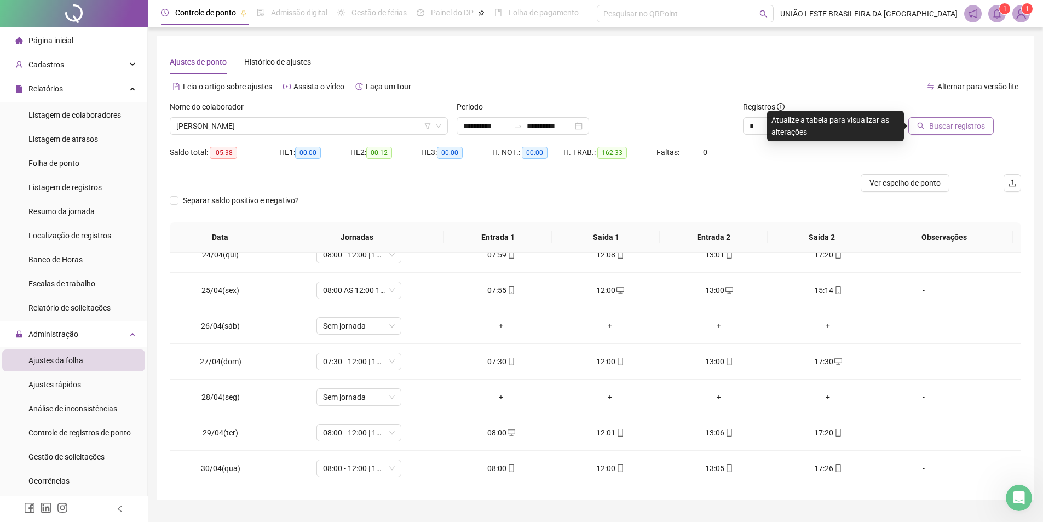
drag, startPoint x: 898, startPoint y: 128, endPoint x: 931, endPoint y: 124, distance: 32.5
click at [910, 129] on body "**********" at bounding box center [521, 261] width 1043 height 522
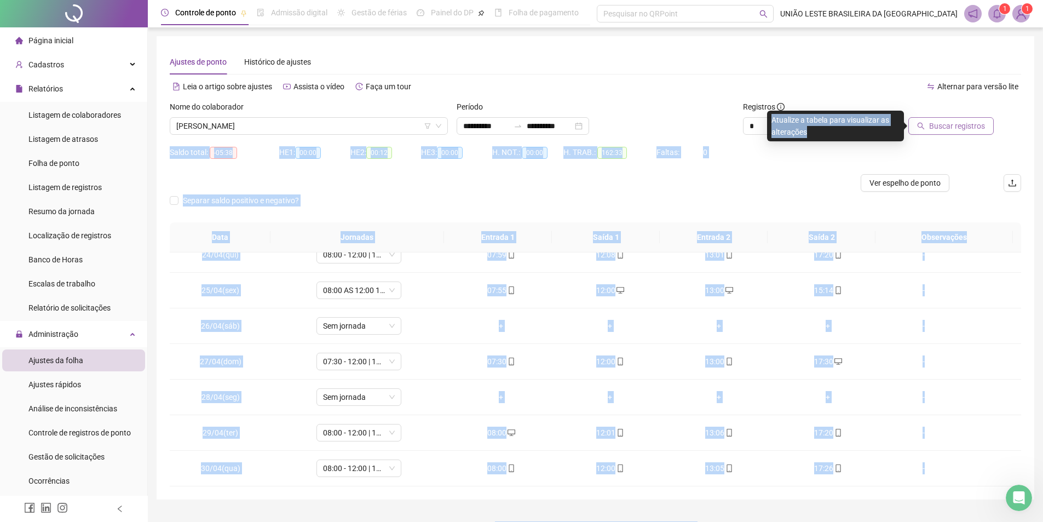
click at [931, 124] on button "Buscar registros" at bounding box center [950, 126] width 85 height 18
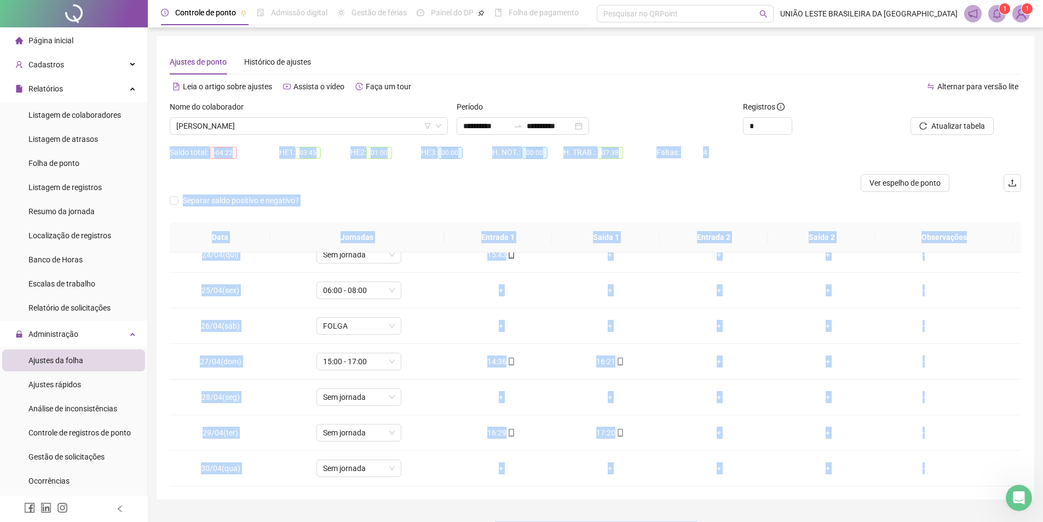
click at [778, 209] on div "Separar saldo positivo e negativo?" at bounding box center [595, 207] width 851 height 31
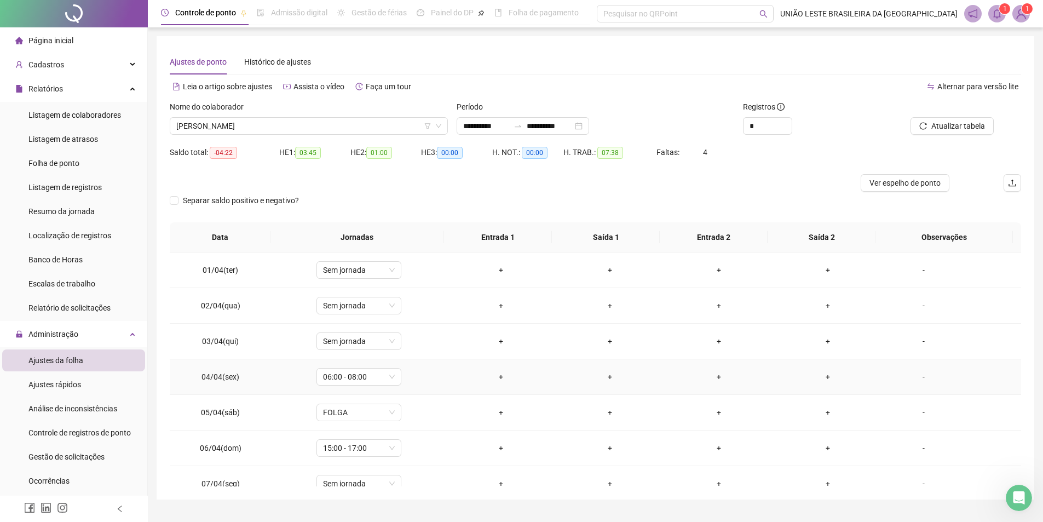
click at [499, 378] on div "+" at bounding box center [500, 377] width 91 height 12
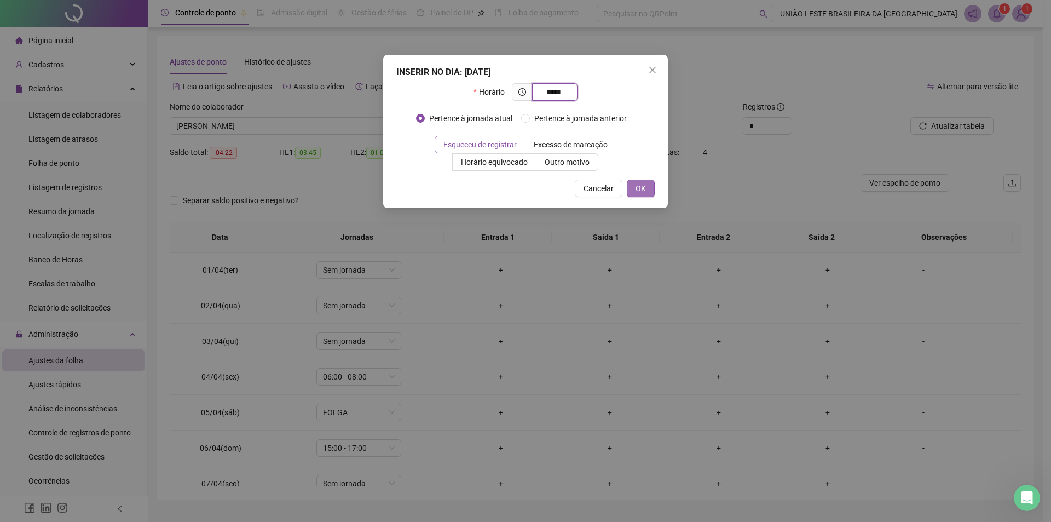
type input "*****"
click at [646, 188] on button "OK" at bounding box center [641, 189] width 28 height 18
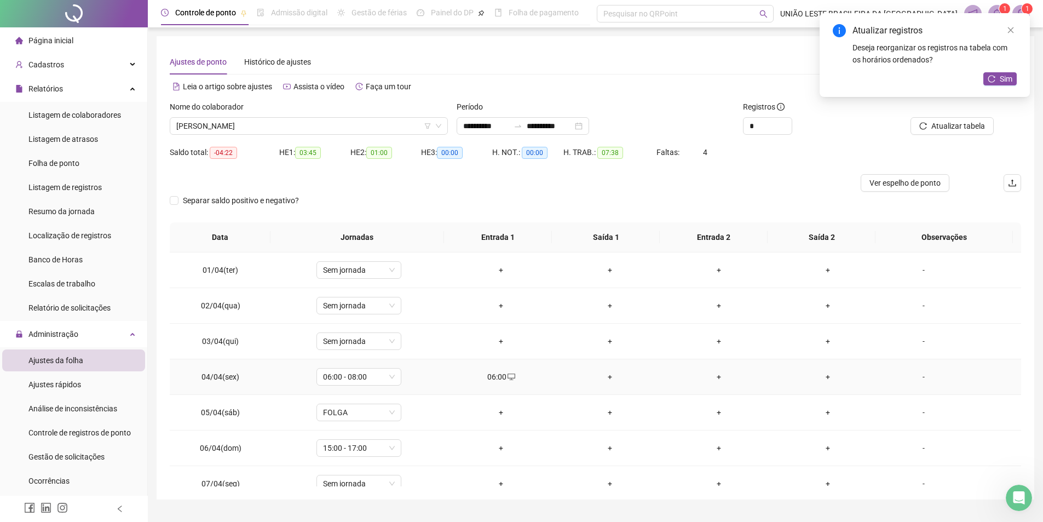
click at [607, 375] on div "+" at bounding box center [609, 377] width 91 height 12
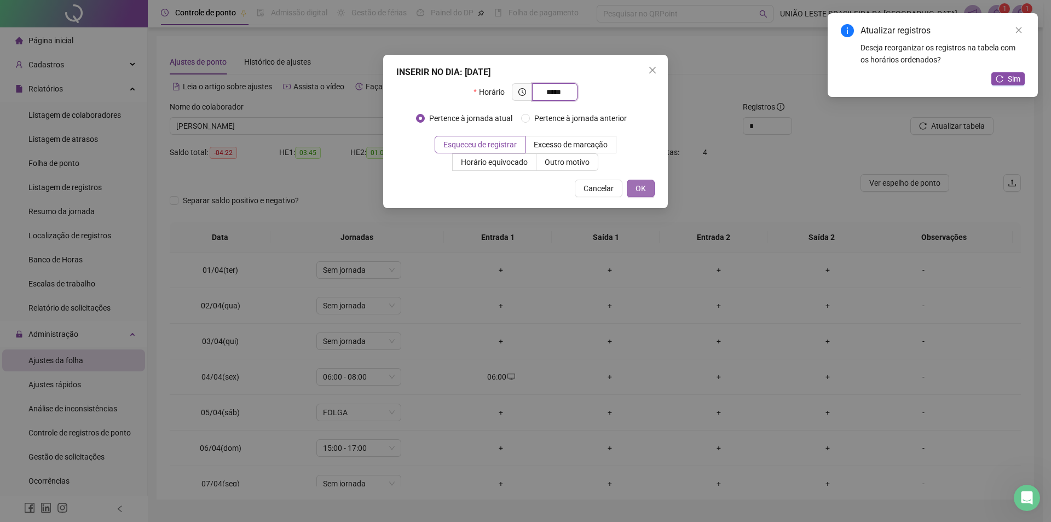
type input "*****"
click at [638, 194] on span "OK" at bounding box center [641, 188] width 10 height 12
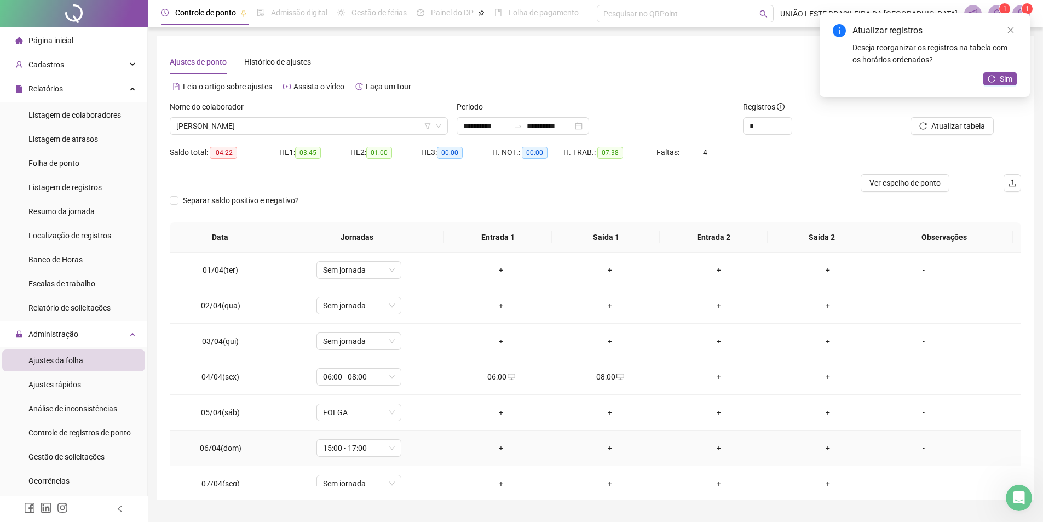
click at [498, 447] on div "+" at bounding box center [500, 448] width 91 height 12
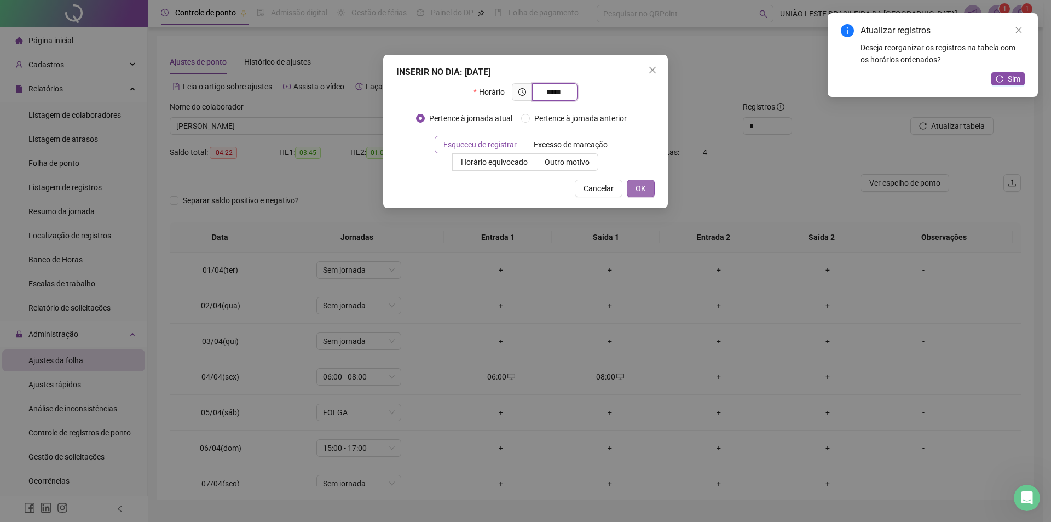
type input "*****"
click at [641, 186] on span "OK" at bounding box center [641, 188] width 10 height 12
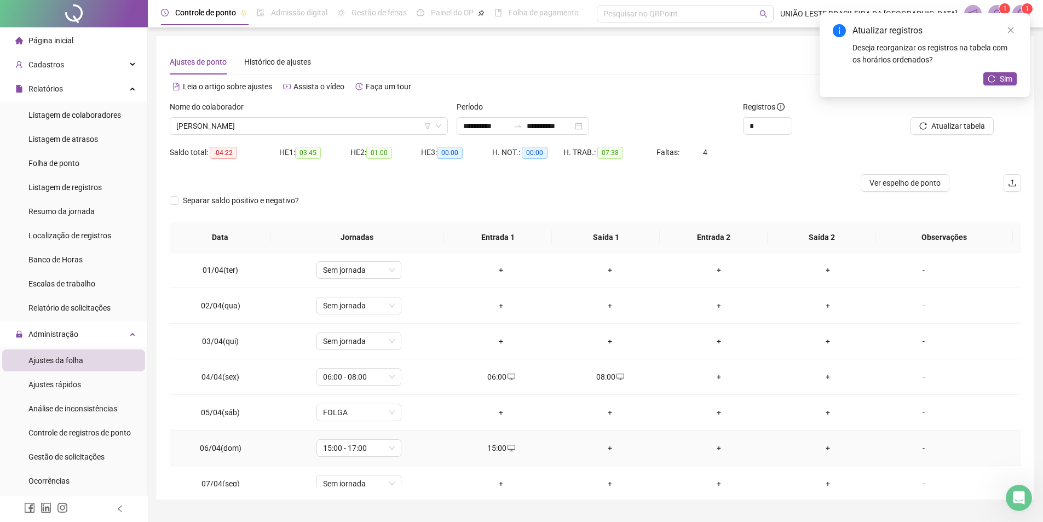
click at [608, 448] on div "+" at bounding box center [609, 448] width 91 height 12
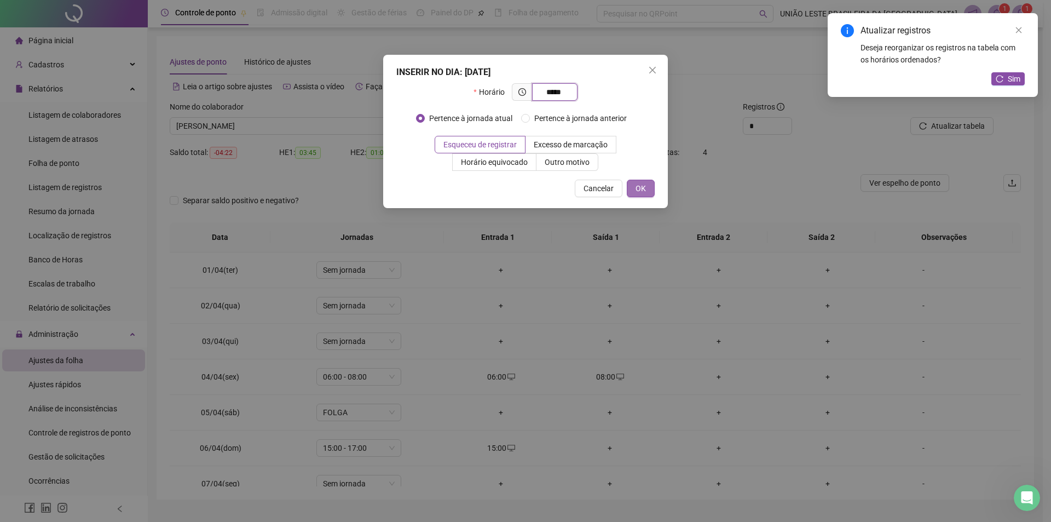
type input "*****"
click at [630, 188] on button "OK" at bounding box center [641, 189] width 28 height 18
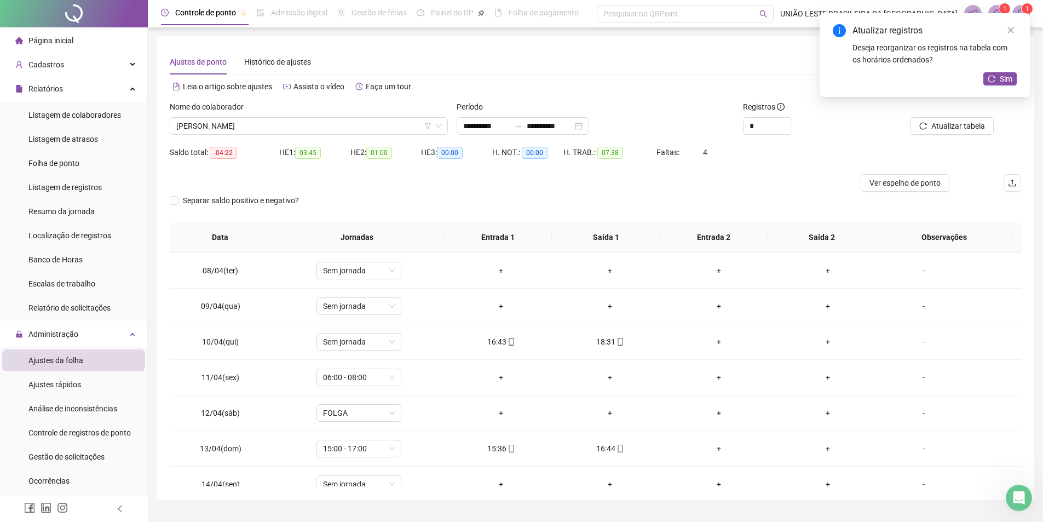
scroll to position [251, 0]
click at [485, 336] on div "16:43" at bounding box center [500, 339] width 91 height 12
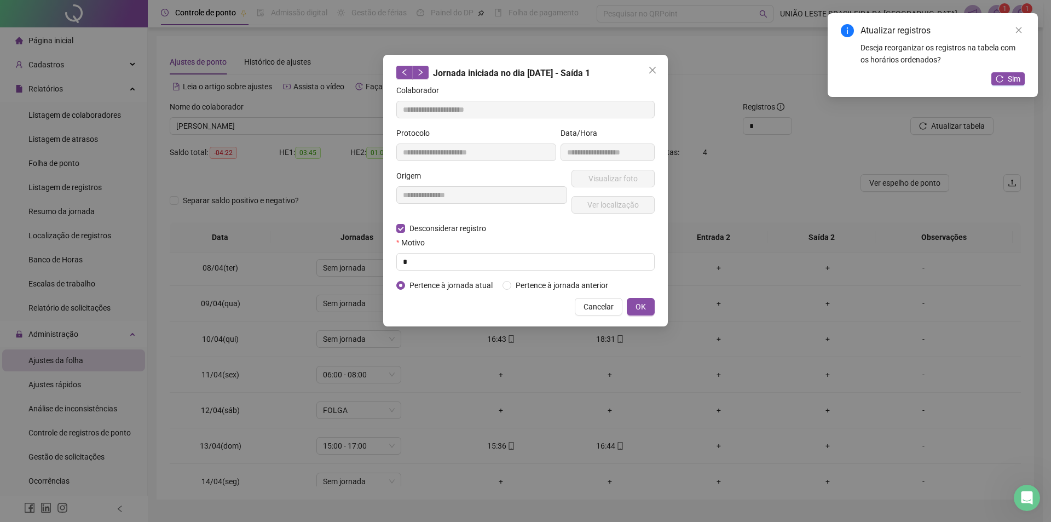
type input "**********"
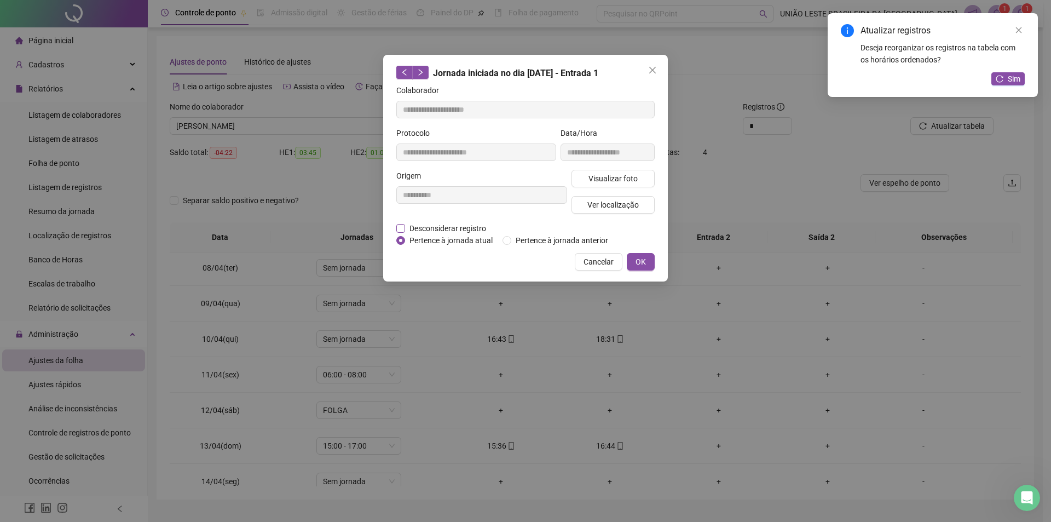
click at [428, 228] on span "Desconsiderar registro" at bounding box center [447, 228] width 85 height 12
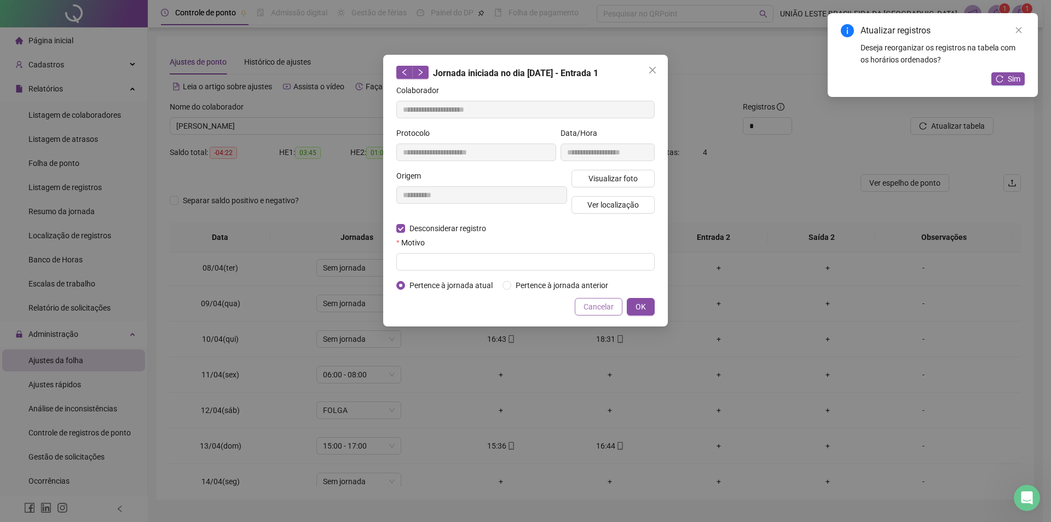
click at [592, 302] on span "Cancelar" at bounding box center [599, 307] width 30 height 12
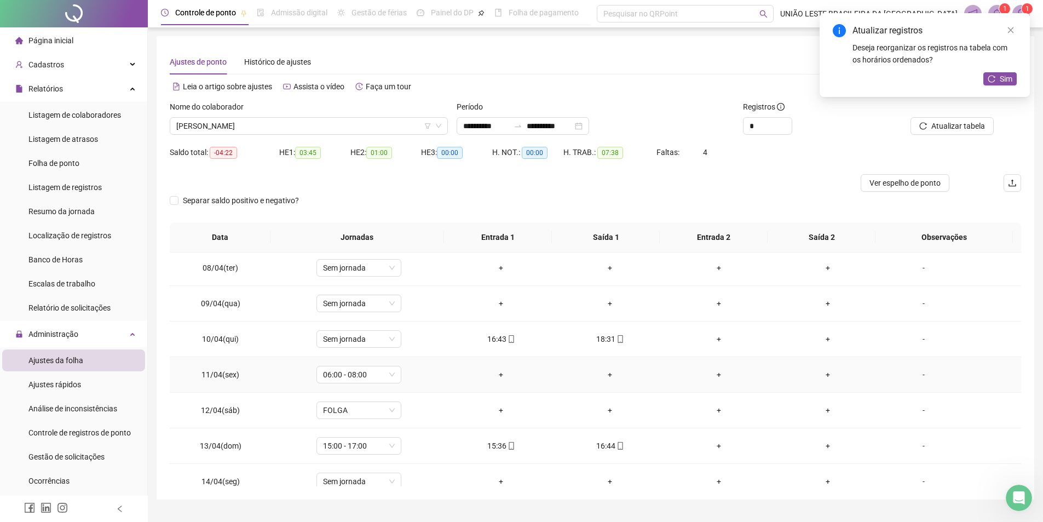
drag, startPoint x: 502, startPoint y: 372, endPoint x: 503, endPoint y: 380, distance: 7.7
click at [503, 373] on div "+" at bounding box center [500, 374] width 91 height 12
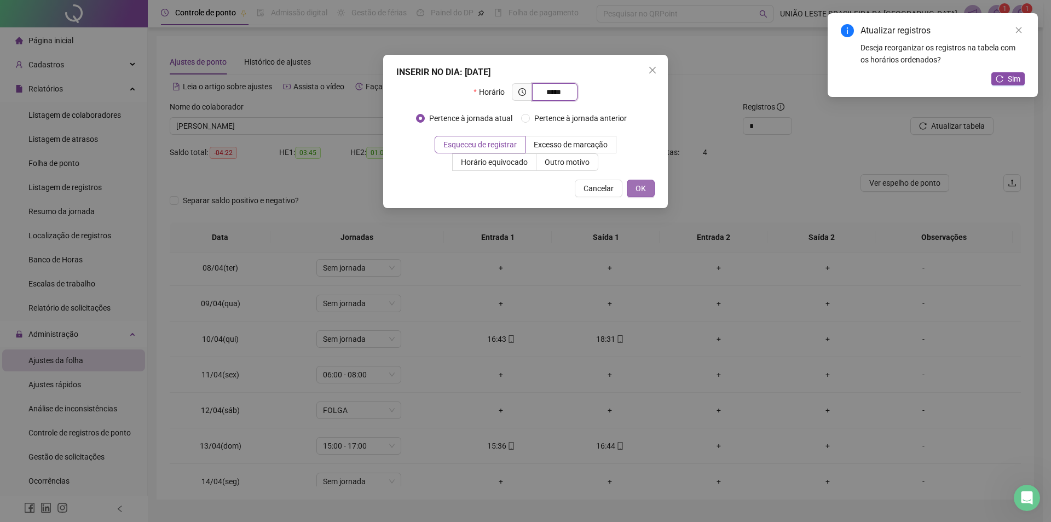
type input "*****"
click at [630, 189] on button "OK" at bounding box center [641, 189] width 28 height 18
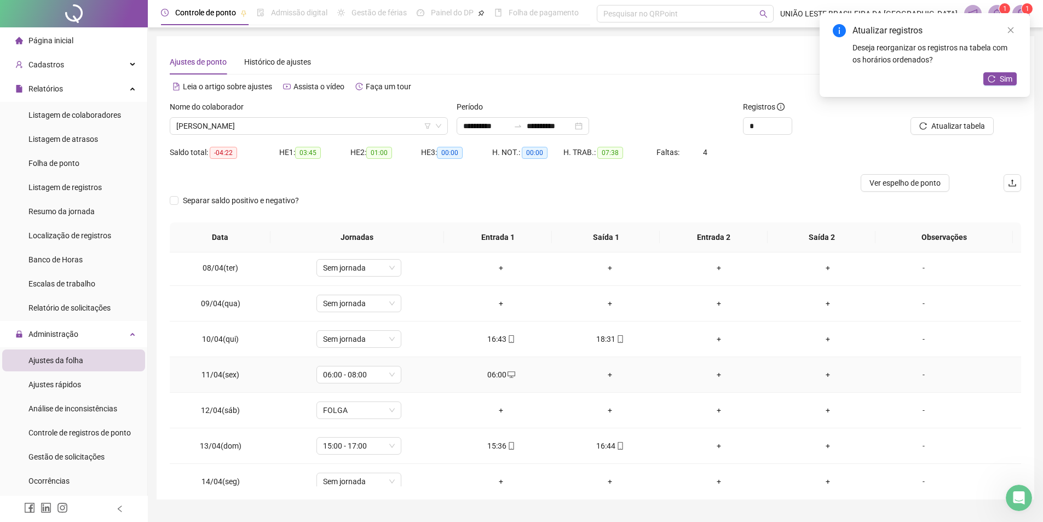
click at [606, 375] on div "+" at bounding box center [609, 374] width 91 height 12
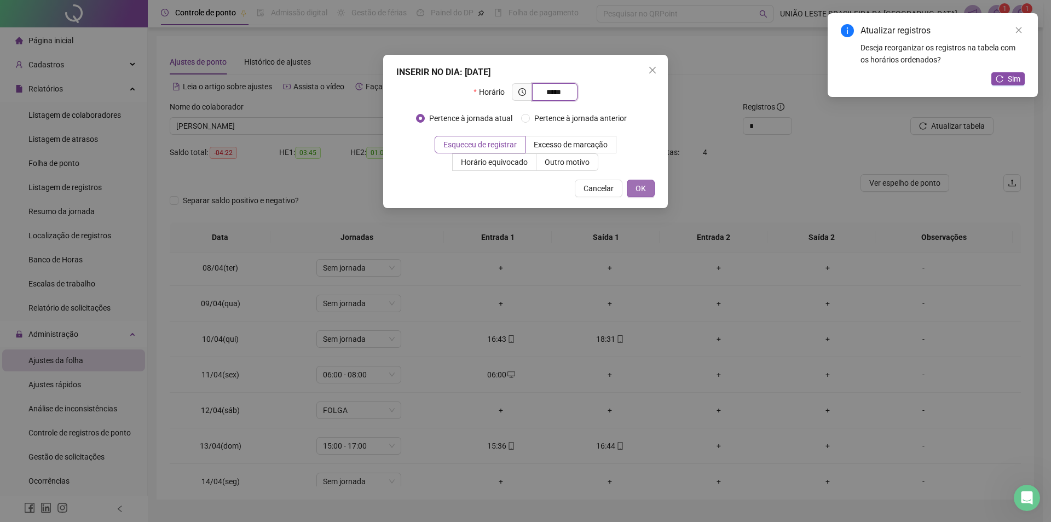
type input "*****"
click at [635, 193] on button "OK" at bounding box center [641, 189] width 28 height 18
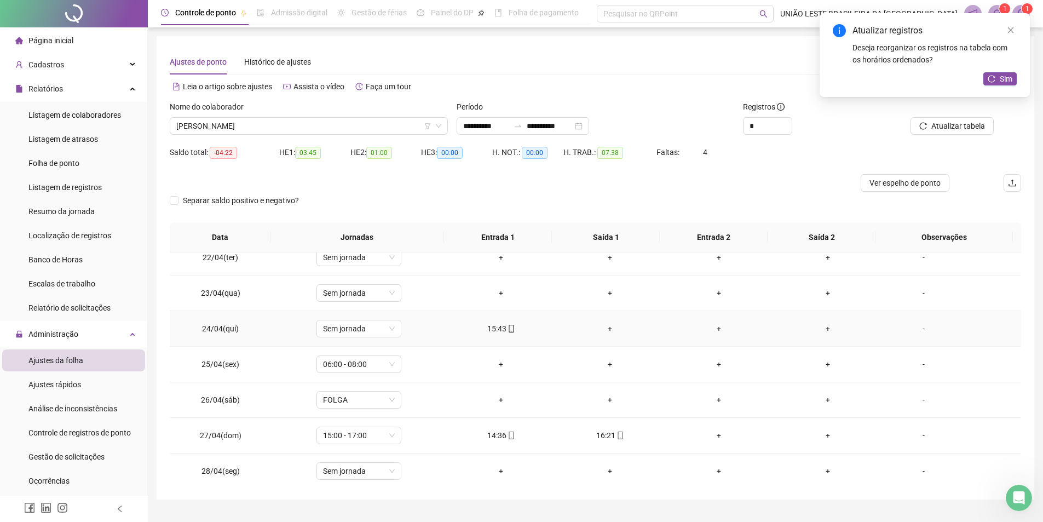
scroll to position [765, 0]
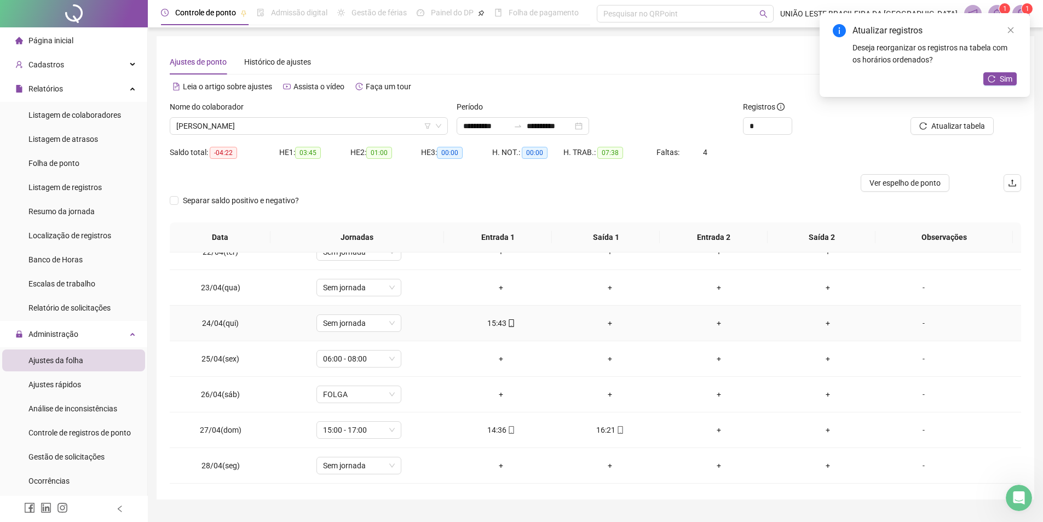
click at [498, 324] on div "15:43" at bounding box center [500, 323] width 91 height 12
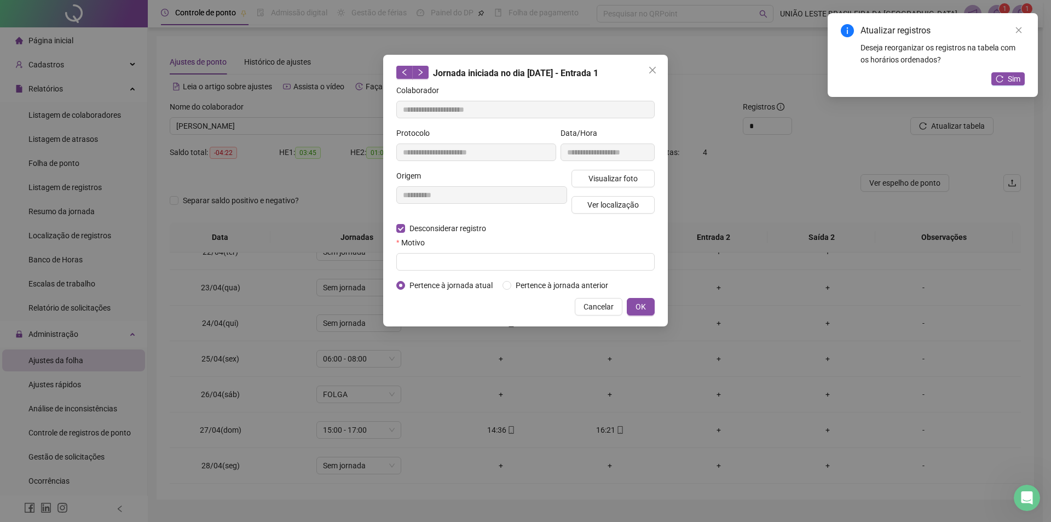
type input "**********"
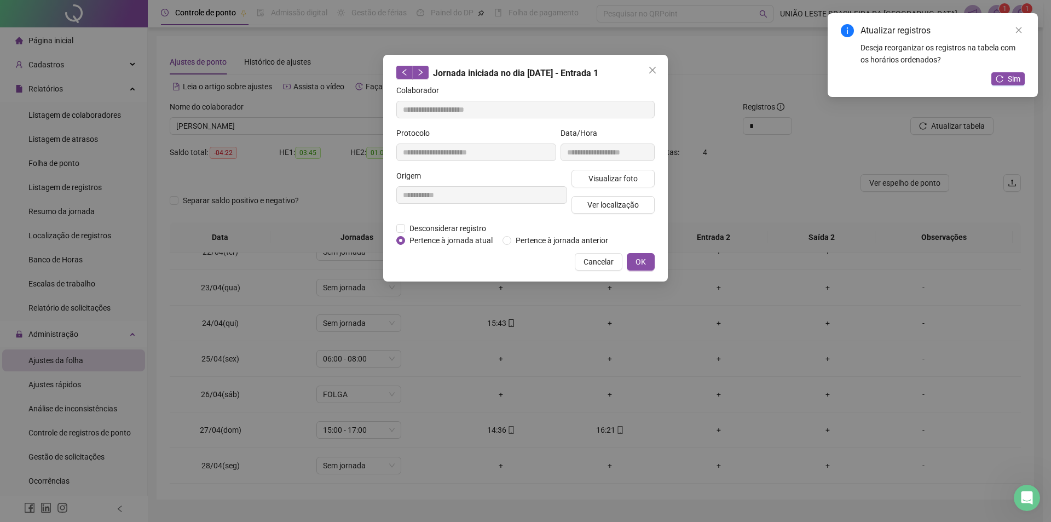
click at [449, 221] on div "**********" at bounding box center [481, 196] width 175 height 53
click at [449, 229] on span "Desconsiderar registro" at bounding box center [447, 228] width 85 height 12
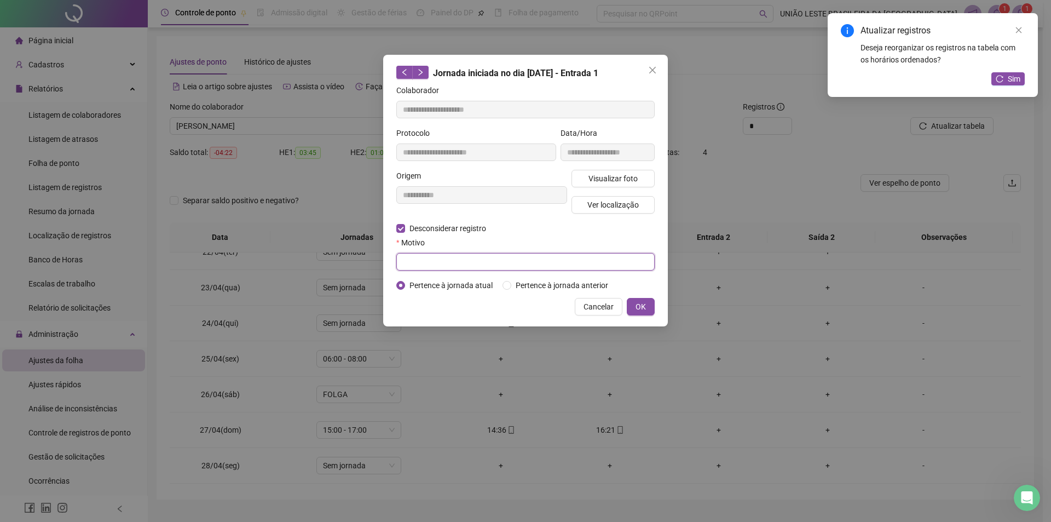
click at [437, 262] on input "text" at bounding box center [525, 262] width 258 height 18
type input "*"
click at [639, 303] on span "OK" at bounding box center [641, 307] width 10 height 12
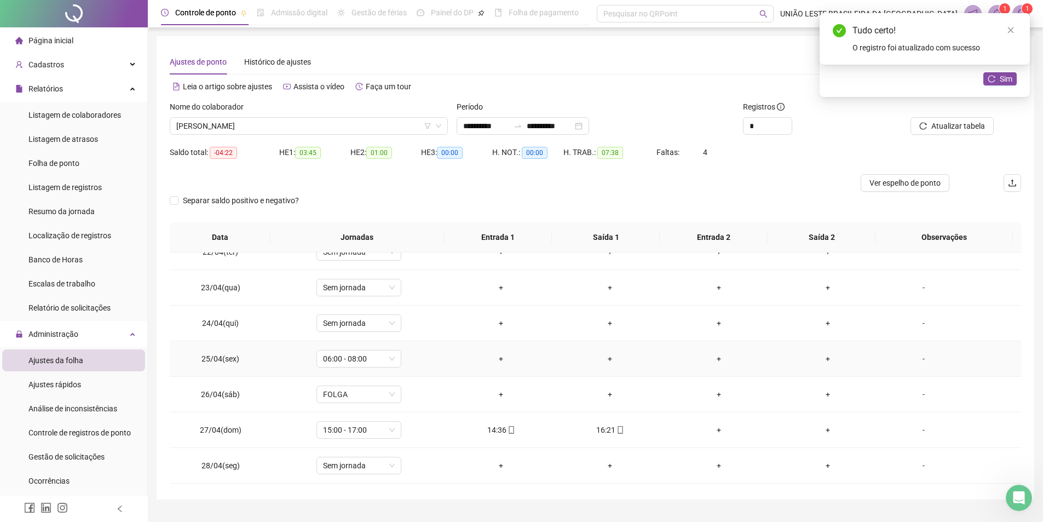
click at [502, 354] on div "+" at bounding box center [500, 359] width 91 height 12
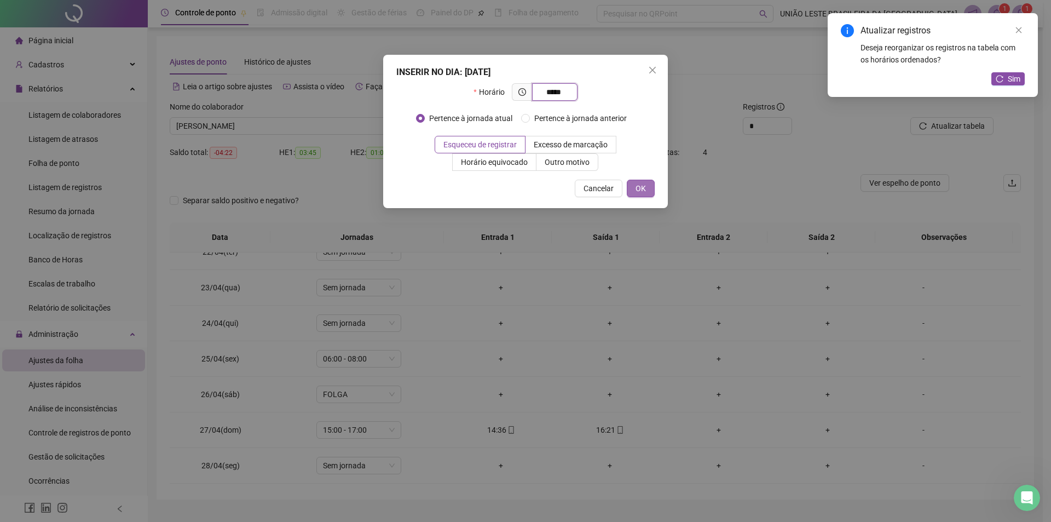
type input "*****"
click at [647, 188] on button "OK" at bounding box center [641, 189] width 28 height 18
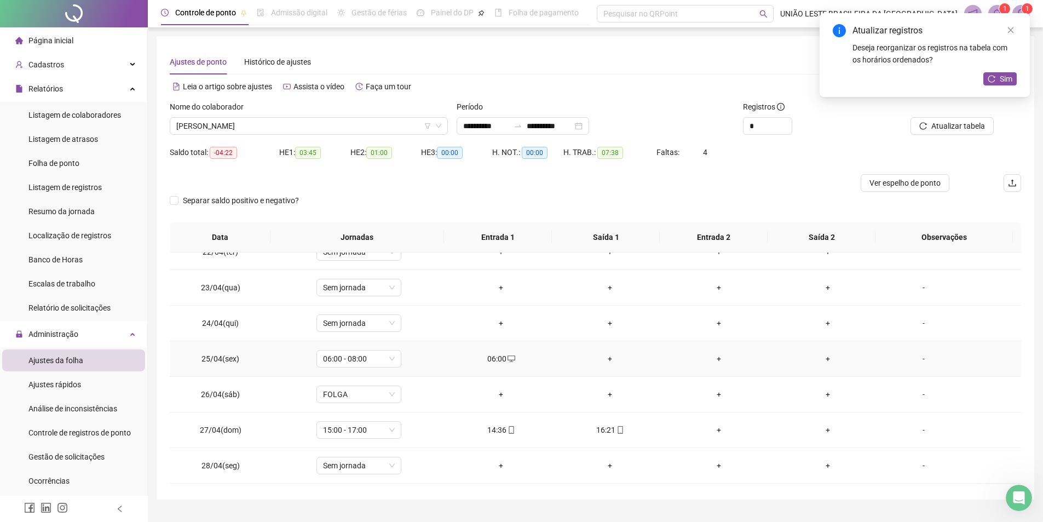
click at [604, 356] on div "+" at bounding box center [609, 359] width 91 height 12
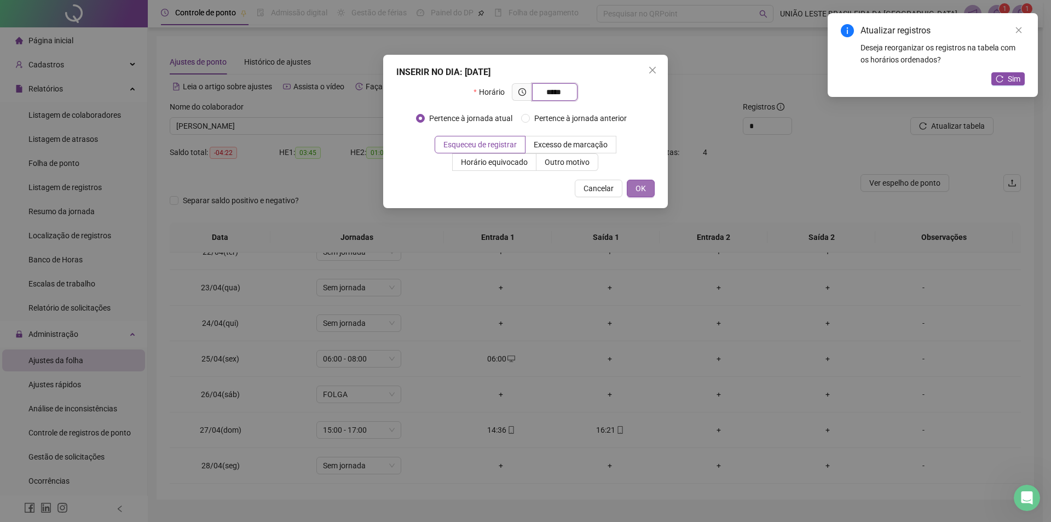
type input "*****"
click at [645, 196] on button "OK" at bounding box center [641, 189] width 28 height 18
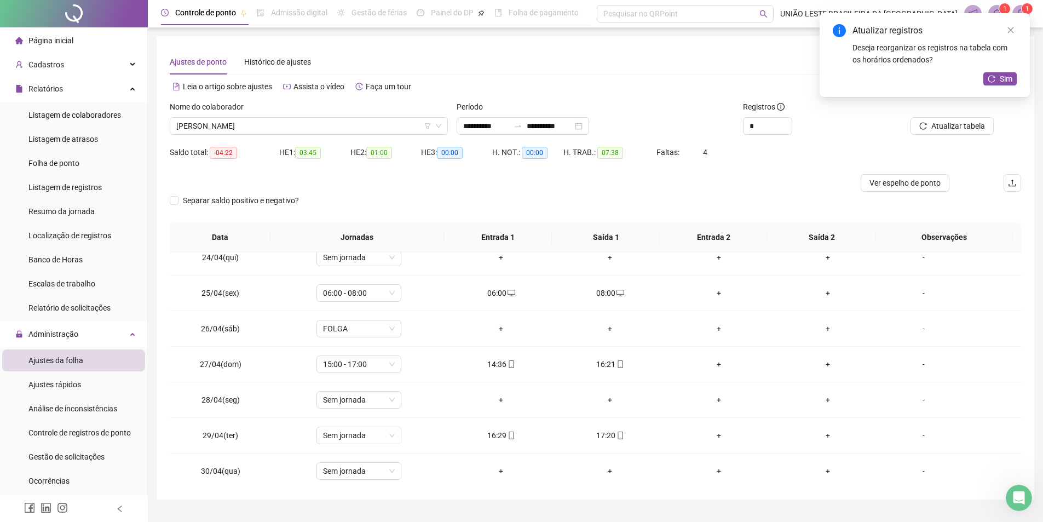
scroll to position [834, 0]
click at [1002, 77] on span "Sim" at bounding box center [1006, 79] width 13 height 12
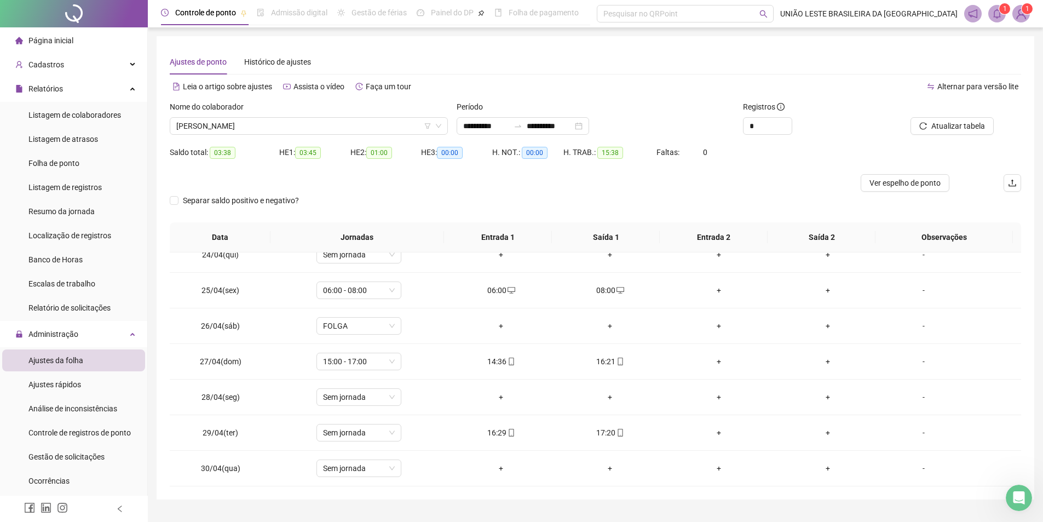
click at [301, 117] on div "Nome do colaborador" at bounding box center [309, 109] width 278 height 16
click at [302, 116] on div "Nome do colaborador" at bounding box center [309, 109] width 278 height 16
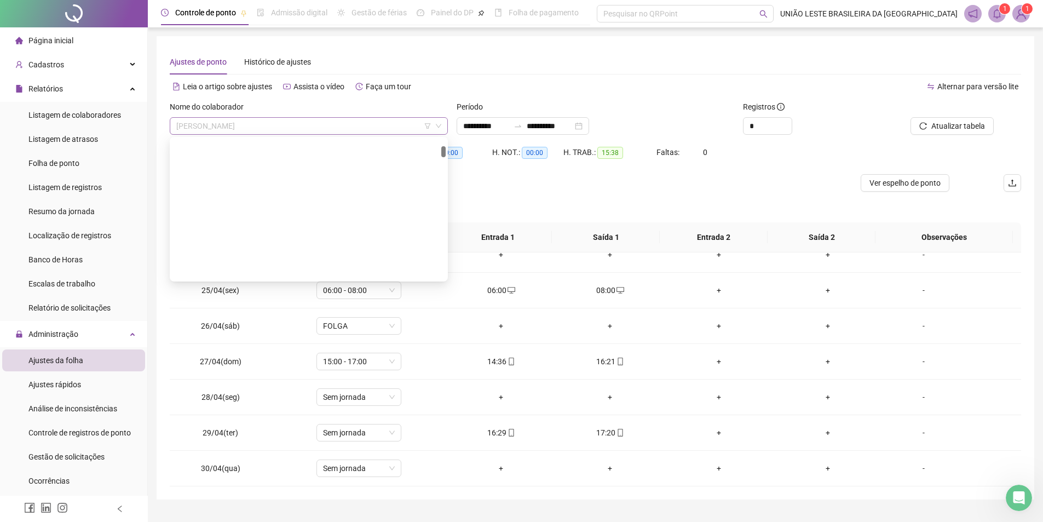
scroll to position [280, 0]
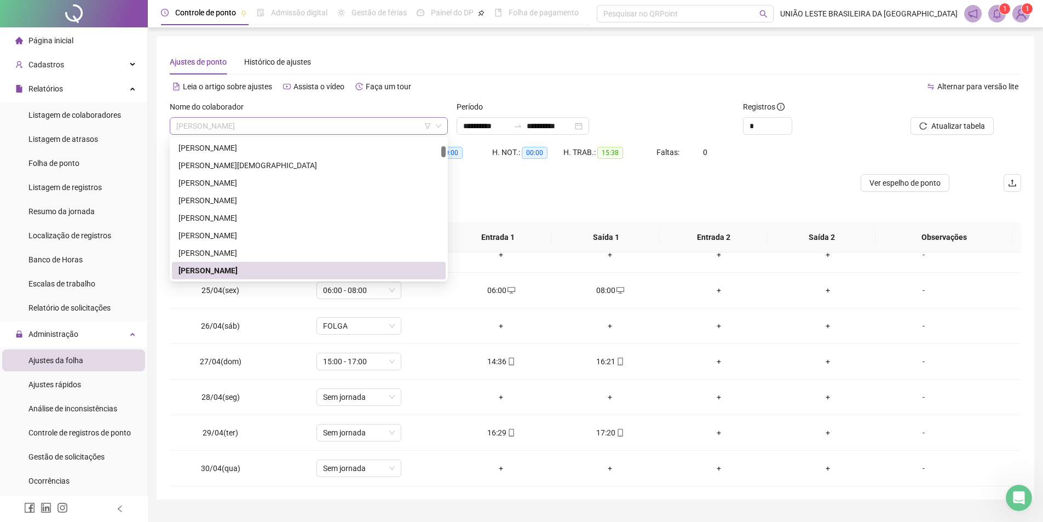
click at [298, 124] on span "[PERSON_NAME]" at bounding box center [308, 126] width 265 height 16
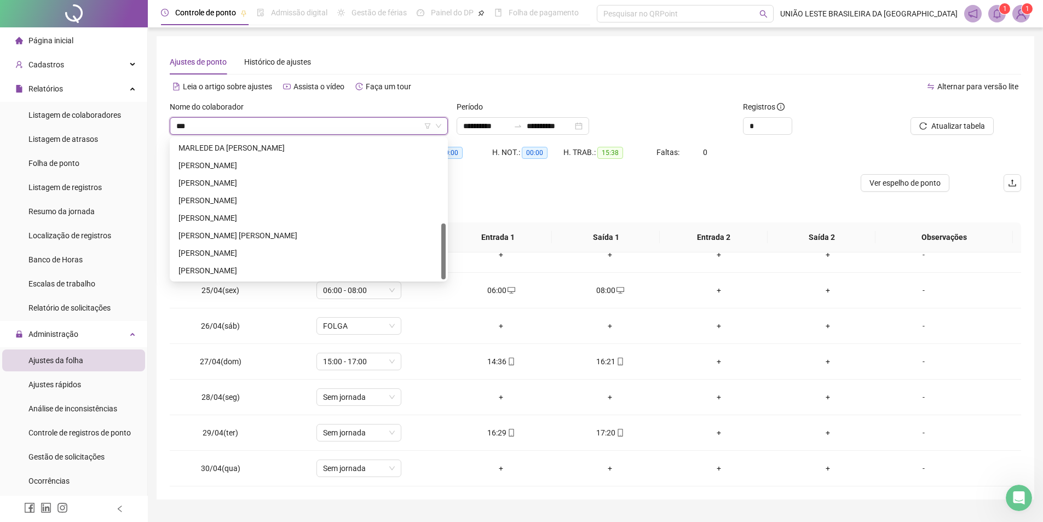
scroll to position [0, 0]
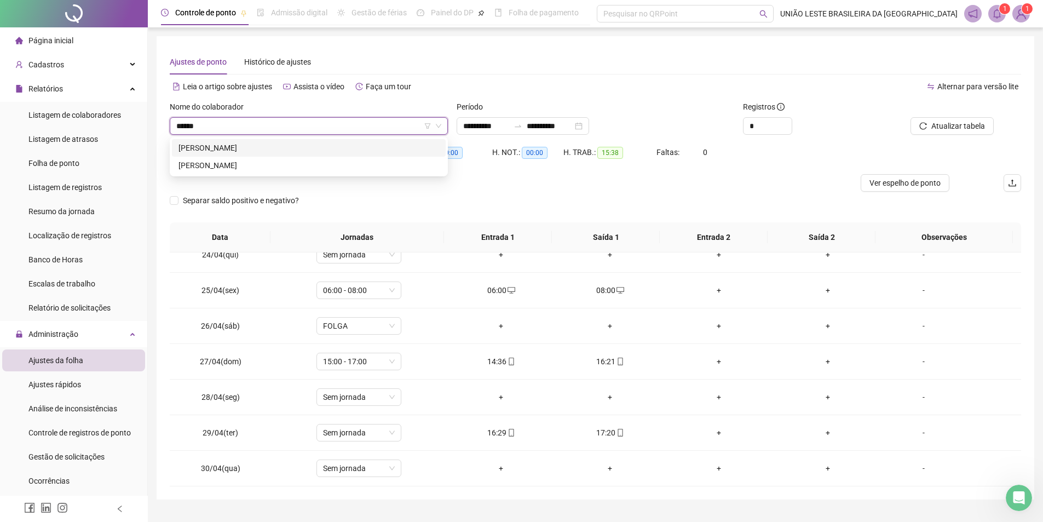
type input "*******"
click at [289, 146] on div "[PERSON_NAME]" at bounding box center [308, 148] width 261 height 12
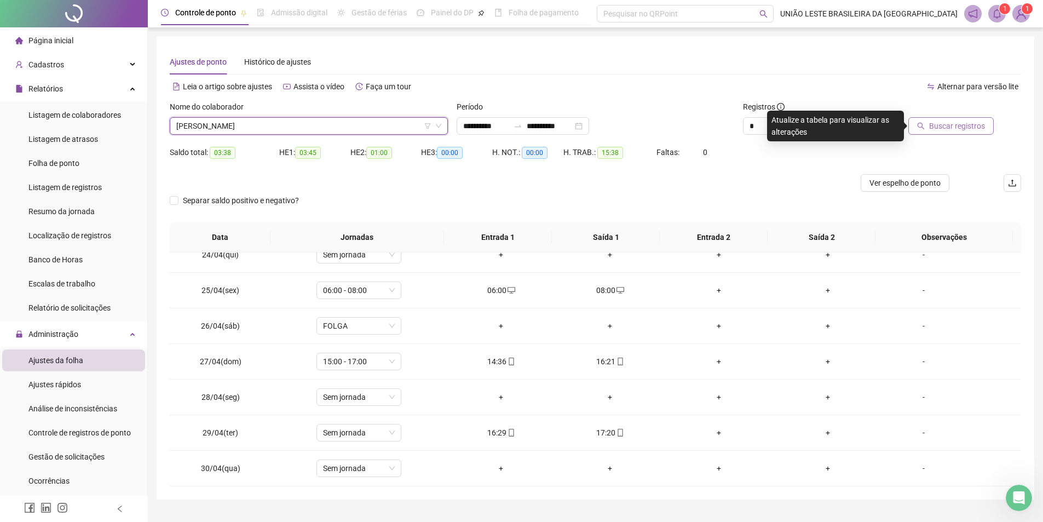
click at [937, 119] on button "Buscar registros" at bounding box center [950, 126] width 85 height 18
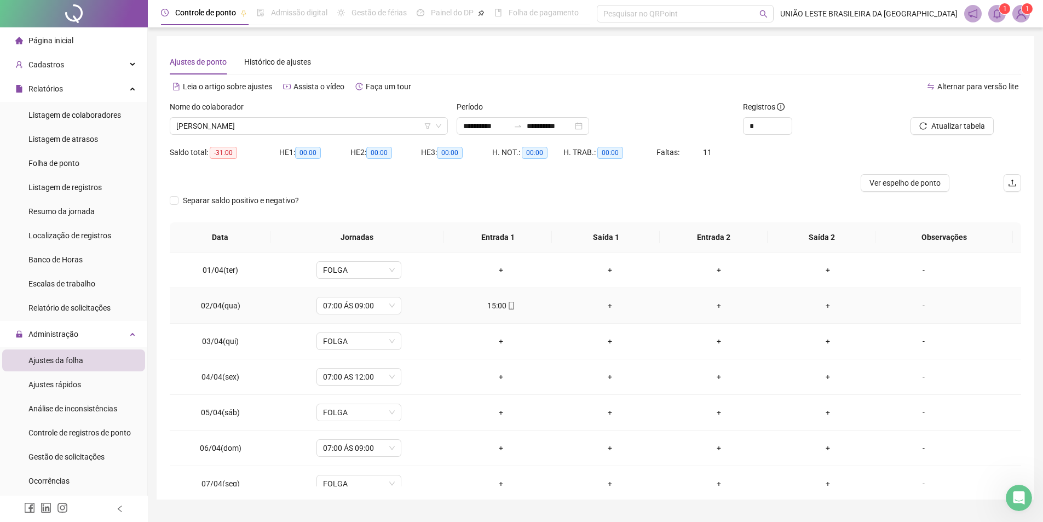
click at [495, 305] on div "15:00" at bounding box center [500, 305] width 91 height 12
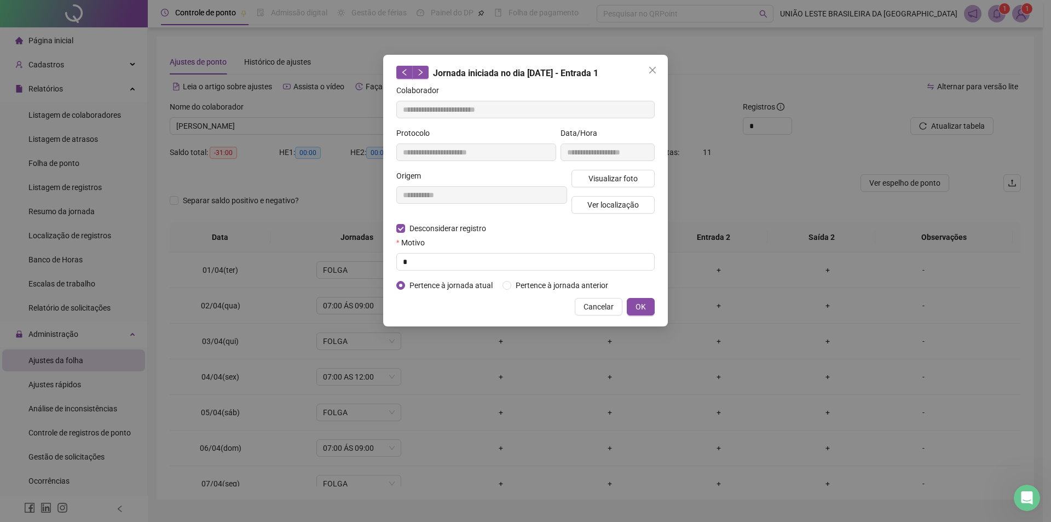
type input "**********"
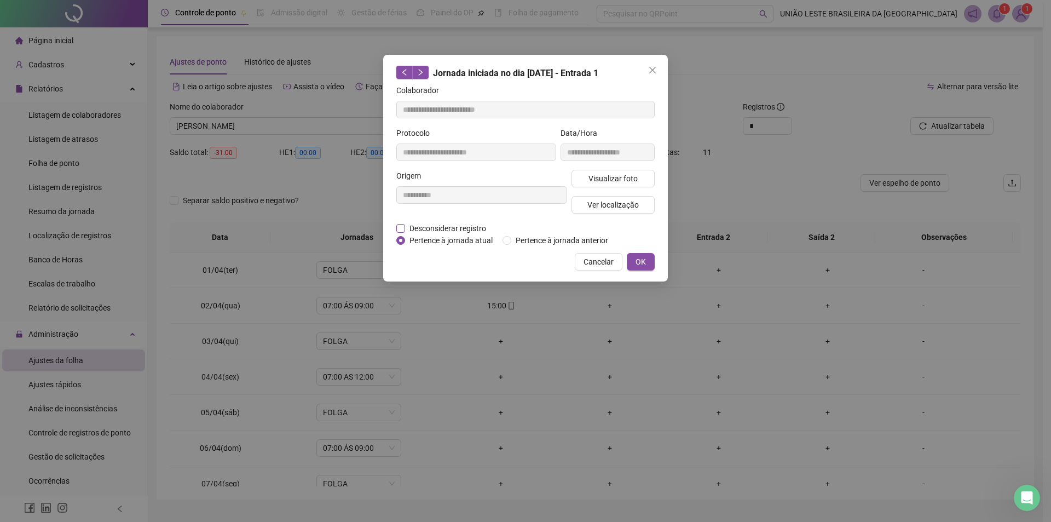
click at [451, 228] on span "Desconsiderar registro" at bounding box center [447, 228] width 85 height 12
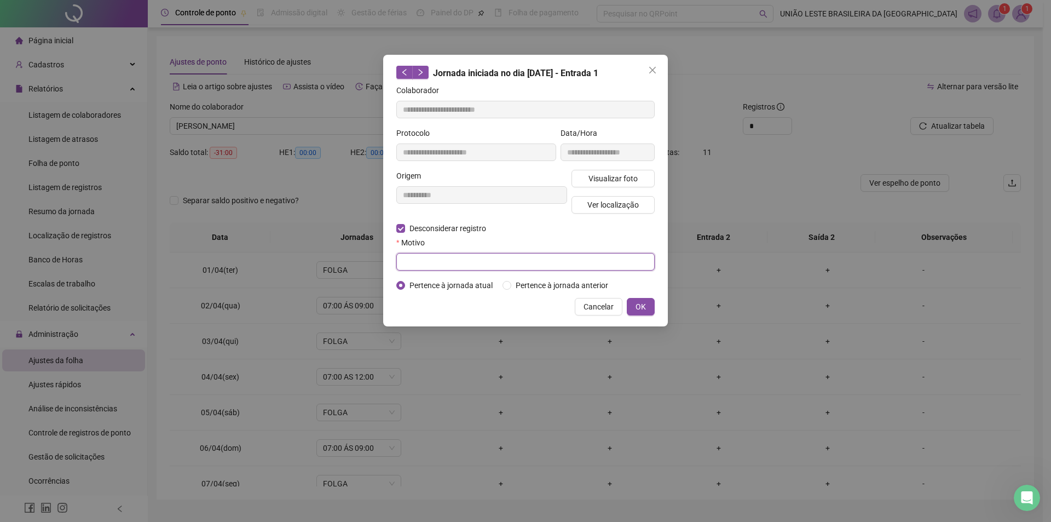
click at [454, 262] on input "text" at bounding box center [525, 262] width 258 height 18
type input "*"
click at [647, 308] on button "OK" at bounding box center [641, 307] width 28 height 18
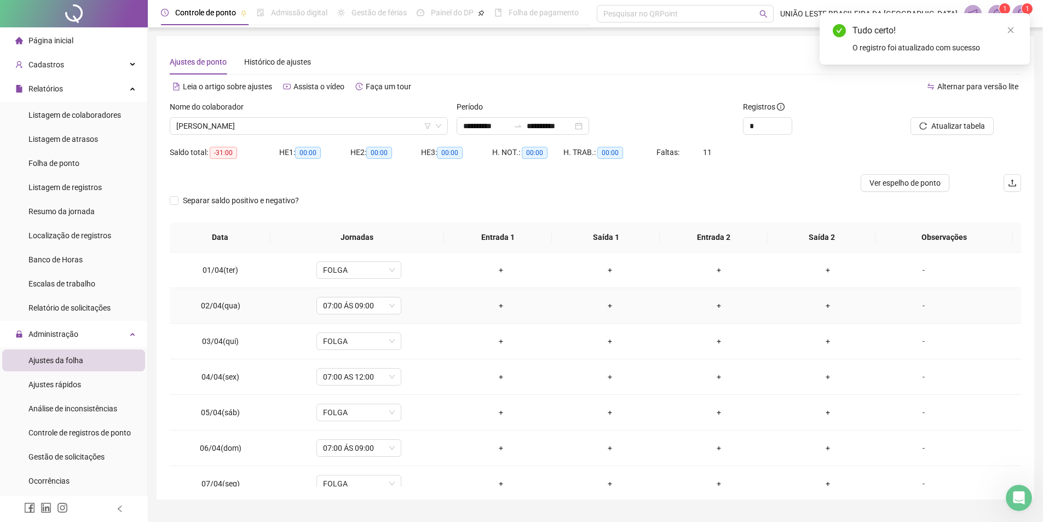
click at [499, 303] on div "+" at bounding box center [500, 305] width 91 height 12
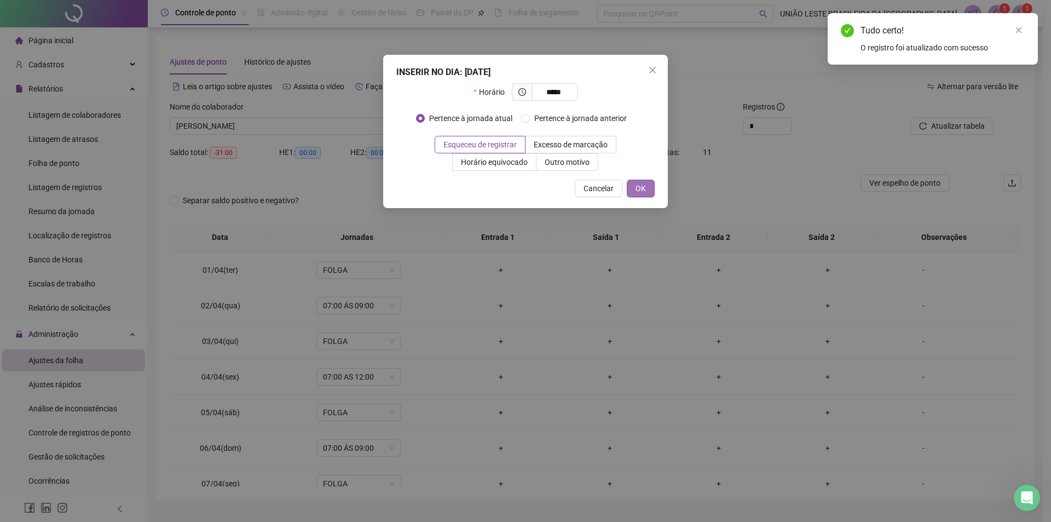
type input "*****"
click at [638, 183] on span "OK" at bounding box center [641, 188] width 10 height 12
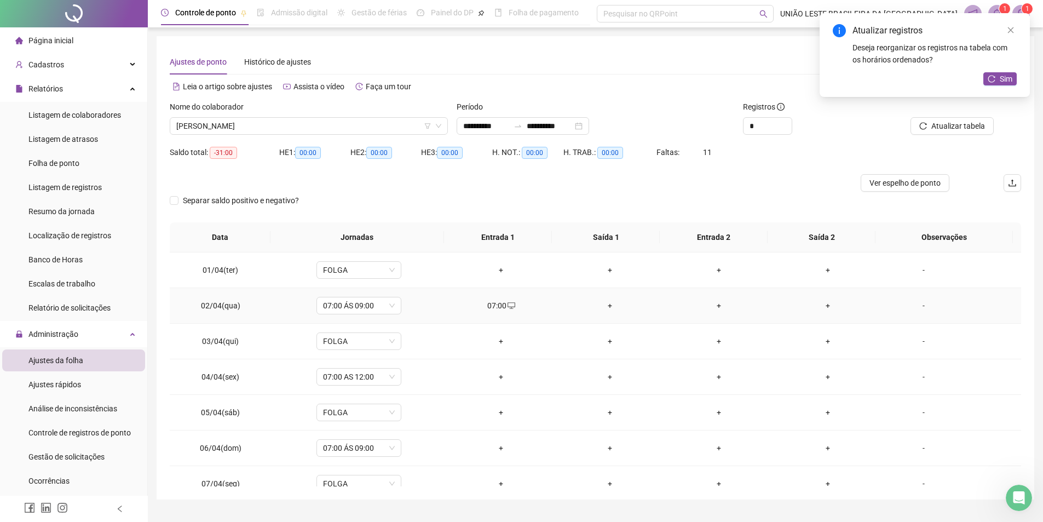
click at [604, 303] on div "+" at bounding box center [609, 305] width 91 height 12
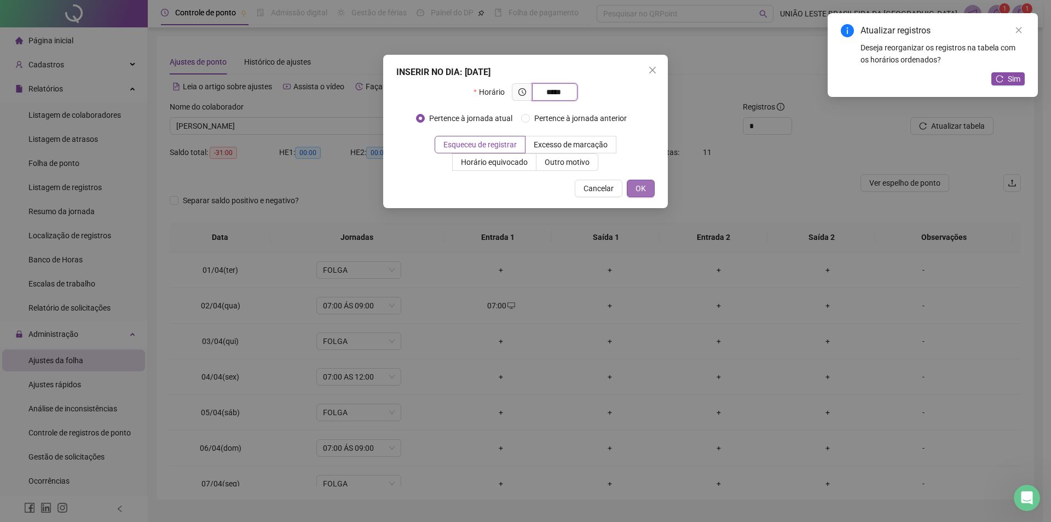
type input "*****"
click at [649, 192] on button "OK" at bounding box center [641, 189] width 28 height 18
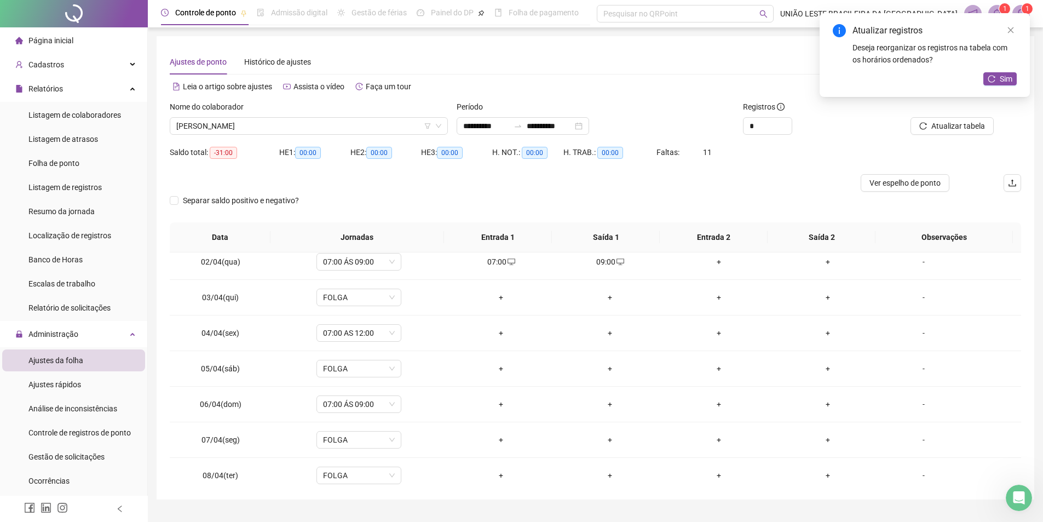
scroll to position [47, 0]
click at [500, 332] on div "+" at bounding box center [500, 330] width 91 height 12
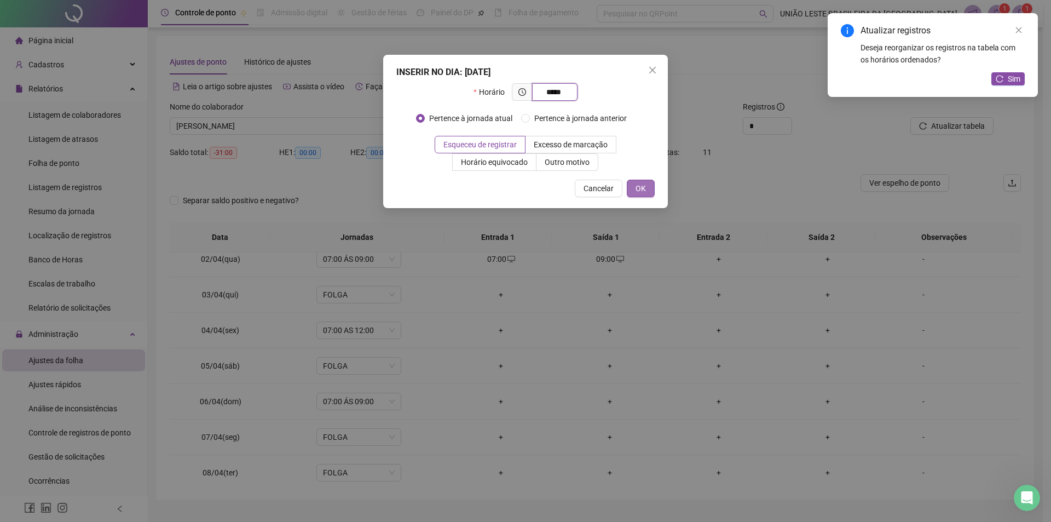
type input "*****"
click at [644, 184] on span "OK" at bounding box center [641, 188] width 10 height 12
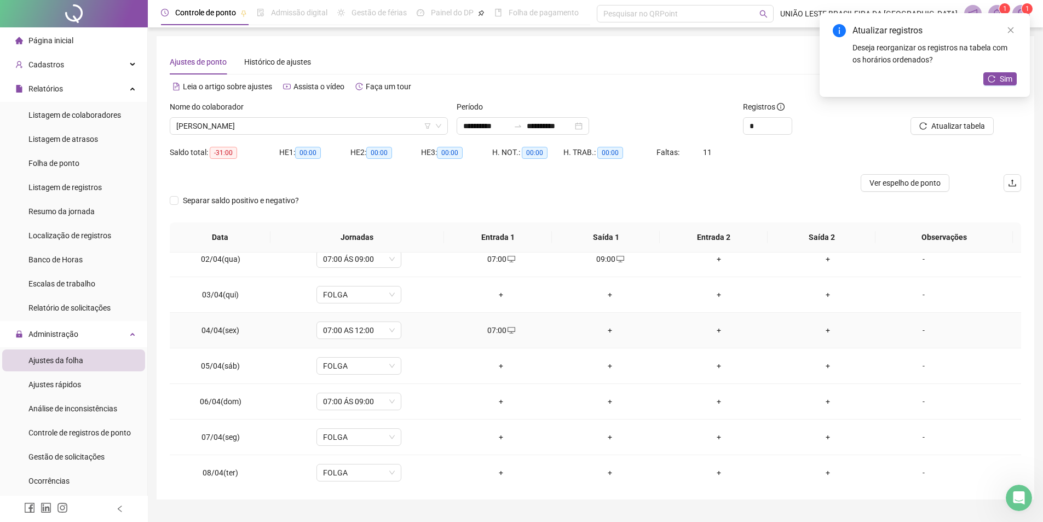
click at [602, 327] on div "+" at bounding box center [609, 330] width 91 height 12
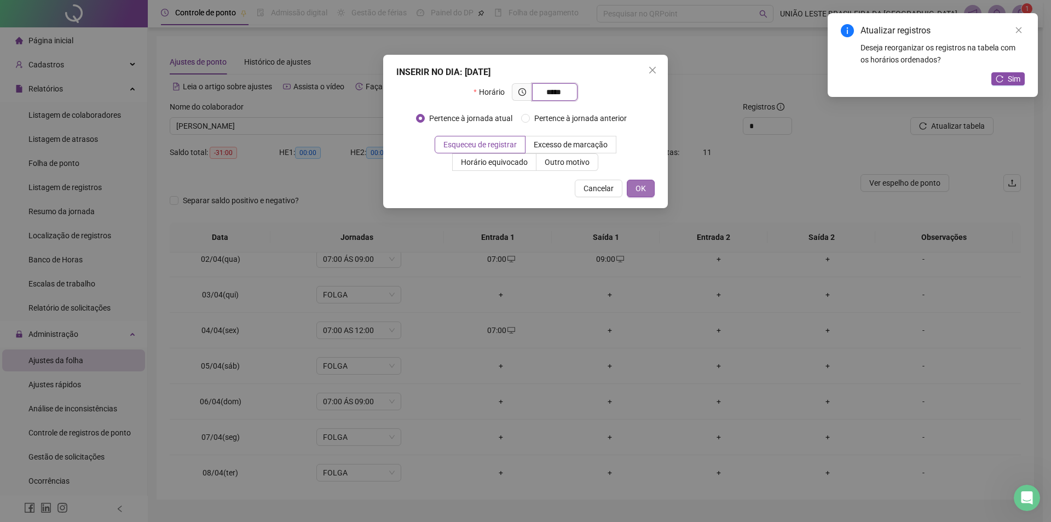
type input "*****"
click at [642, 184] on span "OK" at bounding box center [641, 188] width 10 height 12
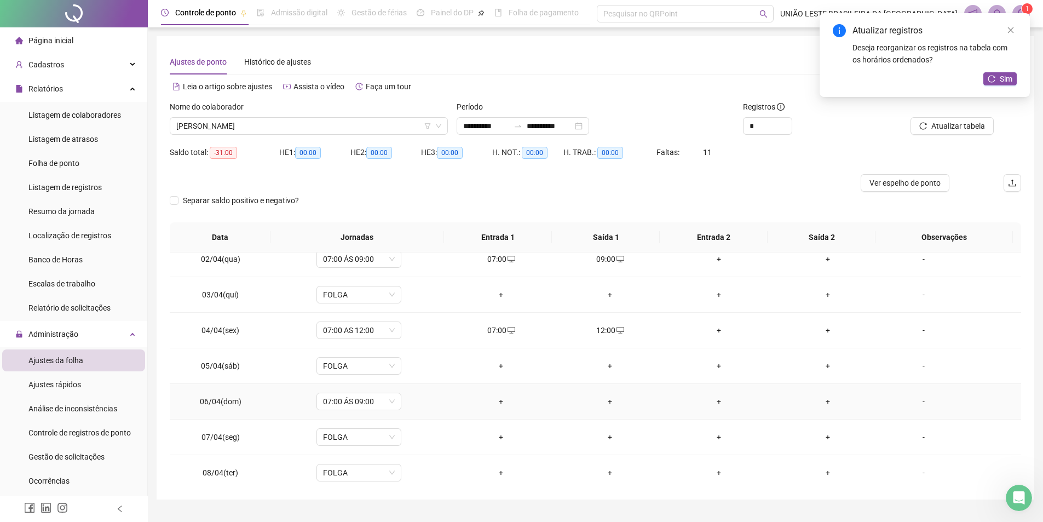
click at [497, 401] on div "+" at bounding box center [500, 401] width 91 height 12
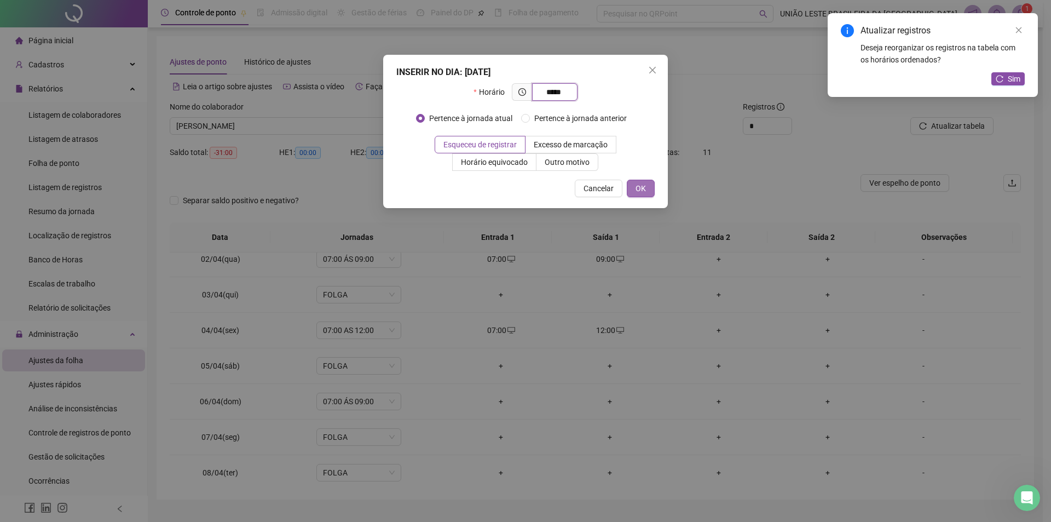
type input "*****"
click at [645, 192] on span "OK" at bounding box center [641, 188] width 10 height 12
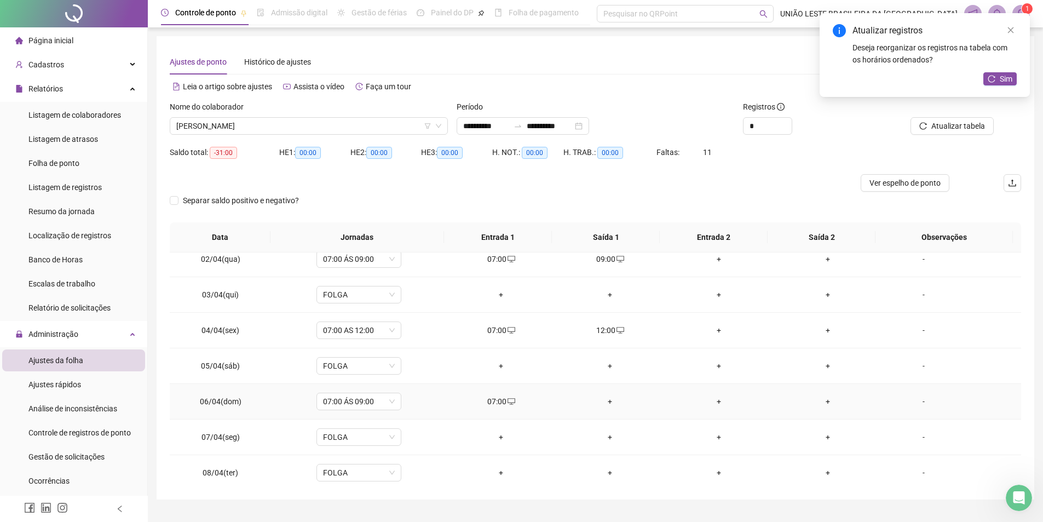
click at [609, 401] on div "+" at bounding box center [609, 401] width 91 height 12
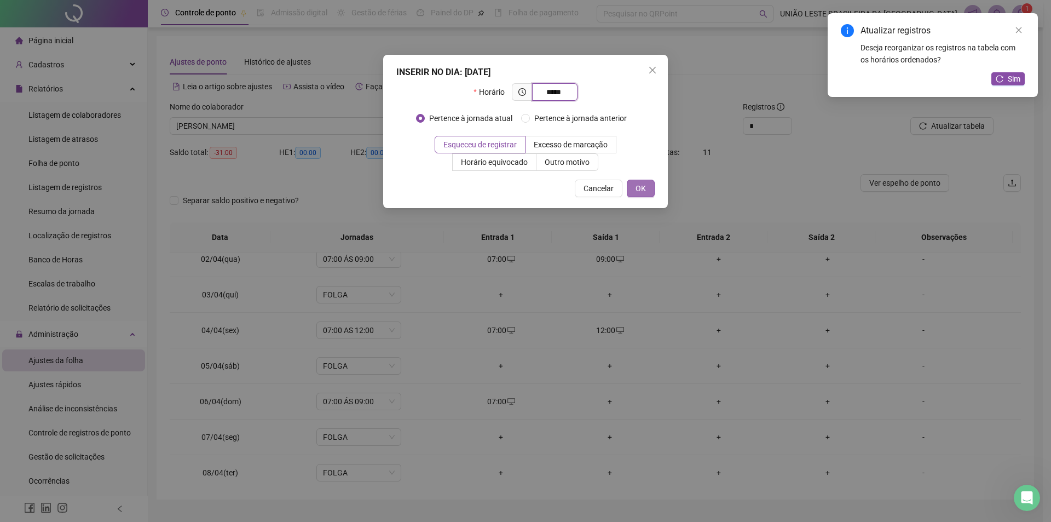
type input "*****"
click at [646, 194] on button "OK" at bounding box center [641, 189] width 28 height 18
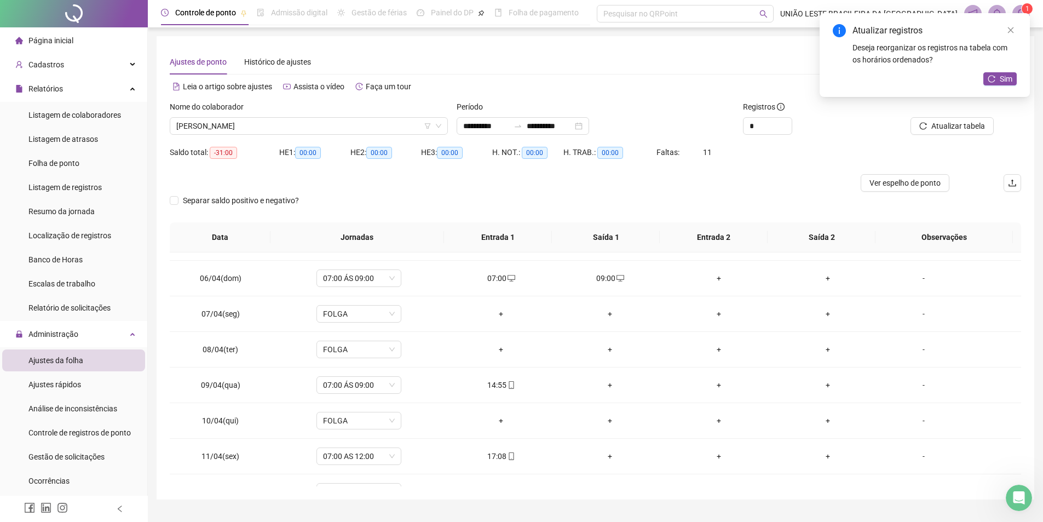
scroll to position [203, 0]
click at [499, 347] on div "14:55" at bounding box center [500, 352] width 91 height 12
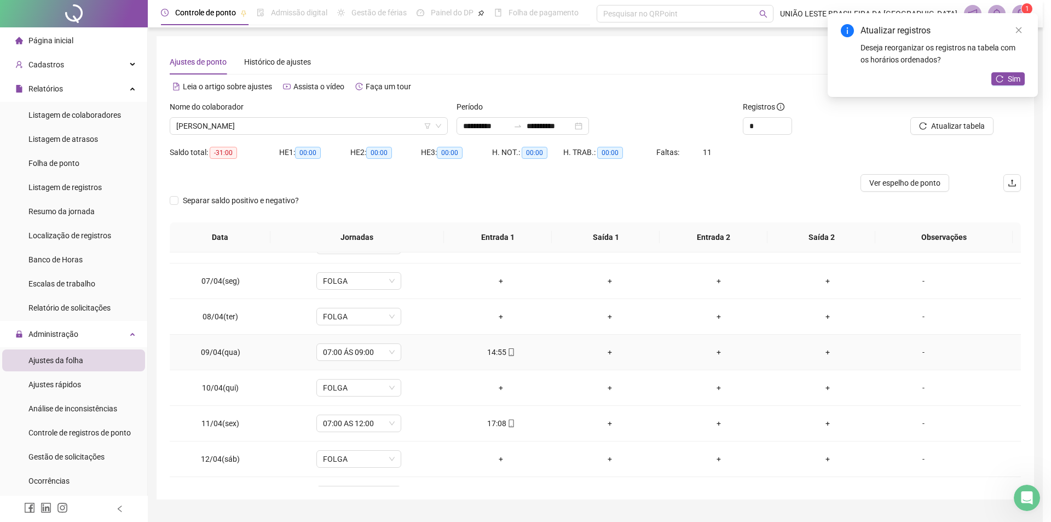
type input "**********"
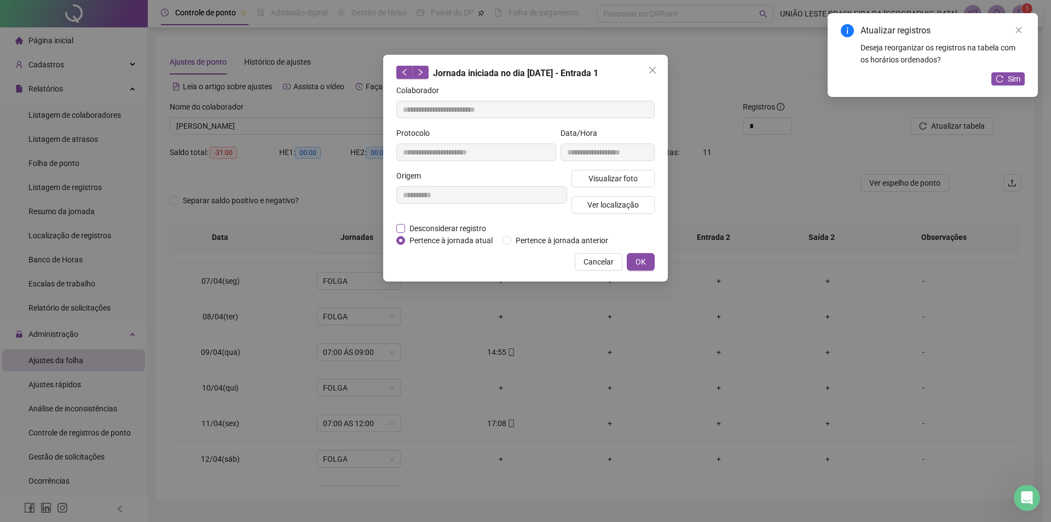
click at [471, 233] on span "Desconsiderar registro" at bounding box center [447, 228] width 85 height 12
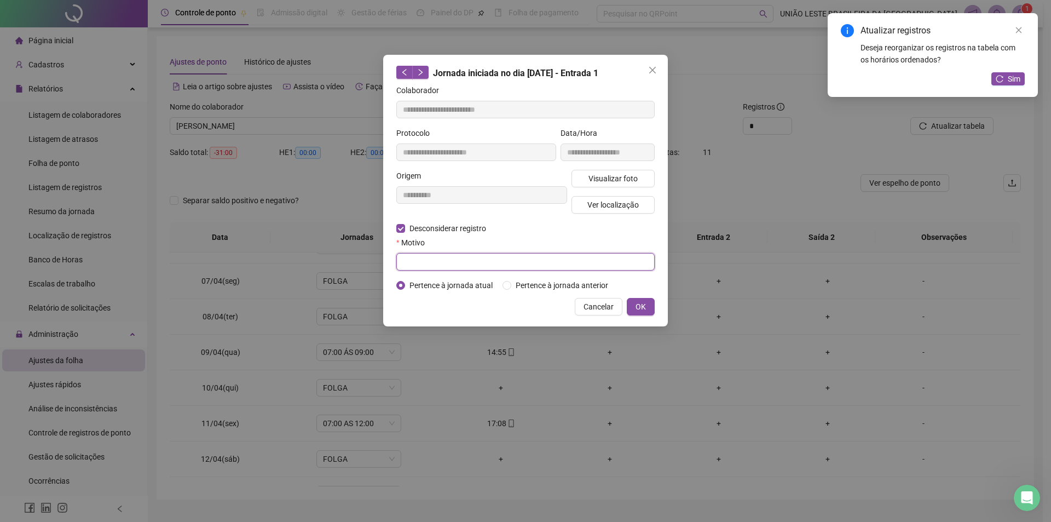
click at [476, 255] on input "text" at bounding box center [525, 262] width 258 height 18
type input "*"
click at [647, 300] on button "OK" at bounding box center [641, 307] width 28 height 18
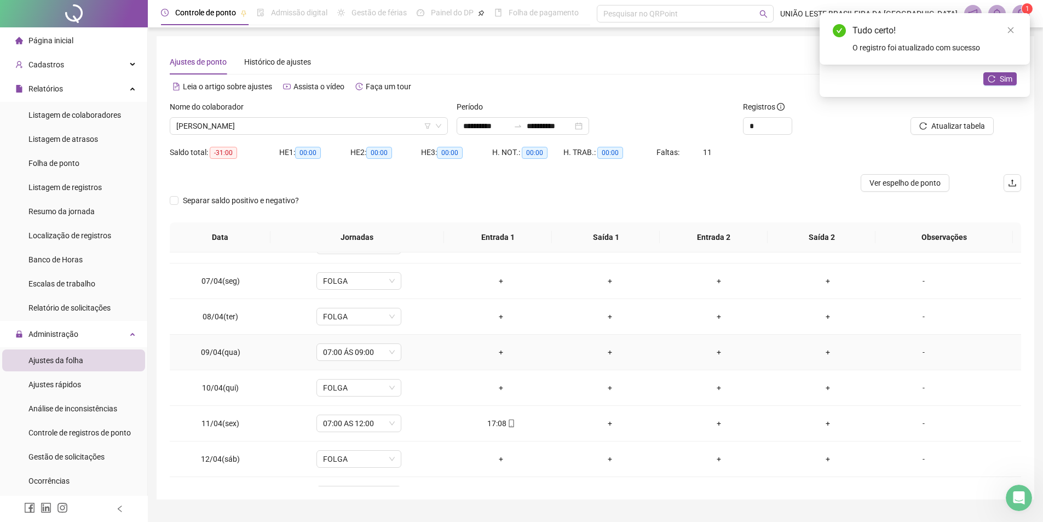
click at [495, 352] on div "+" at bounding box center [500, 352] width 91 height 12
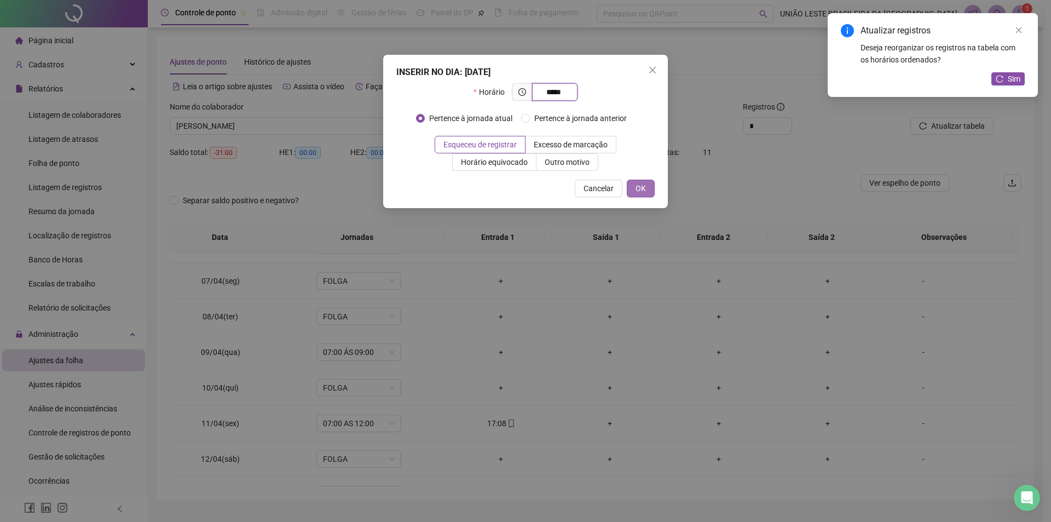
type input "*****"
click at [649, 188] on button "OK" at bounding box center [641, 189] width 28 height 18
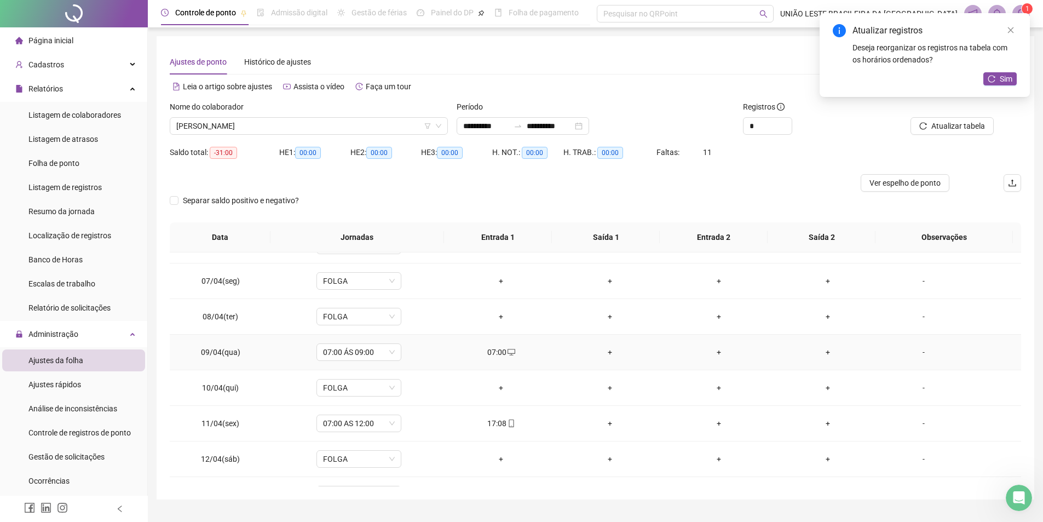
click at [608, 348] on div "+" at bounding box center [609, 352] width 91 height 12
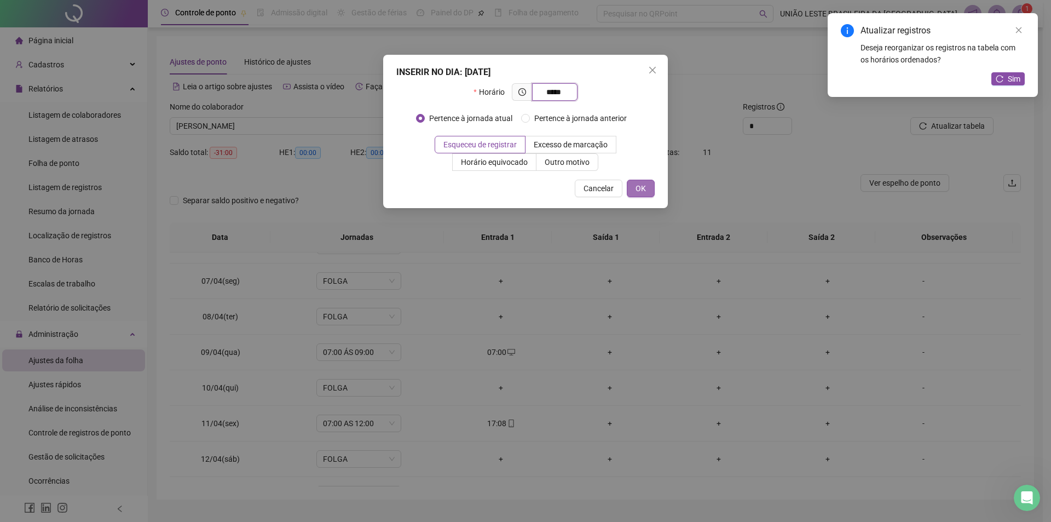
type input "*****"
click at [639, 193] on span "OK" at bounding box center [641, 188] width 10 height 12
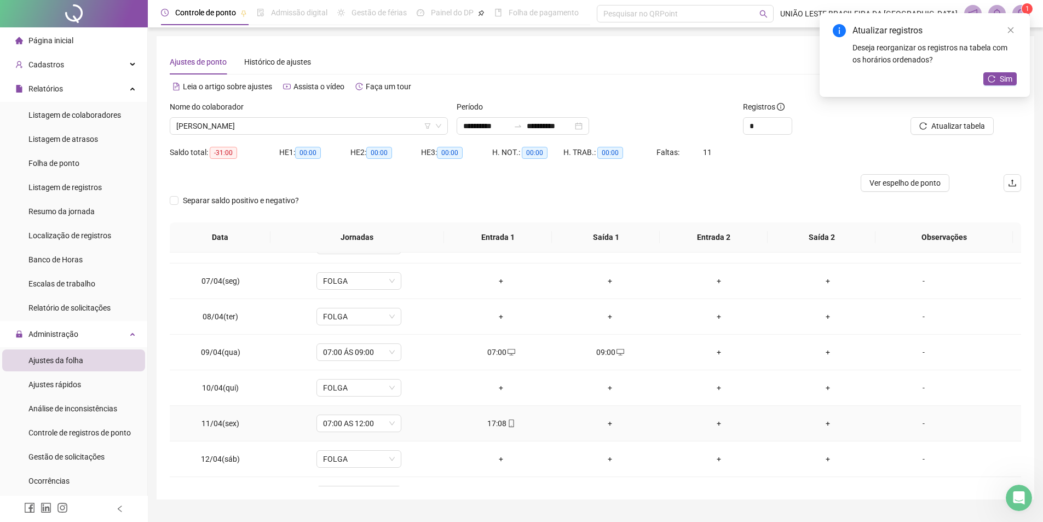
click at [493, 420] on div "17:08" at bounding box center [500, 423] width 91 height 12
type input "**********"
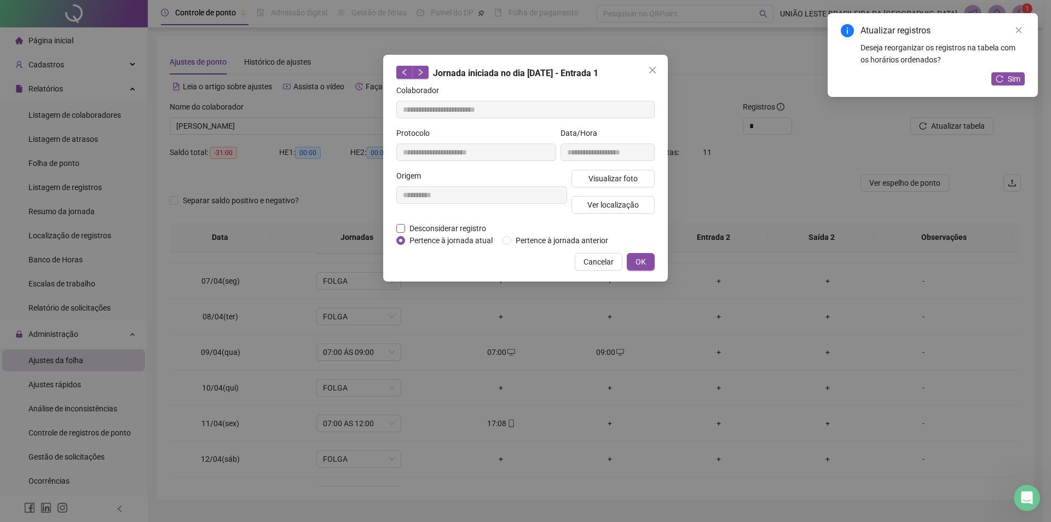
click at [469, 231] on span "Desconsiderar registro" at bounding box center [447, 228] width 85 height 12
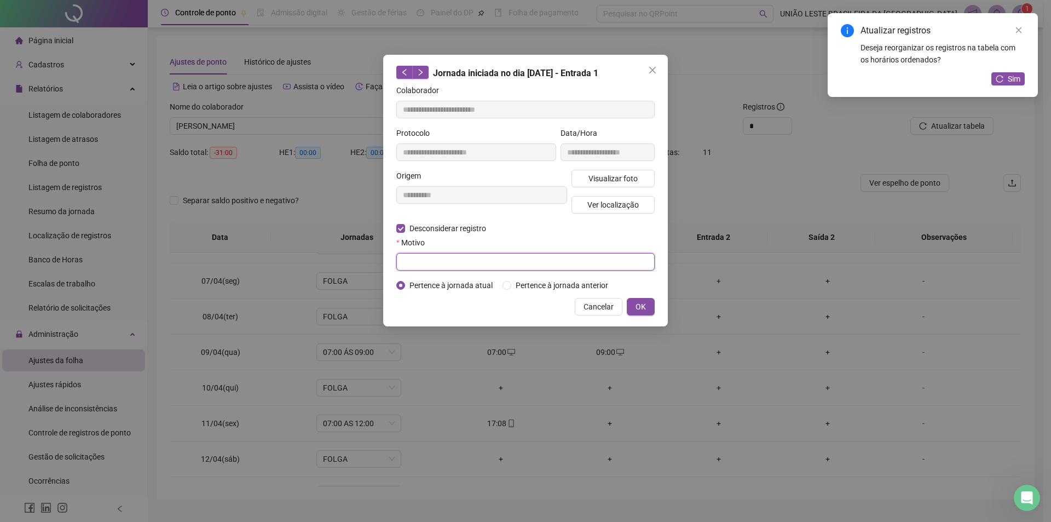
click at [475, 264] on input "text" at bounding box center [525, 262] width 258 height 18
type input "*"
click at [643, 307] on span "OK" at bounding box center [641, 307] width 10 height 12
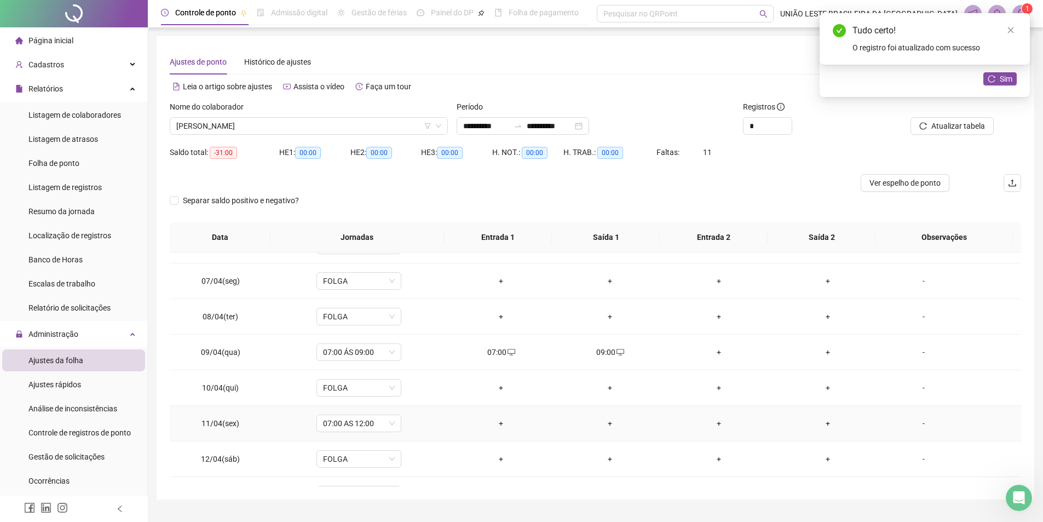
click at [497, 420] on div "+" at bounding box center [500, 423] width 91 height 12
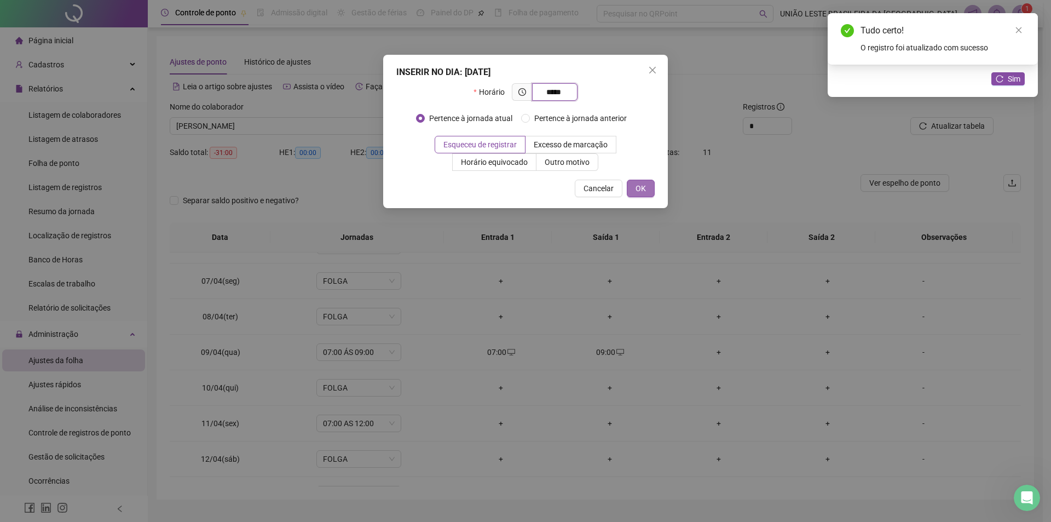
type input "*****"
click at [643, 184] on span "OK" at bounding box center [641, 188] width 10 height 12
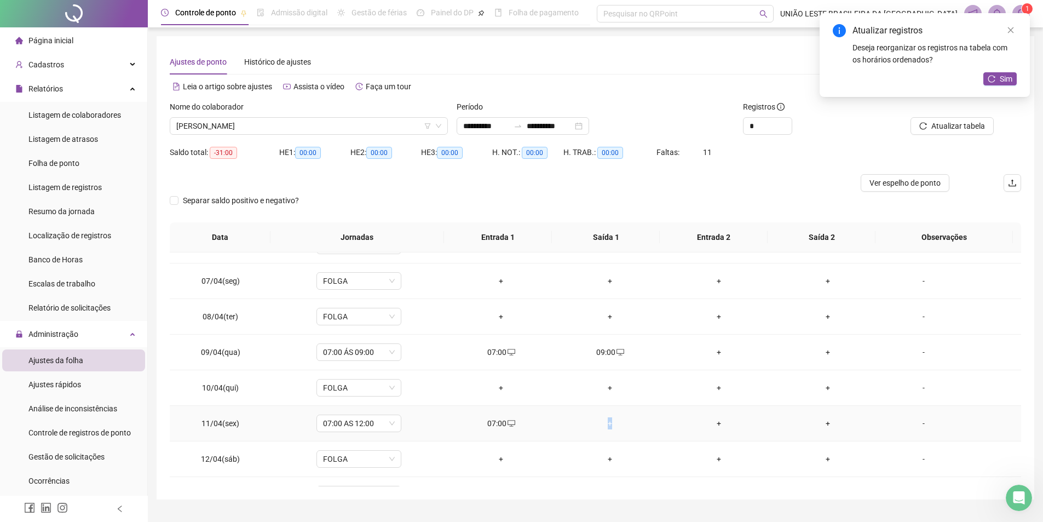
click at [606, 422] on div "+" at bounding box center [609, 423] width 91 height 12
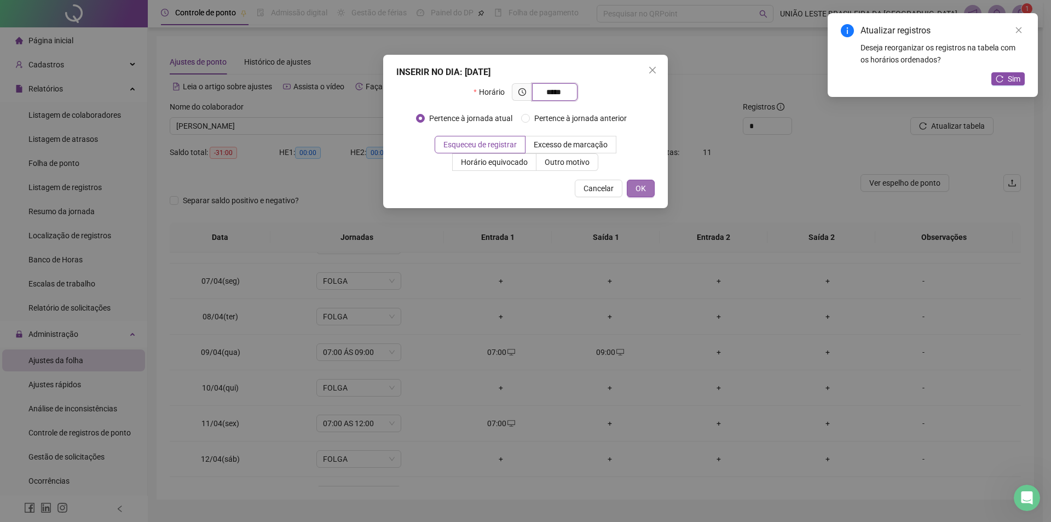
type input "*****"
click at [638, 187] on span "OK" at bounding box center [641, 188] width 10 height 12
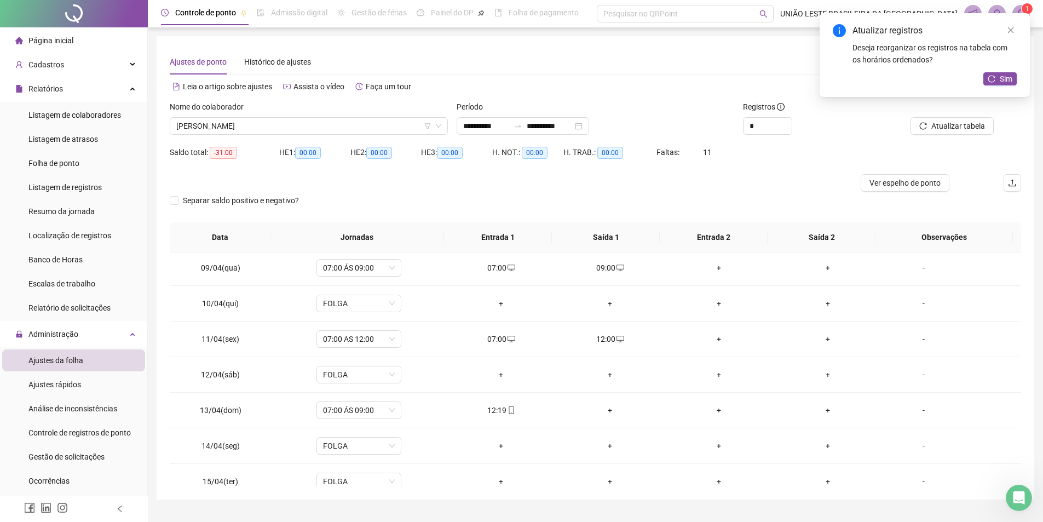
scroll to position [292, 0]
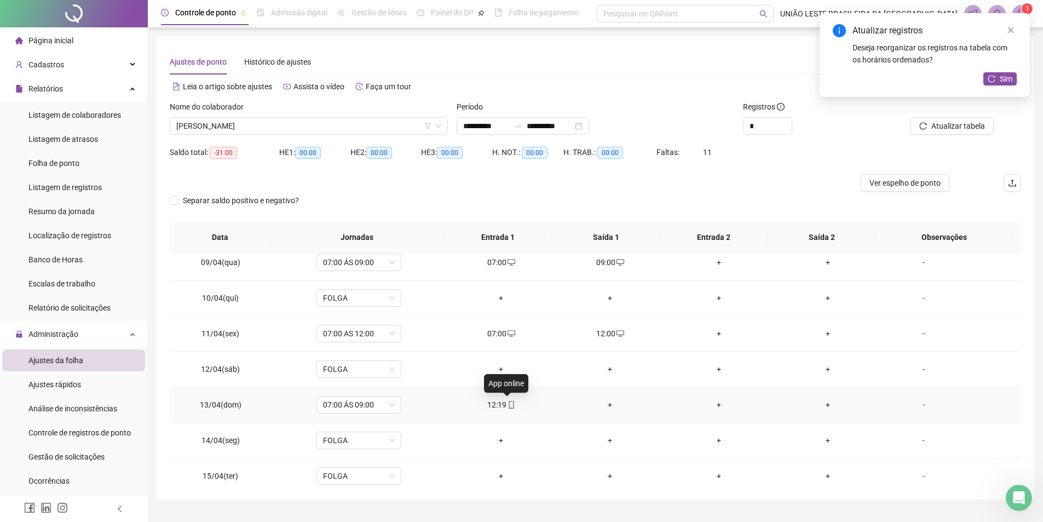
click at [509, 405] on icon "mobile" at bounding box center [511, 405] width 5 height 8
type input "**********"
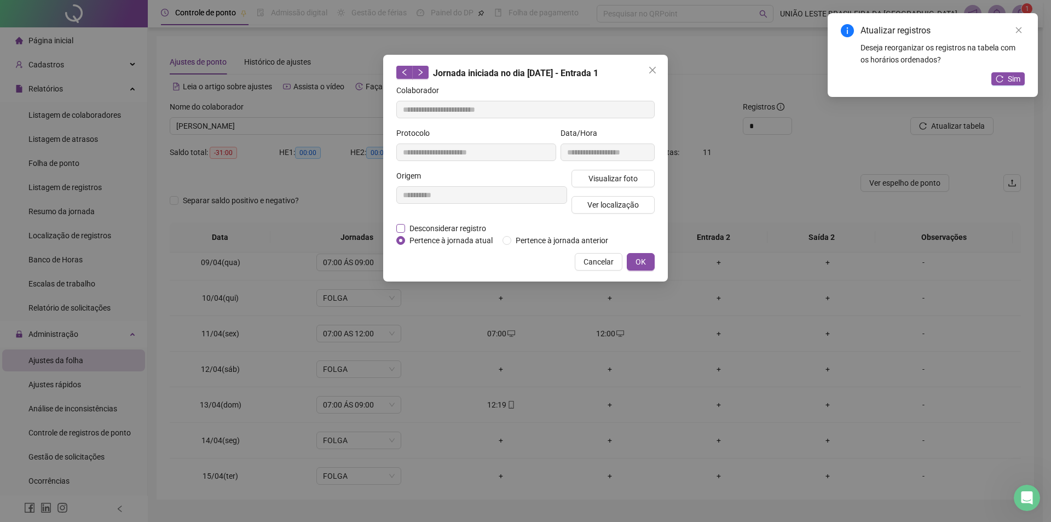
click at [464, 228] on span "Desconsiderar registro" at bounding box center [447, 228] width 85 height 12
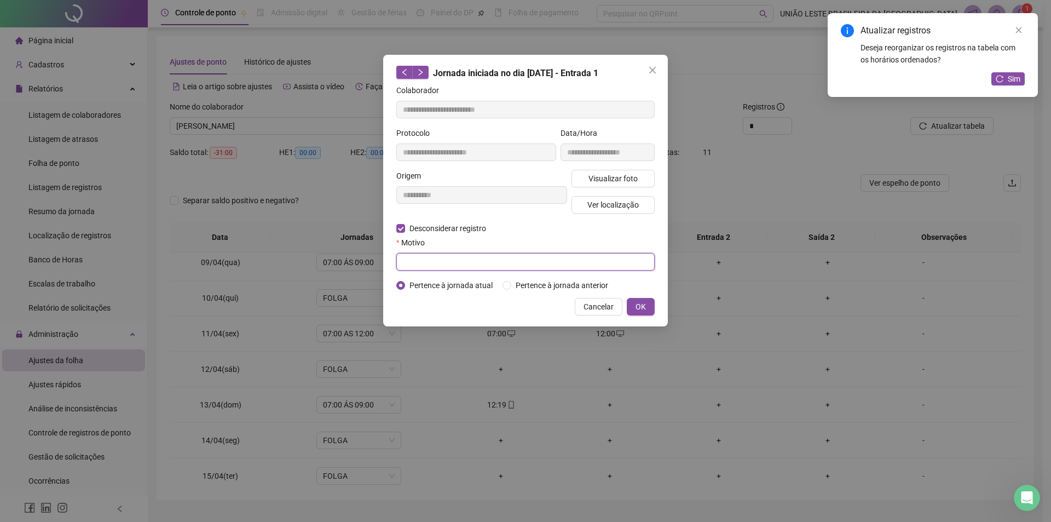
click at [476, 263] on input "text" at bounding box center [525, 262] width 258 height 18
type input "*"
click at [648, 302] on button "OK" at bounding box center [641, 307] width 28 height 18
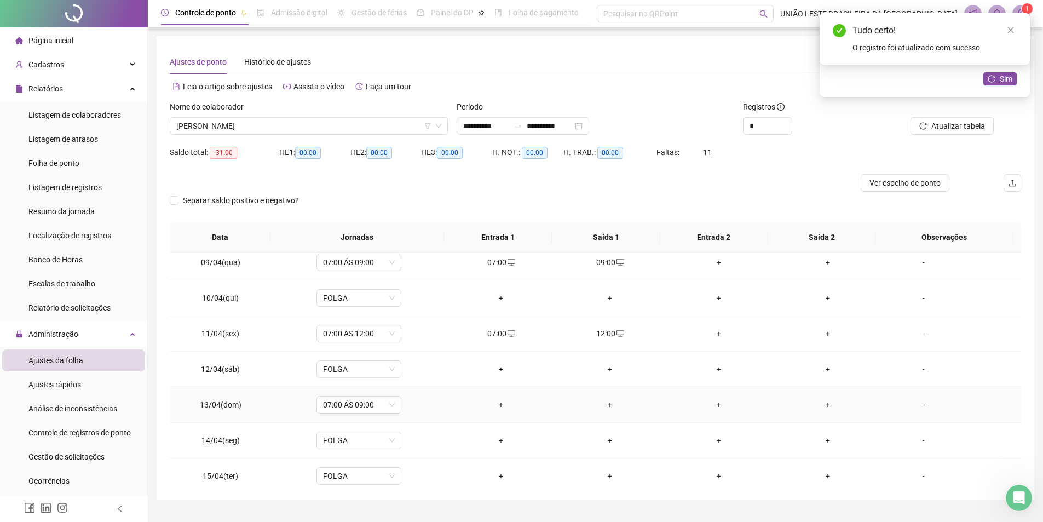
click at [499, 397] on td "+" at bounding box center [501, 405] width 109 height 36
click at [499, 401] on div "+" at bounding box center [500, 405] width 91 height 12
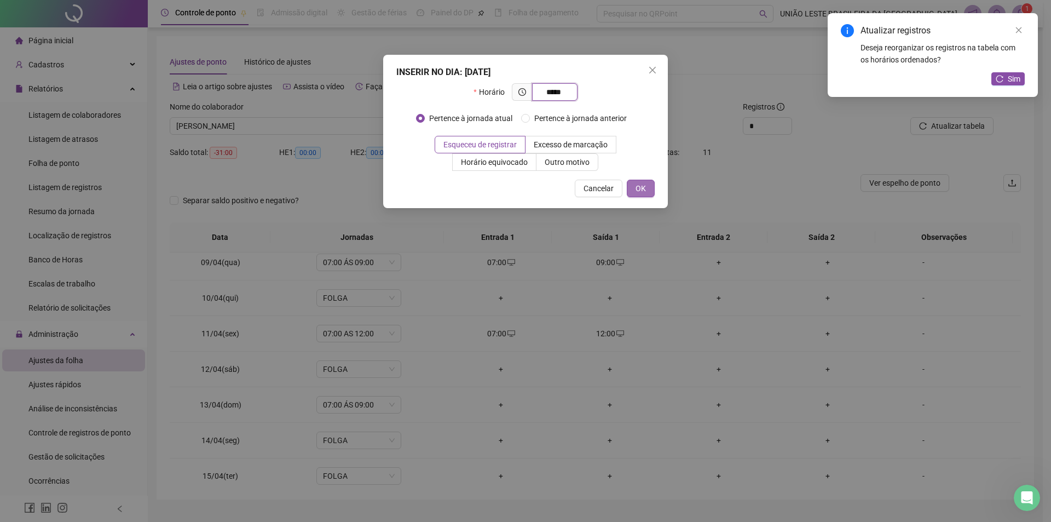
type input "*****"
click at [642, 188] on span "OK" at bounding box center [641, 188] width 10 height 12
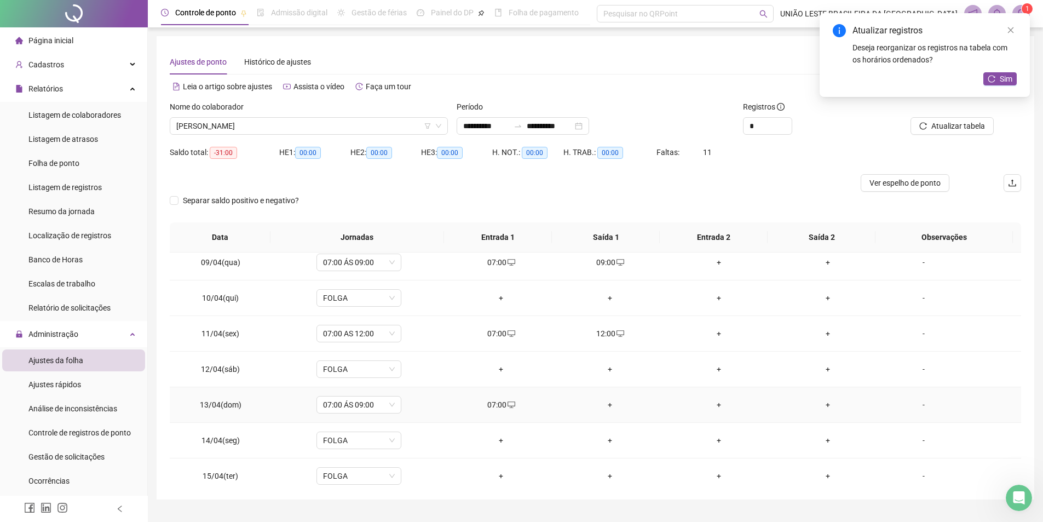
click at [614, 401] on div "+" at bounding box center [609, 405] width 91 height 12
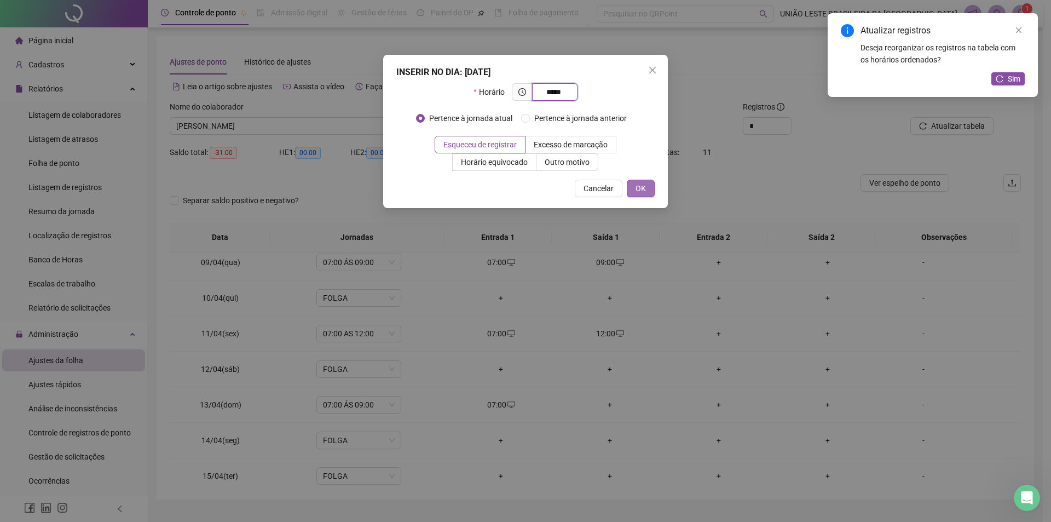
type input "*****"
click at [640, 183] on span "OK" at bounding box center [641, 188] width 10 height 12
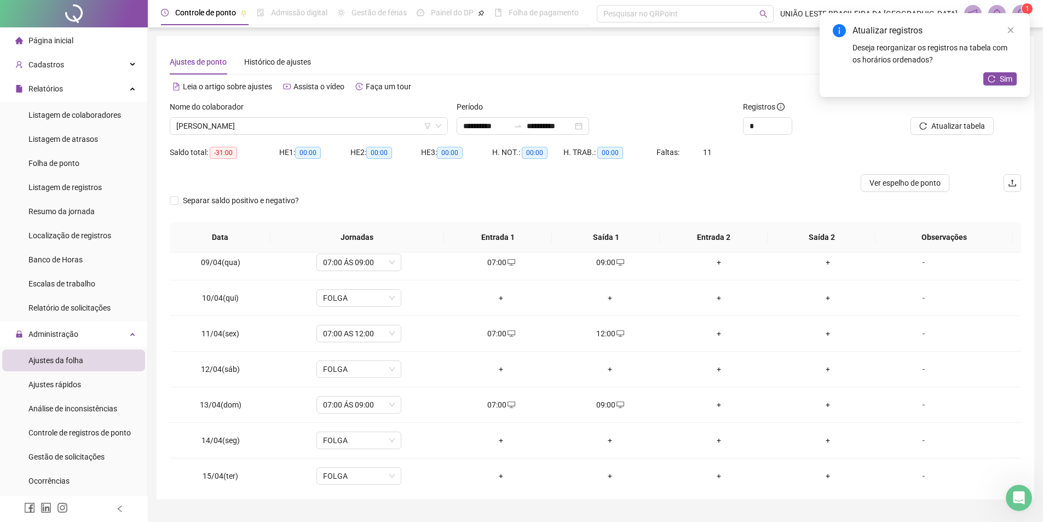
click at [509, 403] on icon "desktop" at bounding box center [511, 405] width 8 height 8
type input "**********"
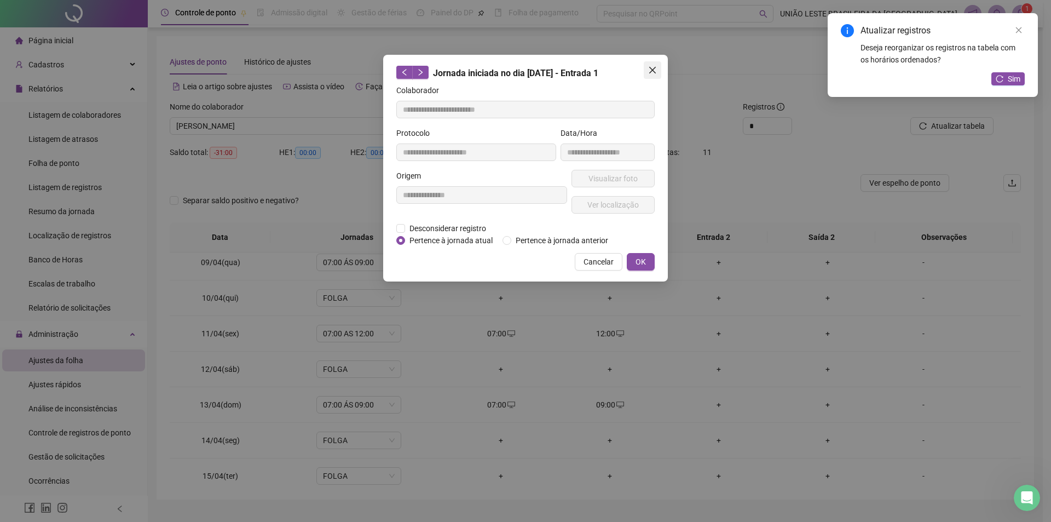
click at [653, 71] on icon "close" at bounding box center [652, 70] width 7 height 7
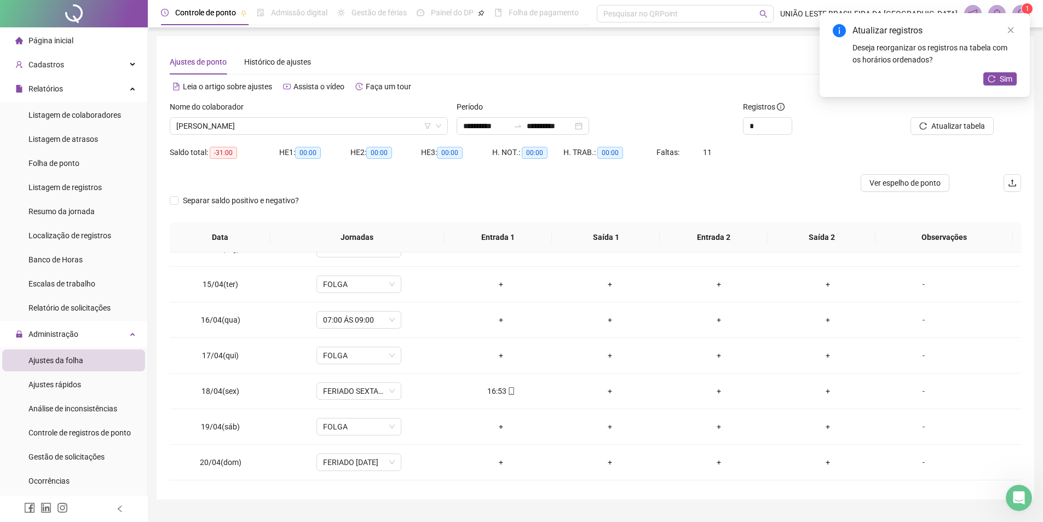
scroll to position [489, 0]
click at [497, 314] on div "+" at bounding box center [500, 314] width 91 height 12
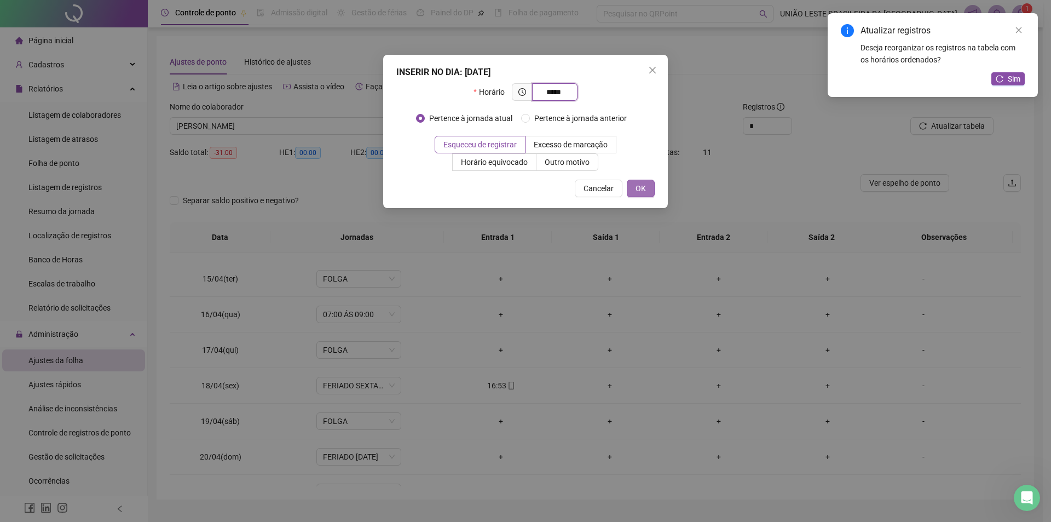
type input "*****"
click at [644, 190] on span "OK" at bounding box center [641, 188] width 10 height 12
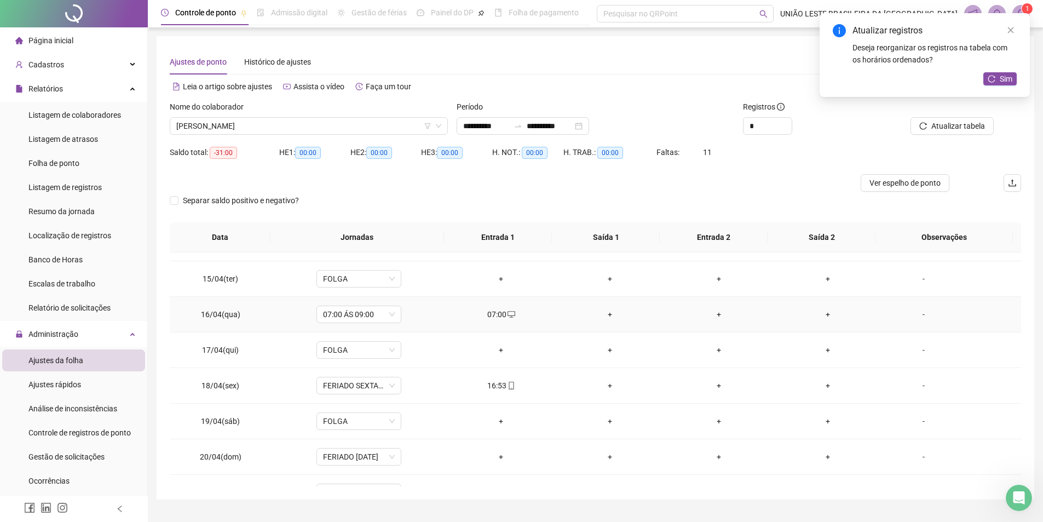
click at [602, 313] on div "+" at bounding box center [609, 314] width 91 height 12
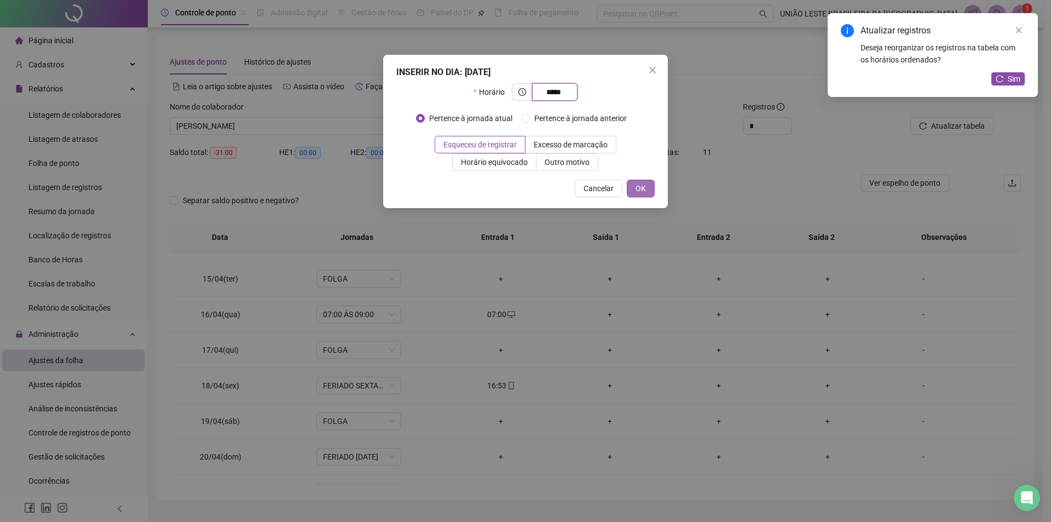
type input "*****"
click at [641, 186] on span "OK" at bounding box center [641, 188] width 10 height 12
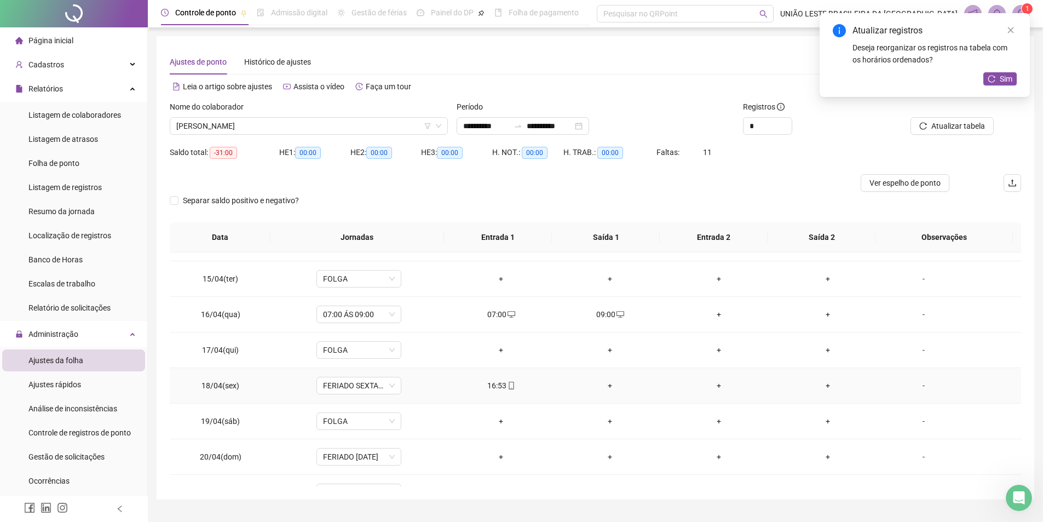
click at [504, 379] on div "16:53" at bounding box center [500, 385] width 91 height 12
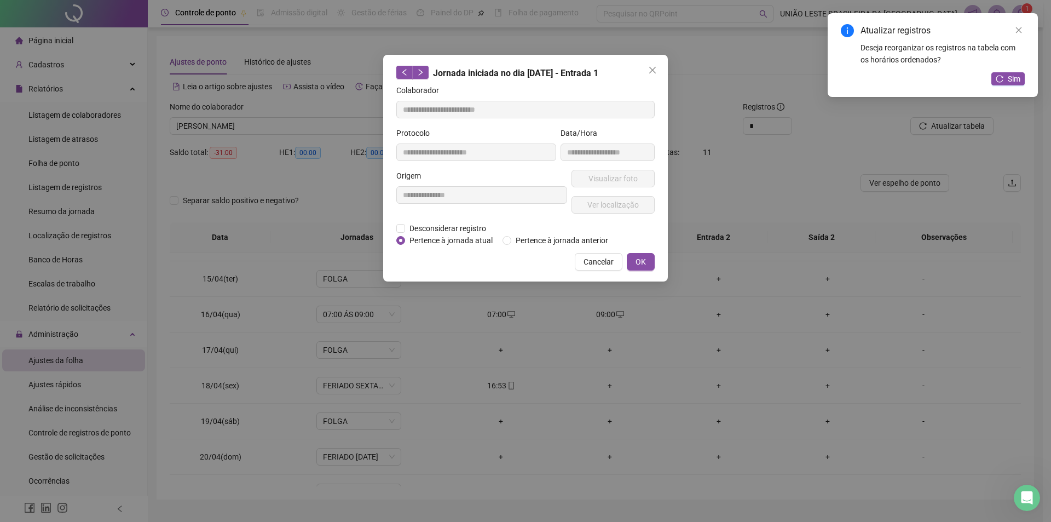
type input "**********"
click at [482, 224] on span "Desconsiderar registro" at bounding box center [447, 228] width 85 height 12
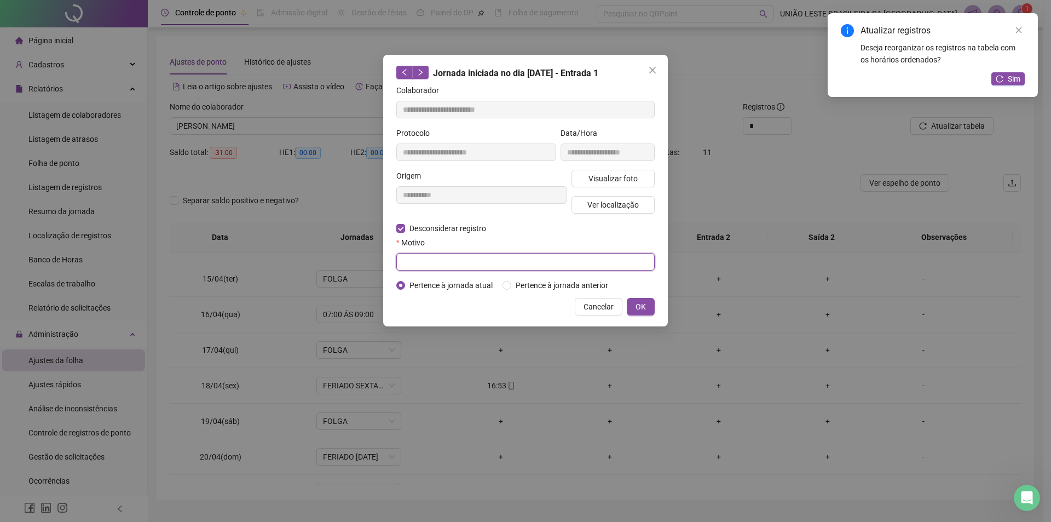
click at [485, 262] on input "text" at bounding box center [525, 262] width 258 height 18
type input "*"
drag, startPoint x: 650, startPoint y: 301, endPoint x: 943, endPoint y: 367, distance: 299.8
click at [650, 301] on button "OK" at bounding box center [641, 307] width 28 height 18
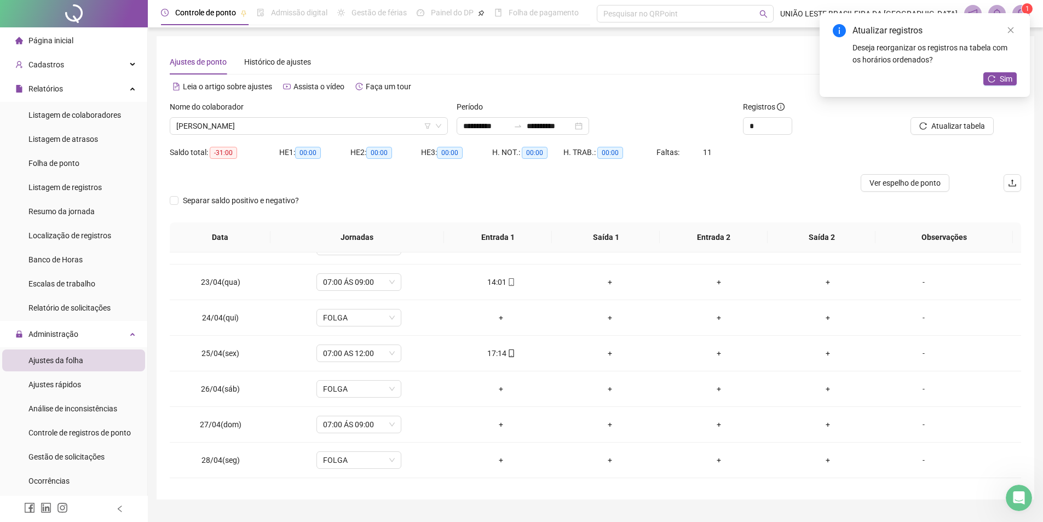
scroll to position [774, 0]
click at [508, 279] on icon "mobile" at bounding box center [511, 279] width 8 height 8
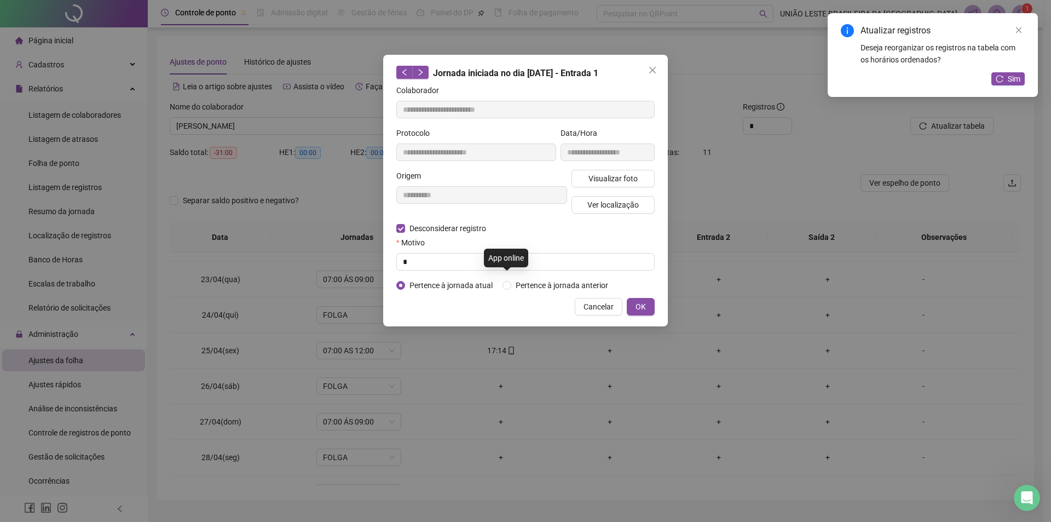
type input "**********"
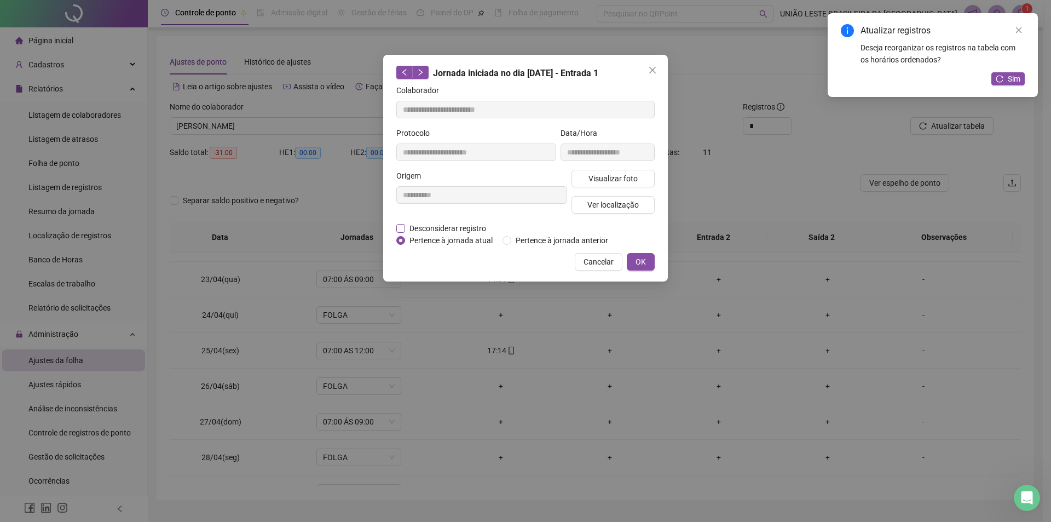
click at [464, 222] on span "Desconsiderar registro" at bounding box center [447, 228] width 85 height 12
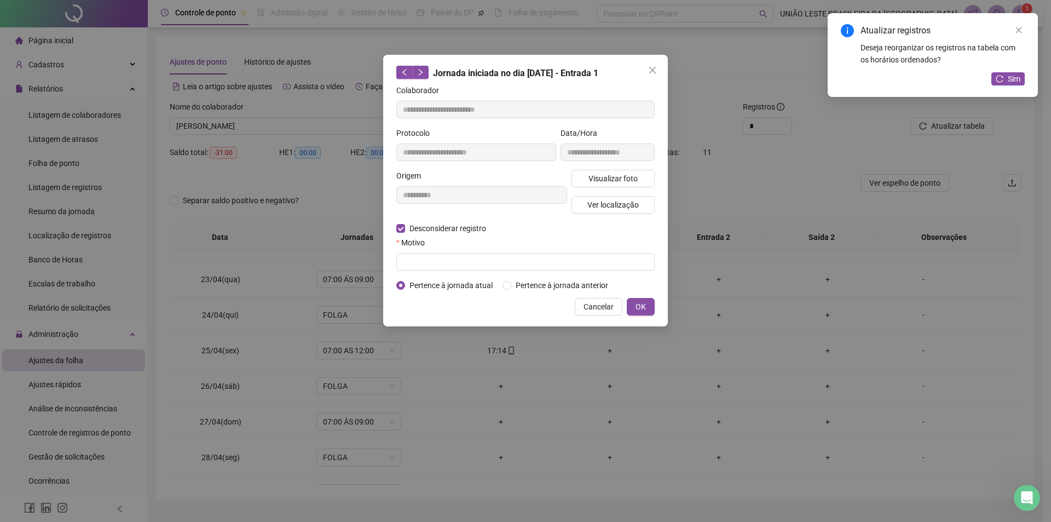
drag, startPoint x: 460, startPoint y: 276, endPoint x: 455, endPoint y: 270, distance: 7.4
click at [457, 272] on form "**********" at bounding box center [525, 187] width 258 height 207
click at [454, 269] on input "text" at bounding box center [525, 262] width 258 height 18
type input "*"
click at [635, 302] on button "OK" at bounding box center [641, 307] width 28 height 18
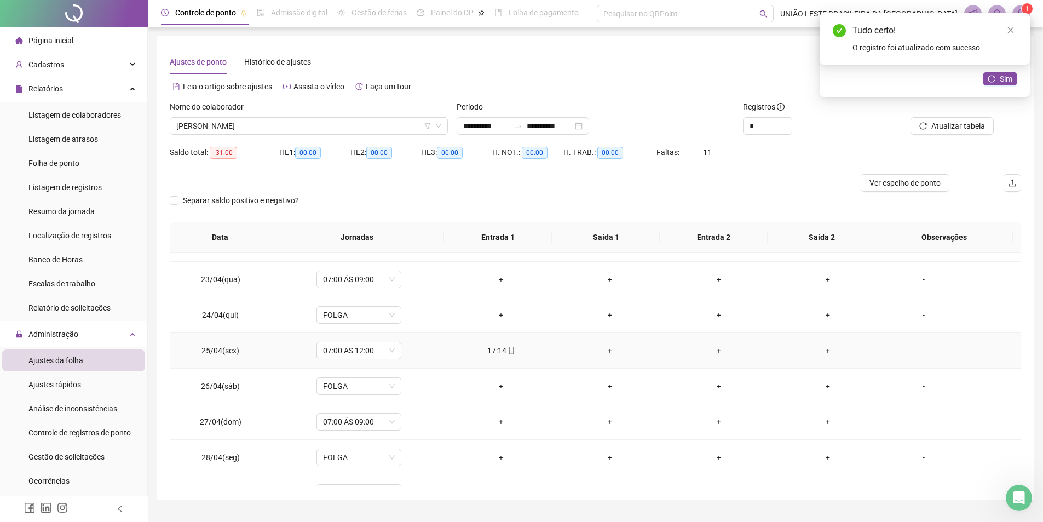
click at [602, 351] on div "+" at bounding box center [609, 350] width 91 height 12
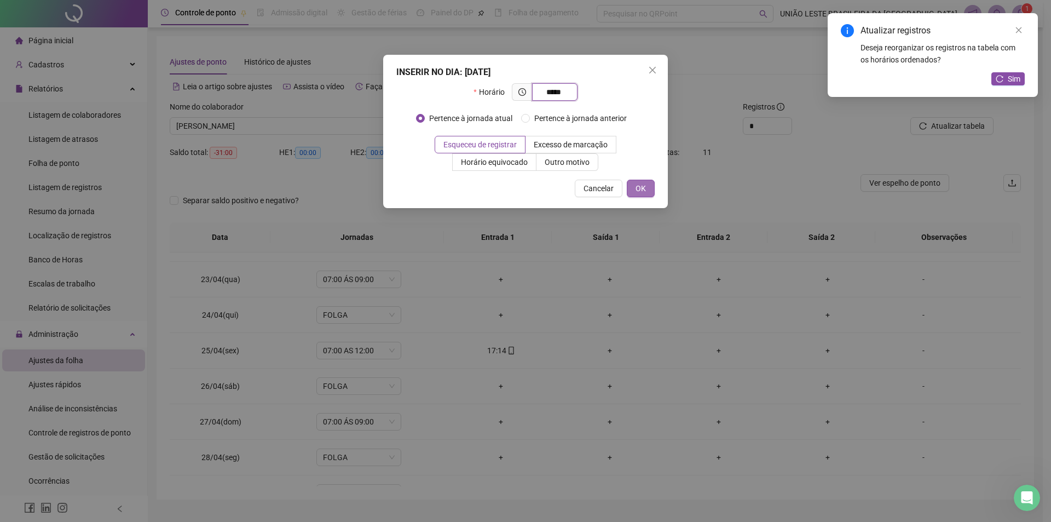
type input "*****"
click at [647, 189] on button "OK" at bounding box center [641, 189] width 28 height 18
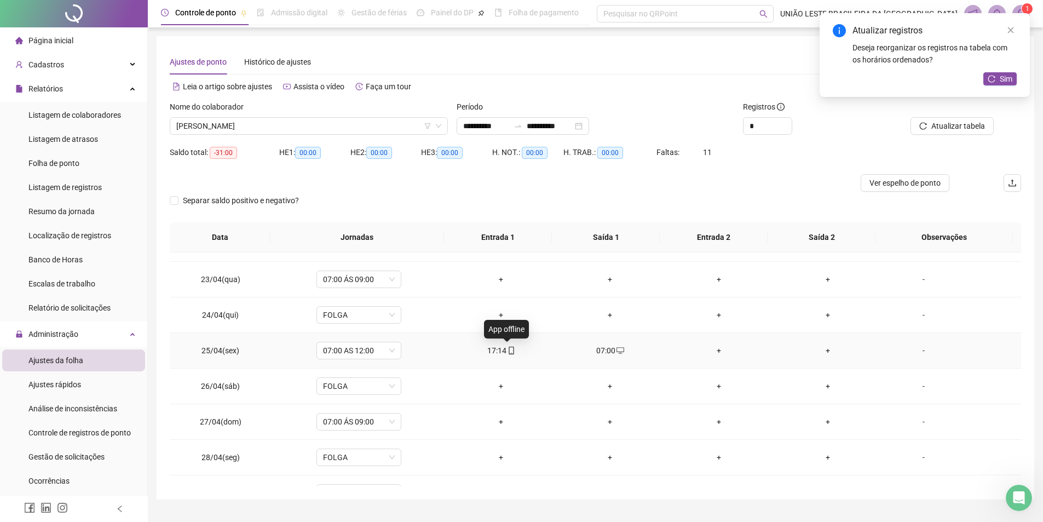
click at [506, 350] on span "mobile" at bounding box center [510, 351] width 9 height 8
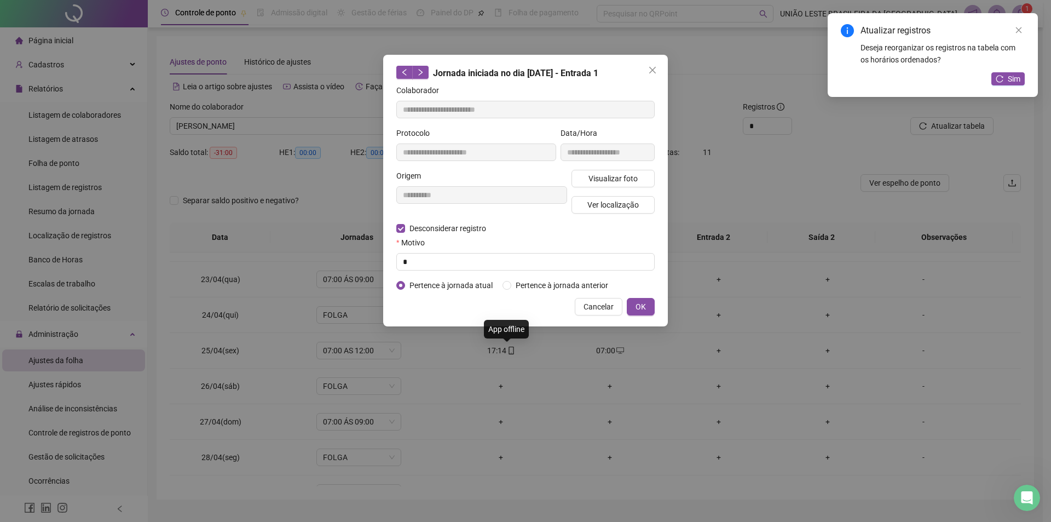
type input "**********"
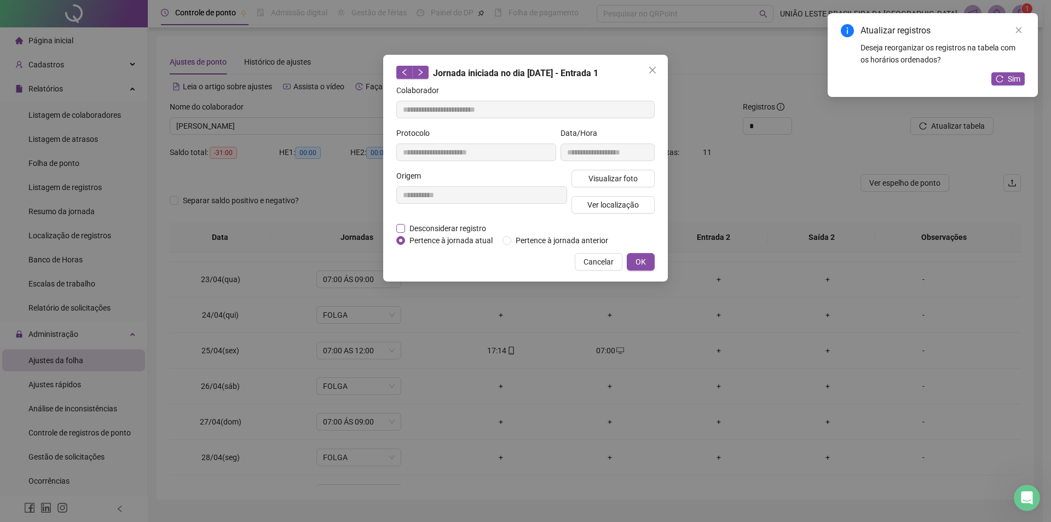
click at [447, 223] on span "Desconsiderar registro" at bounding box center [447, 228] width 85 height 12
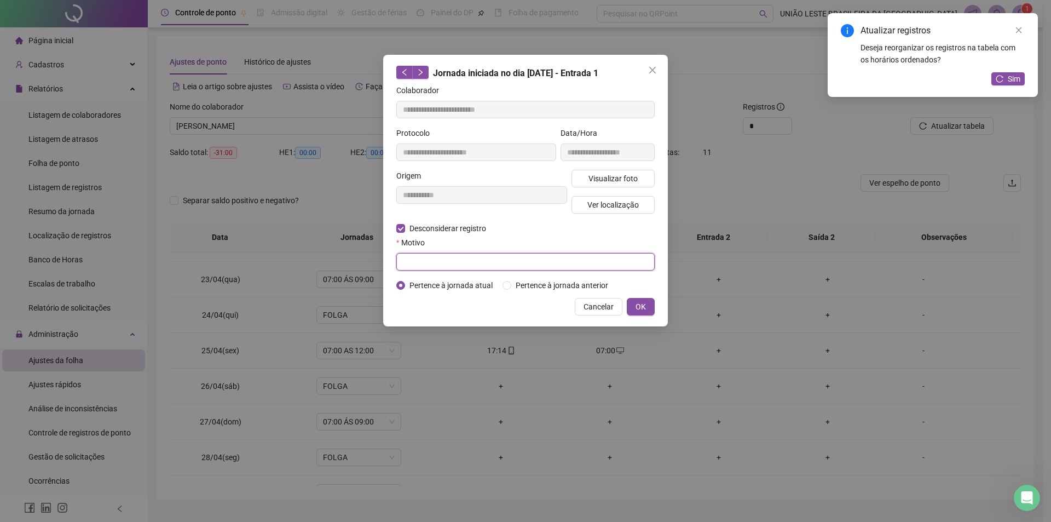
click at [449, 263] on input "text" at bounding box center [525, 262] width 258 height 18
type input "*"
click at [633, 305] on button "OK" at bounding box center [641, 307] width 28 height 18
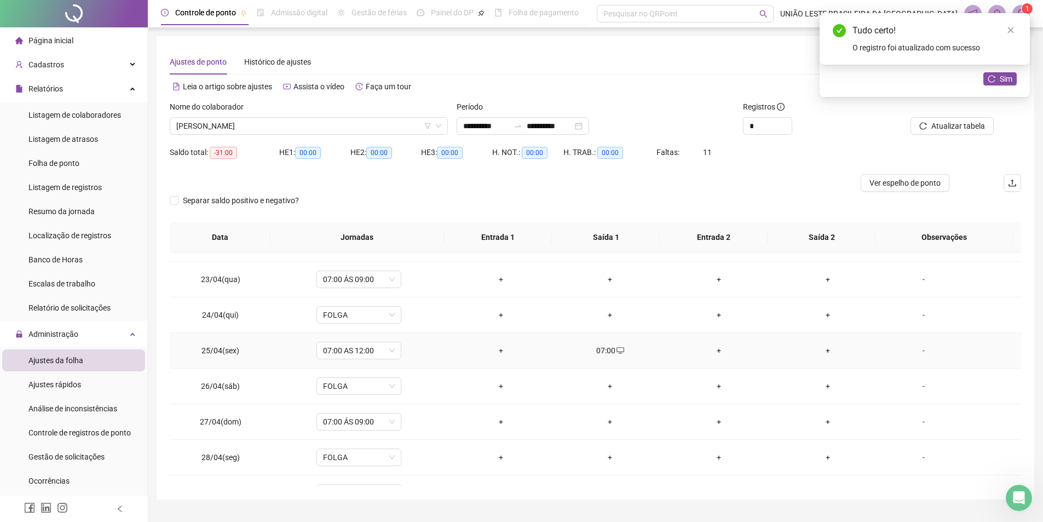
click at [499, 353] on div "+" at bounding box center [500, 350] width 91 height 12
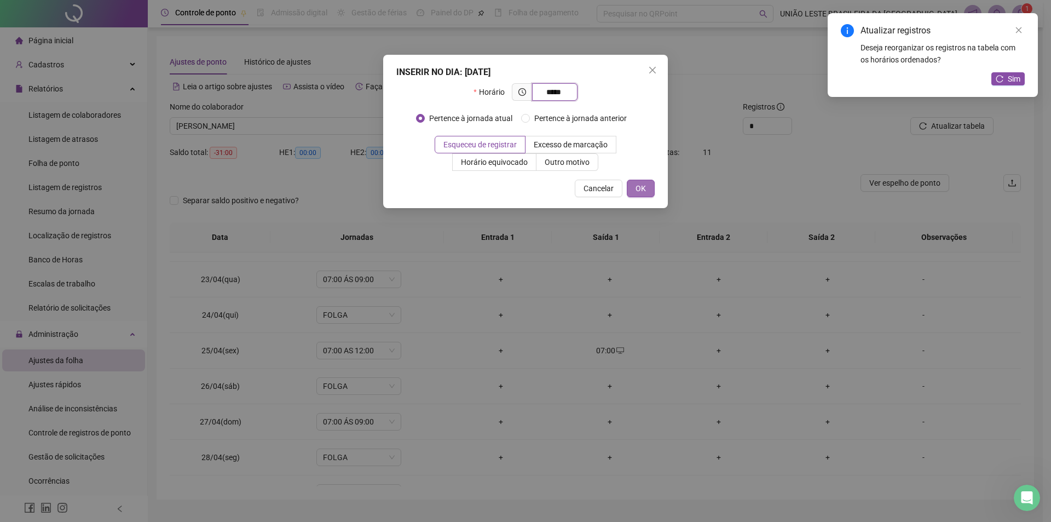
type input "*****"
click at [637, 194] on span "OK" at bounding box center [641, 188] width 10 height 12
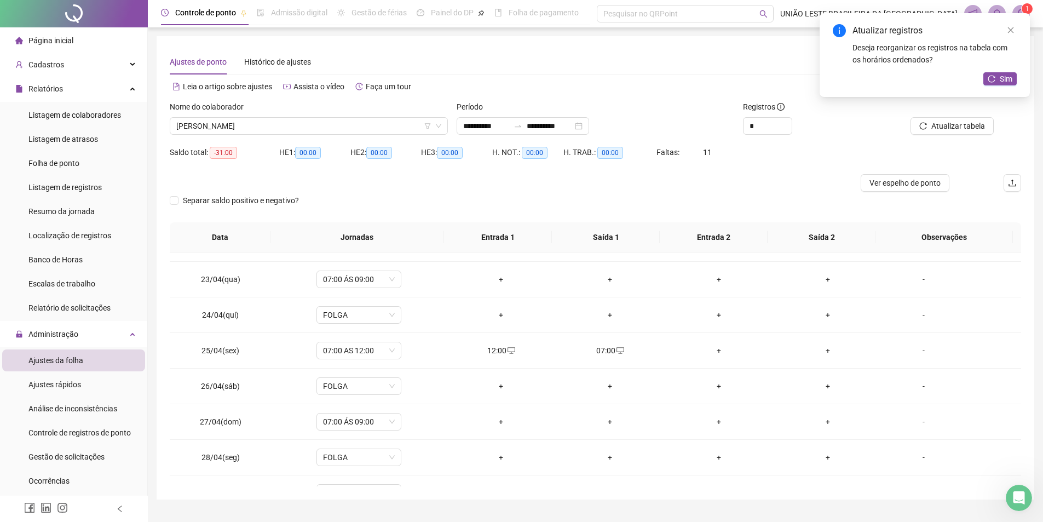
drag, startPoint x: 1022, startPoint y: 428, endPoint x: 1022, endPoint y: 435, distance: 6.6
click at [1022, 435] on div "**********" at bounding box center [596, 267] width 878 height 463
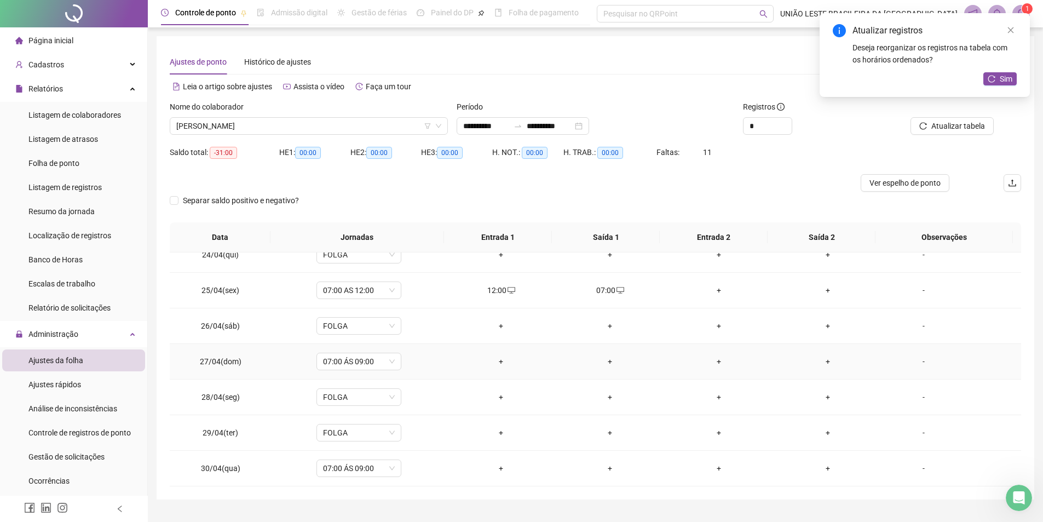
click at [499, 360] on div "+" at bounding box center [500, 361] width 91 height 12
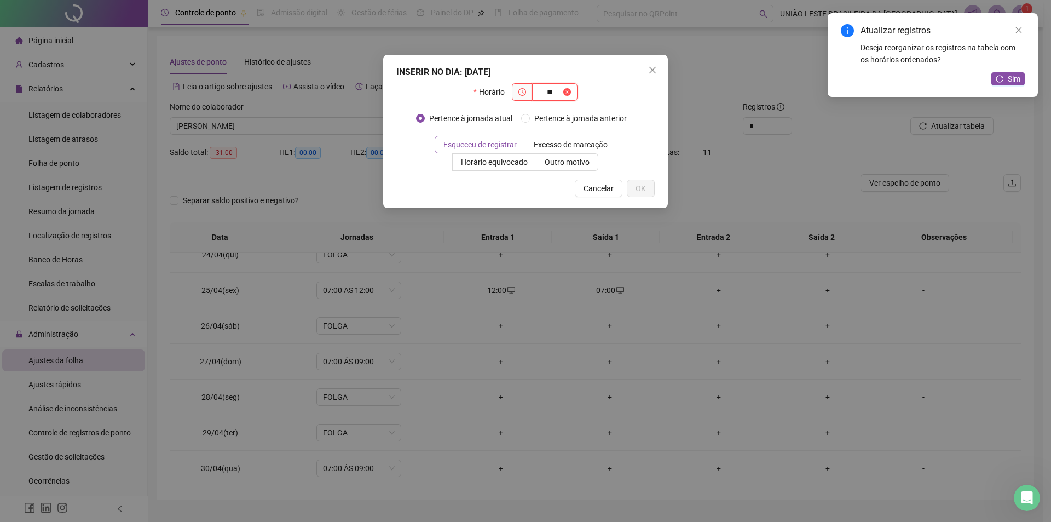
click at [558, 88] on input "**" at bounding box center [550, 92] width 22 height 12
type input "*****"
click at [635, 185] on button "OK" at bounding box center [641, 189] width 28 height 18
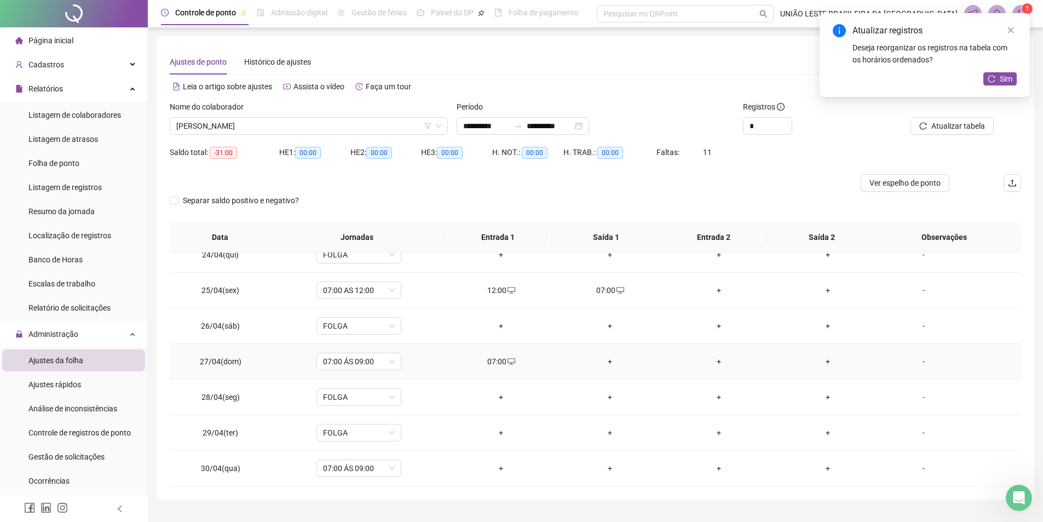
click at [601, 357] on div "+" at bounding box center [609, 361] width 91 height 12
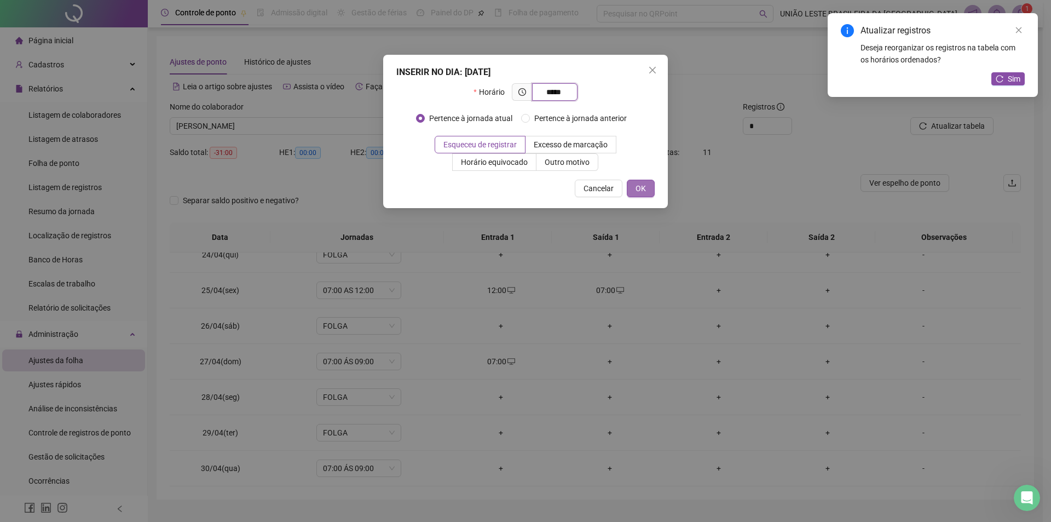
type input "*****"
click at [635, 184] on button "OK" at bounding box center [641, 189] width 28 height 18
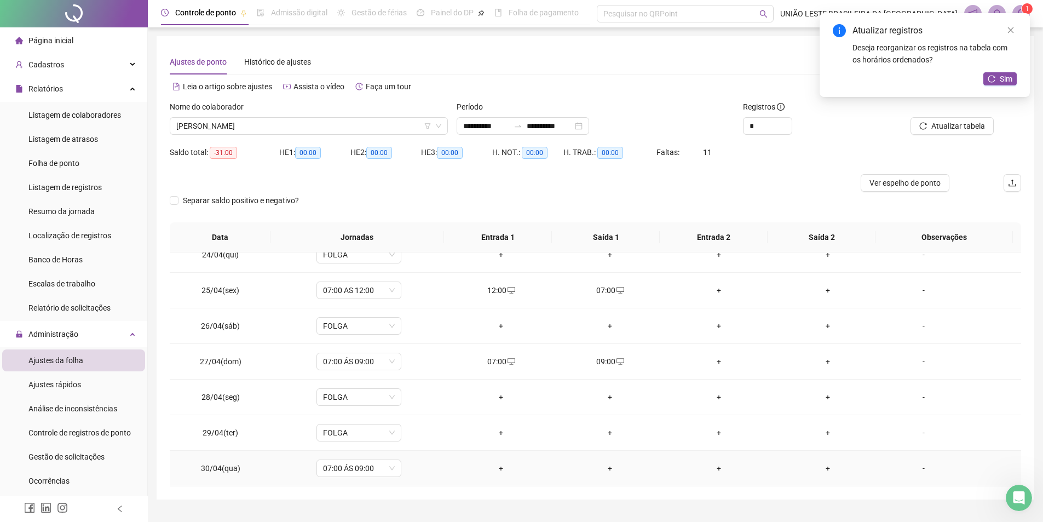
drag, startPoint x: 509, startPoint y: 469, endPoint x: 499, endPoint y: 469, distance: 9.3
click at [505, 469] on div "+" at bounding box center [500, 468] width 91 height 12
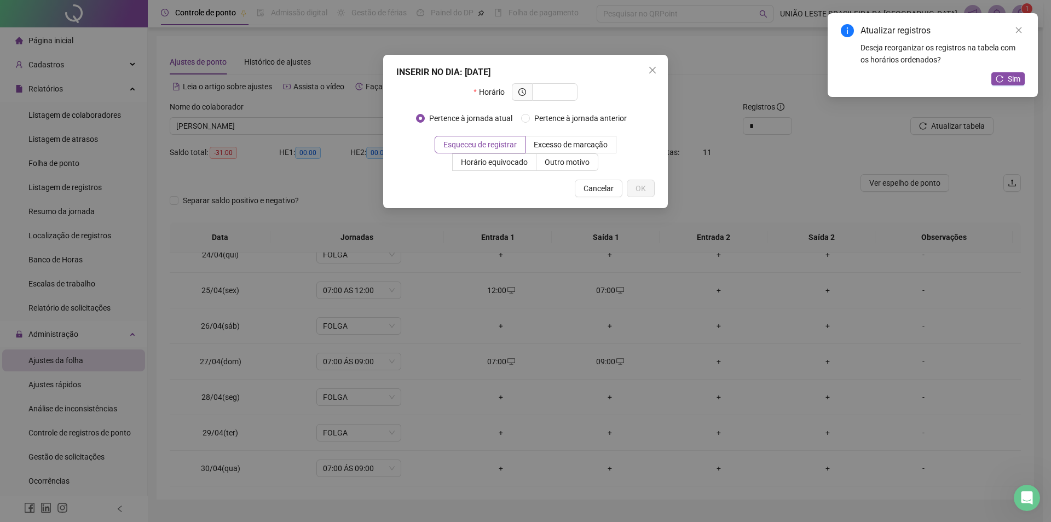
click at [499, 469] on div "INSERIR NO DIA : [DATE] Horário Pertence à jornada atual Pertence à jornada ant…" at bounding box center [525, 261] width 1051 height 522
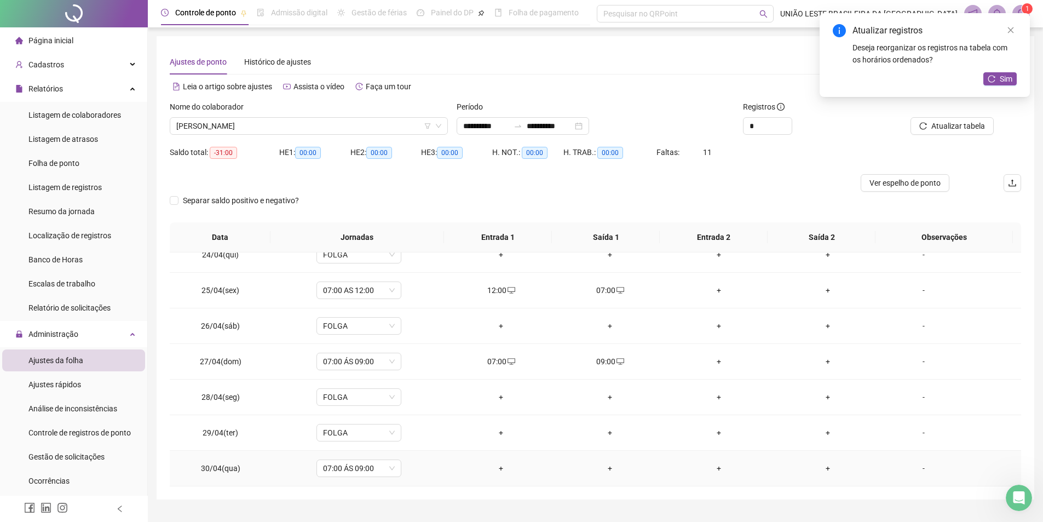
click at [500, 467] on div "+" at bounding box center [500, 468] width 91 height 12
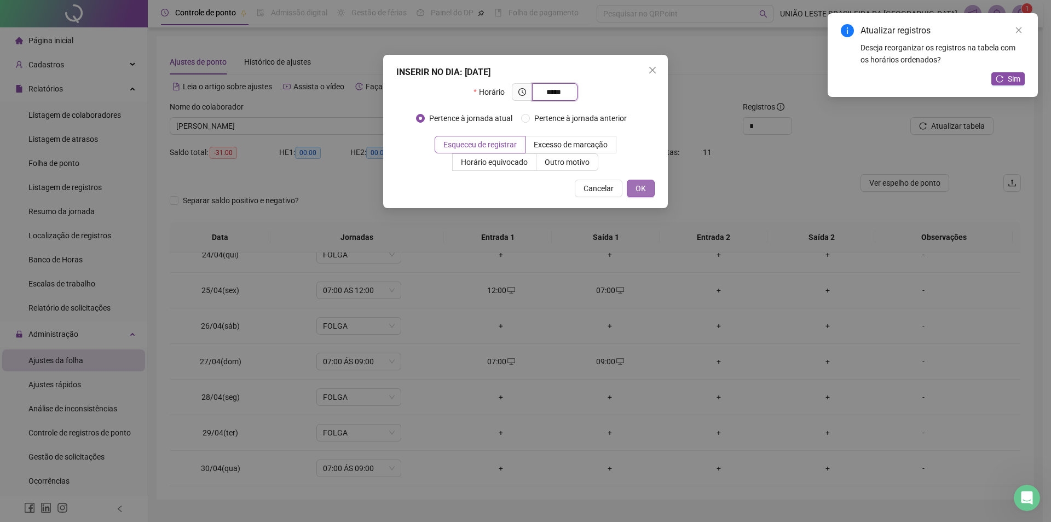
type input "*****"
click at [642, 184] on span "OK" at bounding box center [641, 188] width 10 height 12
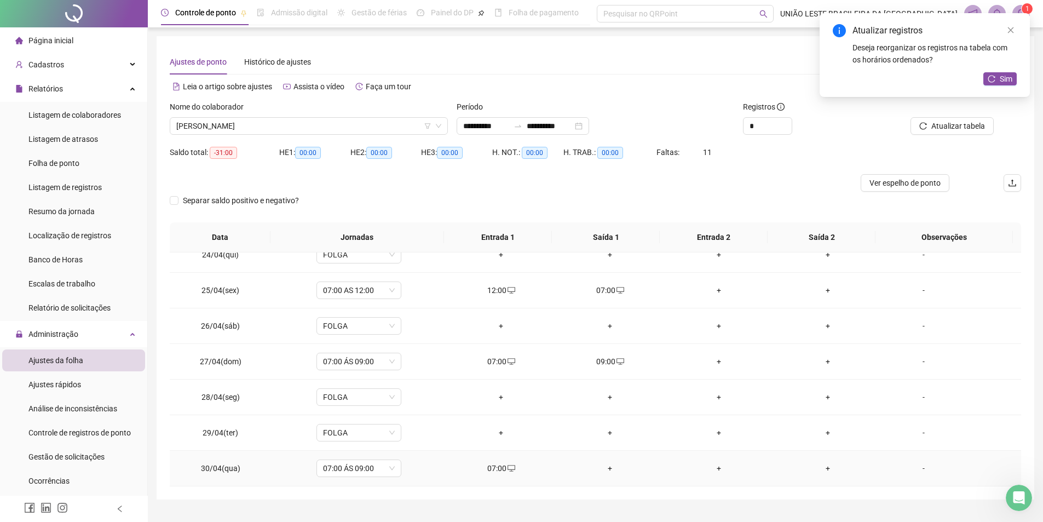
click at [614, 468] on div "+" at bounding box center [609, 468] width 91 height 12
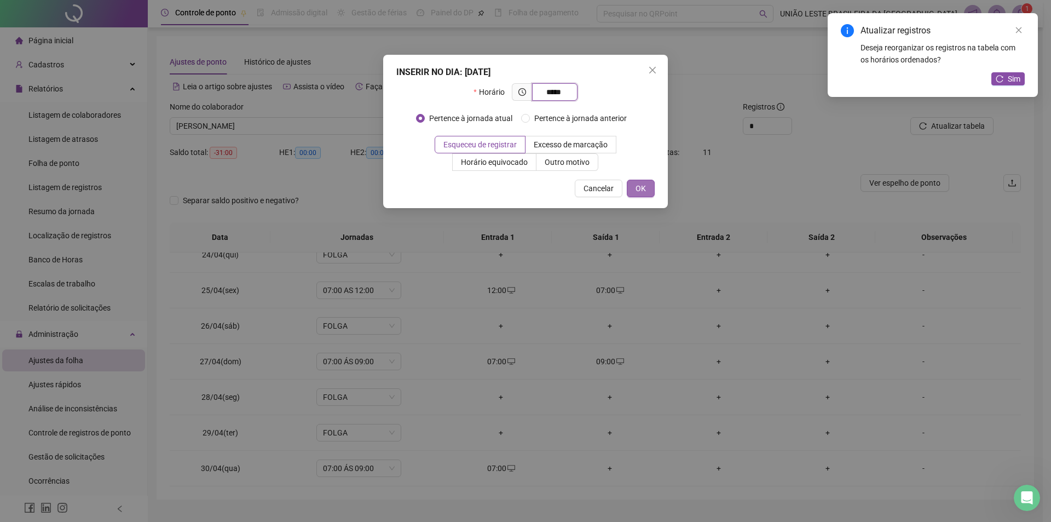
type input "*****"
click at [635, 194] on button "OK" at bounding box center [641, 189] width 28 height 18
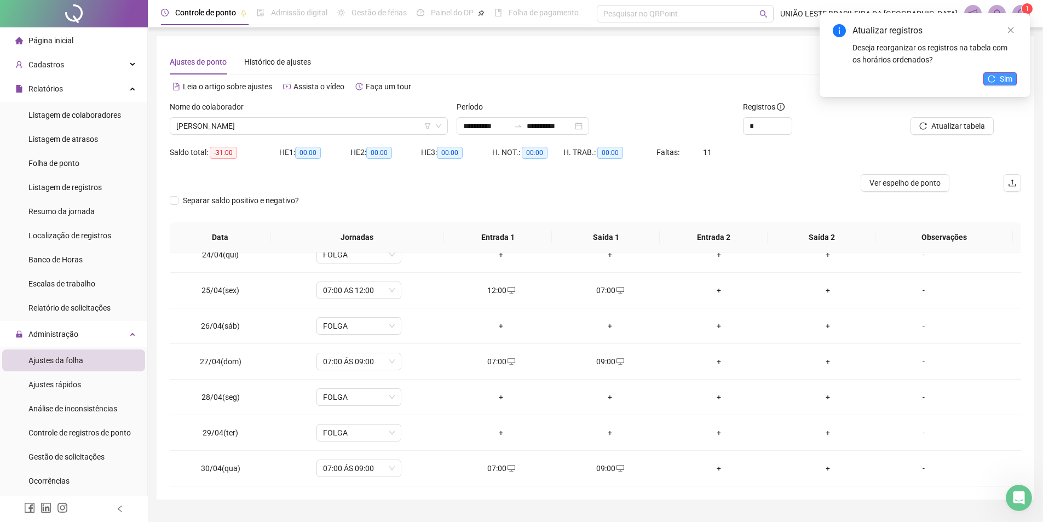
click at [1001, 74] on span "Sim" at bounding box center [1006, 79] width 13 height 12
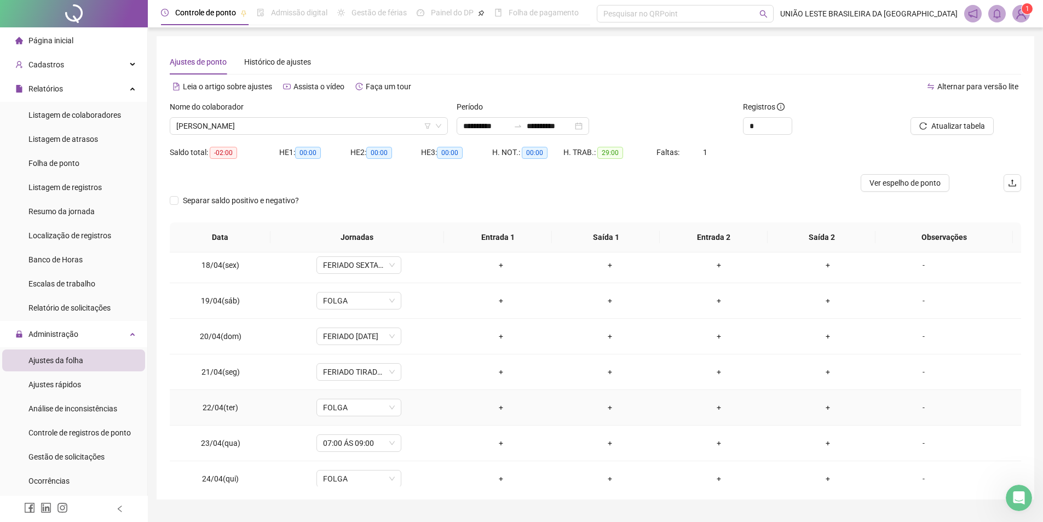
scroll to position [615, 0]
click at [499, 440] on div "+" at bounding box center [500, 437] width 91 height 12
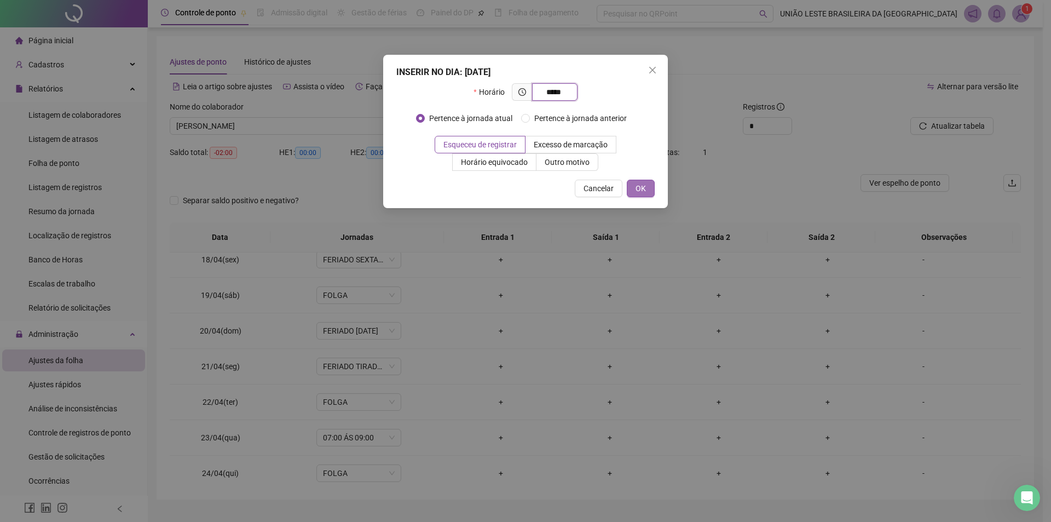
type input "*****"
click at [646, 193] on button "OK" at bounding box center [641, 189] width 28 height 18
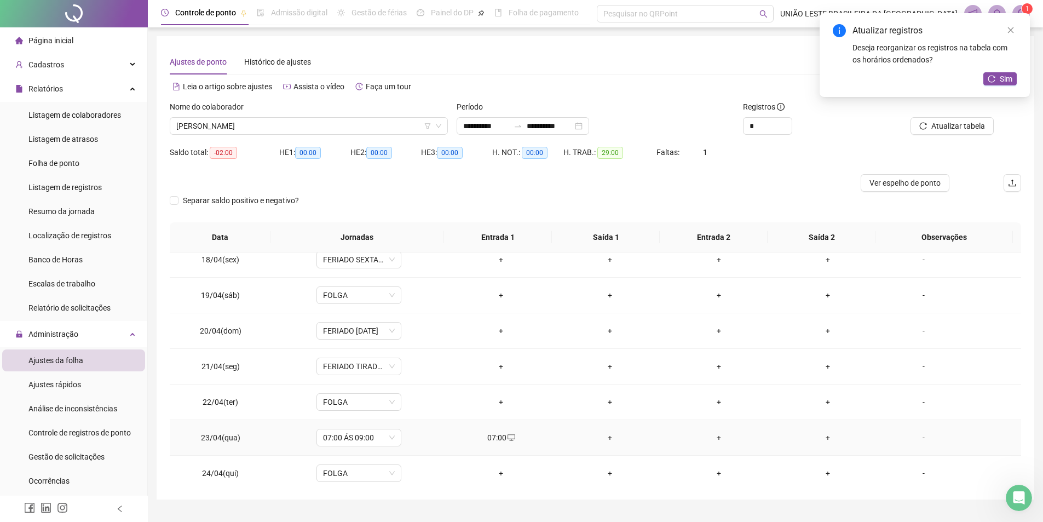
click at [608, 437] on div "+" at bounding box center [609, 437] width 91 height 12
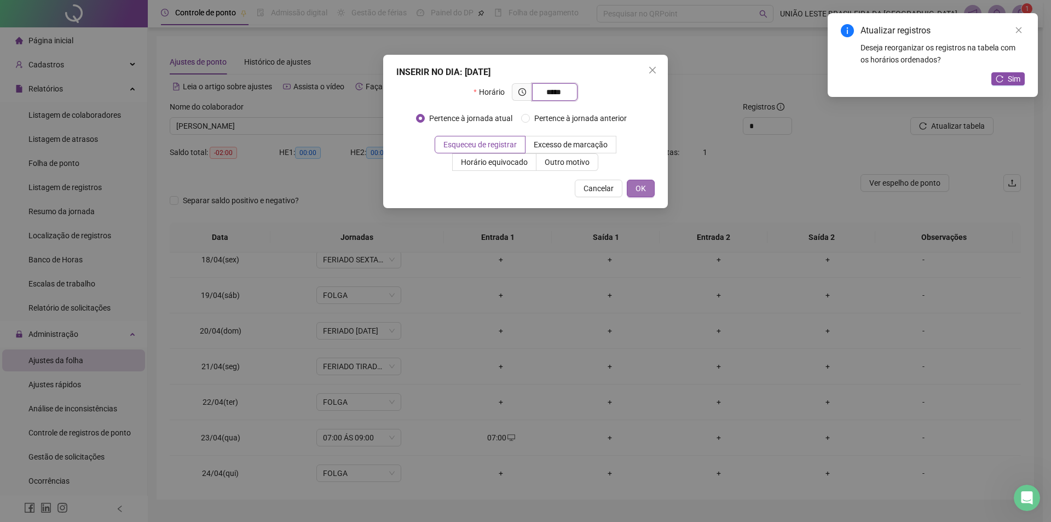
type input "*****"
click at [644, 192] on span "OK" at bounding box center [641, 188] width 10 height 12
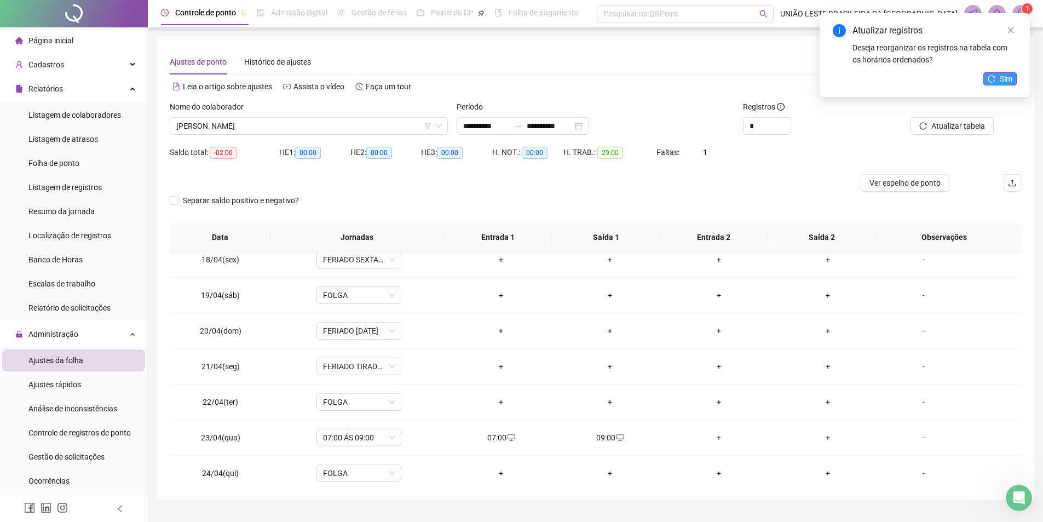
click at [1002, 75] on span "Sim" at bounding box center [1006, 79] width 13 height 12
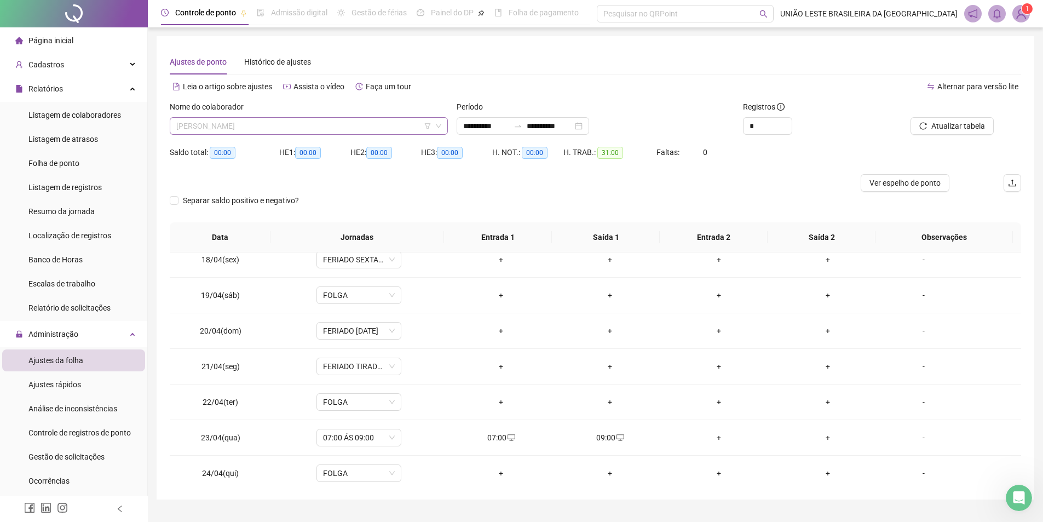
click at [286, 130] on span "[PERSON_NAME]" at bounding box center [308, 126] width 265 height 16
type input "*******"
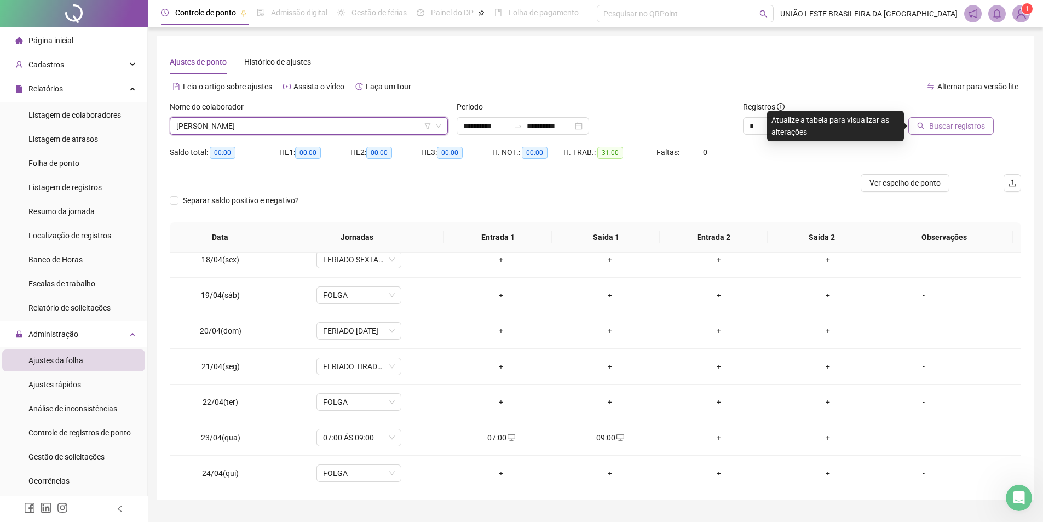
click at [959, 119] on button "Buscar registros" at bounding box center [950, 126] width 85 height 18
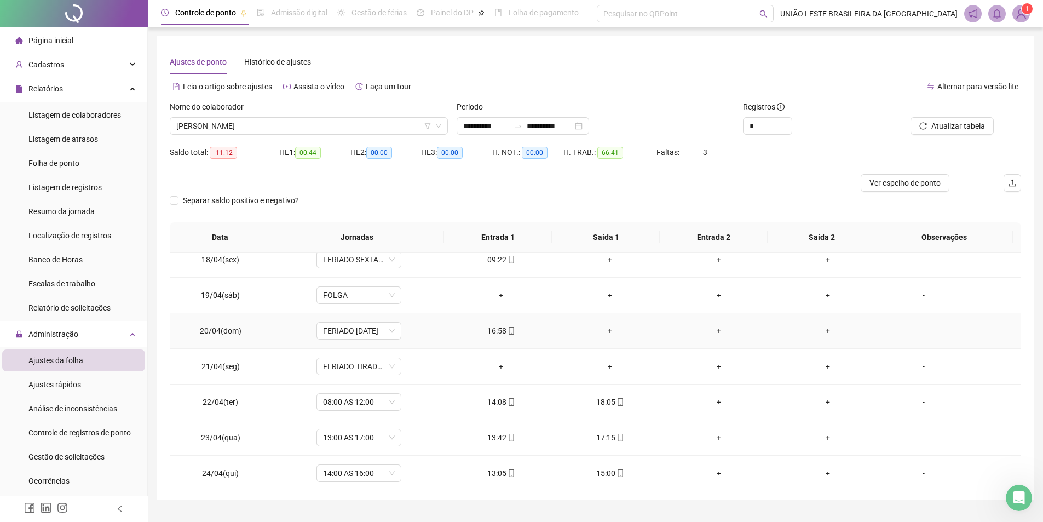
drag, startPoint x: 500, startPoint y: 332, endPoint x: 505, endPoint y: 335, distance: 5.6
click at [500, 333] on div "16:58" at bounding box center [500, 331] width 91 height 12
type input "**********"
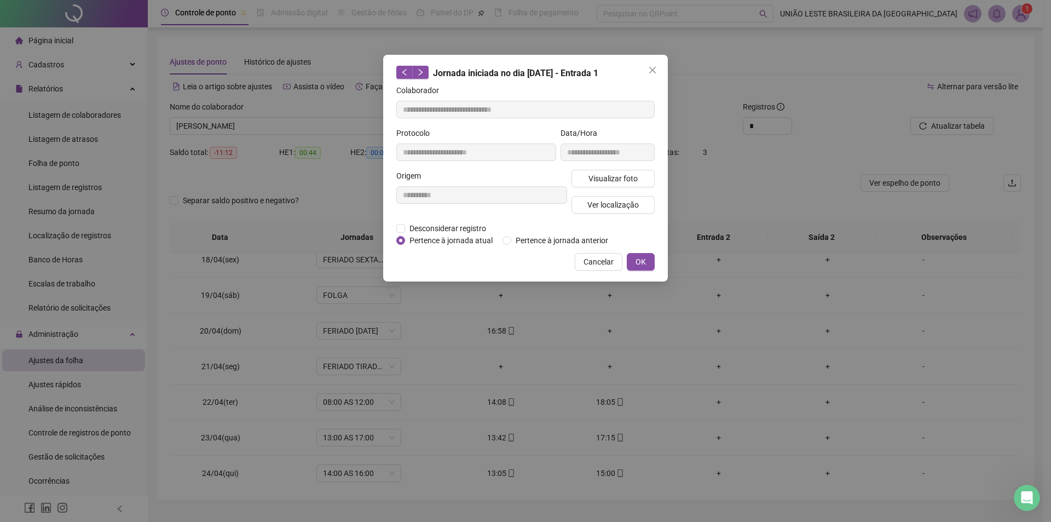
click at [461, 218] on div "**********" at bounding box center [481, 196] width 175 height 53
click at [464, 227] on span "Desconsiderar registro" at bounding box center [447, 228] width 85 height 12
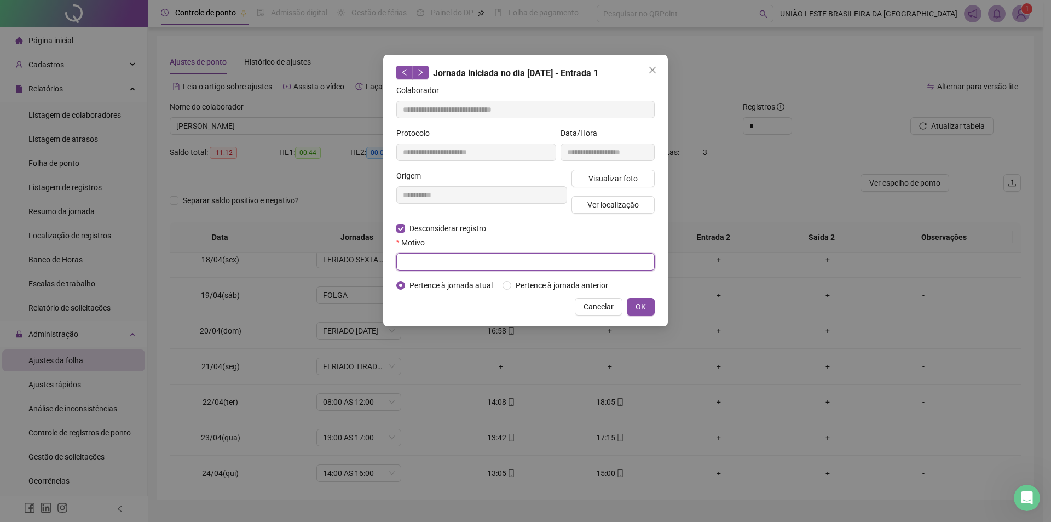
click at [466, 259] on input "text" at bounding box center [525, 262] width 258 height 18
type input "*"
click at [630, 305] on button "OK" at bounding box center [641, 307] width 28 height 18
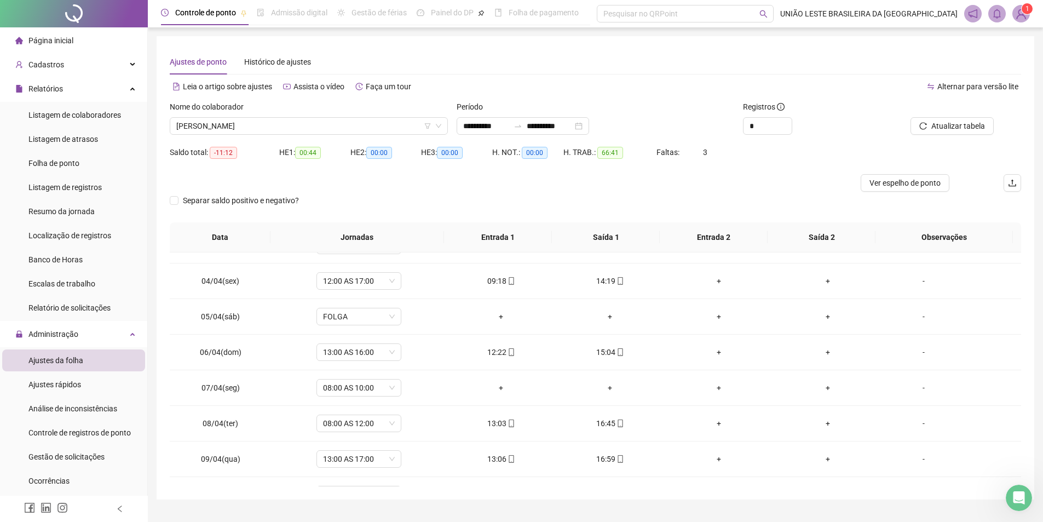
scroll to position [99, 0]
click at [499, 383] on div "+" at bounding box center [500, 385] width 91 height 12
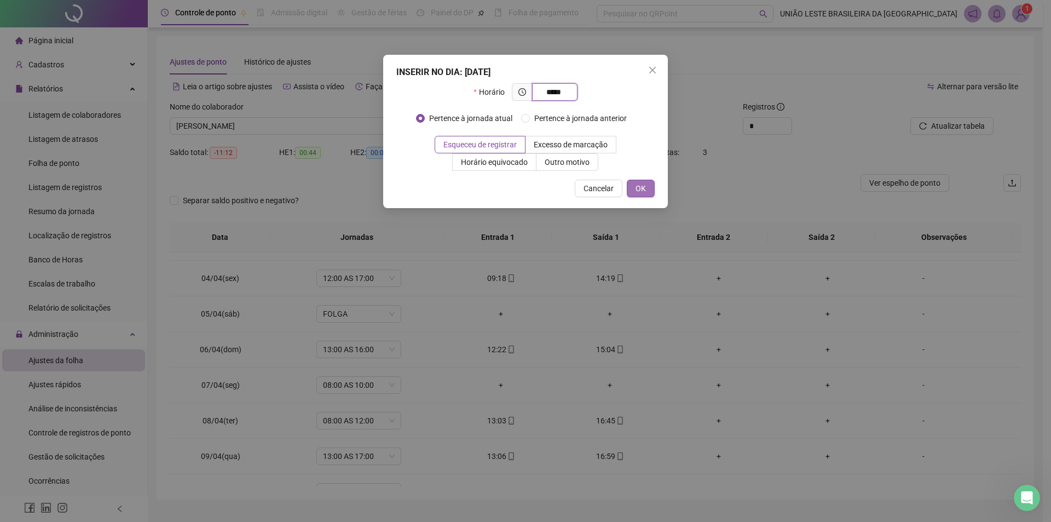
type input "*****"
click at [644, 180] on button "OK" at bounding box center [641, 189] width 28 height 18
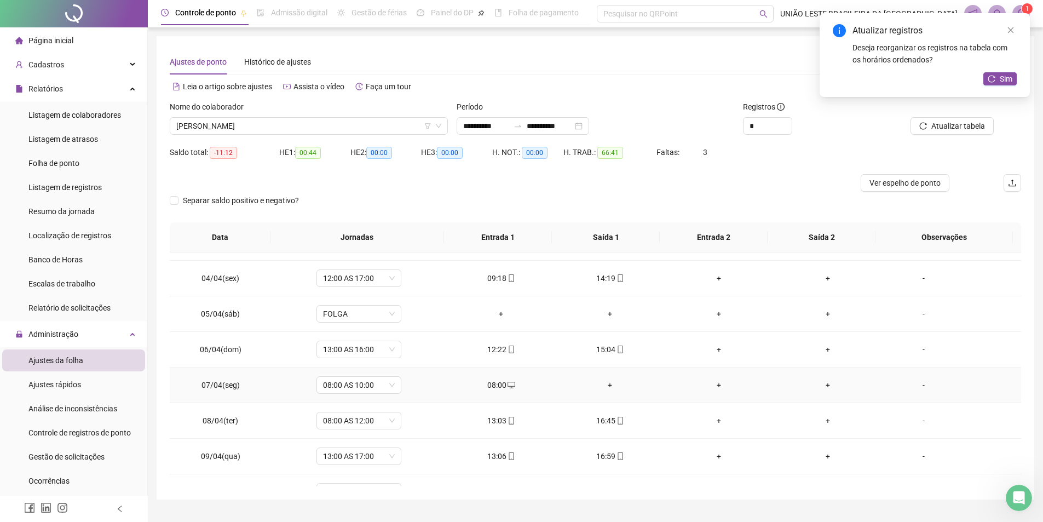
click at [607, 385] on div "+" at bounding box center [609, 385] width 91 height 12
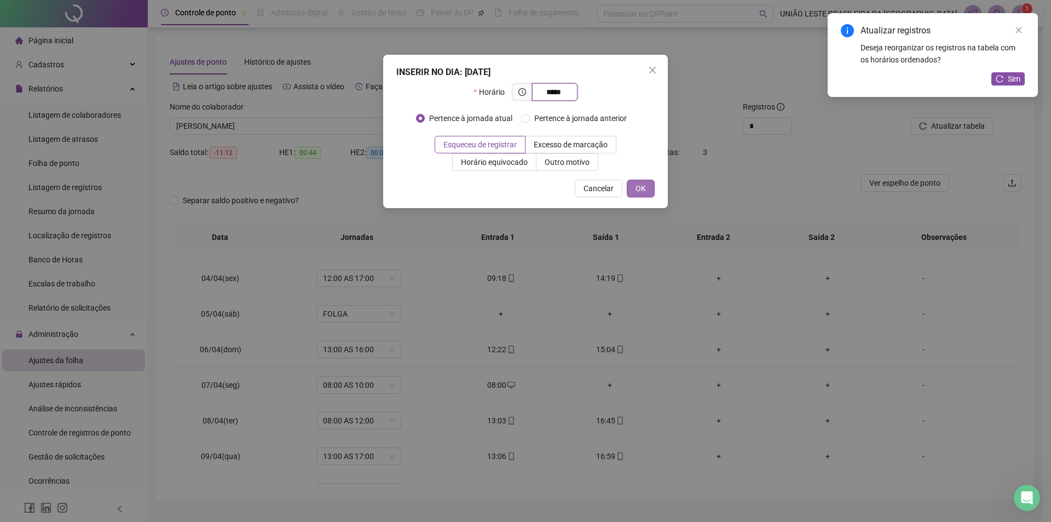
type input "*****"
click at [640, 192] on span "OK" at bounding box center [641, 188] width 10 height 12
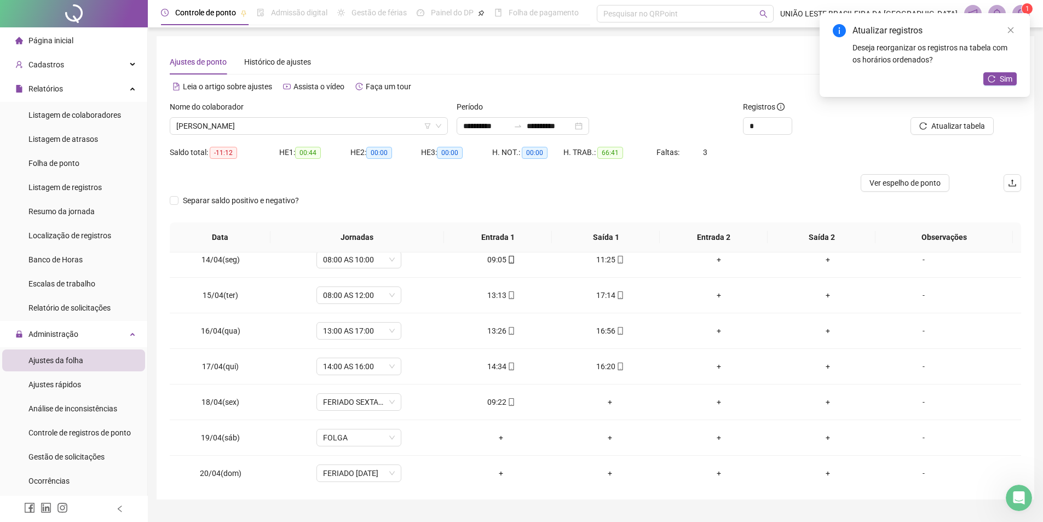
scroll to position [487, 0]
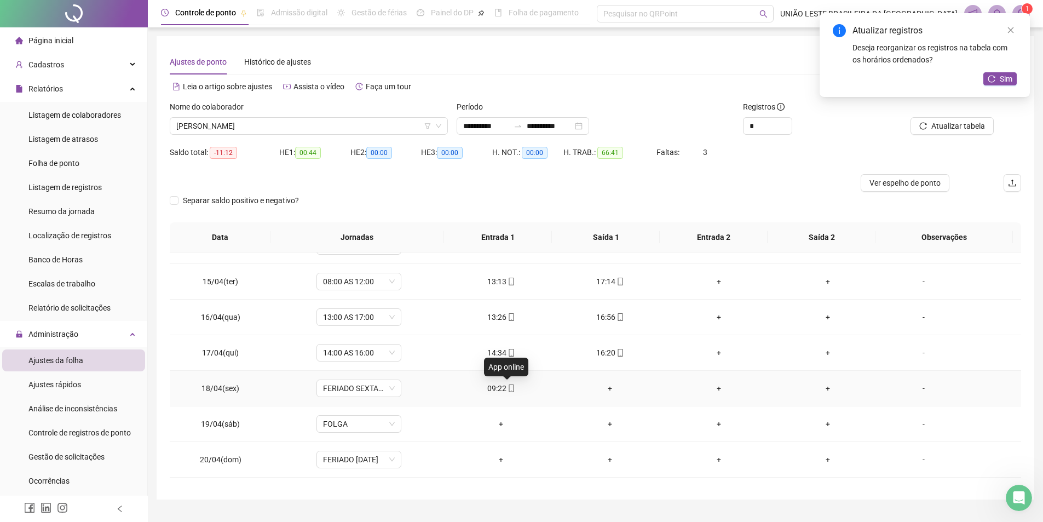
click at [509, 389] on icon "mobile" at bounding box center [511, 388] width 5 height 8
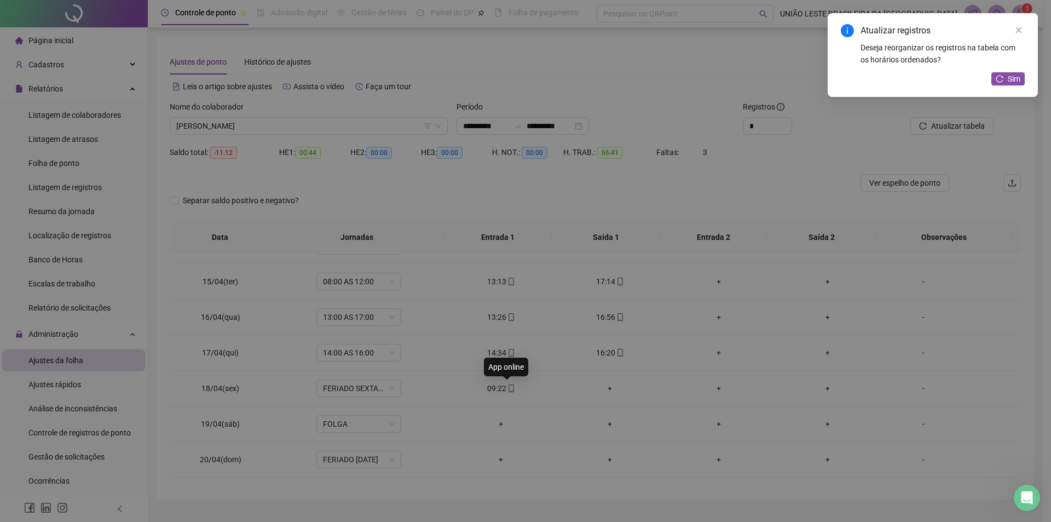
type input "**********"
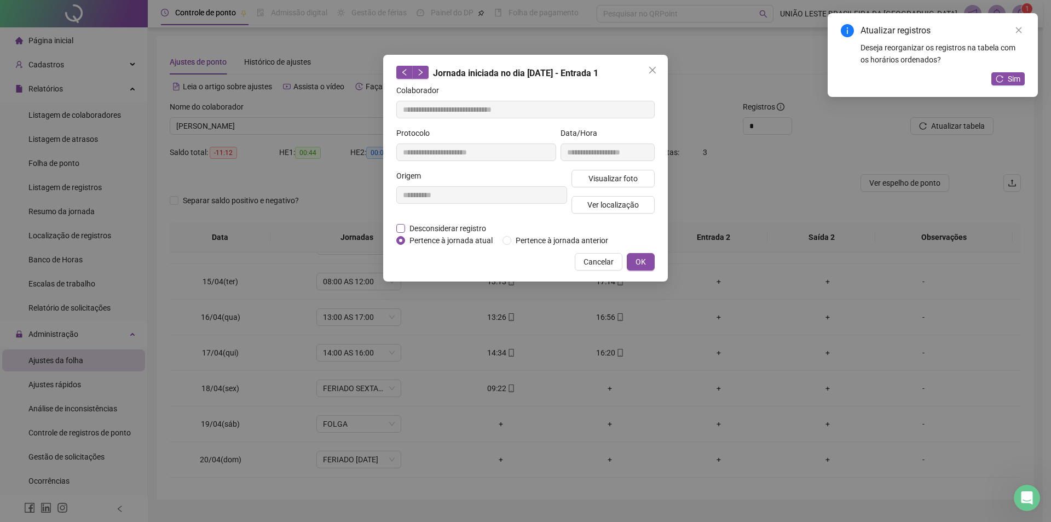
click at [443, 226] on span "Desconsiderar registro" at bounding box center [447, 228] width 85 height 12
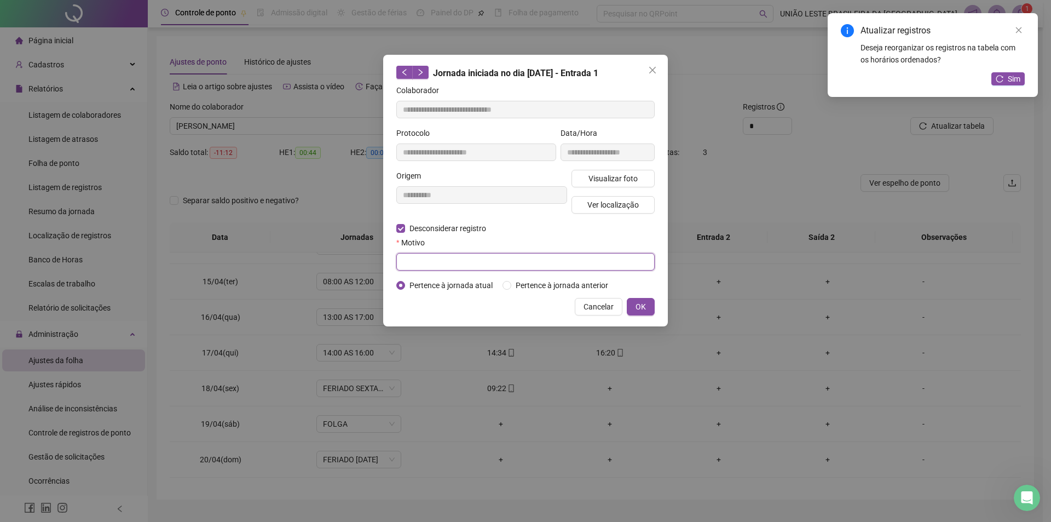
click at [452, 261] on input "text" at bounding box center [525, 262] width 258 height 18
type input "*"
click at [645, 308] on span "OK" at bounding box center [641, 307] width 10 height 12
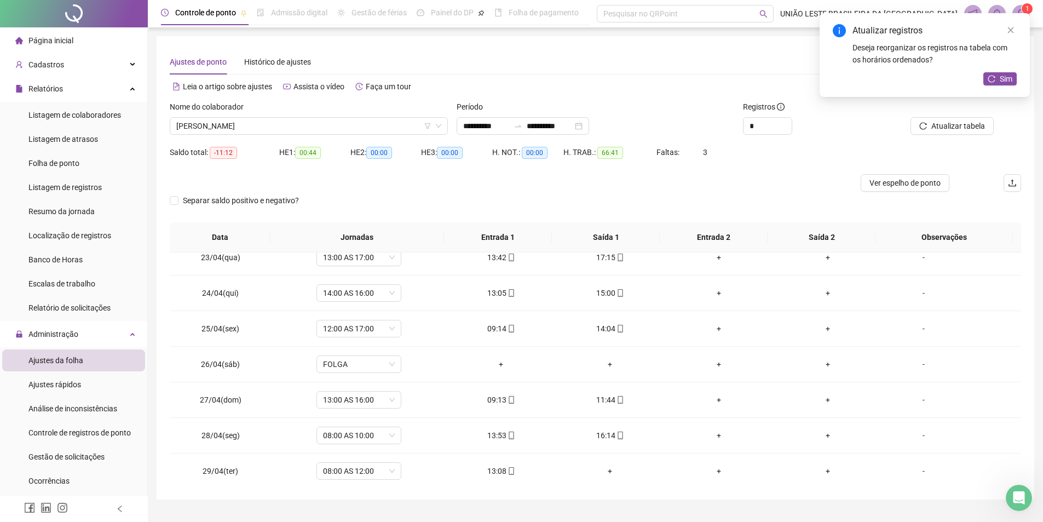
scroll to position [834, 0]
click at [612, 439] on td "+" at bounding box center [610, 433] width 109 height 36
click at [605, 436] on div "+" at bounding box center [609, 432] width 91 height 12
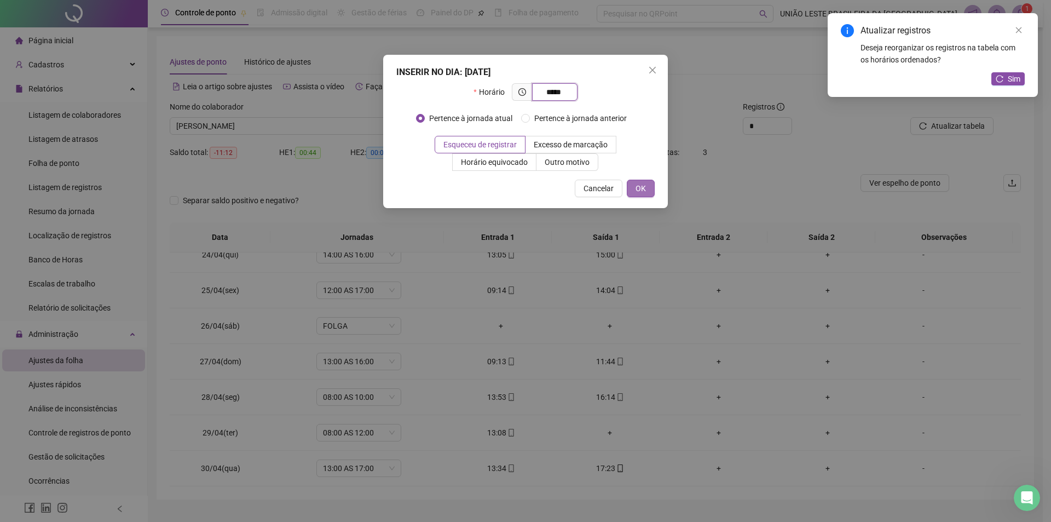
type input "*****"
click at [651, 180] on button "OK" at bounding box center [641, 189] width 28 height 18
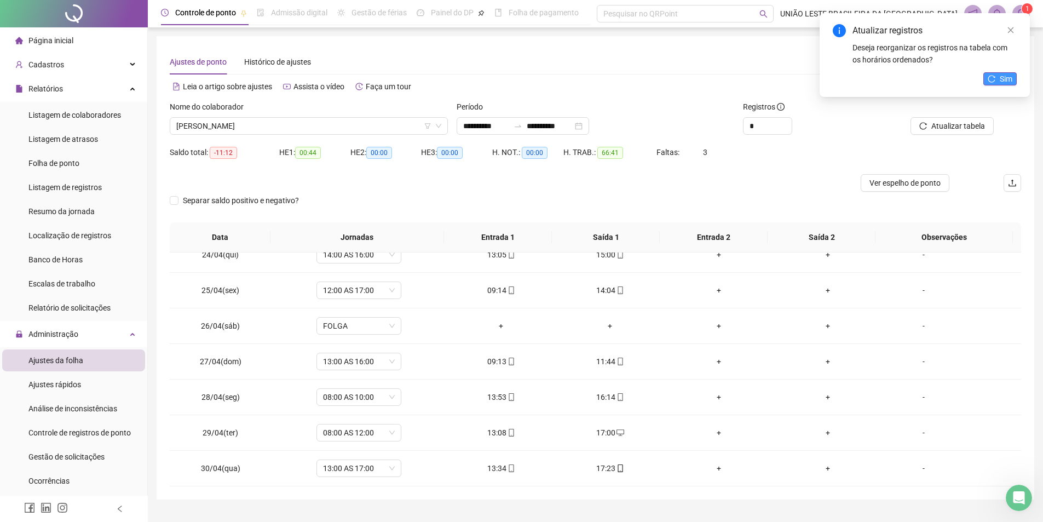
click at [1002, 78] on span "Sim" at bounding box center [1006, 79] width 13 height 12
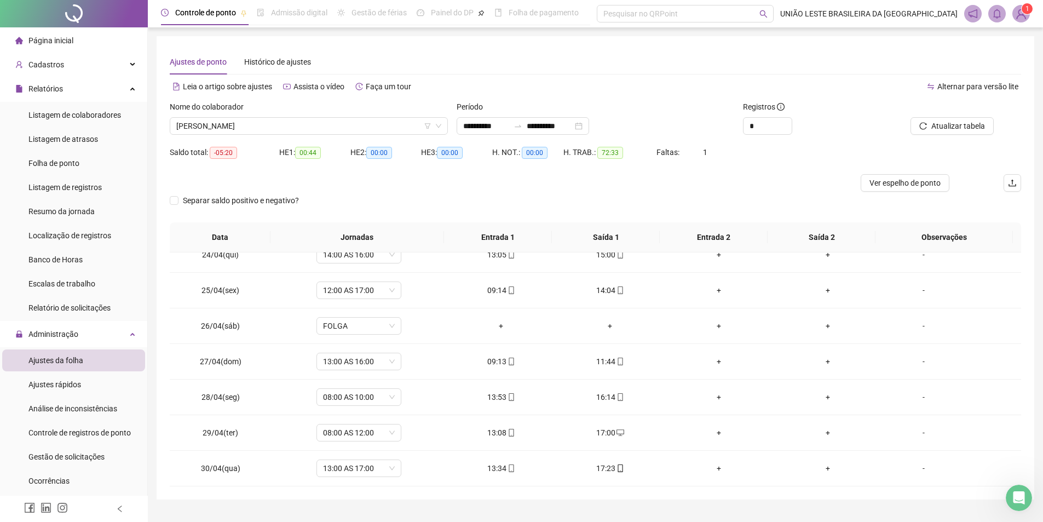
scroll to position [0, 0]
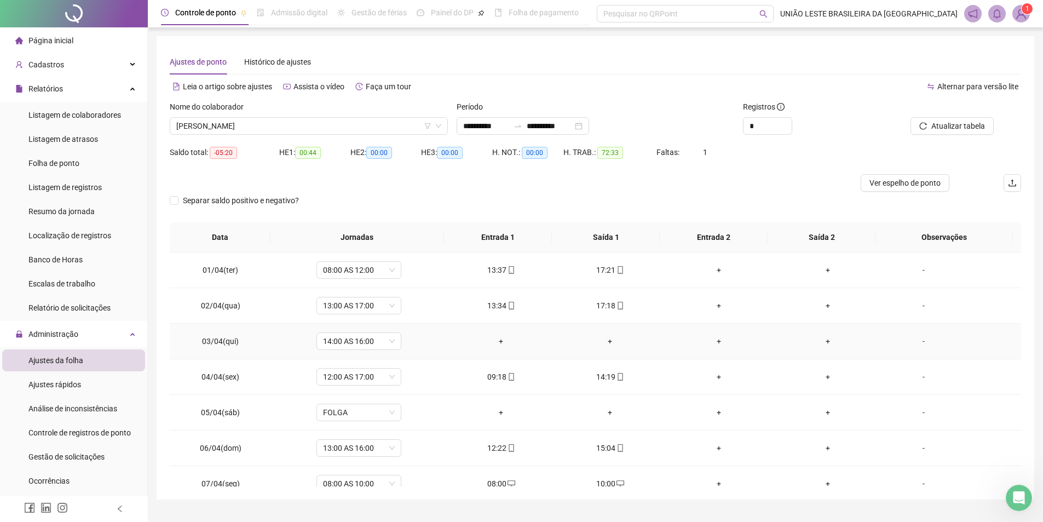
click at [500, 336] on div "+" at bounding box center [500, 341] width 91 height 12
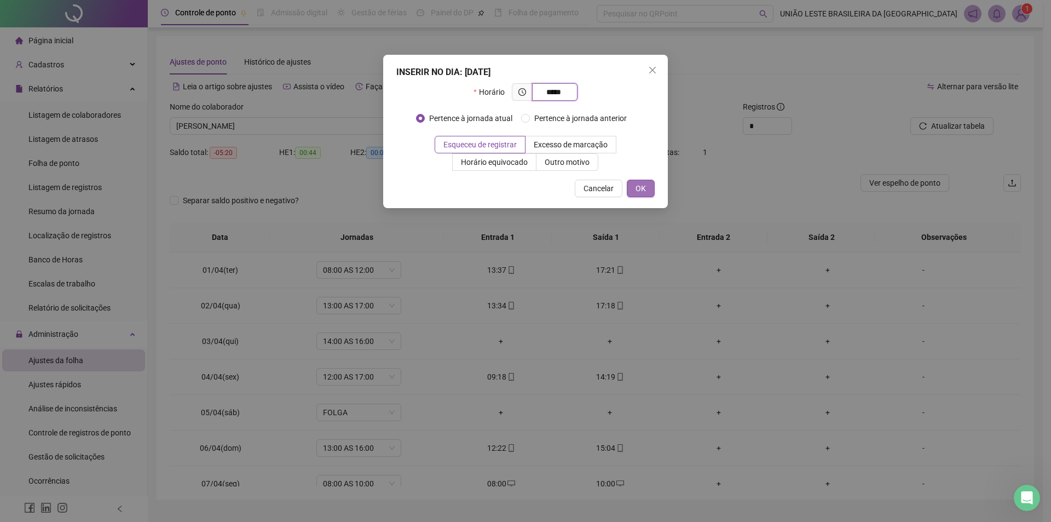
type input "*****"
click at [634, 182] on button "OK" at bounding box center [641, 189] width 28 height 18
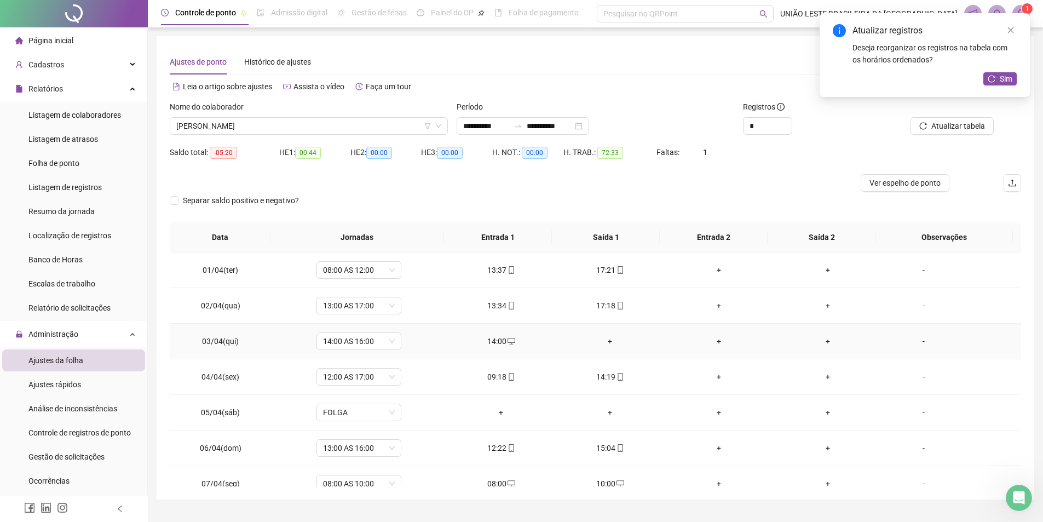
drag, startPoint x: 603, startPoint y: 336, endPoint x: 609, endPoint y: 336, distance: 6.0
click at [609, 336] on div "+" at bounding box center [609, 341] width 91 height 12
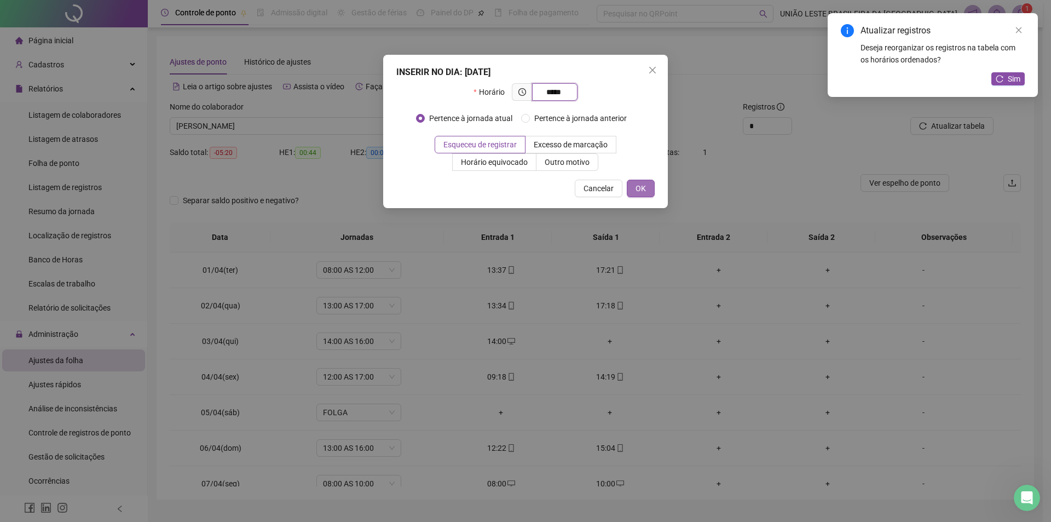
type input "*****"
click at [644, 187] on span "OK" at bounding box center [641, 188] width 10 height 12
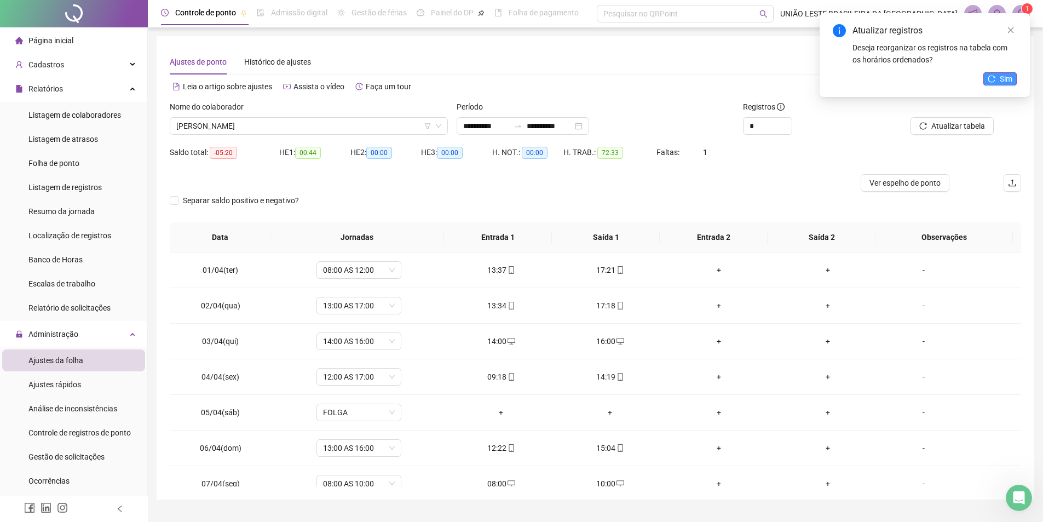
click at [1005, 79] on span "Sim" at bounding box center [1006, 79] width 13 height 12
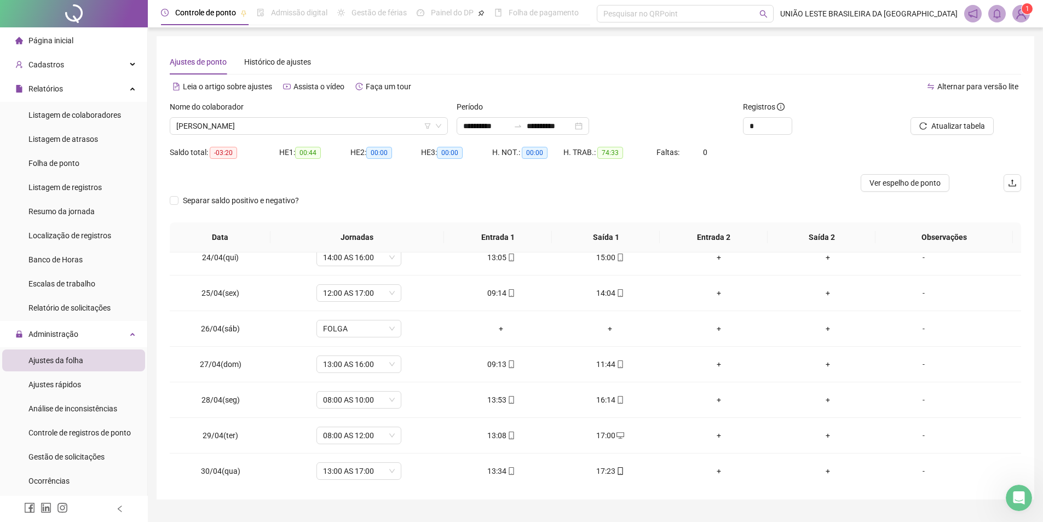
scroll to position [834, 0]
drag, startPoint x: 1022, startPoint y: 455, endPoint x: 1021, endPoint y: 427, distance: 27.9
click at [1021, 427] on div "**********" at bounding box center [596, 267] width 878 height 463
click at [257, 128] on span "[PERSON_NAME]" at bounding box center [308, 126] width 265 height 16
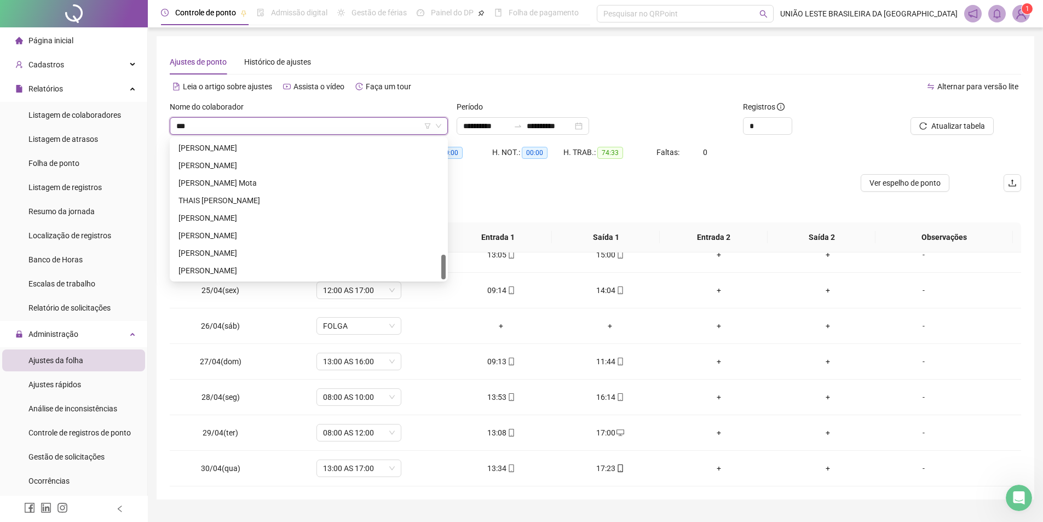
scroll to position [0, 0]
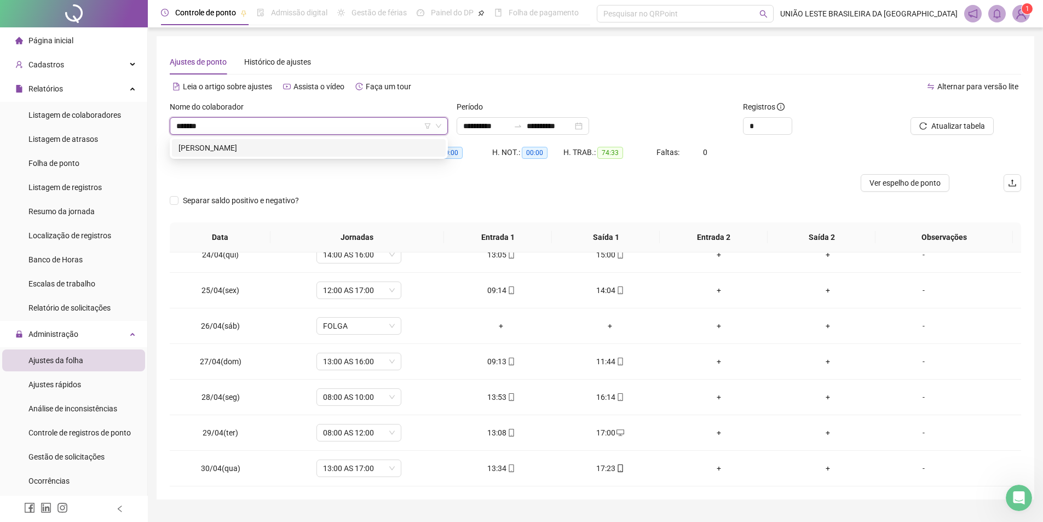
type input "********"
click at [289, 146] on div "[PERSON_NAME]" at bounding box center [308, 148] width 261 height 12
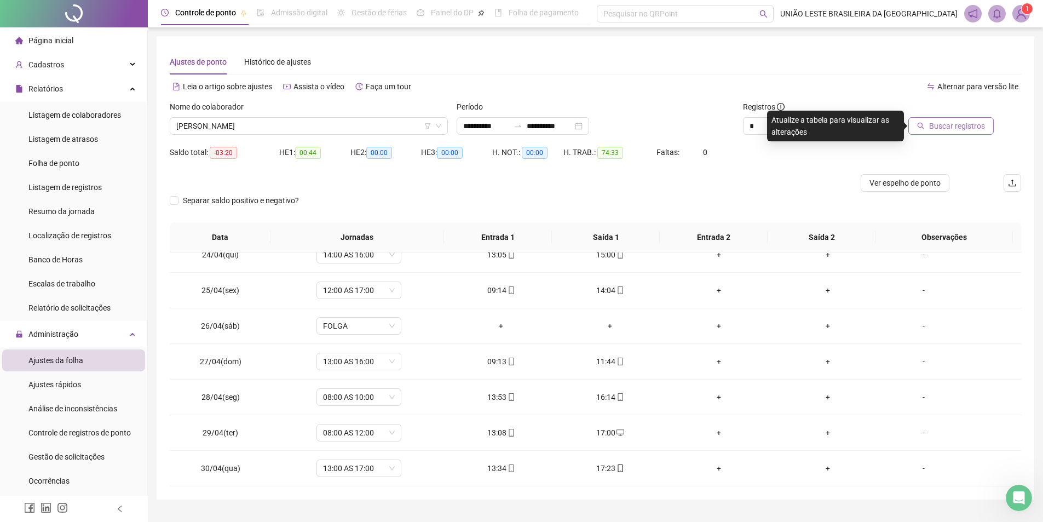
click at [919, 129] on button "Buscar registros" at bounding box center [950, 126] width 85 height 18
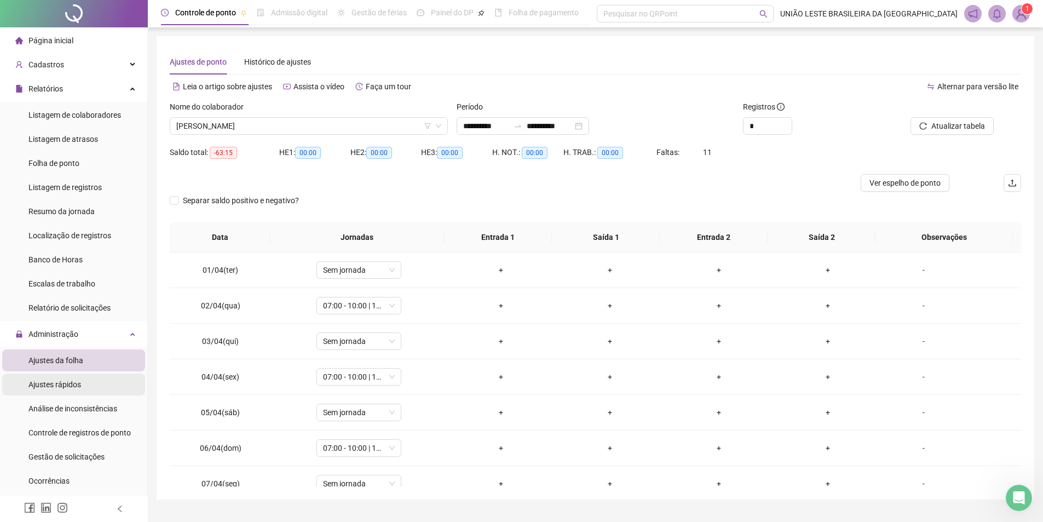
click at [66, 390] on div "Ajustes rápidos" at bounding box center [54, 384] width 53 height 22
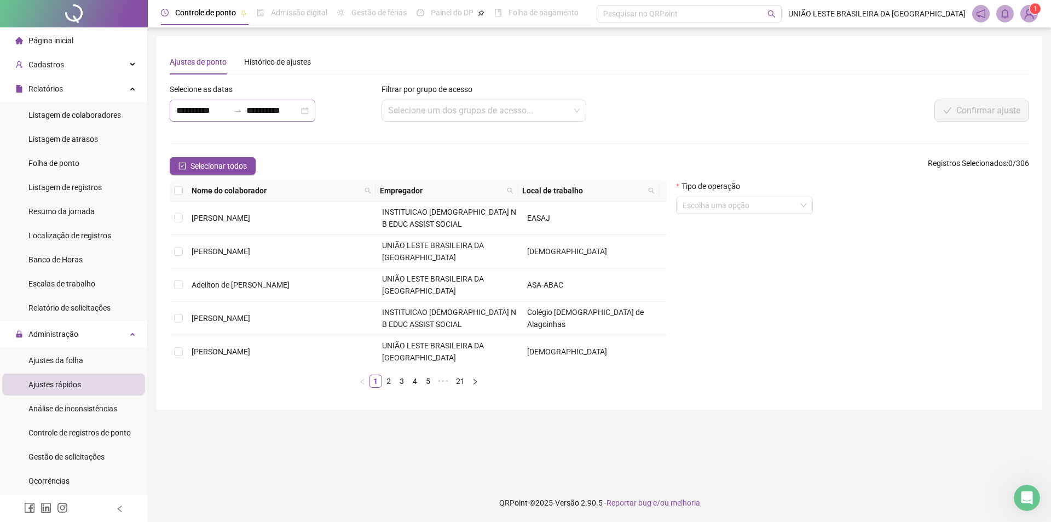
click at [246, 111] on div at bounding box center [238, 110] width 18 height 9
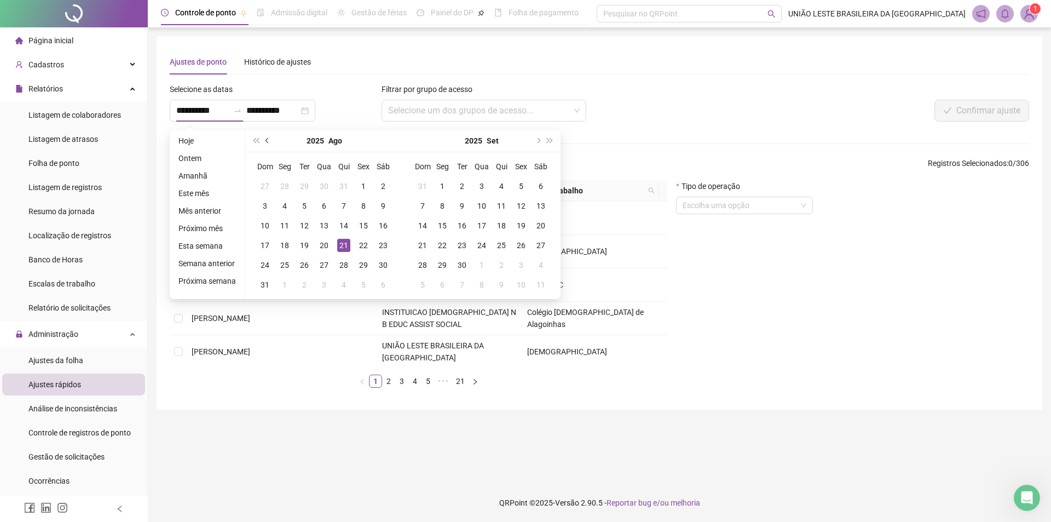
click at [267, 140] on span "prev-year" at bounding box center [268, 140] width 5 height 5
click at [269, 142] on button "prev-year" at bounding box center [268, 141] width 12 height 22
click at [269, 146] on button "prev-year" at bounding box center [268, 141] width 12 height 22
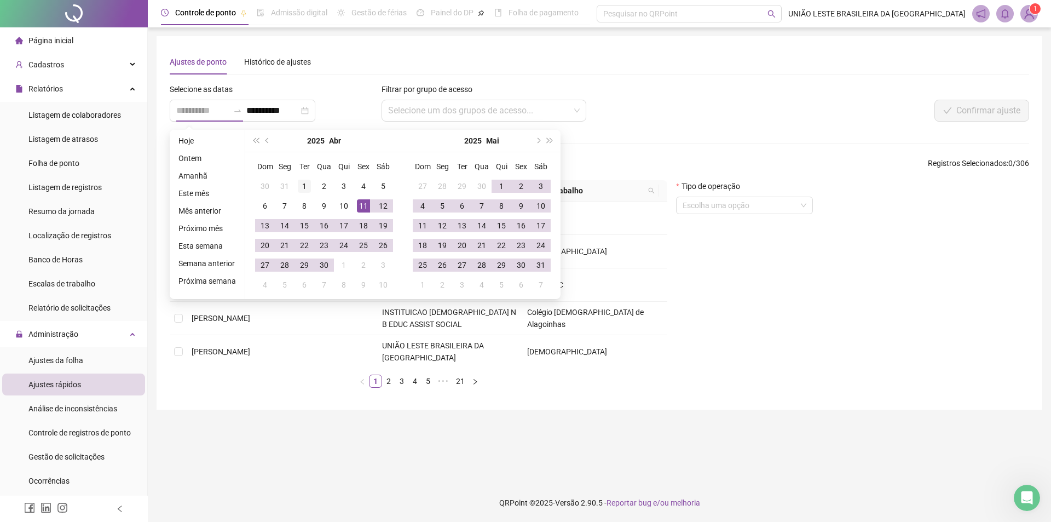
type input "**********"
click at [302, 184] on div "1" at bounding box center [304, 186] width 13 height 13
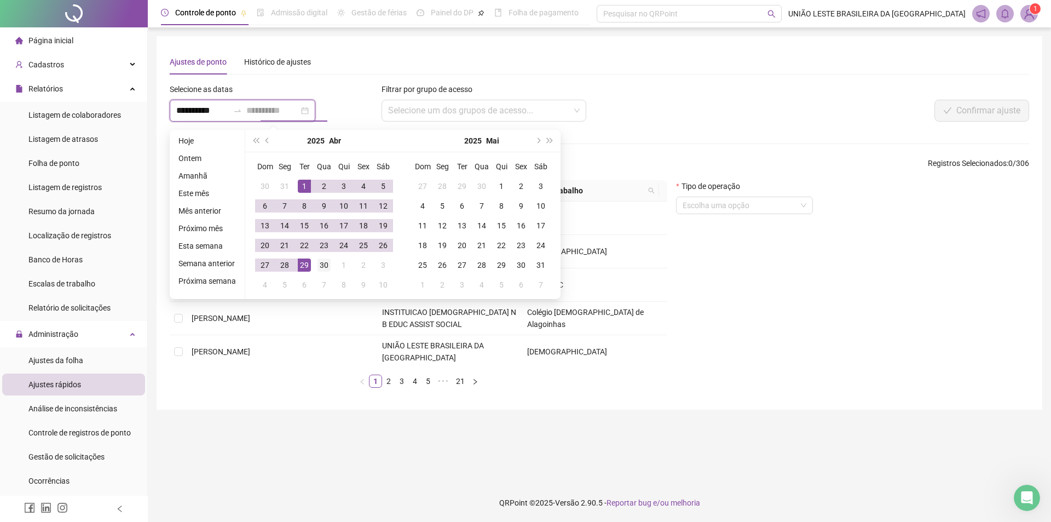
type input "**********"
click at [321, 266] on div "30" at bounding box center [324, 264] width 13 height 13
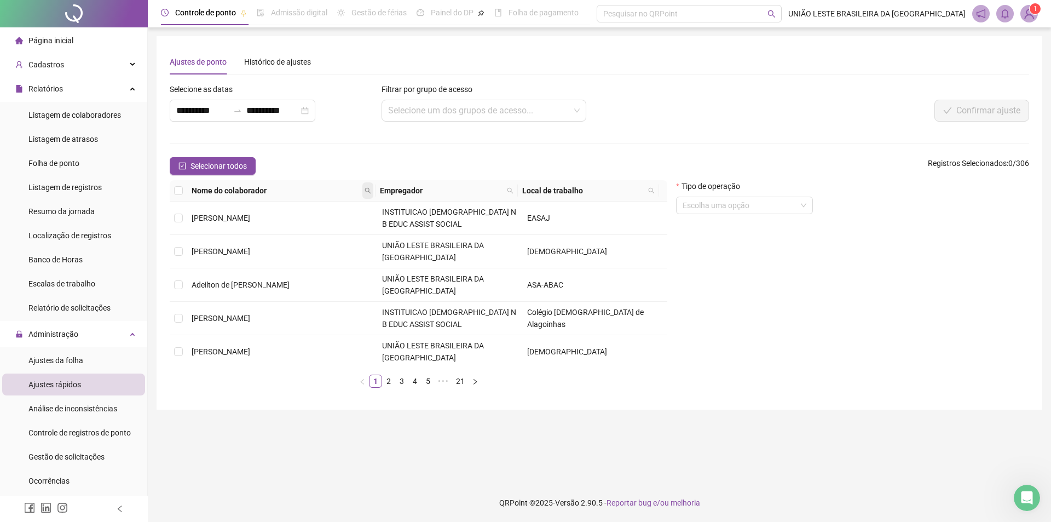
click at [364, 193] on span at bounding box center [367, 190] width 11 height 16
type input "********"
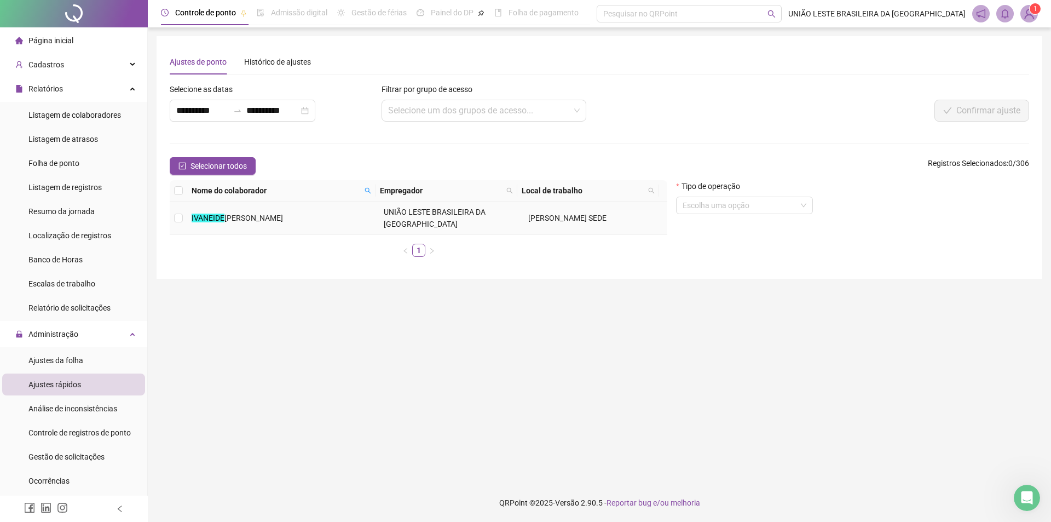
click at [362, 209] on td "[PERSON_NAME]" at bounding box center [283, 217] width 192 height 33
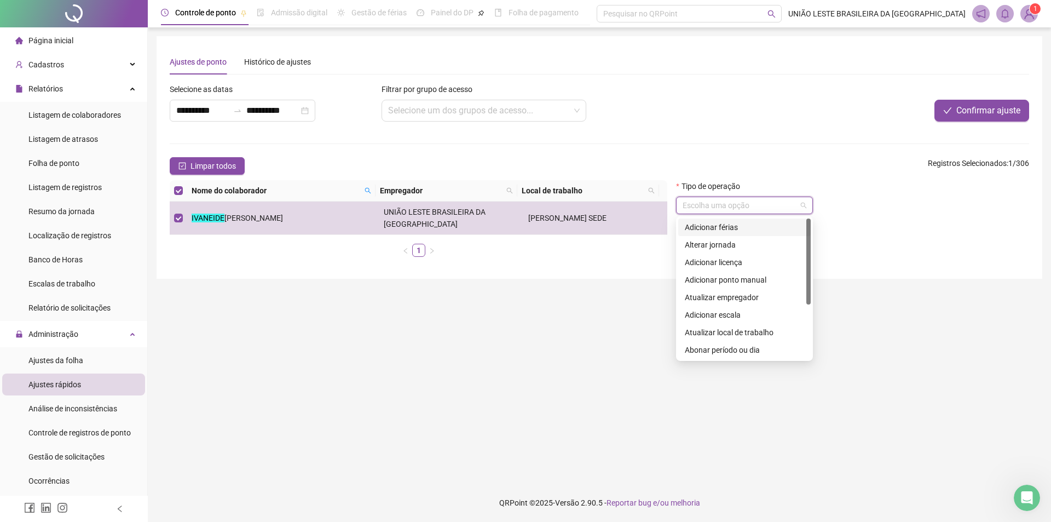
click at [732, 198] on input "search" at bounding box center [740, 205] width 114 height 16
click at [804, 270] on div "Adicionar licença" at bounding box center [744, 262] width 132 height 18
click at [760, 201] on span "Adicionar licença" at bounding box center [745, 205] width 124 height 16
click at [750, 277] on div "Adicionar ponto manual" at bounding box center [744, 280] width 119 height 12
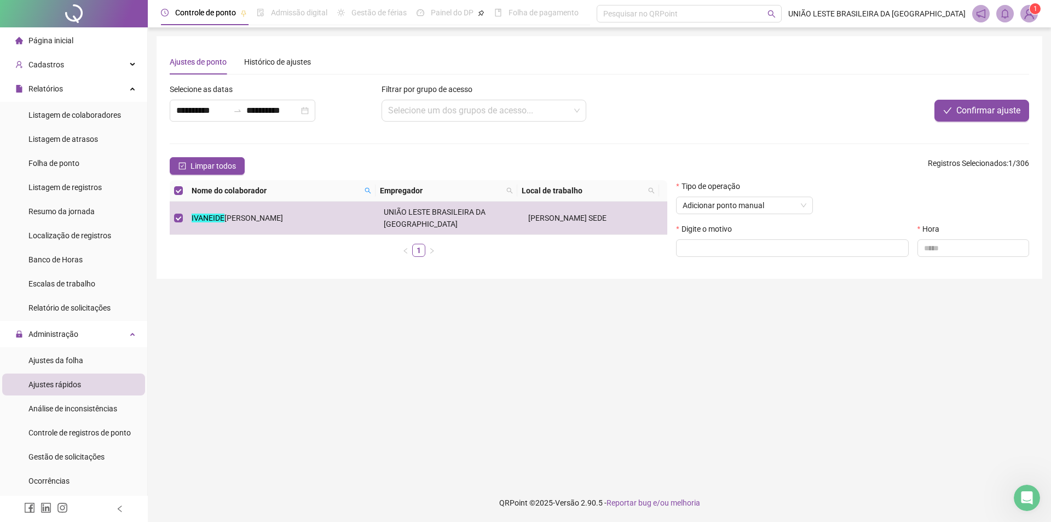
click at [753, 195] on div "Tipo de operação" at bounding box center [744, 188] width 137 height 16
click at [787, 207] on span "Adicionar ponto manual" at bounding box center [745, 205] width 124 height 16
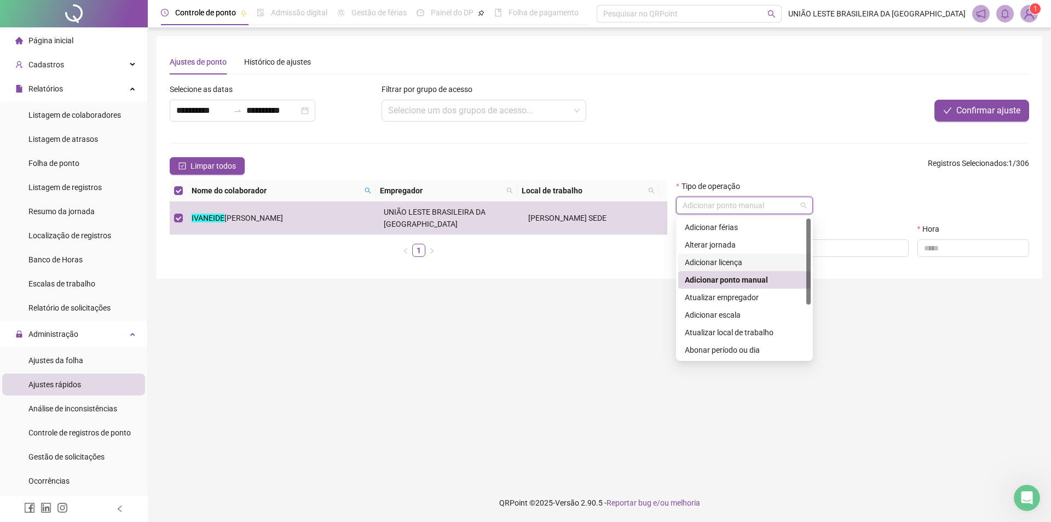
drag, startPoint x: 806, startPoint y: 268, endPoint x: 806, endPoint y: 279, distance: 11.5
click at [806, 279] on div "Adicionar férias Alterar jornada Adicionar licença Adicionar ponto manual Atual…" at bounding box center [744, 288] width 132 height 140
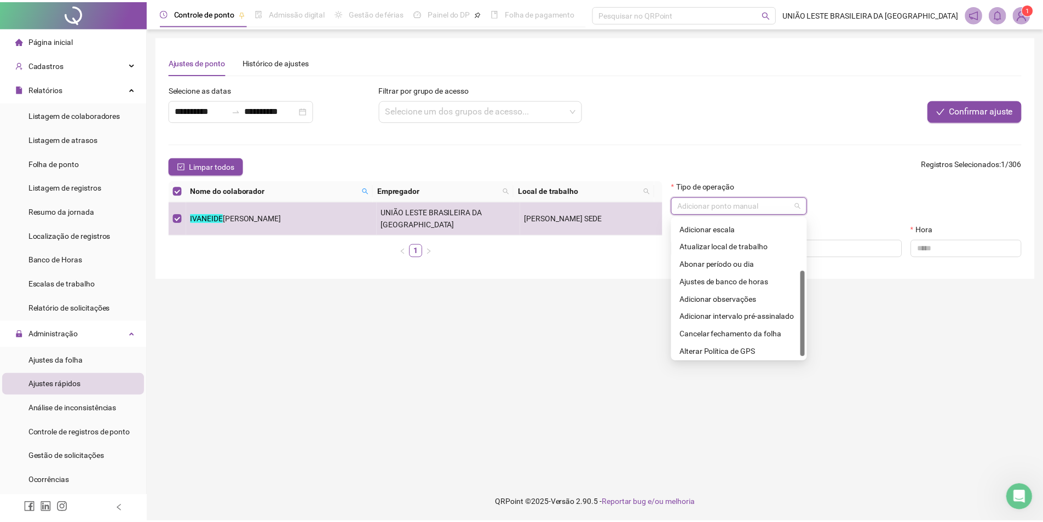
scroll to position [88, 0]
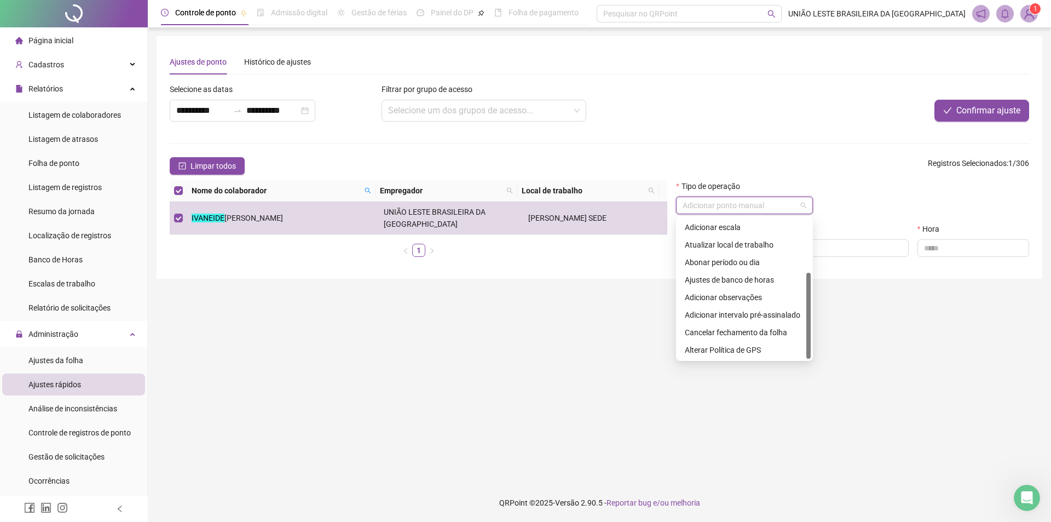
drag, startPoint x: 808, startPoint y: 278, endPoint x: 800, endPoint y: 336, distance: 58.1
click at [800, 336] on div "Atualizar empregador Adicionar escala Atualizar local de trabalho Abonar períod…" at bounding box center [744, 288] width 132 height 140
click at [708, 296] on div "Adicionar observações" at bounding box center [744, 297] width 119 height 12
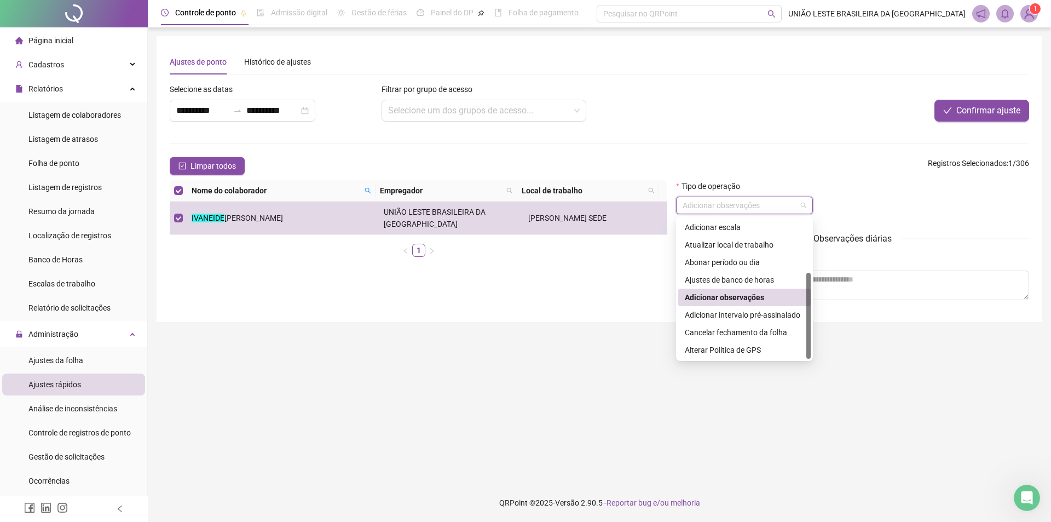
click at [759, 204] on span "Adicionar observações" at bounding box center [745, 205] width 124 height 16
click at [743, 264] on div "Abonar período ou dia" at bounding box center [744, 262] width 119 height 12
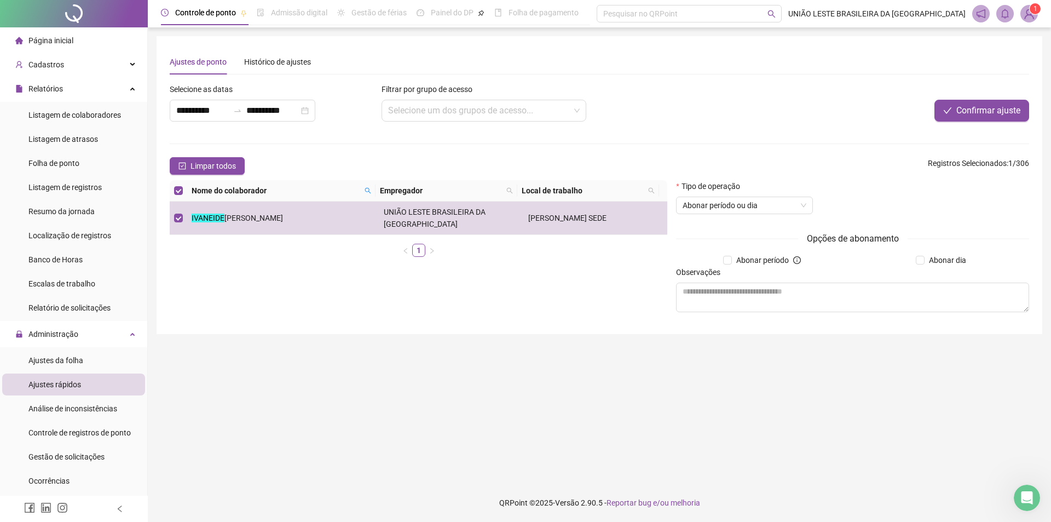
click at [912, 261] on div "Abonar dia" at bounding box center [943, 260] width 181 height 12
click at [826, 295] on textarea at bounding box center [852, 297] width 353 height 30
type textarea "*"
click at [978, 118] on button "Confirmar ajuste" at bounding box center [982, 111] width 95 height 22
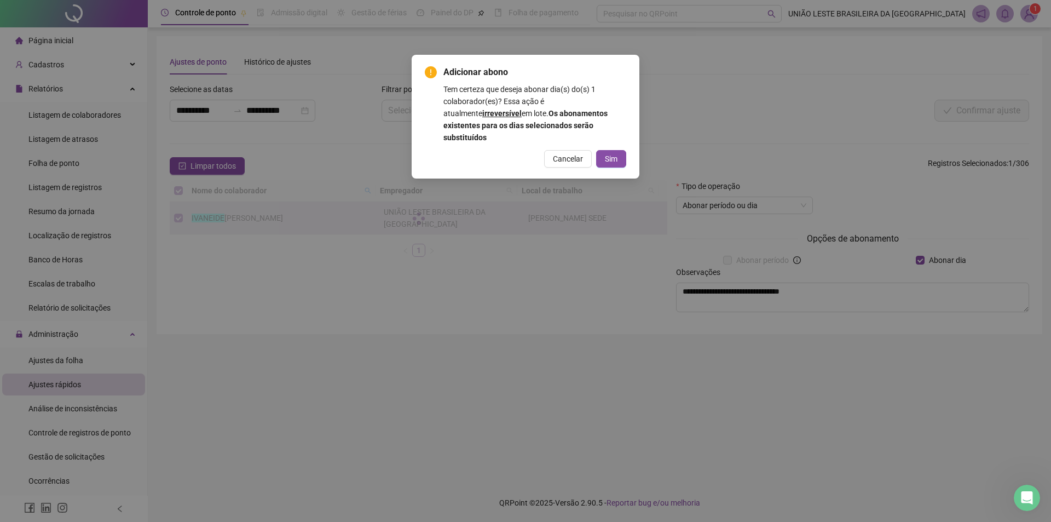
drag, startPoint x: 737, startPoint y: 305, endPoint x: 652, endPoint y: 216, distance: 123.9
click at [730, 298] on div "Adicionar abono Tem certeza que deseja abonar dia(s) do(s) 1 colaborador(es)? E…" at bounding box center [525, 261] width 1051 height 522
click at [580, 153] on span "Cancelar" at bounding box center [568, 159] width 30 height 12
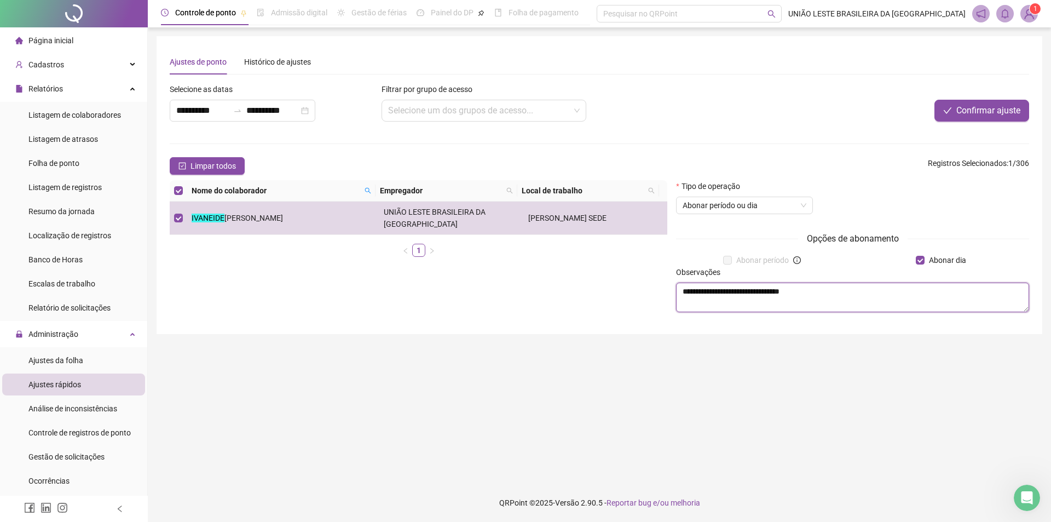
click at [722, 290] on textarea "**********" at bounding box center [852, 297] width 353 height 30
click at [730, 289] on textarea "**********" at bounding box center [852, 297] width 353 height 30
click at [864, 297] on textarea "**********" at bounding box center [852, 297] width 353 height 30
type textarea "**********"
click at [994, 106] on span "Confirmar ajuste" at bounding box center [988, 110] width 64 height 13
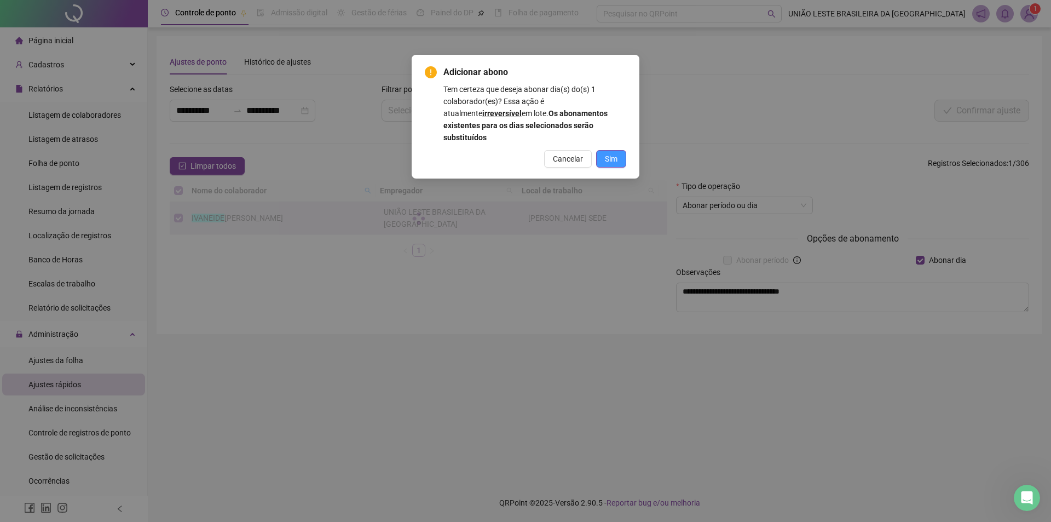
click at [612, 153] on span "Sim" at bounding box center [611, 159] width 13 height 12
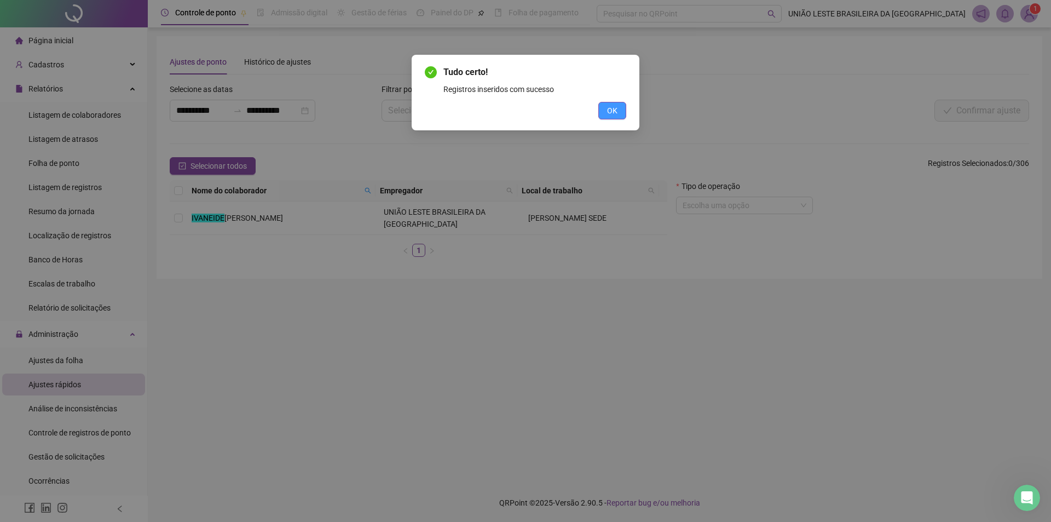
click at [619, 109] on button "OK" at bounding box center [612, 111] width 28 height 18
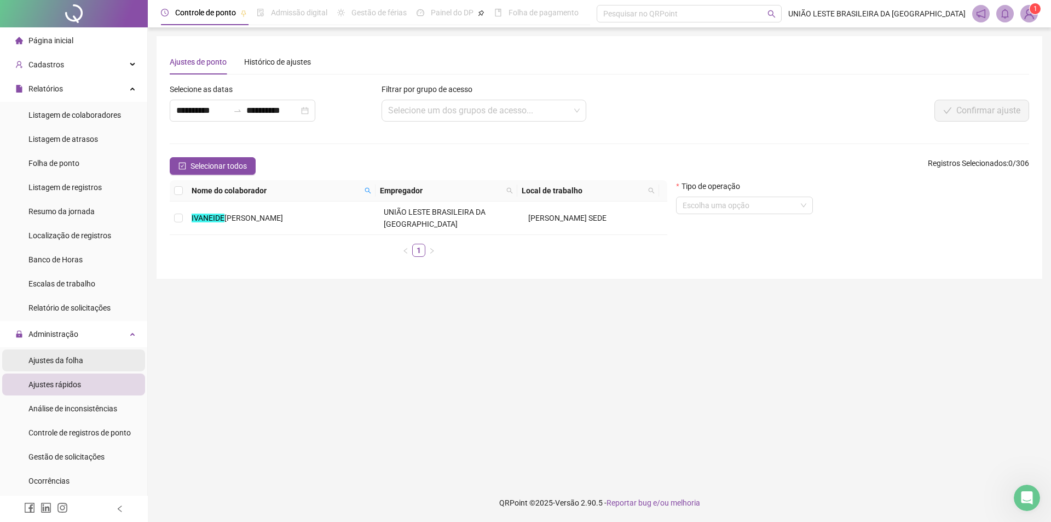
click at [94, 366] on li "Ajustes da folha" at bounding box center [73, 360] width 143 height 22
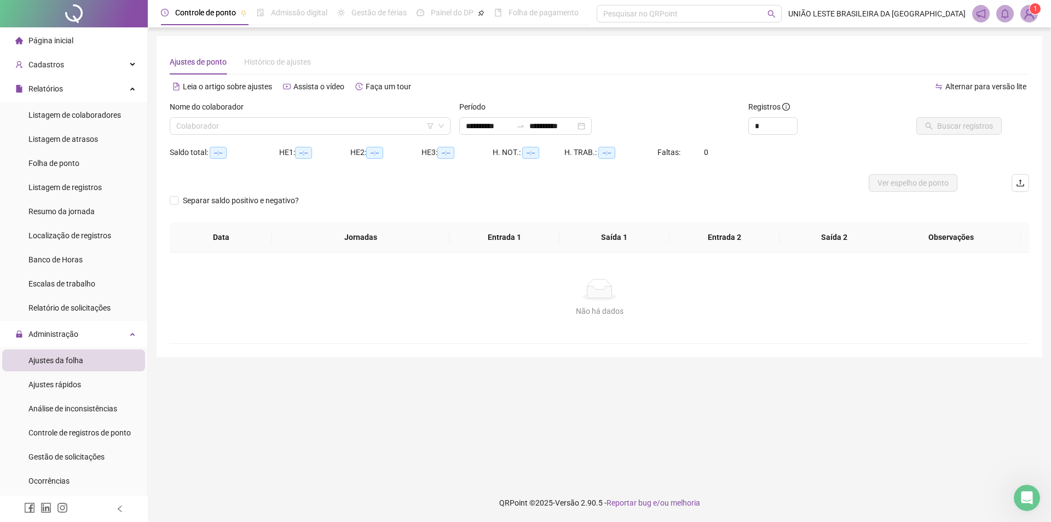
type input "**********"
click at [284, 124] on input "search" at bounding box center [305, 126] width 258 height 16
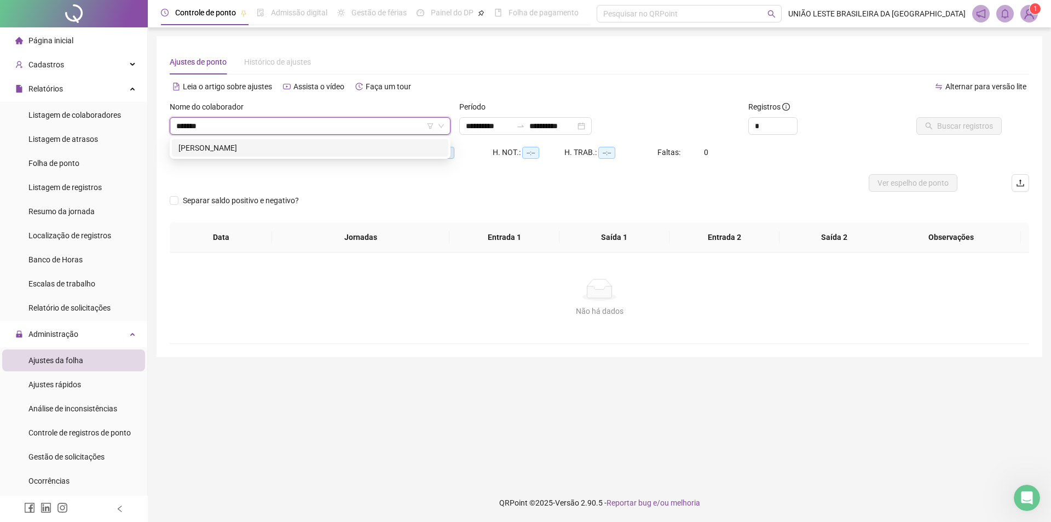
type input "********"
click at [256, 142] on div "[PERSON_NAME]" at bounding box center [309, 148] width 263 height 12
click at [529, 125] on div at bounding box center [521, 126] width 18 height 9
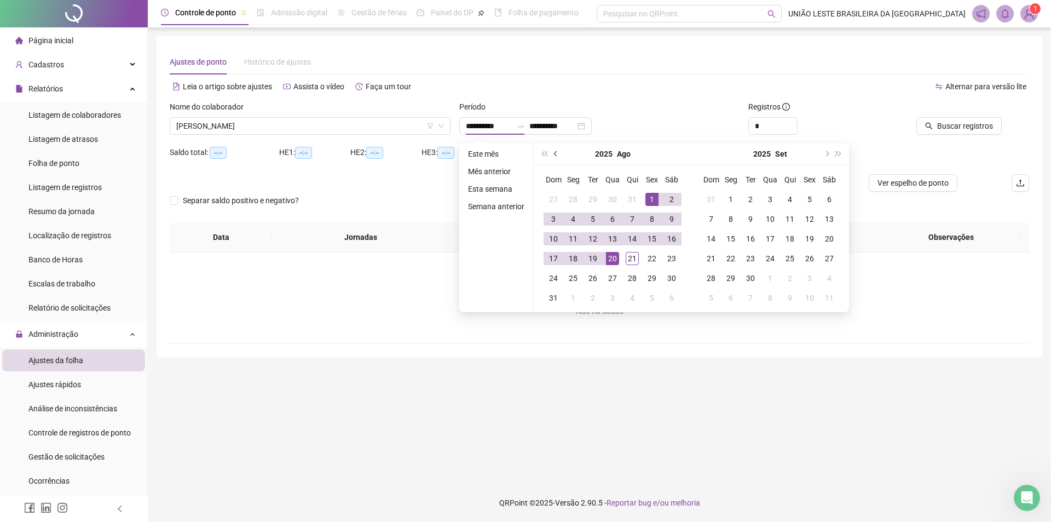
click at [550, 153] on button "prev-year" at bounding box center [556, 154] width 12 height 22
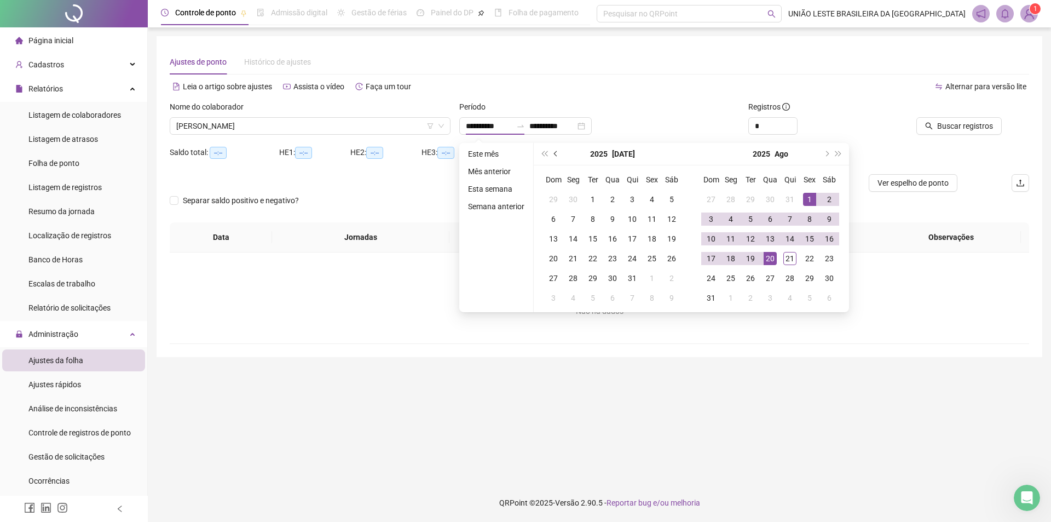
click at [550, 152] on button "prev-year" at bounding box center [556, 154] width 12 height 22
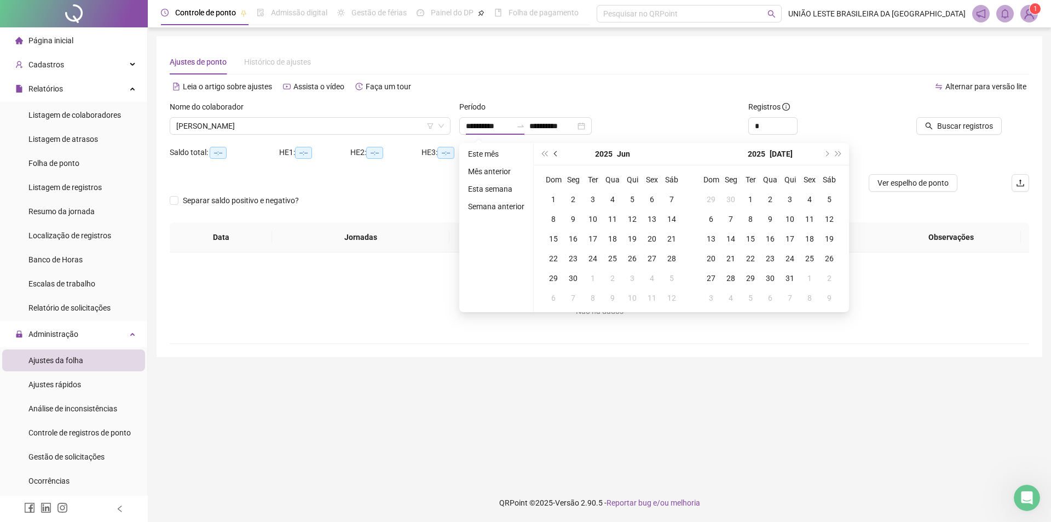
click at [550, 152] on button "prev-year" at bounding box center [556, 154] width 12 height 22
click at [558, 153] on button "prev-year" at bounding box center [556, 154] width 12 height 22
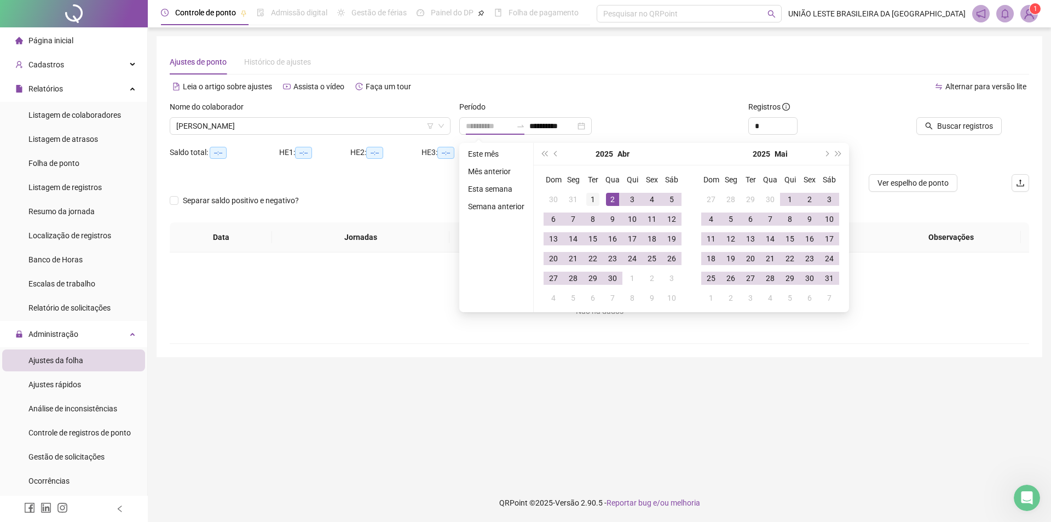
type input "**********"
drag, startPoint x: 594, startPoint y: 199, endPoint x: 615, endPoint y: 228, distance: 35.3
click at [595, 201] on div "1" at bounding box center [592, 199] width 13 height 13
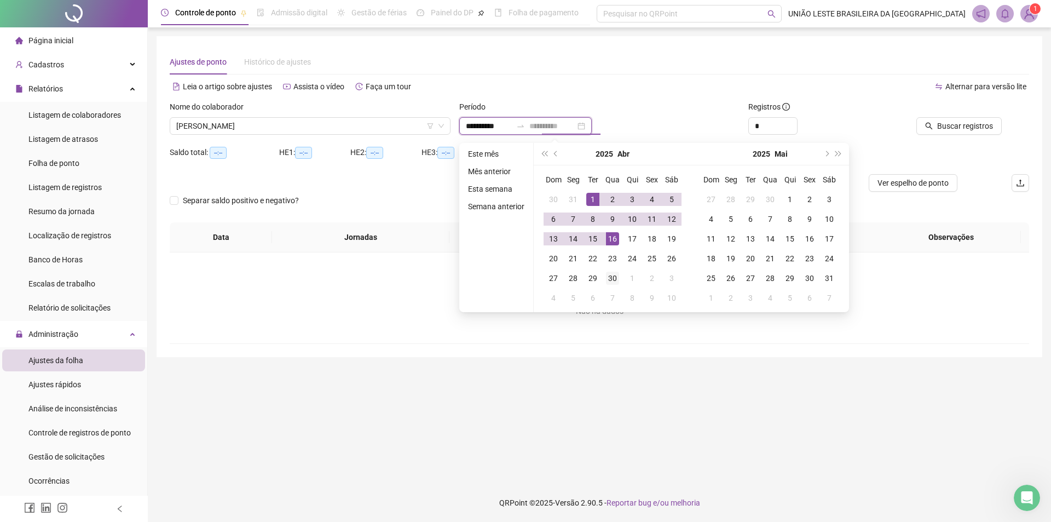
type input "**********"
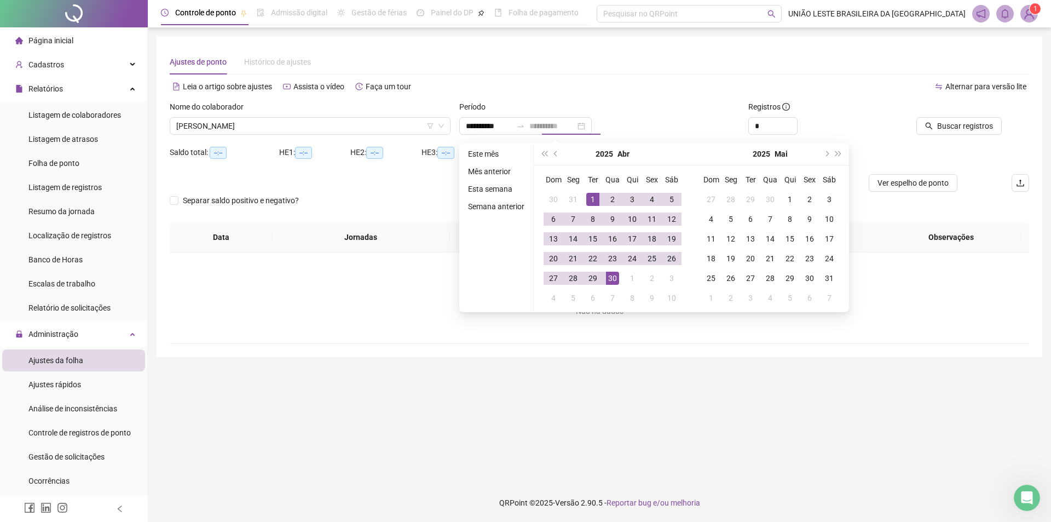
click at [615, 279] on div "30" at bounding box center [612, 278] width 13 height 13
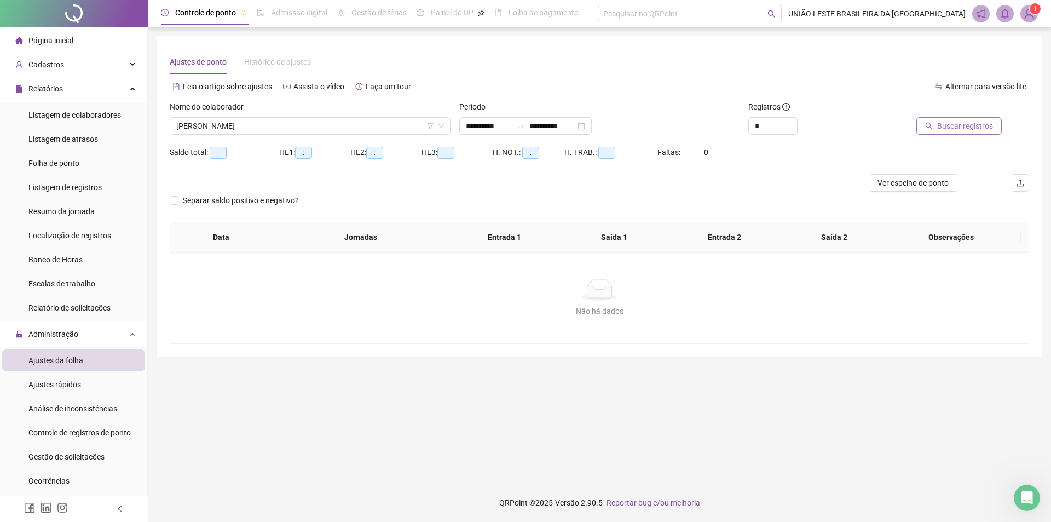
click at [960, 122] on span "Buscar registros" at bounding box center [965, 126] width 56 height 12
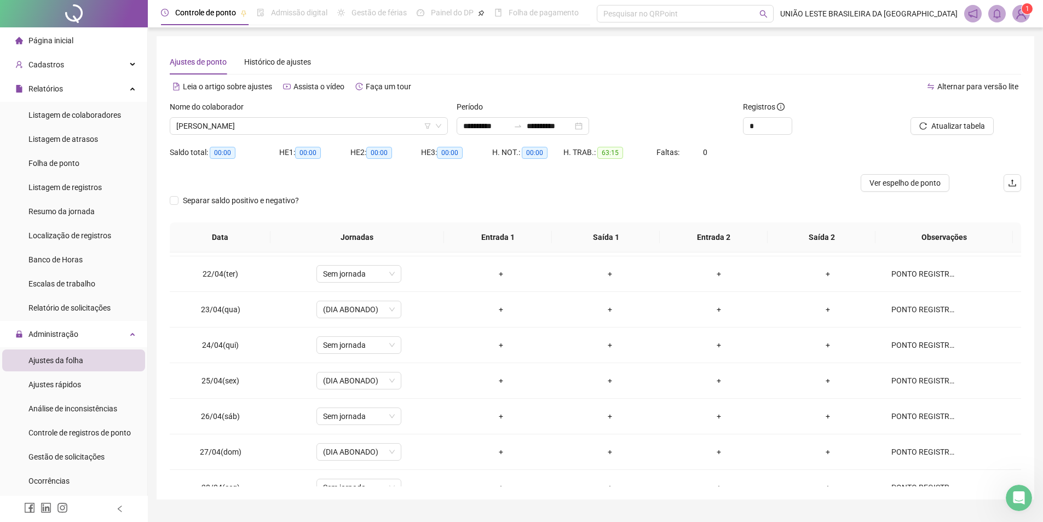
scroll to position [834, 0]
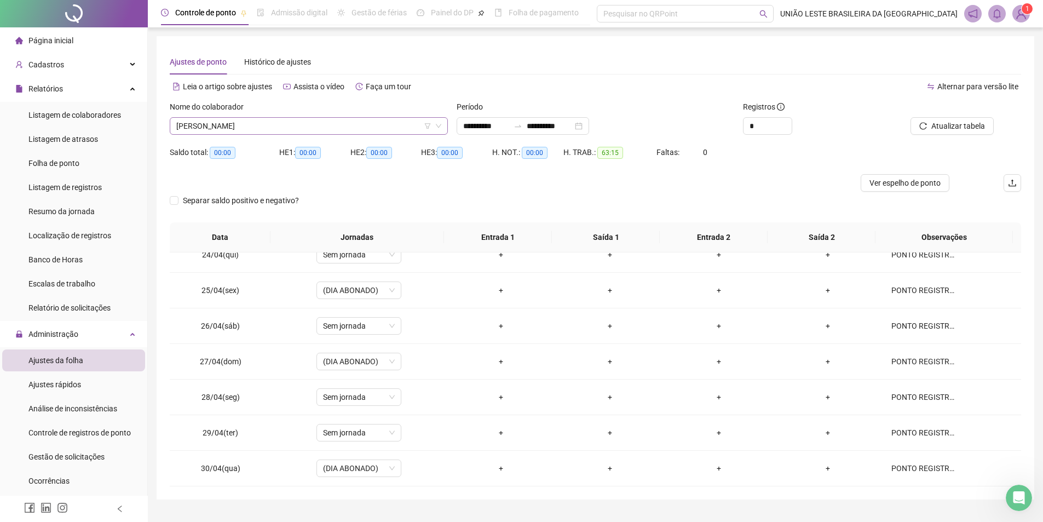
click at [298, 119] on span "[PERSON_NAME]" at bounding box center [308, 126] width 265 height 16
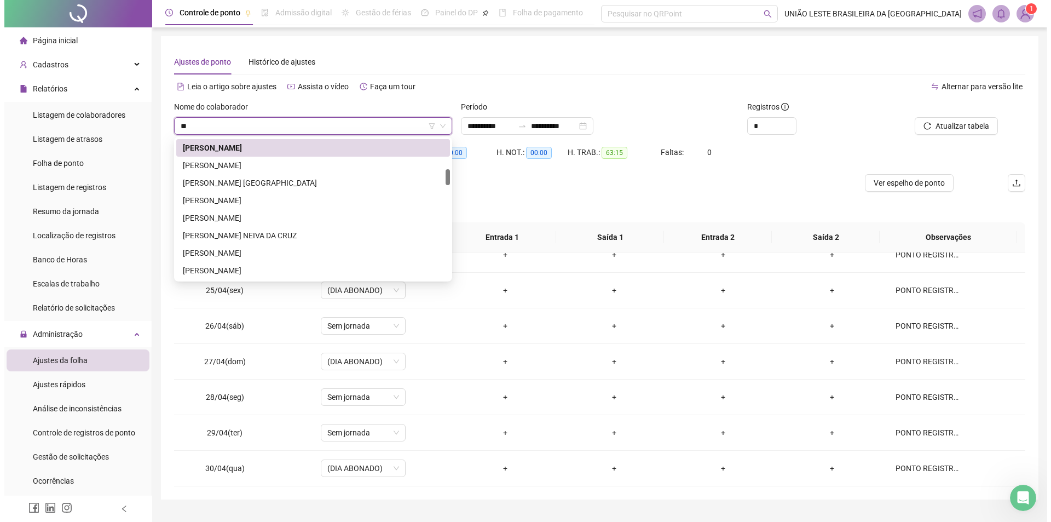
scroll to position [0, 0]
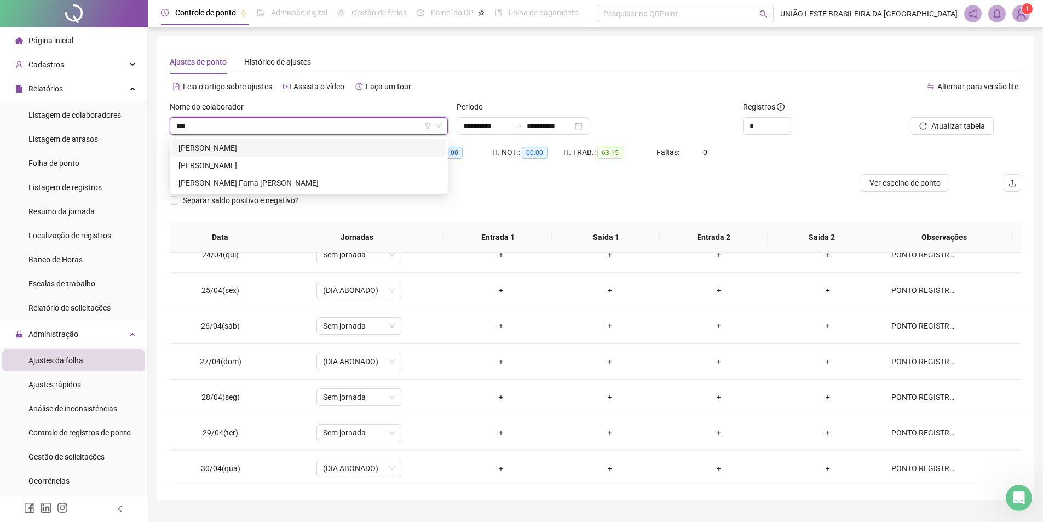
type input "****"
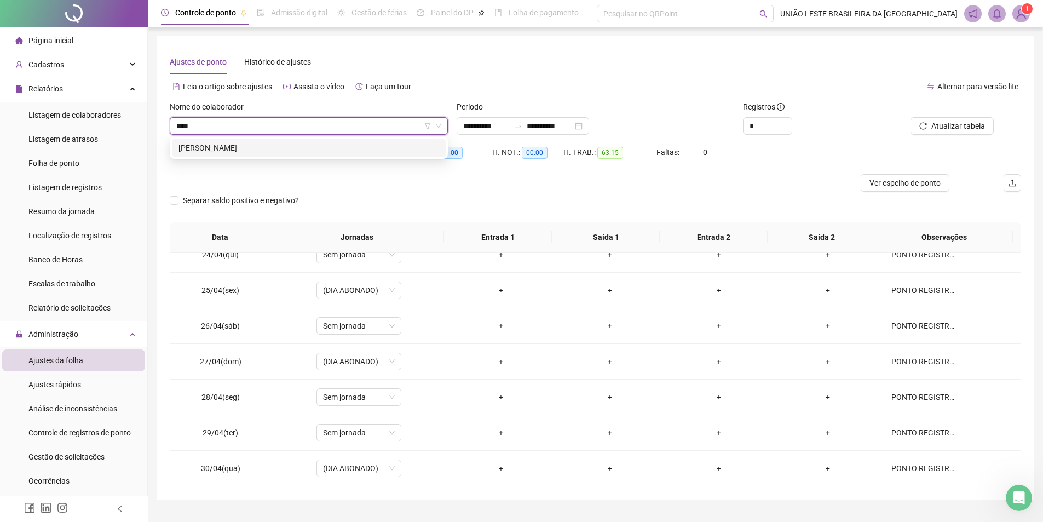
click at [296, 144] on div "[PERSON_NAME]" at bounding box center [308, 148] width 261 height 12
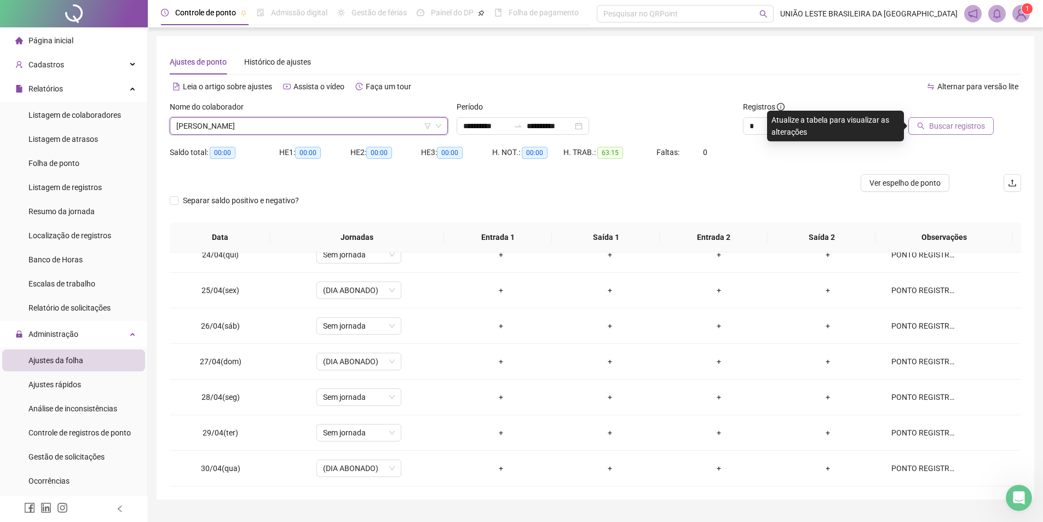
click at [943, 123] on span "Buscar registros" at bounding box center [957, 126] width 56 height 12
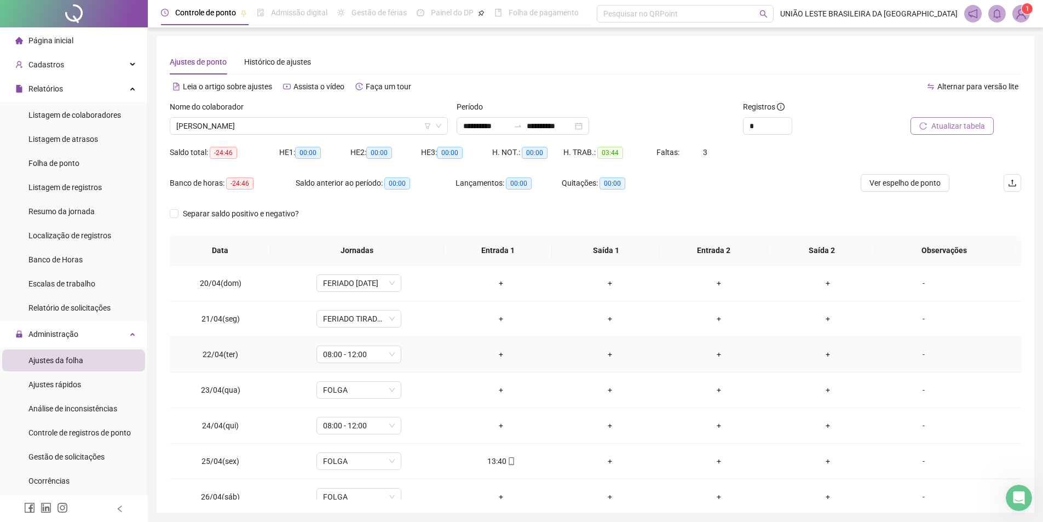
click at [498, 362] on td "+" at bounding box center [501, 355] width 109 height 36
click at [493, 356] on div "+" at bounding box center [500, 354] width 91 height 12
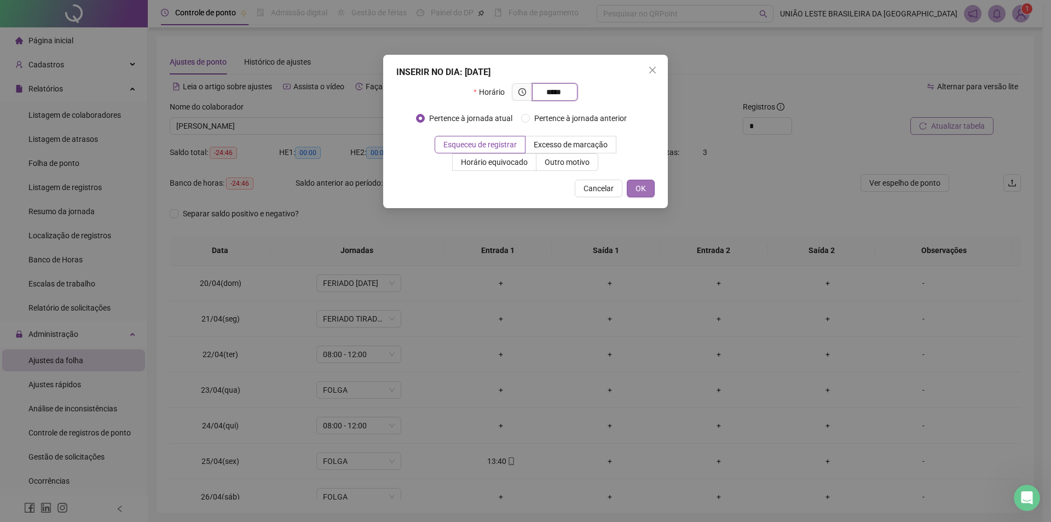
type input "*****"
click at [643, 187] on span "OK" at bounding box center [641, 188] width 10 height 12
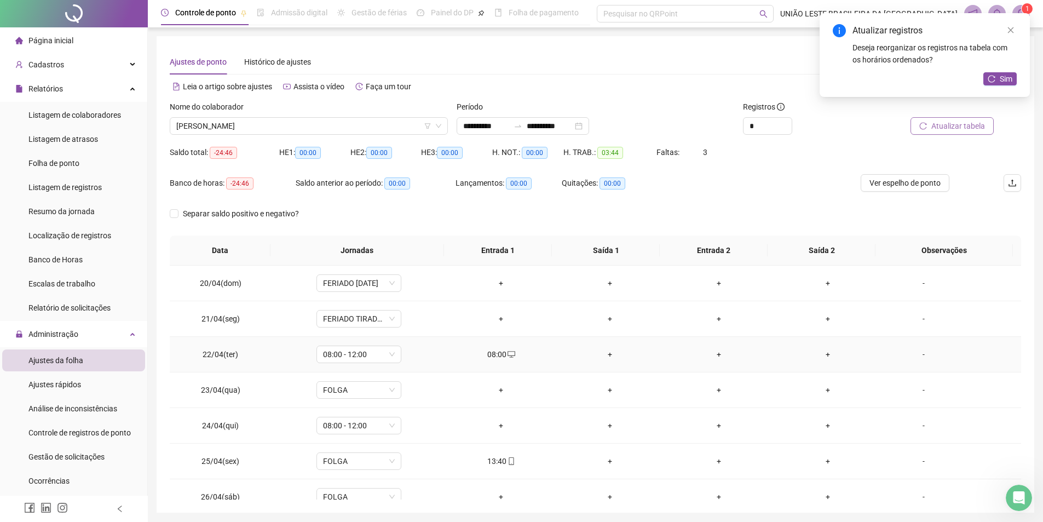
click at [607, 356] on div "+" at bounding box center [609, 354] width 91 height 12
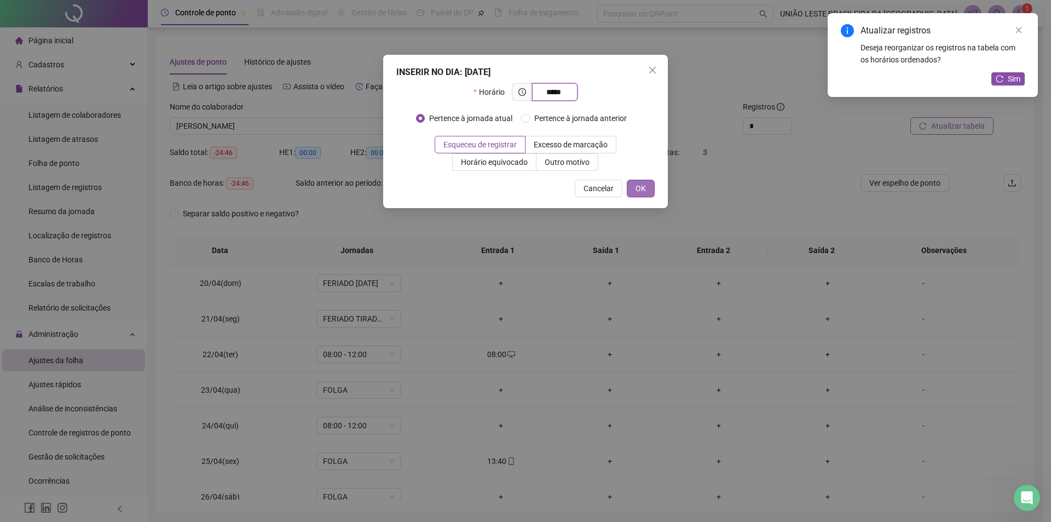
type input "*****"
click at [638, 187] on span "OK" at bounding box center [641, 188] width 10 height 12
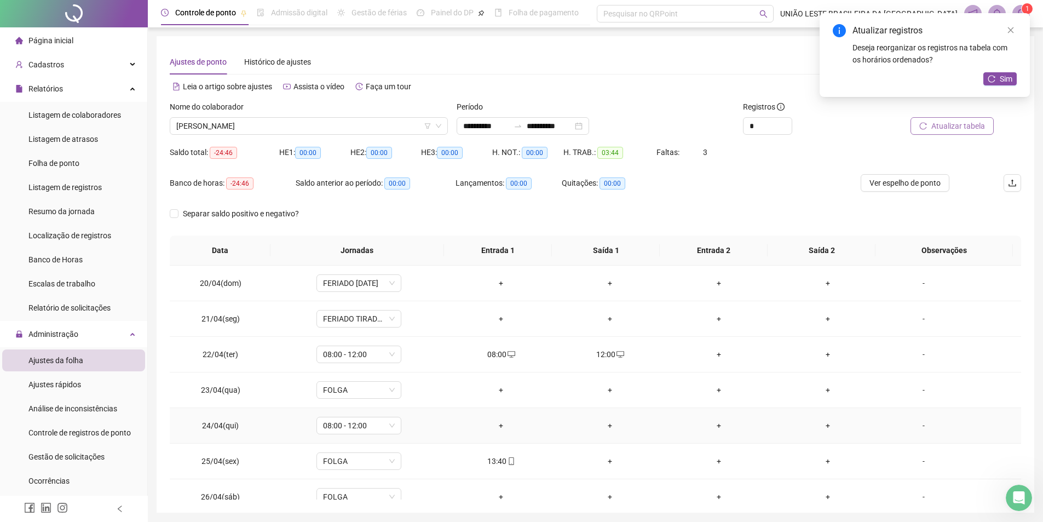
click at [507, 424] on div "+" at bounding box center [500, 425] width 91 height 12
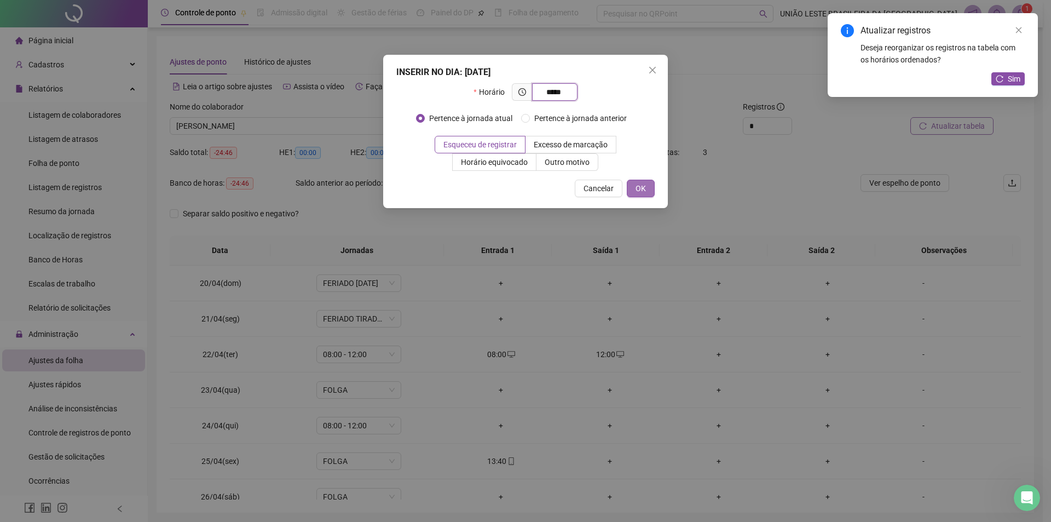
type input "*****"
click at [644, 187] on span "OK" at bounding box center [641, 188] width 10 height 12
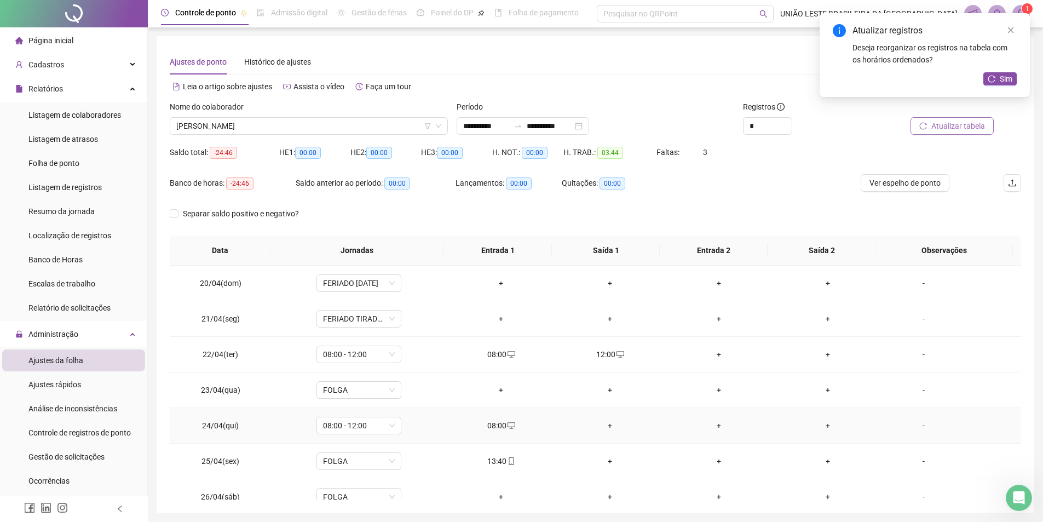
click at [604, 428] on div "+" at bounding box center [609, 425] width 91 height 12
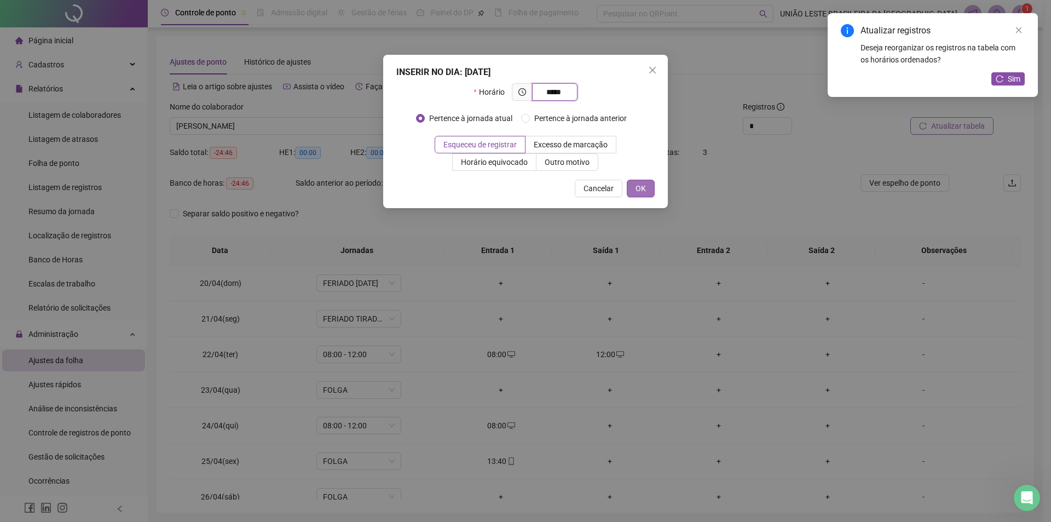
type input "*****"
click at [640, 192] on span "OK" at bounding box center [641, 188] width 10 height 12
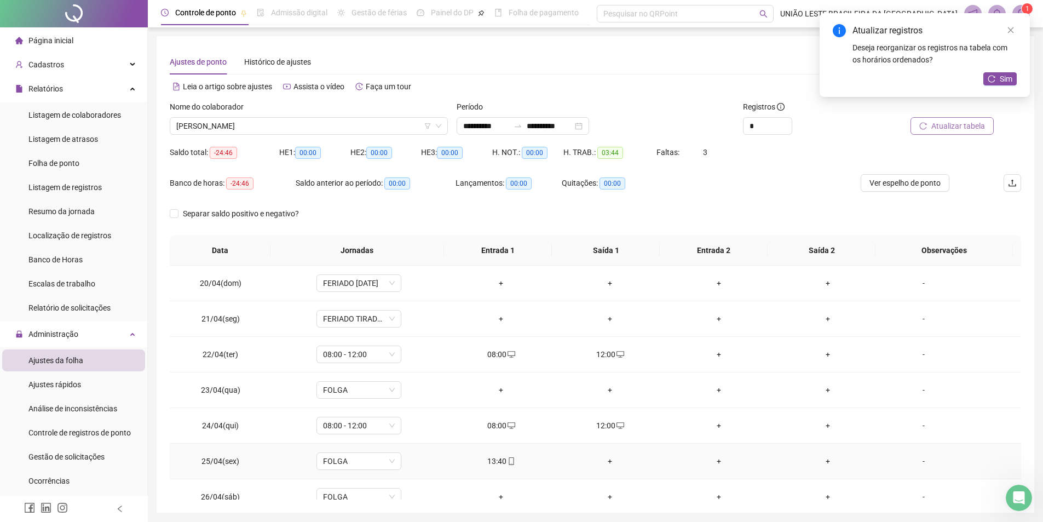
click at [497, 458] on div "13:40" at bounding box center [500, 461] width 91 height 12
type input "**********"
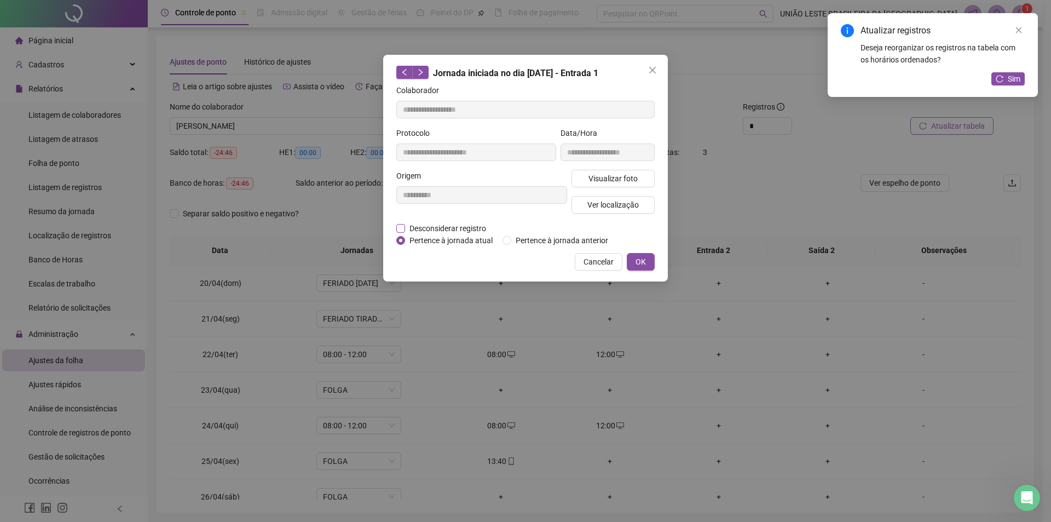
click at [488, 227] on span "Desconsiderar registro" at bounding box center [447, 228] width 85 height 12
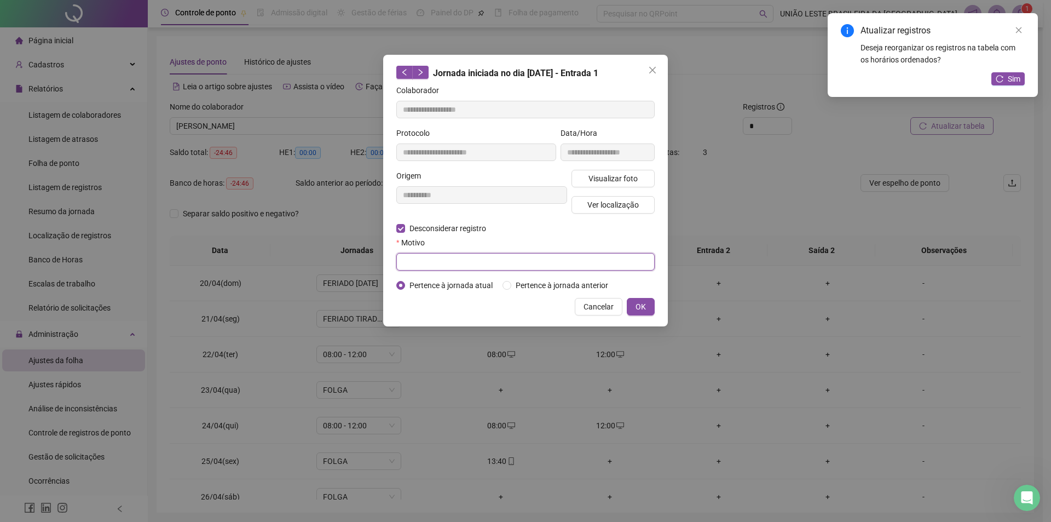
click at [488, 261] on input "text" at bounding box center [525, 262] width 258 height 18
type input "*"
click at [645, 304] on span "OK" at bounding box center [641, 307] width 10 height 12
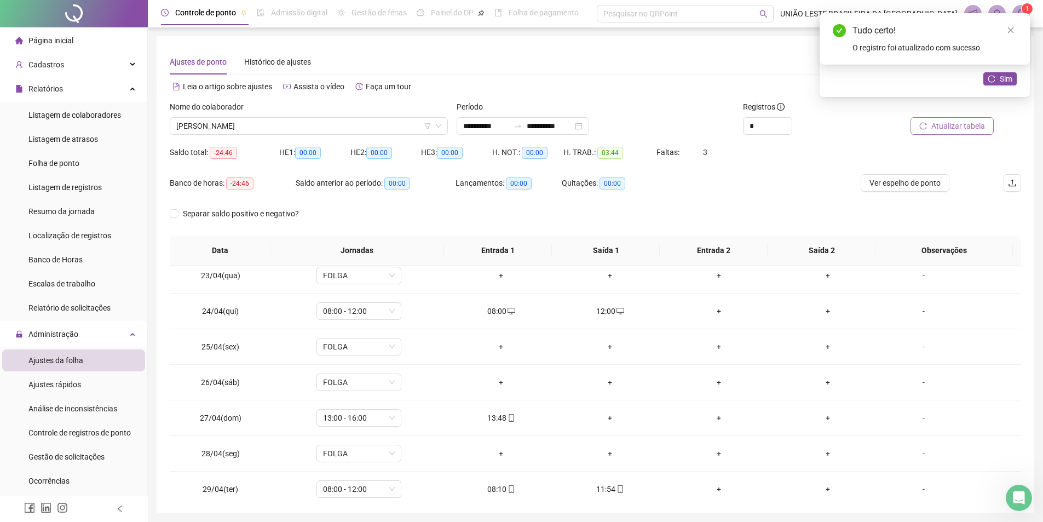
scroll to position [128, 0]
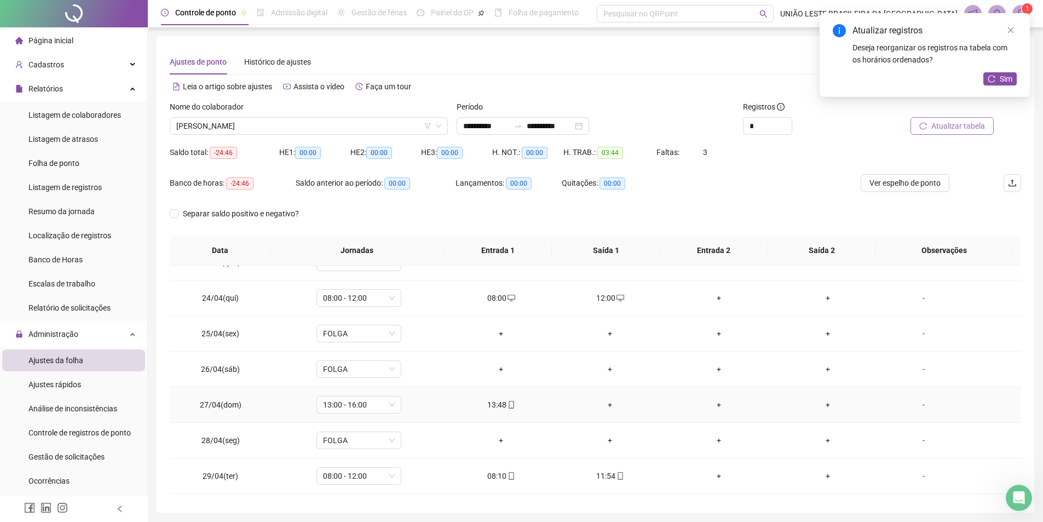
click at [601, 407] on div "+" at bounding box center [609, 405] width 91 height 12
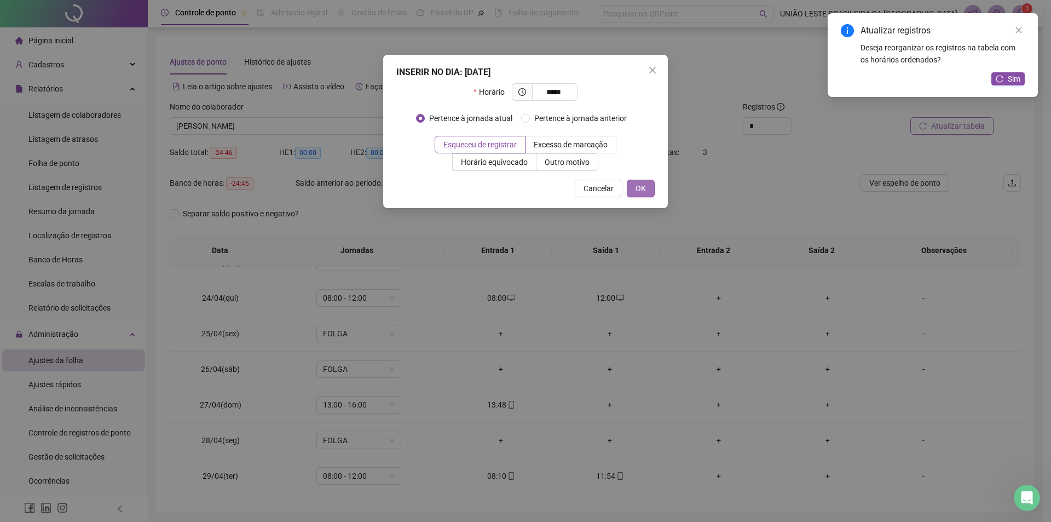
type input "*****"
click at [643, 183] on span "OK" at bounding box center [641, 188] width 10 height 12
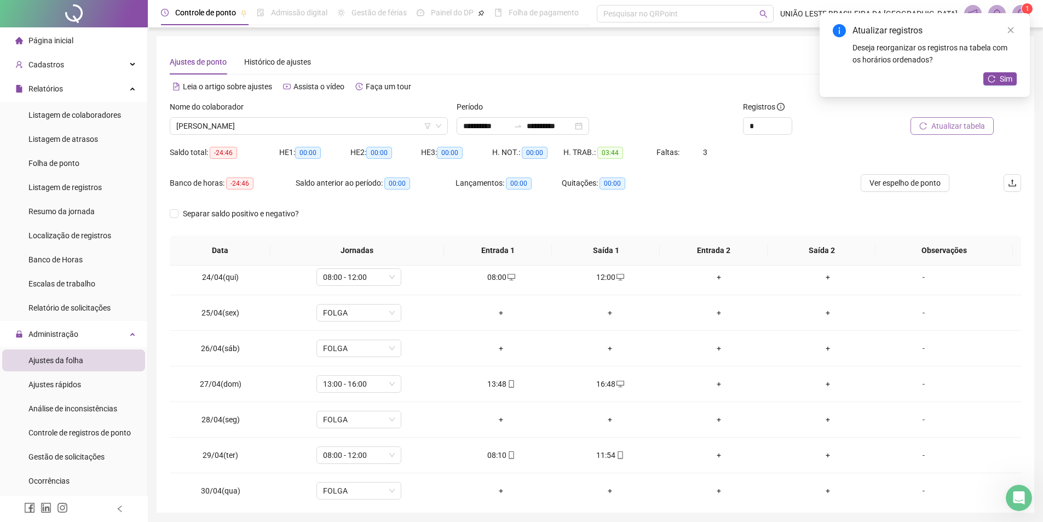
scroll to position [158, 0]
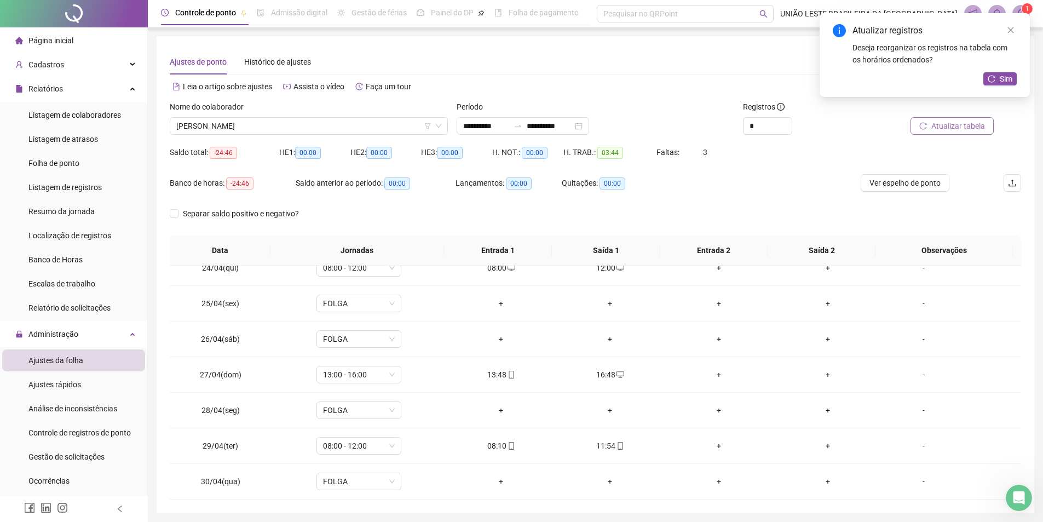
click at [969, 126] on span "Atualizar tabela" at bounding box center [958, 126] width 54 height 12
click at [1004, 83] on span "Sim" at bounding box center [1006, 79] width 13 height 12
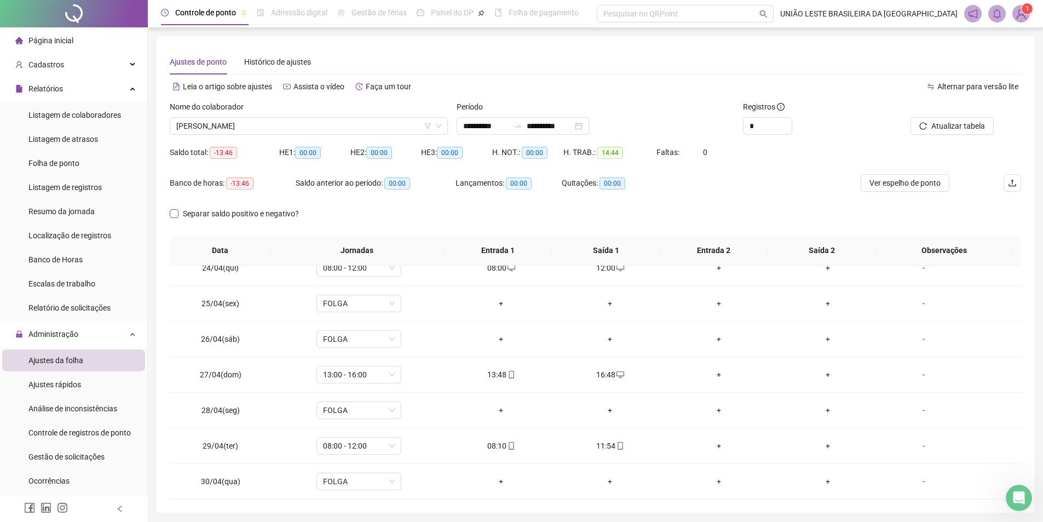
click at [234, 215] on span "Separar saldo positivo e negativo?" at bounding box center [240, 213] width 125 height 12
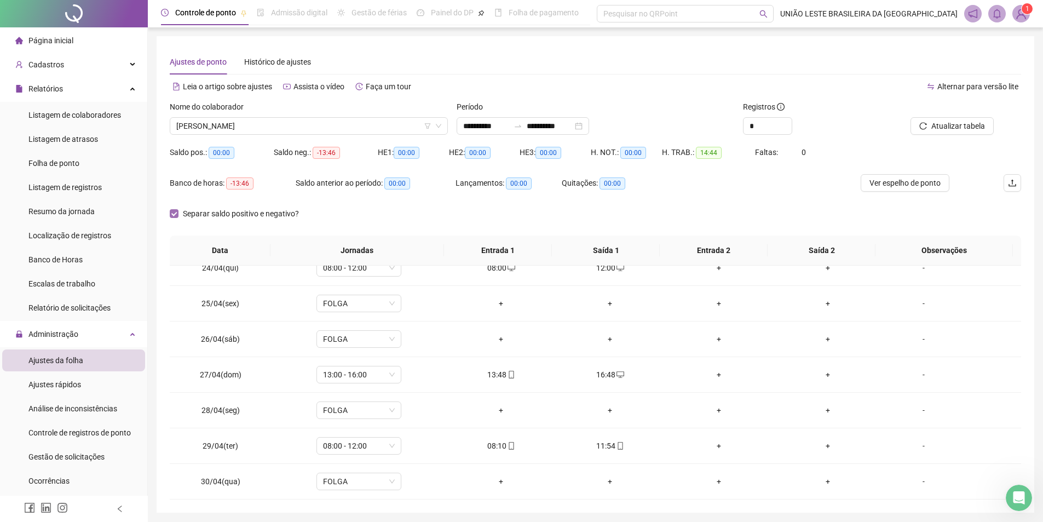
click at [234, 215] on span "Separar saldo positivo e negativo?" at bounding box center [240, 213] width 125 height 12
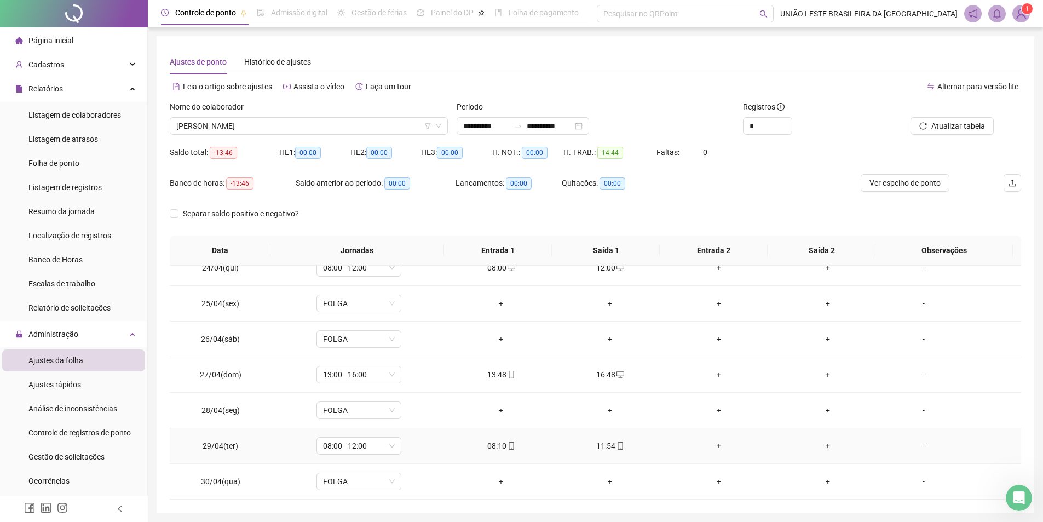
click at [714, 448] on div "+" at bounding box center [718, 446] width 91 height 12
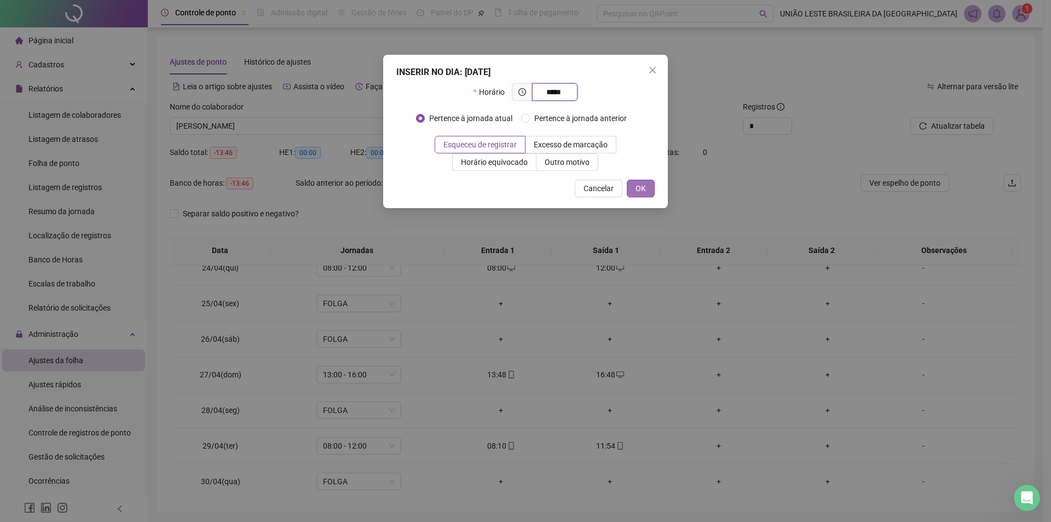
type input "*****"
click at [642, 187] on span "OK" at bounding box center [641, 188] width 10 height 12
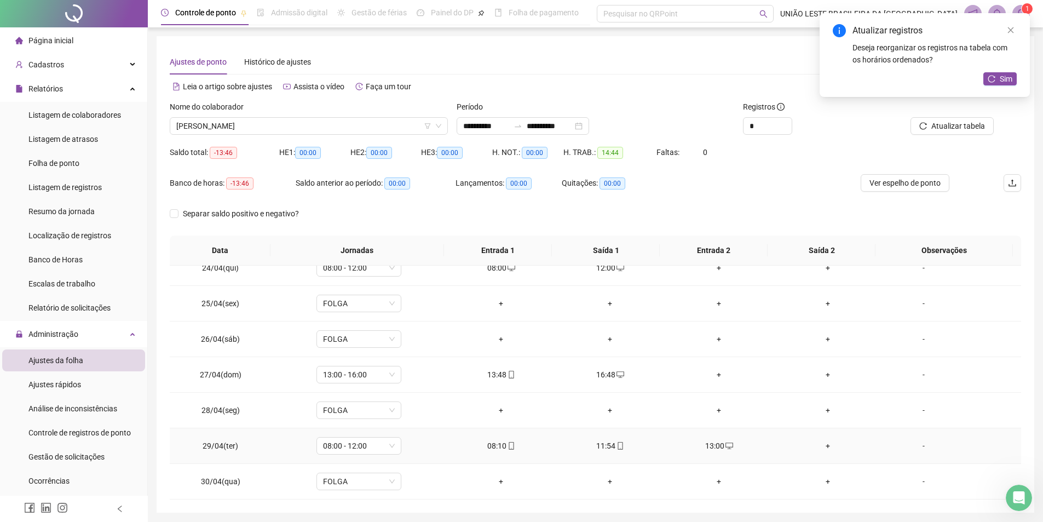
click at [823, 447] on div "+" at bounding box center [827, 446] width 91 height 12
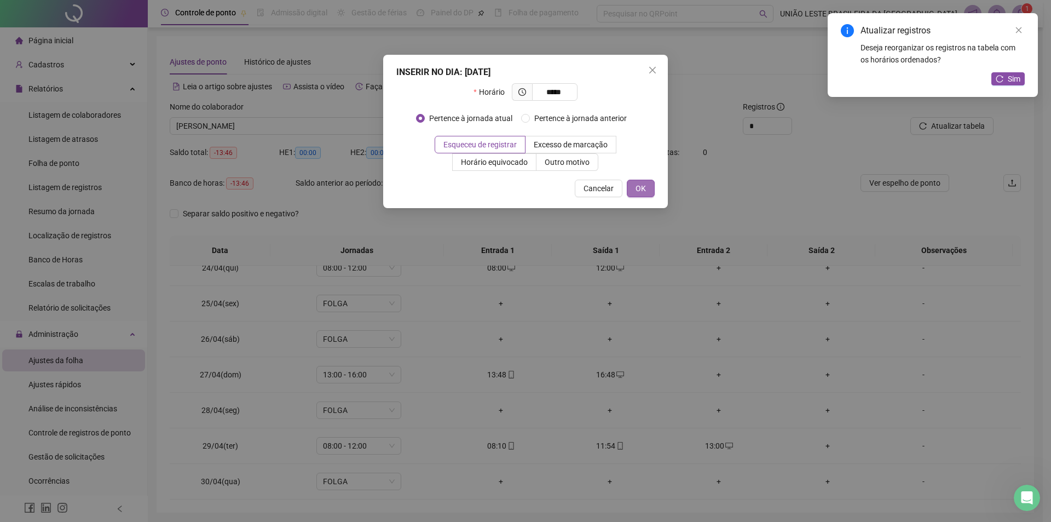
type input "*****"
click at [648, 188] on button "OK" at bounding box center [641, 189] width 28 height 18
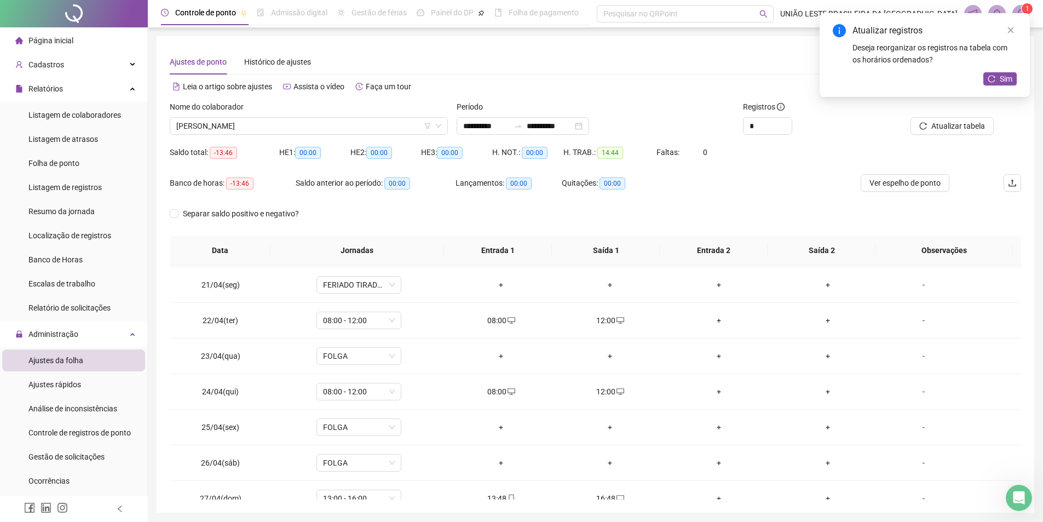
scroll to position [0, 0]
click at [713, 357] on div "+" at bounding box center [718, 354] width 91 height 12
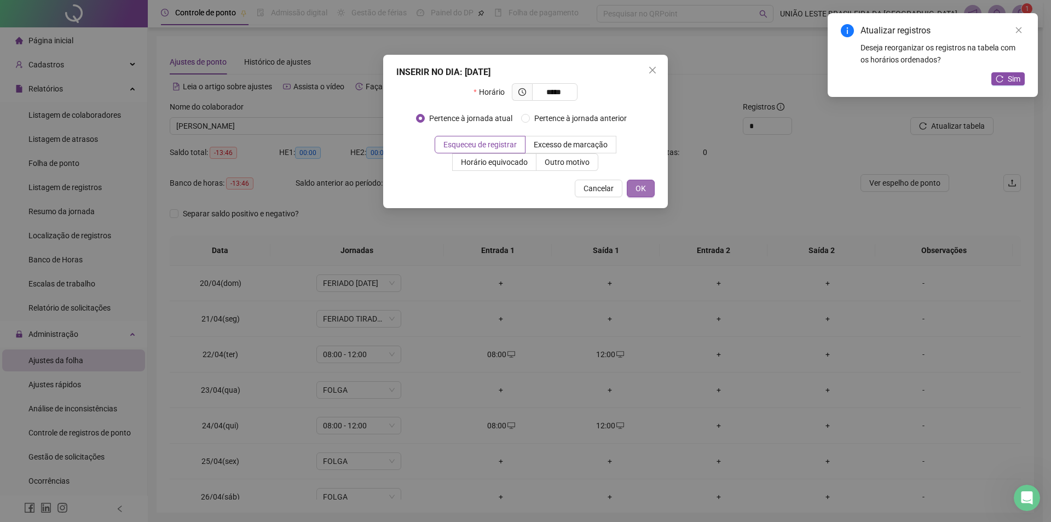
type input "*****"
click at [653, 186] on button "OK" at bounding box center [641, 189] width 28 height 18
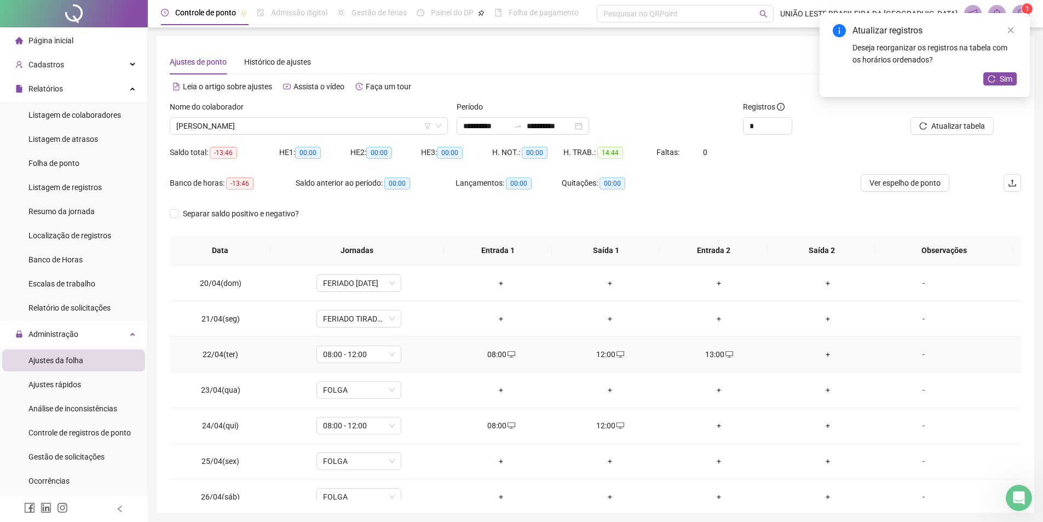
click at [821, 357] on div "+" at bounding box center [827, 354] width 91 height 12
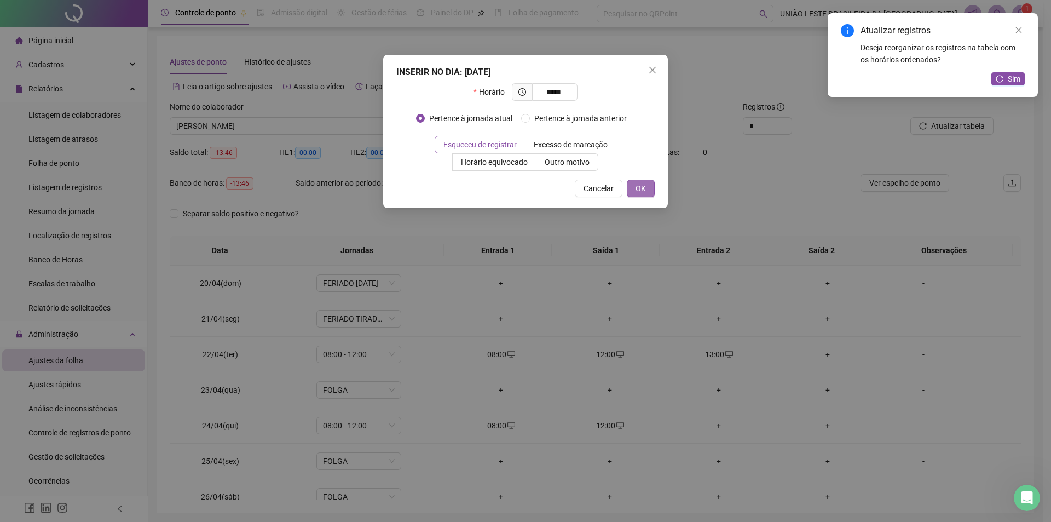
type input "*****"
click at [632, 190] on button "OK" at bounding box center [641, 189] width 28 height 18
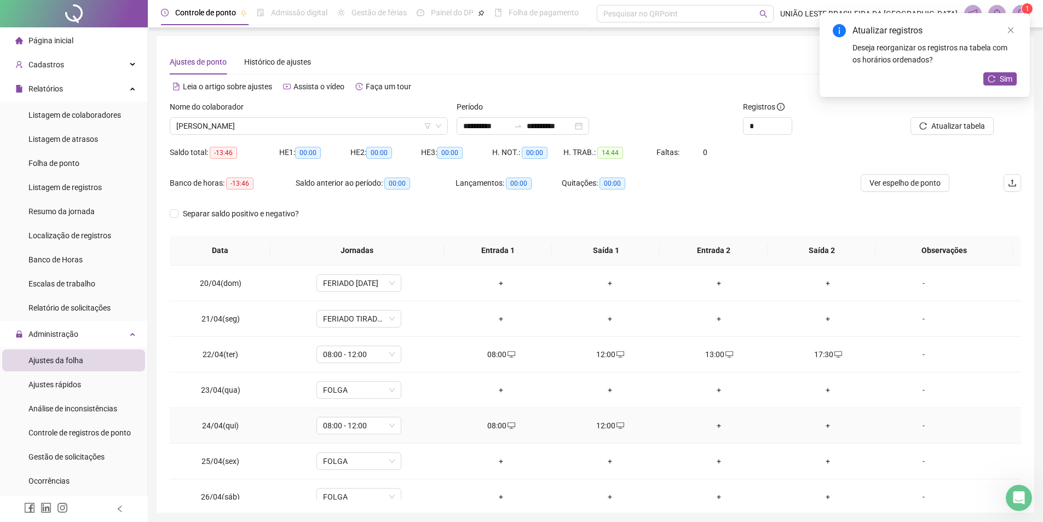
click at [718, 423] on div "+" at bounding box center [718, 425] width 91 height 12
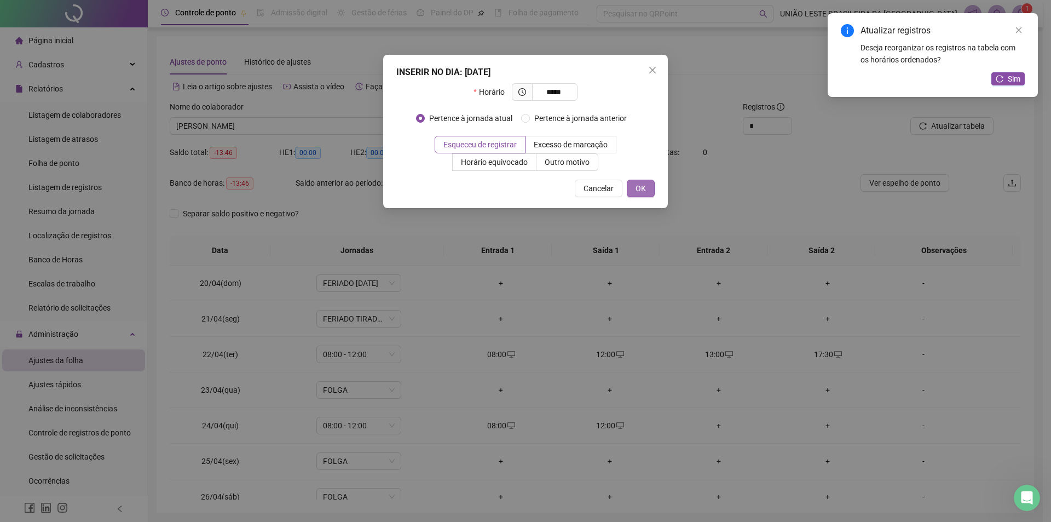
type input "*****"
click at [648, 186] on button "OK" at bounding box center [641, 189] width 28 height 18
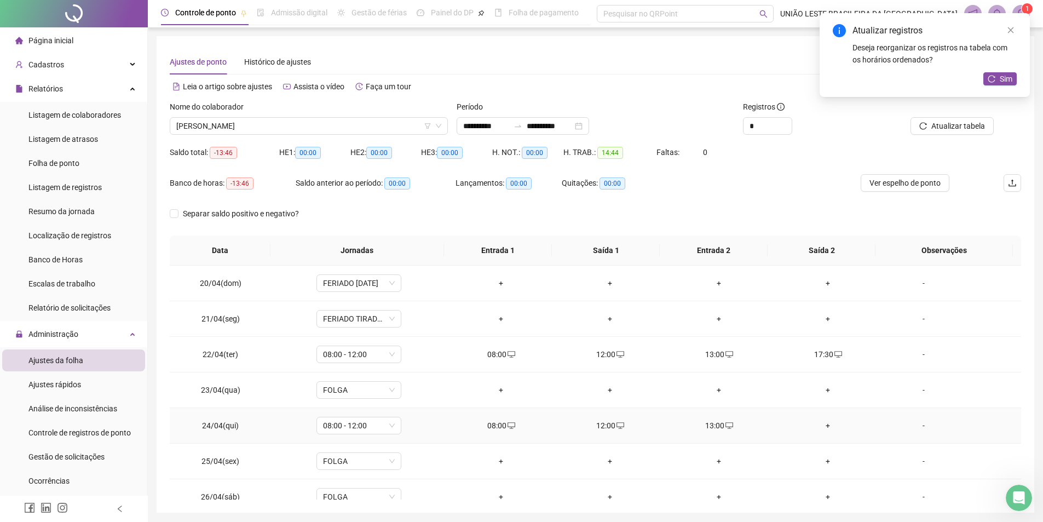
click at [815, 431] on div "+" at bounding box center [827, 425] width 91 height 12
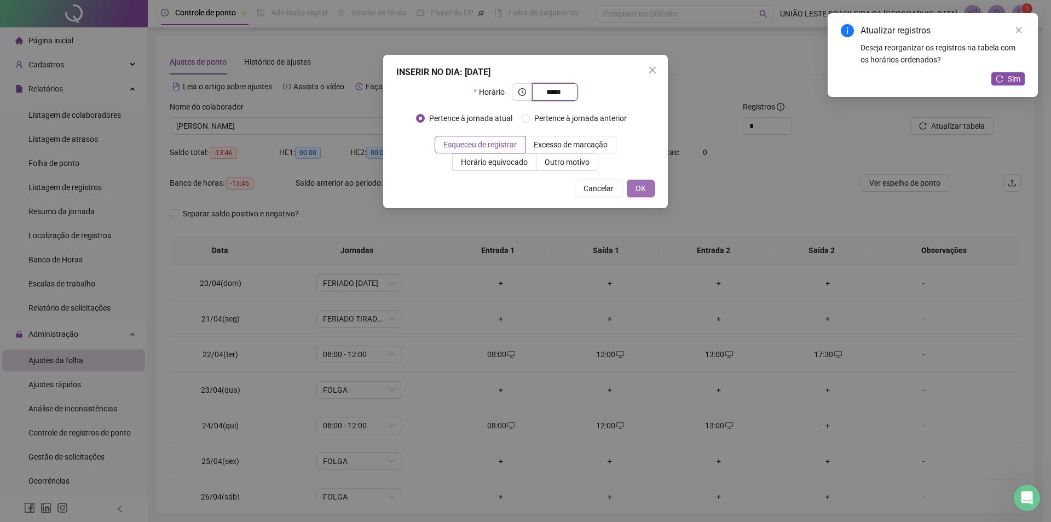
type input "*****"
click at [632, 186] on button "OK" at bounding box center [641, 189] width 28 height 18
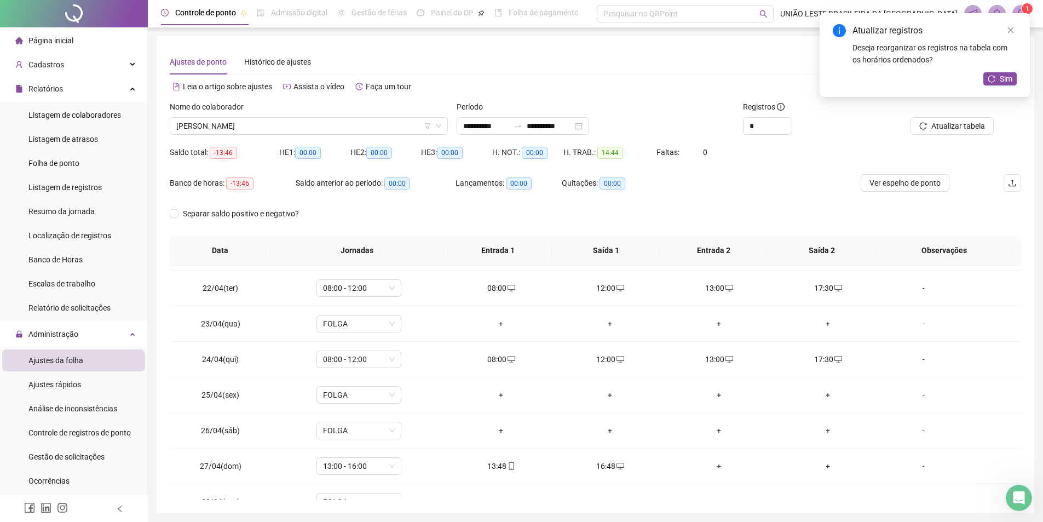
scroll to position [158, 0]
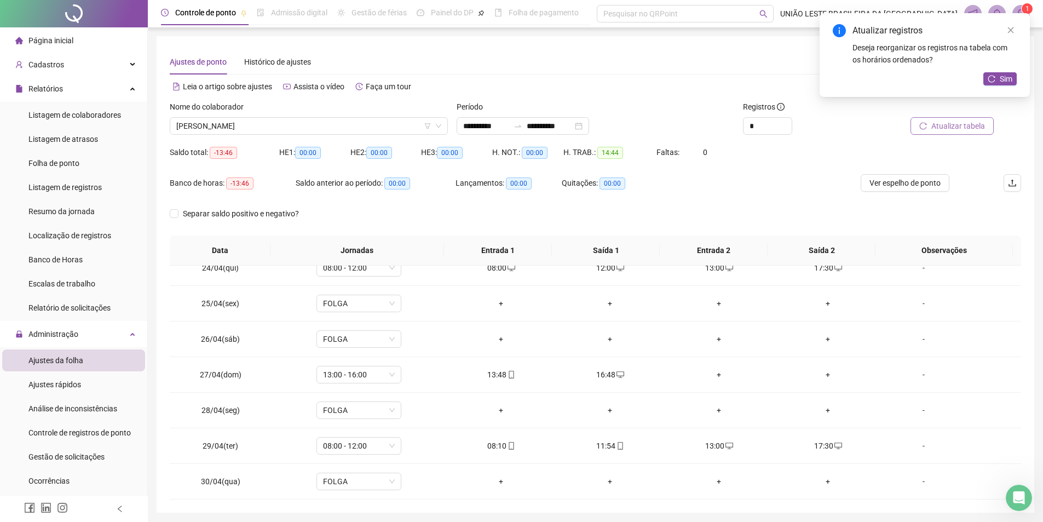
click at [938, 125] on span "Atualizar tabela" at bounding box center [958, 126] width 54 height 12
click at [341, 117] on div "Nome do colaborador" at bounding box center [309, 109] width 278 height 16
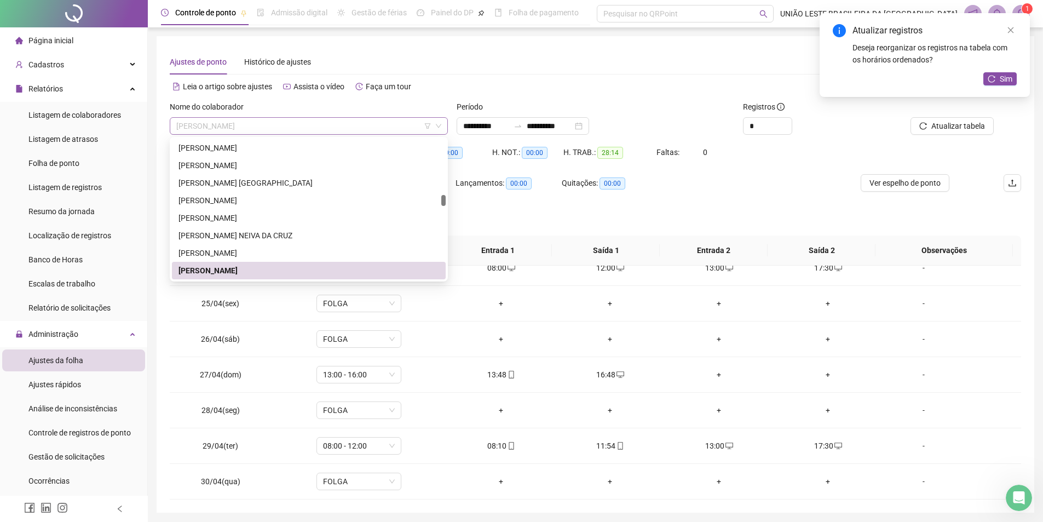
click at [341, 122] on span "[PERSON_NAME]" at bounding box center [308, 126] width 265 height 16
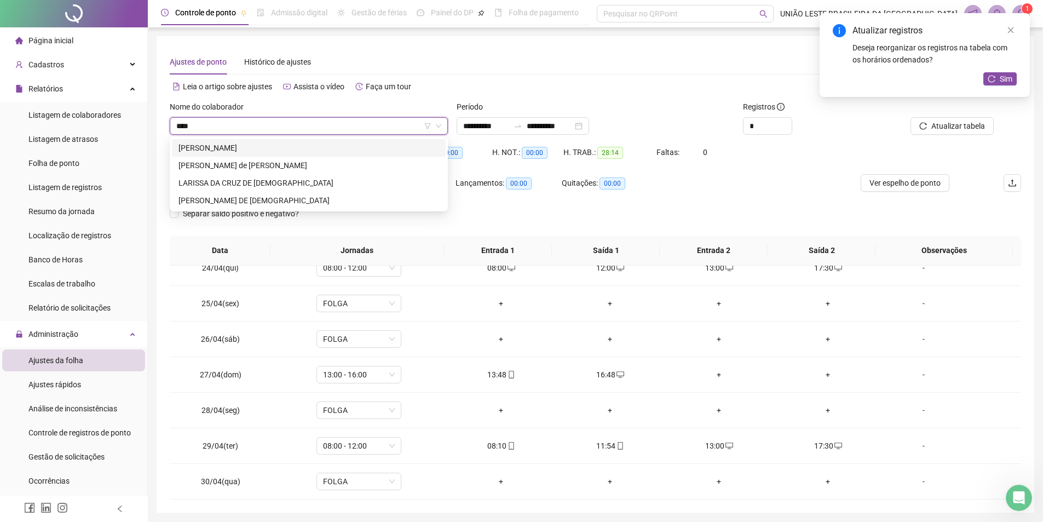
scroll to position [0, 0]
type input "*******"
click at [226, 183] on div "LARISSA DA CRUZ DE [DEMOGRAPHIC_DATA]" at bounding box center [308, 183] width 261 height 12
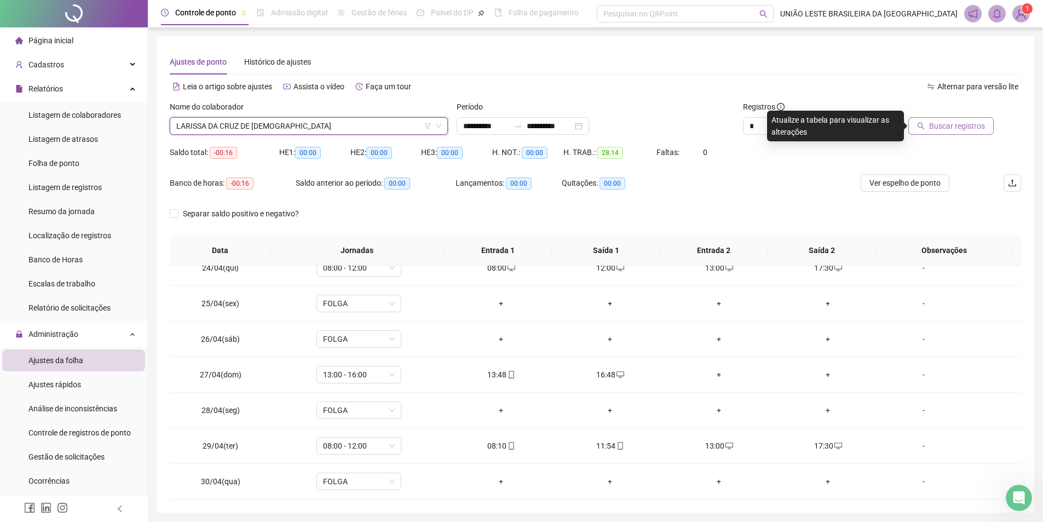
click at [950, 132] on button "Buscar registros" at bounding box center [950, 126] width 85 height 18
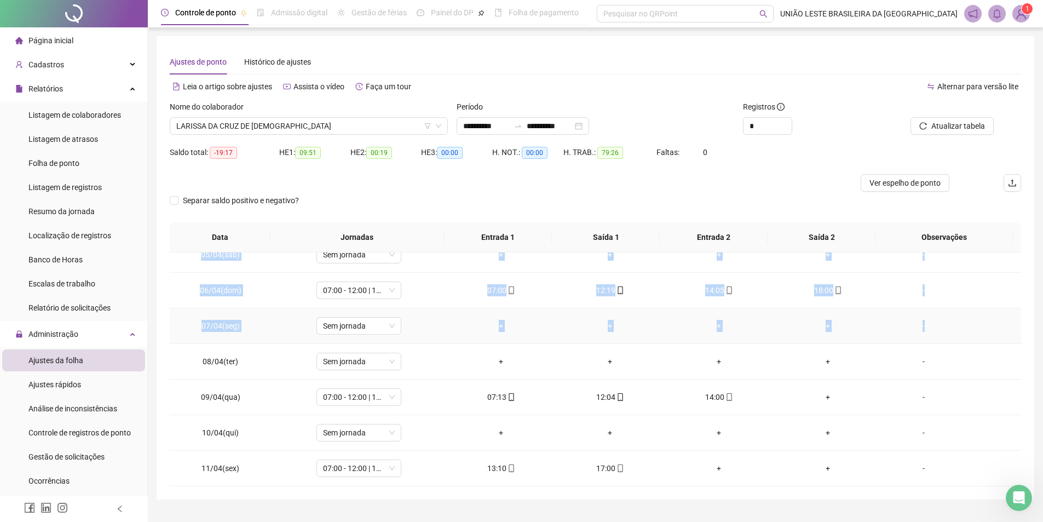
click at [1015, 316] on div "01/04(ter) Sem jornada + + + + - 02/04(qua) 07:00 - 12:00 | 14:00 - 18:00 07:10…" at bounding box center [595, 369] width 851 height 234
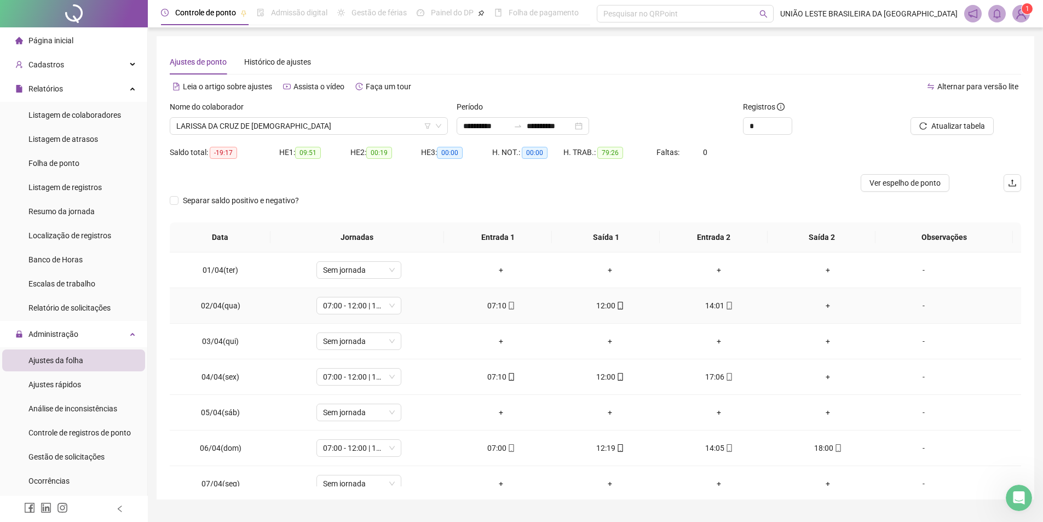
click at [817, 299] on td "+" at bounding box center [828, 306] width 109 height 36
click at [819, 309] on div "+" at bounding box center [827, 305] width 91 height 12
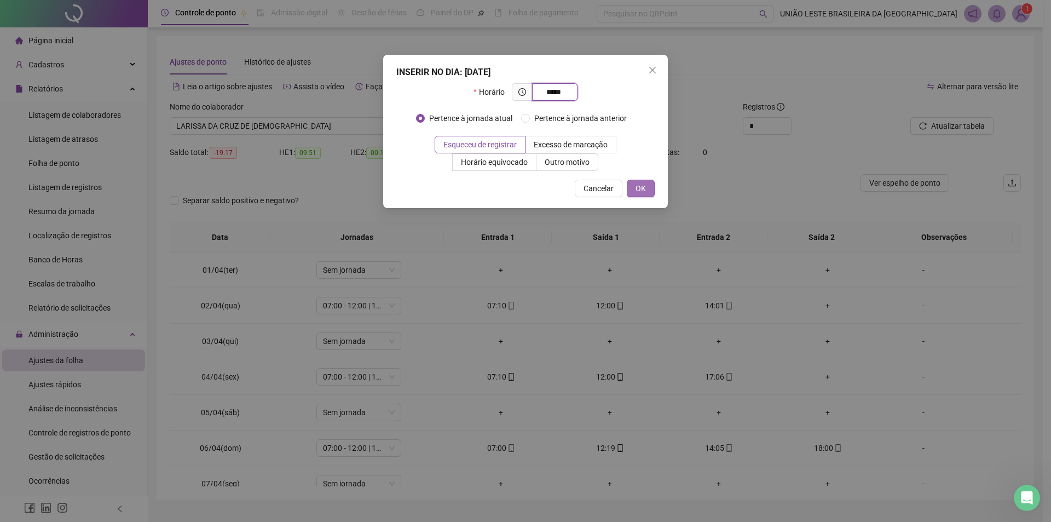
type input "*****"
click at [652, 186] on button "OK" at bounding box center [641, 189] width 28 height 18
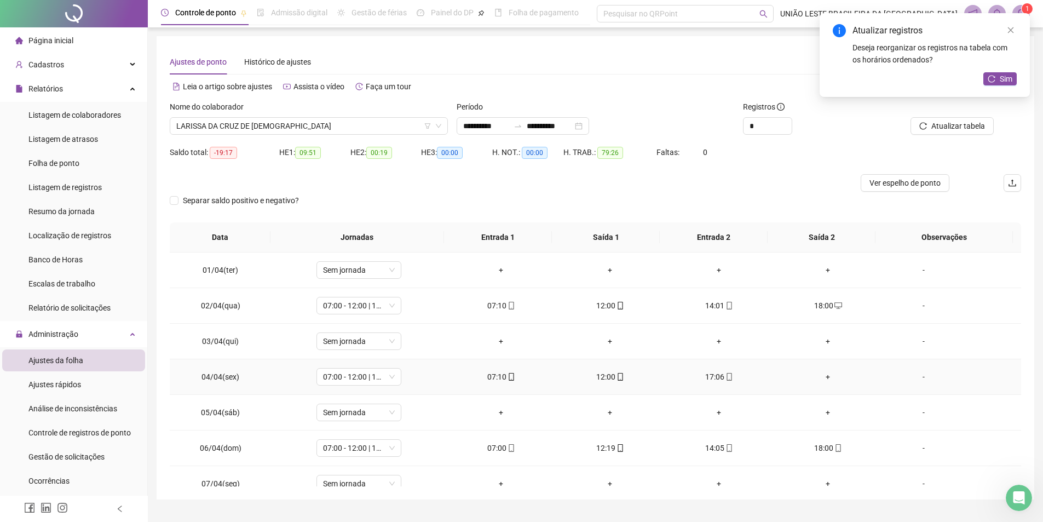
click at [827, 373] on div "+" at bounding box center [827, 377] width 91 height 12
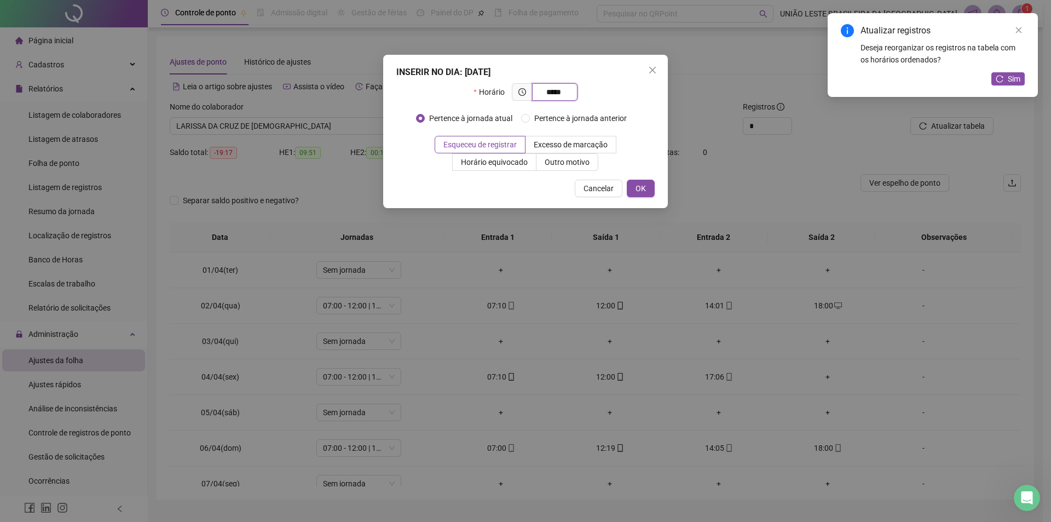
type input "*****"
click at [633, 179] on div "INSERIR NO DIA : [DATE] Horário ***** Pertence à jornada atual Pertence à jorna…" at bounding box center [525, 131] width 285 height 153
click at [633, 189] on button "OK" at bounding box center [641, 189] width 28 height 18
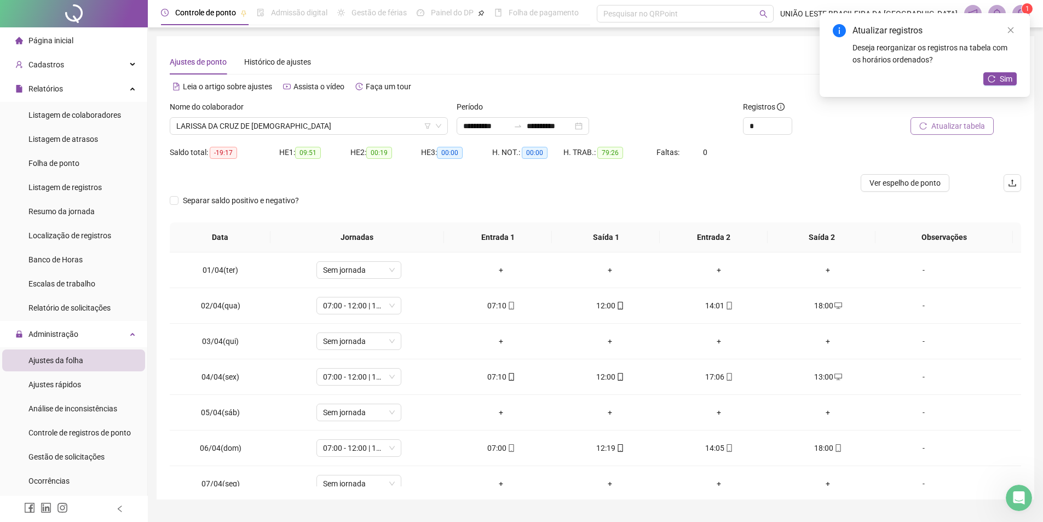
click at [981, 125] on span "Atualizar tabela" at bounding box center [958, 126] width 54 height 12
drag, startPoint x: 1015, startPoint y: 289, endPoint x: 1017, endPoint y: 303, distance: 13.8
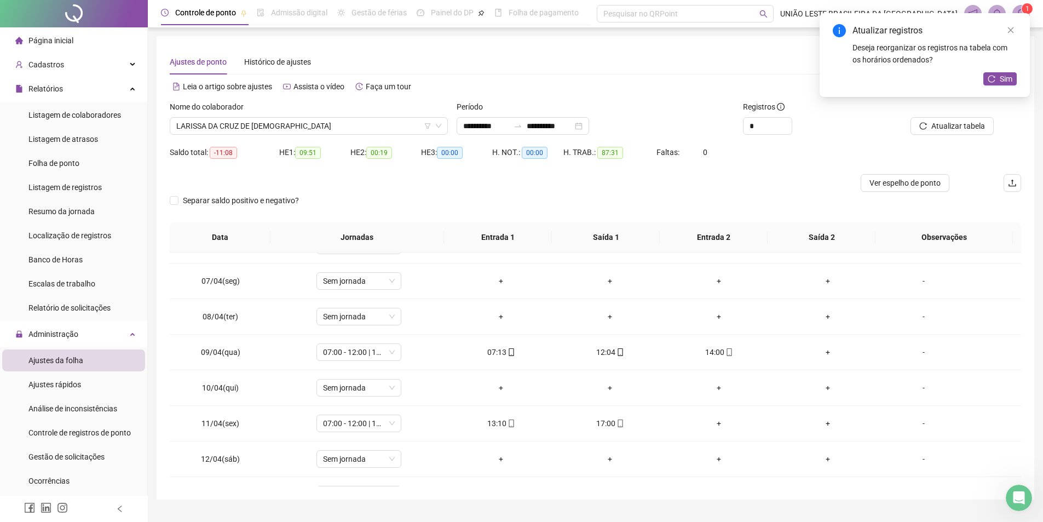
scroll to position [213, 0]
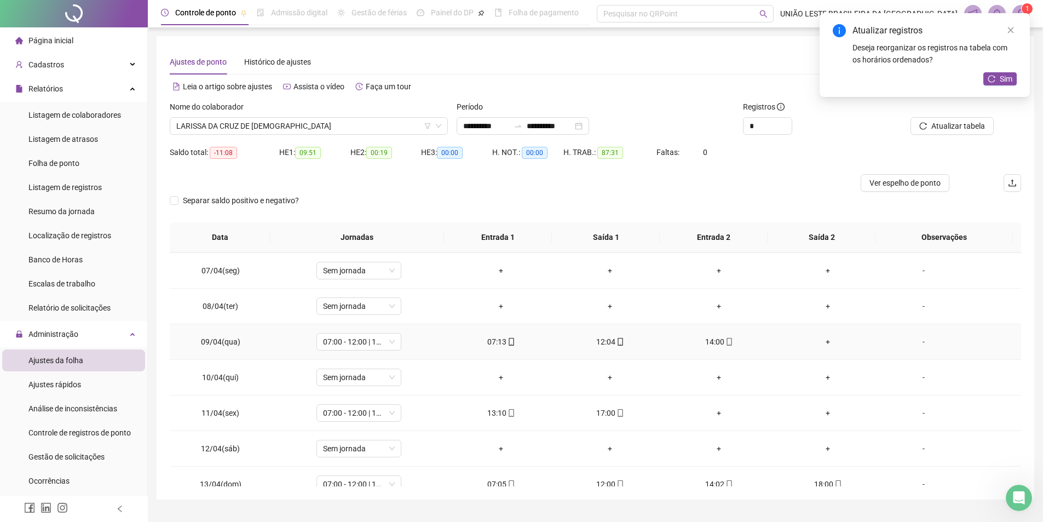
click at [819, 341] on div "+" at bounding box center [827, 342] width 91 height 12
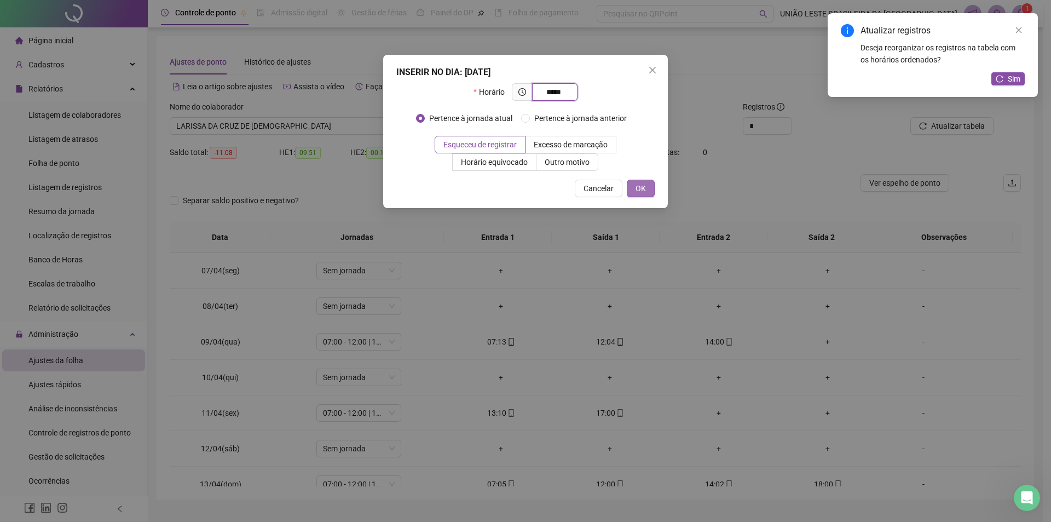
type input "*****"
click at [634, 184] on button "OK" at bounding box center [641, 189] width 28 height 18
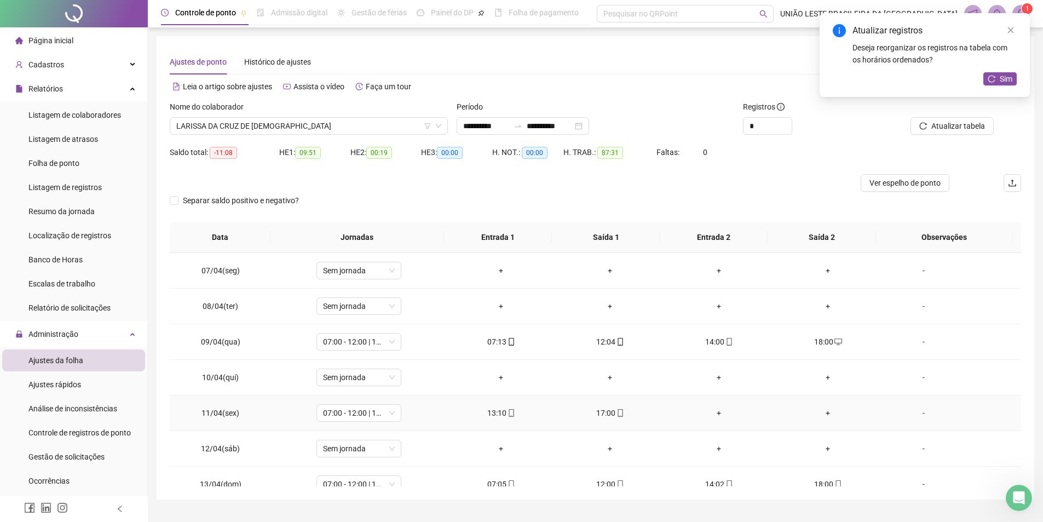
click at [717, 413] on div "+" at bounding box center [718, 413] width 91 height 12
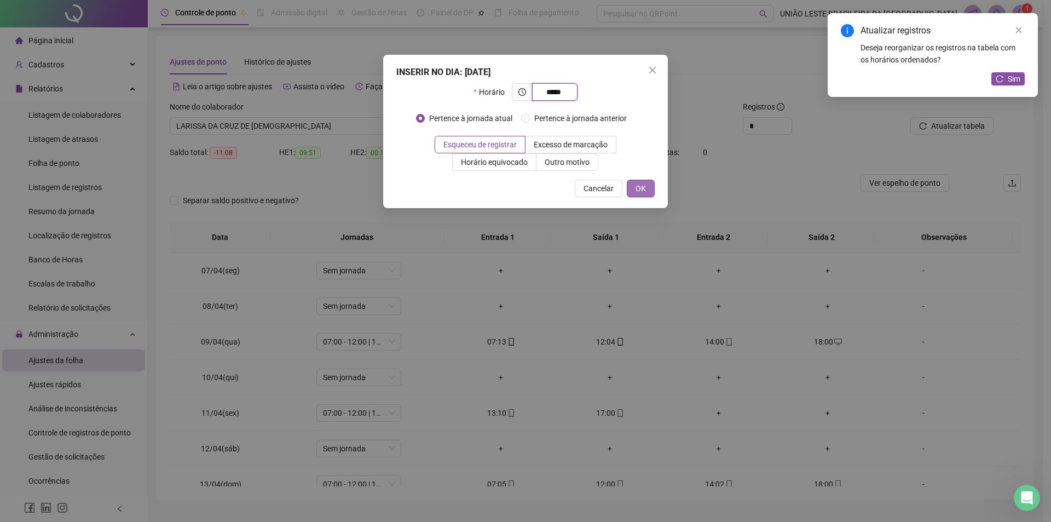
type input "*****"
click at [645, 187] on button "OK" at bounding box center [641, 189] width 28 height 18
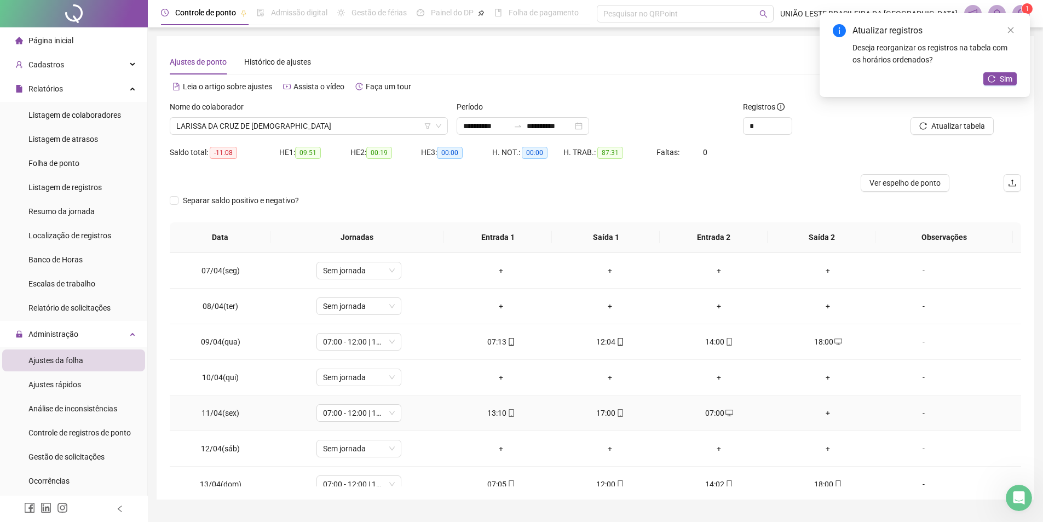
click at [816, 417] on div "+" at bounding box center [827, 413] width 91 height 12
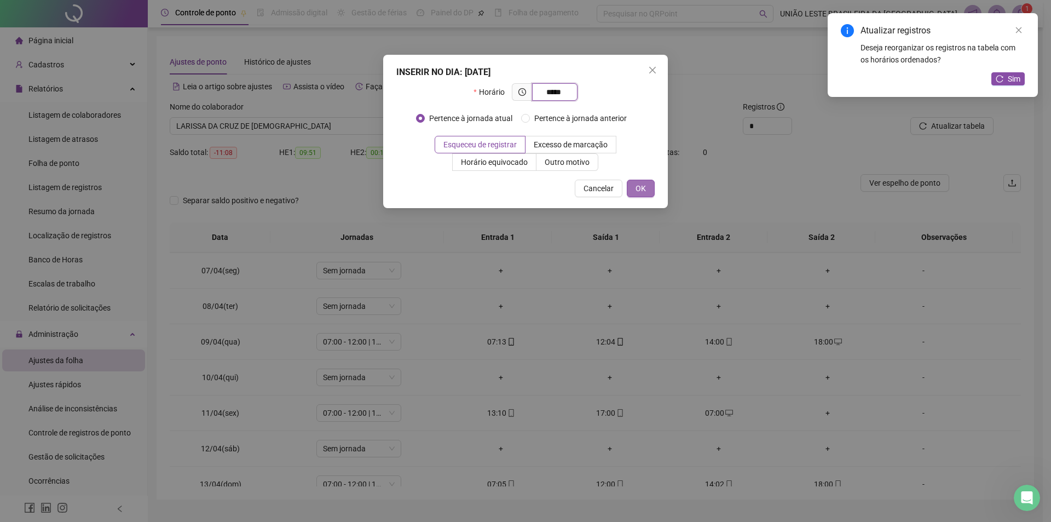
type input "*****"
click at [638, 194] on button "OK" at bounding box center [641, 189] width 28 height 18
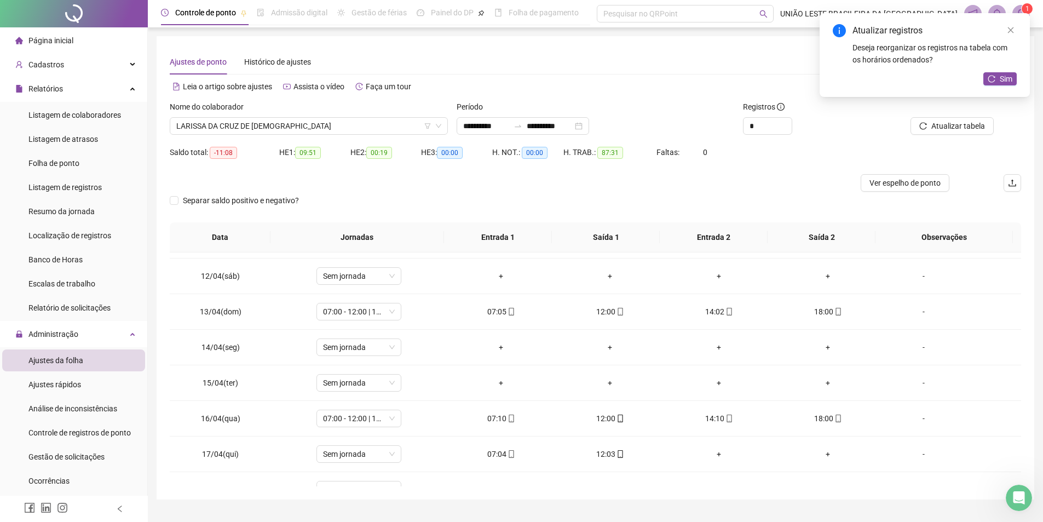
scroll to position [391, 0]
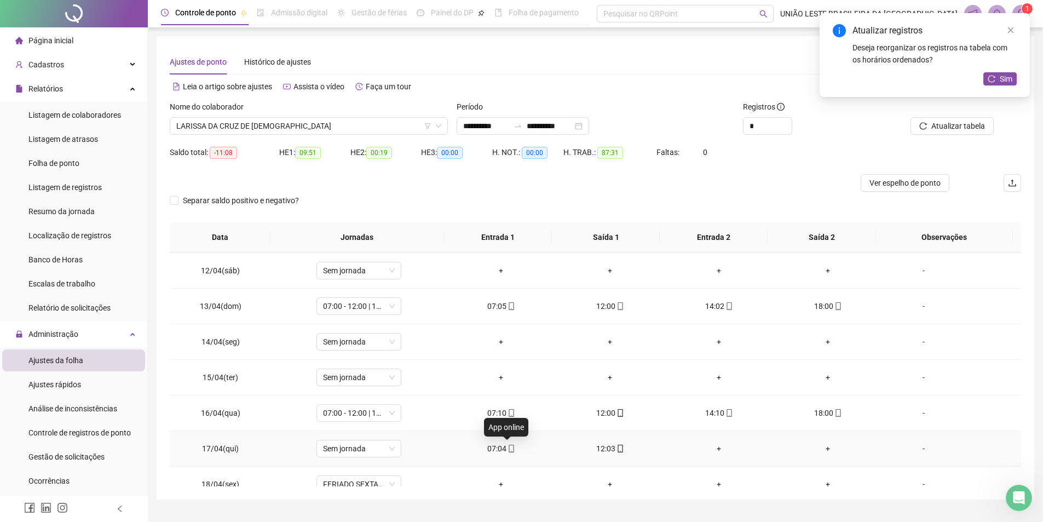
click at [507, 447] on icon "mobile" at bounding box center [511, 449] width 8 height 8
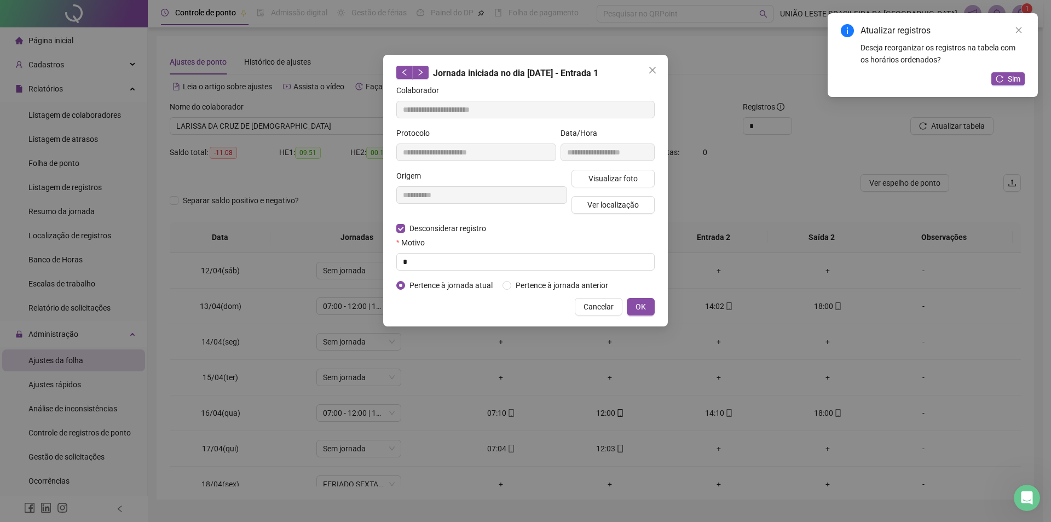
type input "**********"
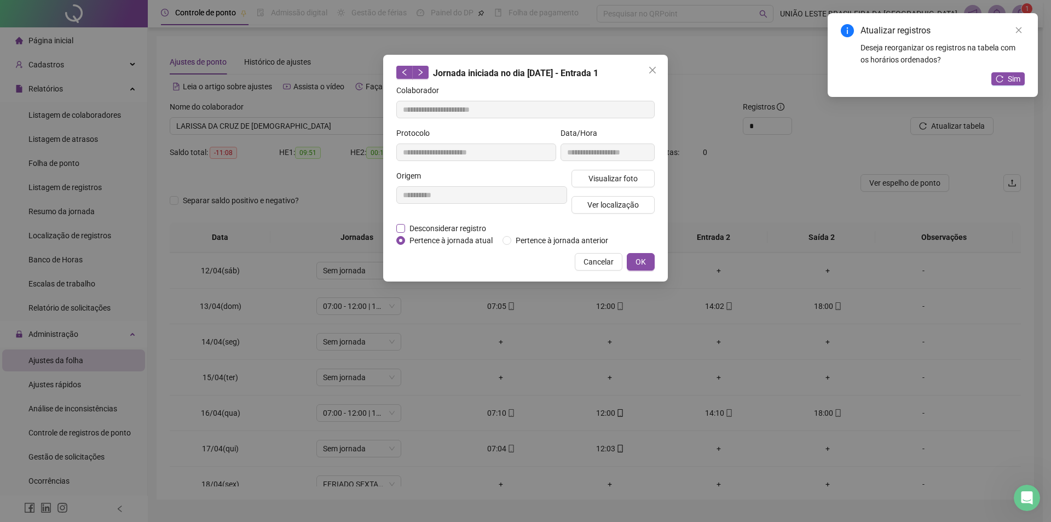
click at [458, 225] on span "Desconsiderar registro" at bounding box center [447, 228] width 85 height 12
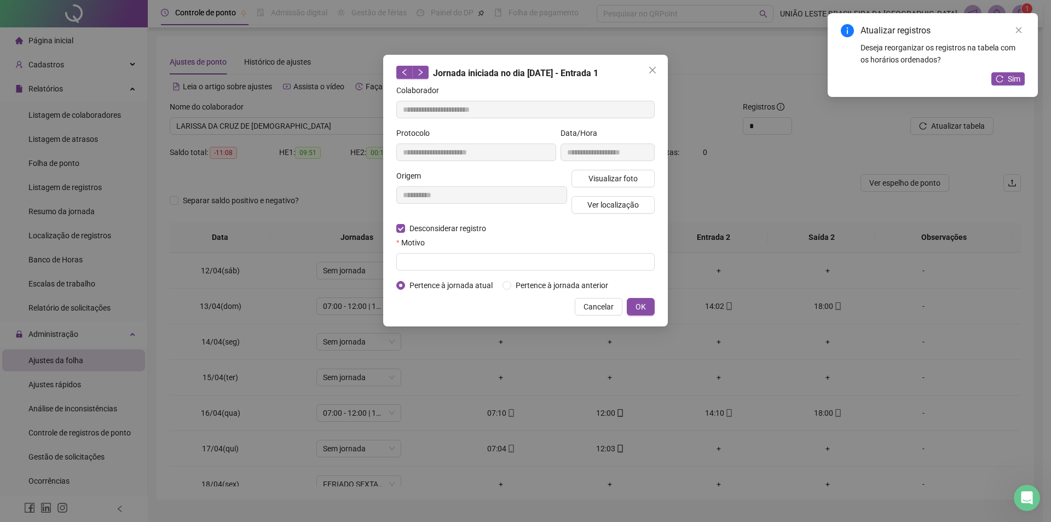
drag, startPoint x: 607, startPoint y: 306, endPoint x: 838, endPoint y: 411, distance: 253.8
click at [608, 305] on span "Cancelar" at bounding box center [599, 307] width 30 height 12
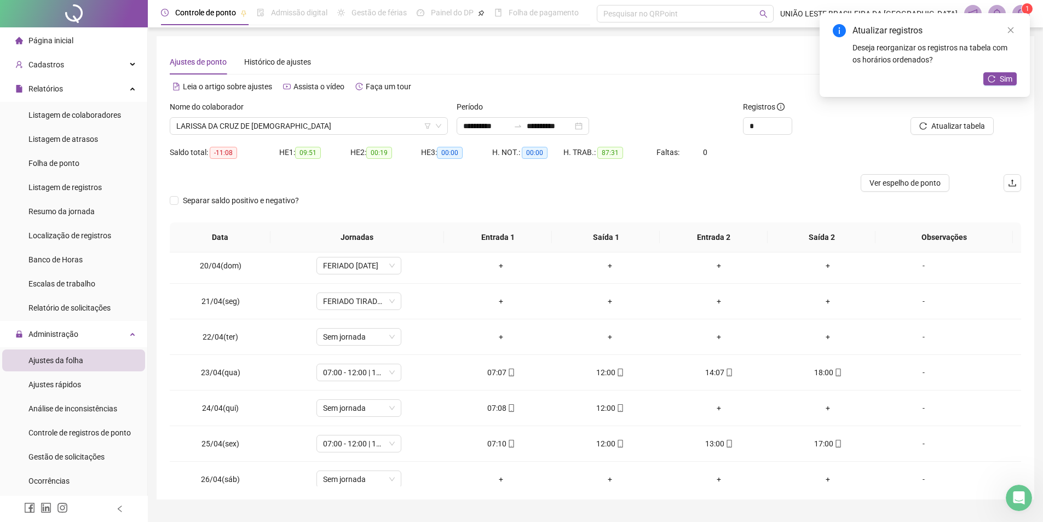
scroll to position [705, 0]
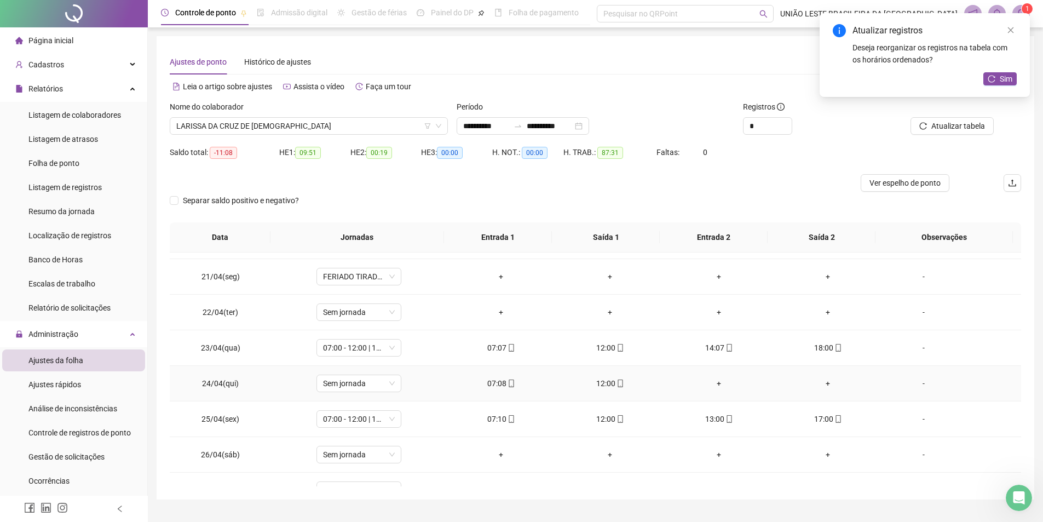
click at [718, 383] on div "+" at bounding box center [718, 383] width 91 height 12
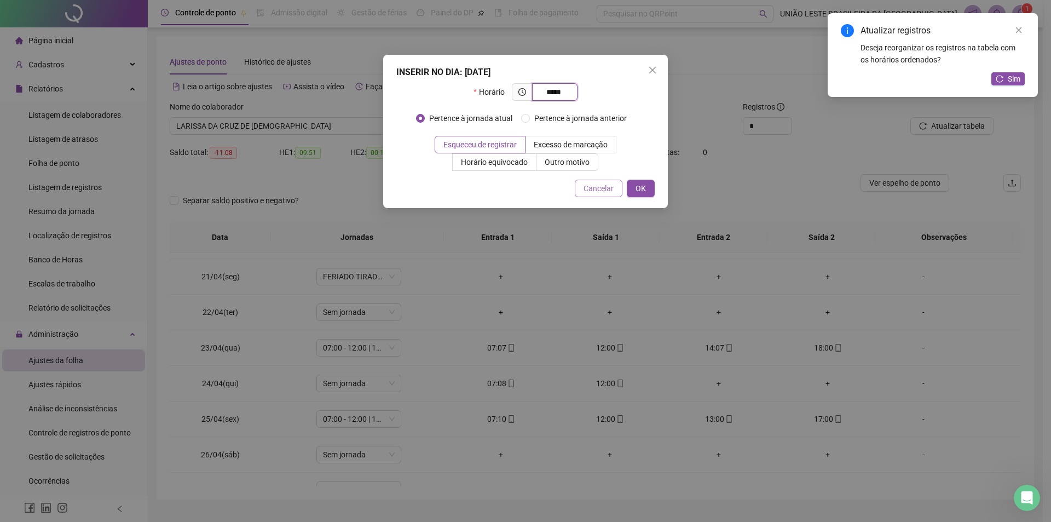
type input "*****"
click at [596, 184] on span "Cancelar" at bounding box center [599, 188] width 30 height 12
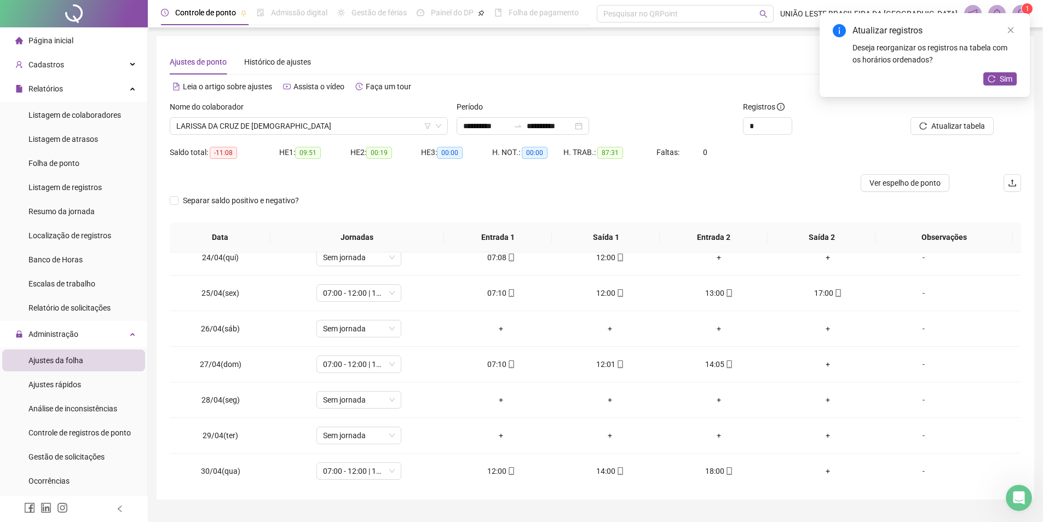
scroll to position [834, 0]
click at [826, 362] on div "+" at bounding box center [827, 361] width 91 height 12
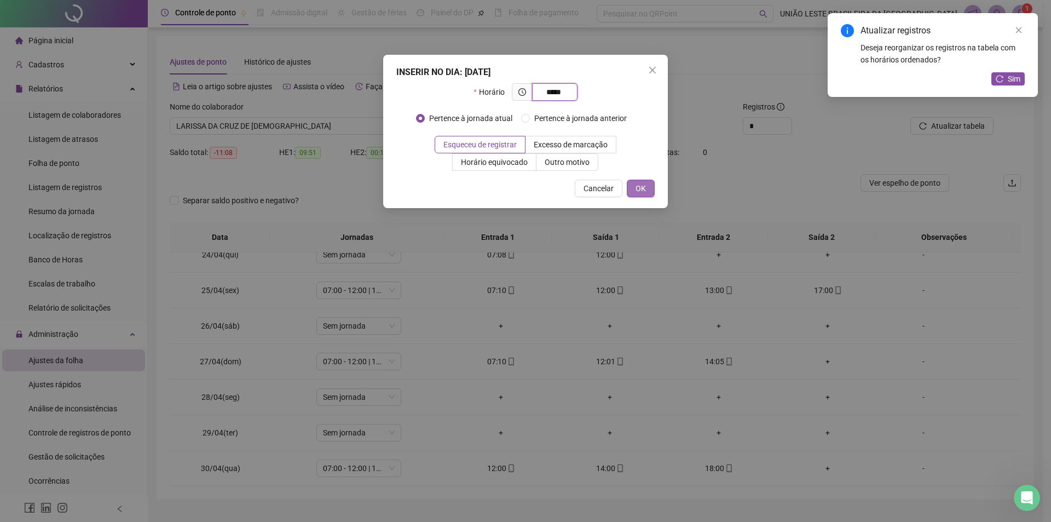
type input "*****"
click at [646, 193] on button "OK" at bounding box center [641, 189] width 28 height 18
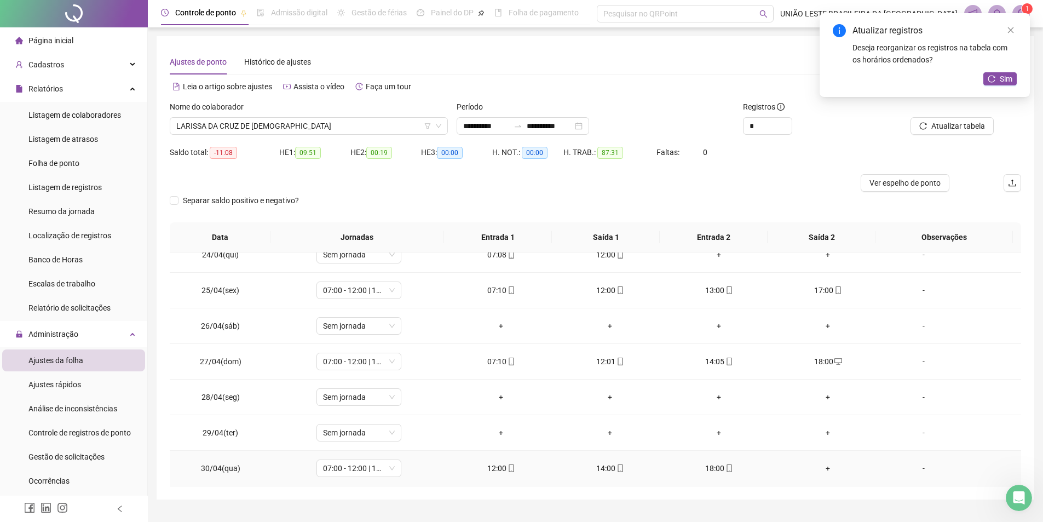
click at [823, 468] on div "+" at bounding box center [827, 468] width 91 height 12
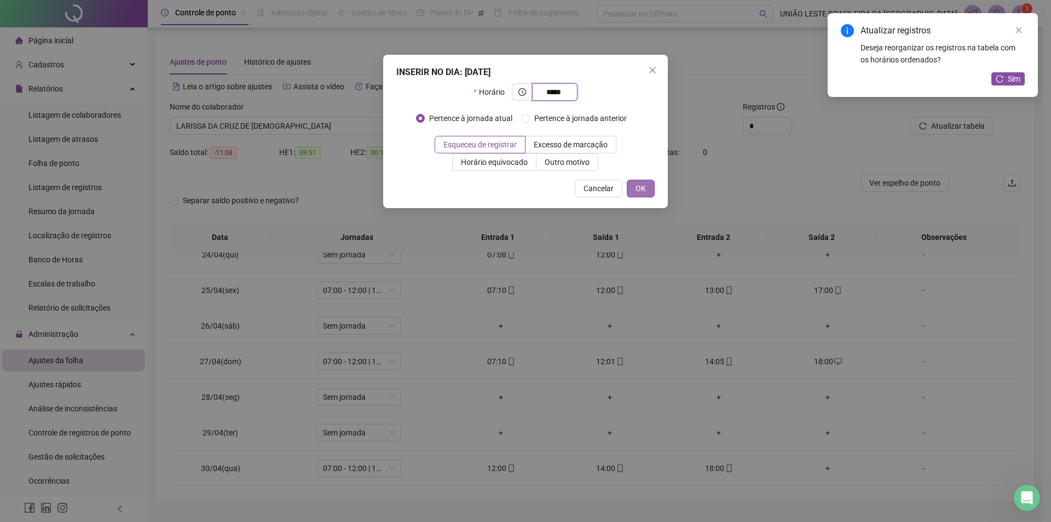
type input "*****"
click at [646, 191] on button "OK" at bounding box center [641, 189] width 28 height 18
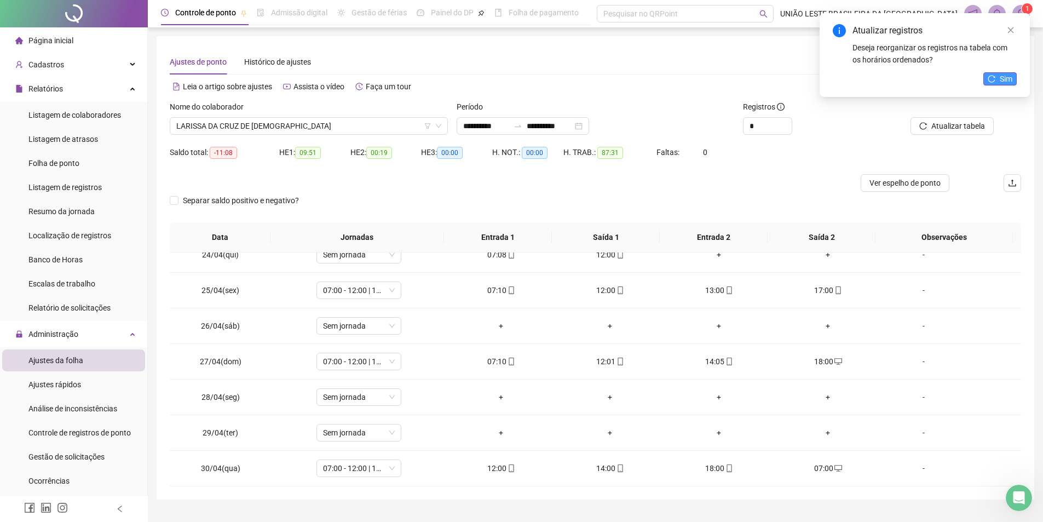
click at [1007, 73] on span "Sim" at bounding box center [1006, 79] width 13 height 12
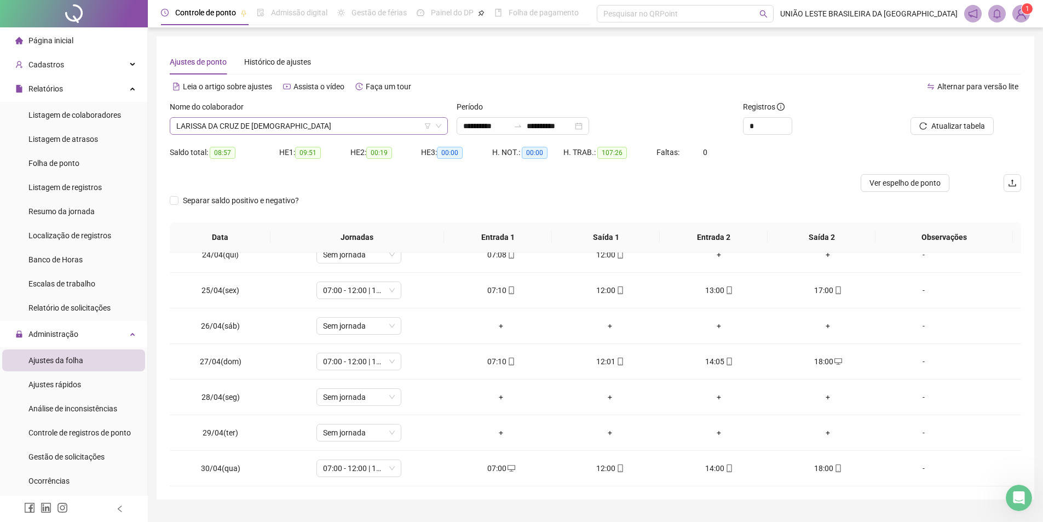
click at [307, 130] on span "LARISSA DA CRUZ DE [DEMOGRAPHIC_DATA]" at bounding box center [308, 126] width 265 height 16
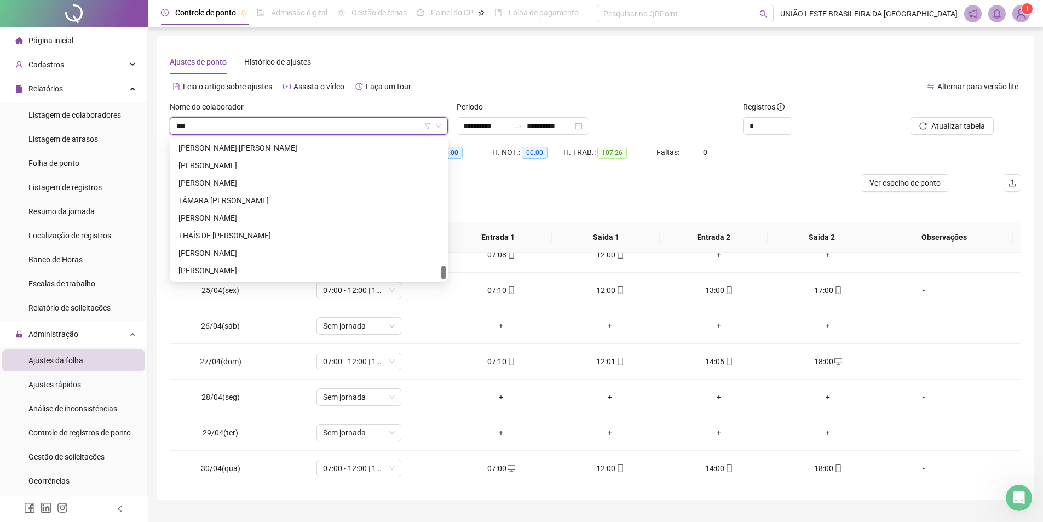
scroll to position [0, 0]
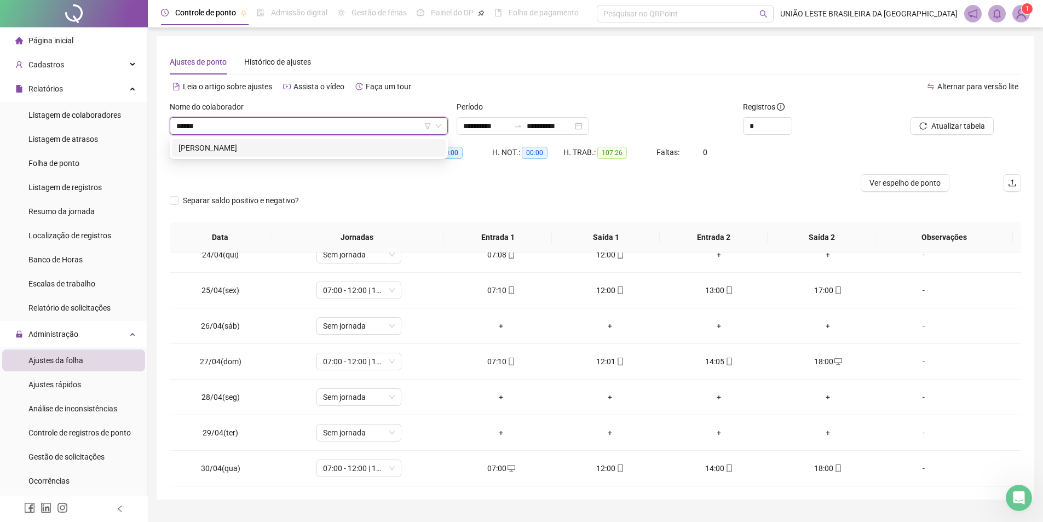
type input "*******"
click at [292, 151] on div "[PERSON_NAME]" at bounding box center [308, 148] width 261 height 12
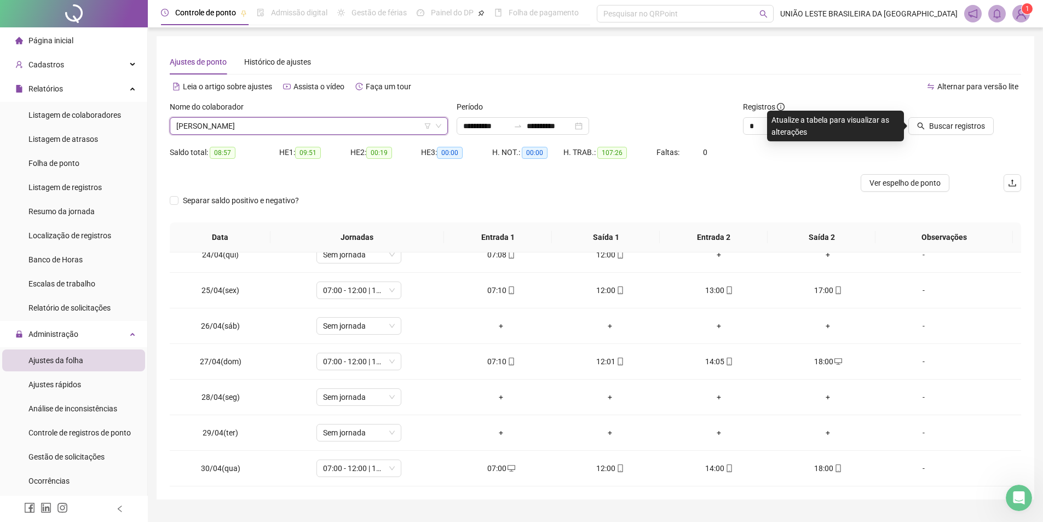
click at [960, 135] on div "Buscar registros" at bounding box center [953, 122] width 143 height 43
click at [953, 120] on span "Buscar registros" at bounding box center [957, 126] width 56 height 12
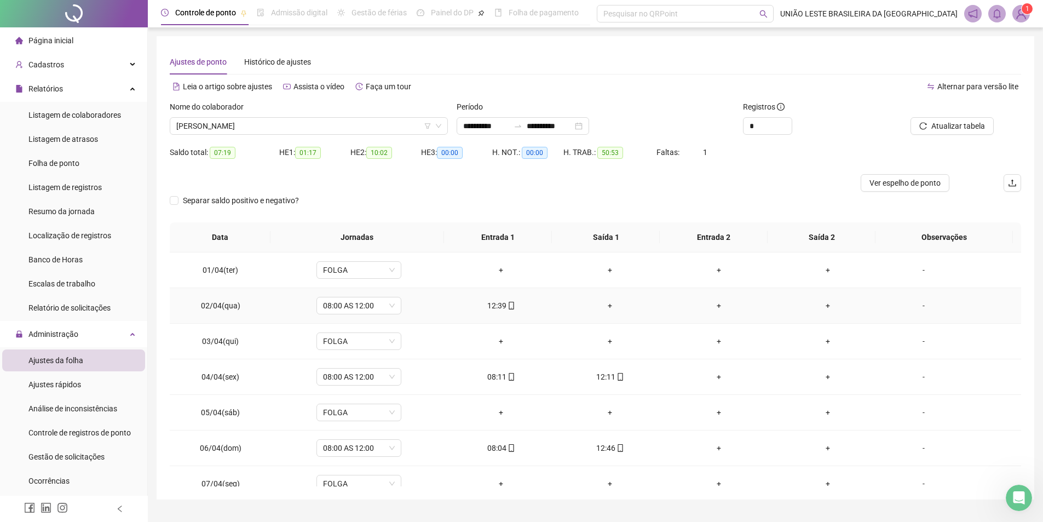
click at [602, 308] on div "+" at bounding box center [609, 305] width 91 height 12
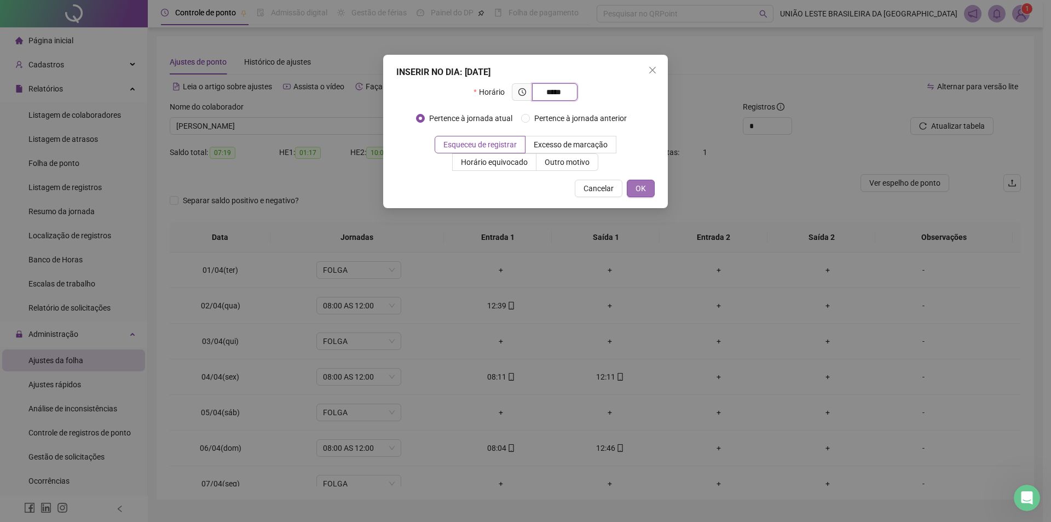
type input "*****"
click at [635, 183] on button "OK" at bounding box center [641, 189] width 28 height 18
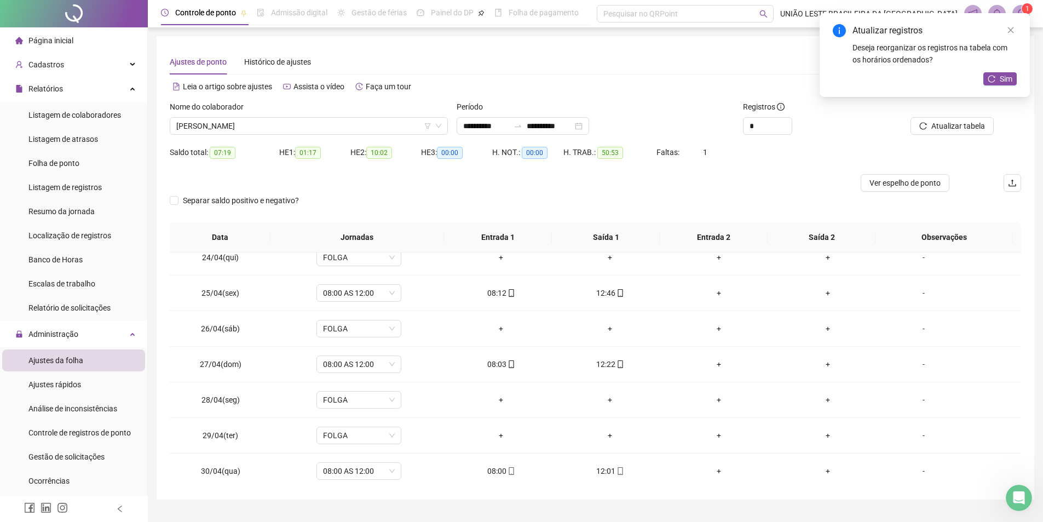
scroll to position [834, 0]
click at [954, 123] on span "Atualizar tabela" at bounding box center [958, 126] width 54 height 12
click at [239, 124] on span "[PERSON_NAME]" at bounding box center [308, 126] width 265 height 16
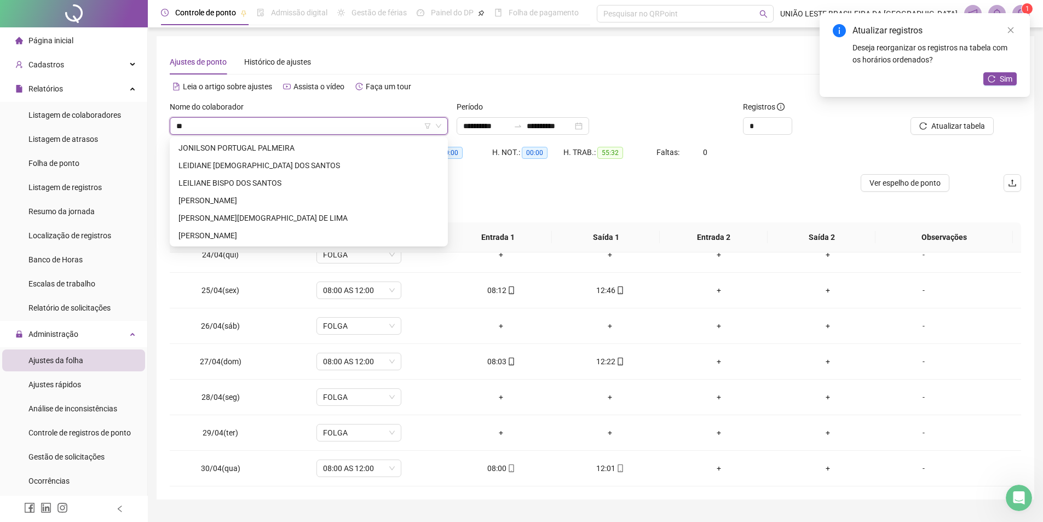
scroll to position [0, 0]
type input "****"
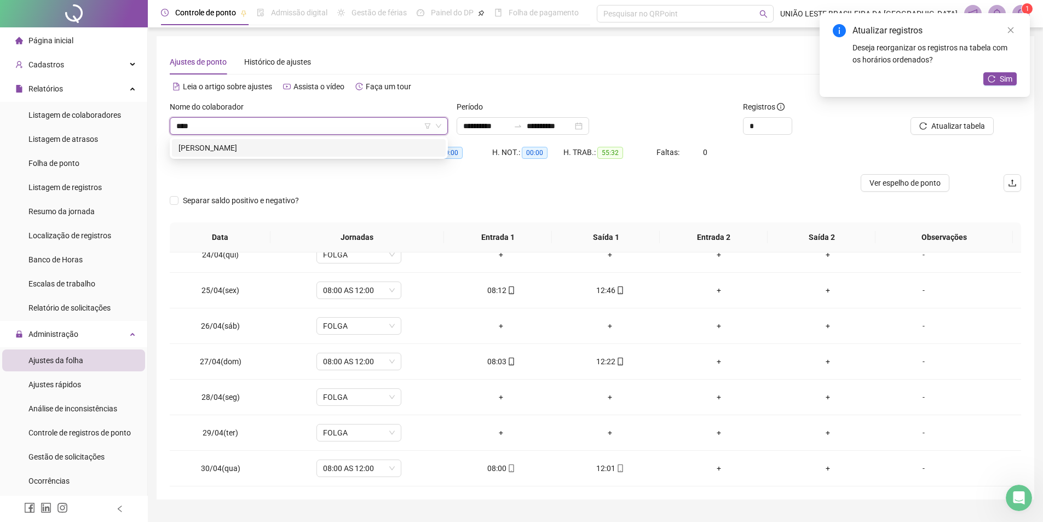
click at [265, 148] on div "[PERSON_NAME]" at bounding box center [308, 148] width 261 height 12
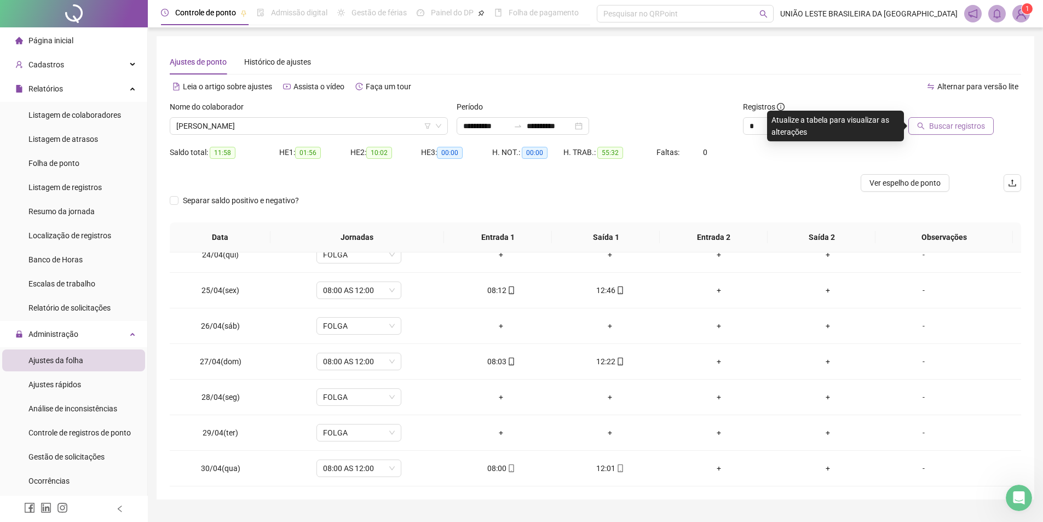
click at [959, 124] on span "Buscar registros" at bounding box center [957, 126] width 56 height 12
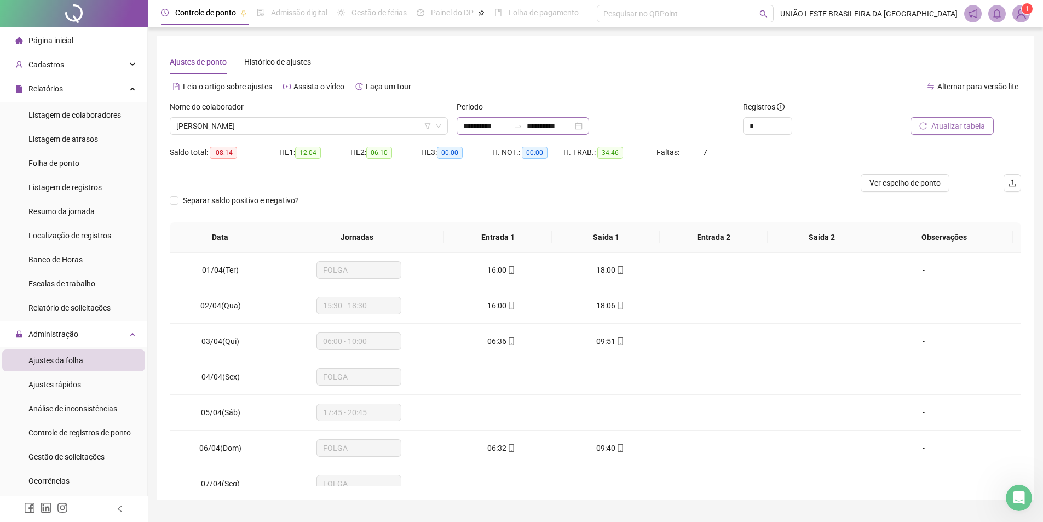
click at [522, 122] on icon "swap-right" at bounding box center [518, 126] width 9 height 9
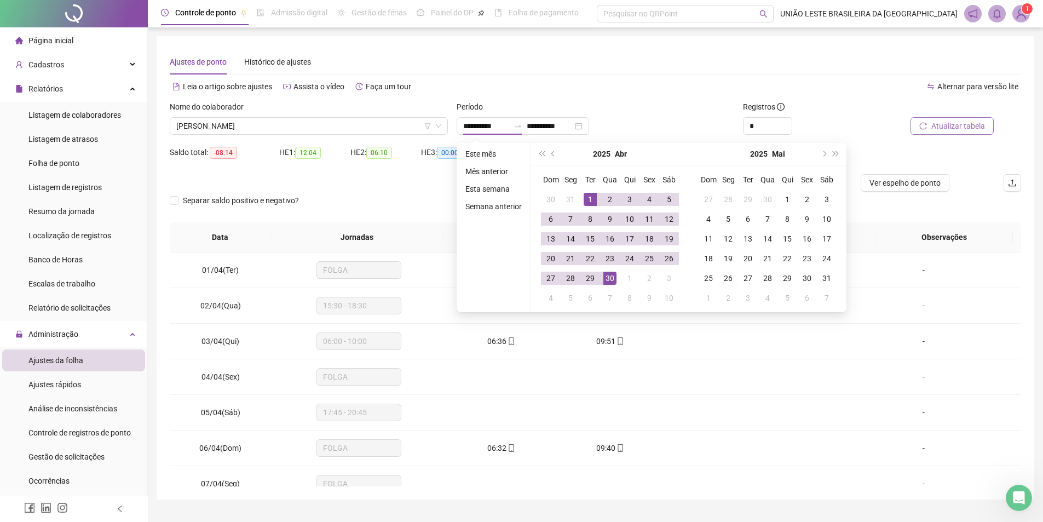
click at [585, 199] on div "1" at bounding box center [590, 199] width 13 height 13
type input "**********"
click at [607, 277] on div "30" at bounding box center [609, 278] width 13 height 13
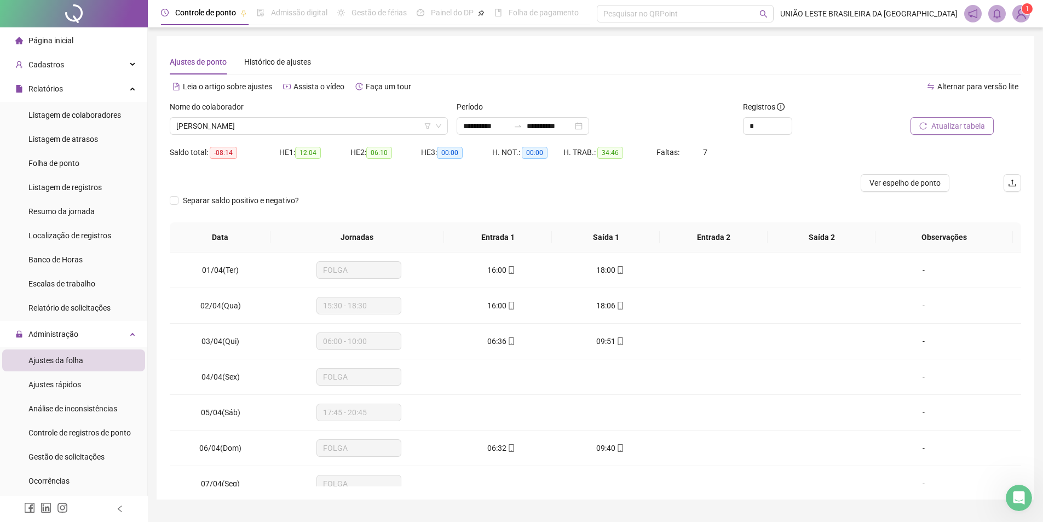
click at [964, 126] on span "Atualizar tabela" at bounding box center [958, 126] width 54 height 12
click at [73, 155] on div "Folha de ponto" at bounding box center [53, 163] width 51 height 22
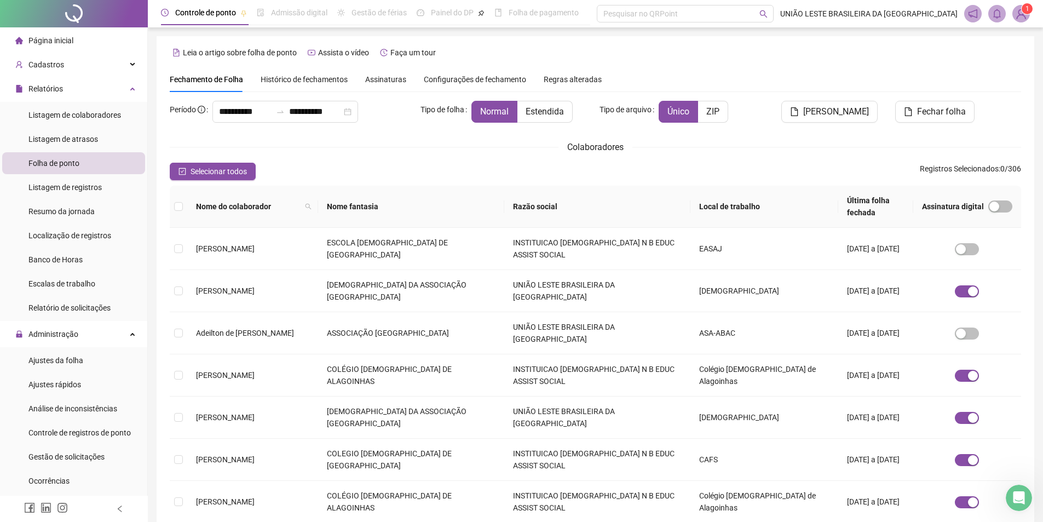
drag, startPoint x: 283, startPoint y: 85, endPoint x: 284, endPoint y: 93, distance: 7.7
click at [283, 87] on div "Histórico de fechamentos" at bounding box center [304, 79] width 87 height 25
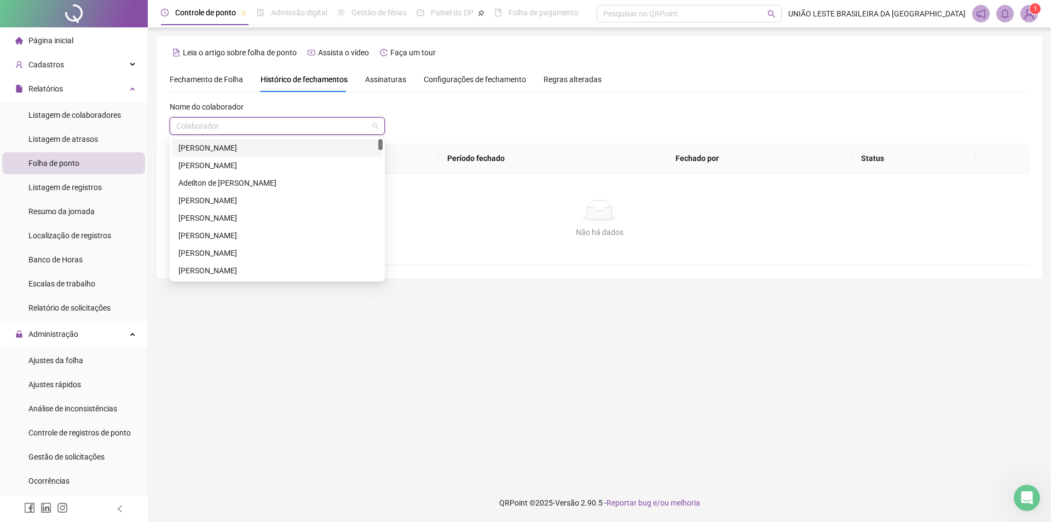
click at [271, 132] on input "search" at bounding box center [272, 126] width 192 height 16
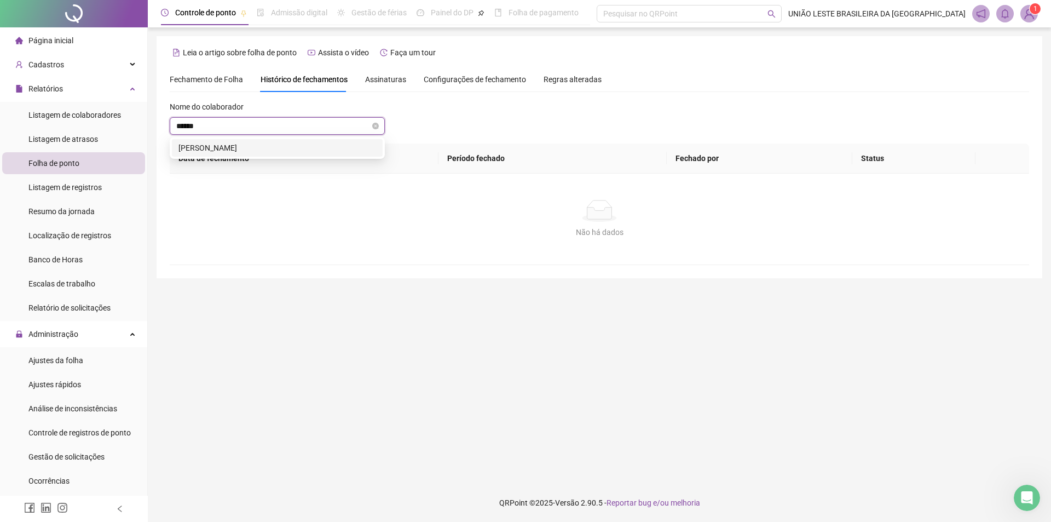
type input "*******"
click at [276, 148] on div "[PERSON_NAME]" at bounding box center [277, 148] width 198 height 12
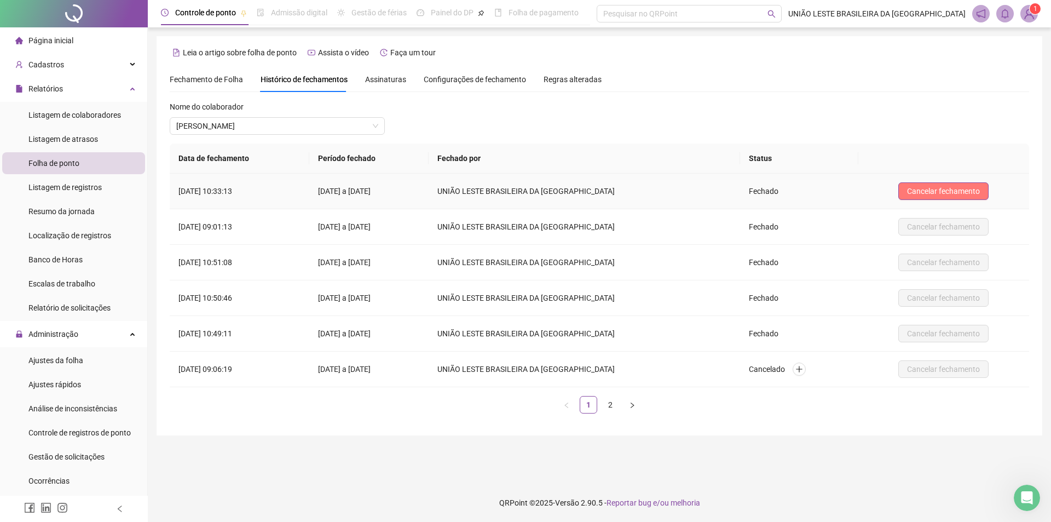
click at [916, 184] on button "Cancelar fechamento" at bounding box center [943, 191] width 90 height 18
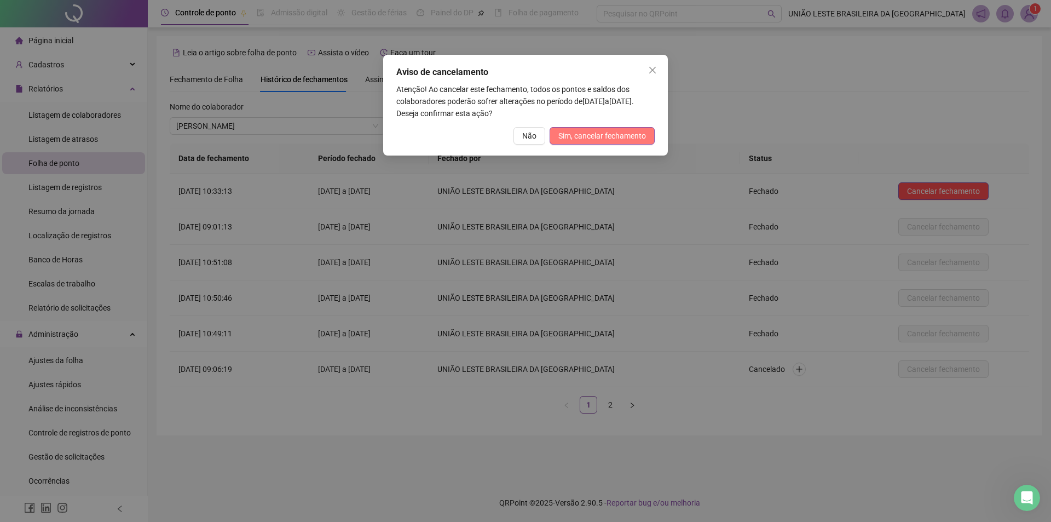
click at [586, 134] on span "Sim, cancelar fechamento" at bounding box center [602, 136] width 88 height 12
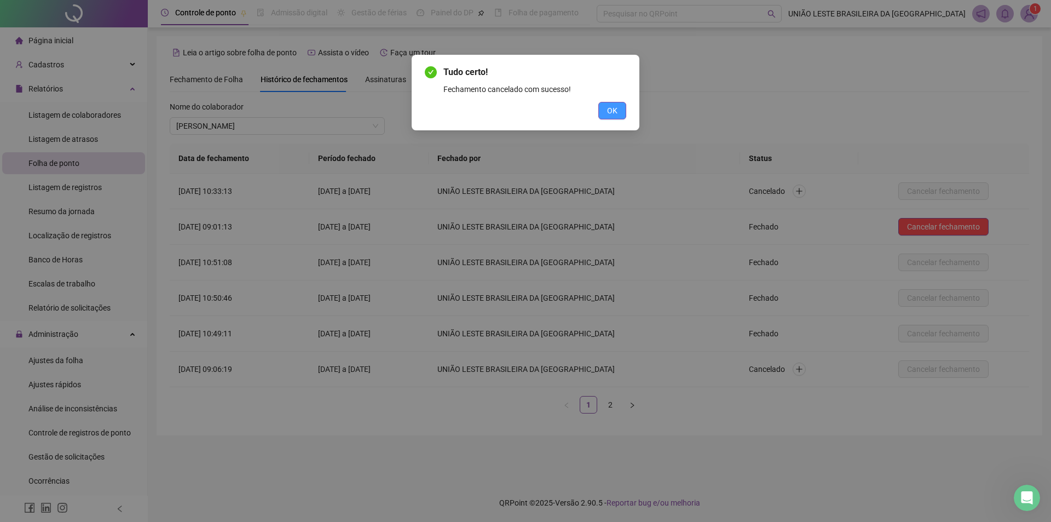
click at [621, 112] on button "OK" at bounding box center [612, 111] width 28 height 18
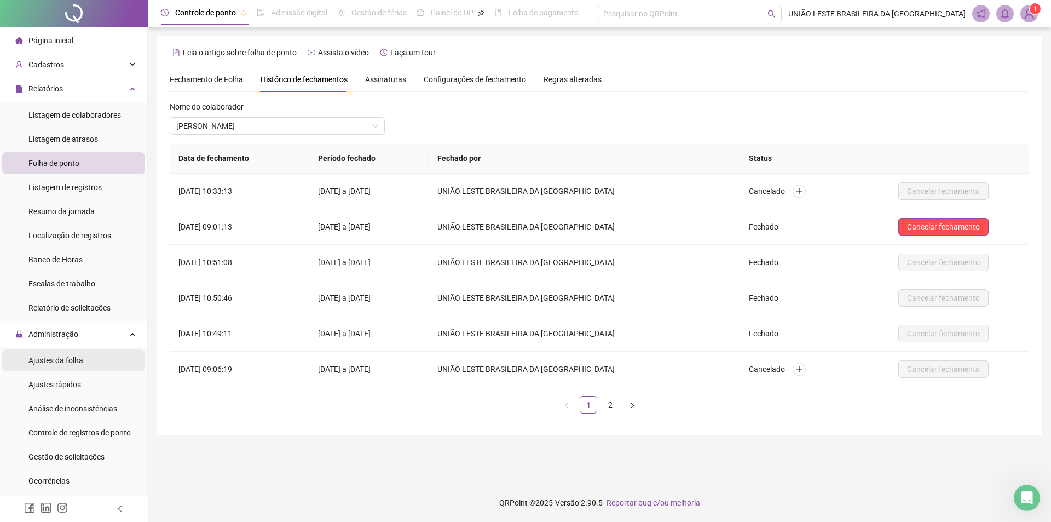
click at [94, 364] on li "Ajustes da folha" at bounding box center [73, 360] width 143 height 22
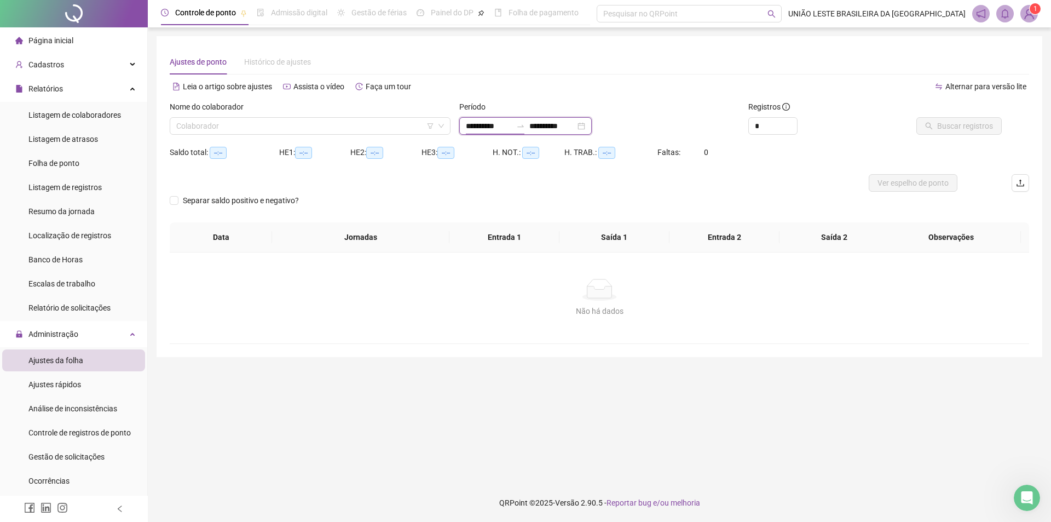
click at [495, 130] on input "**********" at bounding box center [489, 126] width 46 height 12
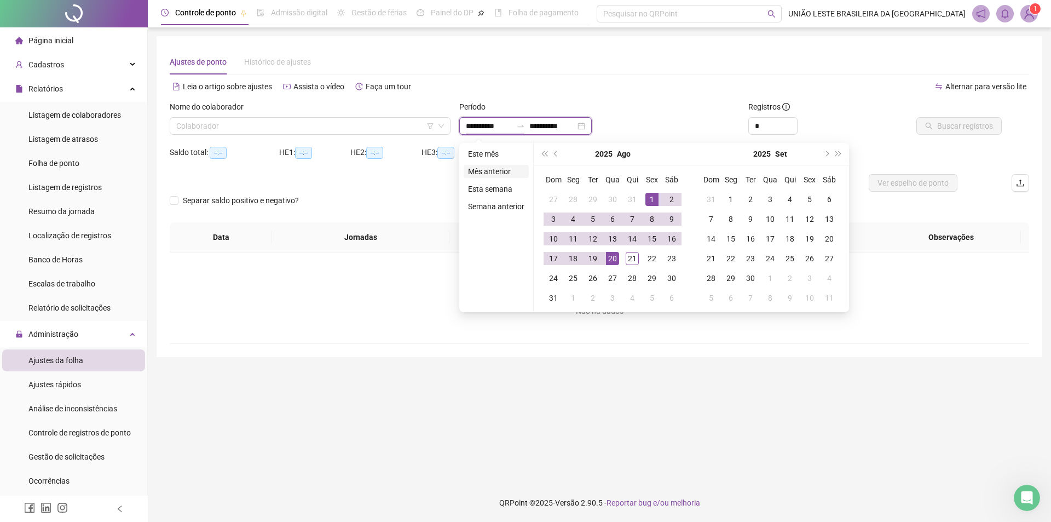
type input "**********"
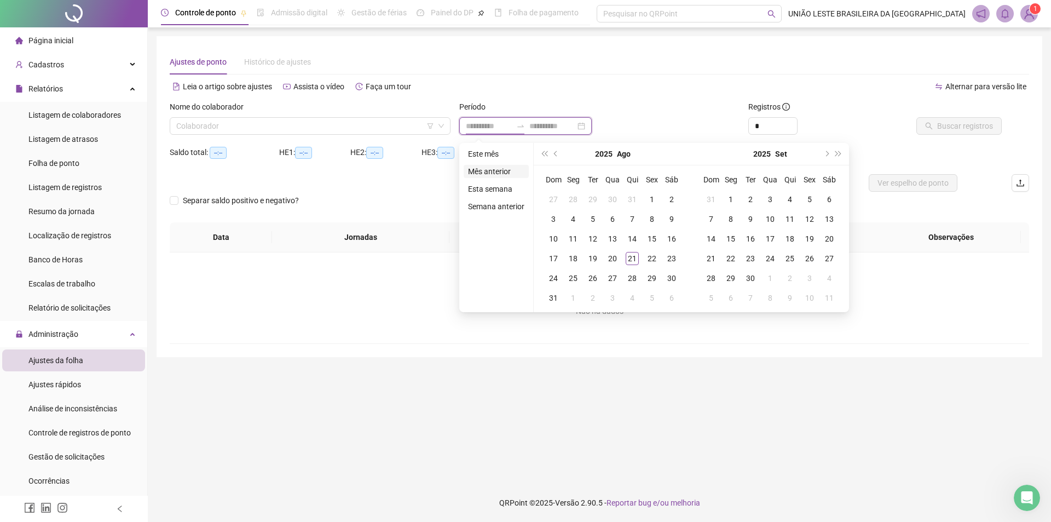
type input "**********"
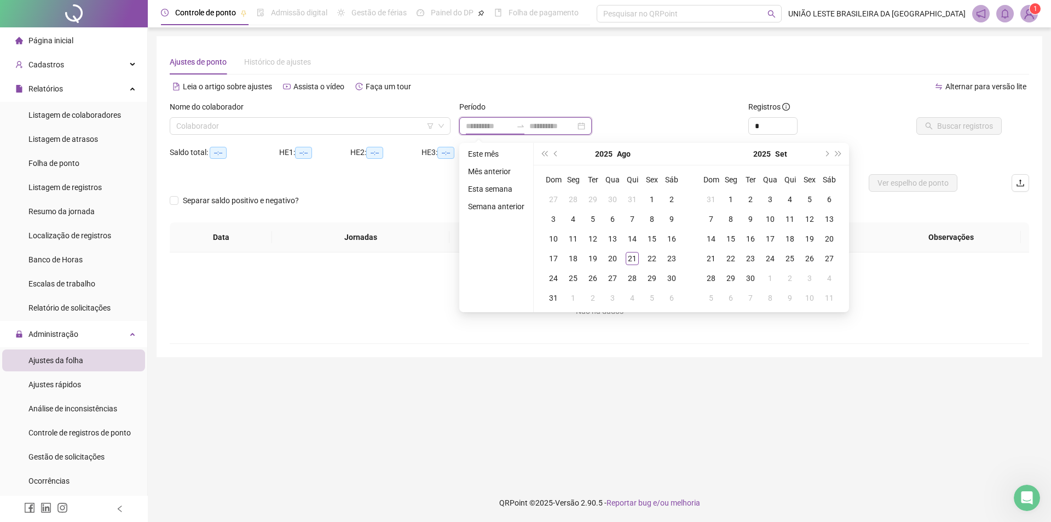
type input "**********"
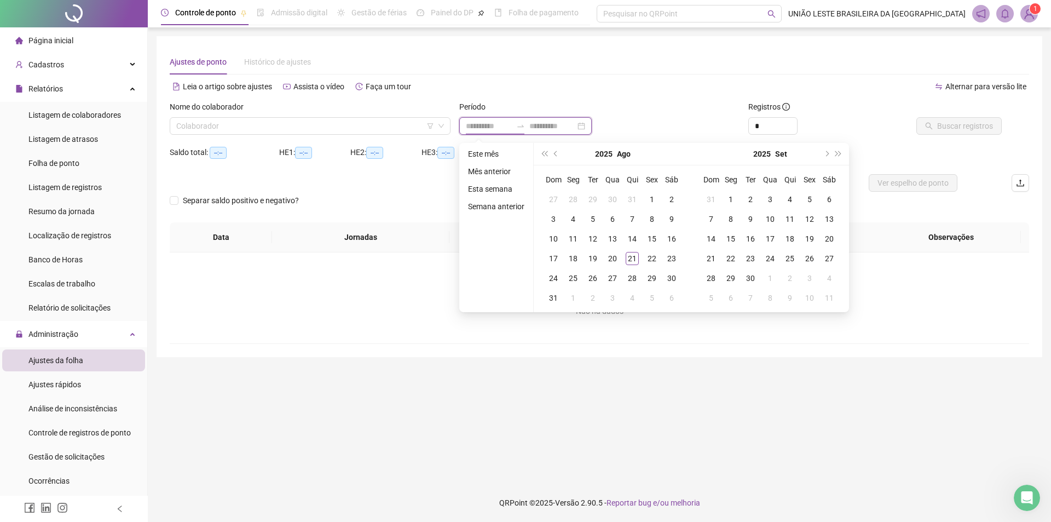
type input "**********"
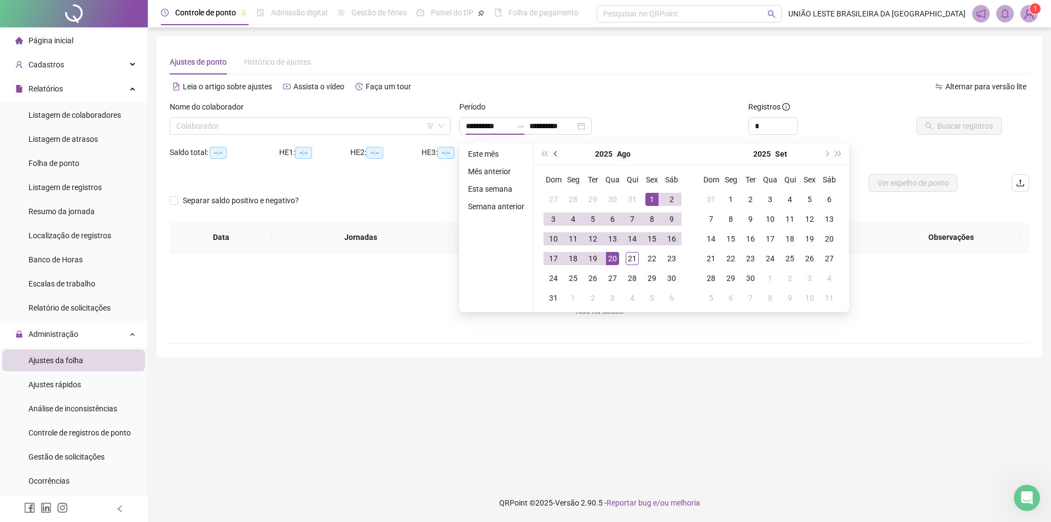
click at [557, 155] on button "prev-year" at bounding box center [556, 154] width 12 height 22
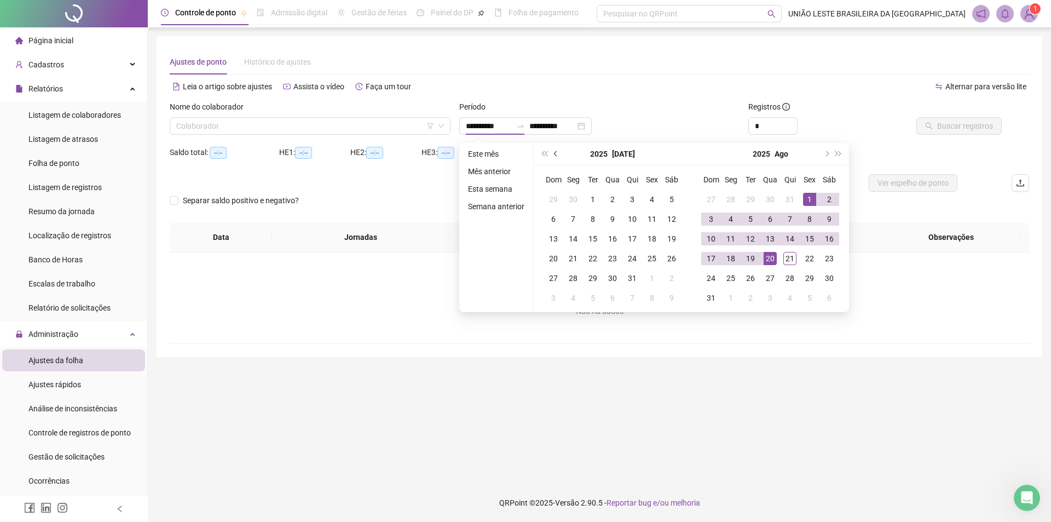
click at [557, 153] on span "prev-year" at bounding box center [556, 153] width 5 height 5
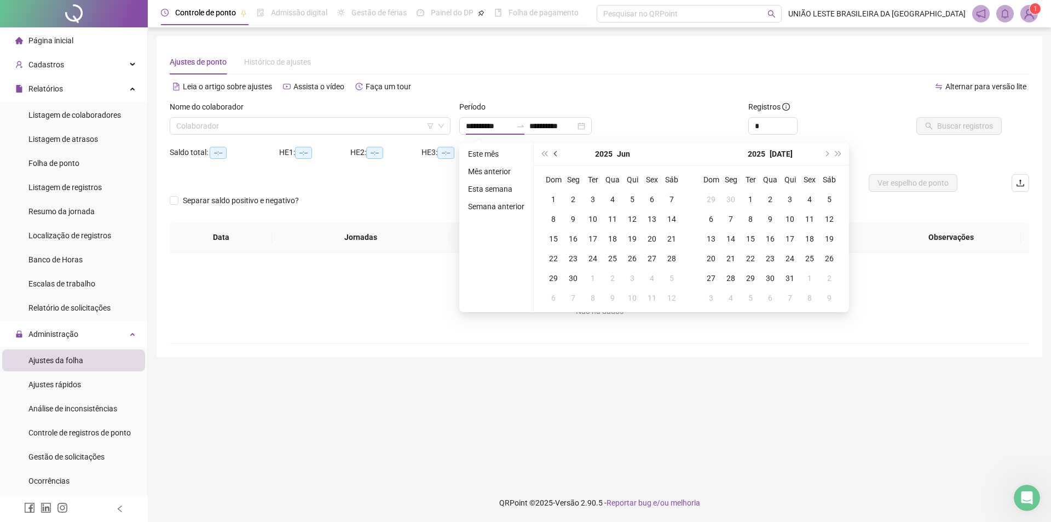
click at [557, 153] on span "prev-year" at bounding box center [556, 153] width 5 height 5
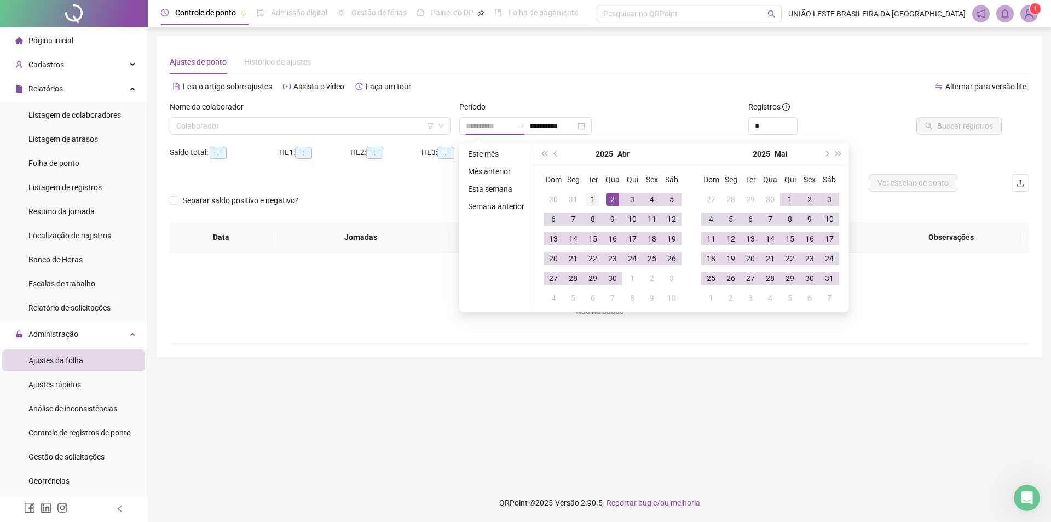
type input "**********"
click at [596, 198] on div "1" at bounding box center [592, 199] width 13 height 13
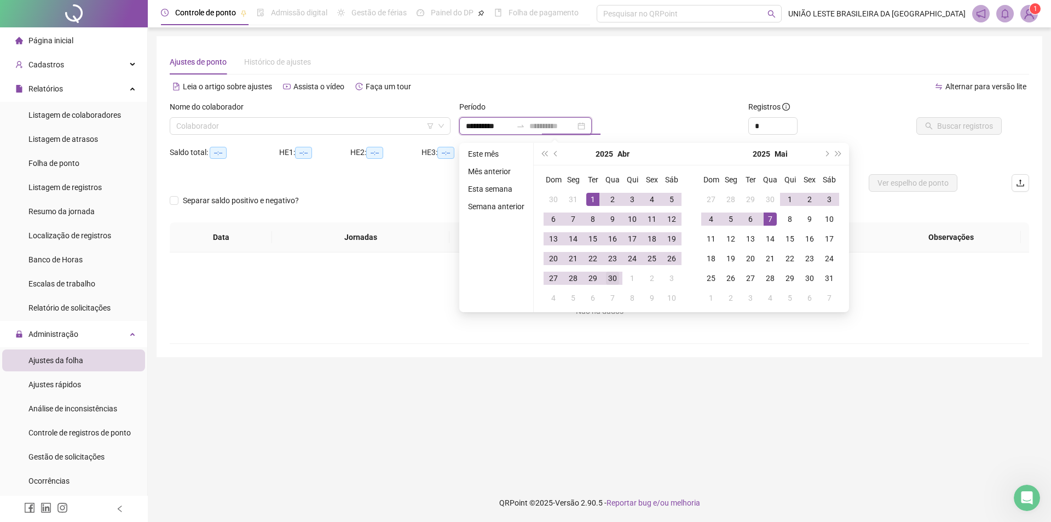
type input "**********"
click at [612, 277] on div "30" at bounding box center [612, 278] width 13 height 13
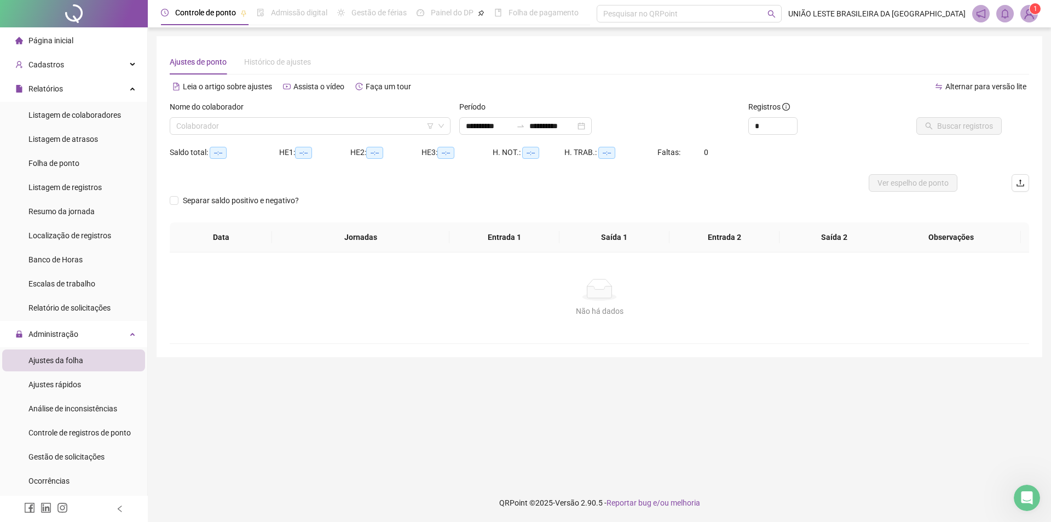
click at [374, 116] on div "Nome do colaborador" at bounding box center [310, 109] width 281 height 16
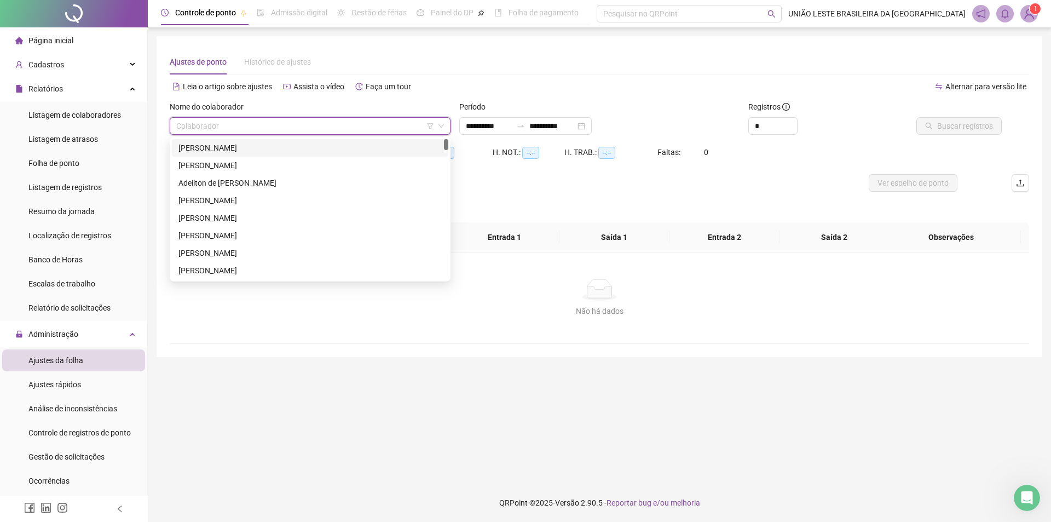
click at [347, 129] on input "search" at bounding box center [305, 126] width 258 height 16
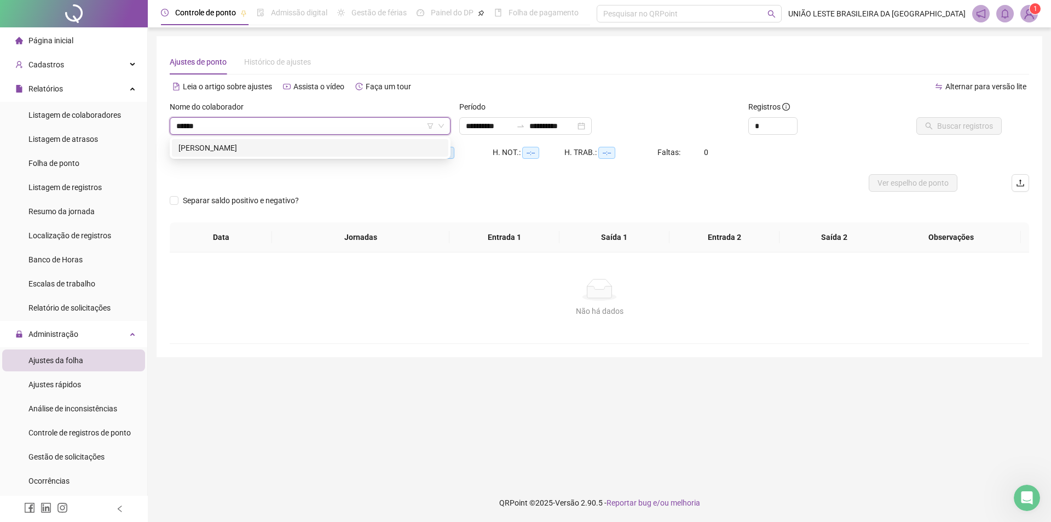
type input "*******"
click at [332, 150] on div "[PERSON_NAME]" at bounding box center [309, 148] width 263 height 12
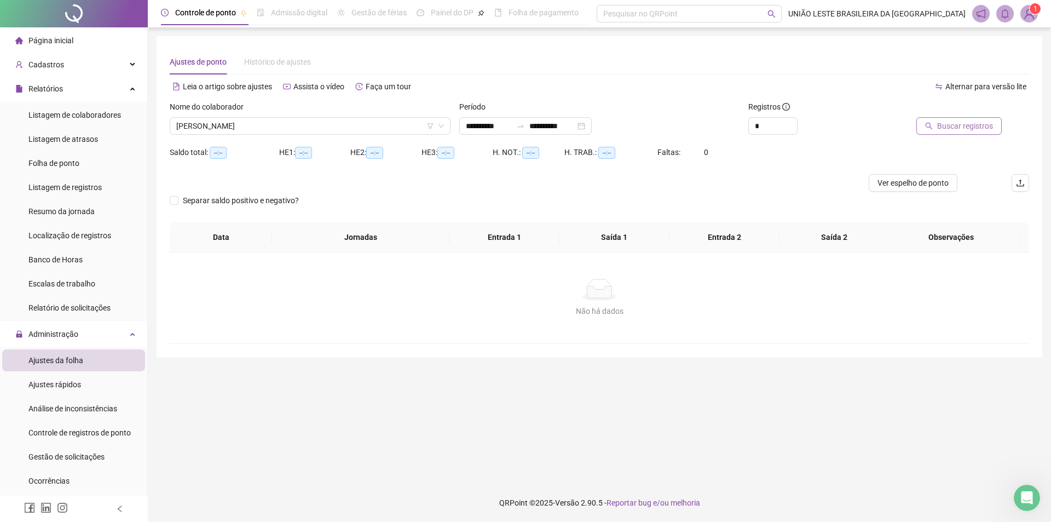
click at [950, 131] on span "Buscar registros" at bounding box center [965, 126] width 56 height 12
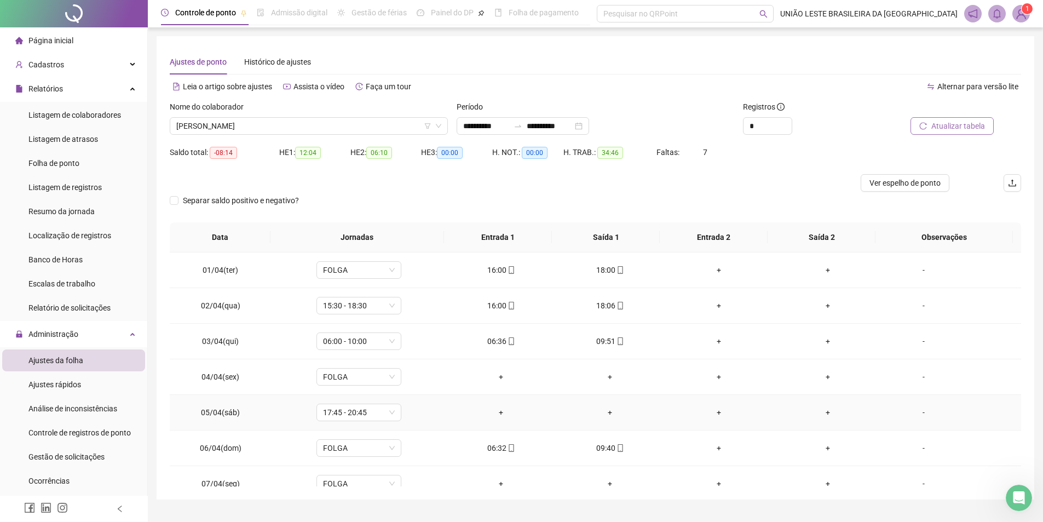
click at [501, 409] on div "+" at bounding box center [500, 412] width 91 height 12
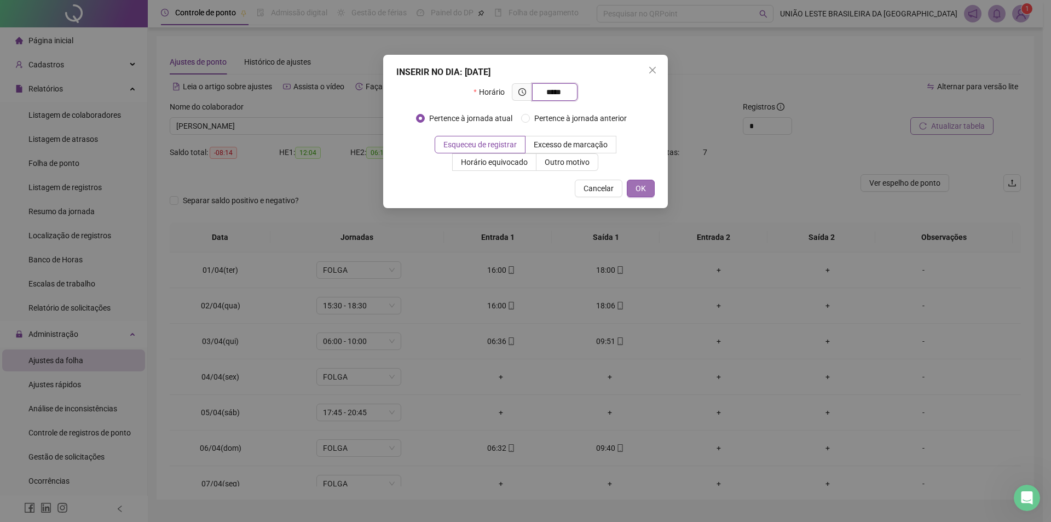
type input "*****"
click at [653, 192] on button "OK" at bounding box center [641, 189] width 28 height 18
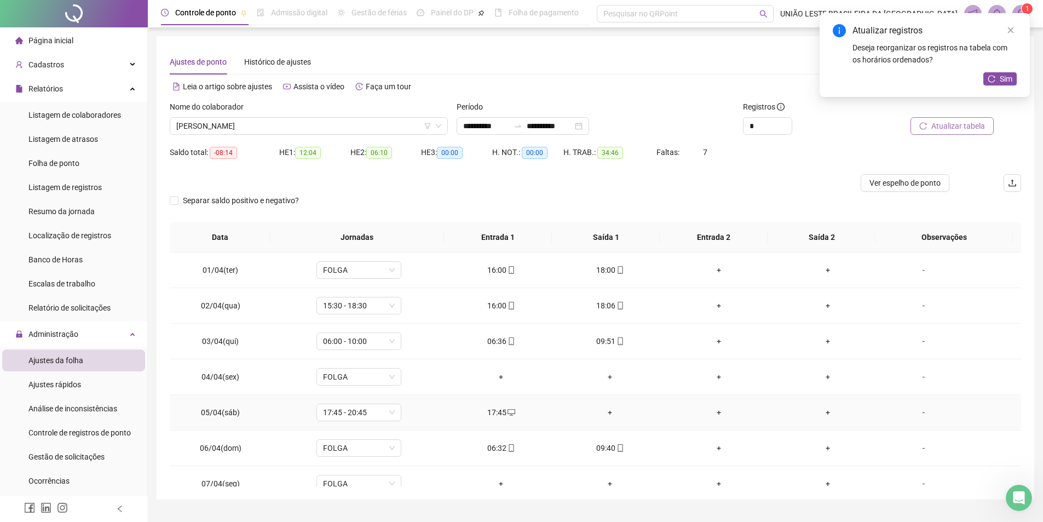
click at [607, 412] on div "+" at bounding box center [609, 412] width 91 height 12
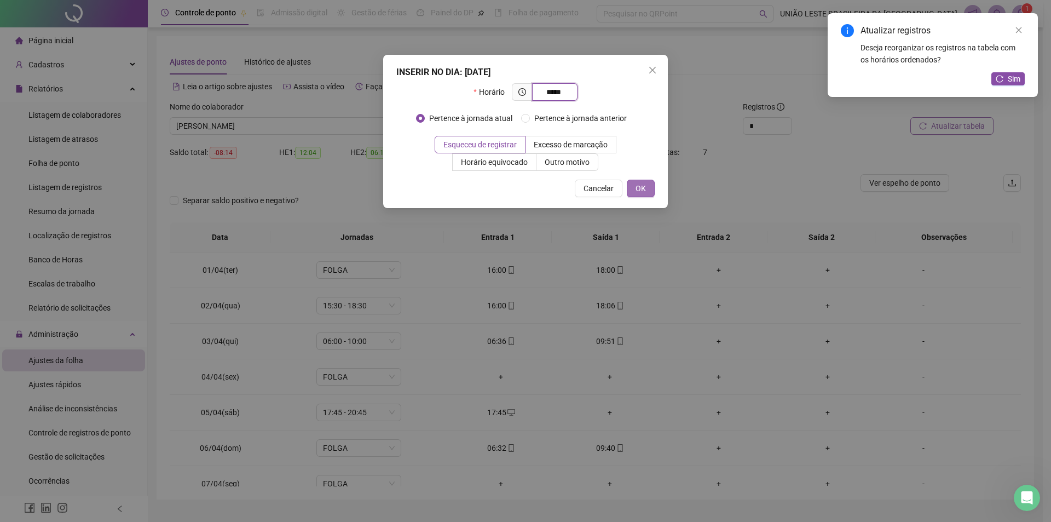
type input "*****"
click at [644, 189] on span "OK" at bounding box center [641, 188] width 10 height 12
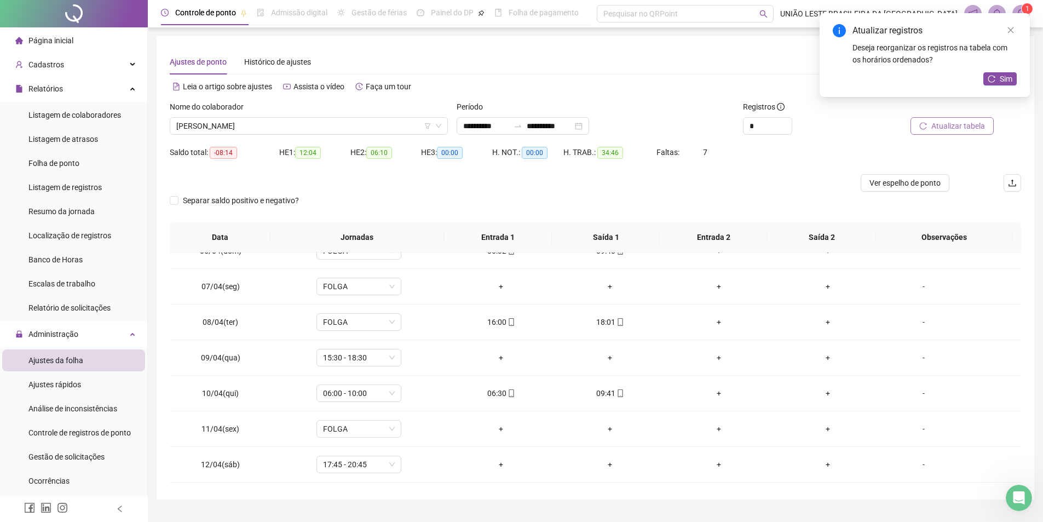
scroll to position [203, 0]
click at [496, 352] on div "+" at bounding box center [500, 352] width 91 height 12
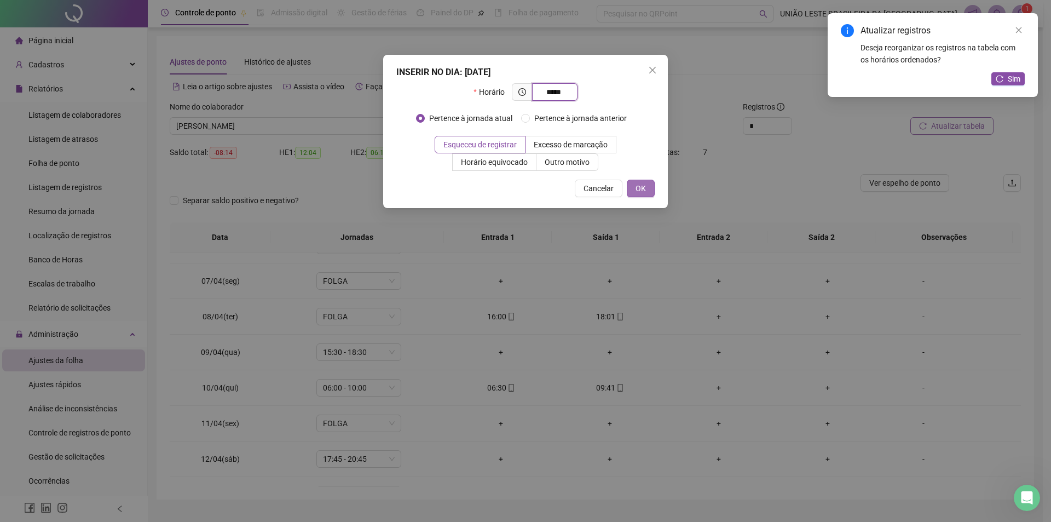
type input "*****"
click at [641, 188] on span "OK" at bounding box center [641, 188] width 10 height 12
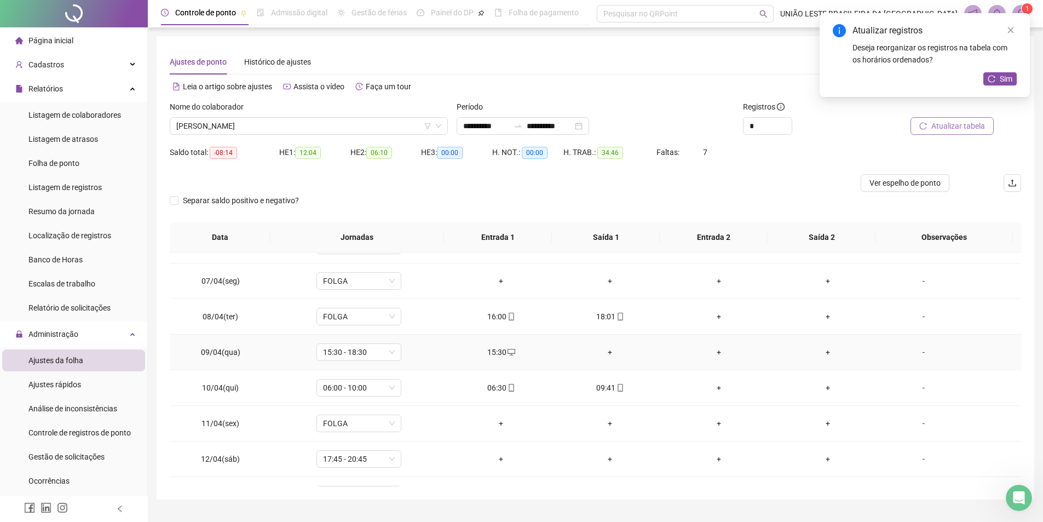
click at [605, 352] on div "+" at bounding box center [609, 352] width 91 height 12
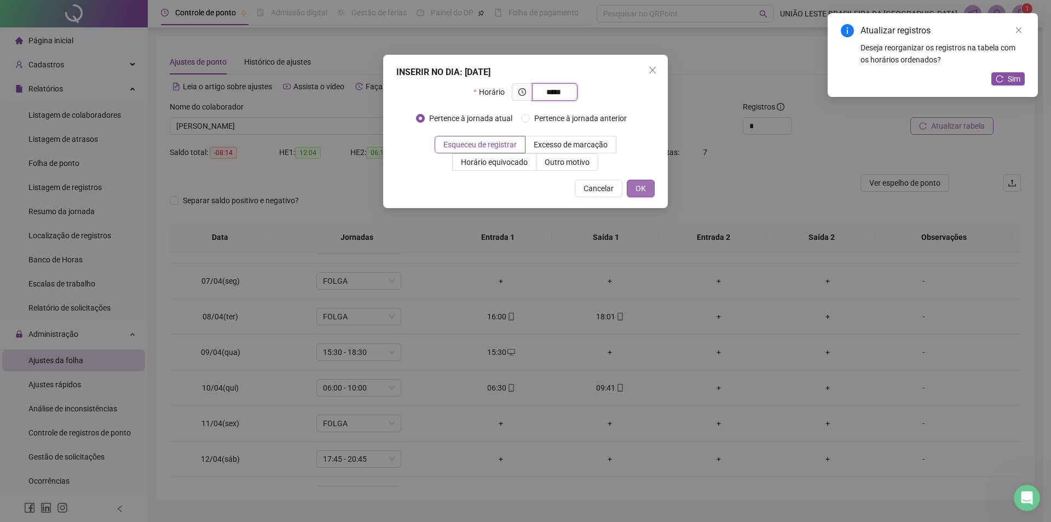
type input "*****"
click at [635, 186] on button "OK" at bounding box center [641, 189] width 28 height 18
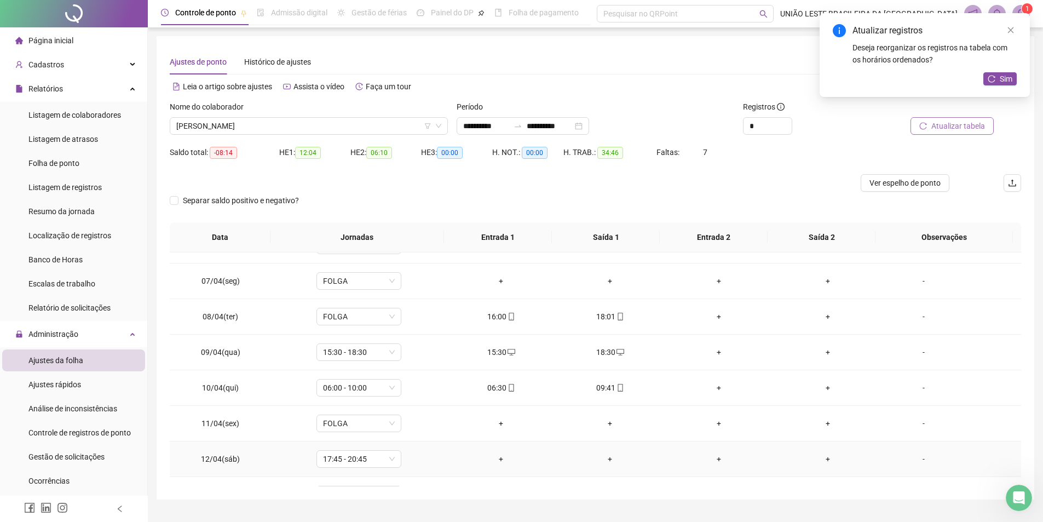
click at [501, 456] on div "+" at bounding box center [500, 459] width 91 height 12
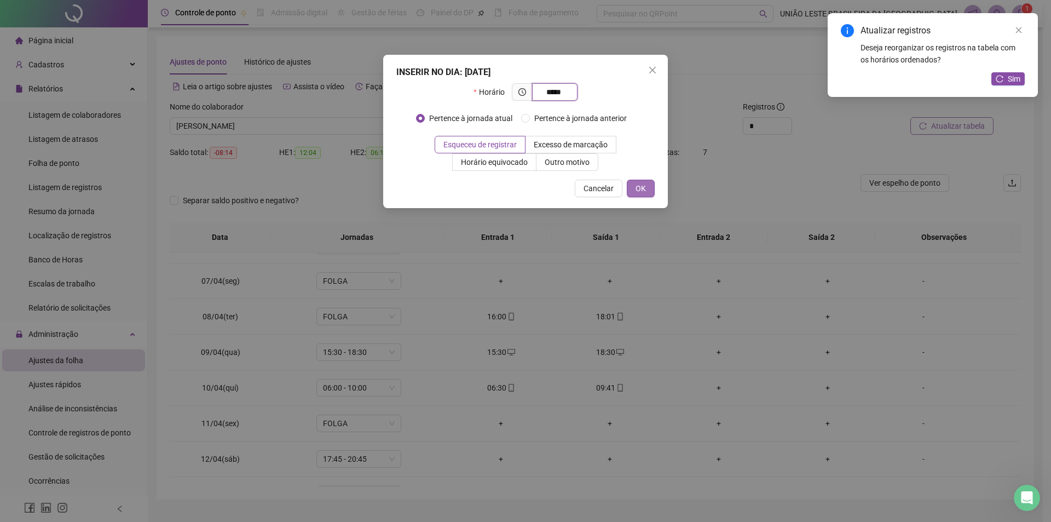
type input "*****"
click at [646, 190] on button "OK" at bounding box center [641, 189] width 28 height 18
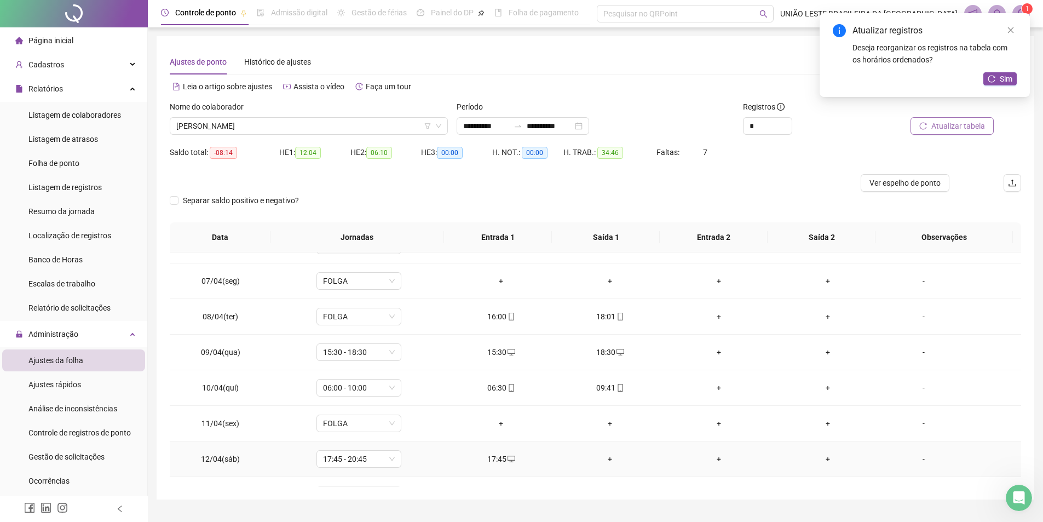
click at [603, 460] on div "+" at bounding box center [609, 459] width 91 height 12
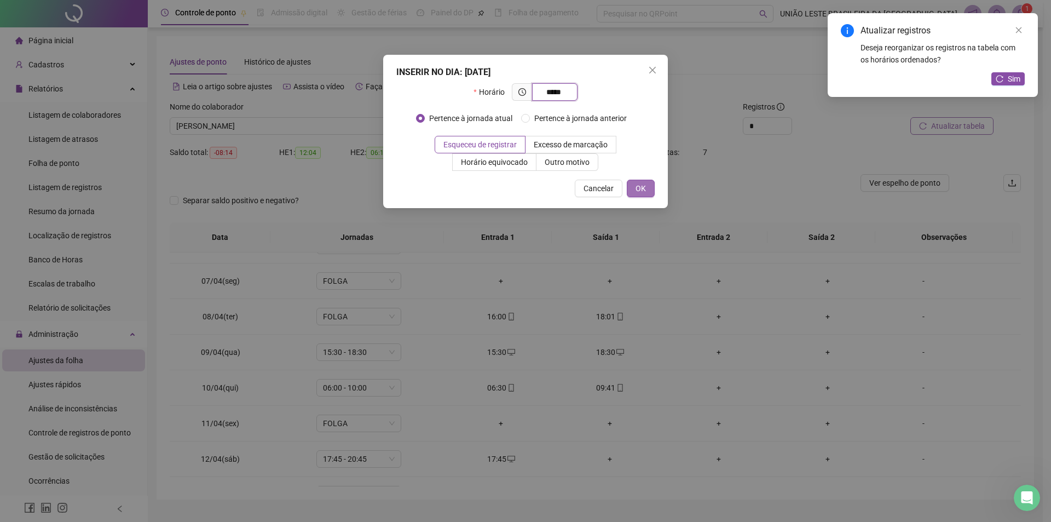
type input "*****"
click at [628, 192] on button "OK" at bounding box center [641, 189] width 28 height 18
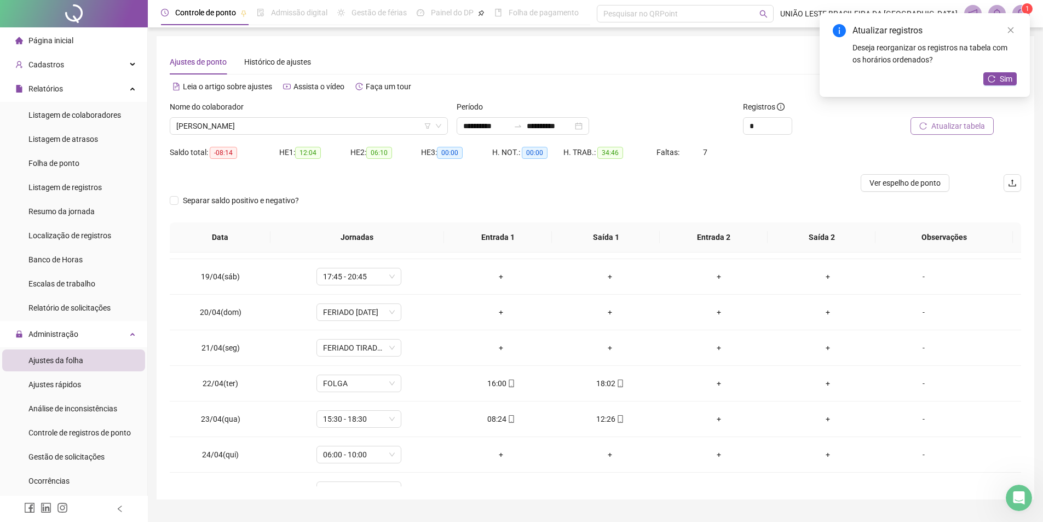
scroll to position [631, 0]
click at [497, 277] on div "+" at bounding box center [500, 279] width 91 height 12
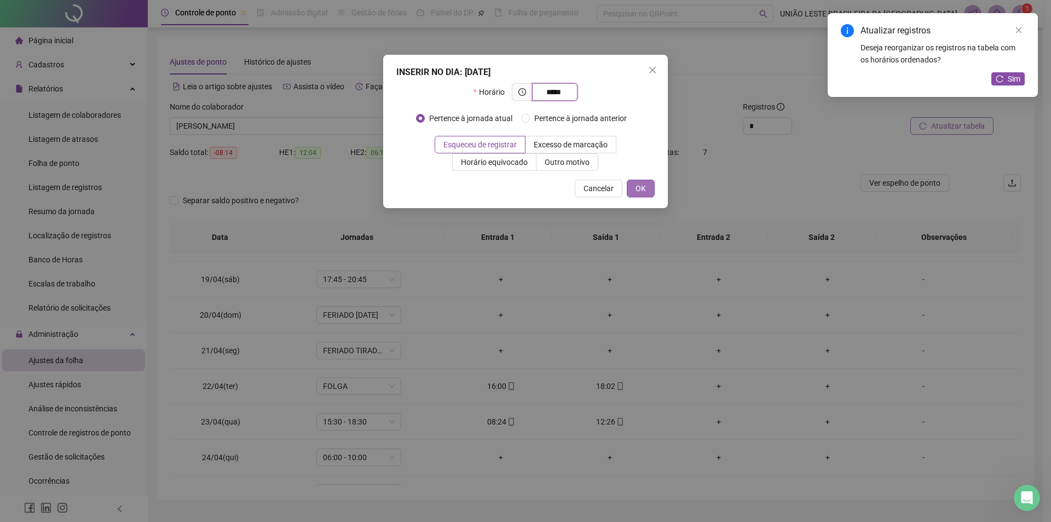
type input "*****"
click at [646, 190] on button "OK" at bounding box center [641, 189] width 28 height 18
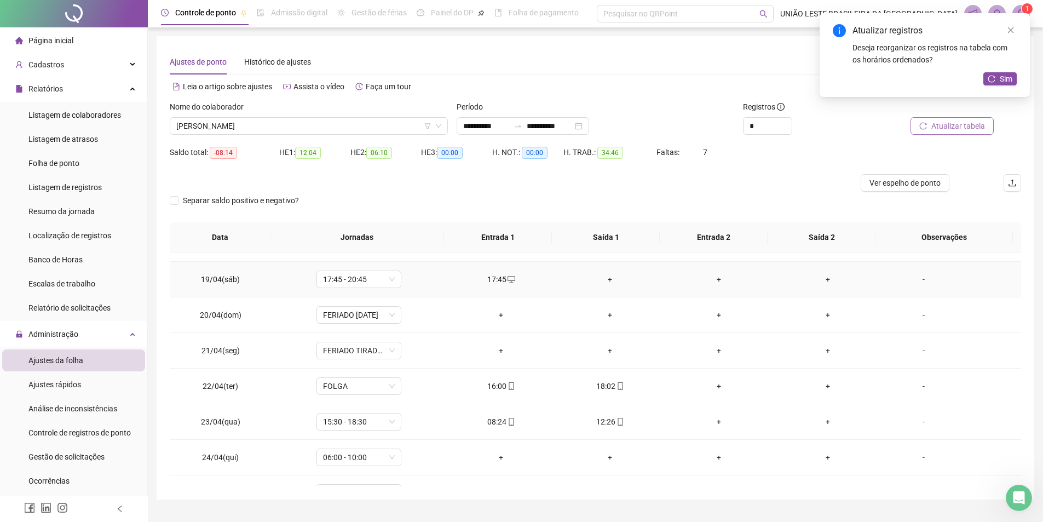
click at [607, 280] on div "+" at bounding box center [609, 279] width 91 height 12
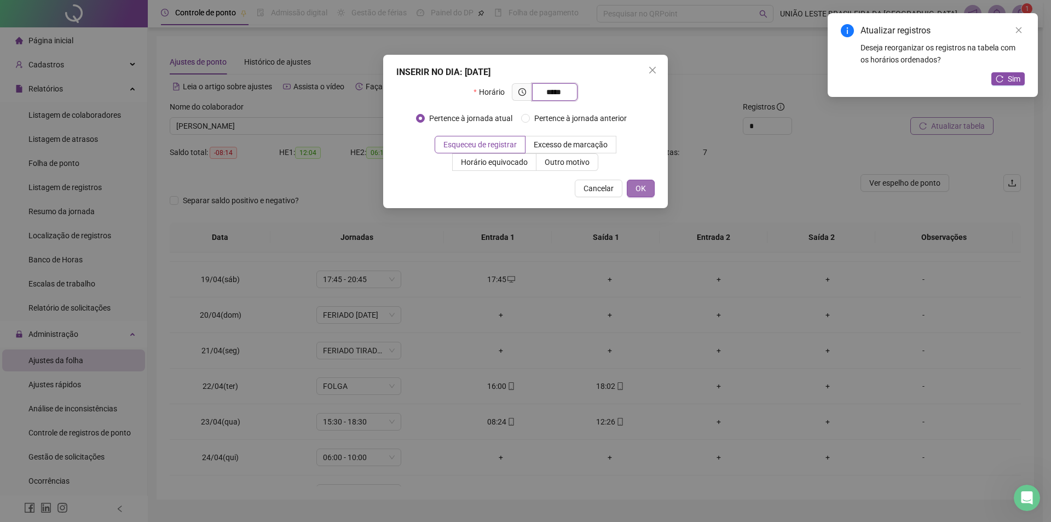
type input "*****"
click at [643, 187] on span "OK" at bounding box center [641, 188] width 10 height 12
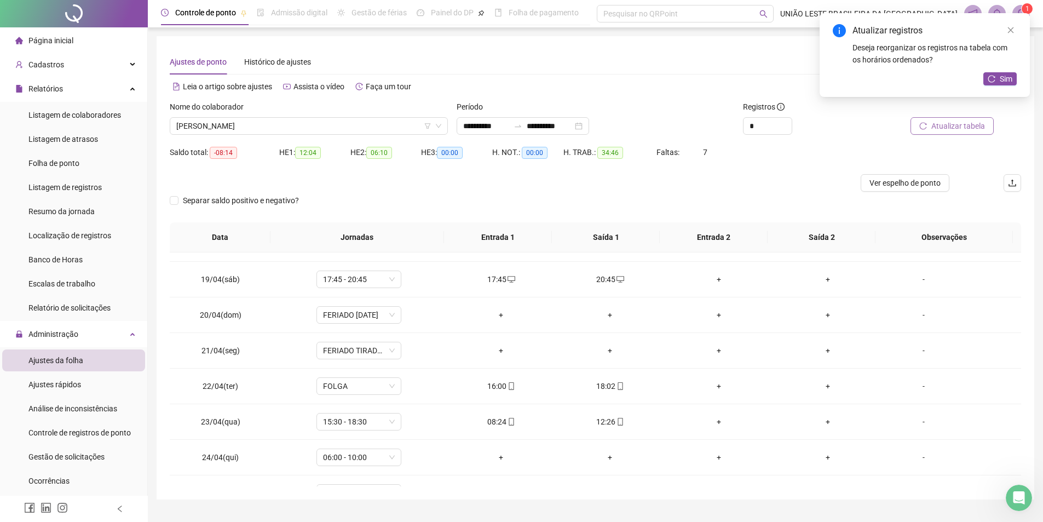
drag, startPoint x: 1021, startPoint y: 415, endPoint x: 1023, endPoint y: 437, distance: 22.0
click at [1023, 437] on div "**********" at bounding box center [596, 267] width 878 height 463
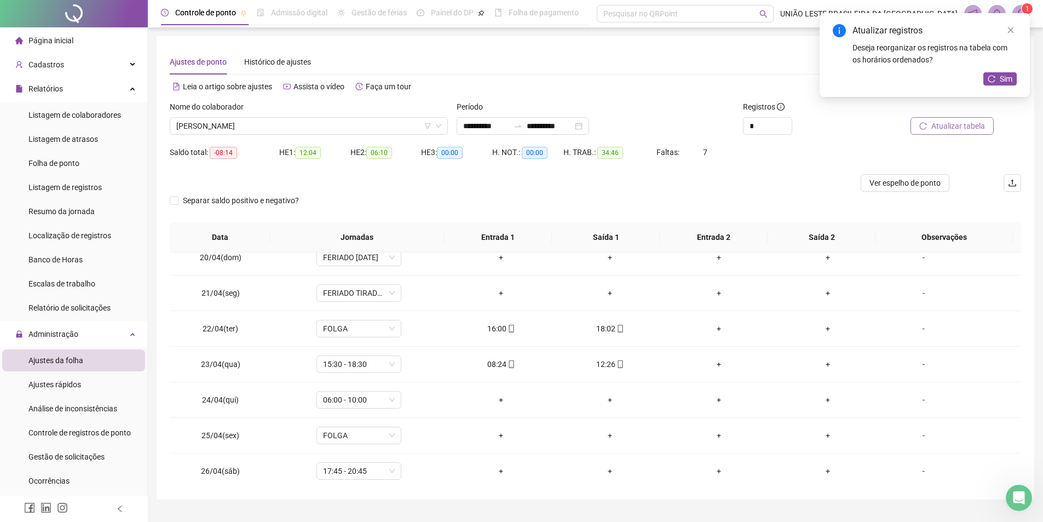
scroll to position [691, 0]
click at [503, 394] on div "+" at bounding box center [500, 397] width 91 height 12
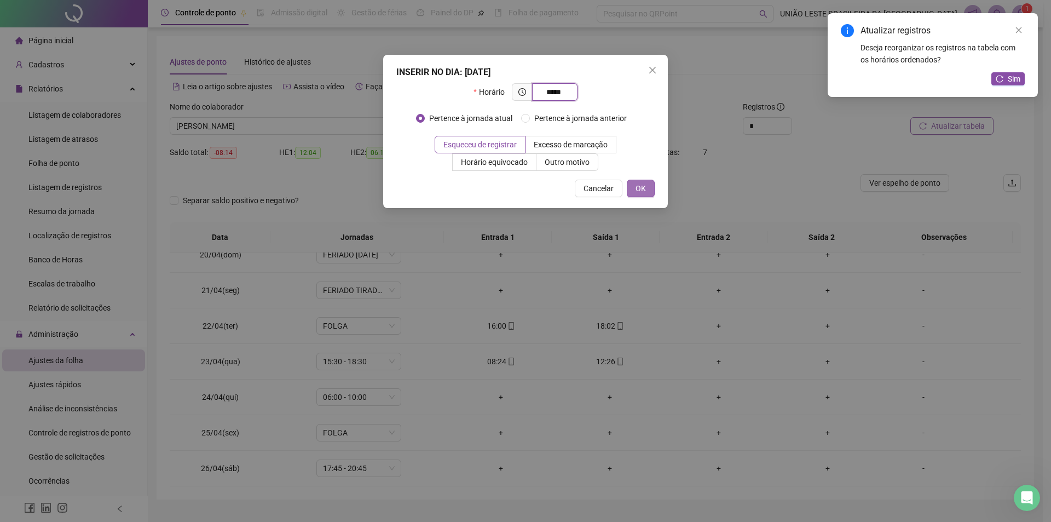
type input "*****"
click at [645, 183] on span "OK" at bounding box center [641, 188] width 10 height 12
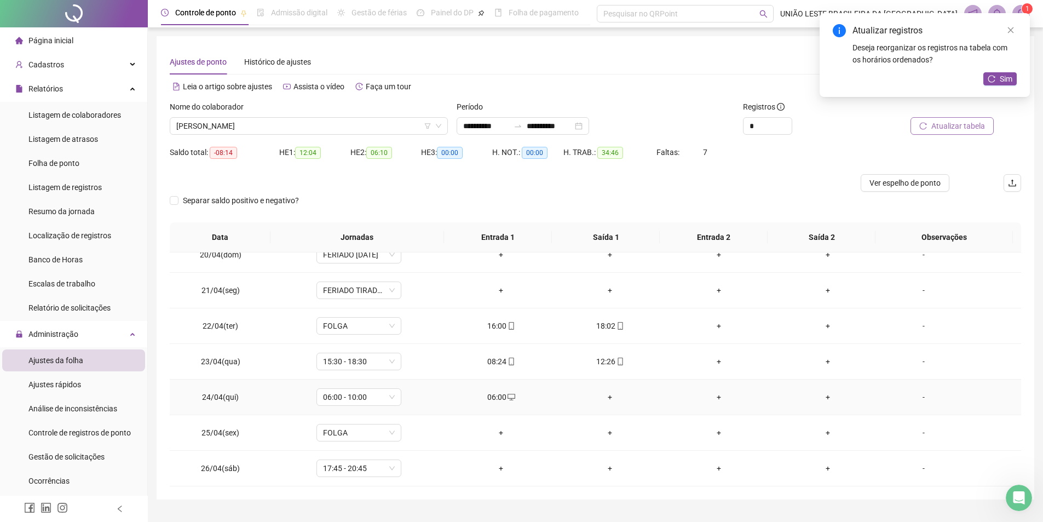
click at [605, 398] on div "+" at bounding box center [609, 397] width 91 height 12
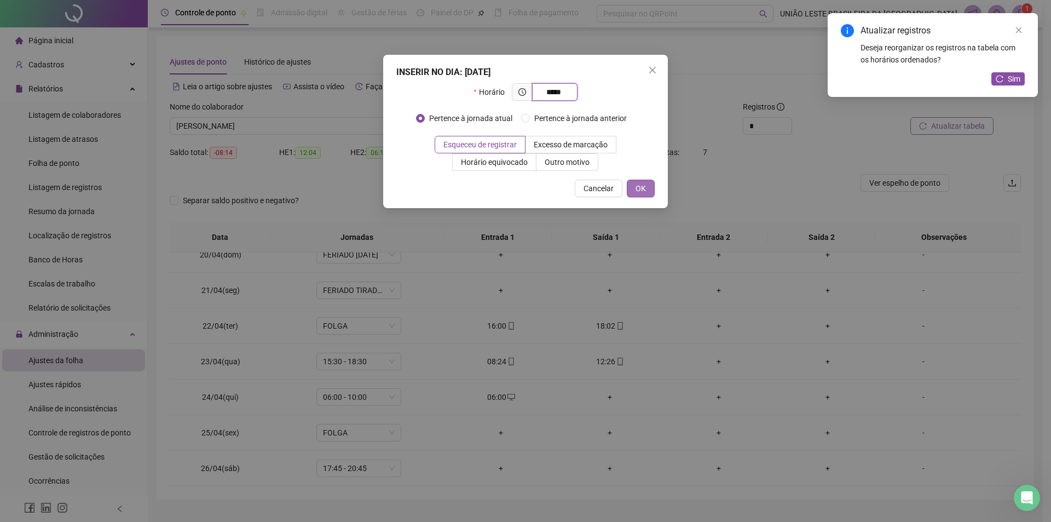
type input "*****"
click at [647, 189] on button "OK" at bounding box center [641, 189] width 28 height 18
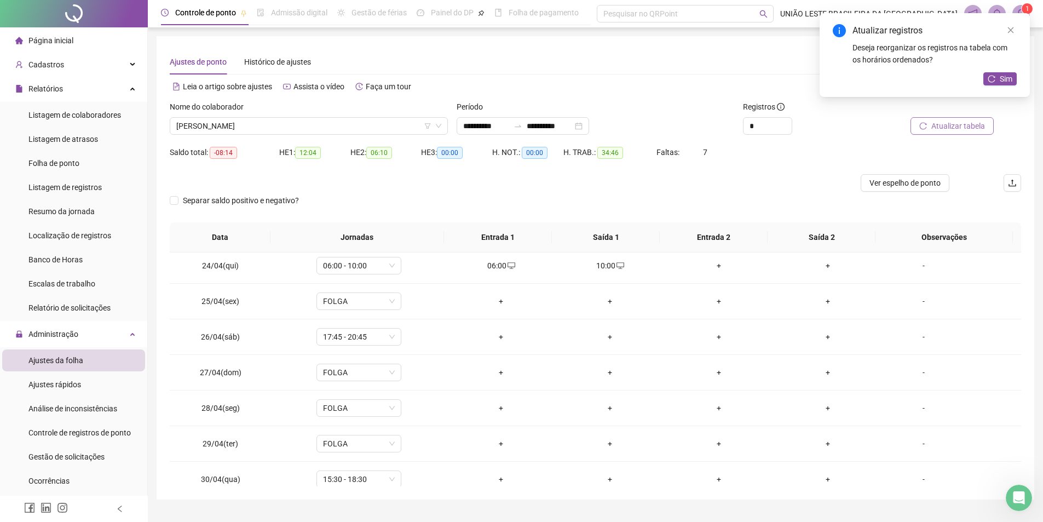
scroll to position [834, 0]
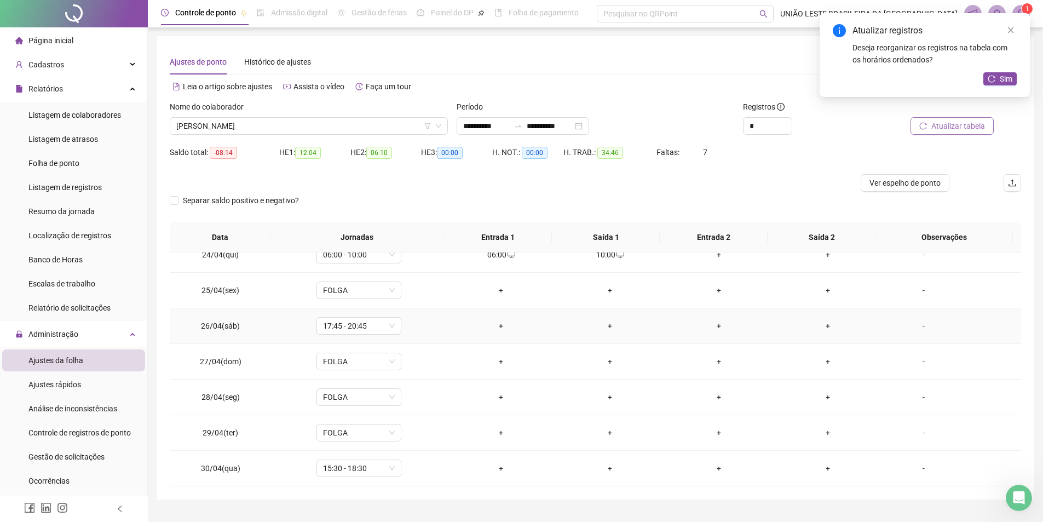
click at [492, 325] on div "+" at bounding box center [500, 326] width 91 height 12
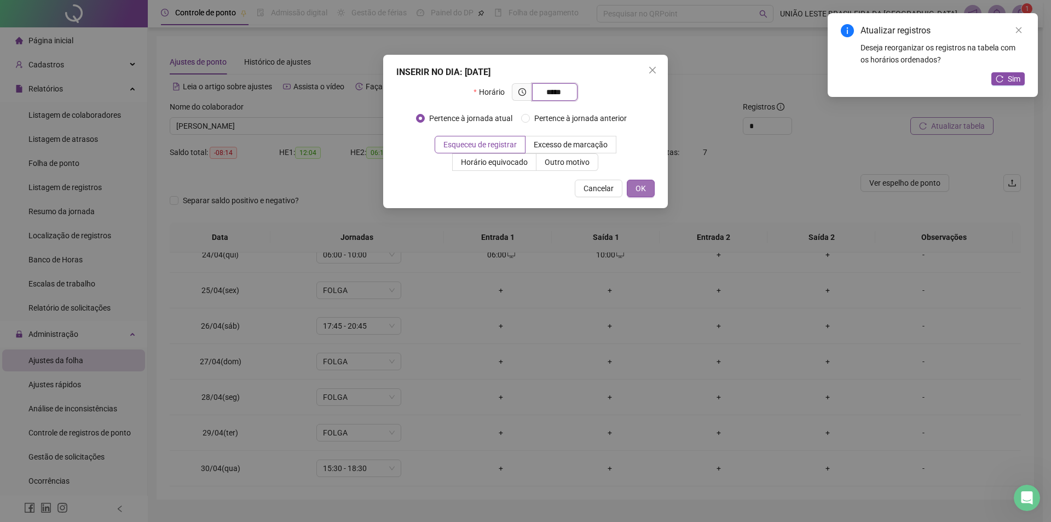
type input "*****"
click at [646, 186] on button "OK" at bounding box center [641, 189] width 28 height 18
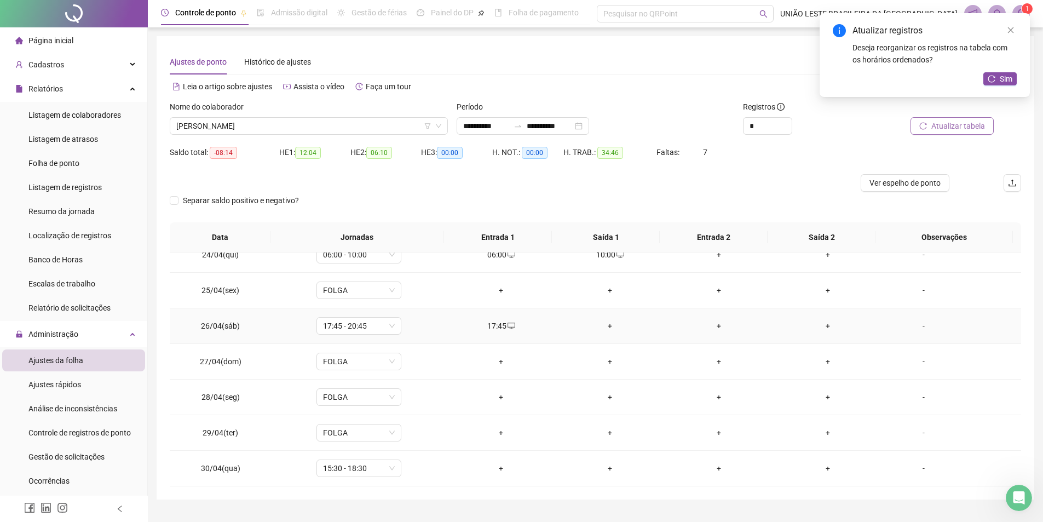
click at [604, 333] on td "+" at bounding box center [610, 326] width 109 height 36
click at [606, 327] on div "+" at bounding box center [609, 326] width 91 height 12
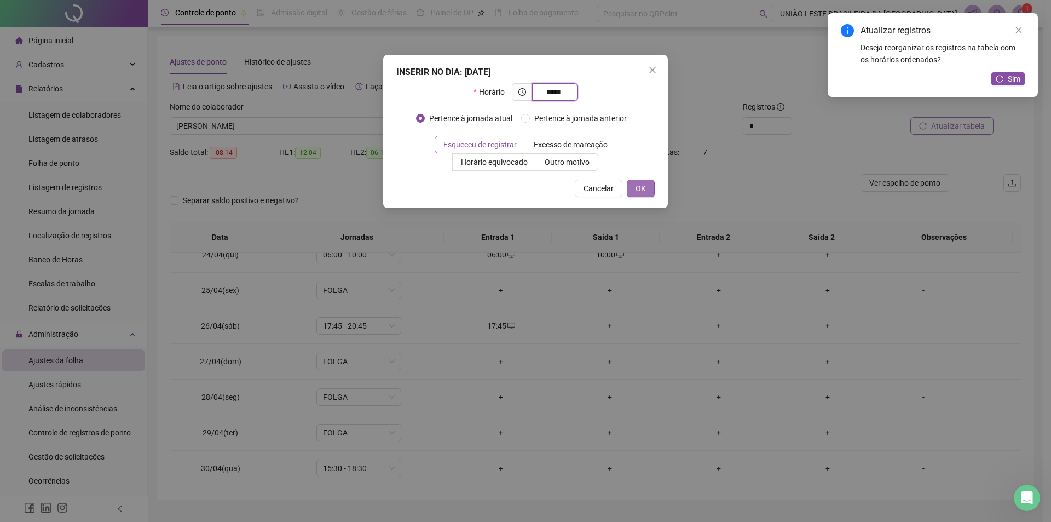
type input "*****"
click at [641, 178] on div "INSERIR NO DIA : [DATE] Horário ***** Pertence à jornada atual Pertence à jorna…" at bounding box center [525, 131] width 285 height 153
click at [651, 187] on button "OK" at bounding box center [641, 189] width 28 height 18
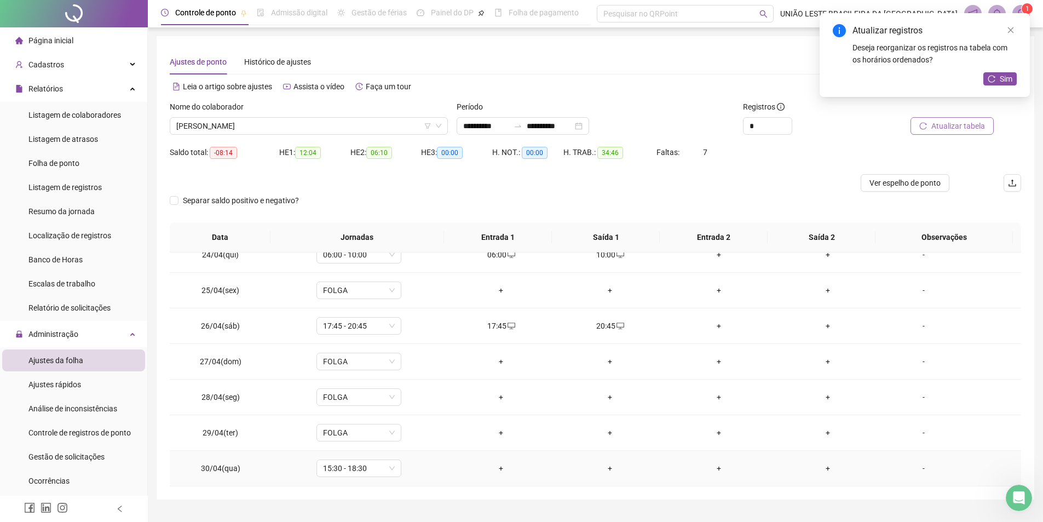
click at [507, 466] on div "+" at bounding box center [500, 468] width 91 height 12
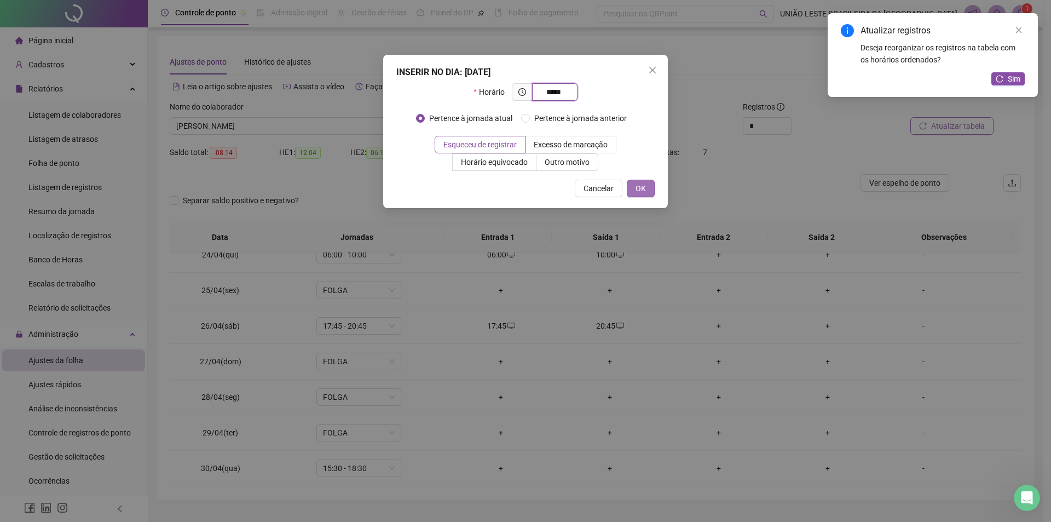
type input "*****"
click at [654, 191] on button "OK" at bounding box center [641, 189] width 28 height 18
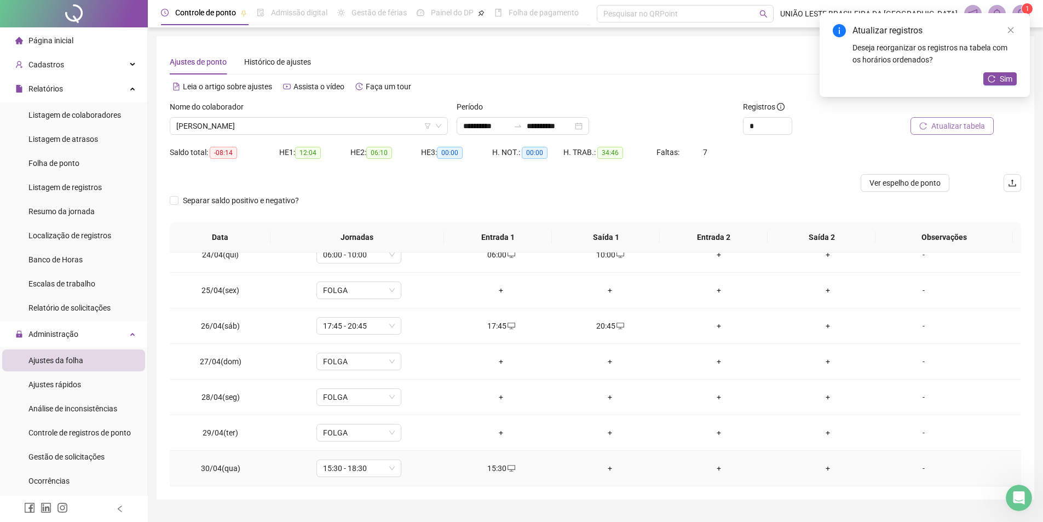
click at [604, 475] on td "+" at bounding box center [610, 469] width 109 height 36
click at [605, 470] on div "+" at bounding box center [609, 468] width 91 height 12
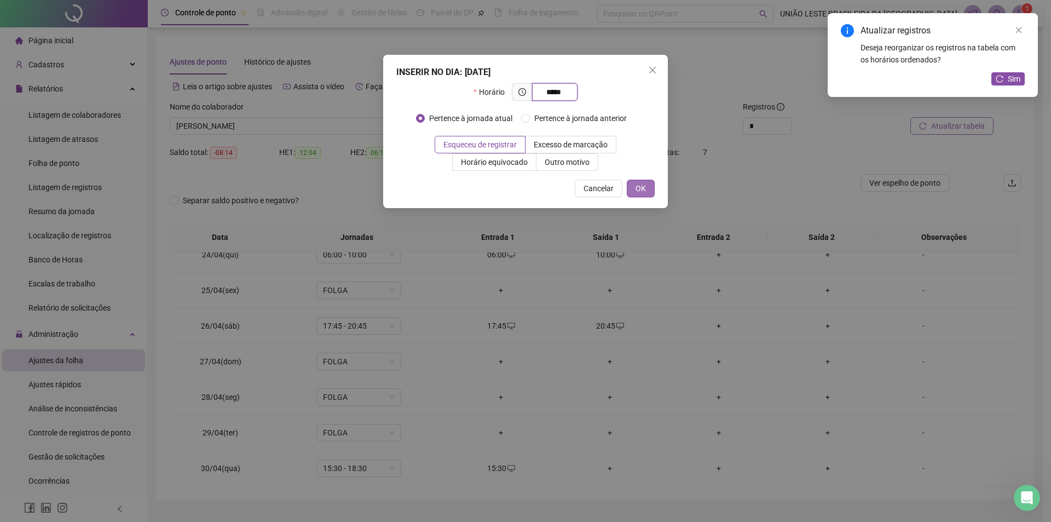
type input "*****"
click at [650, 192] on button "OK" at bounding box center [641, 189] width 28 height 18
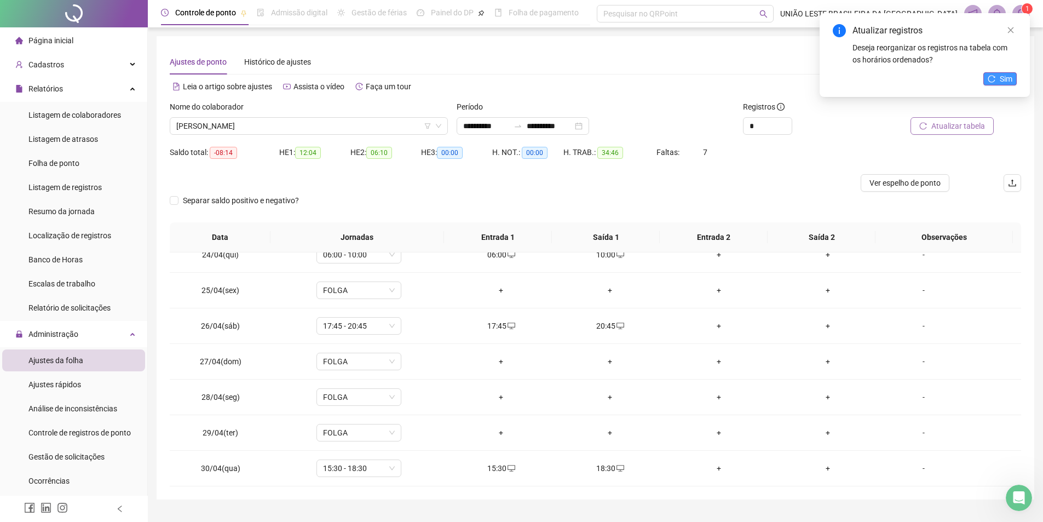
click at [1003, 80] on span "Sim" at bounding box center [1006, 79] width 13 height 12
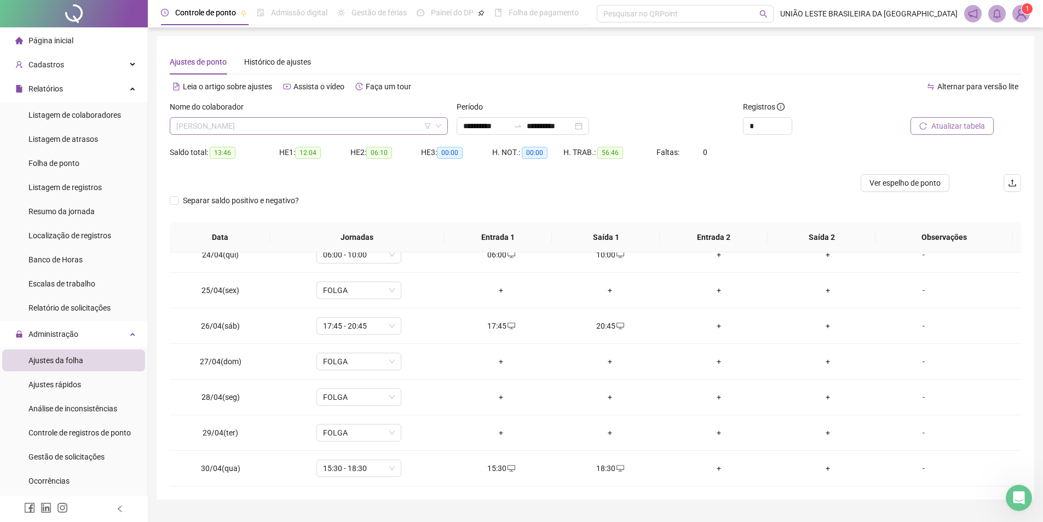
scroll to position [4117, 0]
click at [352, 124] on span "[PERSON_NAME]" at bounding box center [308, 126] width 265 height 16
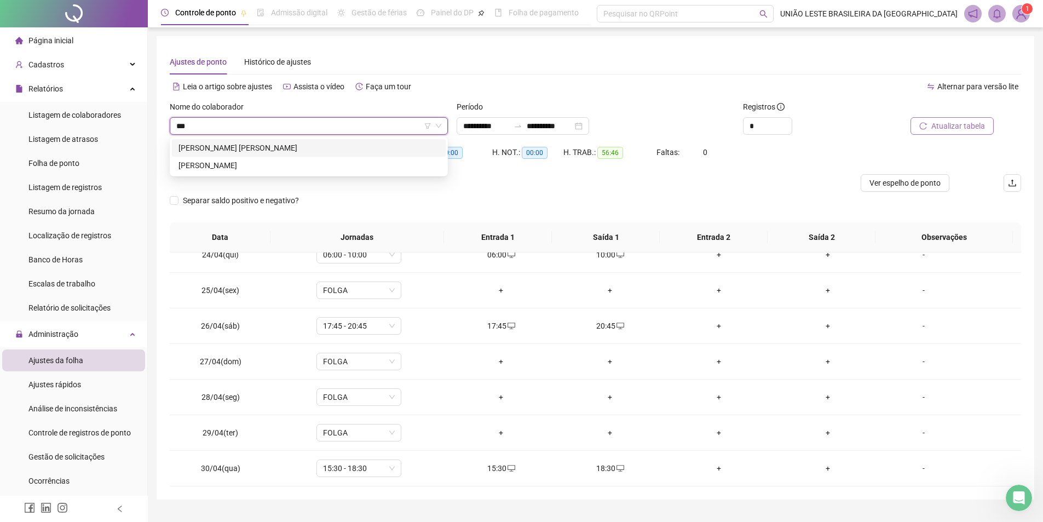
scroll to position [0, 0]
type input "*******"
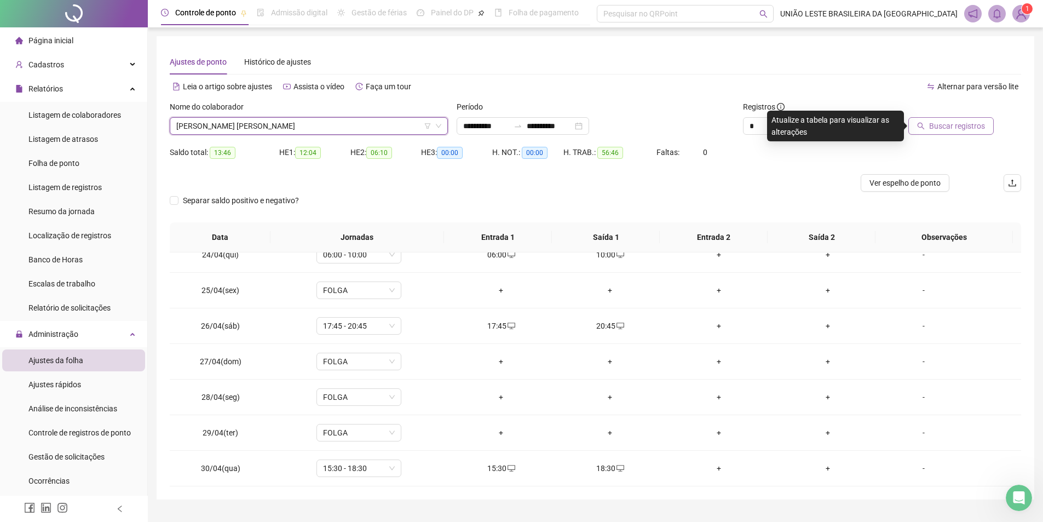
click at [934, 126] on span "Buscar registros" at bounding box center [957, 126] width 56 height 12
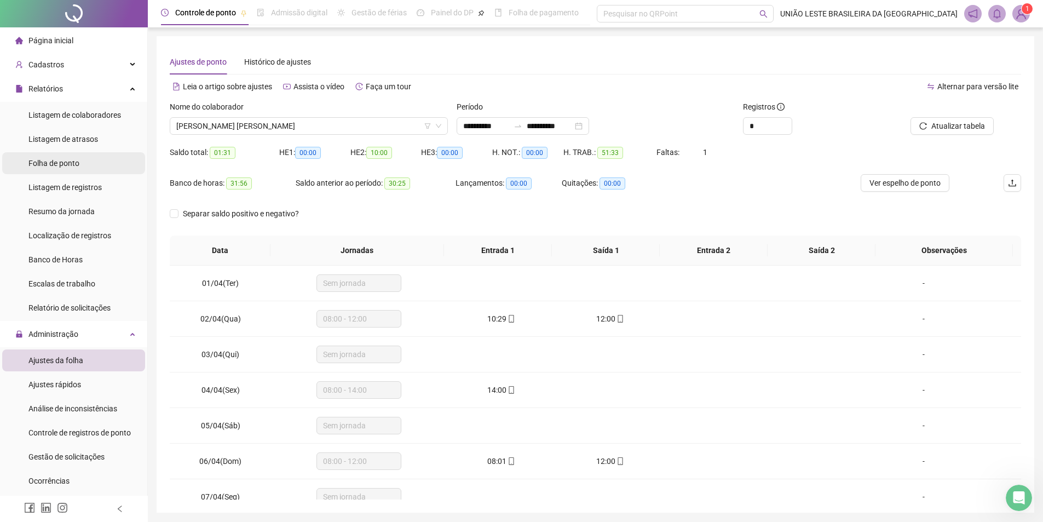
click at [73, 159] on span "Folha de ponto" at bounding box center [53, 163] width 51 height 9
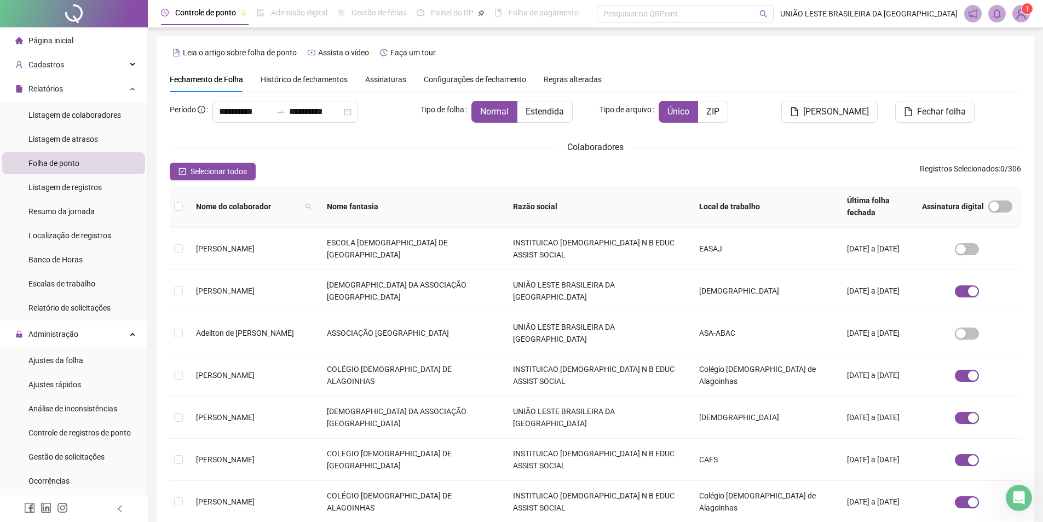
click at [261, 82] on span "Histórico de fechamentos" at bounding box center [304, 79] width 87 height 9
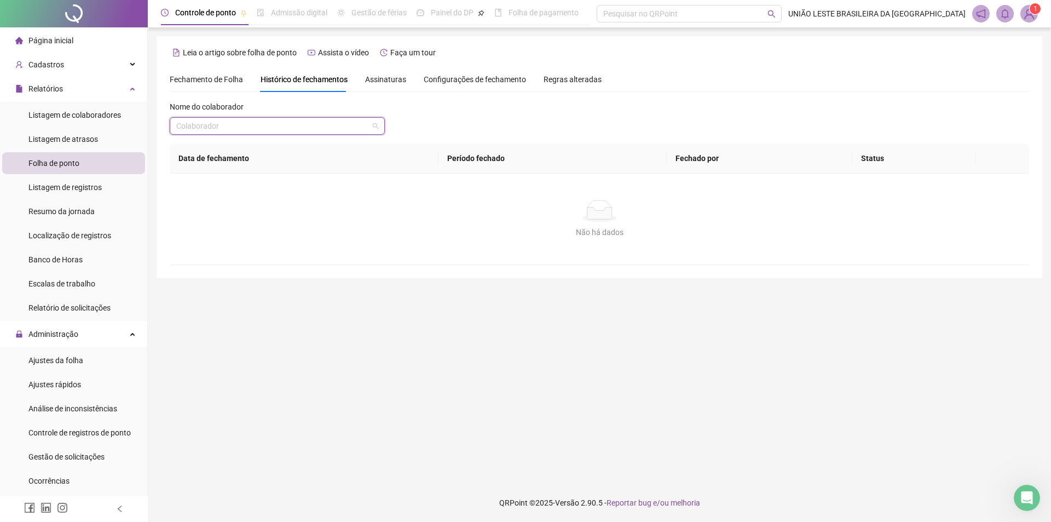
click at [295, 124] on input "search" at bounding box center [272, 126] width 192 height 16
type input "*******"
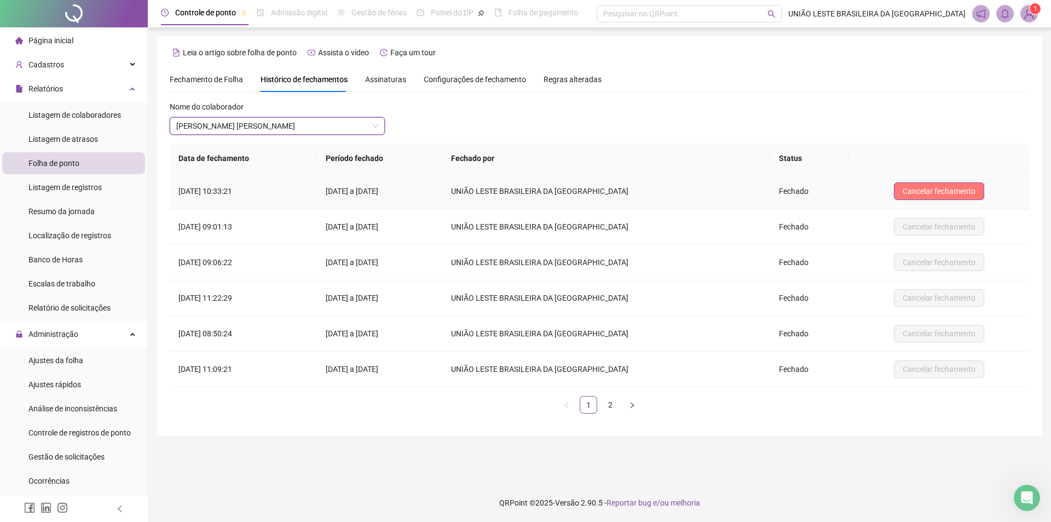
click at [916, 192] on span "Cancelar fechamento" at bounding box center [939, 191] width 73 height 12
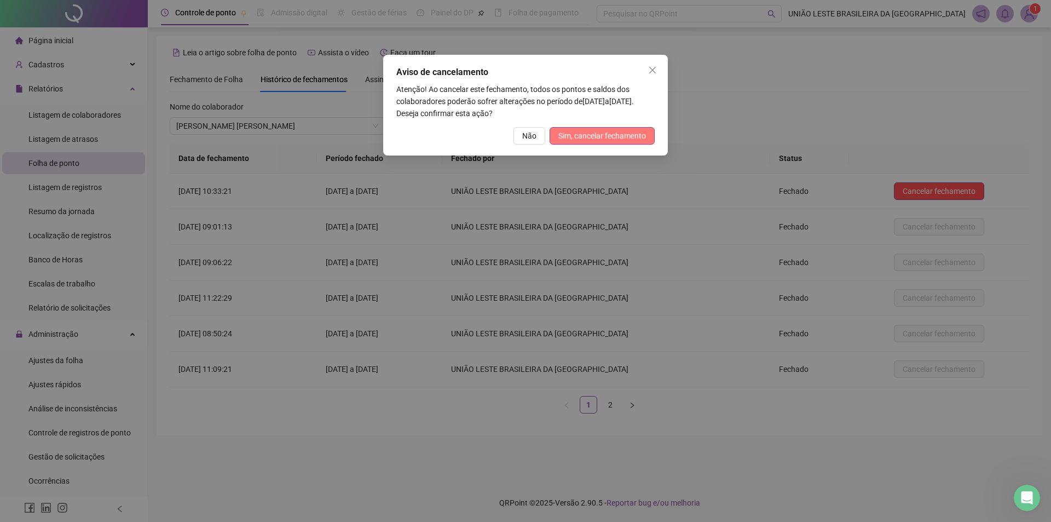
click at [630, 135] on span "Sim, cancelar fechamento" at bounding box center [602, 136] width 88 height 12
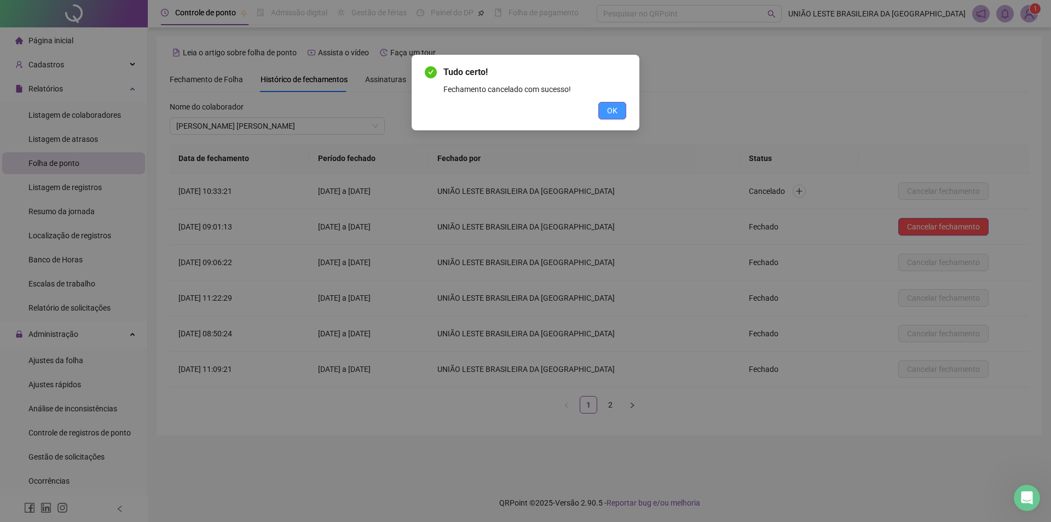
click at [620, 105] on button "OK" at bounding box center [612, 111] width 28 height 18
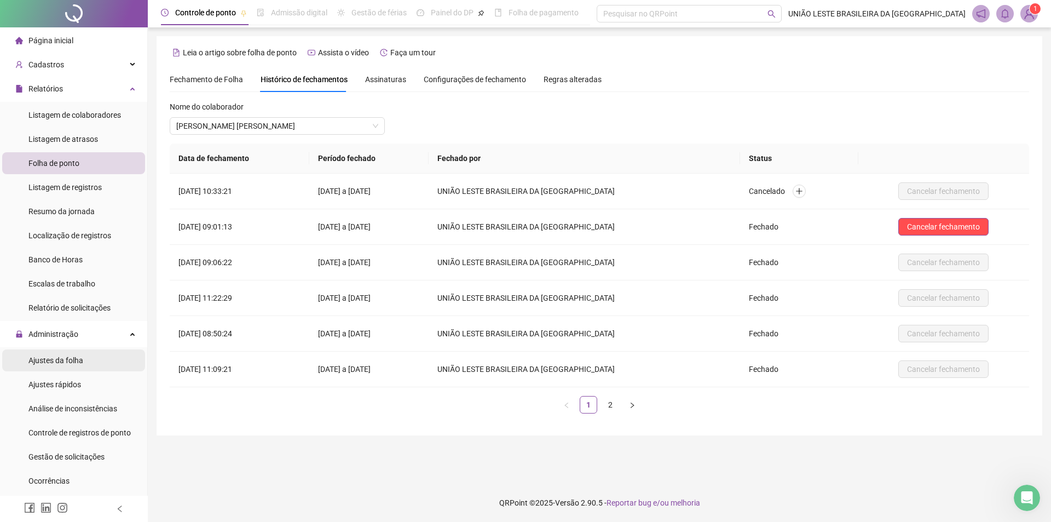
click at [72, 365] on div "Ajustes da folha" at bounding box center [55, 360] width 55 height 22
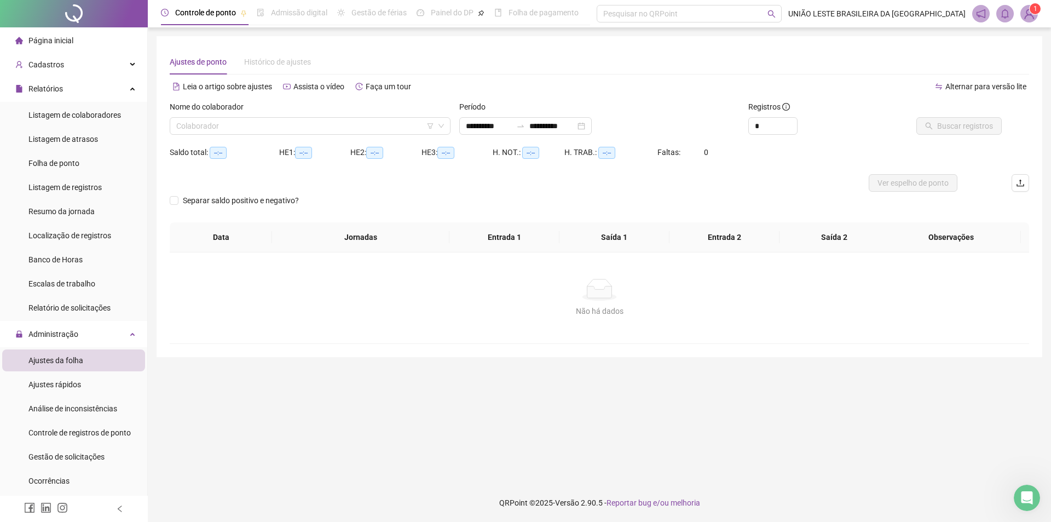
type input "**********"
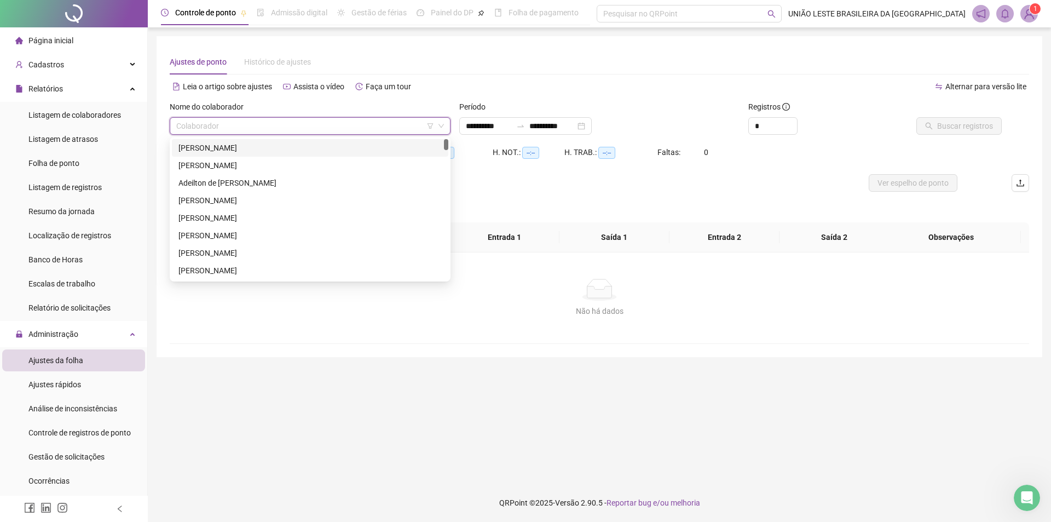
click at [327, 130] on input "search" at bounding box center [305, 126] width 258 height 16
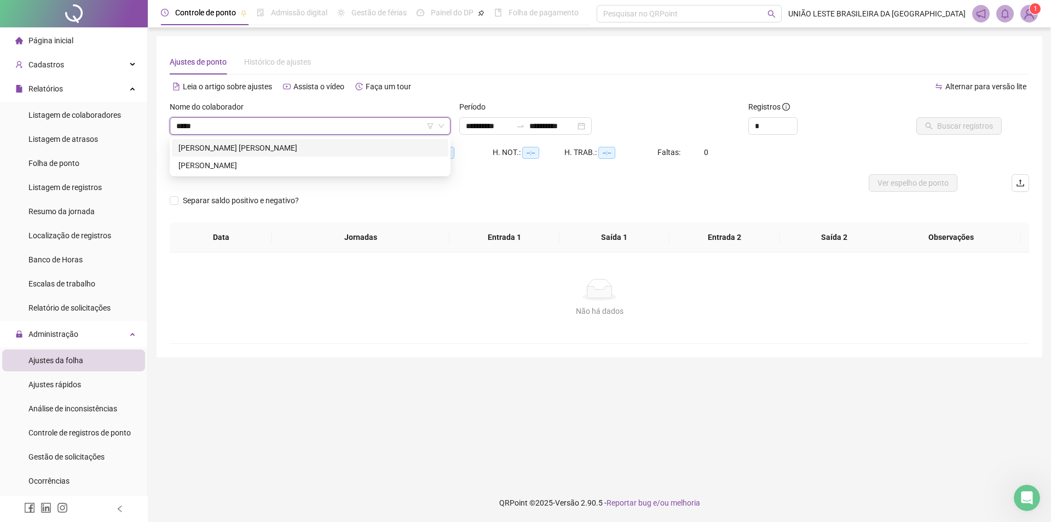
type input "******"
click at [286, 152] on div "[PERSON_NAME] [PERSON_NAME]" at bounding box center [309, 148] width 263 height 12
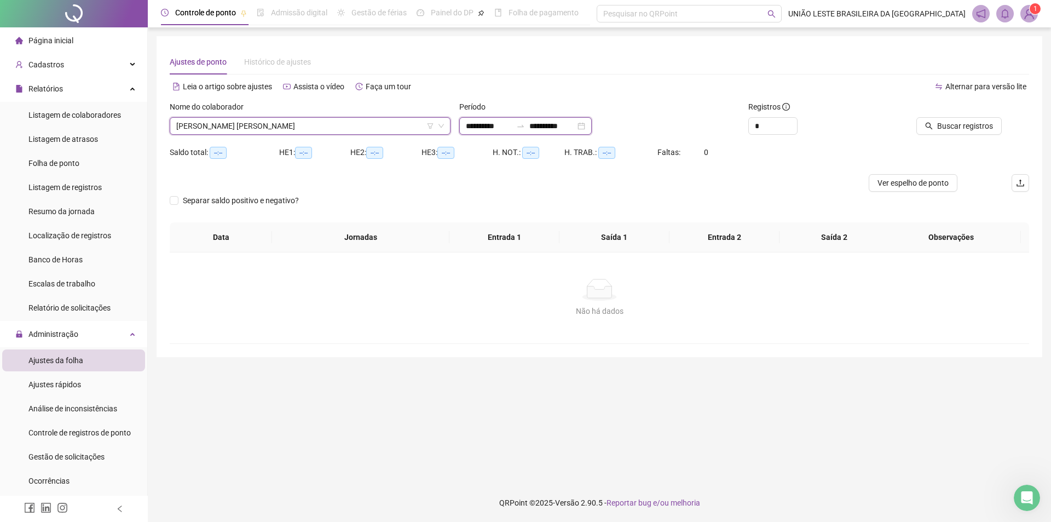
click at [478, 125] on input "**********" at bounding box center [489, 126] width 46 height 12
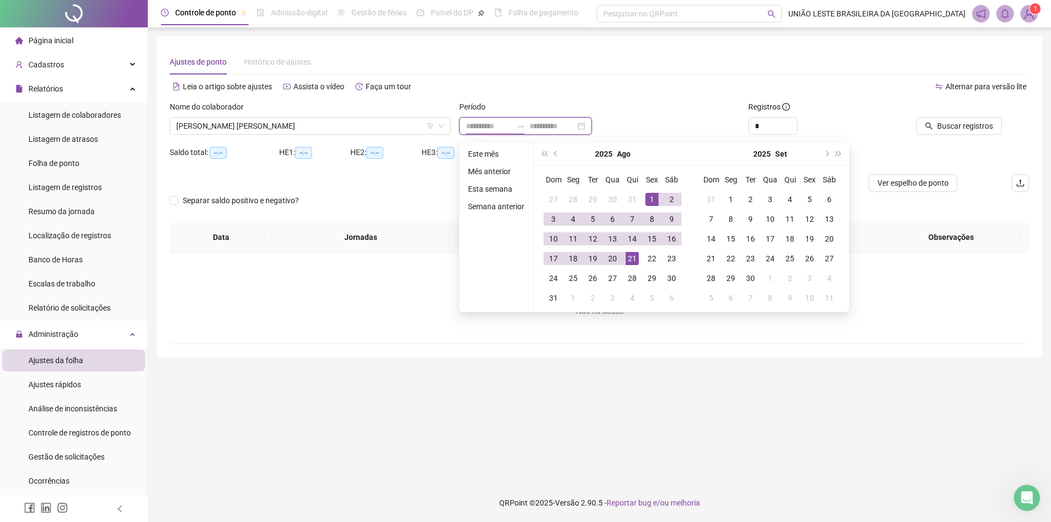
type input "**********"
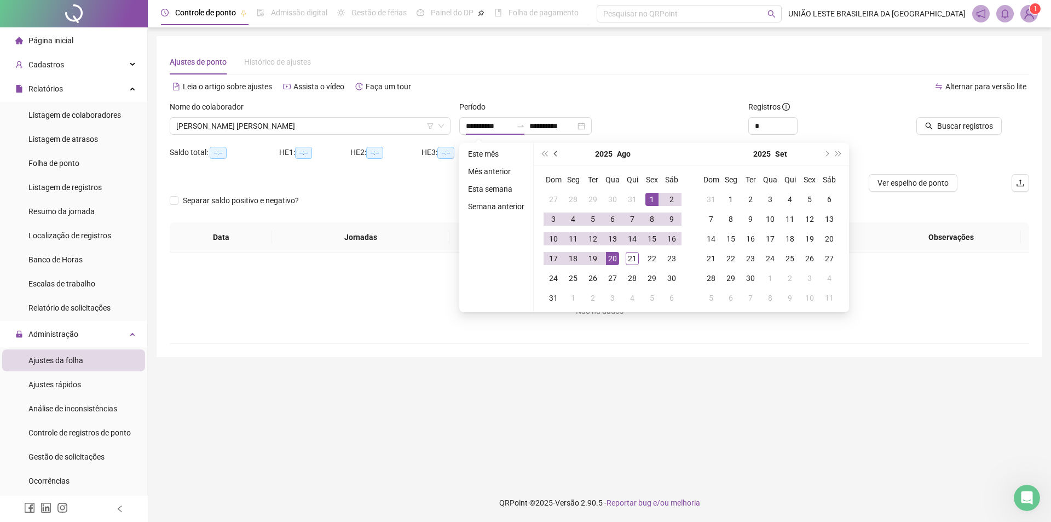
click at [554, 153] on span "prev-year" at bounding box center [556, 153] width 5 height 5
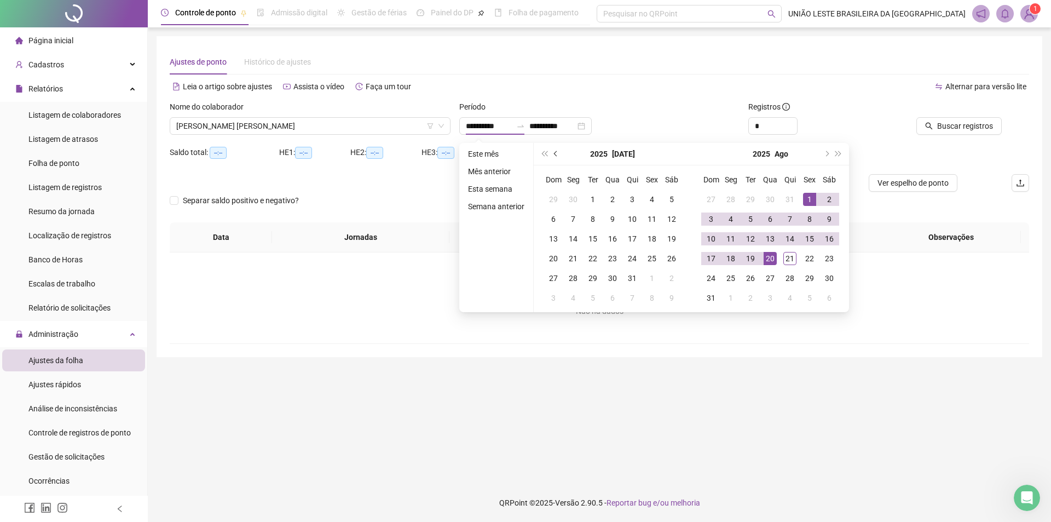
click at [554, 153] on span "prev-year" at bounding box center [556, 153] width 5 height 5
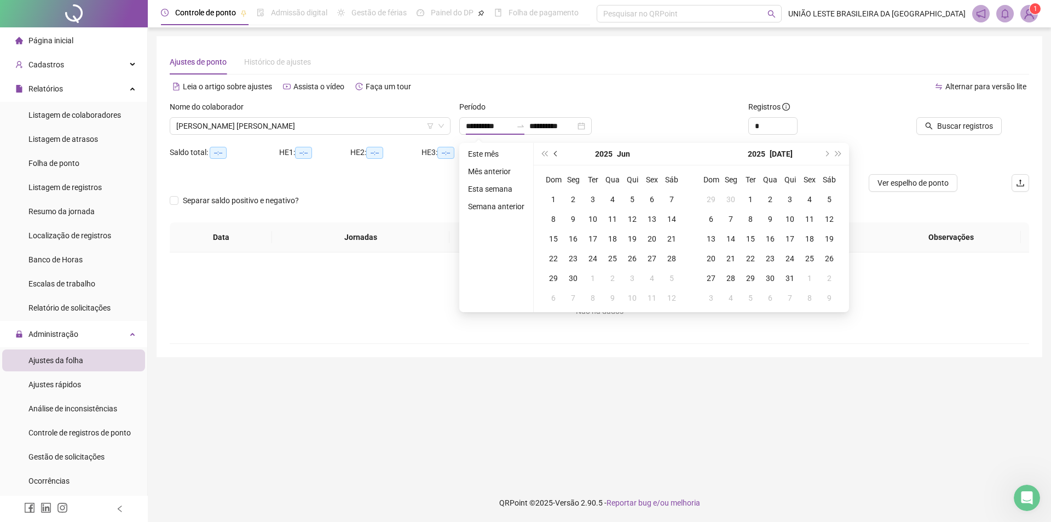
click at [554, 154] on span "prev-year" at bounding box center [556, 153] width 5 height 5
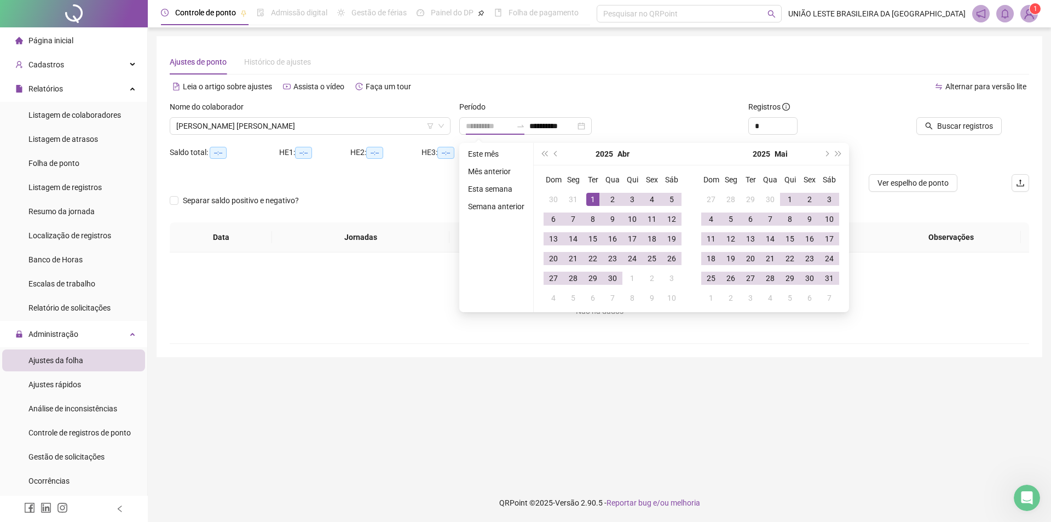
click at [592, 198] on div "1" at bounding box center [592, 199] width 13 height 13
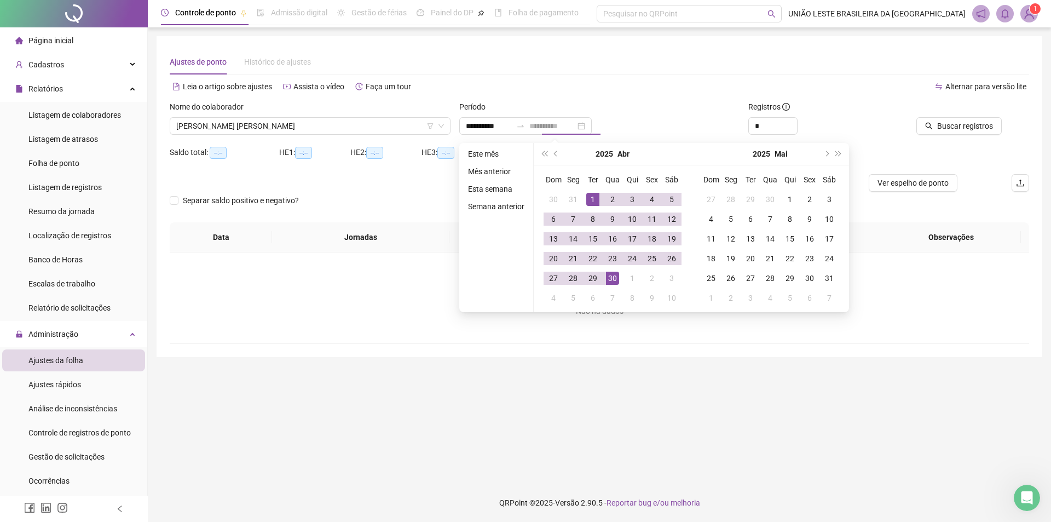
click at [614, 276] on div "30" at bounding box center [612, 278] width 13 height 13
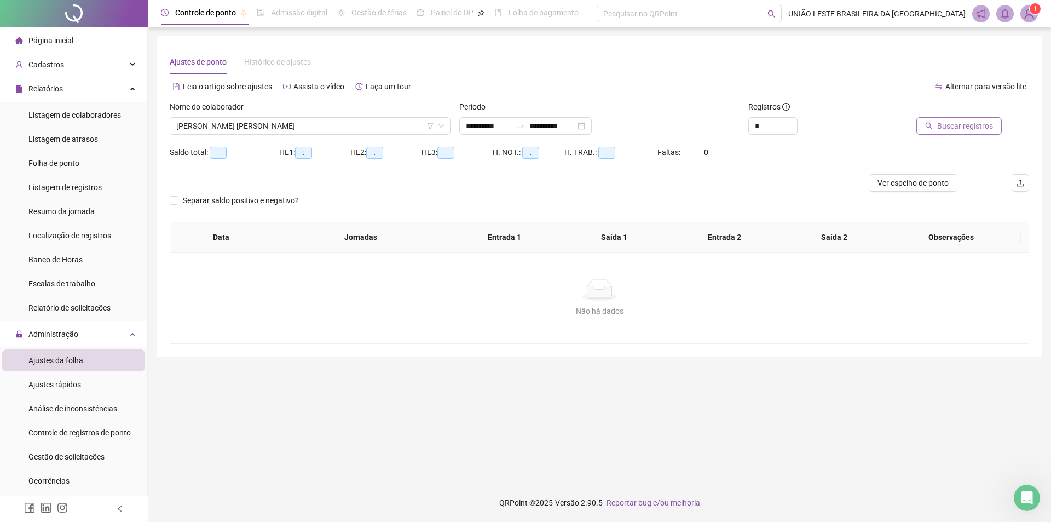
click at [981, 117] on button "Buscar registros" at bounding box center [958, 126] width 85 height 18
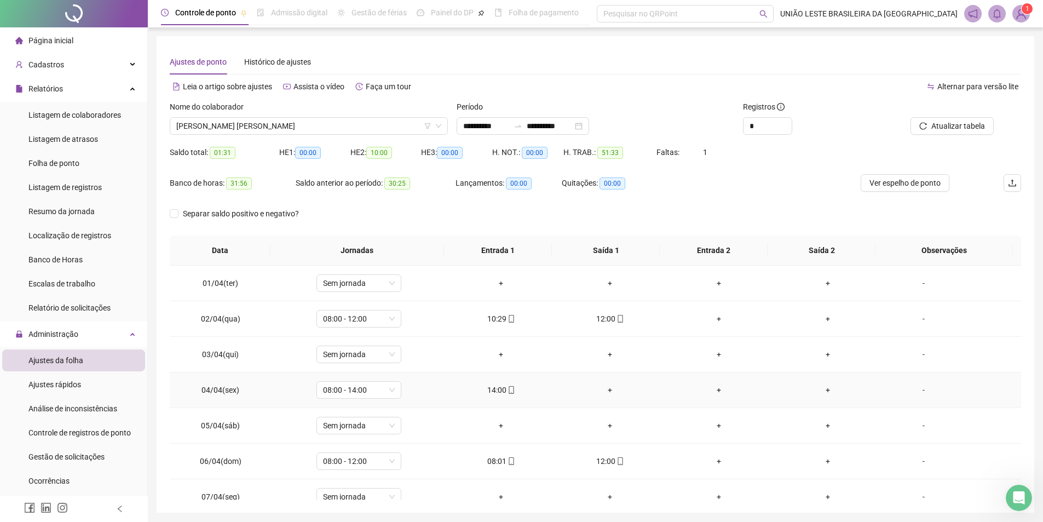
click at [610, 391] on div "+" at bounding box center [609, 390] width 91 height 12
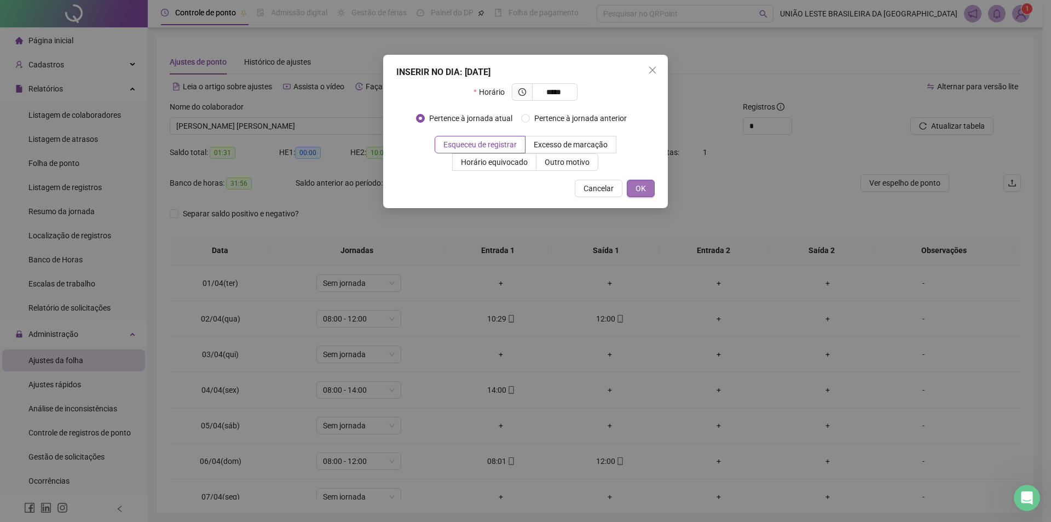
click at [638, 186] on span "OK" at bounding box center [641, 188] width 10 height 12
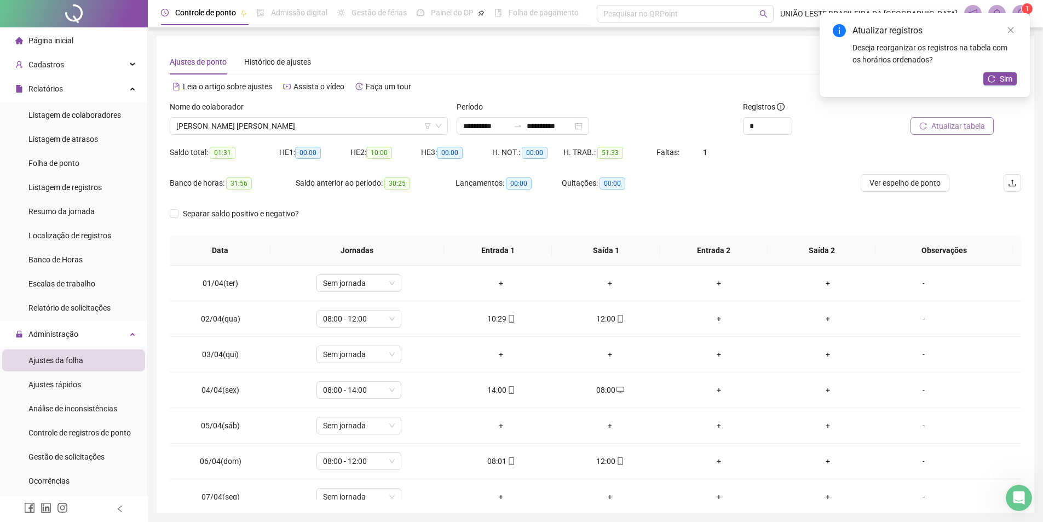
click at [971, 134] on button "Atualizar tabela" at bounding box center [951, 126] width 83 height 18
click at [341, 126] on span "[PERSON_NAME] [PERSON_NAME]" at bounding box center [308, 126] width 265 height 16
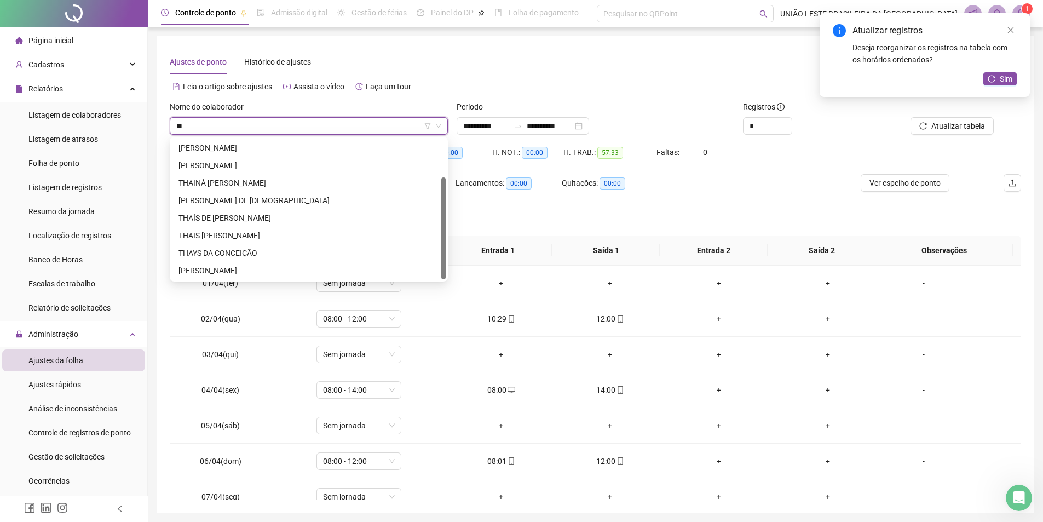
scroll to position [53, 0]
click at [234, 253] on div "THAYS DA CONCEIÇÃO" at bounding box center [308, 253] width 261 height 12
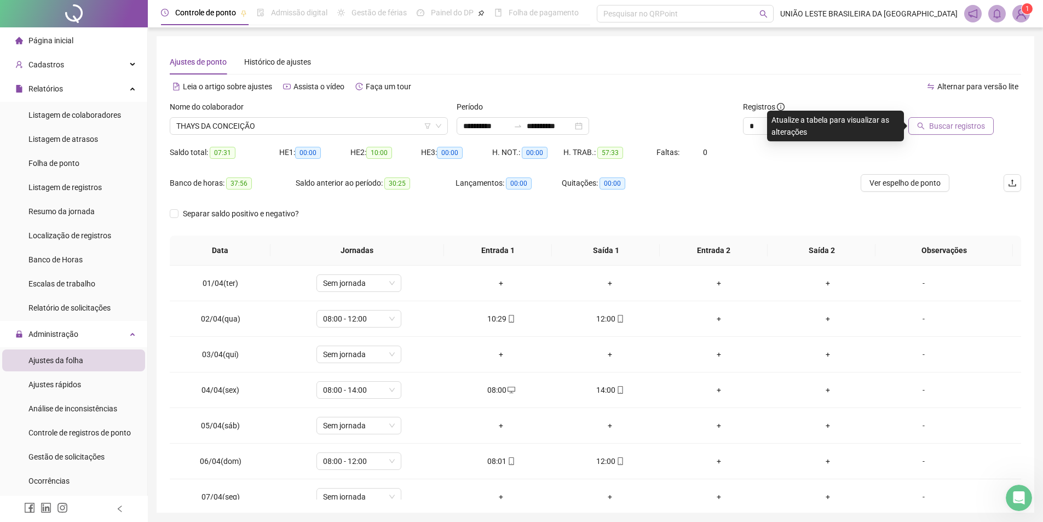
click at [937, 122] on span "Buscar registros" at bounding box center [957, 126] width 56 height 12
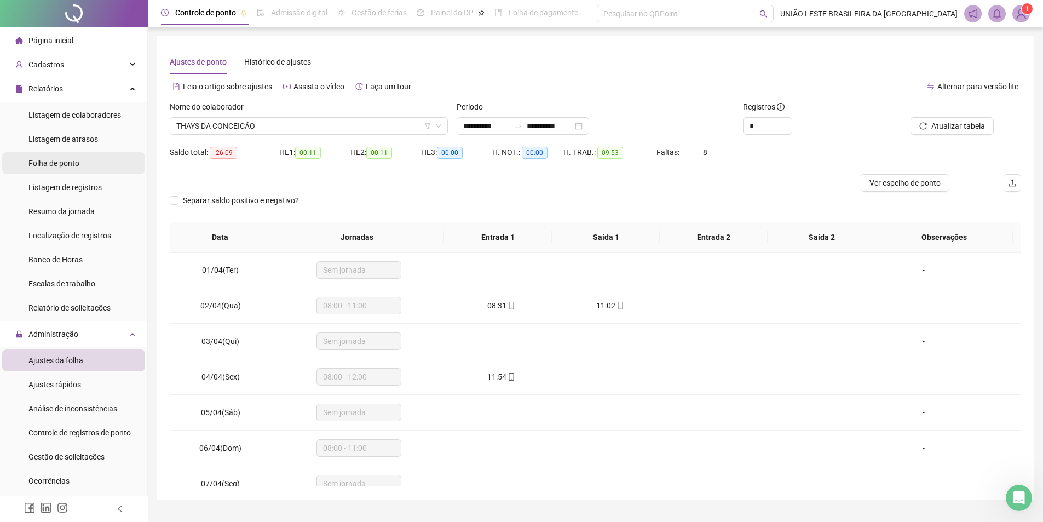
click at [49, 165] on span "Folha de ponto" at bounding box center [53, 163] width 51 height 9
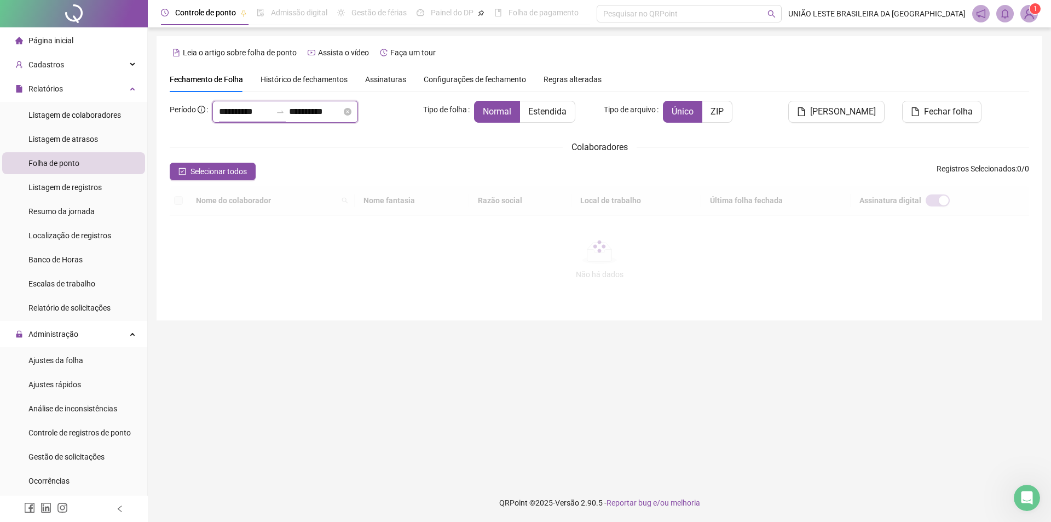
click at [272, 118] on input "**********" at bounding box center [245, 111] width 53 height 13
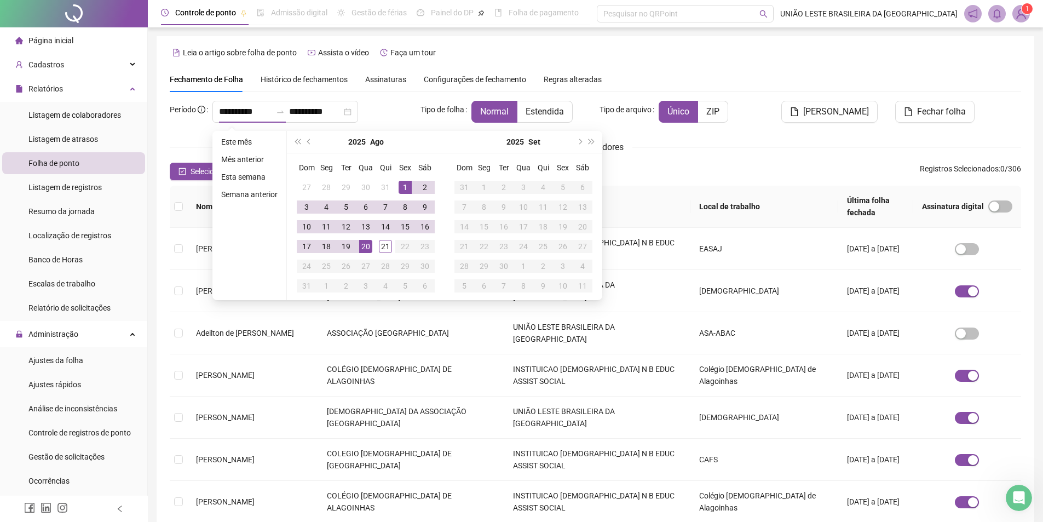
click at [290, 73] on div "Histórico de fechamentos" at bounding box center [304, 79] width 87 height 25
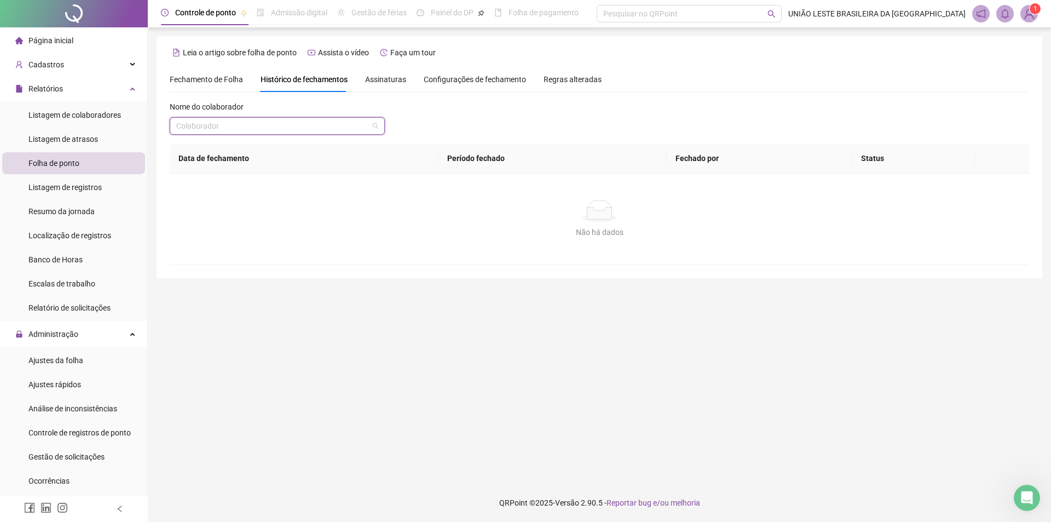
click at [320, 131] on input "search" at bounding box center [272, 126] width 192 height 16
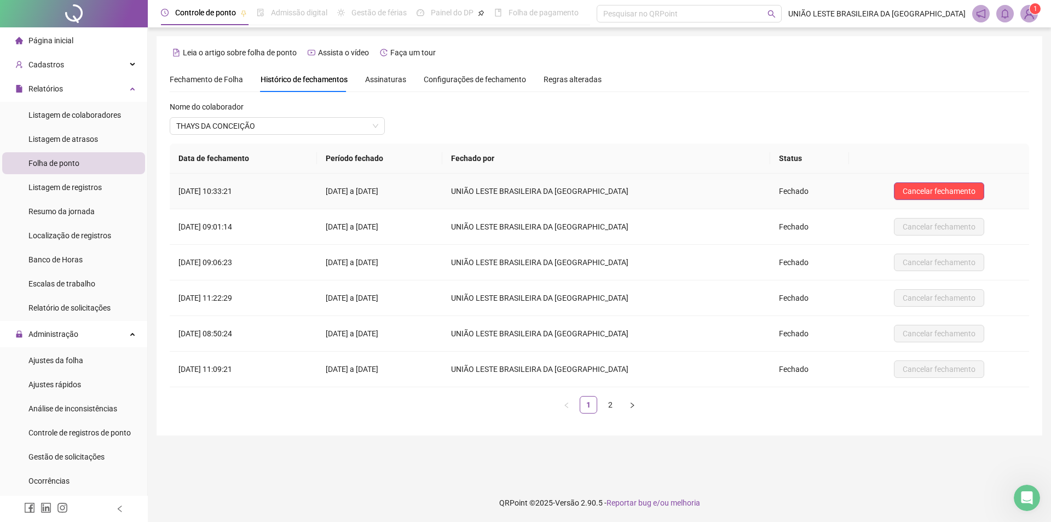
click at [931, 200] on td "Cancelar fechamento" at bounding box center [939, 192] width 180 height 36
click at [928, 191] on span "Cancelar fechamento" at bounding box center [939, 191] width 73 height 12
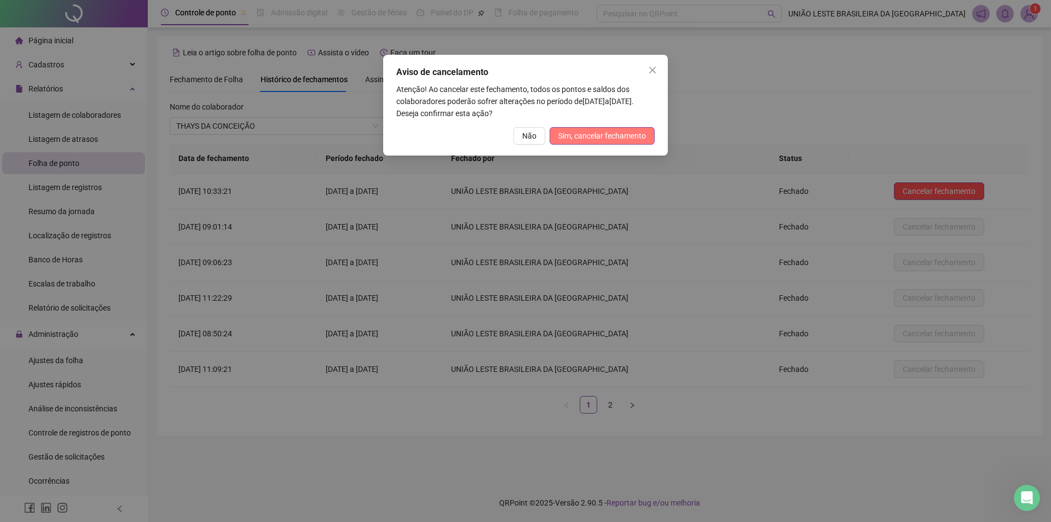
click at [613, 136] on span "Sim, cancelar fechamento" at bounding box center [602, 136] width 88 height 12
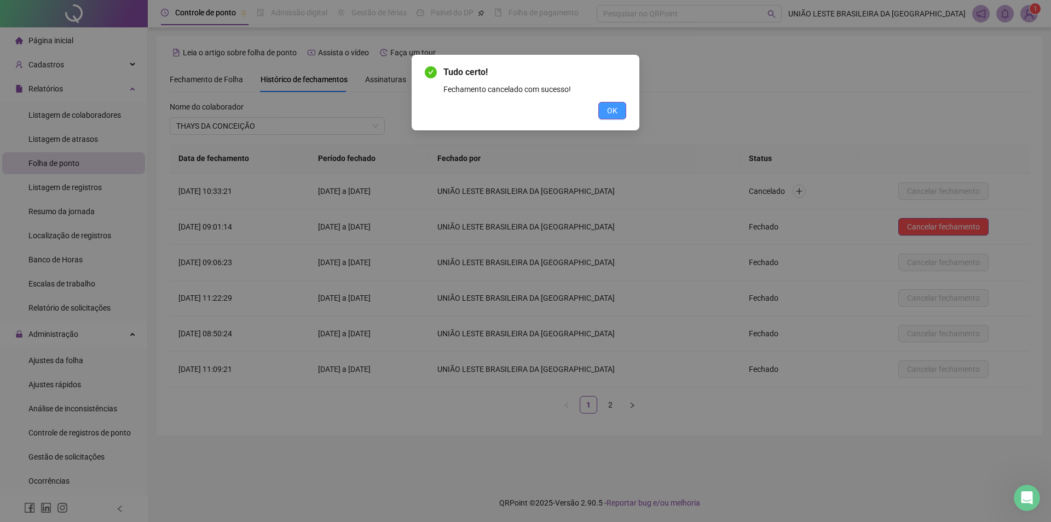
click at [620, 118] on button "OK" at bounding box center [612, 111] width 28 height 18
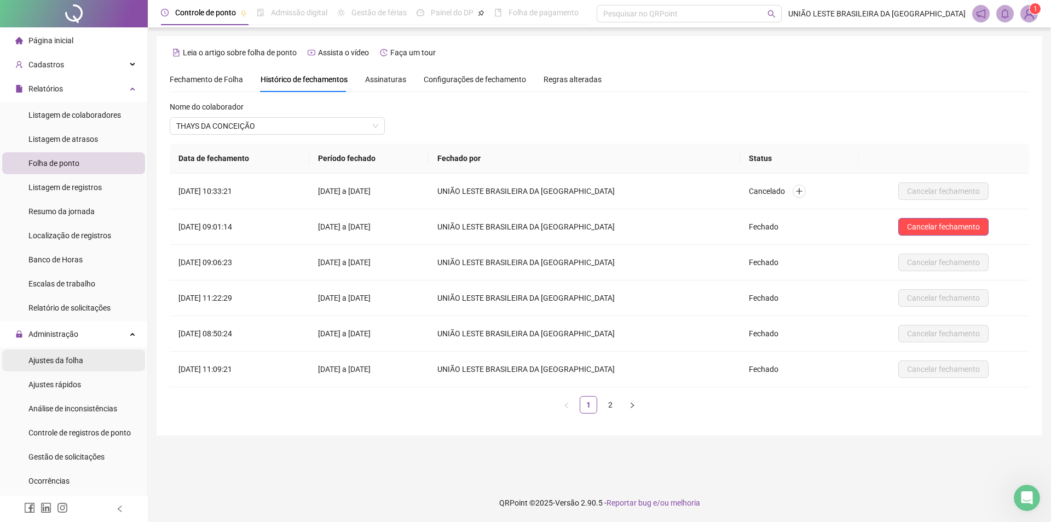
click at [72, 362] on span "Ajustes da folha" at bounding box center [55, 360] width 55 height 9
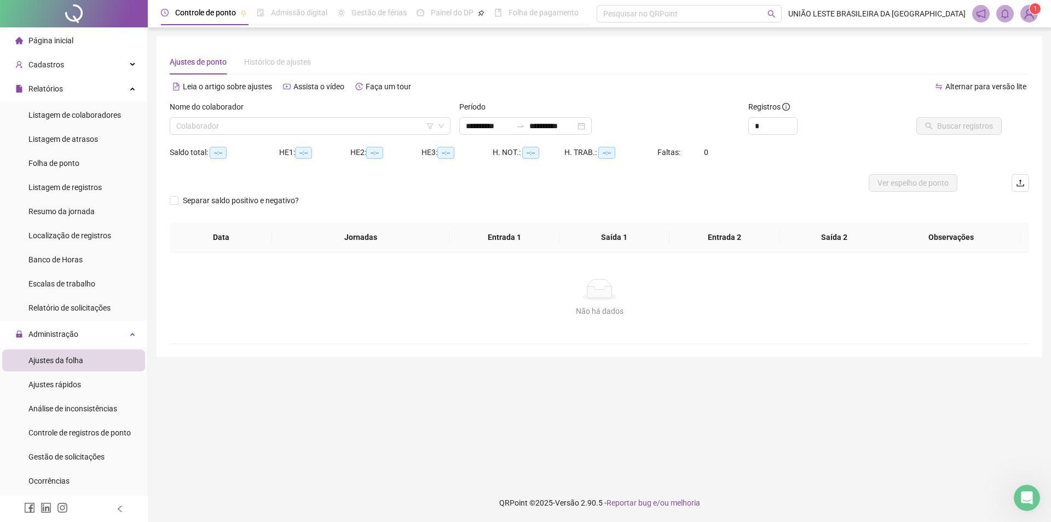
click at [511, 117] on div "Período" at bounding box center [599, 109] width 281 height 16
click at [506, 131] on input "**********" at bounding box center [489, 126] width 46 height 12
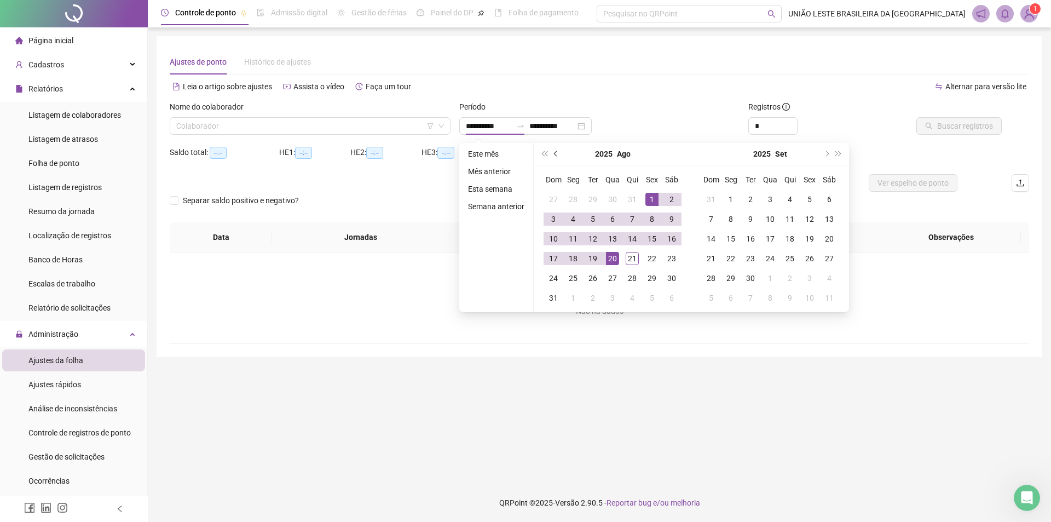
click at [554, 153] on span "prev-year" at bounding box center [556, 153] width 5 height 5
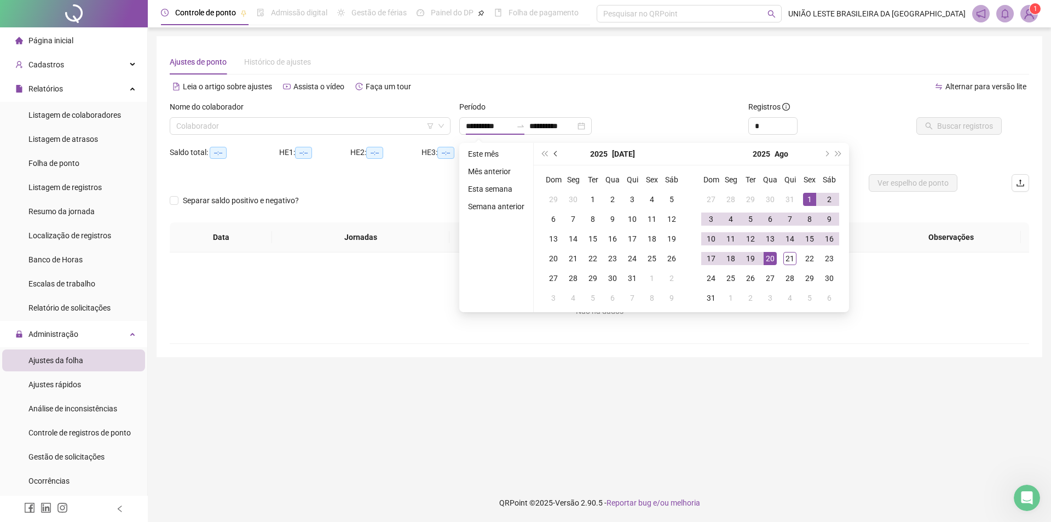
click at [554, 153] on span "prev-year" at bounding box center [556, 153] width 5 height 5
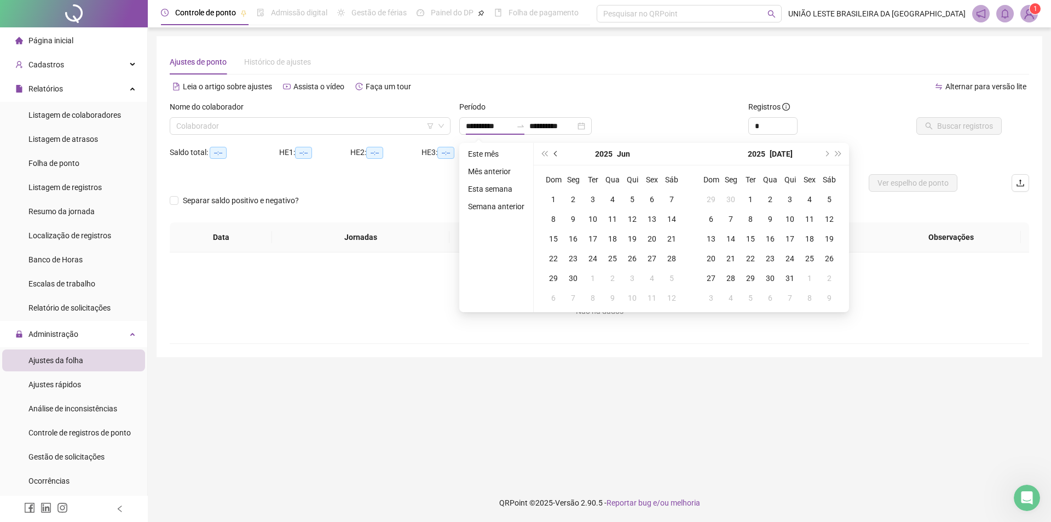
click at [554, 153] on span "prev-year" at bounding box center [556, 153] width 5 height 5
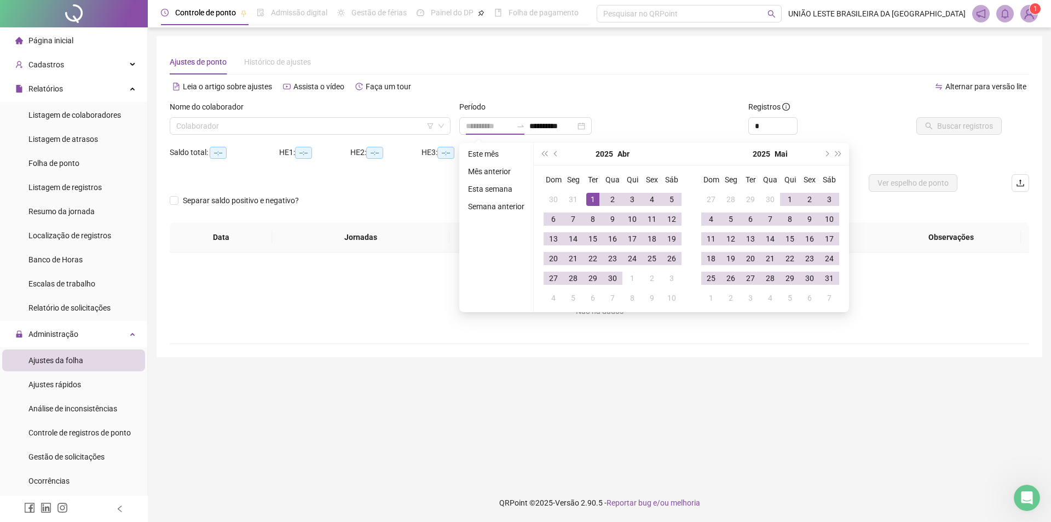
click at [583, 201] on td "1" at bounding box center [593, 199] width 20 height 20
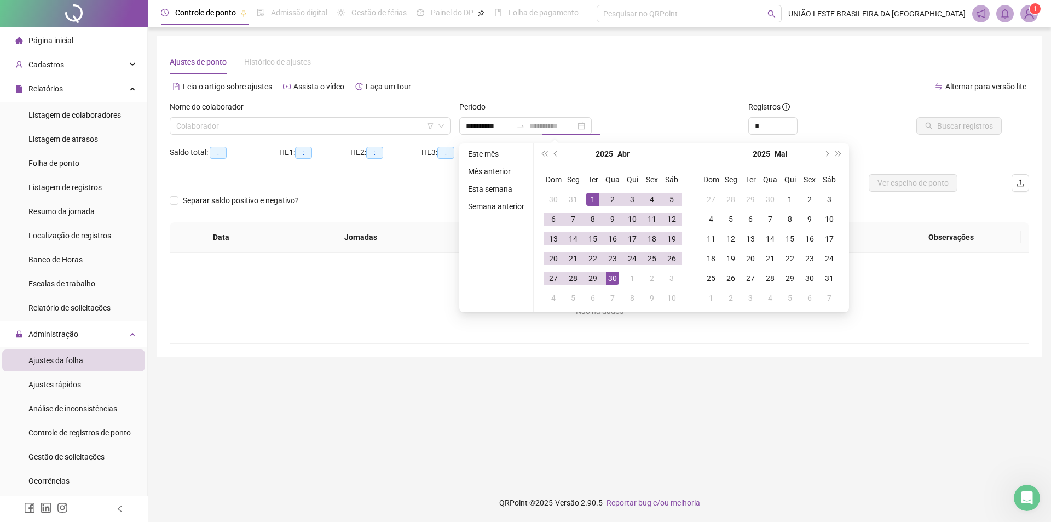
click at [613, 279] on div "30" at bounding box center [612, 278] width 13 height 13
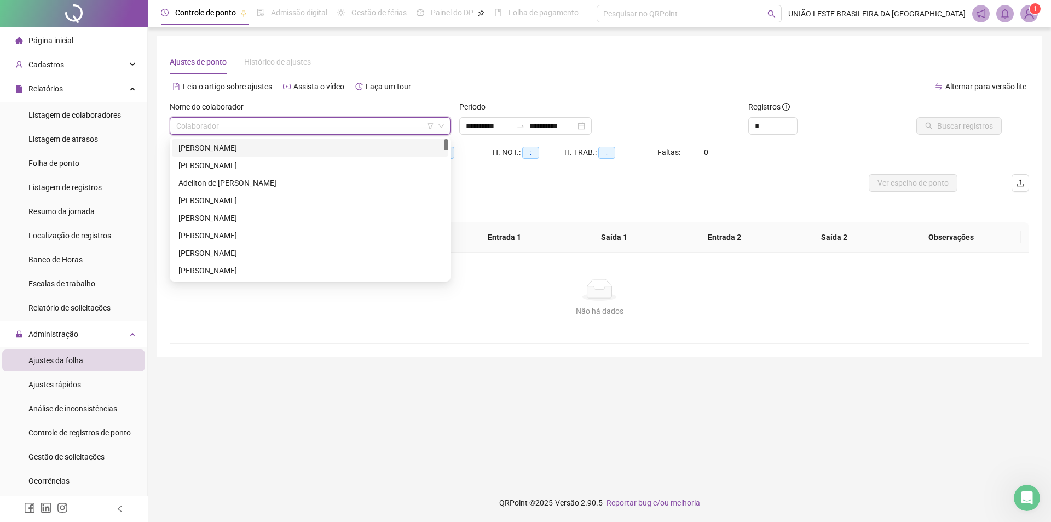
click at [288, 128] on input "search" at bounding box center [305, 126] width 258 height 16
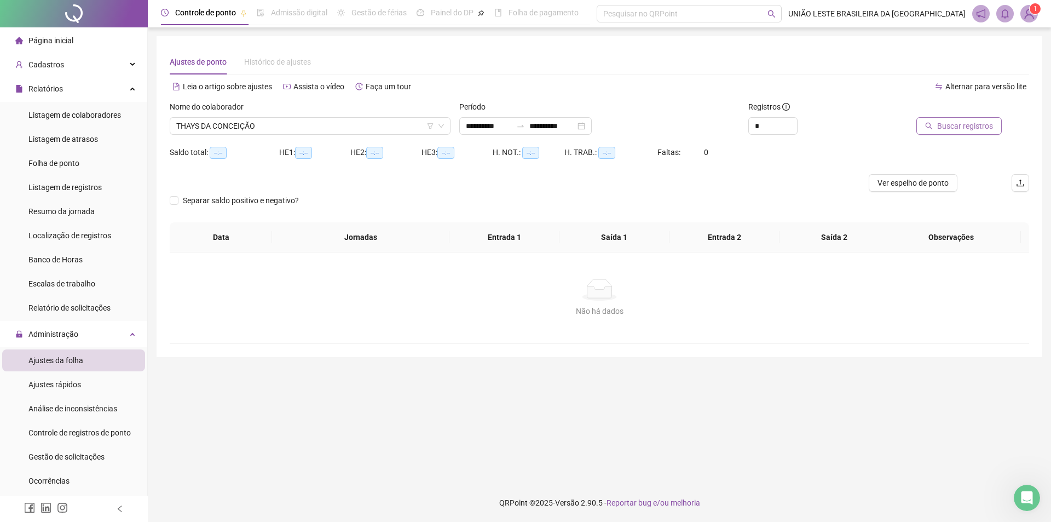
click at [941, 132] on button "Buscar registros" at bounding box center [958, 126] width 85 height 18
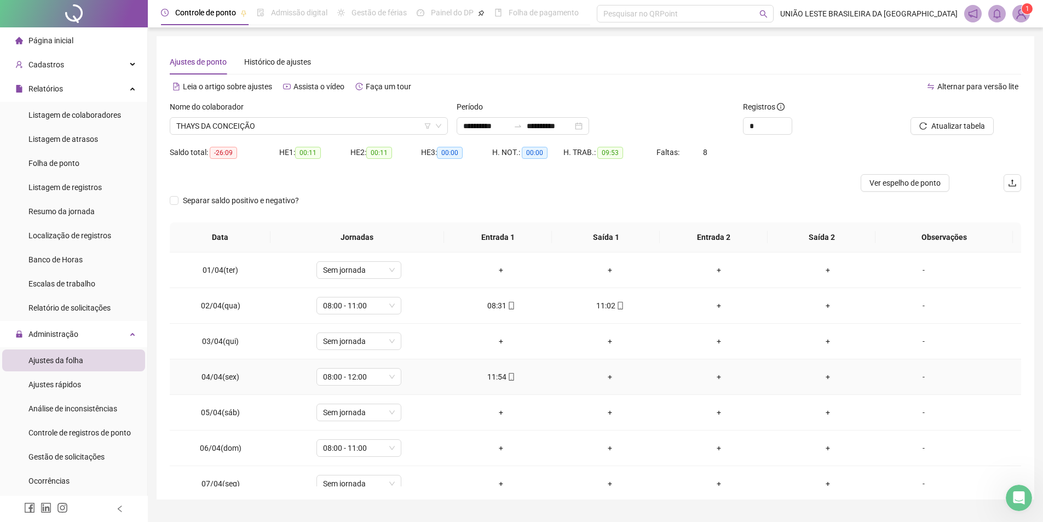
click at [611, 373] on div "+" at bounding box center [609, 377] width 91 height 12
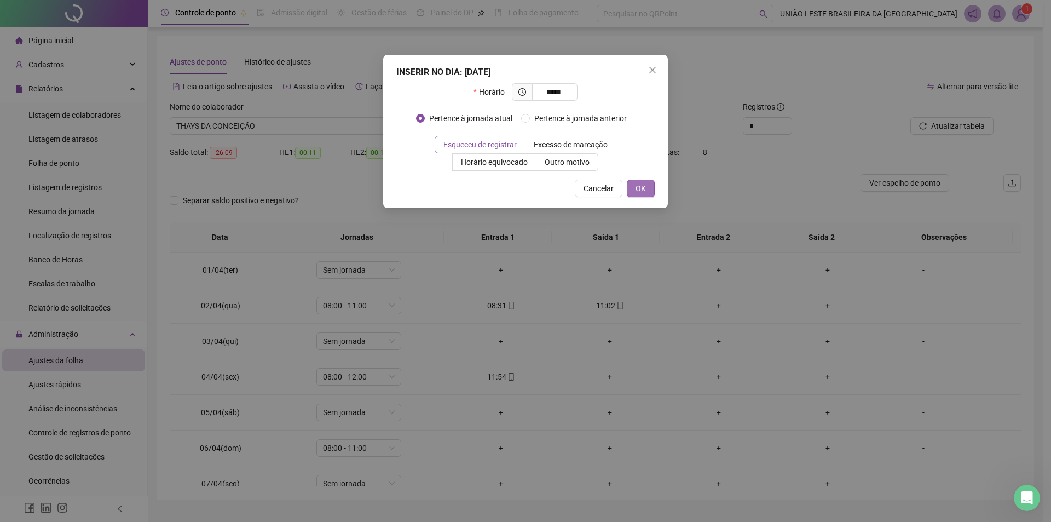
click at [634, 192] on button "OK" at bounding box center [641, 189] width 28 height 18
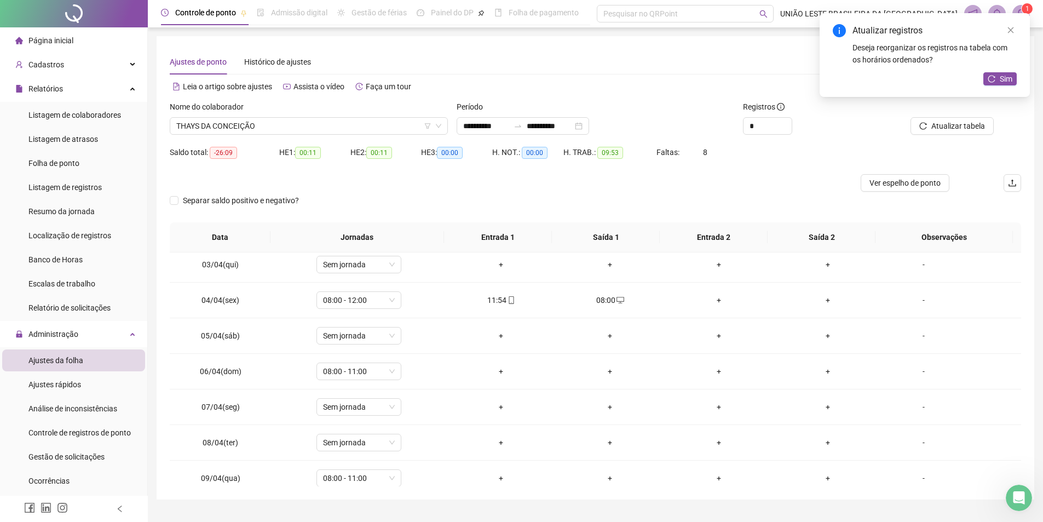
scroll to position [79, 0]
click at [497, 367] on div "+" at bounding box center [500, 368] width 91 height 12
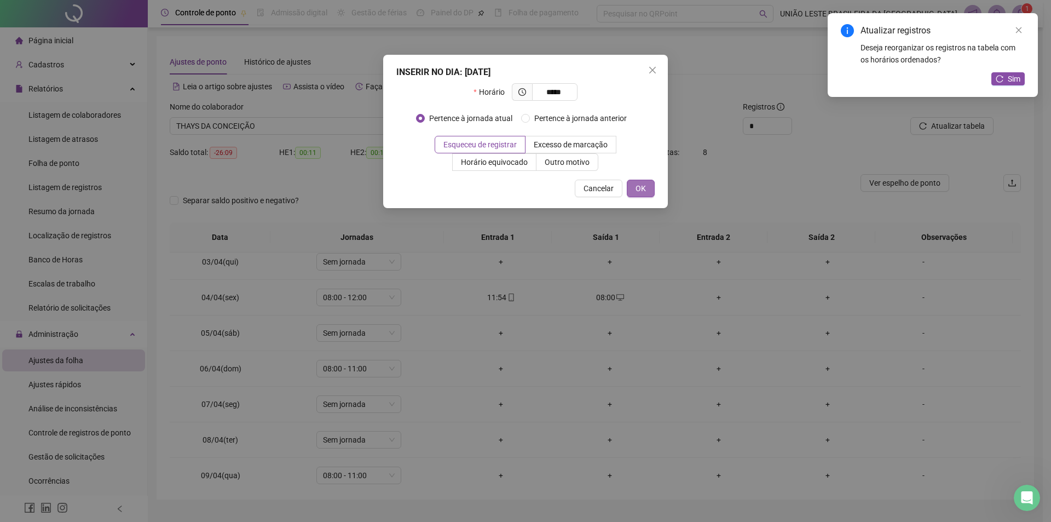
click at [640, 183] on span "OK" at bounding box center [641, 188] width 10 height 12
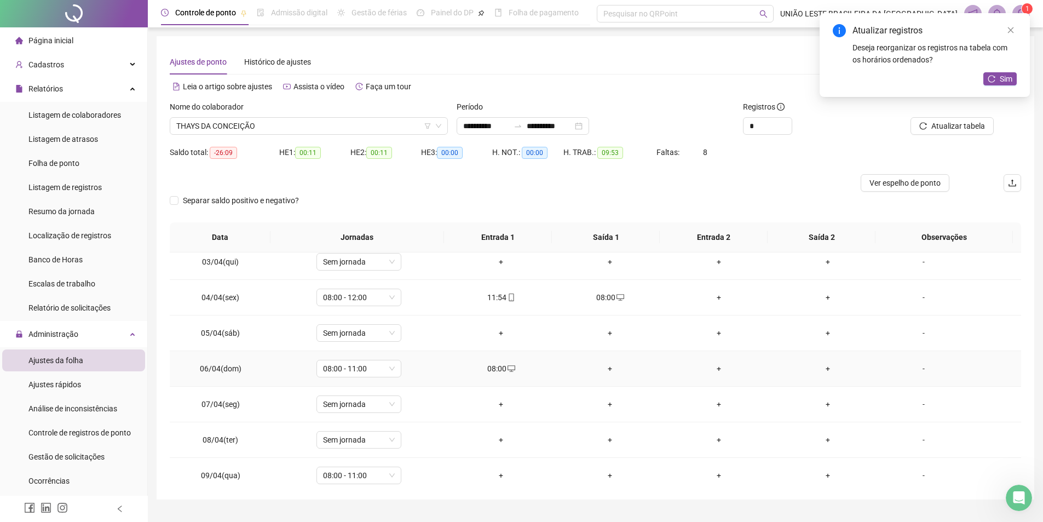
click at [605, 369] on div "+" at bounding box center [609, 368] width 91 height 12
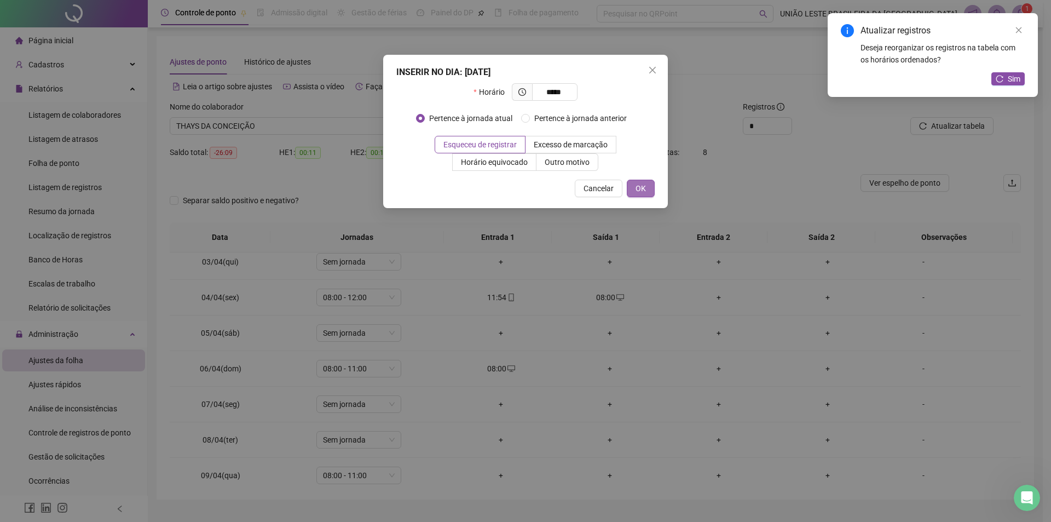
click at [650, 190] on button "OK" at bounding box center [641, 189] width 28 height 18
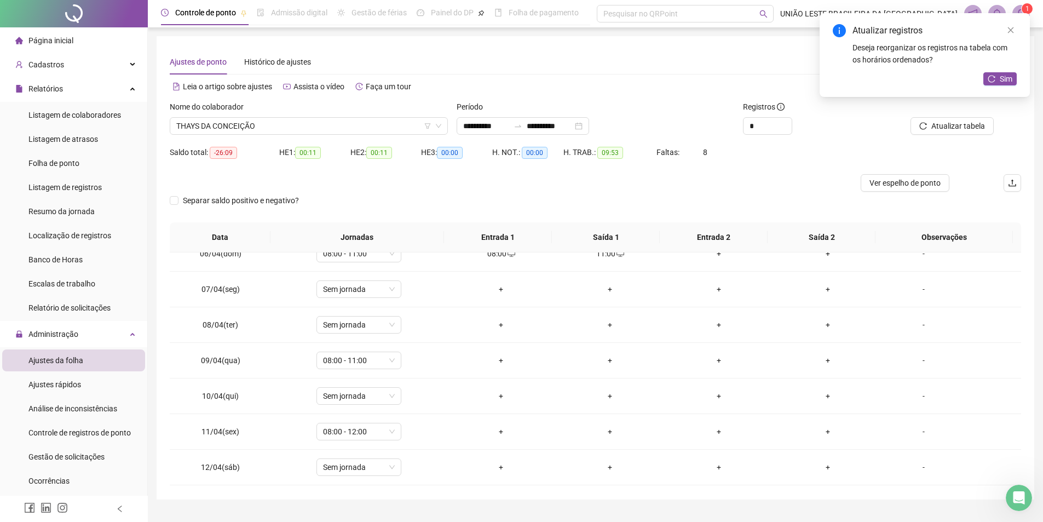
scroll to position [235, 0]
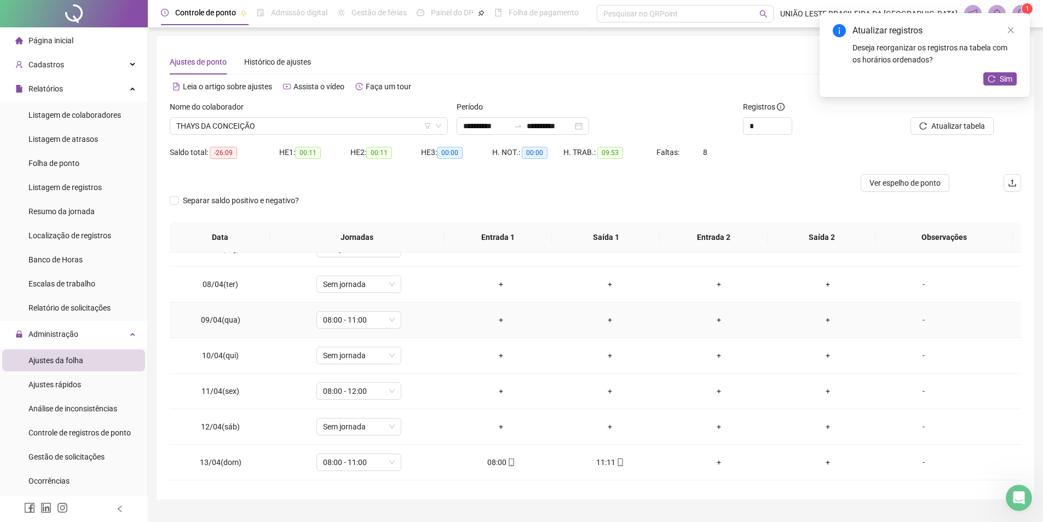
click at [502, 315] on div "+" at bounding box center [500, 320] width 91 height 12
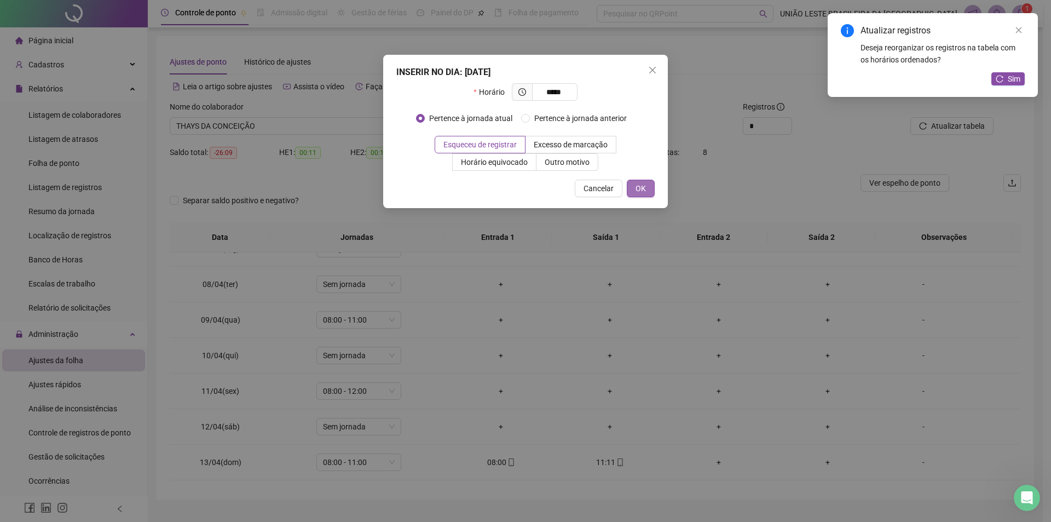
click at [645, 191] on span "OK" at bounding box center [641, 188] width 10 height 12
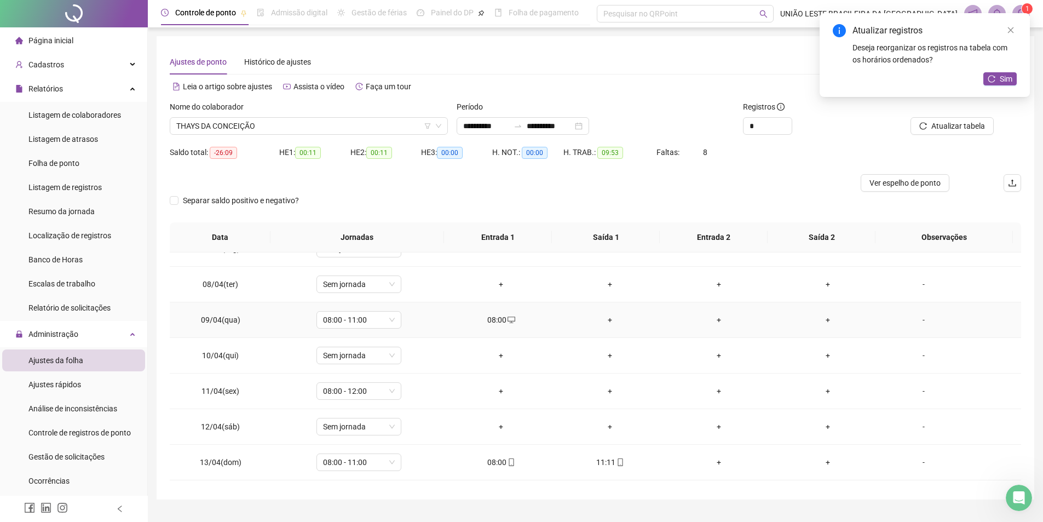
click at [604, 322] on div "+" at bounding box center [609, 320] width 91 height 12
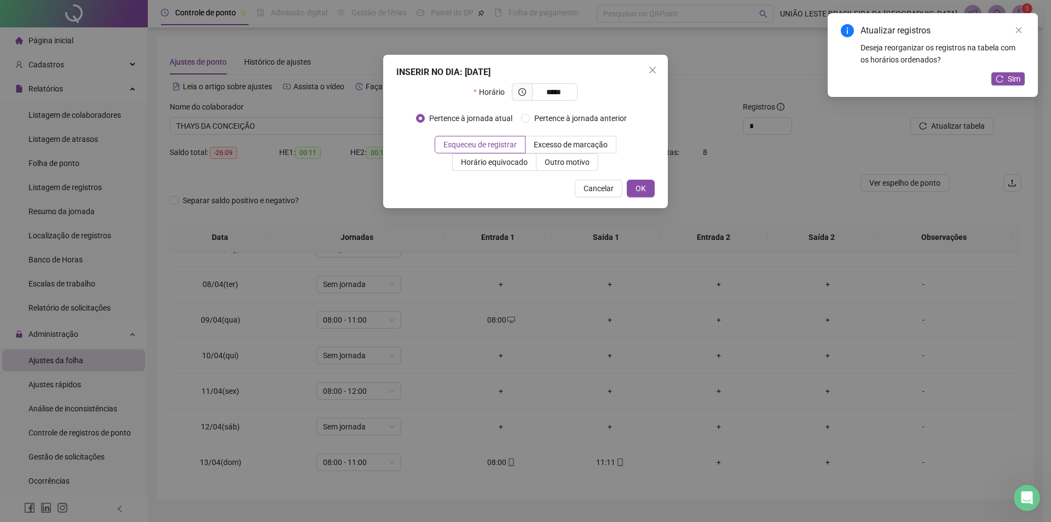
click at [635, 197] on div "INSERIR NO DIA : [DATE] Horário ***** Pertence à jornada atual Pertence à jorna…" at bounding box center [525, 131] width 285 height 153
click at [641, 189] on span "OK" at bounding box center [641, 188] width 10 height 12
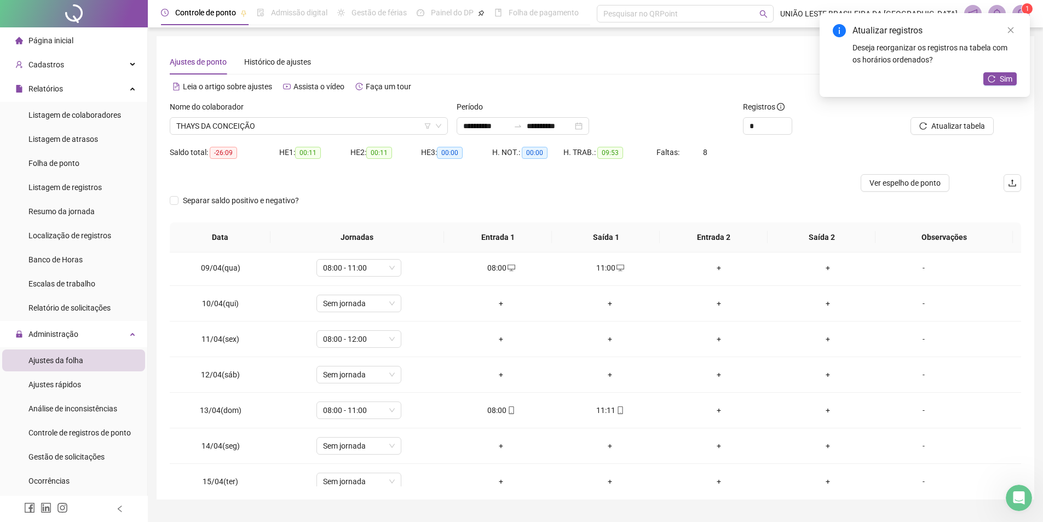
scroll to position [292, 0]
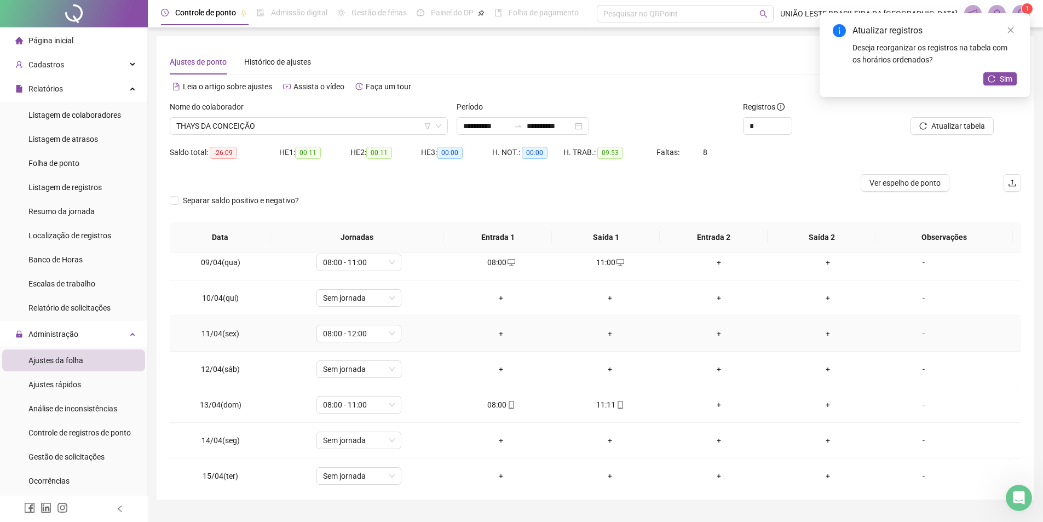
click at [499, 336] on div "+" at bounding box center [500, 333] width 91 height 12
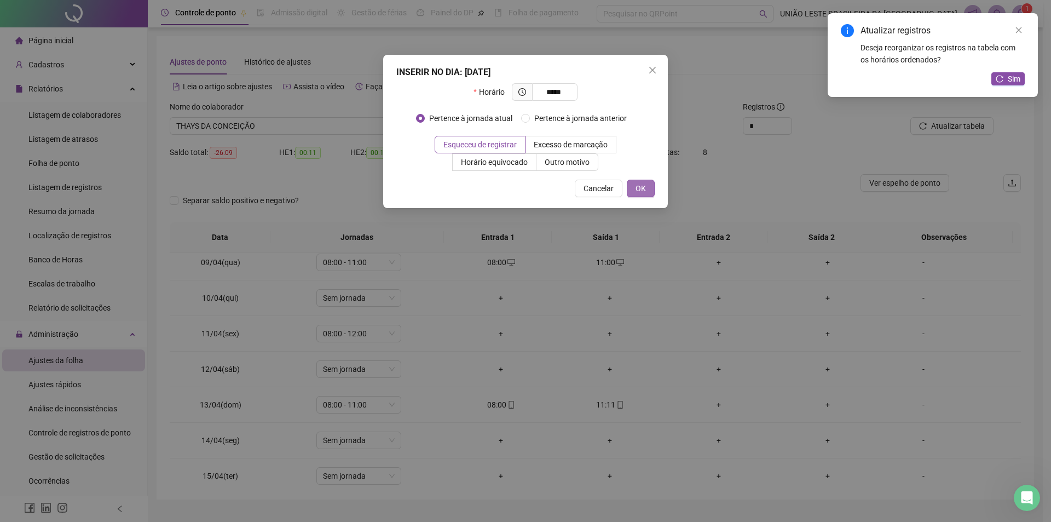
click at [640, 182] on button "OK" at bounding box center [641, 189] width 28 height 18
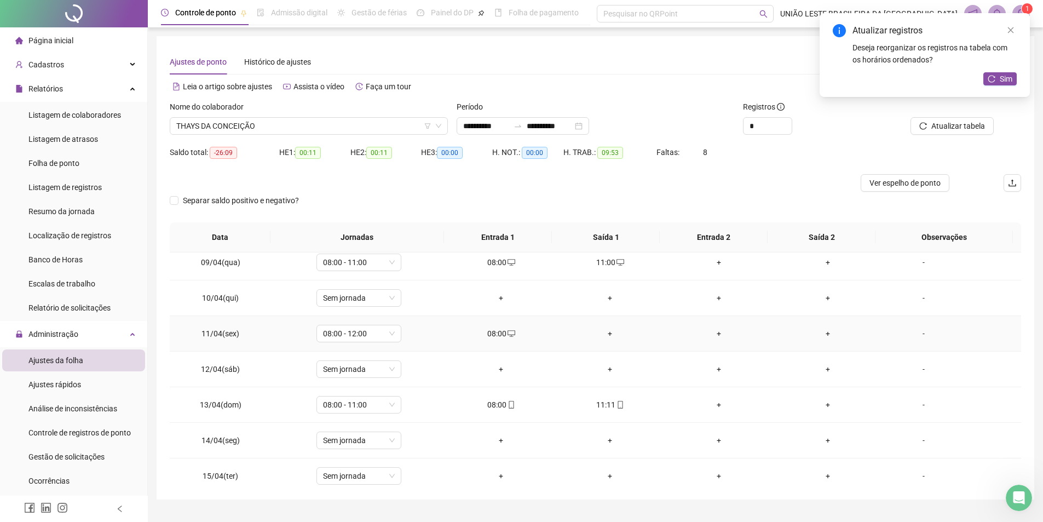
click at [608, 332] on div "+" at bounding box center [609, 333] width 91 height 12
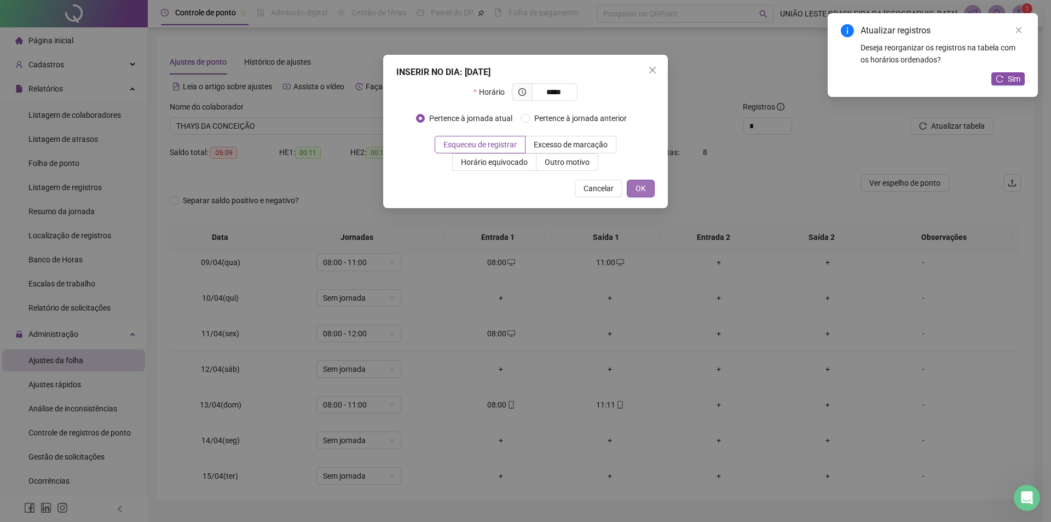
click at [638, 181] on button "OK" at bounding box center [641, 189] width 28 height 18
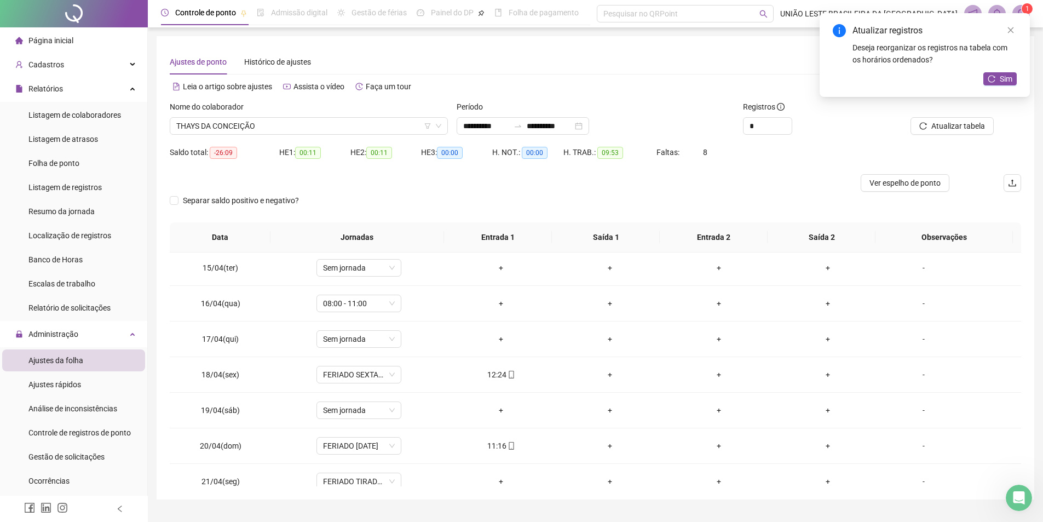
scroll to position [509, 0]
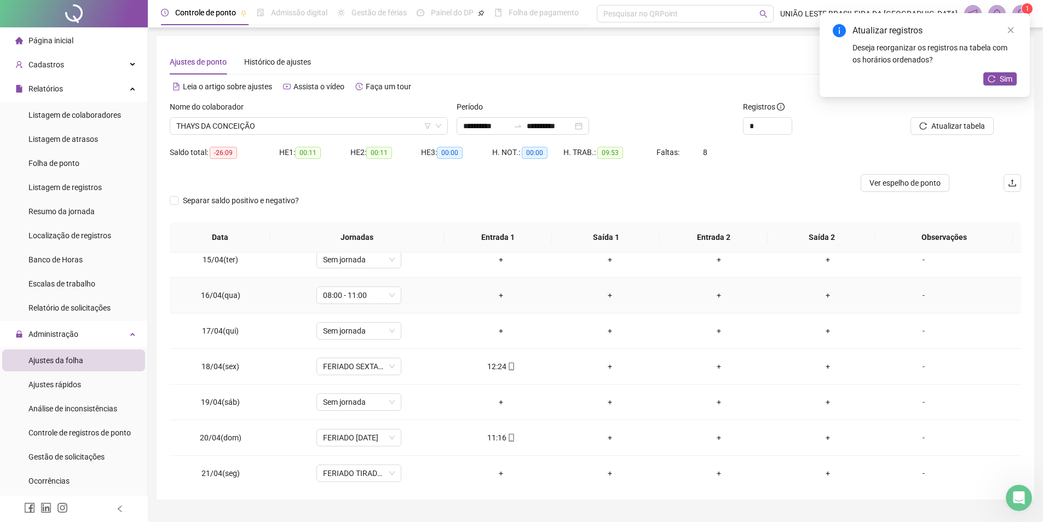
click at [509, 291] on div "+" at bounding box center [500, 295] width 91 height 12
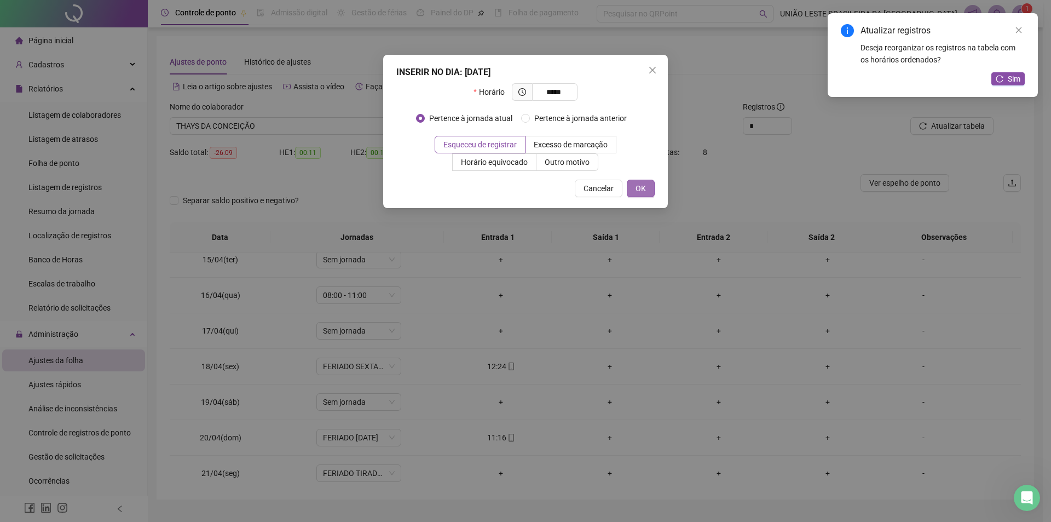
click at [640, 189] on span "OK" at bounding box center [641, 188] width 10 height 12
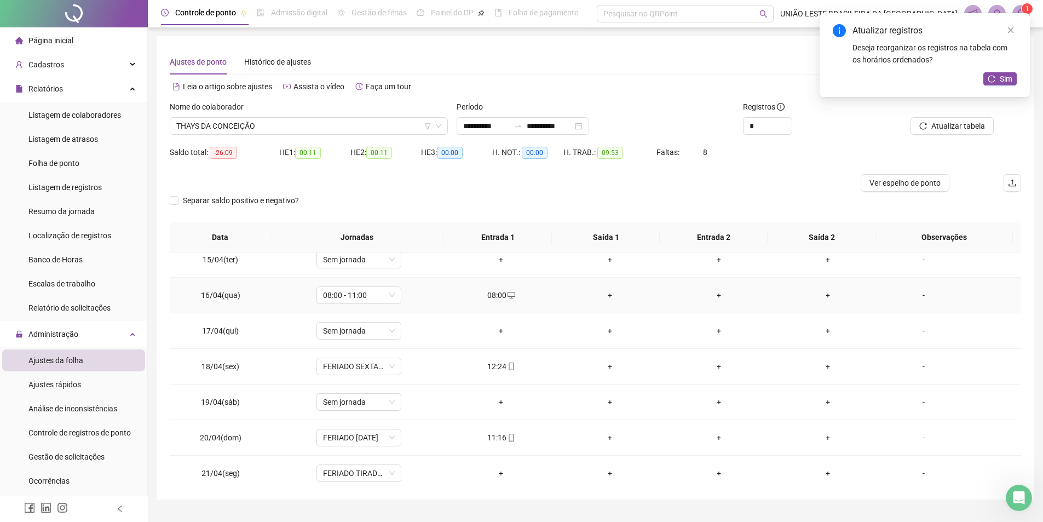
click at [605, 296] on div "+" at bounding box center [609, 295] width 91 height 12
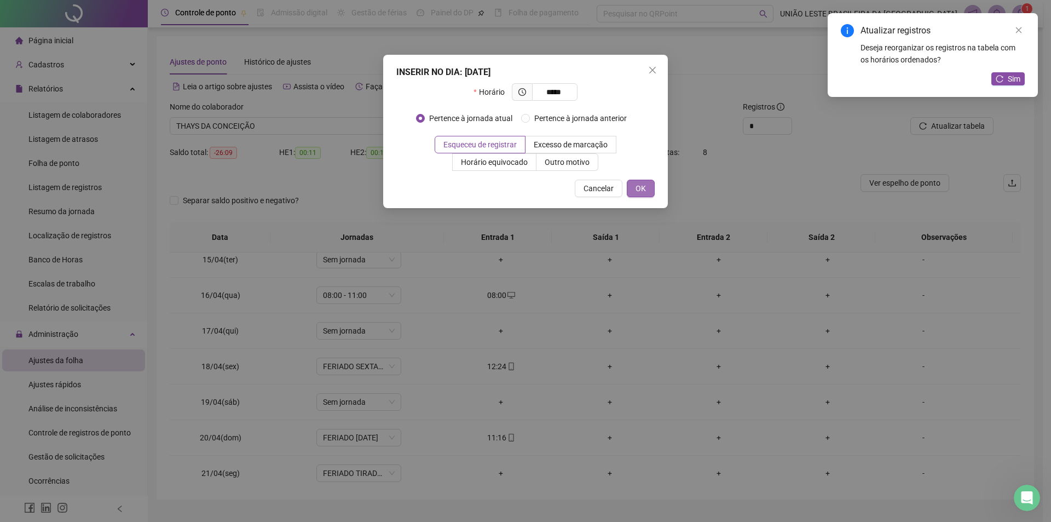
click at [651, 189] on button "OK" at bounding box center [641, 189] width 28 height 18
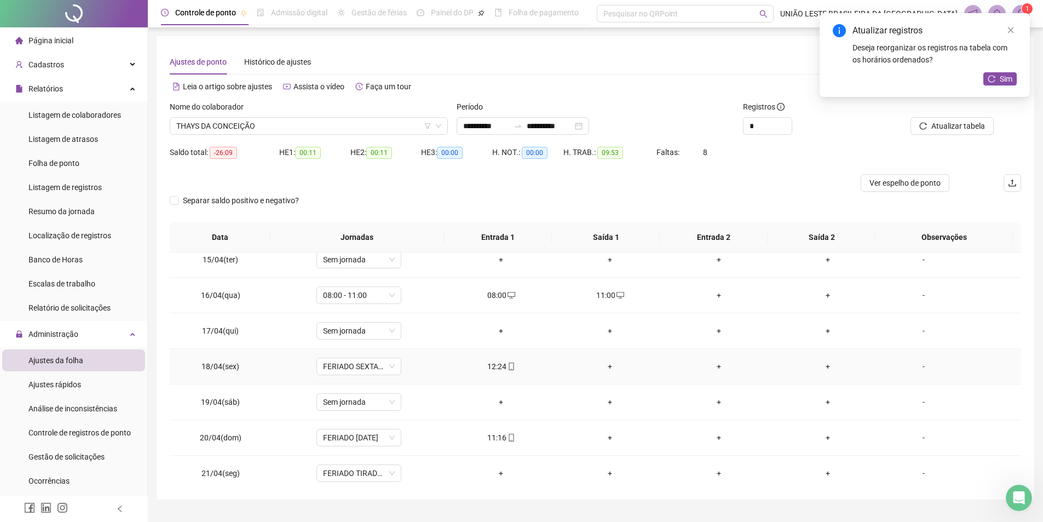
click at [494, 370] on div "12:24" at bounding box center [500, 366] width 91 height 12
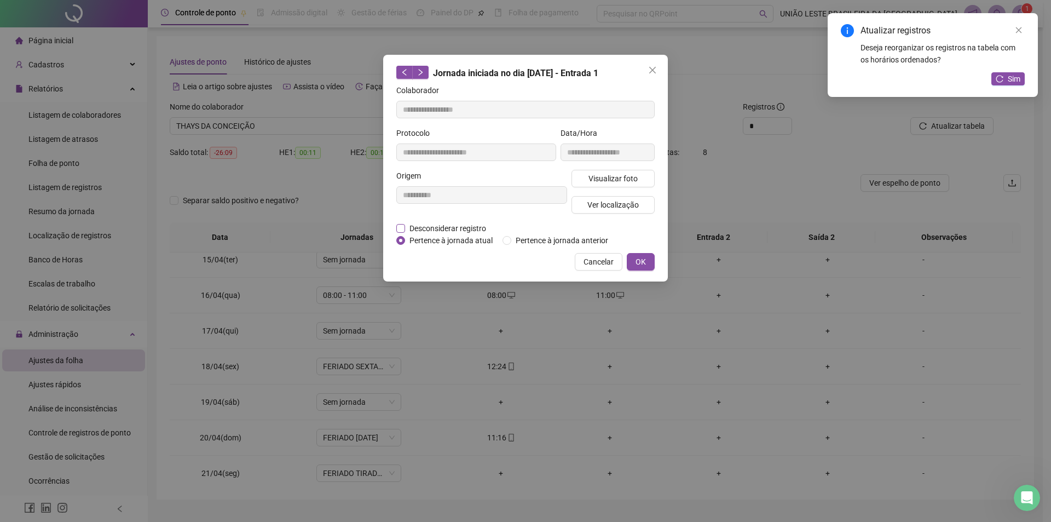
click at [478, 228] on span "Desconsiderar registro" at bounding box center [447, 228] width 85 height 12
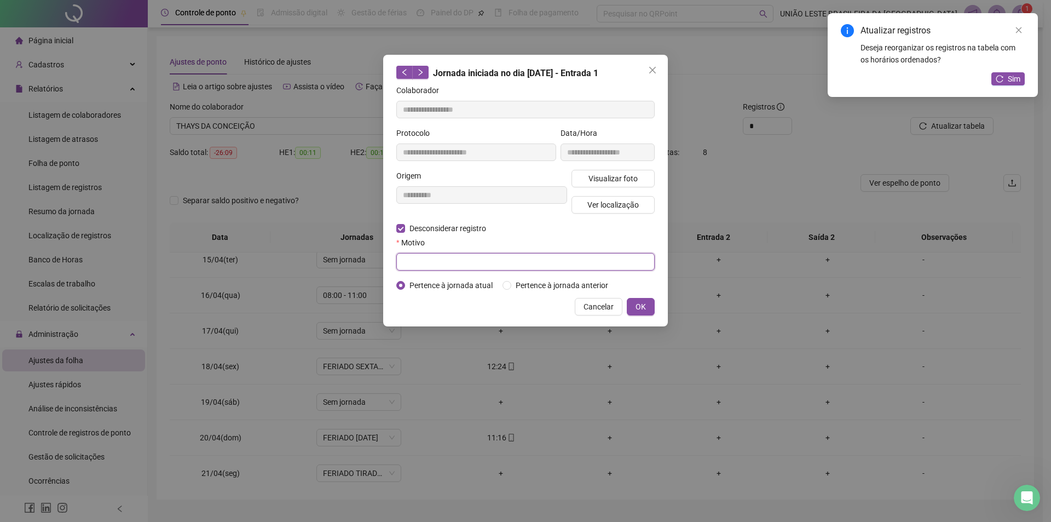
click at [475, 258] on input "text" at bounding box center [525, 262] width 258 height 18
click at [650, 309] on button "OK" at bounding box center [641, 307] width 28 height 18
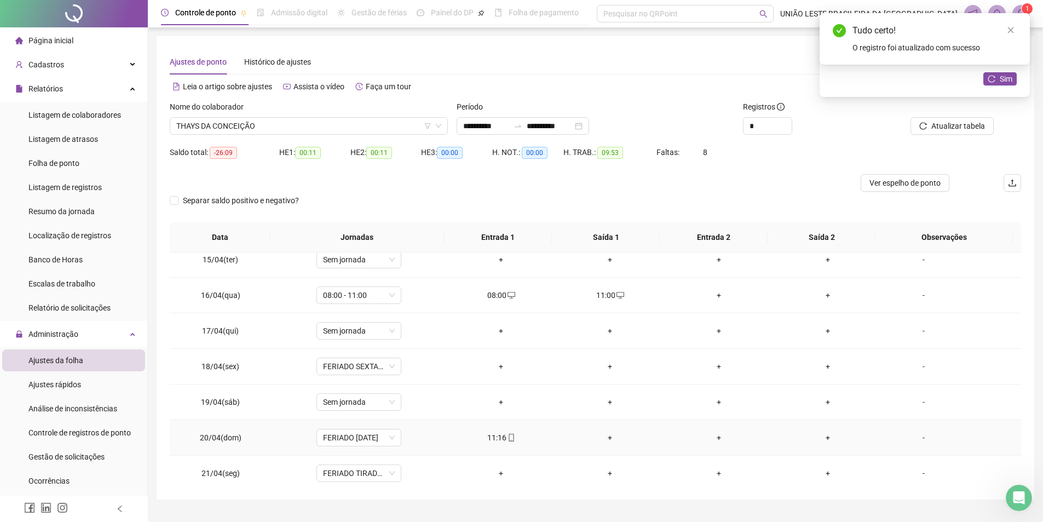
click at [495, 438] on div "11:16" at bounding box center [500, 437] width 91 height 12
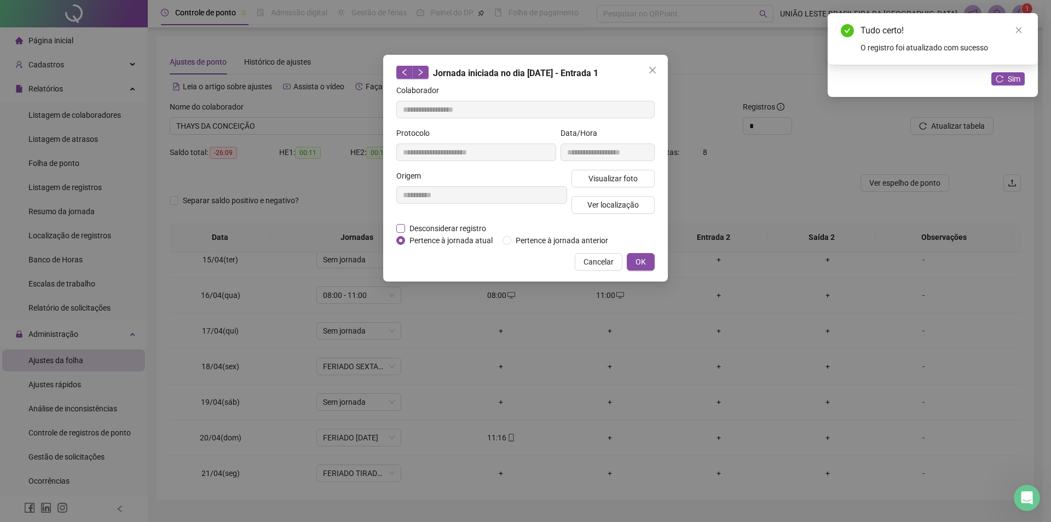
click at [429, 233] on span "Desconsiderar registro" at bounding box center [447, 228] width 85 height 12
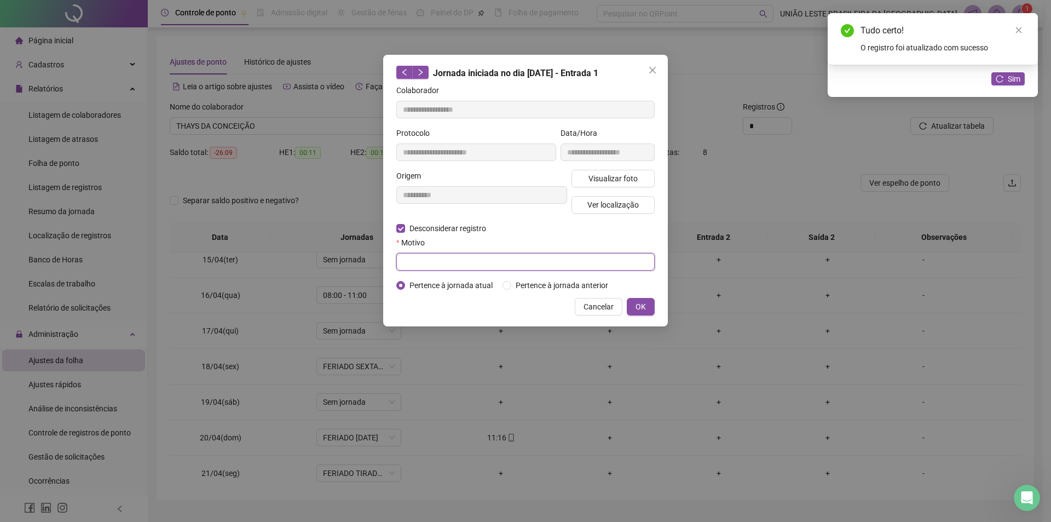
click at [437, 256] on input "text" at bounding box center [525, 262] width 258 height 18
click at [642, 308] on span "OK" at bounding box center [641, 307] width 10 height 12
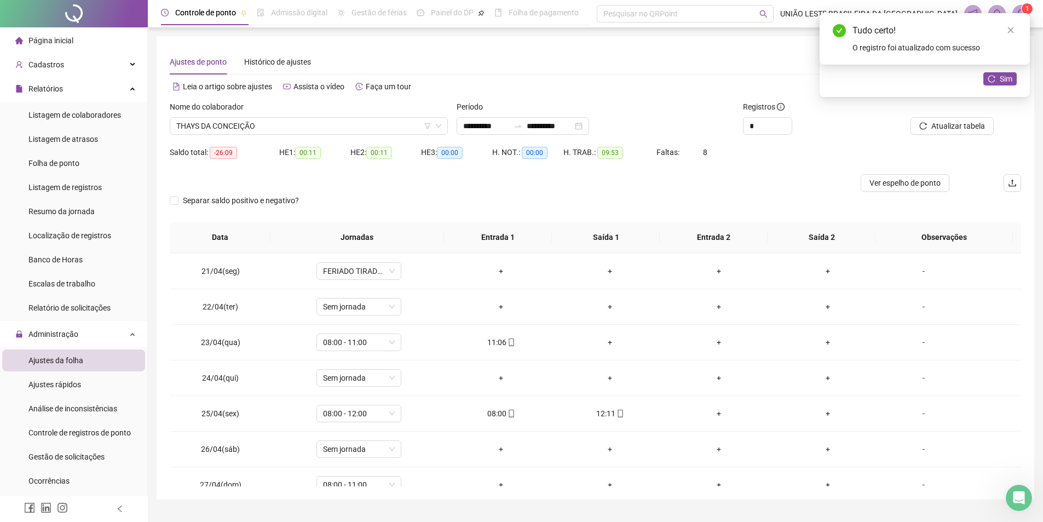
scroll to position [716, 0]
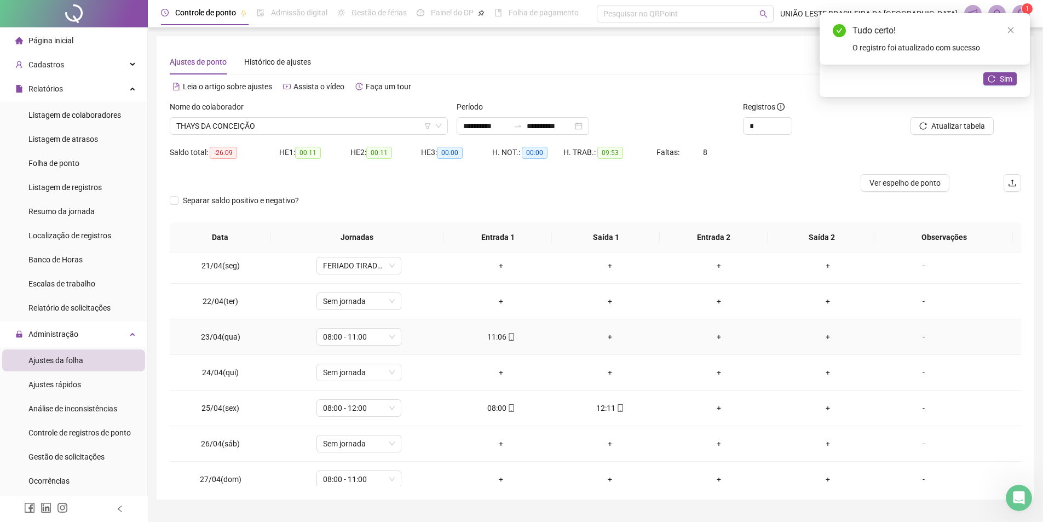
click at [604, 337] on div "+" at bounding box center [609, 337] width 91 height 12
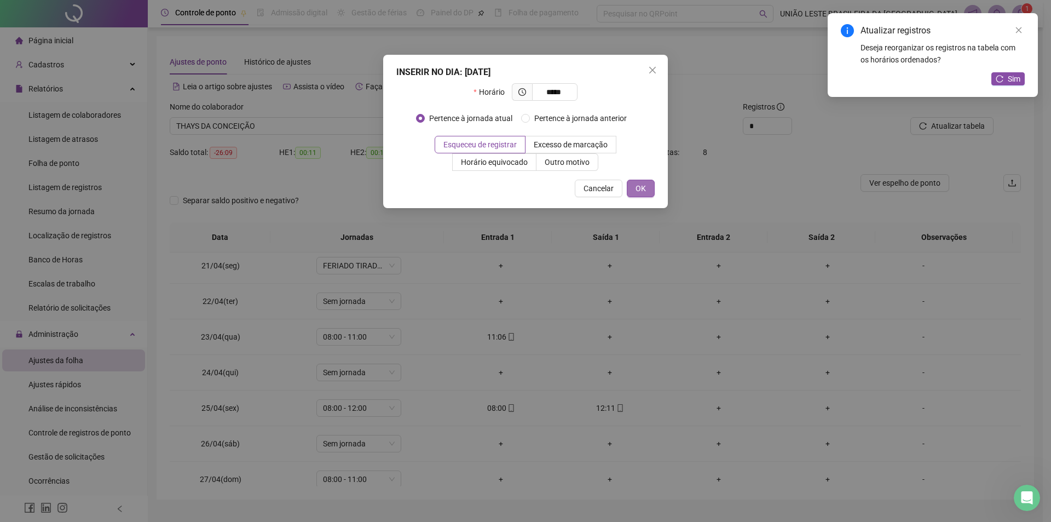
click at [629, 182] on button "OK" at bounding box center [641, 189] width 28 height 18
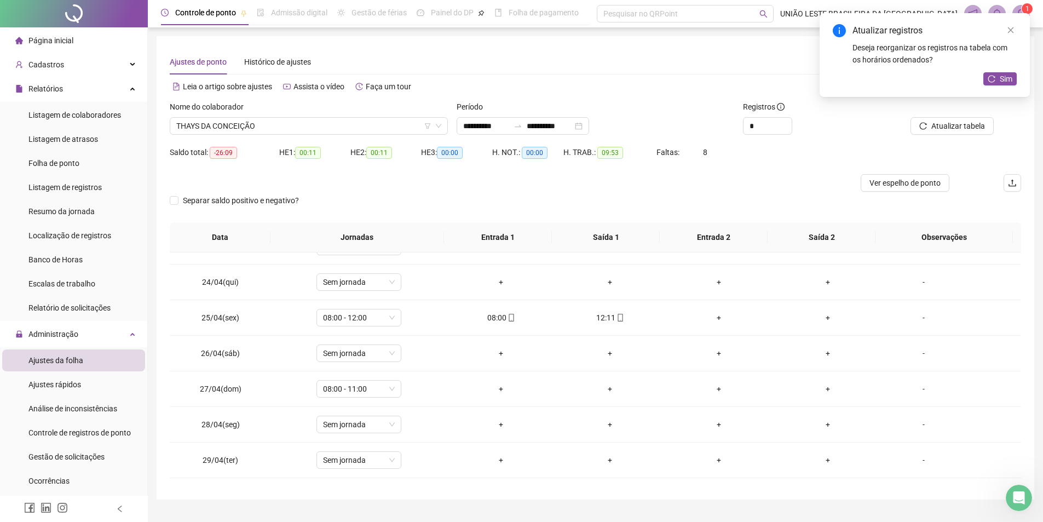
scroll to position [815, 0]
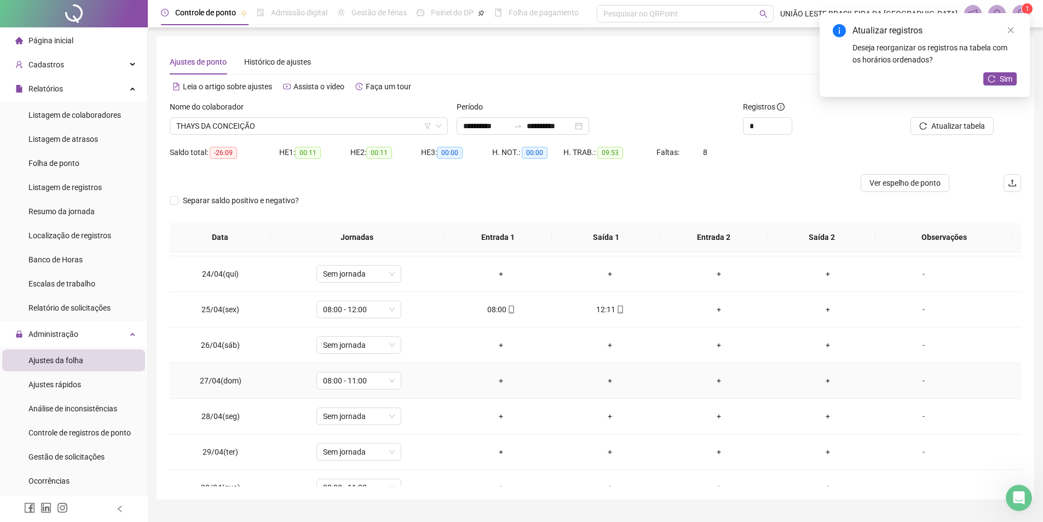
click at [497, 383] on div "+" at bounding box center [500, 380] width 91 height 12
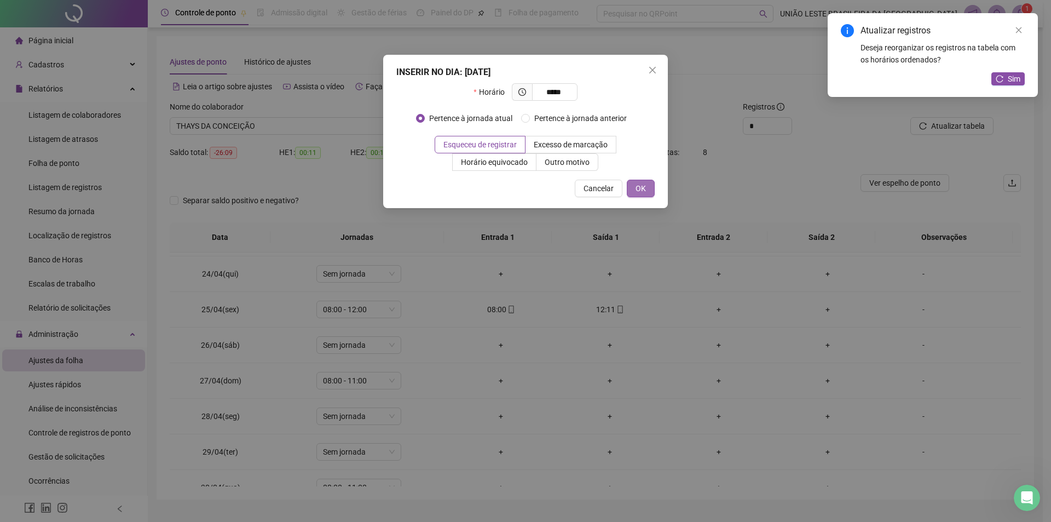
click at [645, 189] on span "OK" at bounding box center [641, 188] width 10 height 12
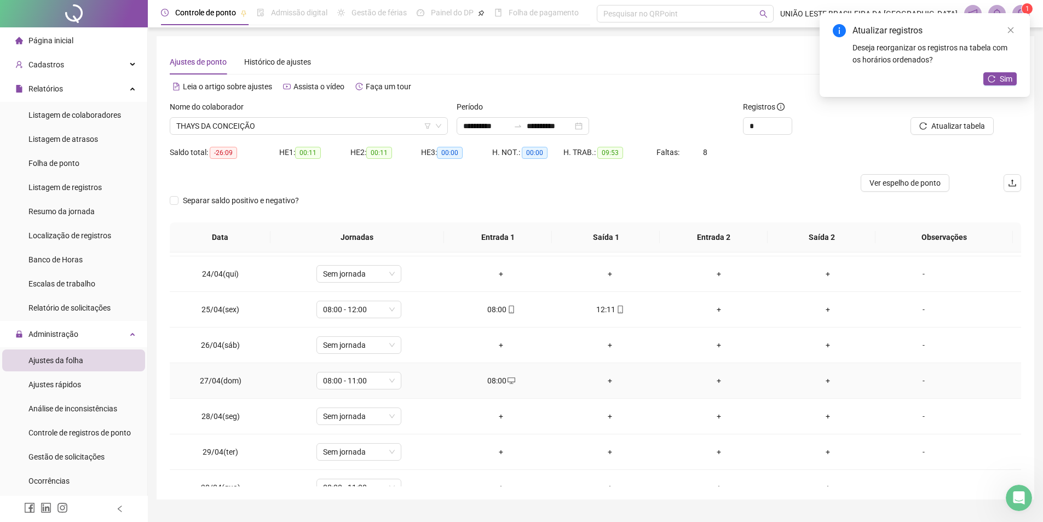
drag, startPoint x: 609, startPoint y: 383, endPoint x: 630, endPoint y: 309, distance: 76.9
click at [608, 383] on div "+" at bounding box center [609, 380] width 91 height 12
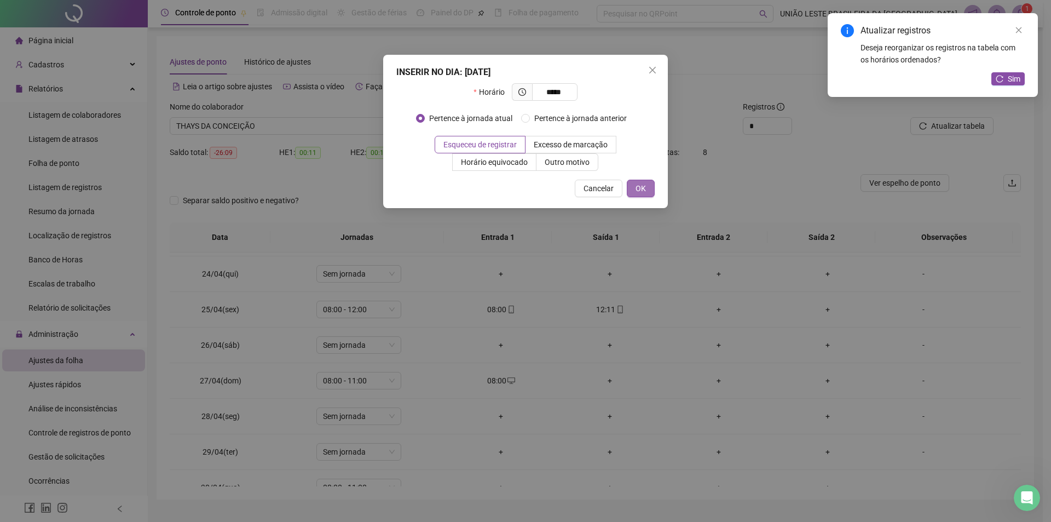
click at [653, 193] on button "OK" at bounding box center [641, 189] width 28 height 18
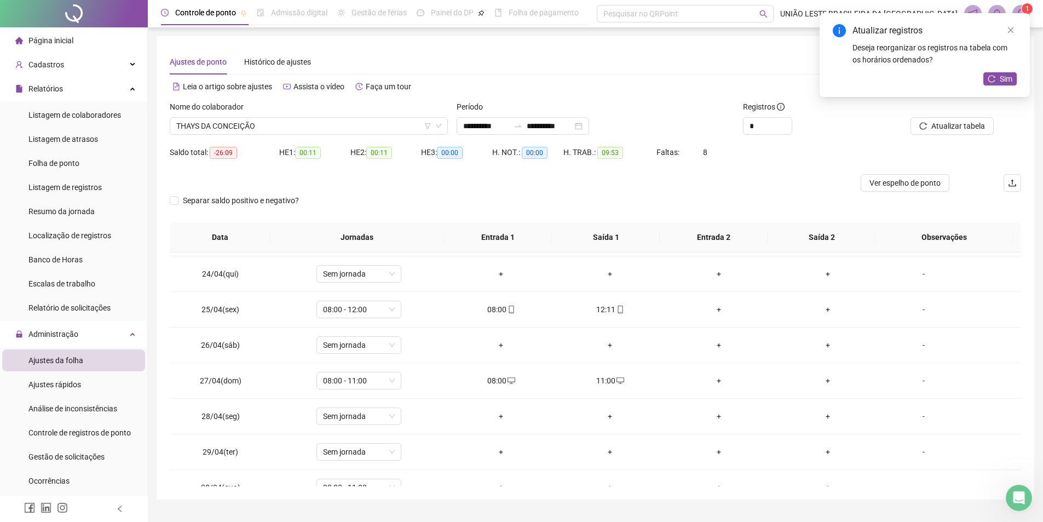
scroll to position [834, 0]
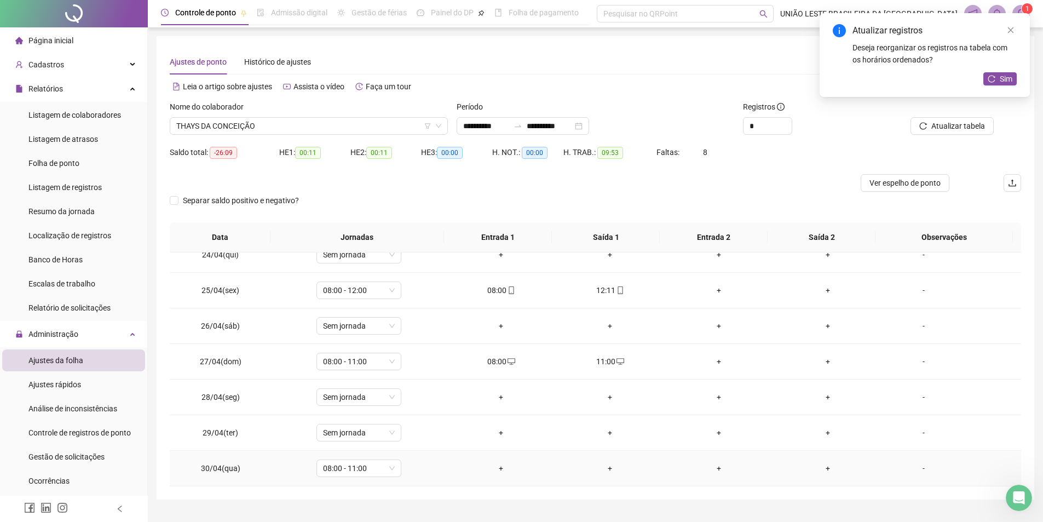
click at [511, 470] on div "+" at bounding box center [500, 468] width 91 height 12
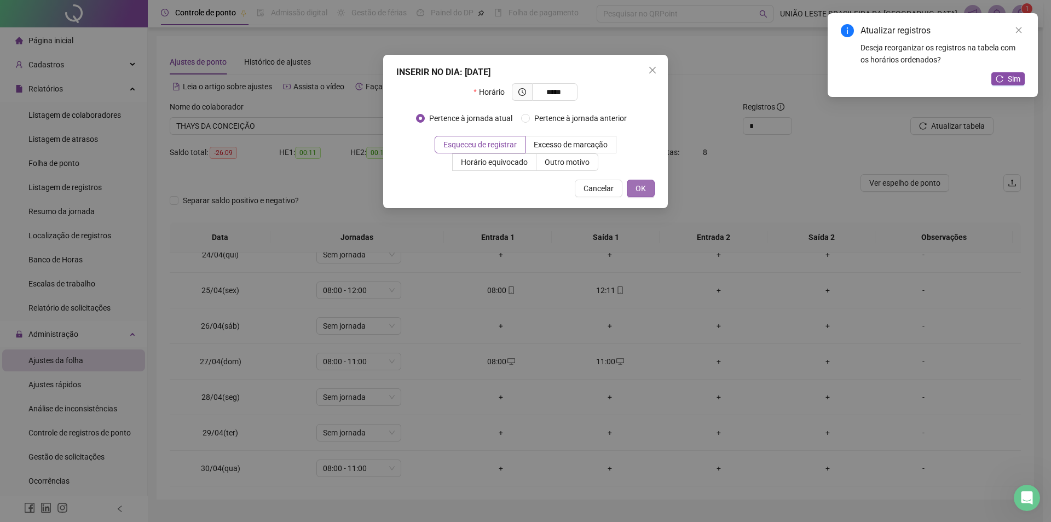
click at [635, 187] on button "OK" at bounding box center [641, 189] width 28 height 18
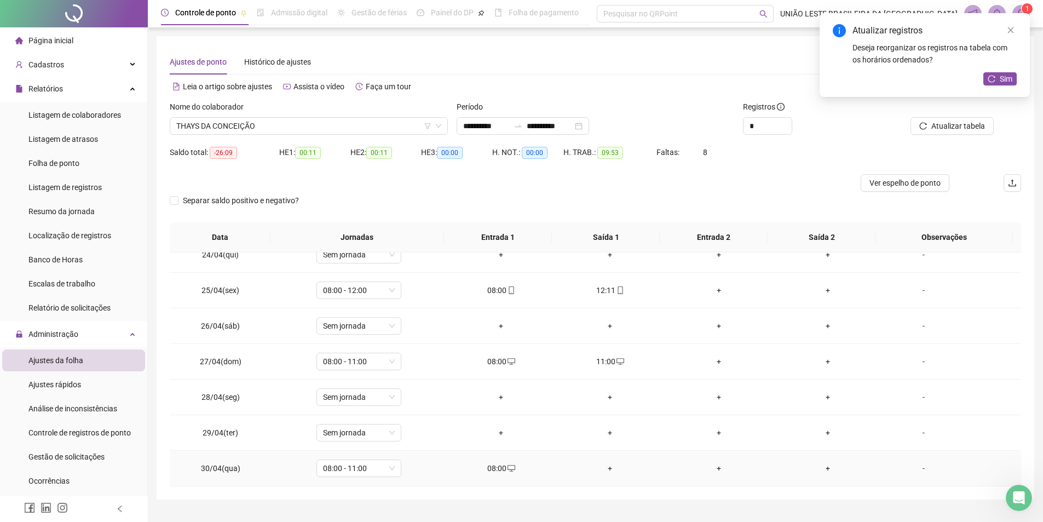
click at [607, 473] on div "+" at bounding box center [609, 468] width 91 height 12
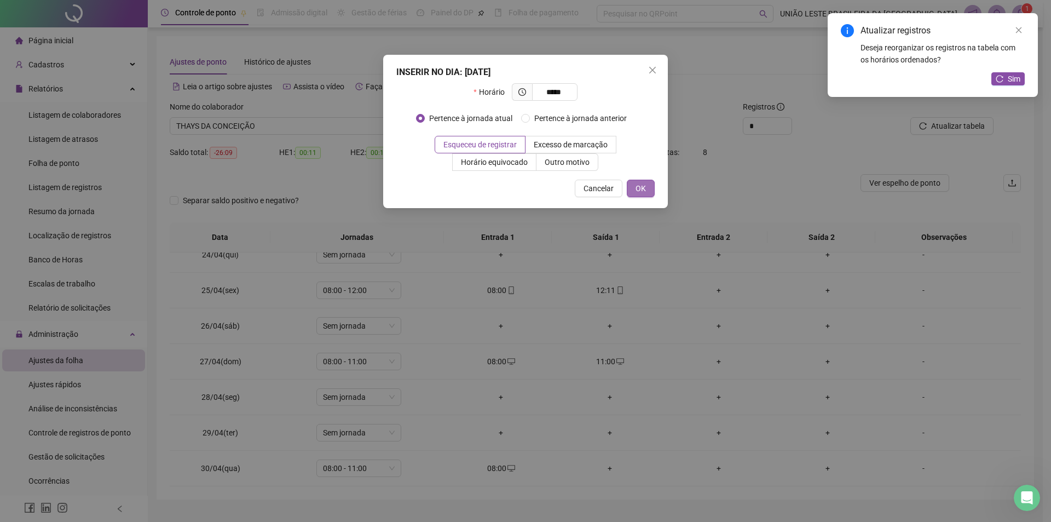
click at [638, 189] on span "OK" at bounding box center [641, 188] width 10 height 12
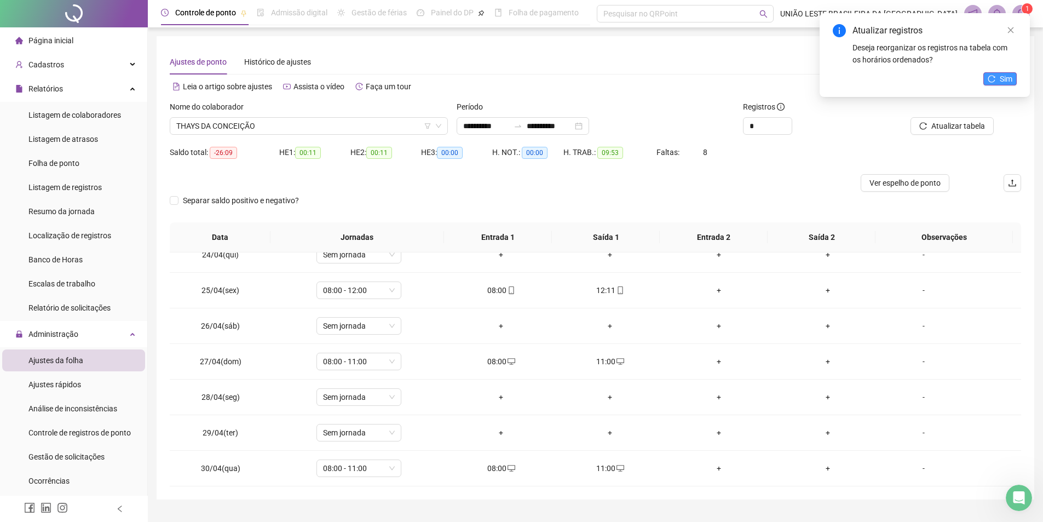
click at [1011, 78] on span "Sim" at bounding box center [1006, 79] width 13 height 12
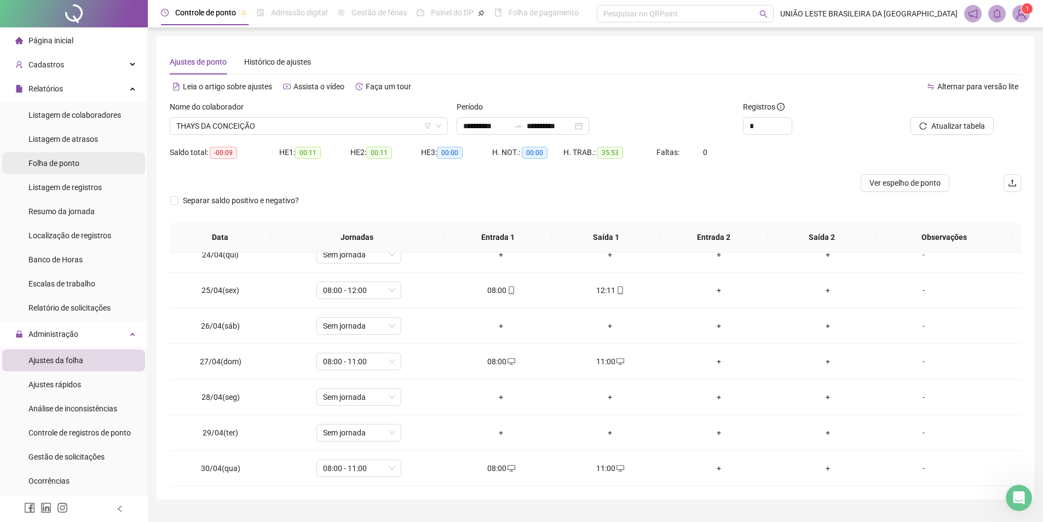
click at [61, 157] on div "Folha de ponto" at bounding box center [53, 163] width 51 height 22
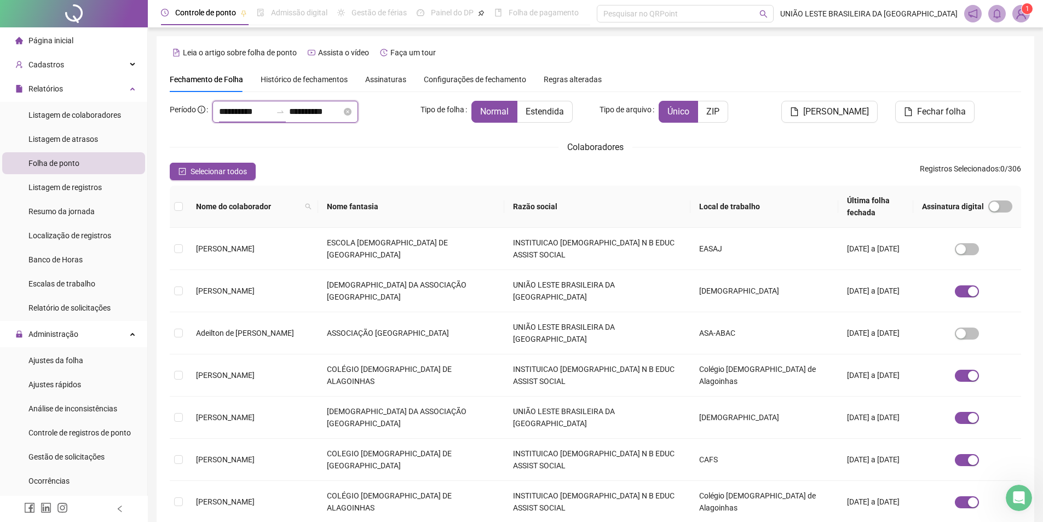
click at [272, 114] on input "**********" at bounding box center [245, 111] width 53 height 13
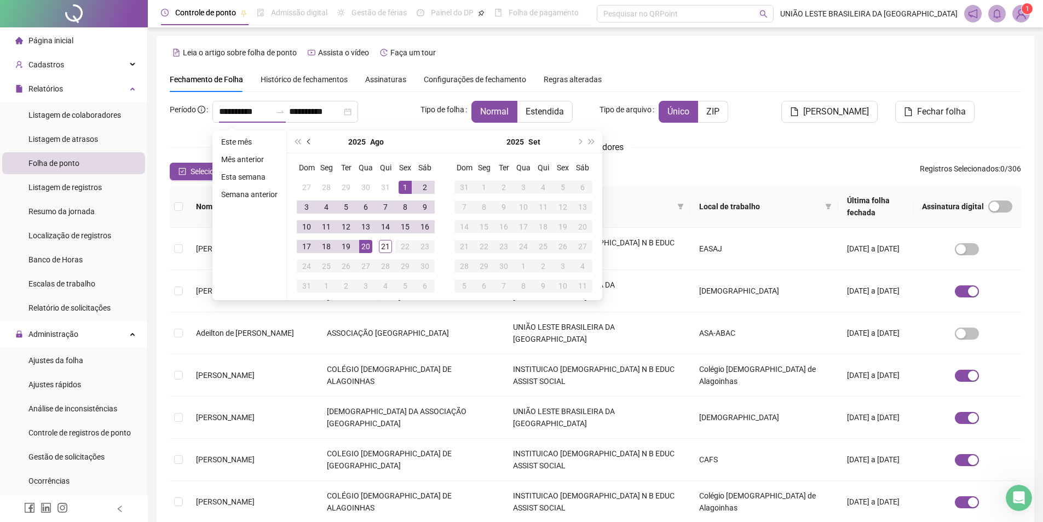
click at [305, 143] on button "prev-year" at bounding box center [309, 142] width 12 height 22
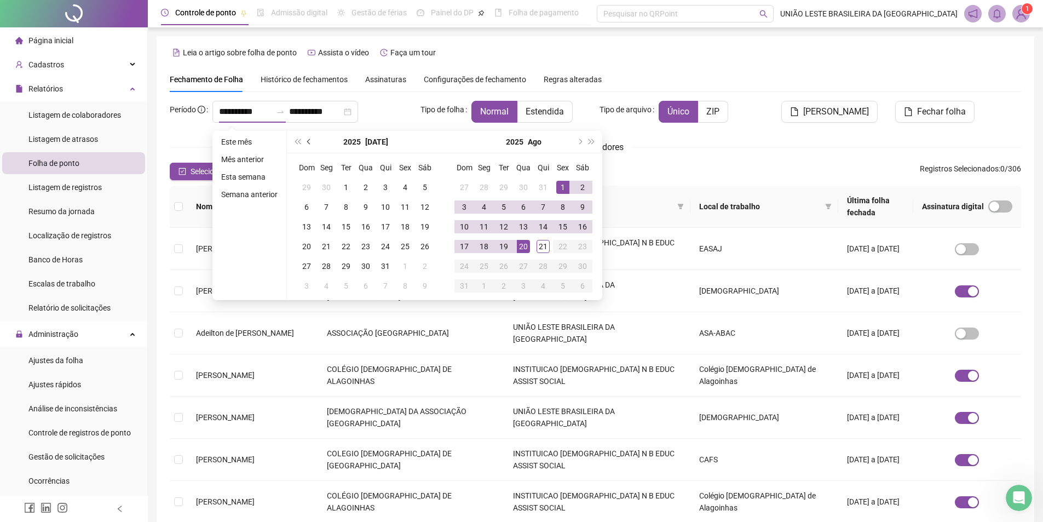
click at [305, 143] on button "prev-year" at bounding box center [309, 142] width 12 height 22
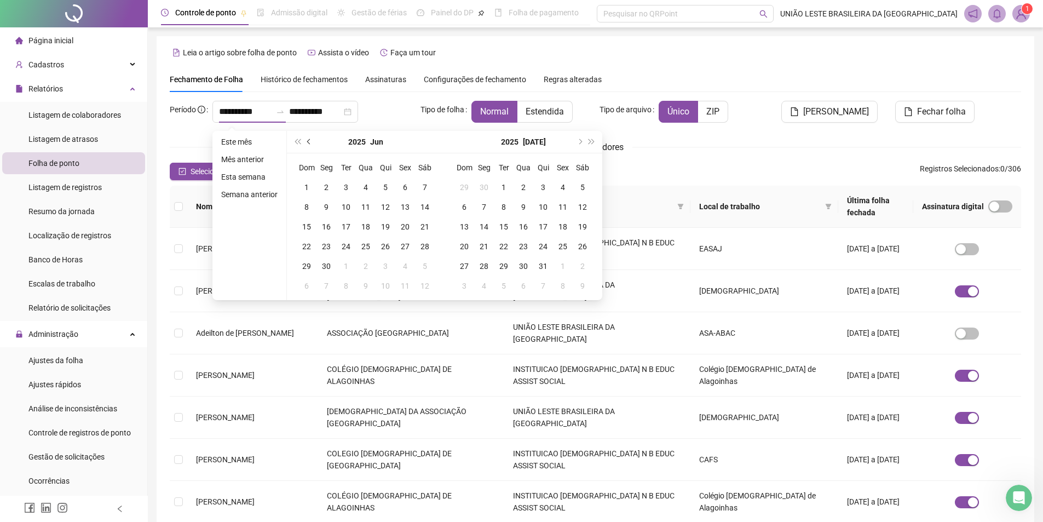
click at [307, 141] on span "prev-year" at bounding box center [309, 141] width 5 height 5
click at [306, 139] on button "prev-year" at bounding box center [309, 142] width 12 height 22
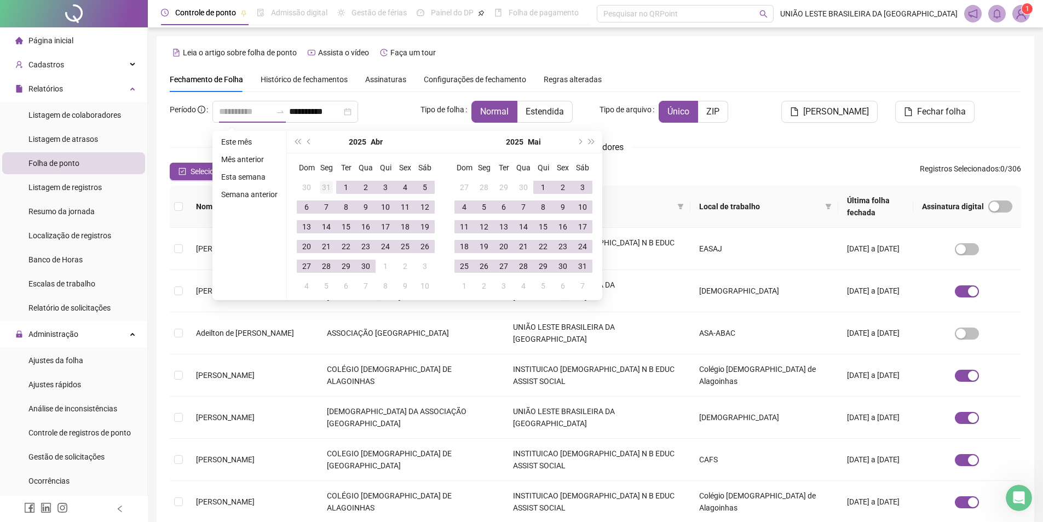
click at [334, 191] on td "31" at bounding box center [326, 187] width 20 height 20
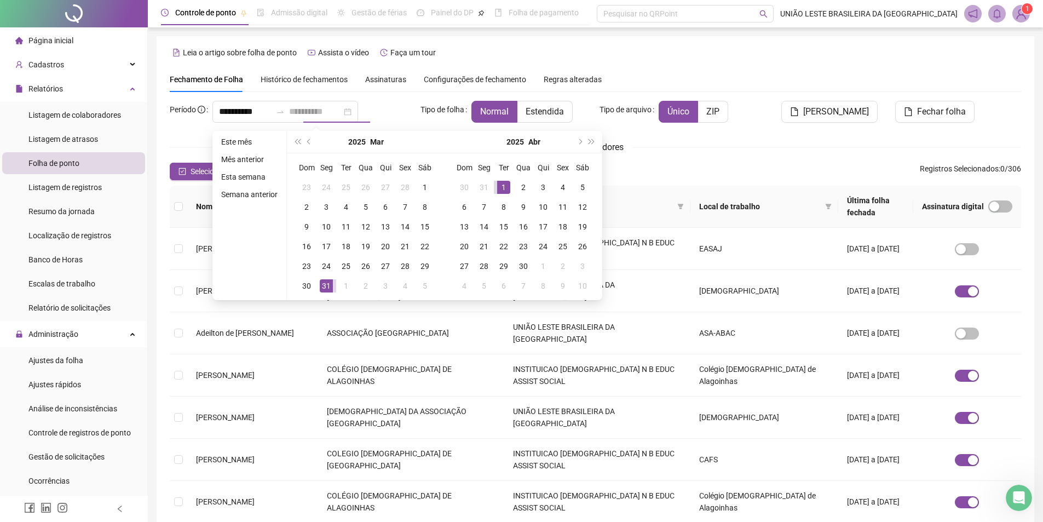
click at [505, 191] on div "1" at bounding box center [503, 187] width 13 height 13
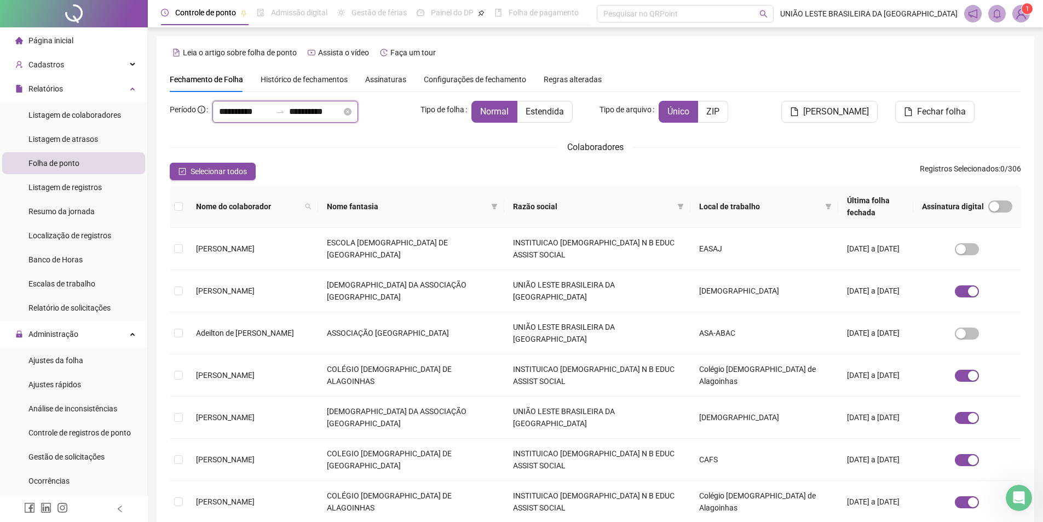
click at [342, 111] on input "**********" at bounding box center [315, 111] width 53 height 13
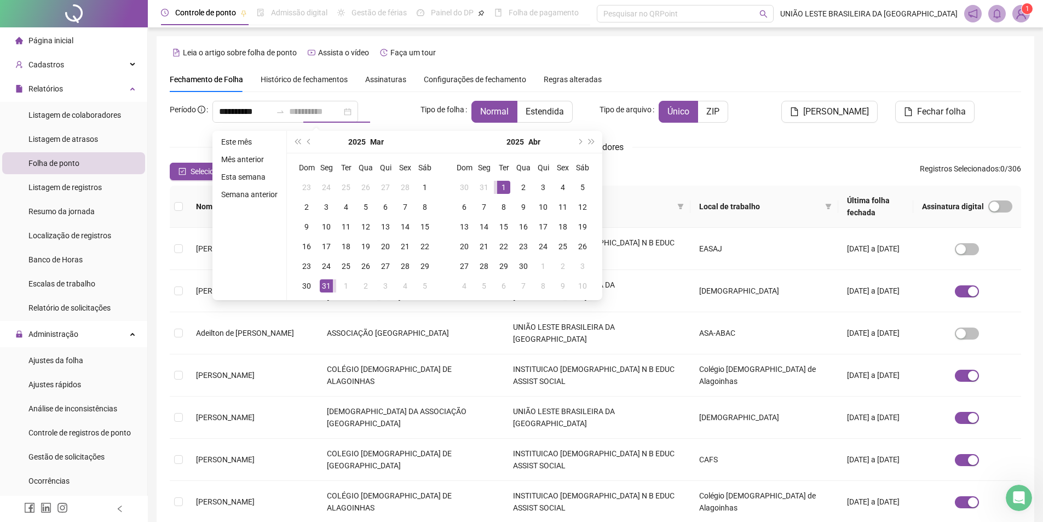
click at [501, 188] on div "1" at bounding box center [503, 187] width 13 height 13
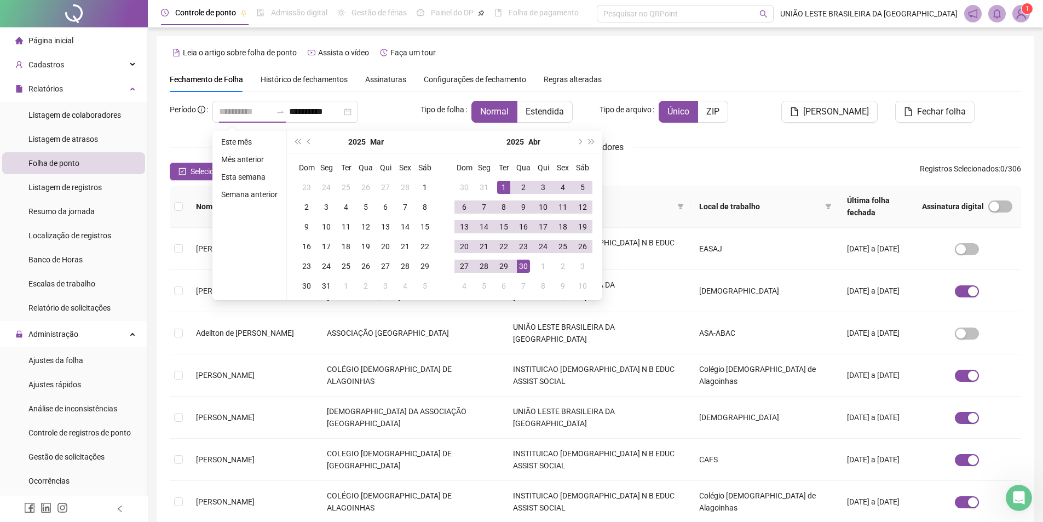
click at [521, 273] on td "30" at bounding box center [524, 266] width 20 height 20
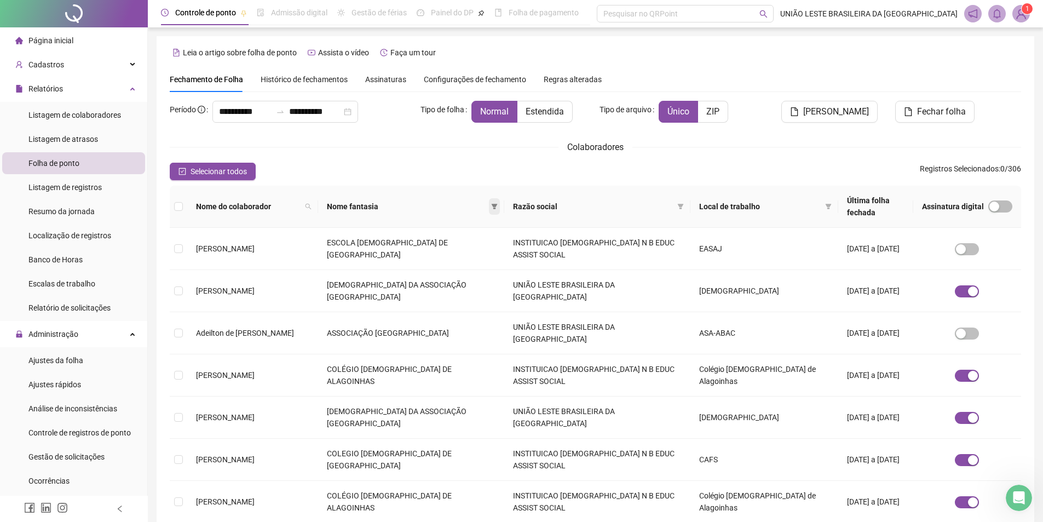
click at [500, 198] on span at bounding box center [494, 206] width 11 height 16
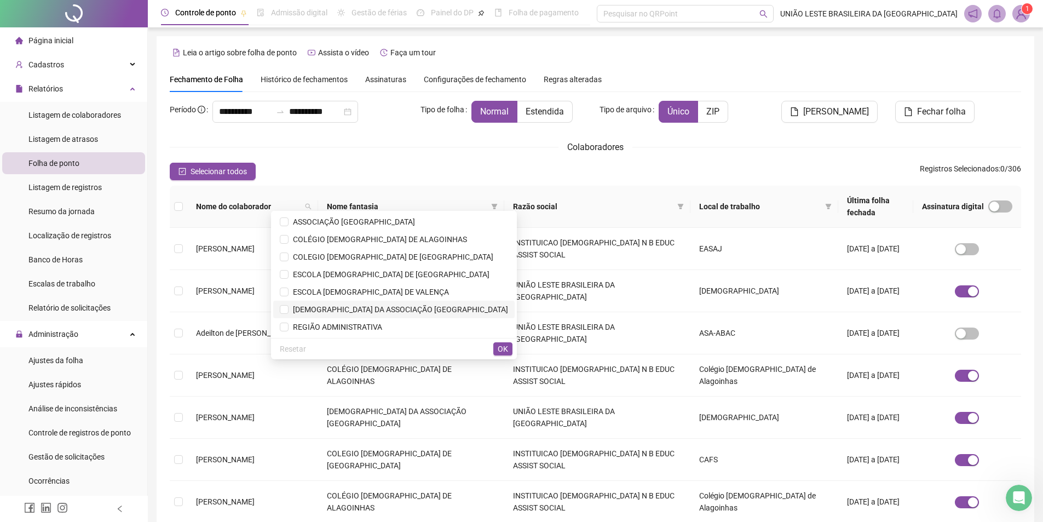
click at [390, 311] on span "[DEMOGRAPHIC_DATA] DA ASSOCIAÇÃO [GEOGRAPHIC_DATA]" at bounding box center [399, 309] width 220 height 9
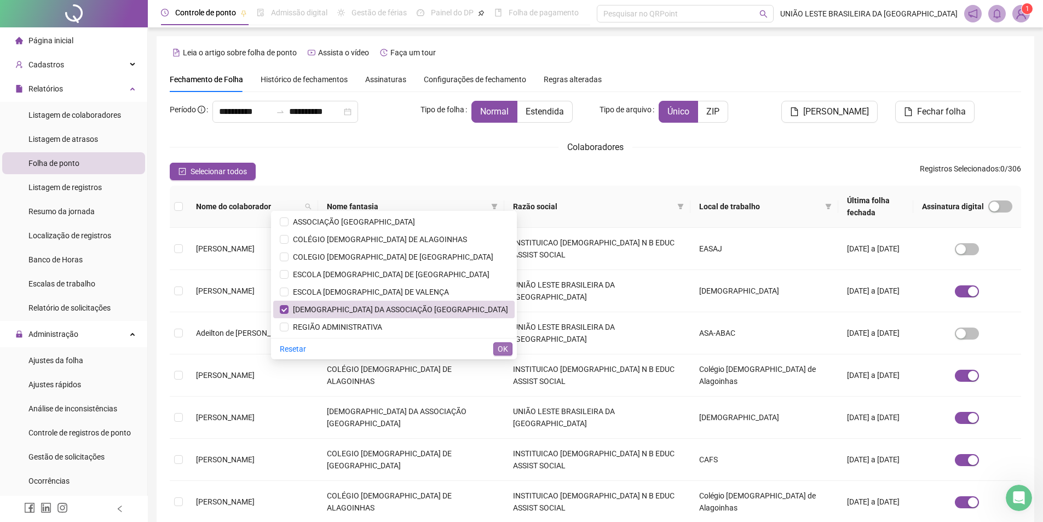
click at [509, 349] on button "OK" at bounding box center [502, 348] width 19 height 13
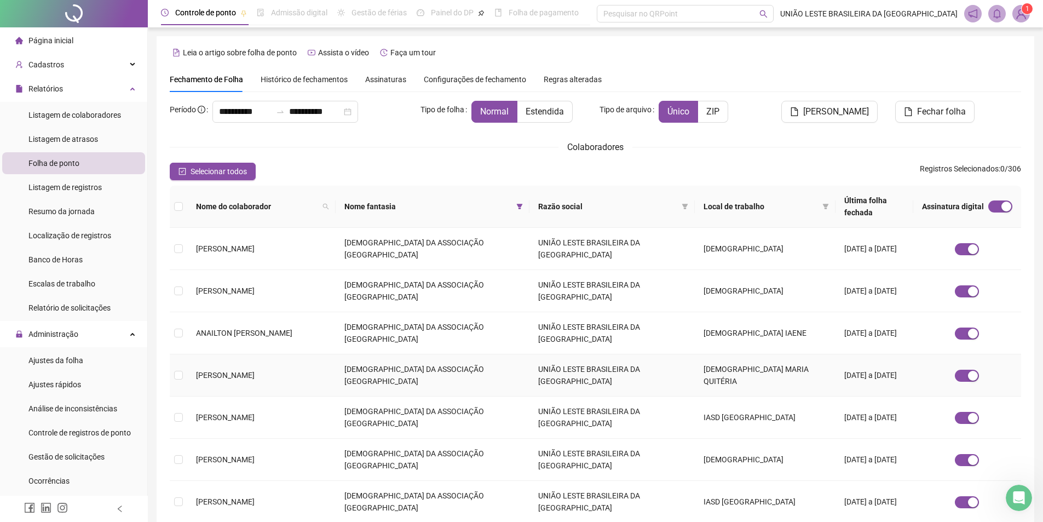
click at [249, 371] on span "[PERSON_NAME]" at bounding box center [225, 375] width 59 height 9
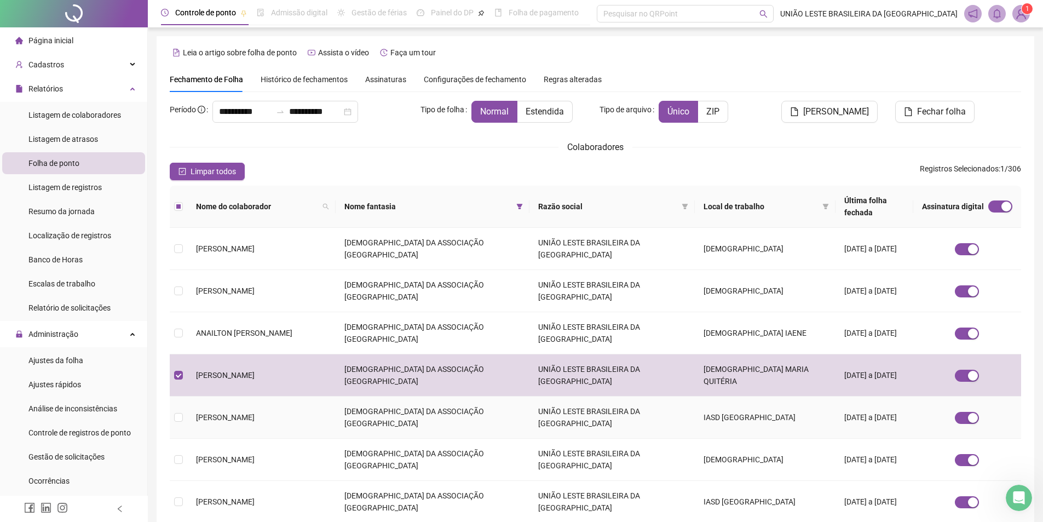
click at [255, 413] on span "[PERSON_NAME]" at bounding box center [225, 417] width 59 height 9
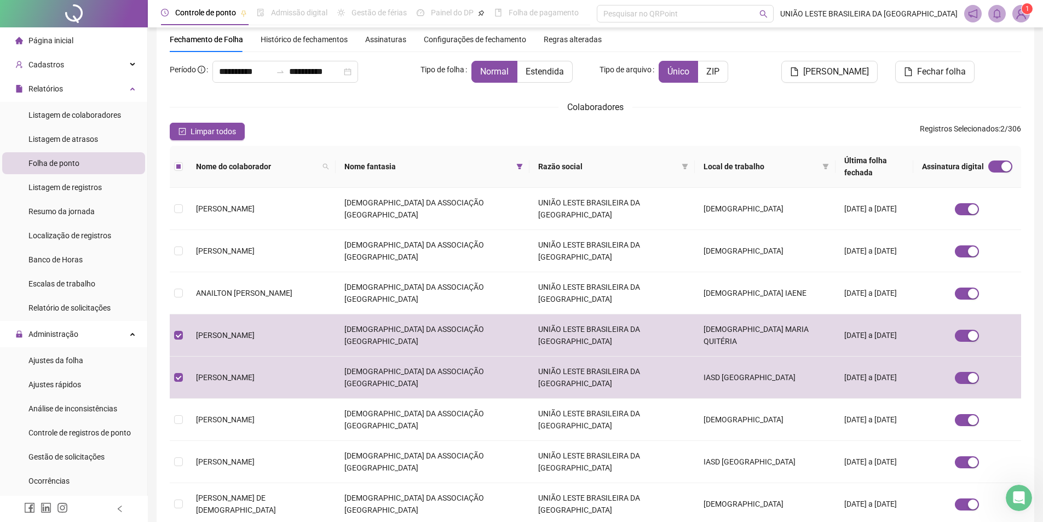
scroll to position [44, 0]
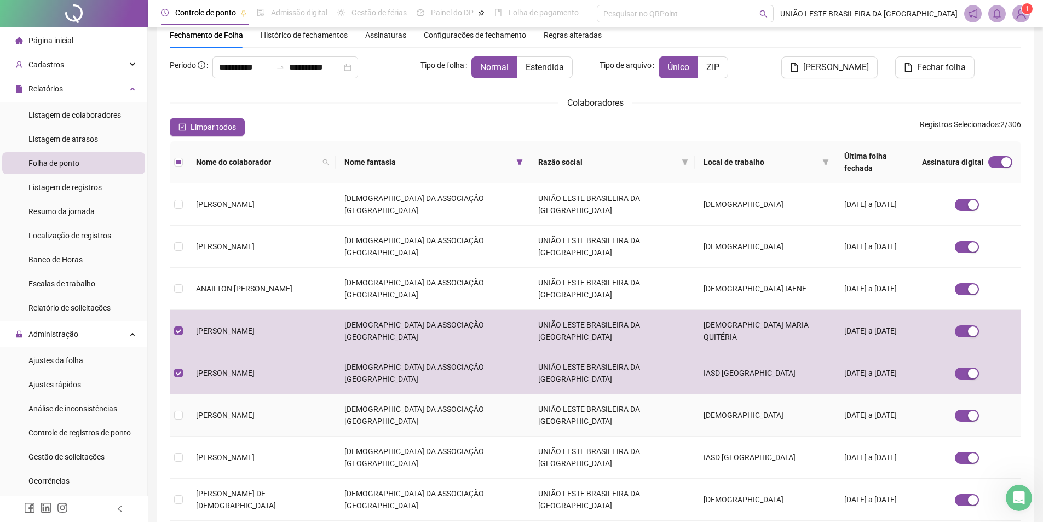
click at [504, 394] on td "[DEMOGRAPHIC_DATA] DA ASSOCIAÇÃO [GEOGRAPHIC_DATA]" at bounding box center [433, 415] width 194 height 42
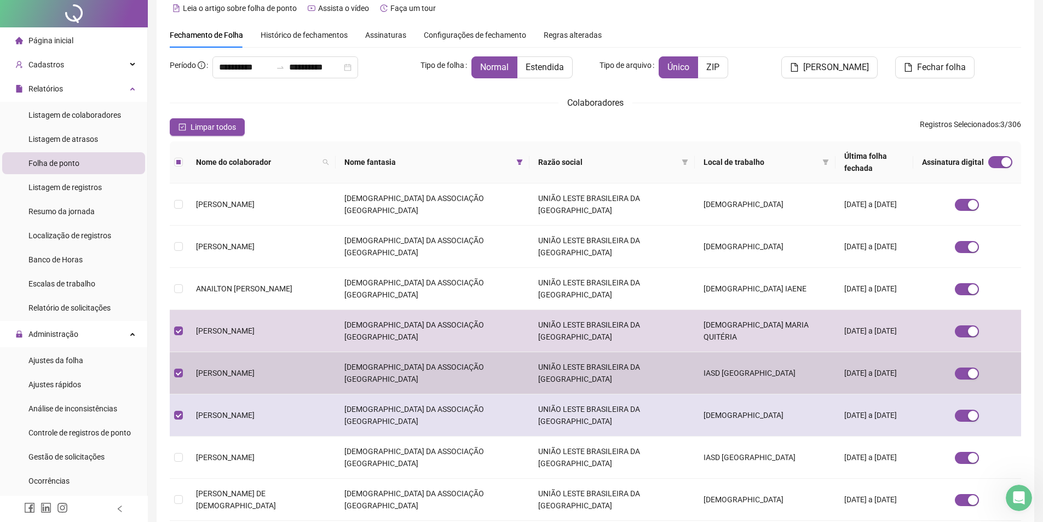
scroll to position [0, 0]
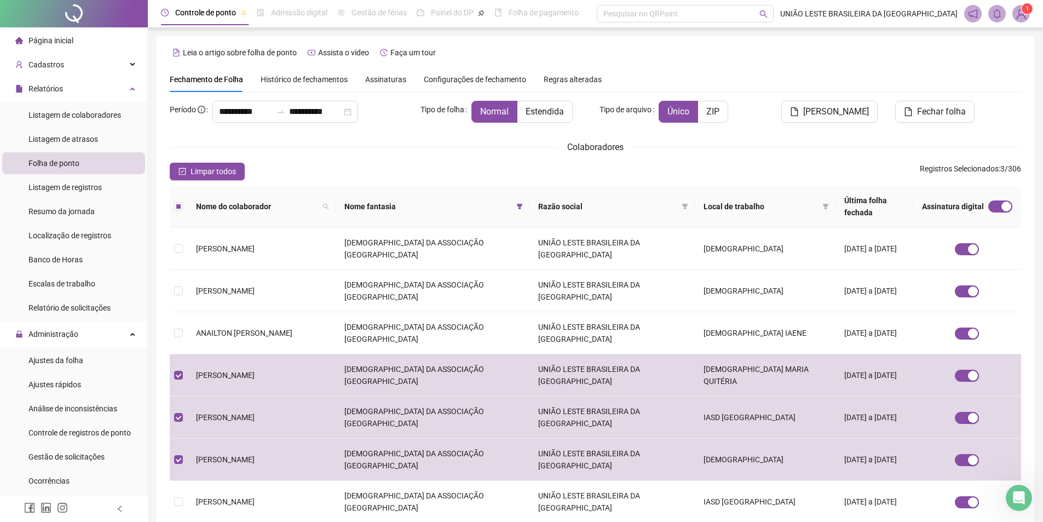
drag, startPoint x: 749, startPoint y: 447, endPoint x: 746, endPoint y: 466, distance: 19.0
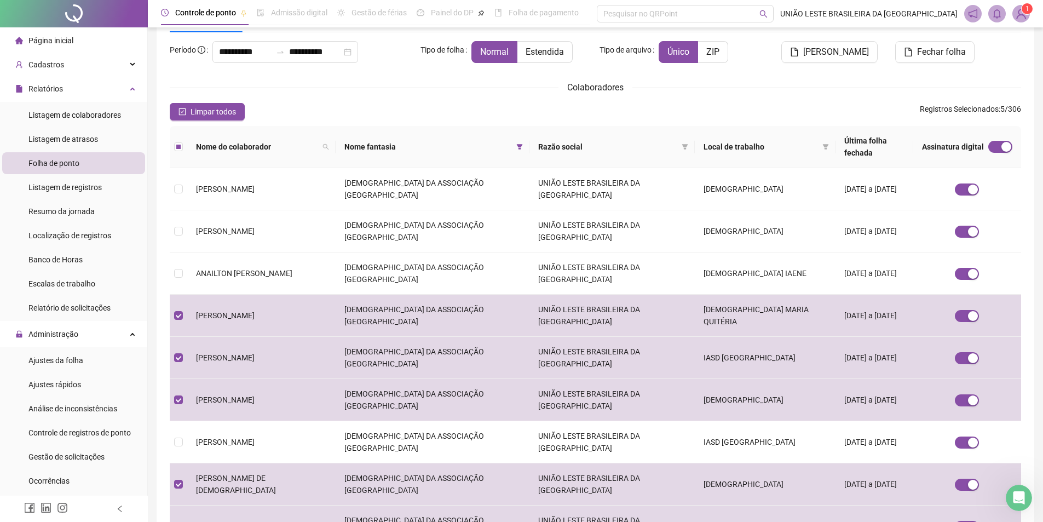
scroll to position [99, 0]
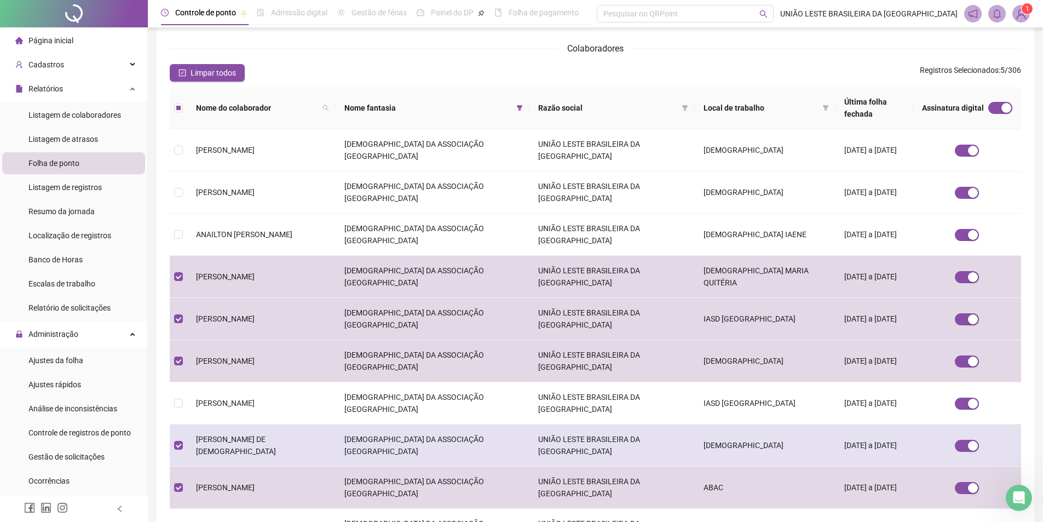
click at [835, 424] on td "[DATE] a [DATE]" at bounding box center [874, 445] width 78 height 42
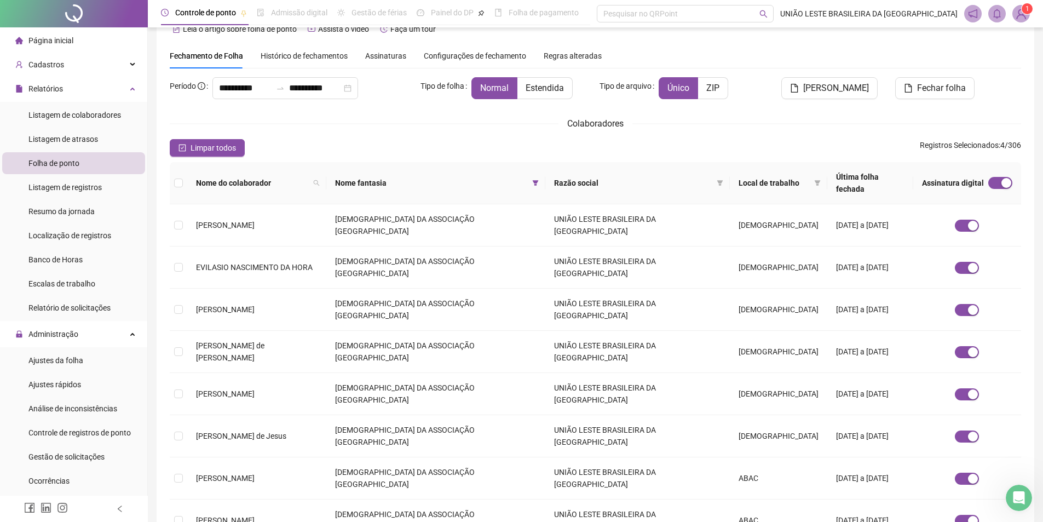
scroll to position [42, 0]
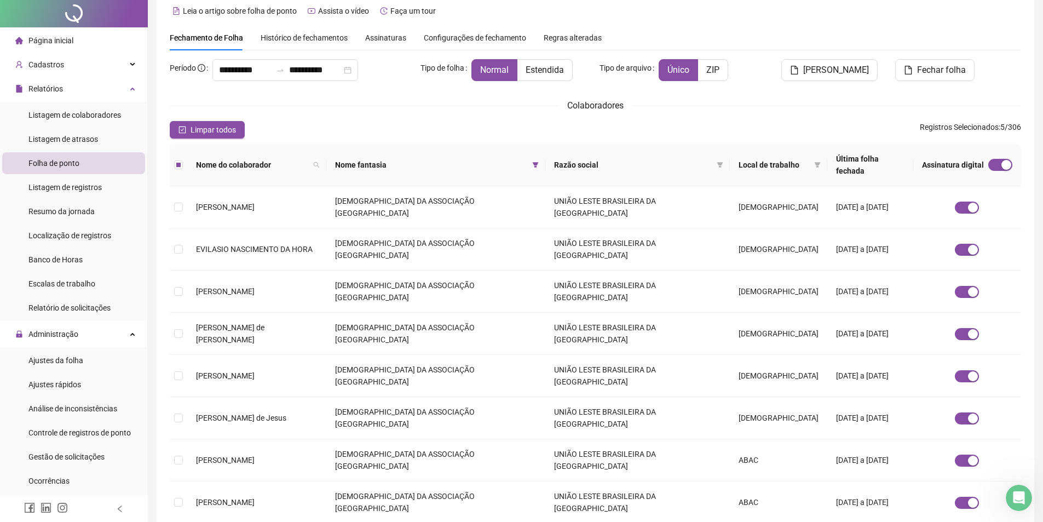
scroll to position [0, 0]
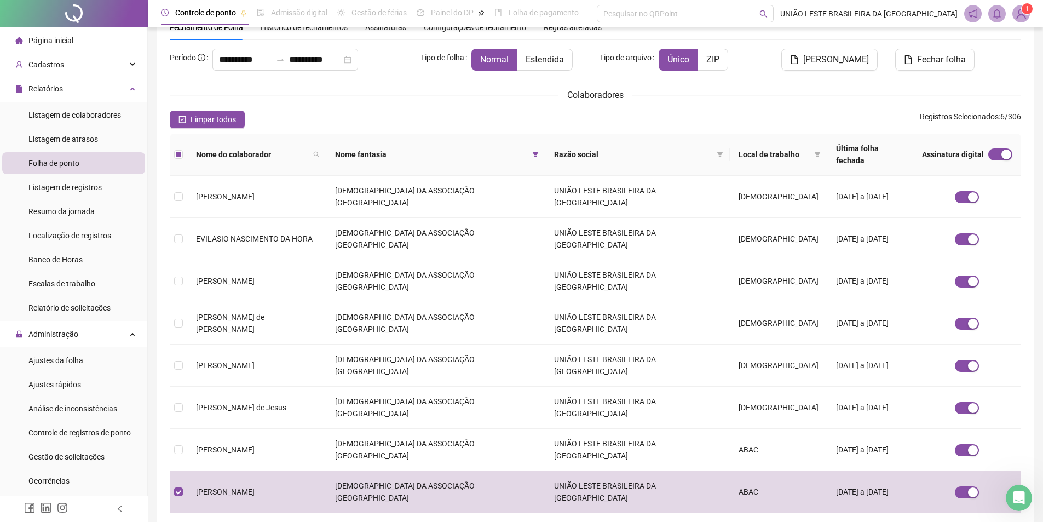
scroll to position [99, 0]
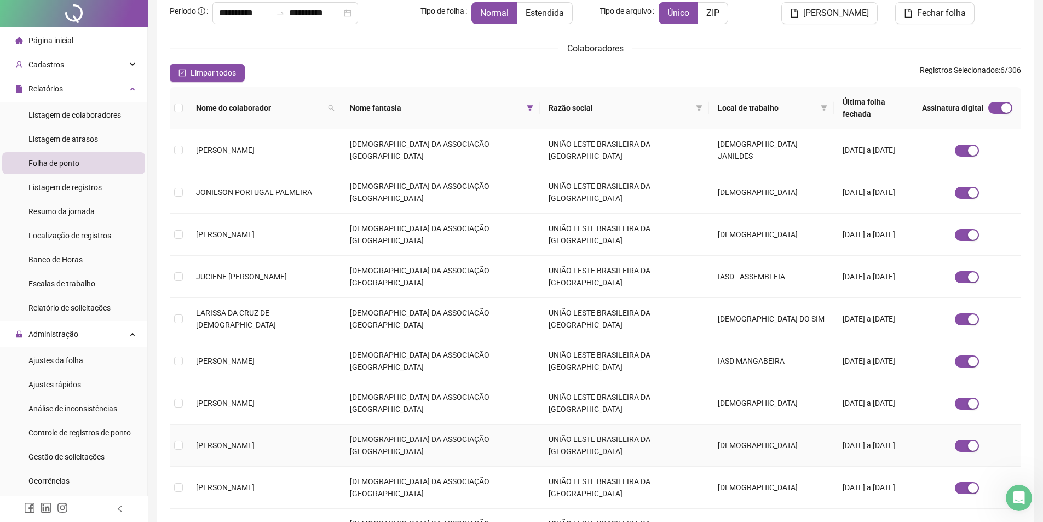
scroll to position [0, 0]
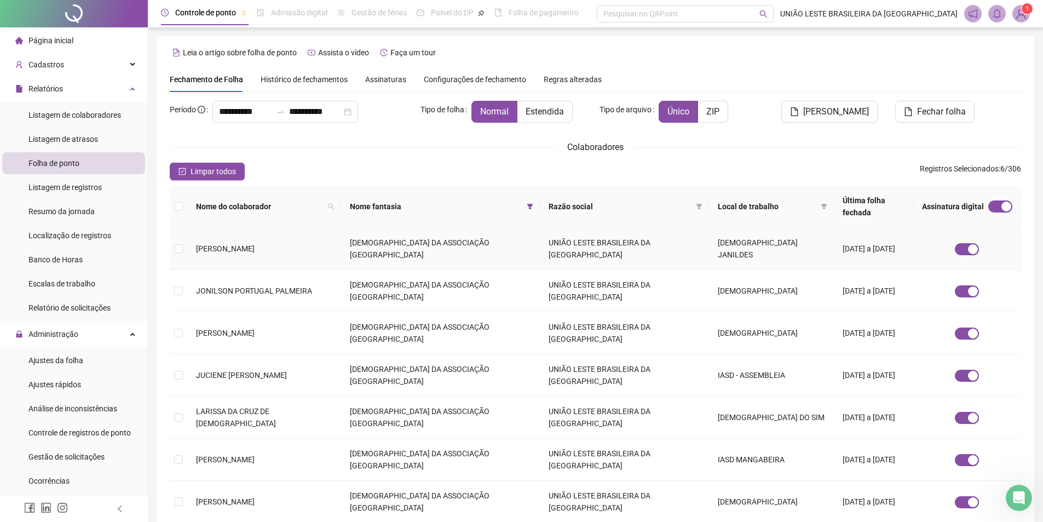
drag, startPoint x: 245, startPoint y: 237, endPoint x: 253, endPoint y: 254, distance: 19.1
click at [245, 237] on td "[PERSON_NAME]" at bounding box center [264, 249] width 154 height 42
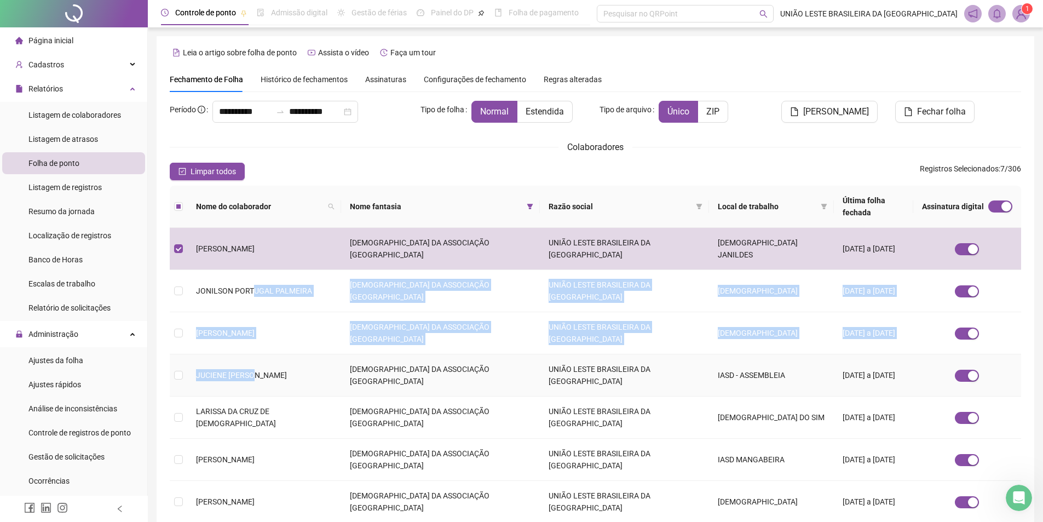
drag, startPoint x: 254, startPoint y: 277, endPoint x: 256, endPoint y: 313, distance: 36.2
click at [256, 313] on tbody "JANILDES MELO DOCIO [DEMOGRAPHIC_DATA] DA ASSOCIAÇÃO BAHIA [GEOGRAPHIC_DATA] BR…" at bounding box center [595, 439] width 851 height 422
click at [256, 371] on span "JUCIENE [PERSON_NAME]" at bounding box center [241, 375] width 91 height 9
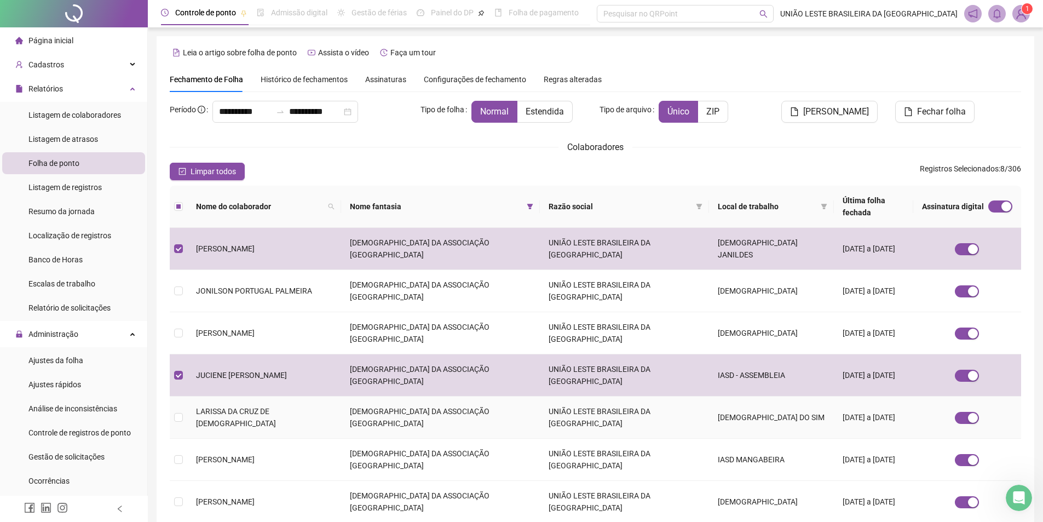
click at [267, 407] on span "LARISSA DA CRUZ DE [DEMOGRAPHIC_DATA]" at bounding box center [236, 417] width 80 height 21
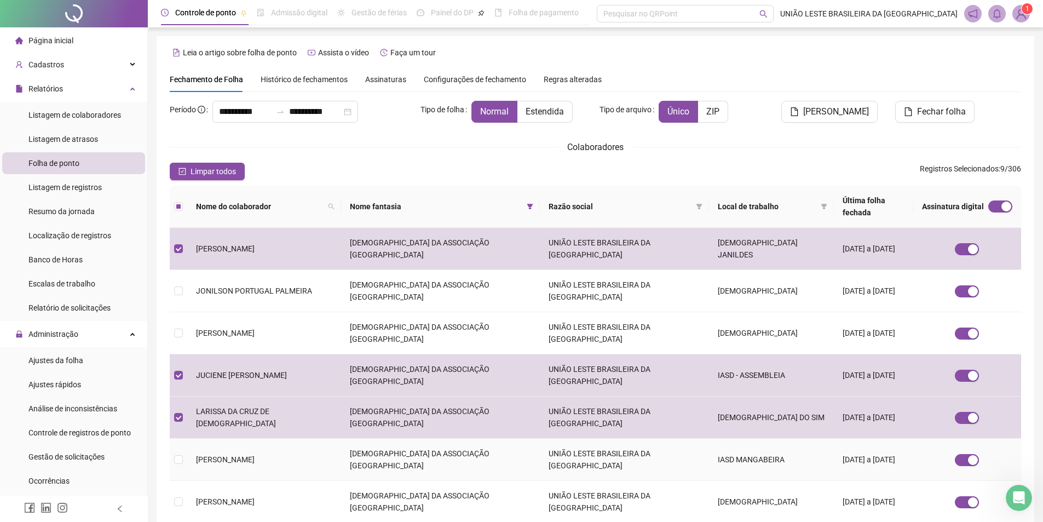
click at [279, 439] on td "[PERSON_NAME]" at bounding box center [264, 460] width 154 height 42
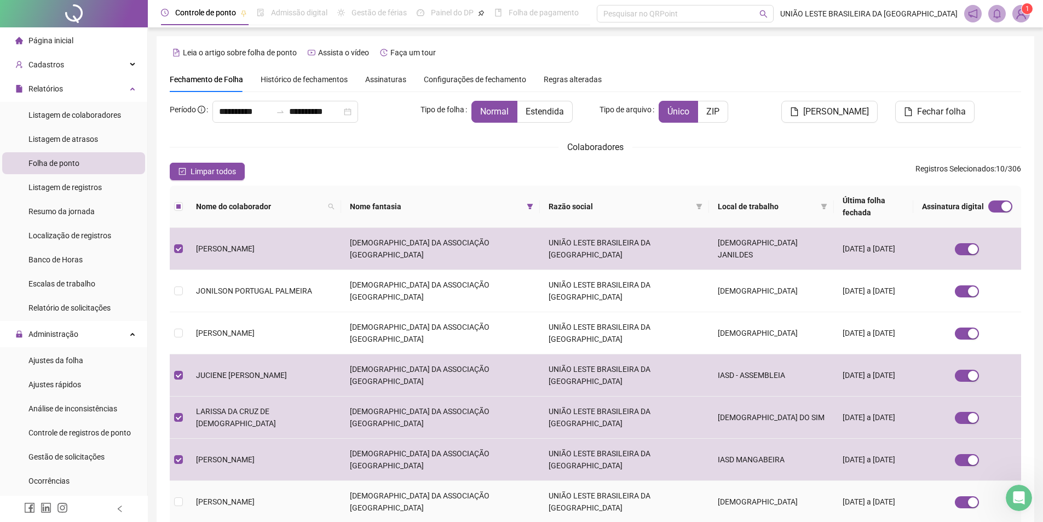
click at [303, 481] on td "[PERSON_NAME]" at bounding box center [264, 502] width 154 height 42
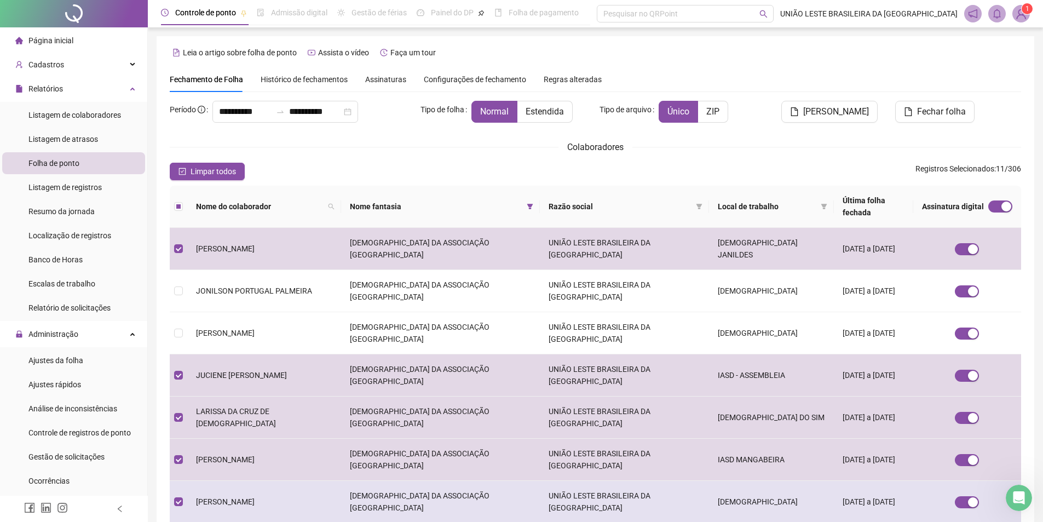
click at [333, 481] on td "[PERSON_NAME]" at bounding box center [264, 502] width 154 height 42
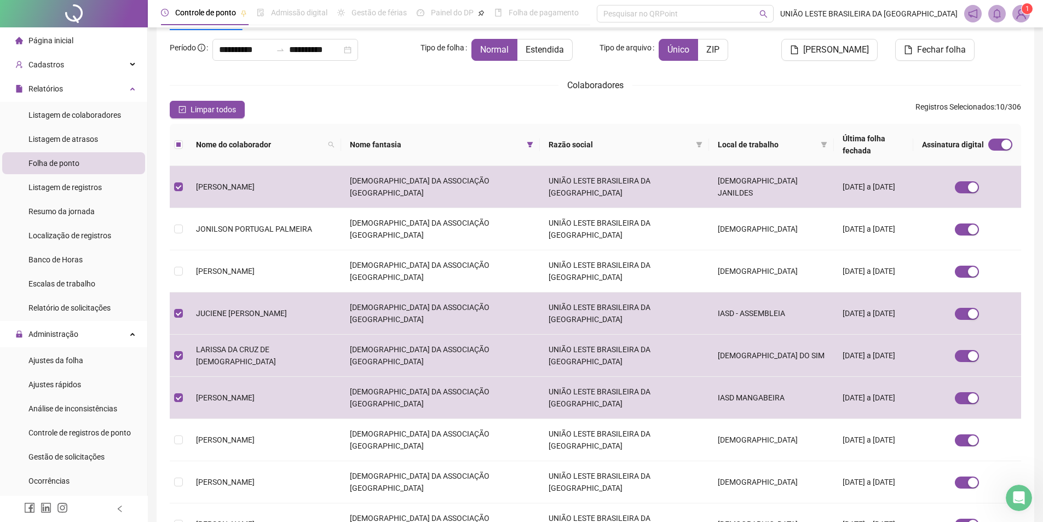
scroll to position [73, 0]
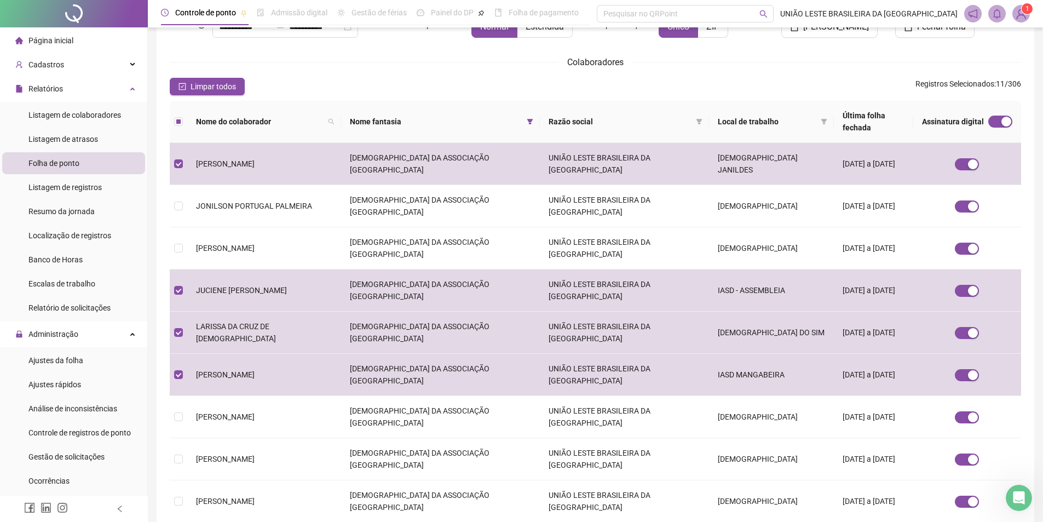
scroll to position [99, 0]
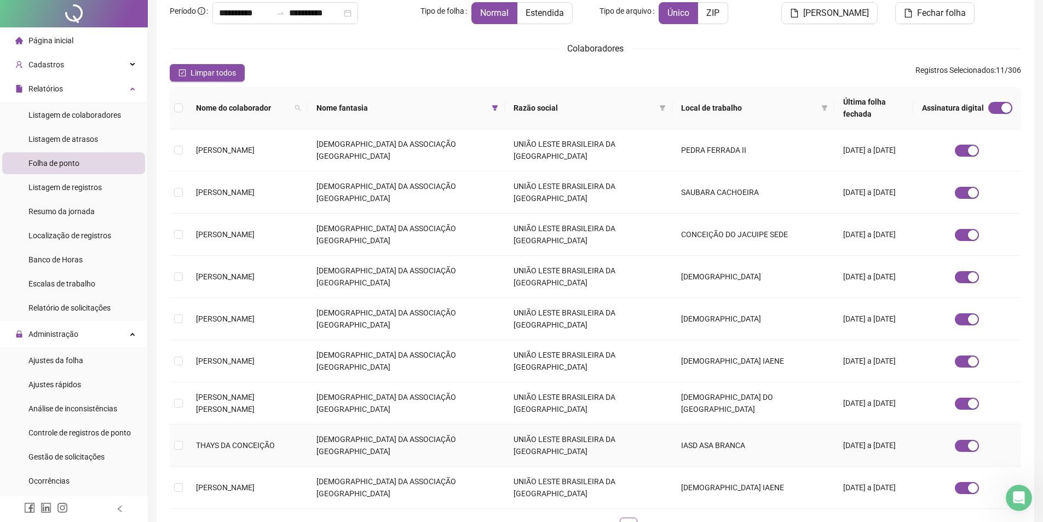
scroll to position [0, 0]
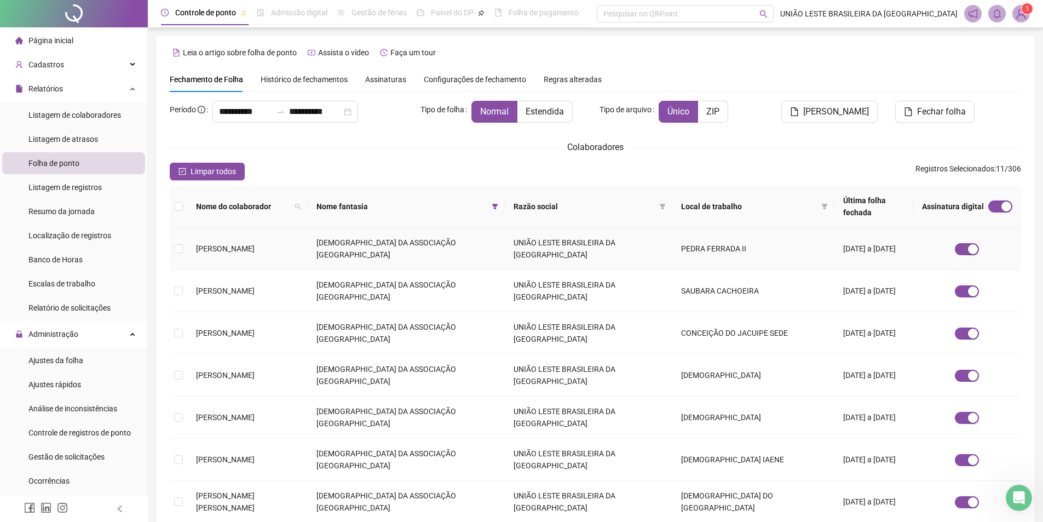
click at [208, 237] on td "[PERSON_NAME]" at bounding box center [247, 249] width 120 height 42
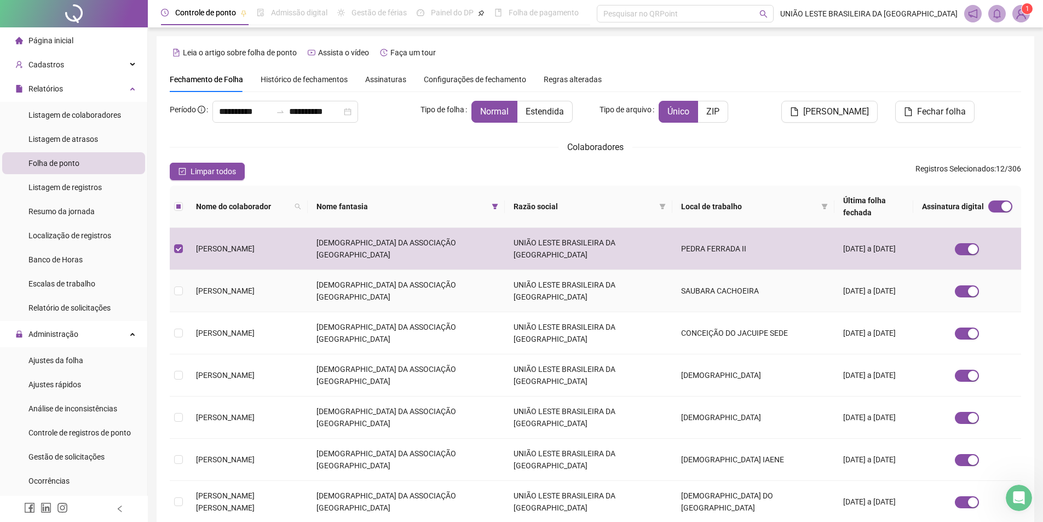
click at [228, 286] on span "[PERSON_NAME]" at bounding box center [225, 290] width 59 height 9
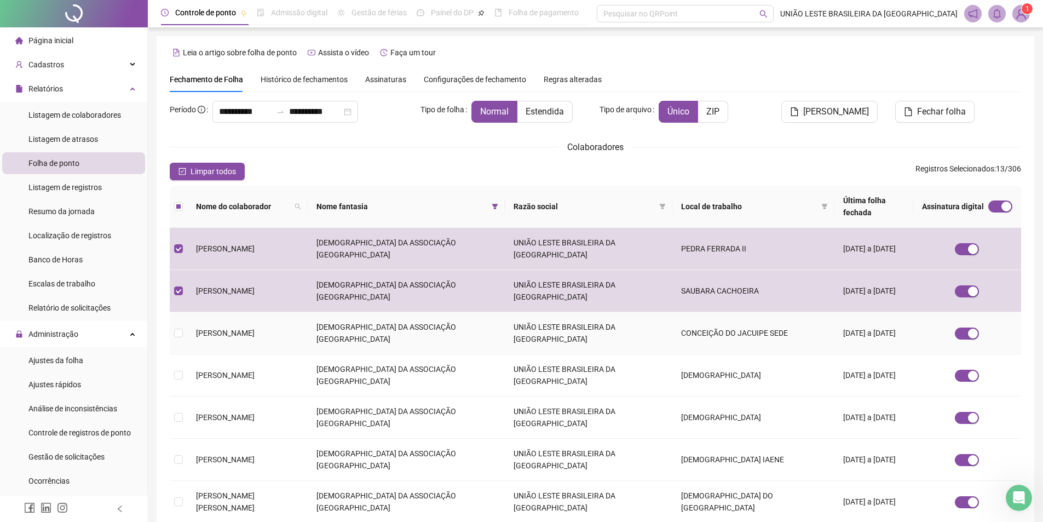
click at [238, 328] on span "[PERSON_NAME]" at bounding box center [225, 332] width 59 height 9
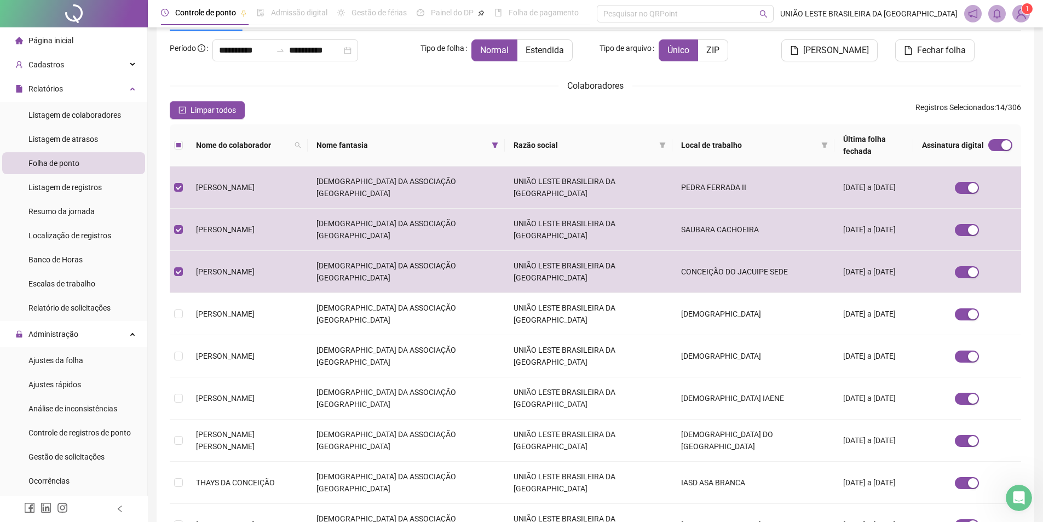
scroll to position [68, 0]
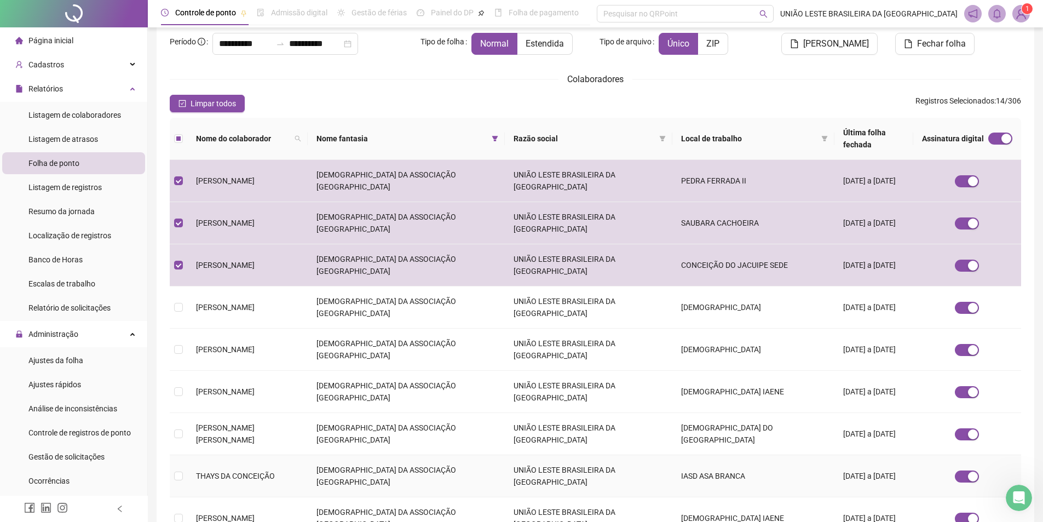
click at [272, 471] on span "THAYS DA CONCEIÇÃO" at bounding box center [235, 475] width 79 height 9
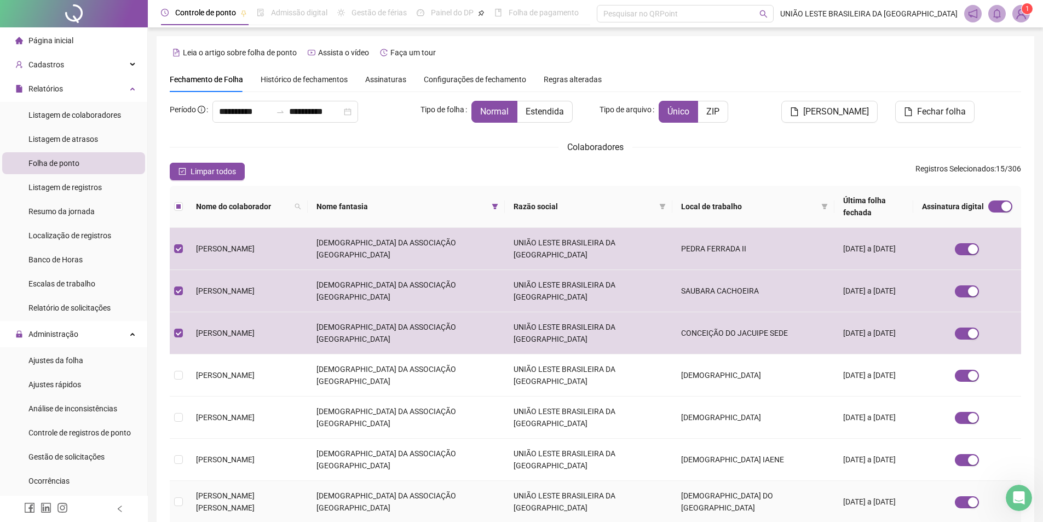
drag, startPoint x: 272, startPoint y: 414, endPoint x: 355, endPoint y: 395, distance: 85.4
click at [255, 491] on span "[PERSON_NAME] [PERSON_NAME]" at bounding box center [225, 501] width 59 height 21
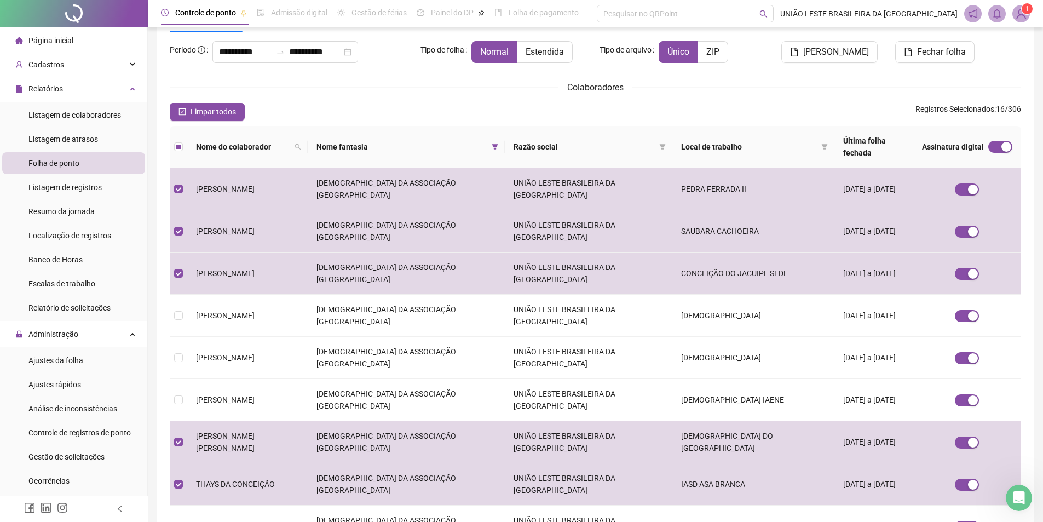
scroll to position [68, 0]
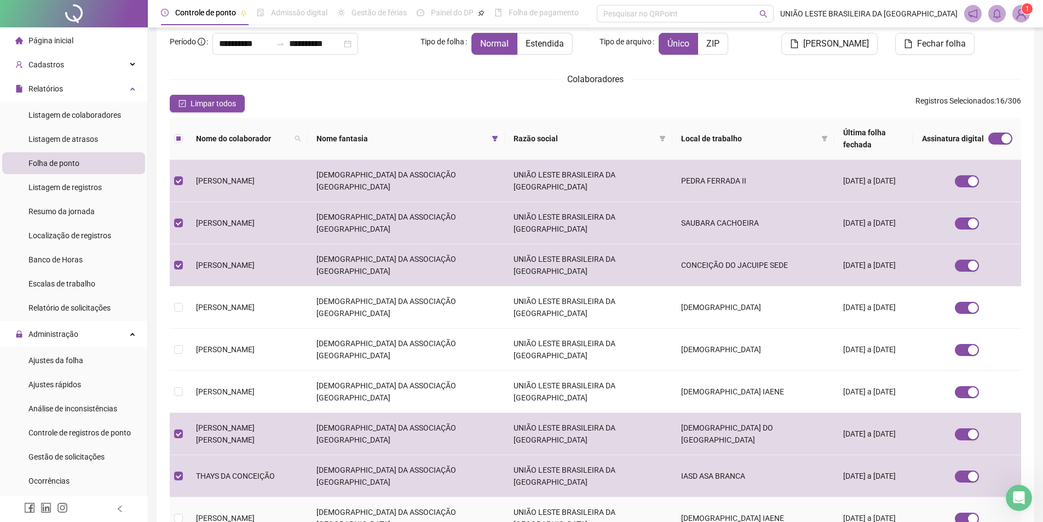
click at [308, 497] on td "[PERSON_NAME]" at bounding box center [247, 518] width 120 height 42
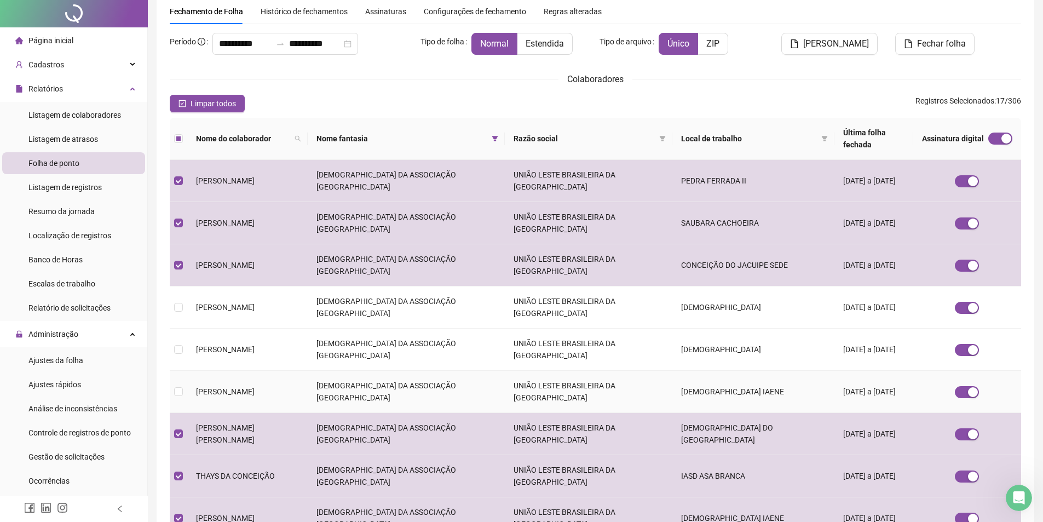
scroll to position [0, 0]
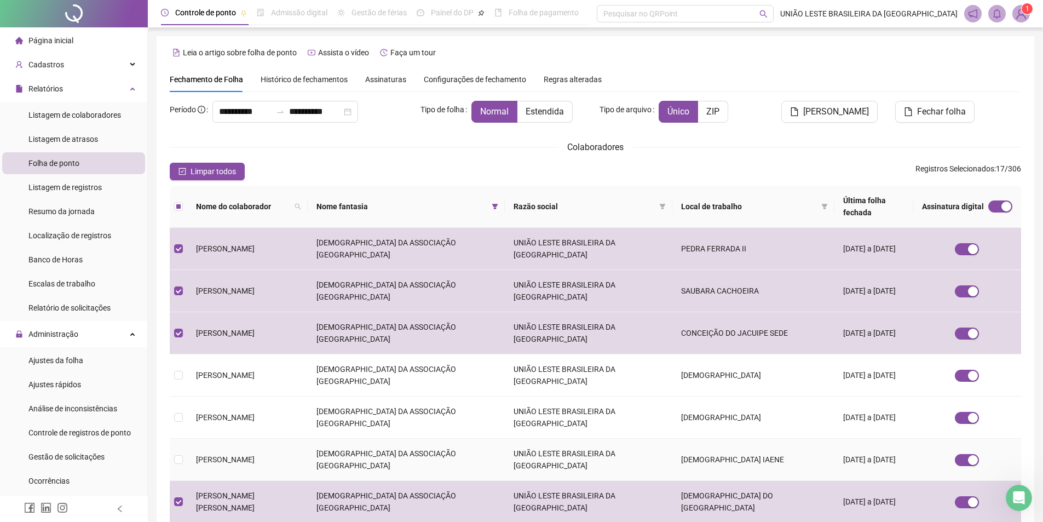
click at [308, 439] on td "[PERSON_NAME]" at bounding box center [247, 460] width 120 height 42
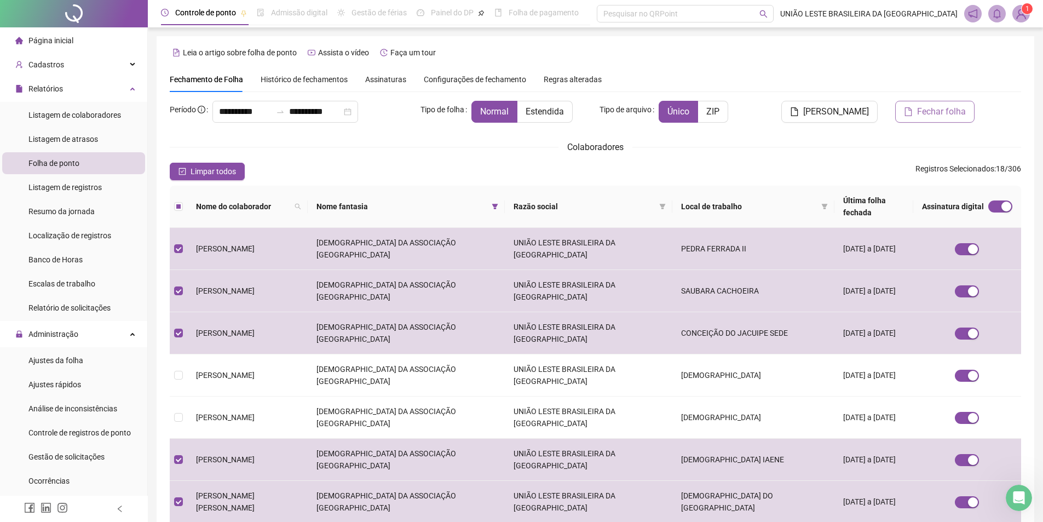
click at [961, 111] on span "Fechar folha" at bounding box center [941, 111] width 49 height 13
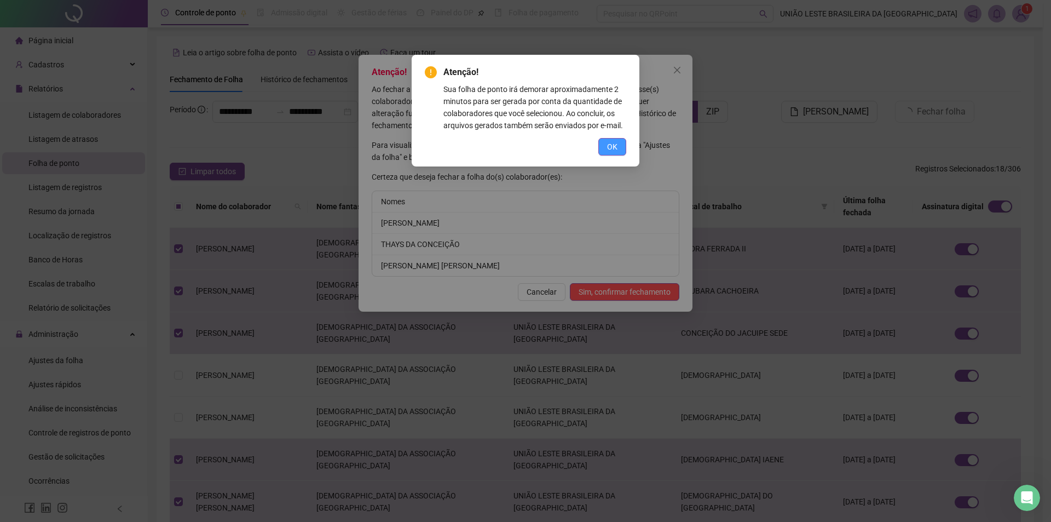
click at [616, 147] on span "OK" at bounding box center [612, 147] width 10 height 12
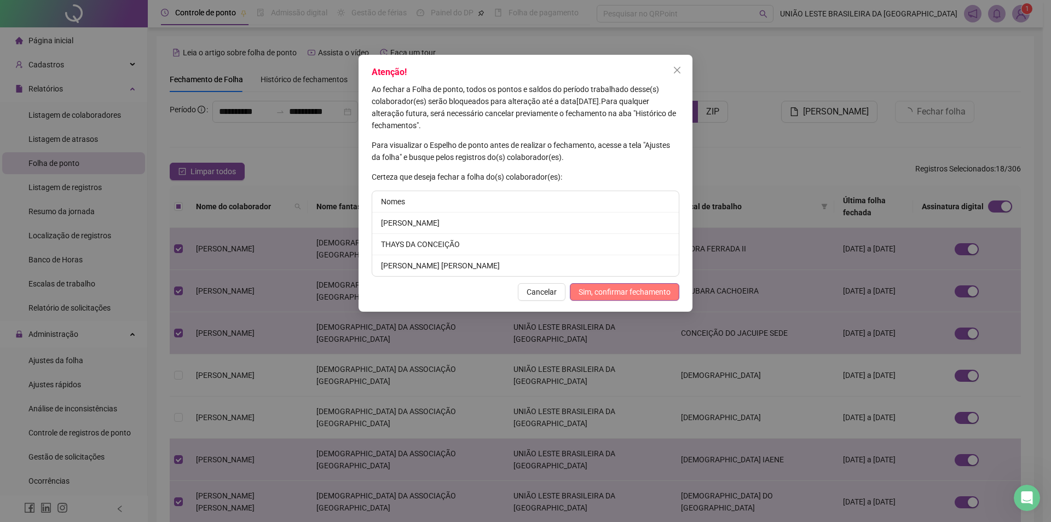
click at [636, 288] on span "Sim, confirmar fechamento" at bounding box center [625, 292] width 92 height 12
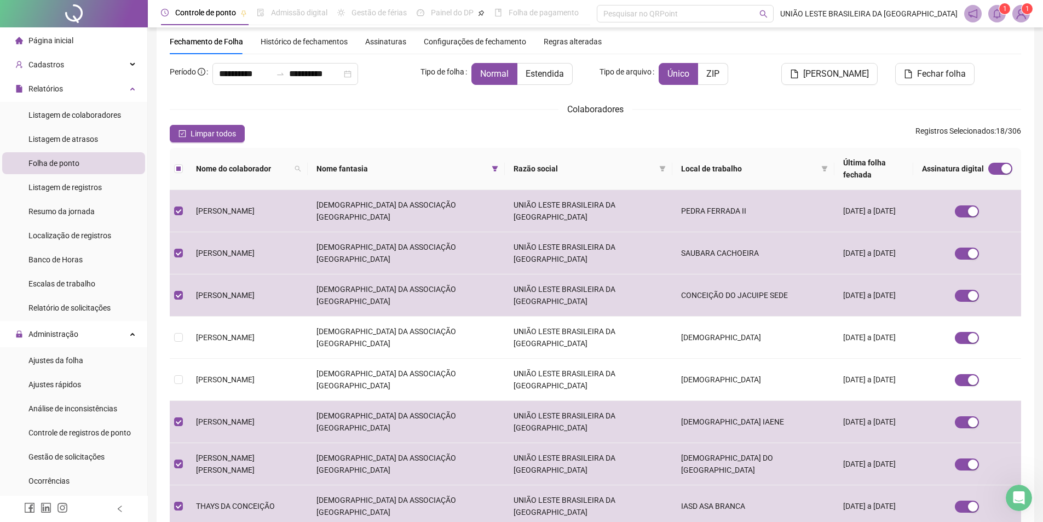
scroll to position [68, 0]
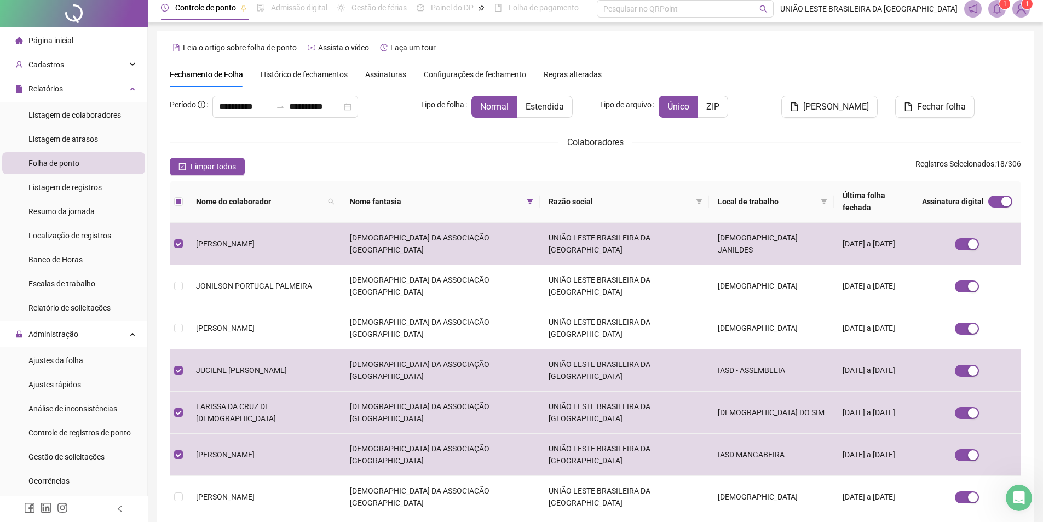
scroll to position [99, 0]
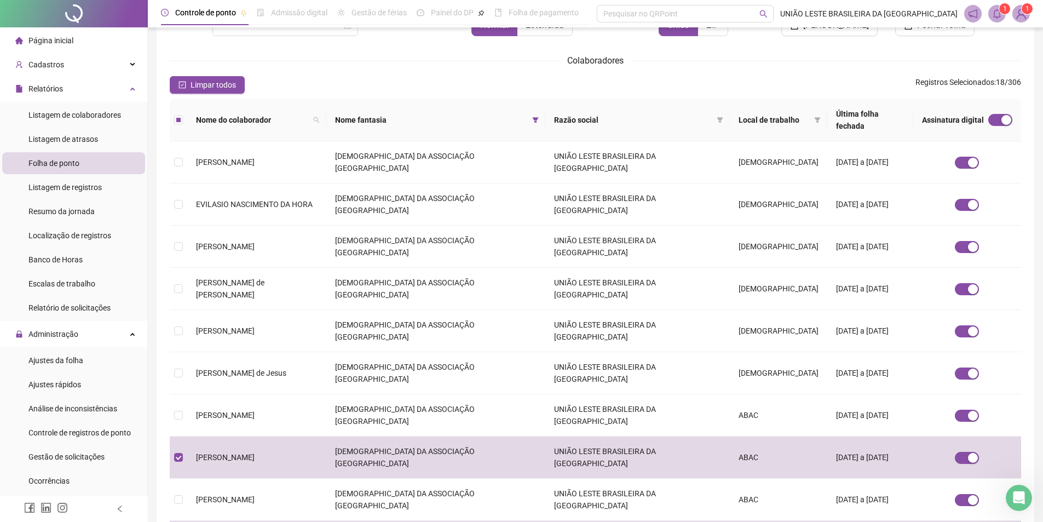
scroll to position [0, 0]
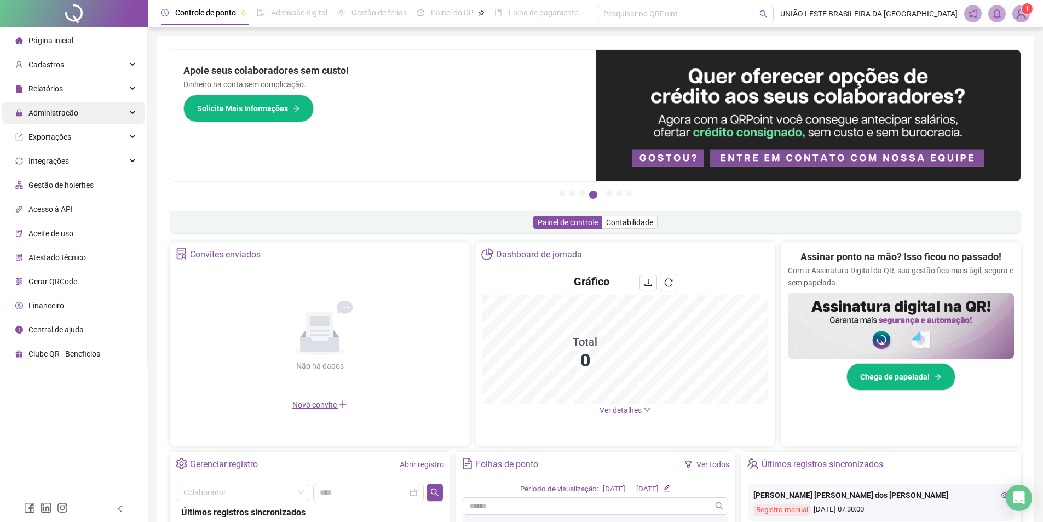
click at [101, 114] on div "Administração" at bounding box center [73, 113] width 143 height 22
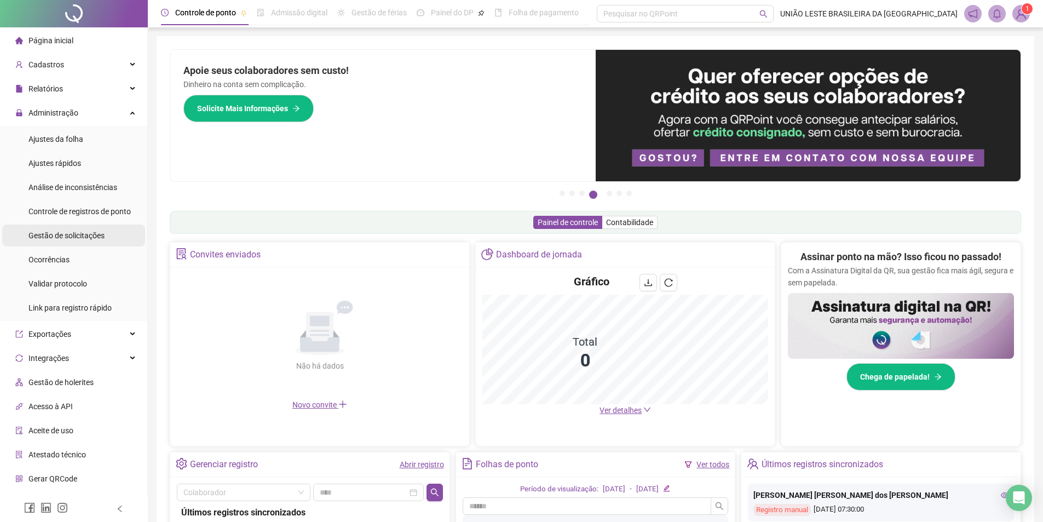
click at [61, 237] on span "Gestão de solicitações" at bounding box center [66, 235] width 76 height 9
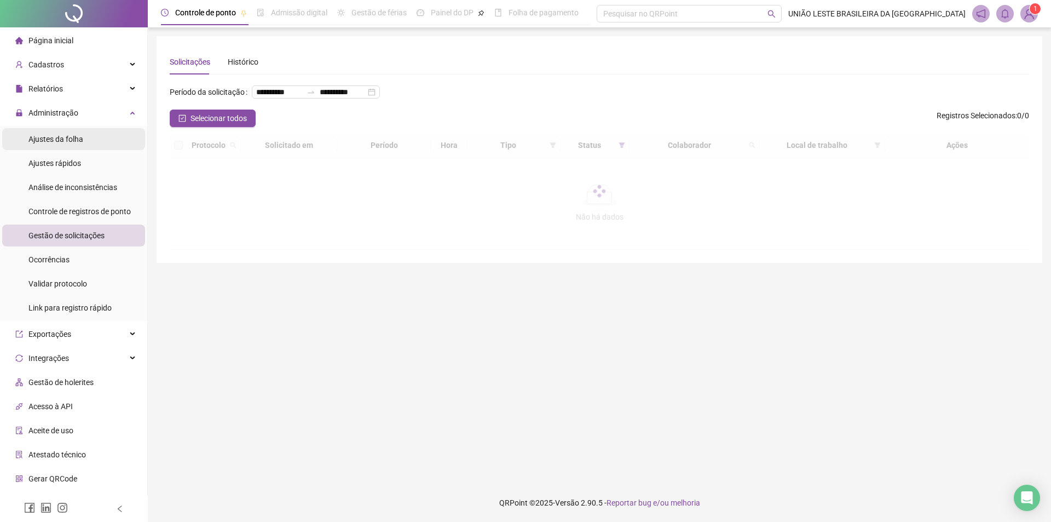
click at [59, 143] on span "Ajustes da folha" at bounding box center [55, 139] width 55 height 9
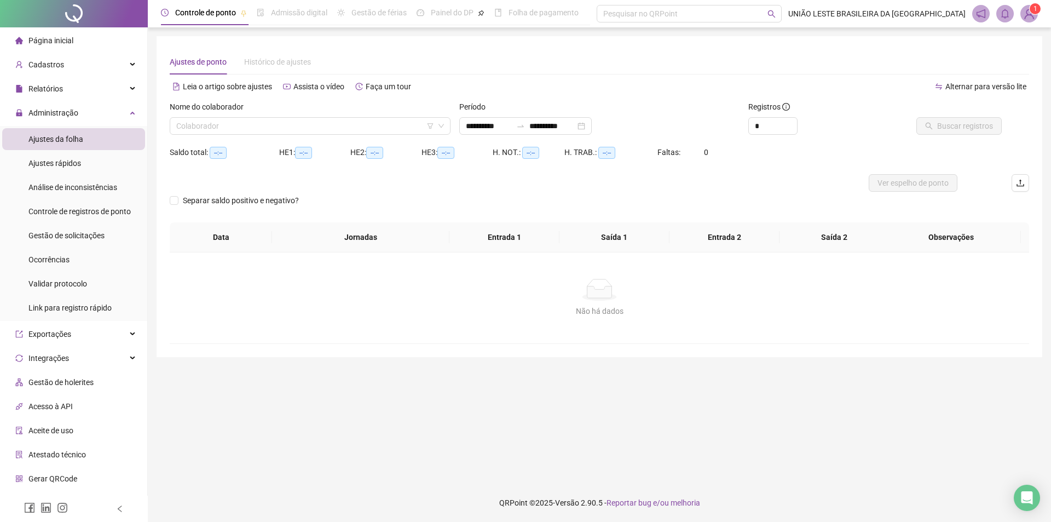
type input "**********"
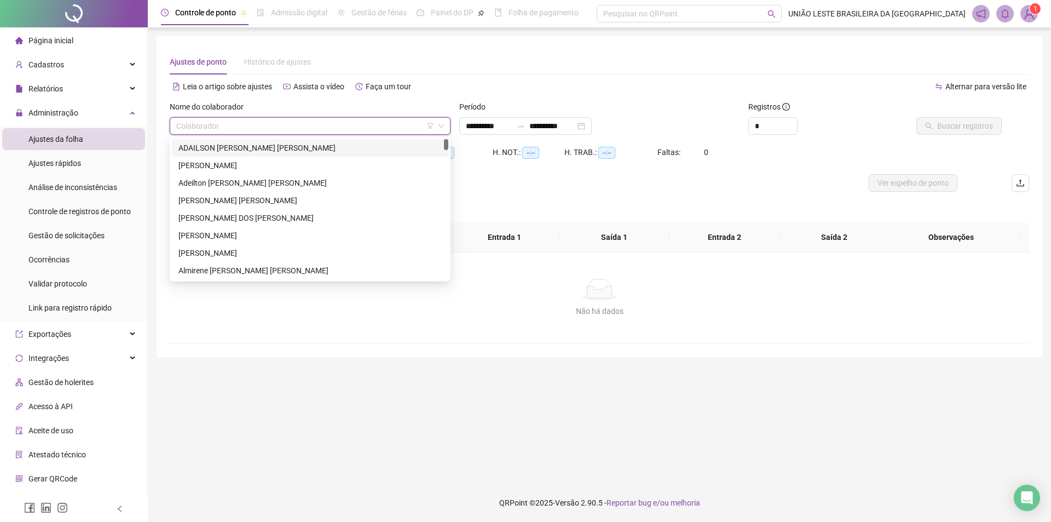
click at [322, 129] on input "search" at bounding box center [305, 126] width 258 height 16
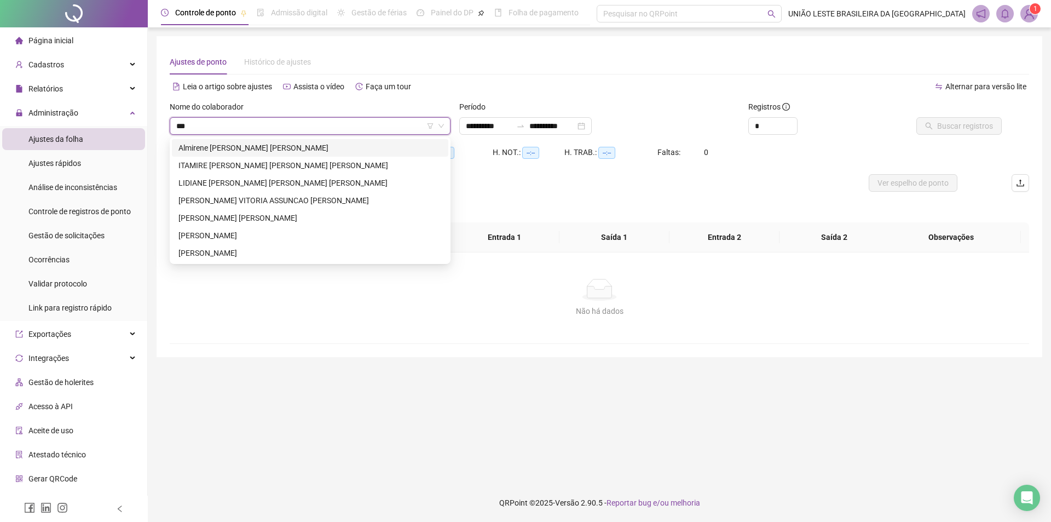
type input "****"
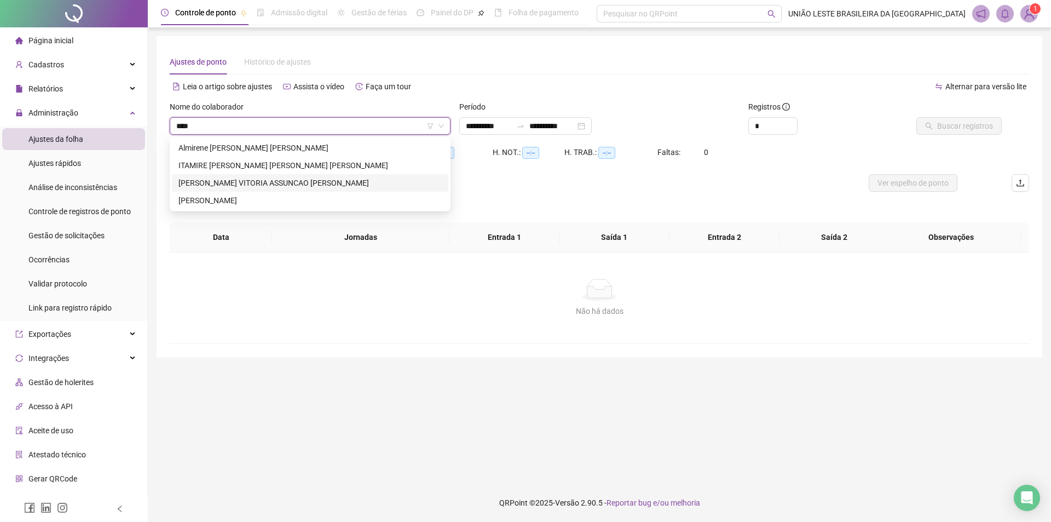
click at [281, 184] on div "MIRELLA VITORIA ASSUNCAO SANTOS SANTANA" at bounding box center [309, 183] width 263 height 12
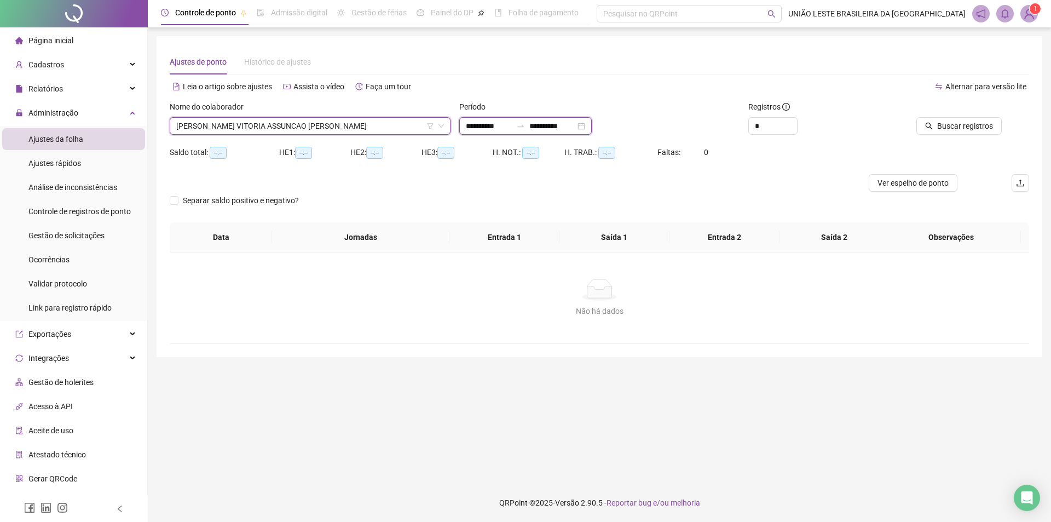
click at [575, 128] on input "**********" at bounding box center [552, 126] width 46 height 12
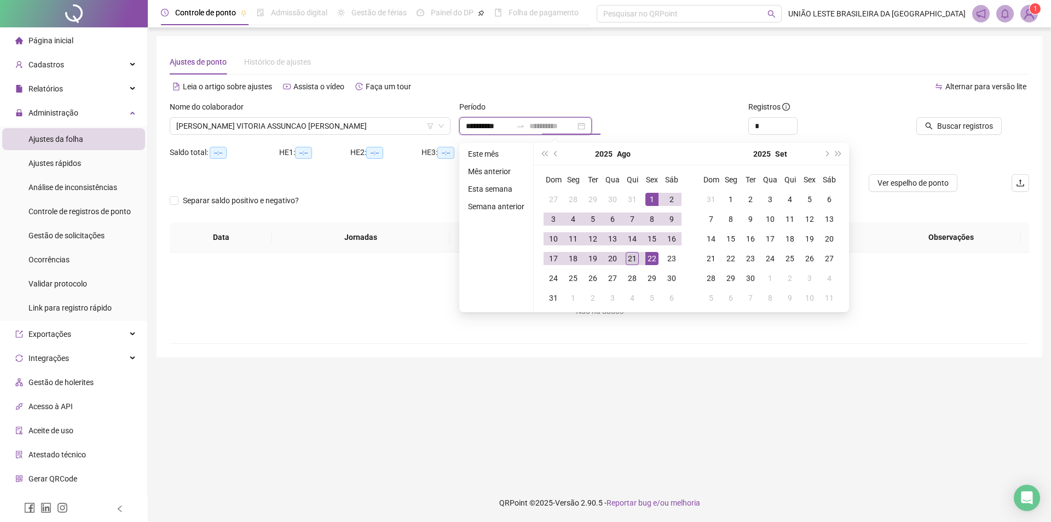
type input "**********"
click at [633, 257] on div "21" at bounding box center [632, 258] width 13 height 13
type input "**********"
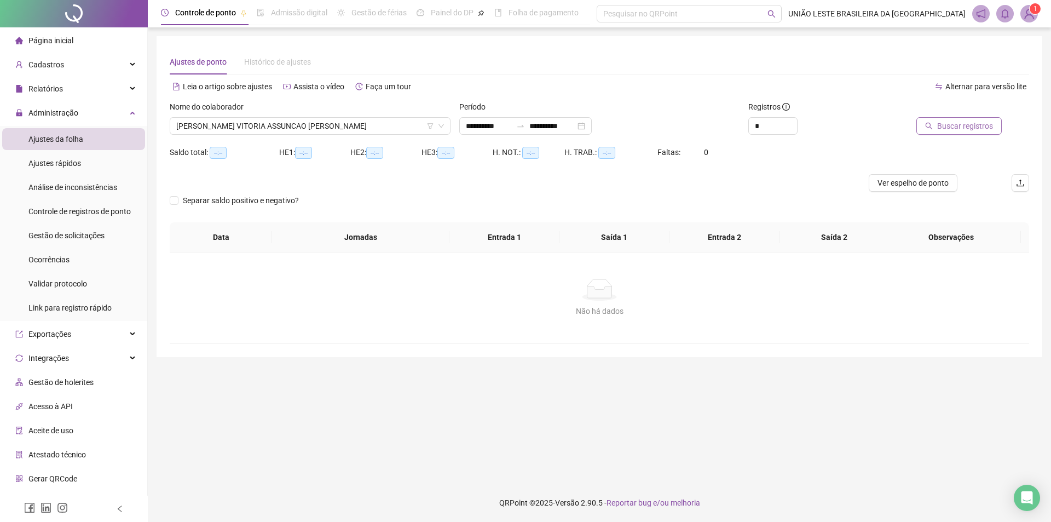
click at [973, 126] on span "Buscar registros" at bounding box center [965, 126] width 56 height 12
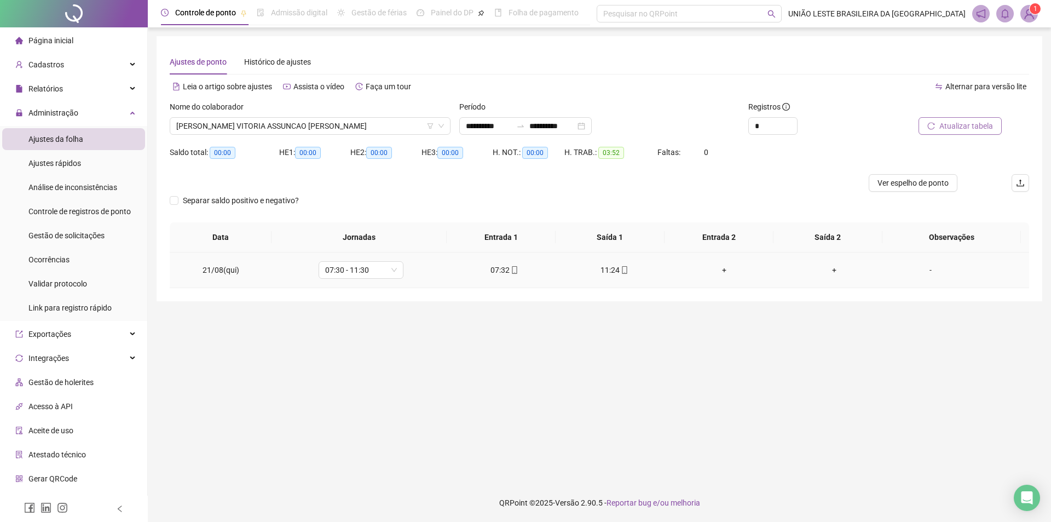
click at [609, 270] on div "11:24" at bounding box center [614, 270] width 93 height 12
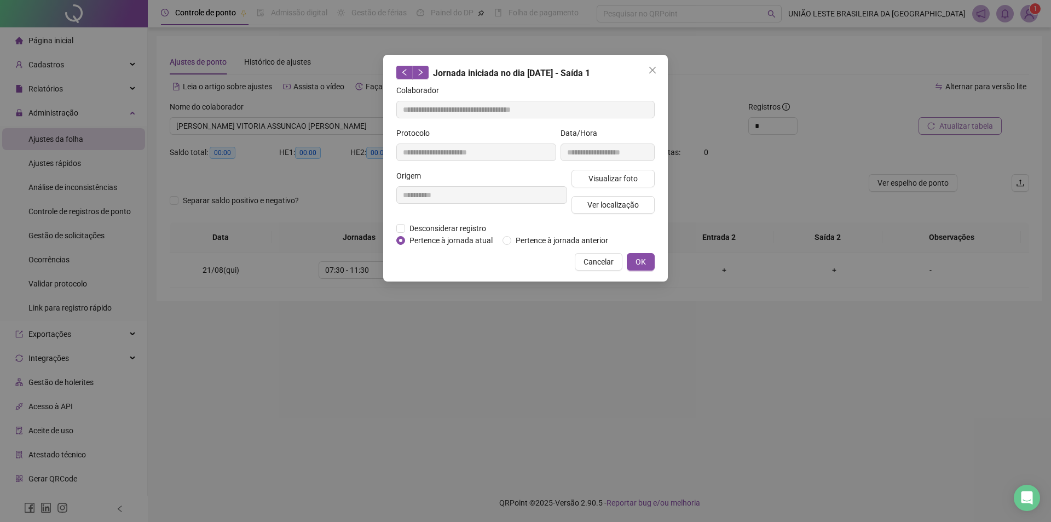
click at [439, 234] on span "Pertence à jornada atual" at bounding box center [451, 240] width 92 height 12
click at [436, 230] on span "Desconsiderar registro" at bounding box center [447, 228] width 85 height 12
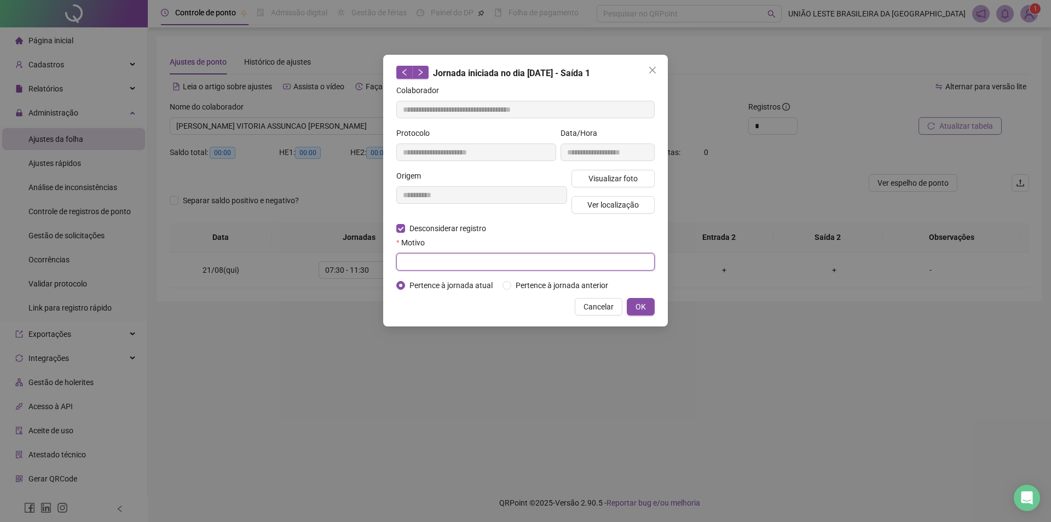
click at [453, 257] on input "text" at bounding box center [525, 262] width 258 height 18
type input "*"
click at [644, 304] on span "OK" at bounding box center [641, 307] width 10 height 12
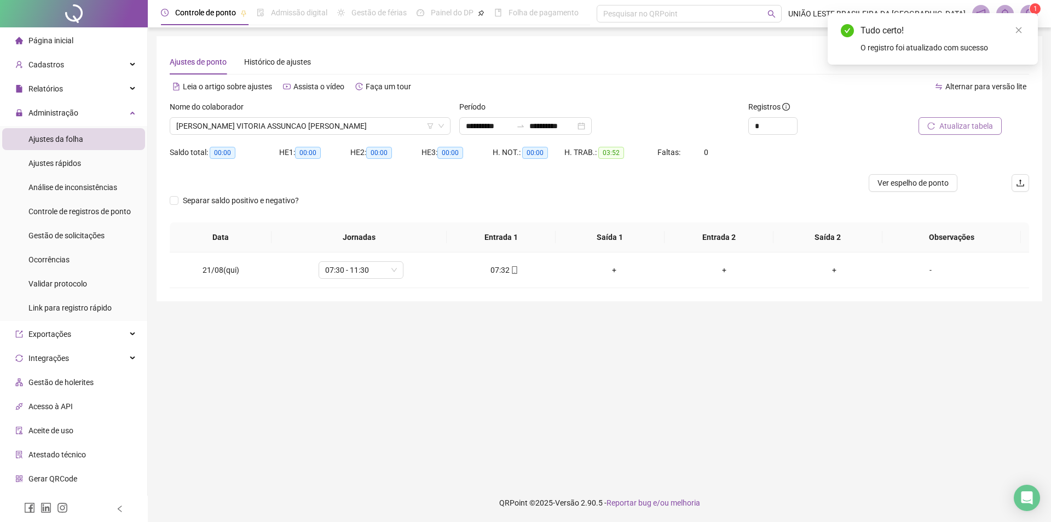
click at [960, 123] on span "Atualizar tabela" at bounding box center [966, 126] width 54 height 12
